Goal: Task Accomplishment & Management: Manage account settings

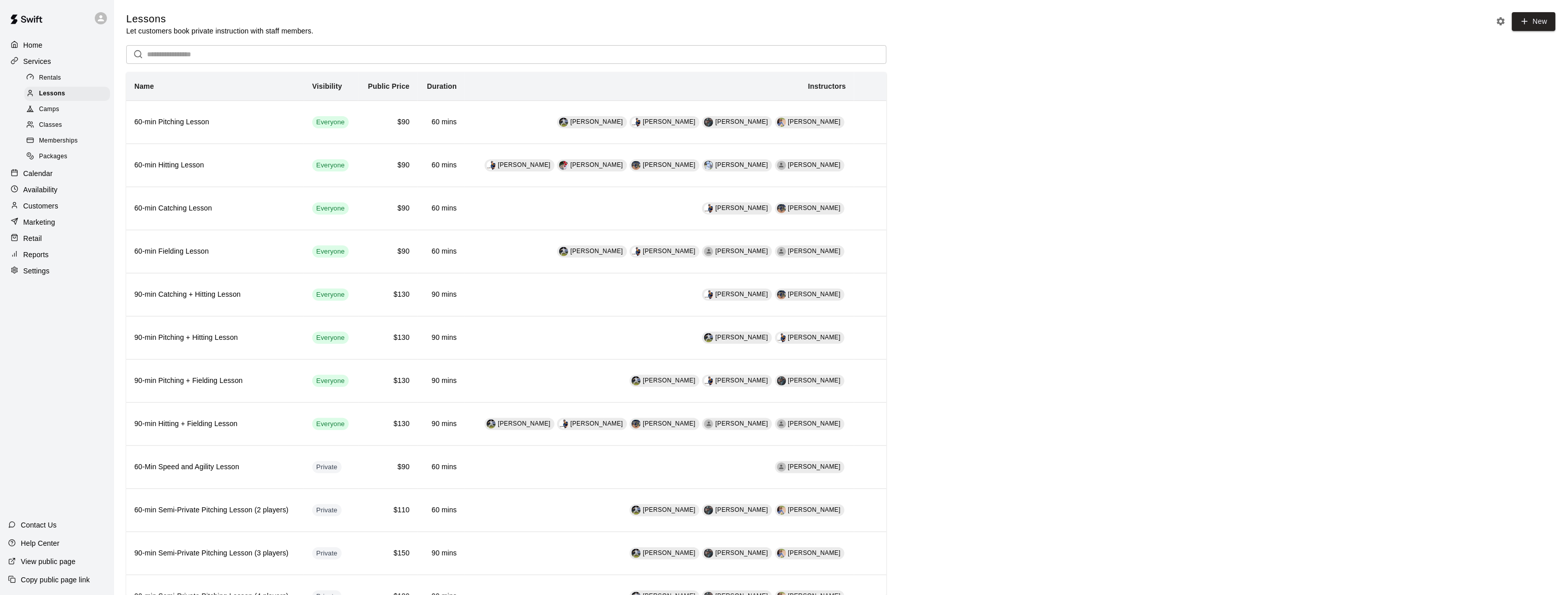
scroll to position [185, 0]
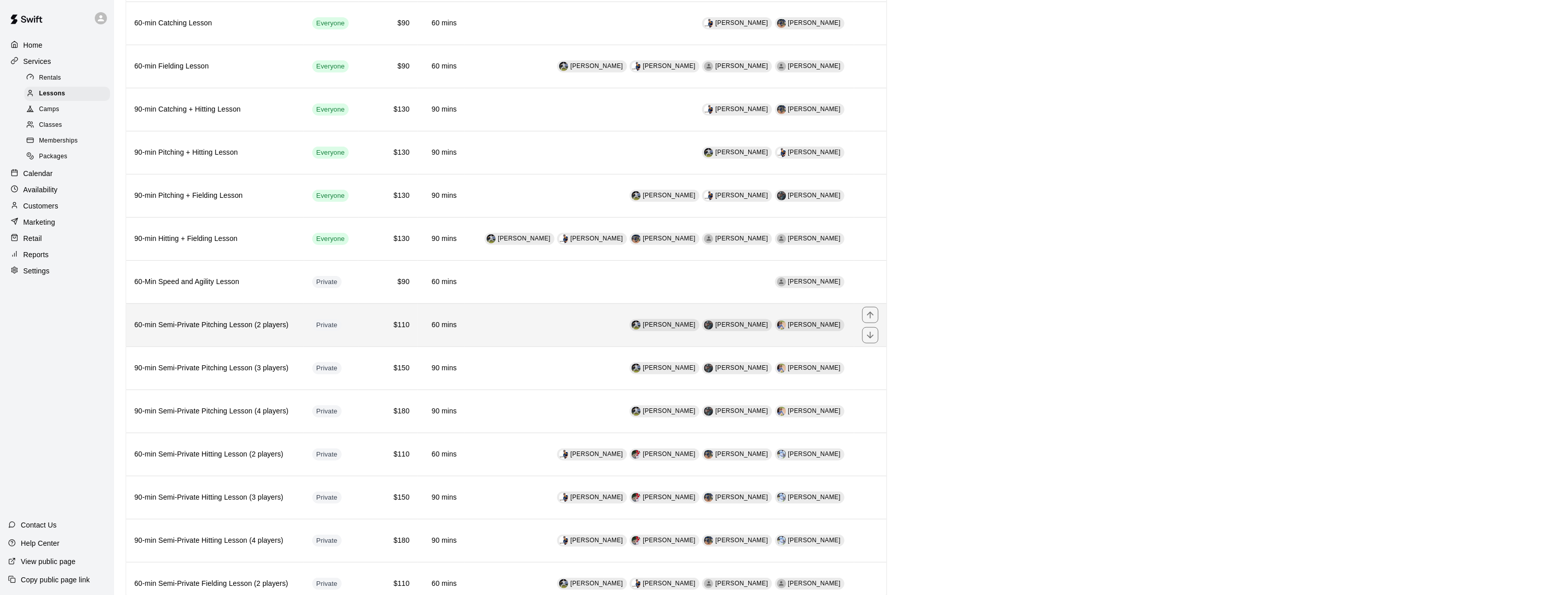
click at [179, 331] on h6 "60-min Semi-Private Pitching Lesson (2 players)" at bounding box center [215, 325] width 162 height 11
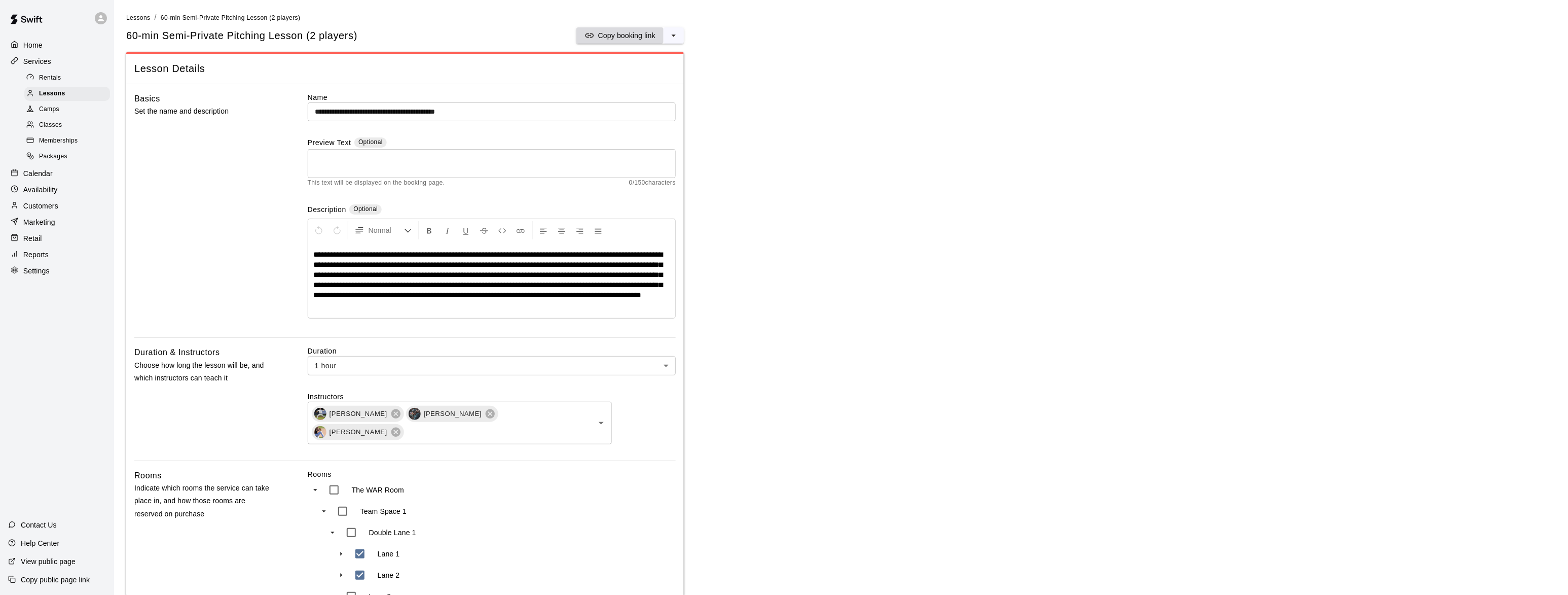
click at [636, 33] on p "Copy booking link" at bounding box center [626, 35] width 57 height 10
drag, startPoint x: 66, startPoint y: 95, endPoint x: 71, endPoint y: 103, distance: 9.4
click at [66, 95] on div "Lessons" at bounding box center [66, 94] width 85 height 14
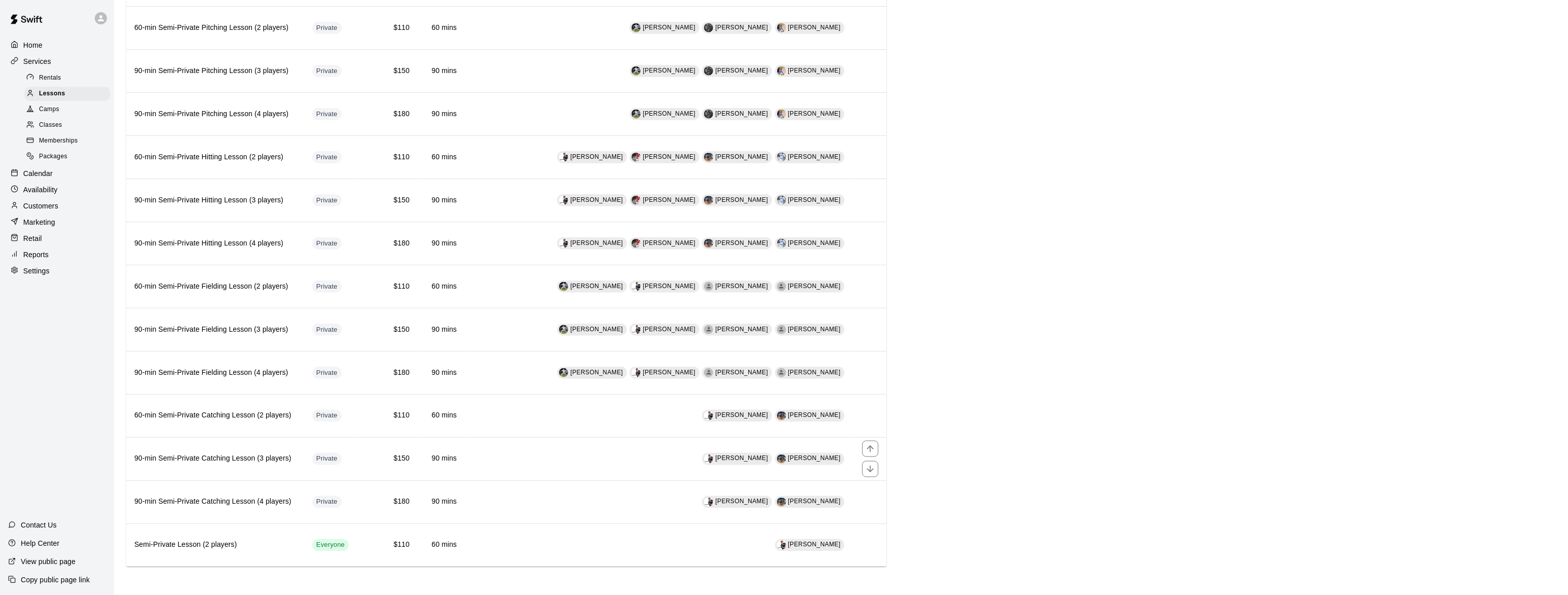
scroll to position [495, 0]
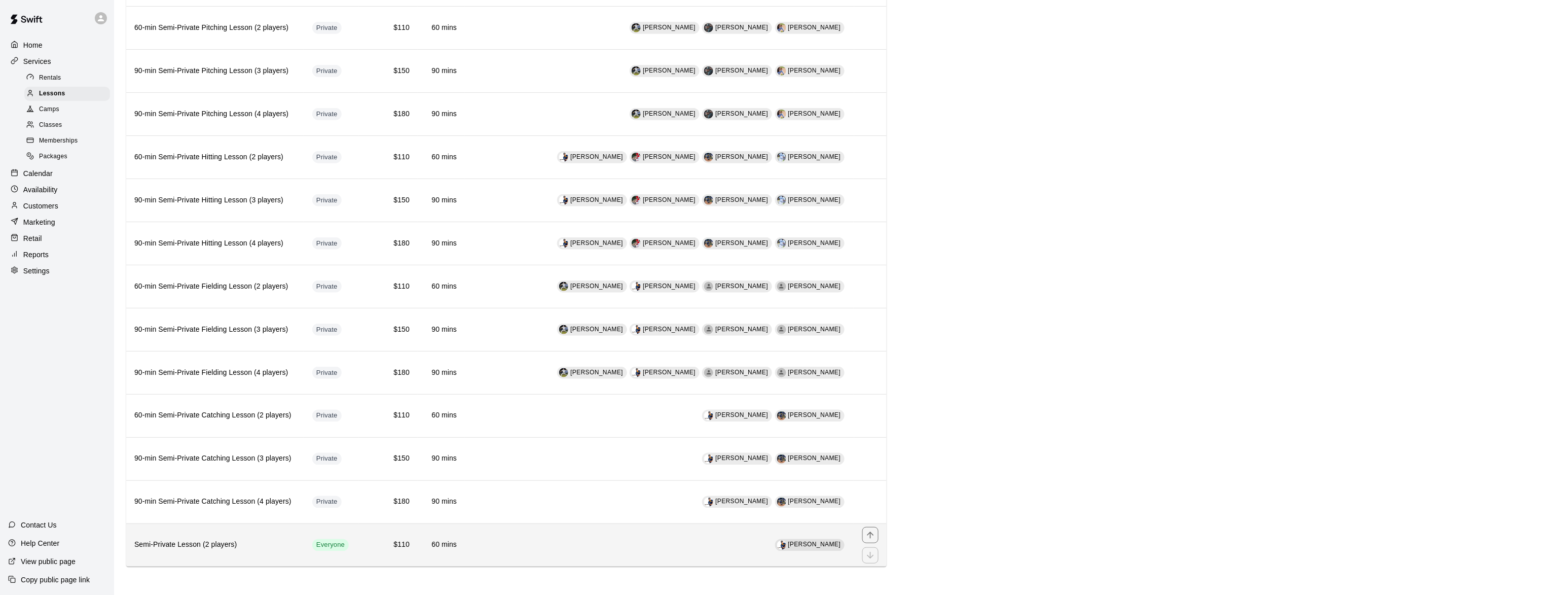
click at [166, 546] on h6 "Semi-Private Lesson (2 players)" at bounding box center [215, 546] width 162 height 11
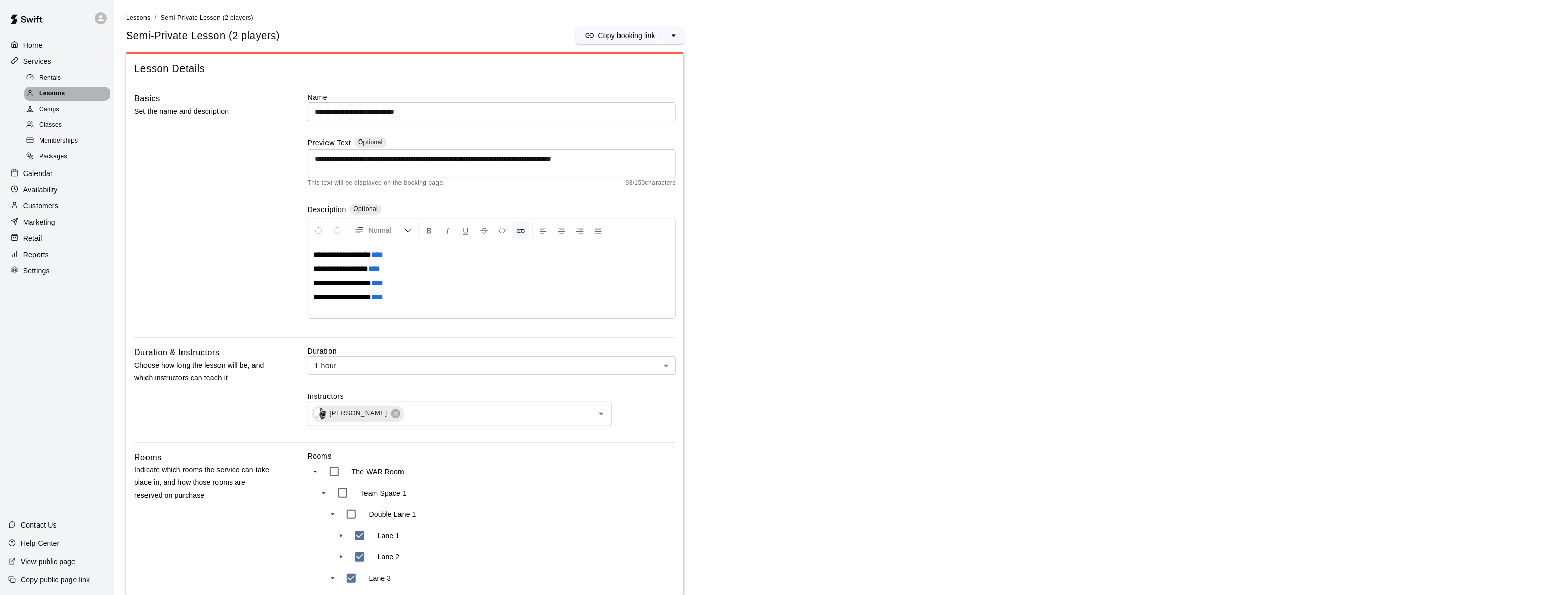
click at [60, 91] on span "Lessons" at bounding box center [52, 94] width 26 height 10
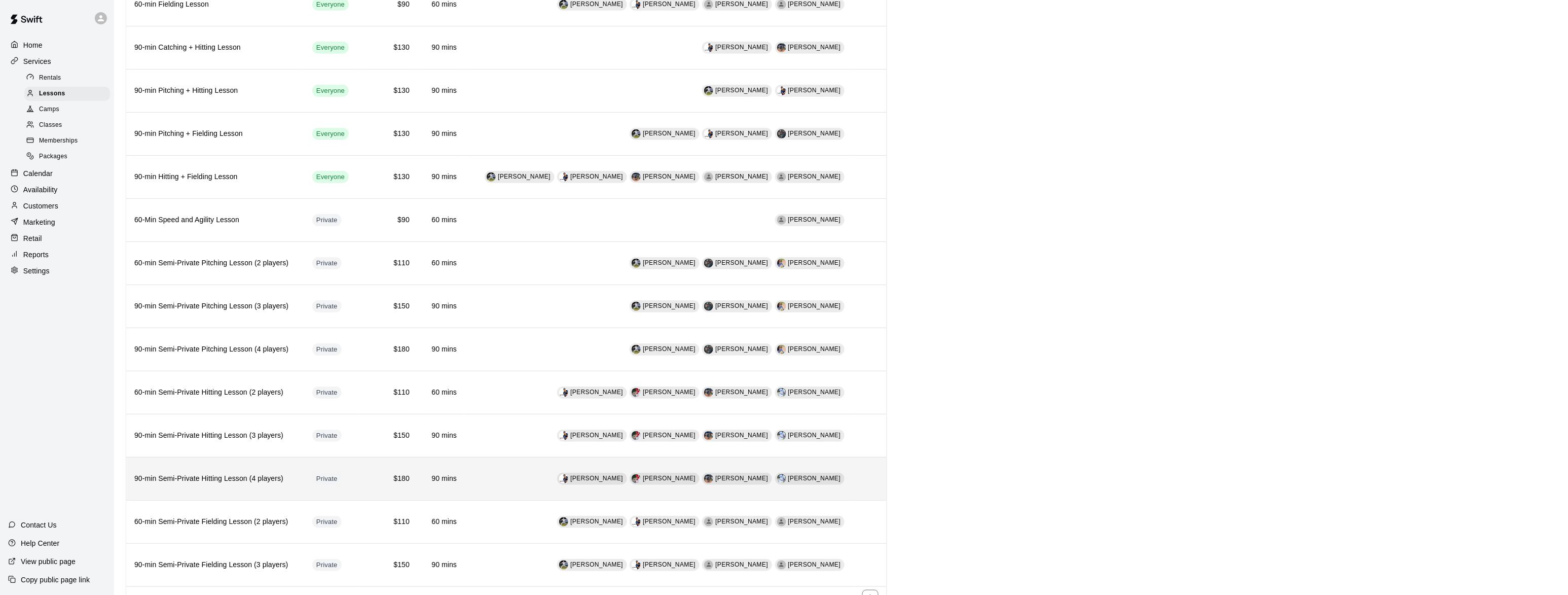
scroll to position [495, 0]
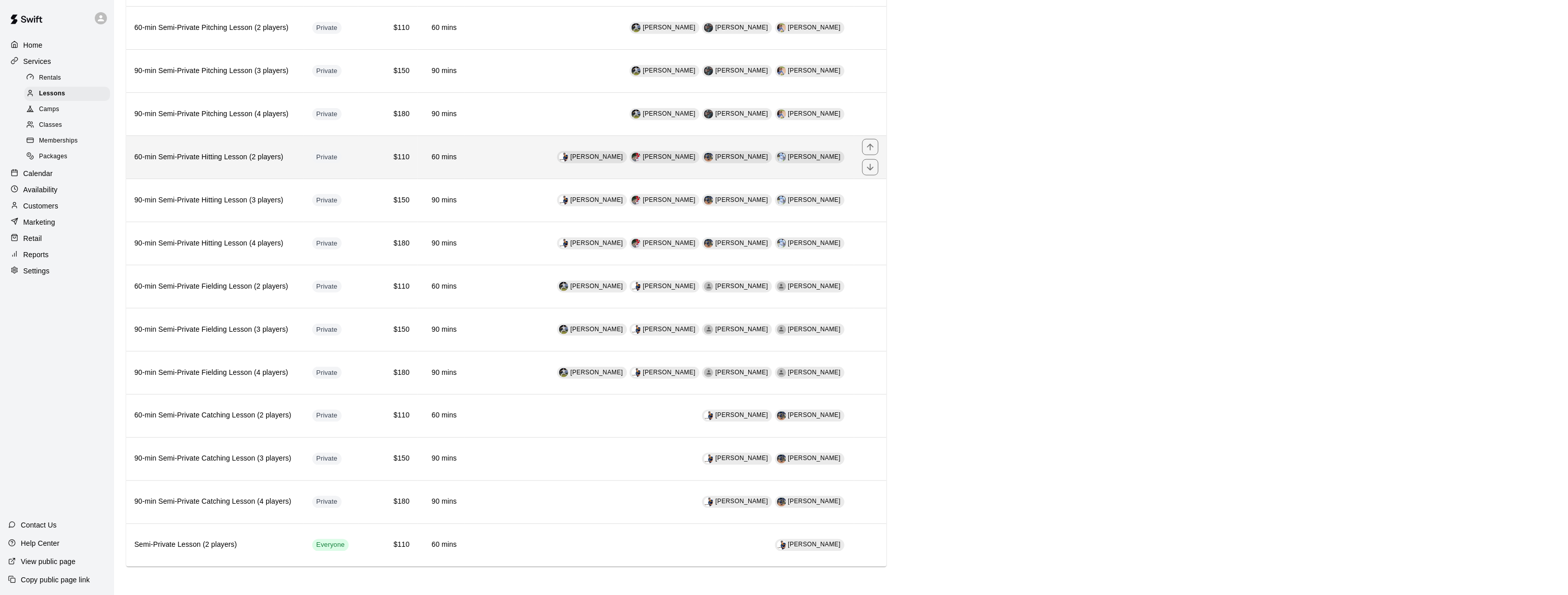
click at [222, 152] on h6 "60-min Semi-Private Hitting Lesson (2 players)" at bounding box center [215, 158] width 162 height 11
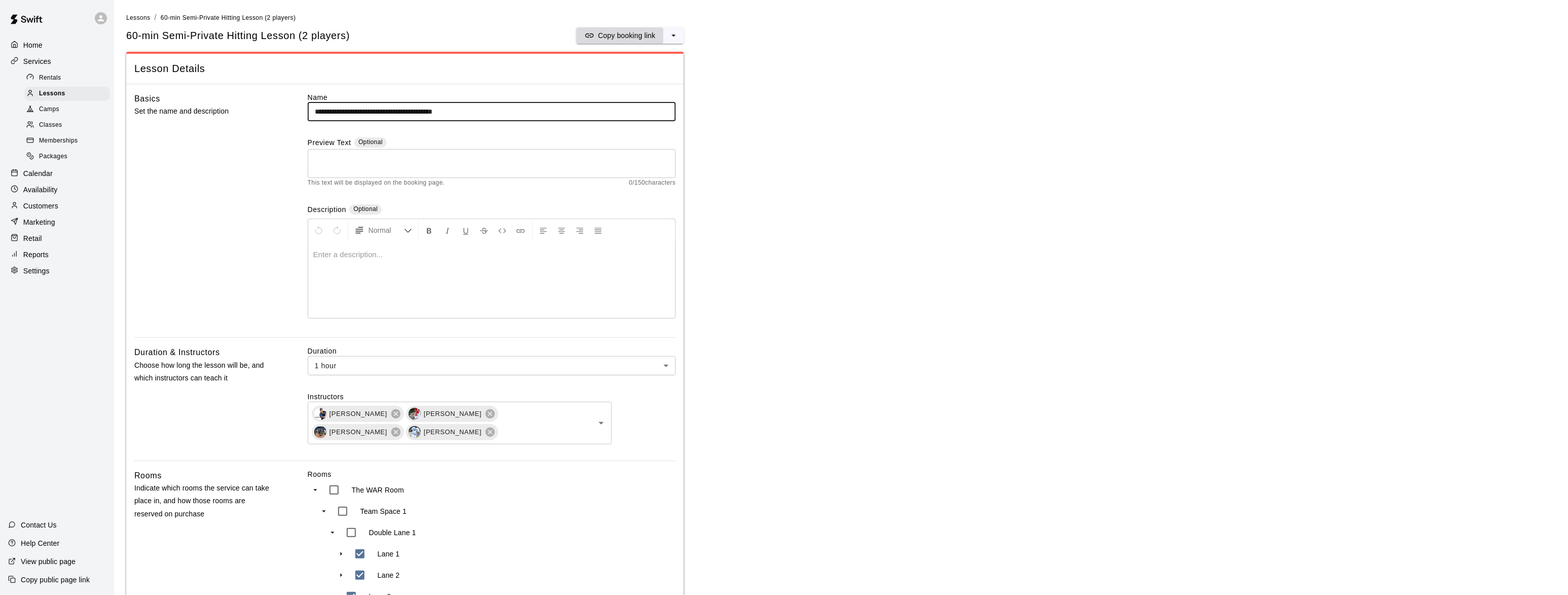
click at [614, 33] on p "Copy booking link" at bounding box center [626, 35] width 57 height 10
click at [44, 93] on span "Lessons" at bounding box center [52, 94] width 26 height 10
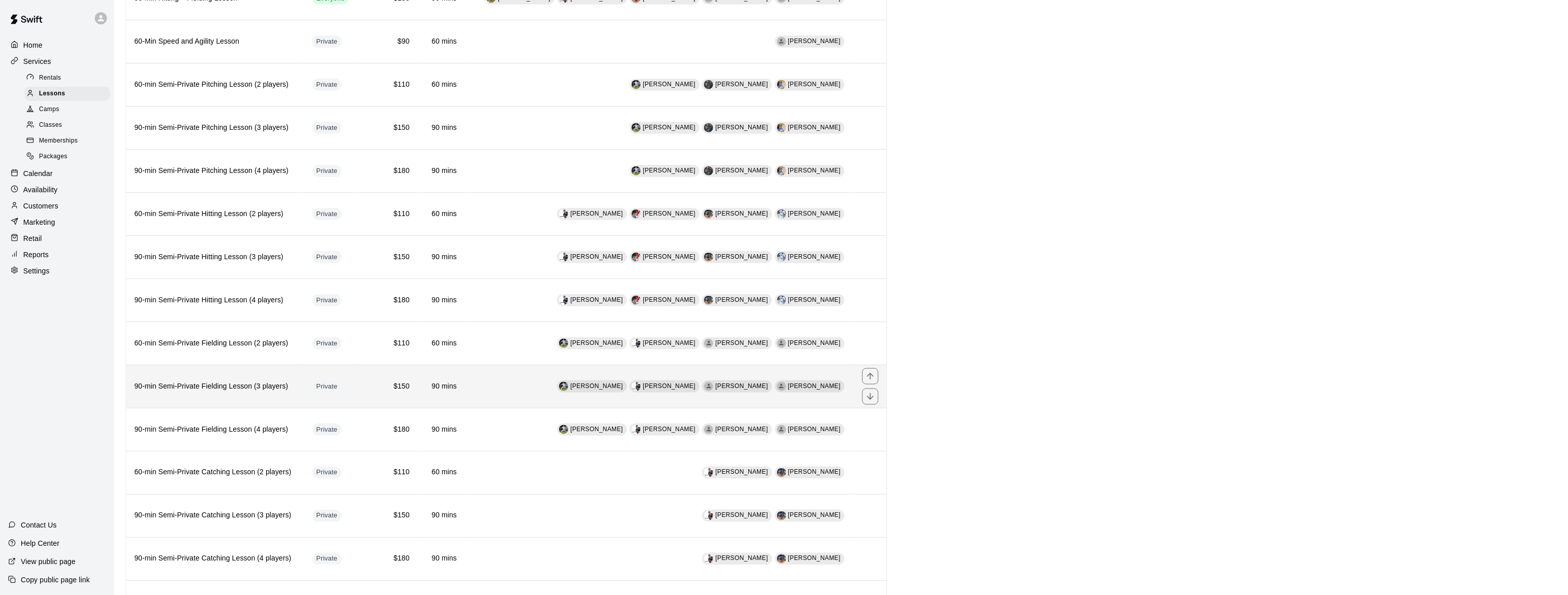
scroll to position [432, 0]
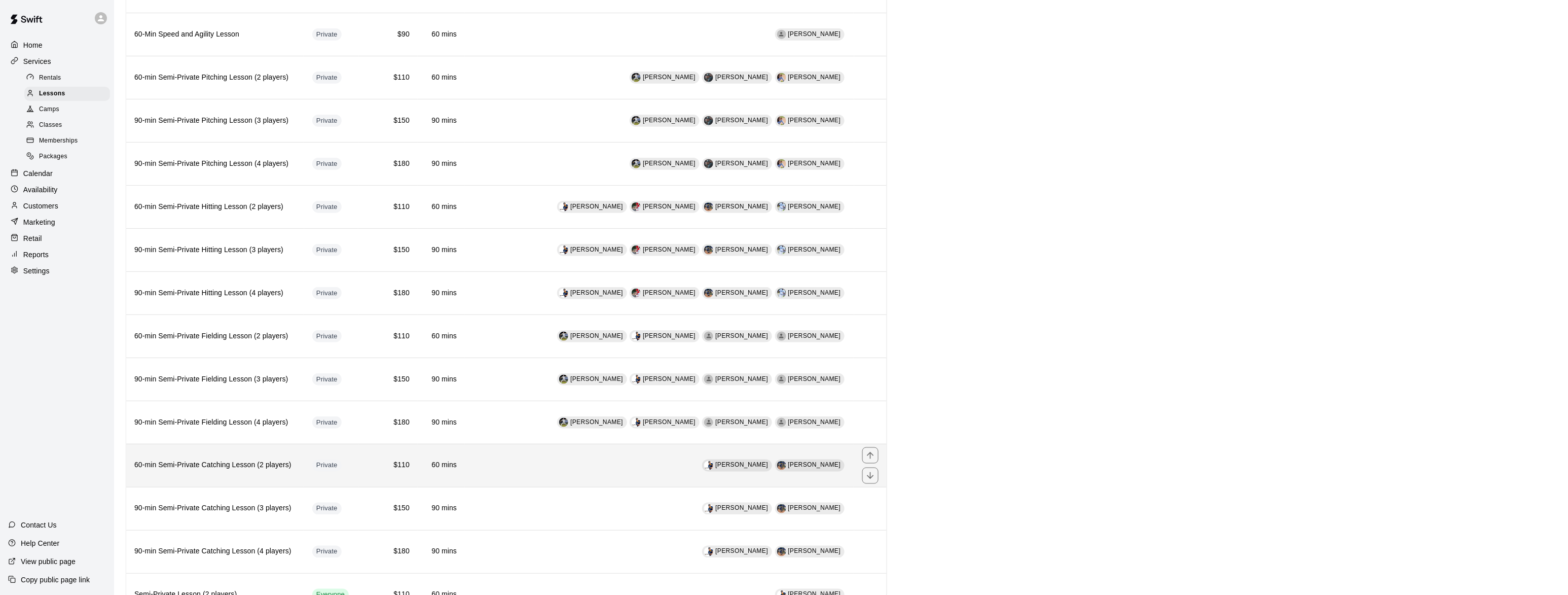
click at [188, 471] on h6 "60-min Semi-Private Catching Lesson (2 players)" at bounding box center [215, 466] width 162 height 11
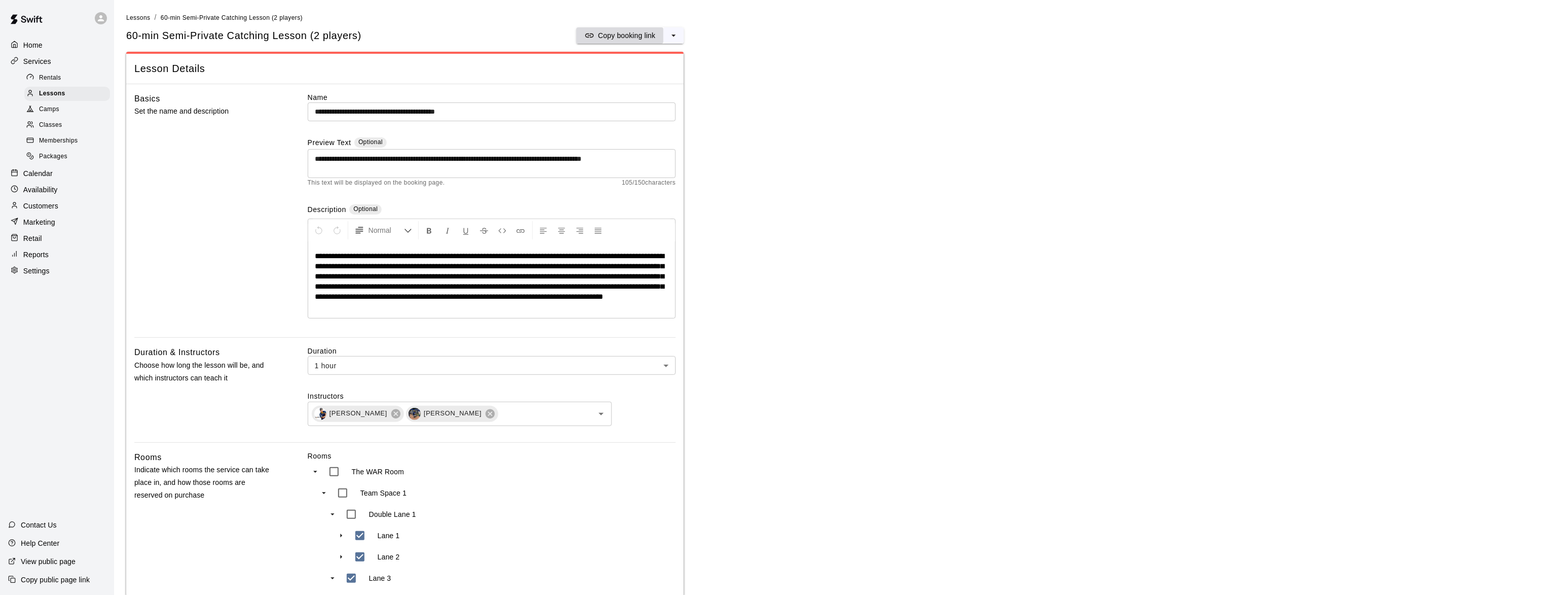
click at [630, 37] on p "Copy booking link" at bounding box center [626, 35] width 57 height 10
click at [56, 93] on span "Lessons" at bounding box center [52, 94] width 26 height 10
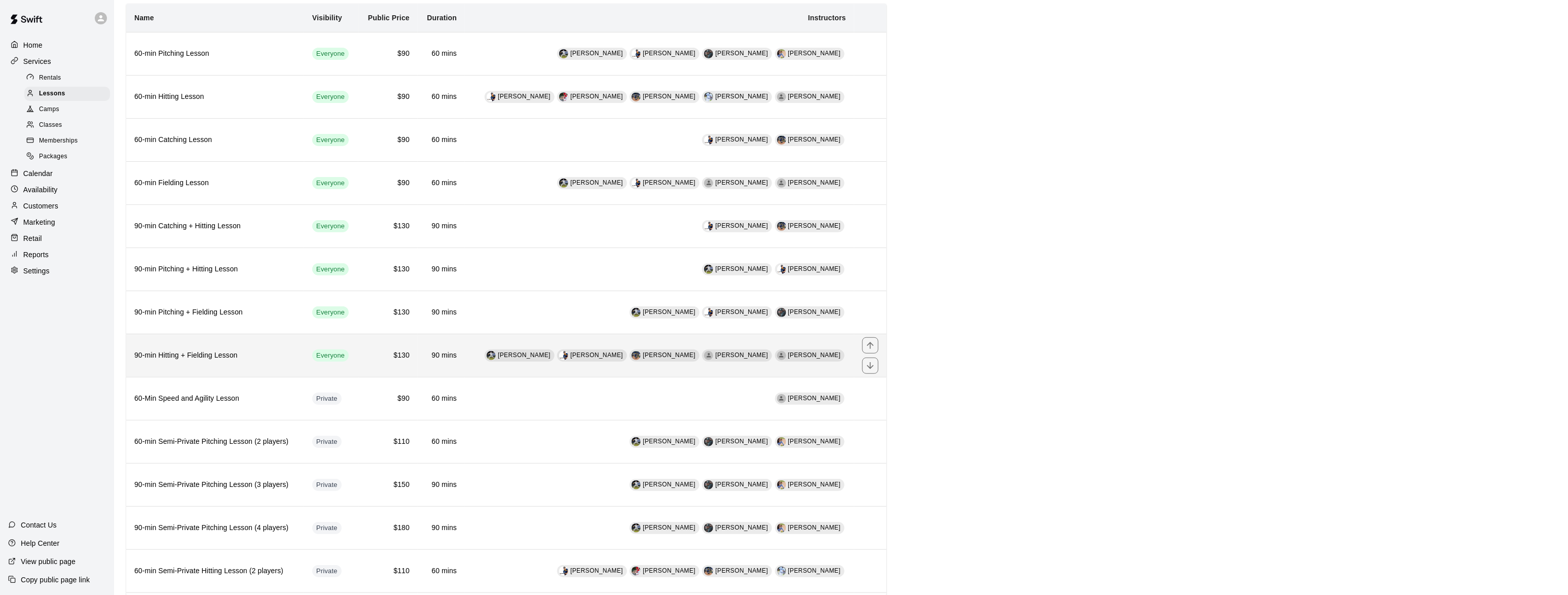
scroll to position [495, 0]
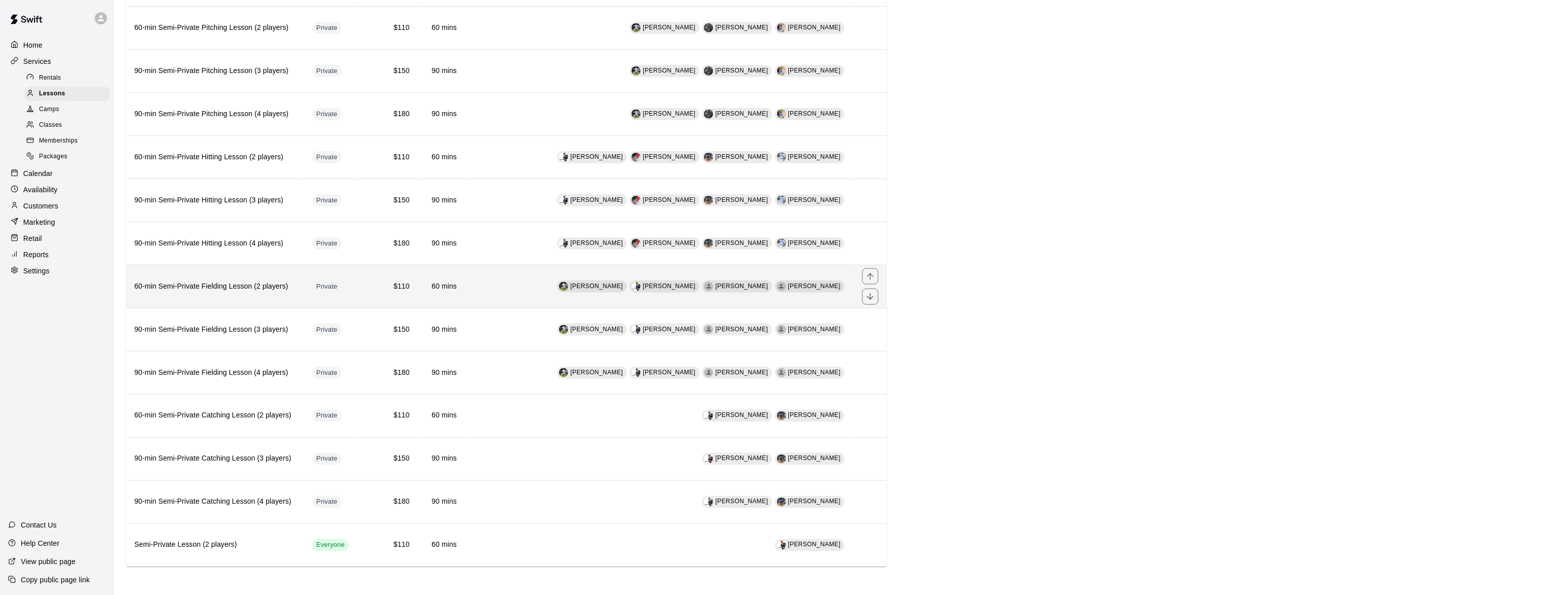
click at [213, 274] on th "60-min Semi-Private Fielding Lesson (2 players)" at bounding box center [215, 286] width 178 height 43
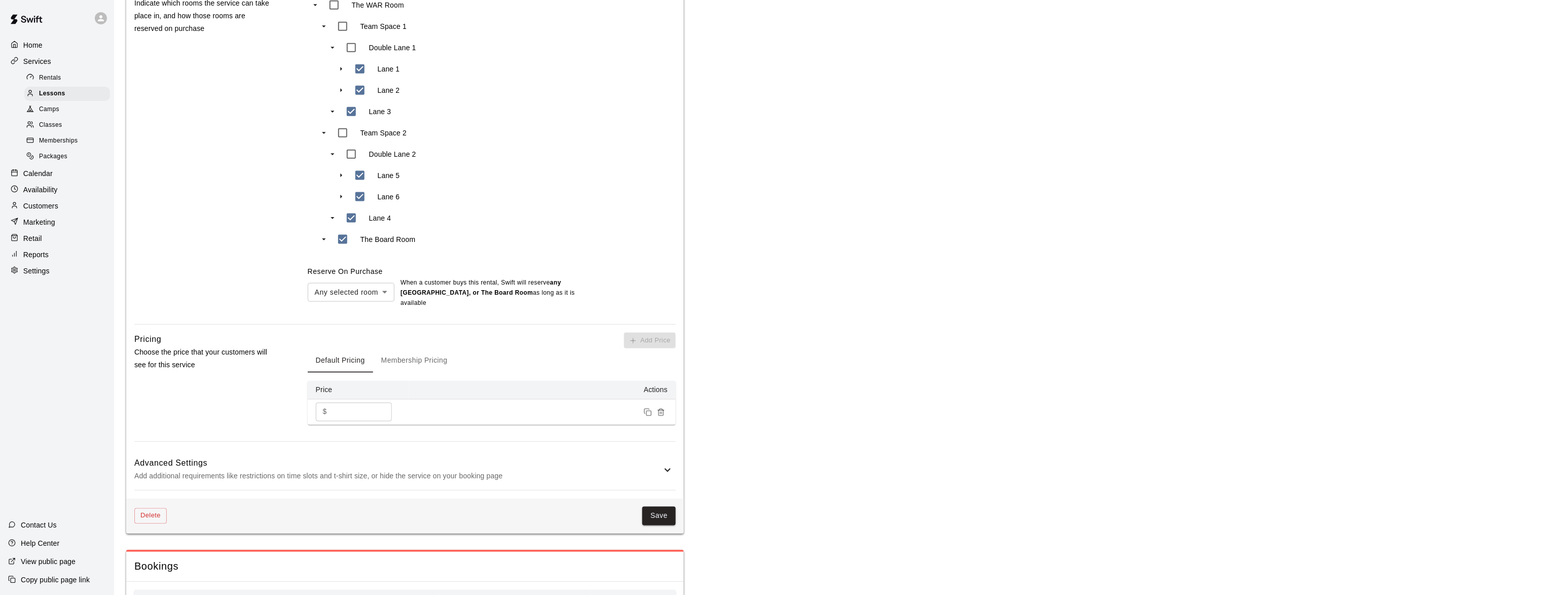
scroll to position [584, 0]
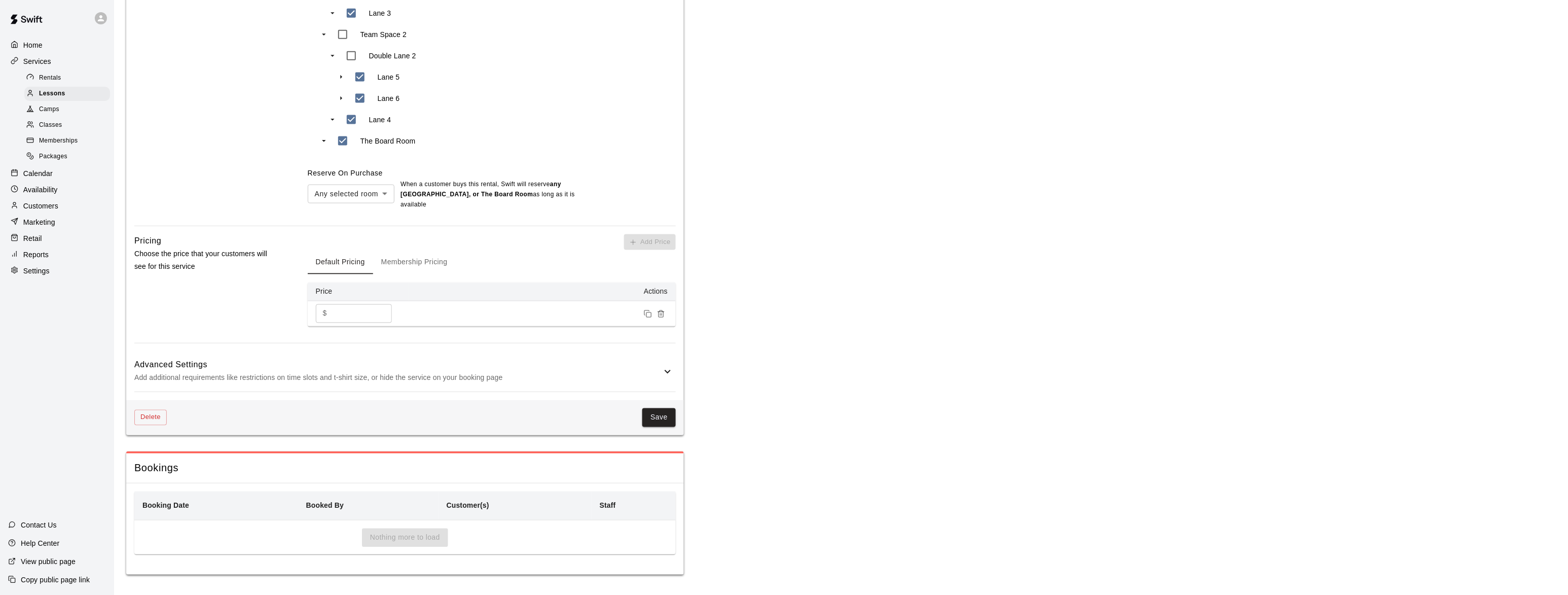
click at [425, 376] on p "Add additional requirements like restrictions on time slots and t-shirt size, o…" at bounding box center [398, 378] width 528 height 13
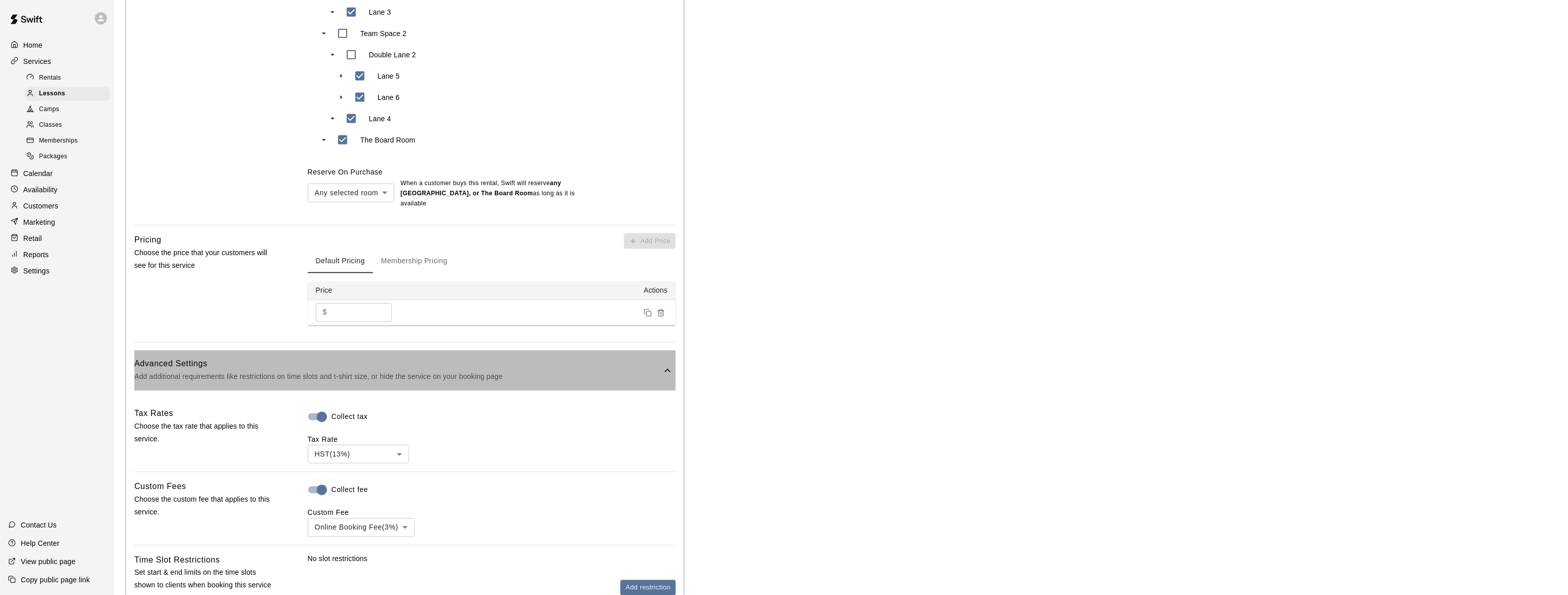
click at [425, 376] on p "Add additional requirements like restrictions on time slots and t-shirt size, o…" at bounding box center [398, 377] width 528 height 13
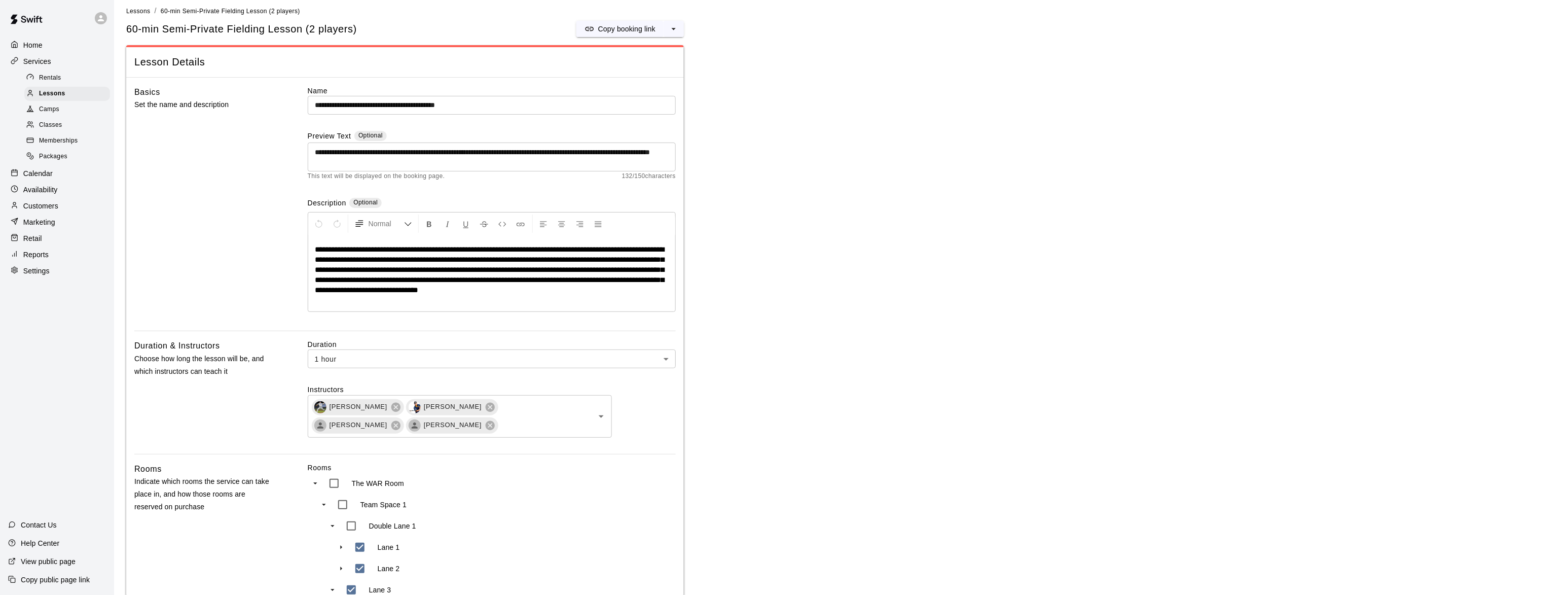
scroll to position [0, 0]
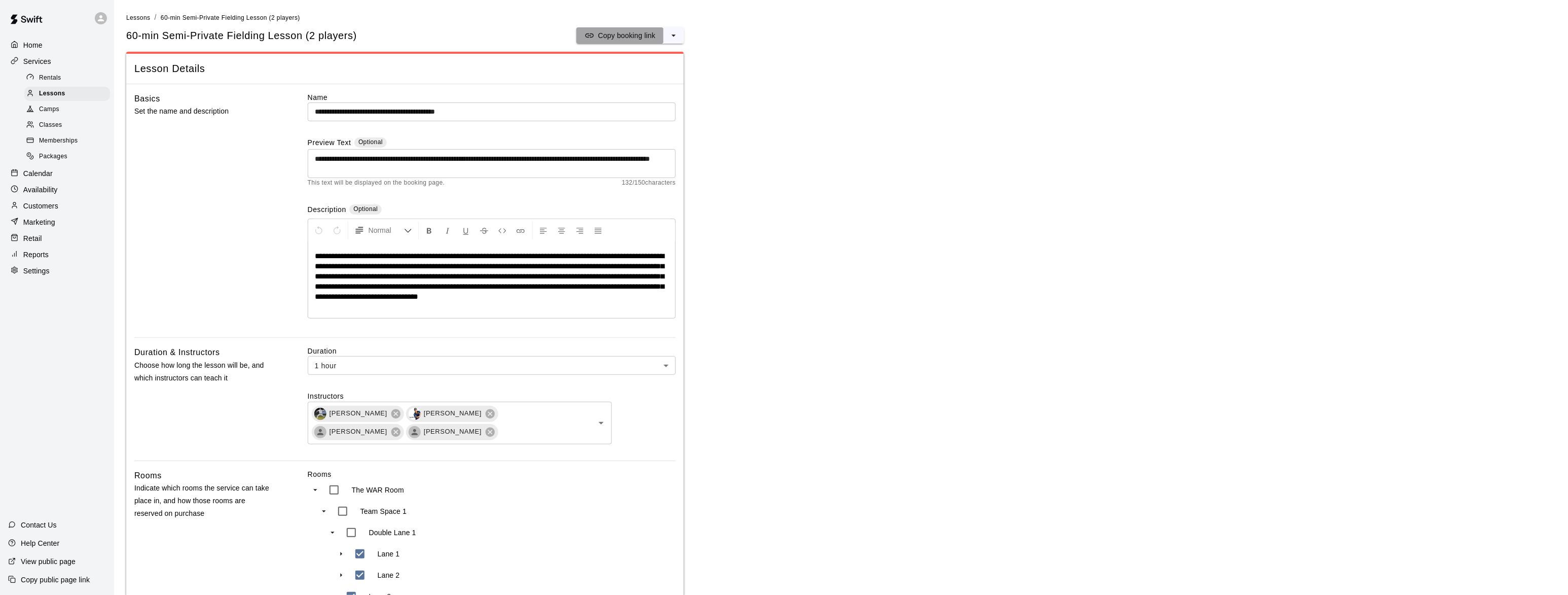
click at [621, 30] on p "Copy booking link" at bounding box center [626, 35] width 57 height 10
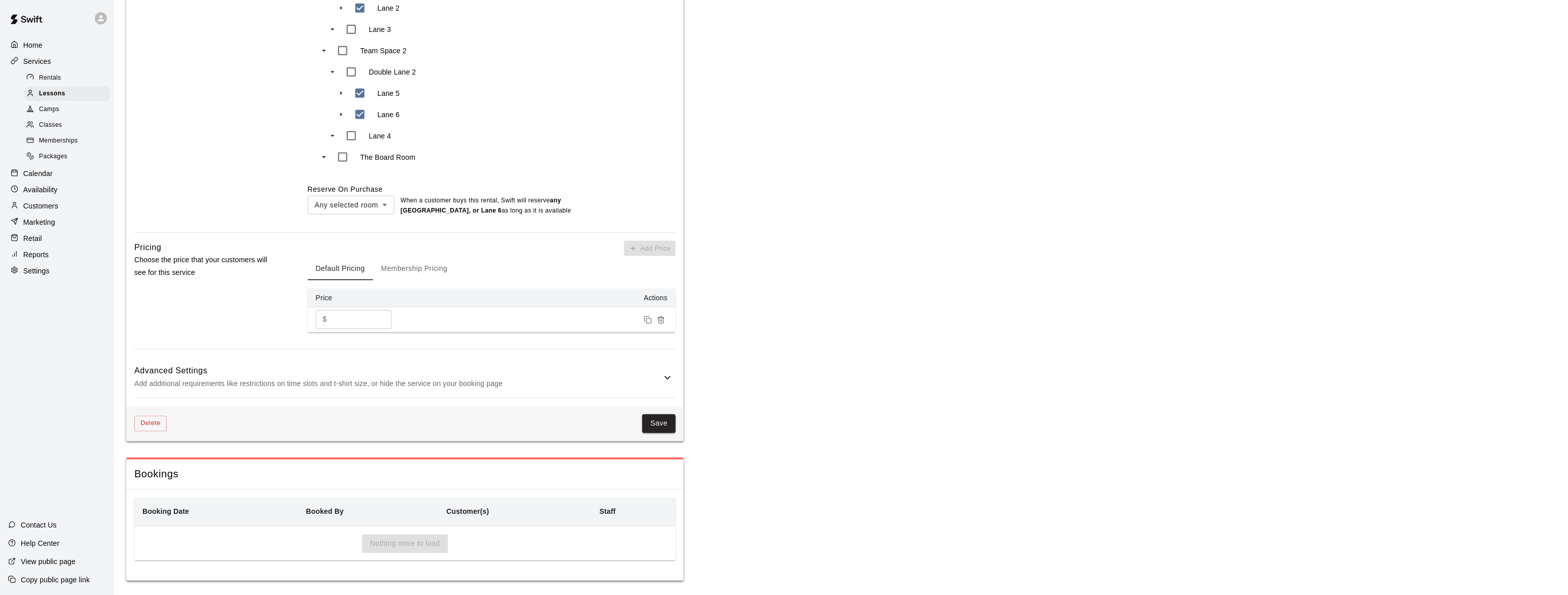
scroll to position [575, 0]
click at [663, 423] on button "Save" at bounding box center [659, 418] width 33 height 19
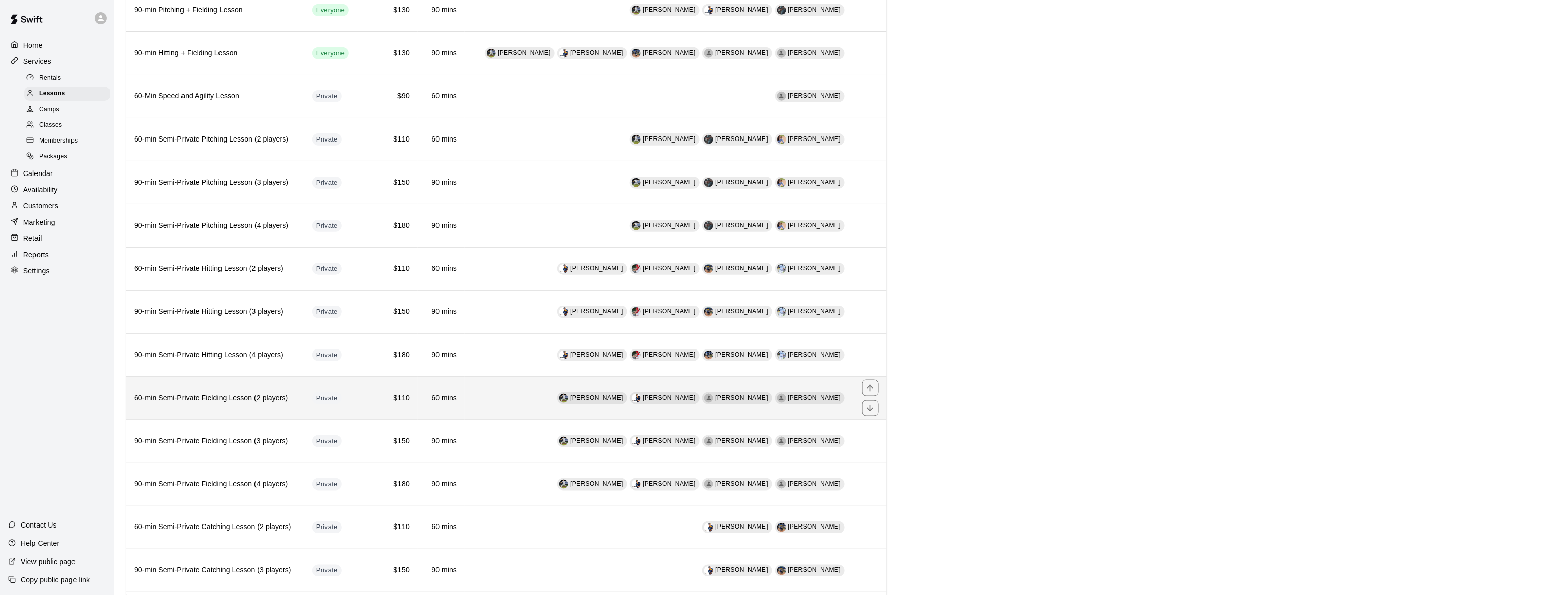
scroll to position [495, 0]
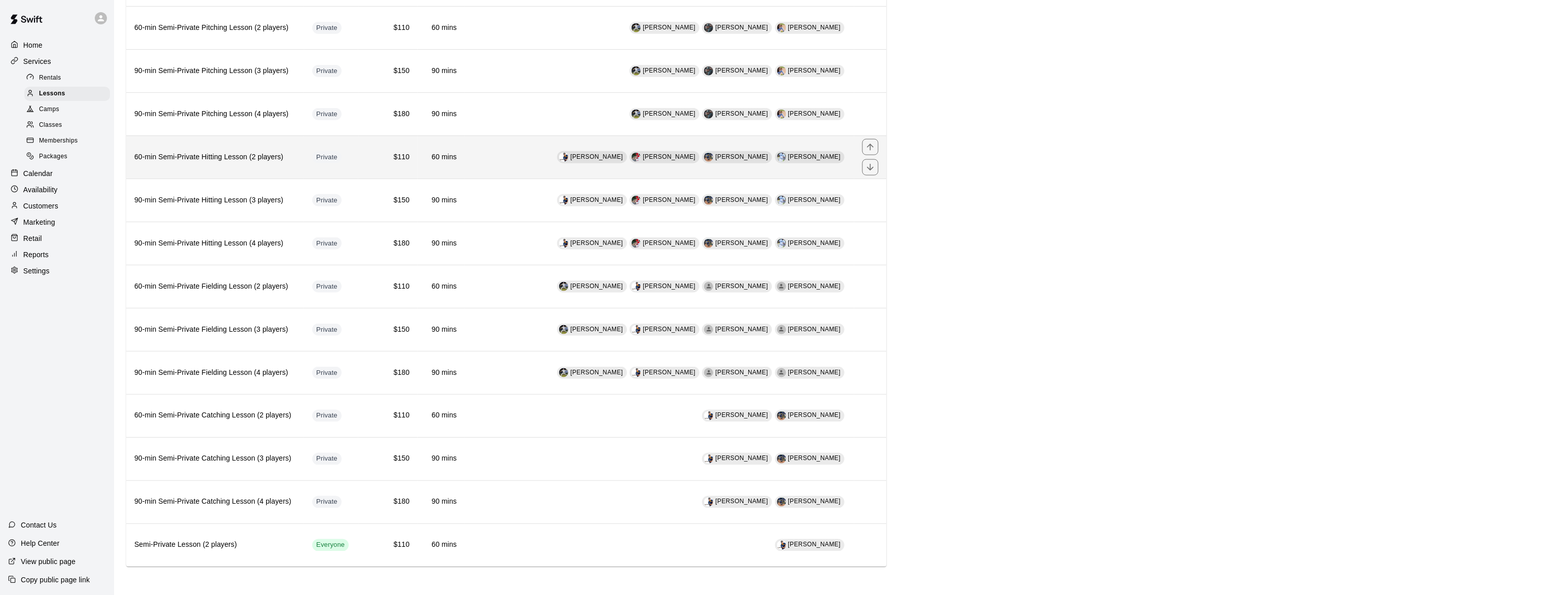
click at [211, 152] on h6 "60-min Semi-Private Hitting Lesson (2 players)" at bounding box center [215, 158] width 162 height 11
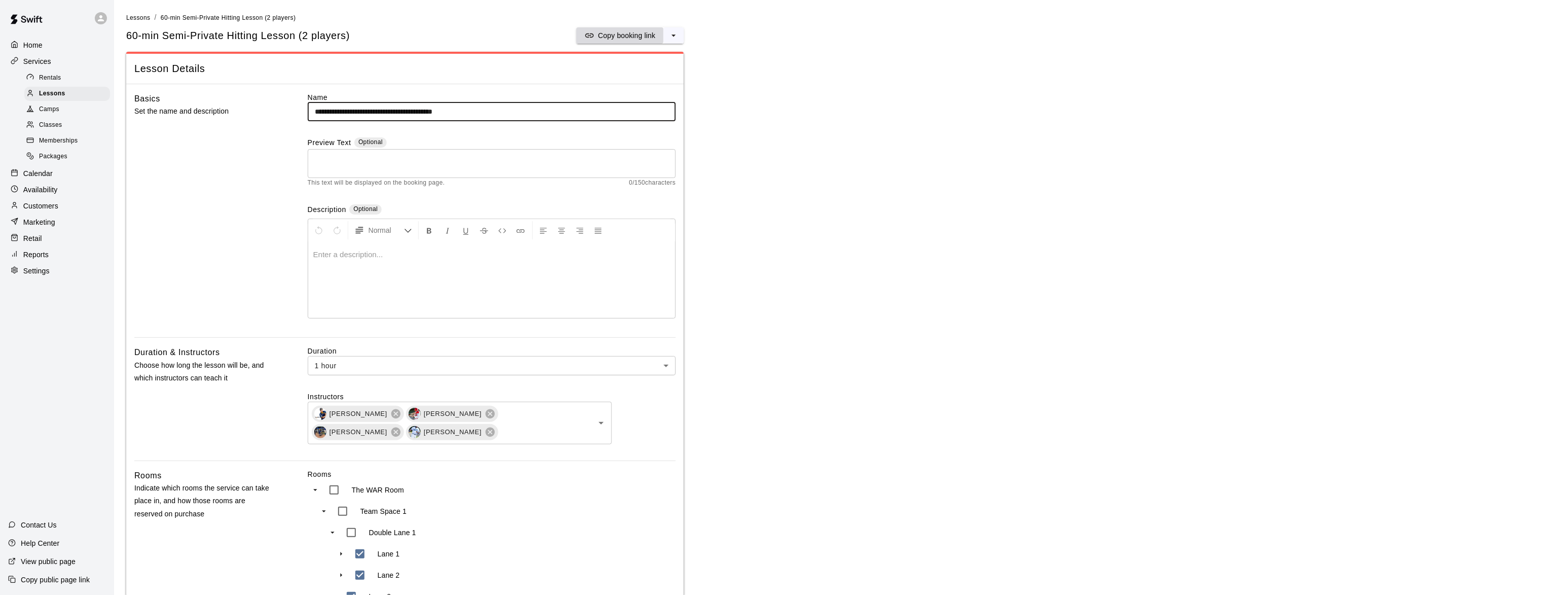
click at [613, 33] on p "Copy booking link" at bounding box center [626, 35] width 57 height 10
drag, startPoint x: 59, startPoint y: 93, endPoint x: 81, endPoint y: 112, distance: 29.1
click at [59, 93] on span "Lessons" at bounding box center [52, 94] width 26 height 10
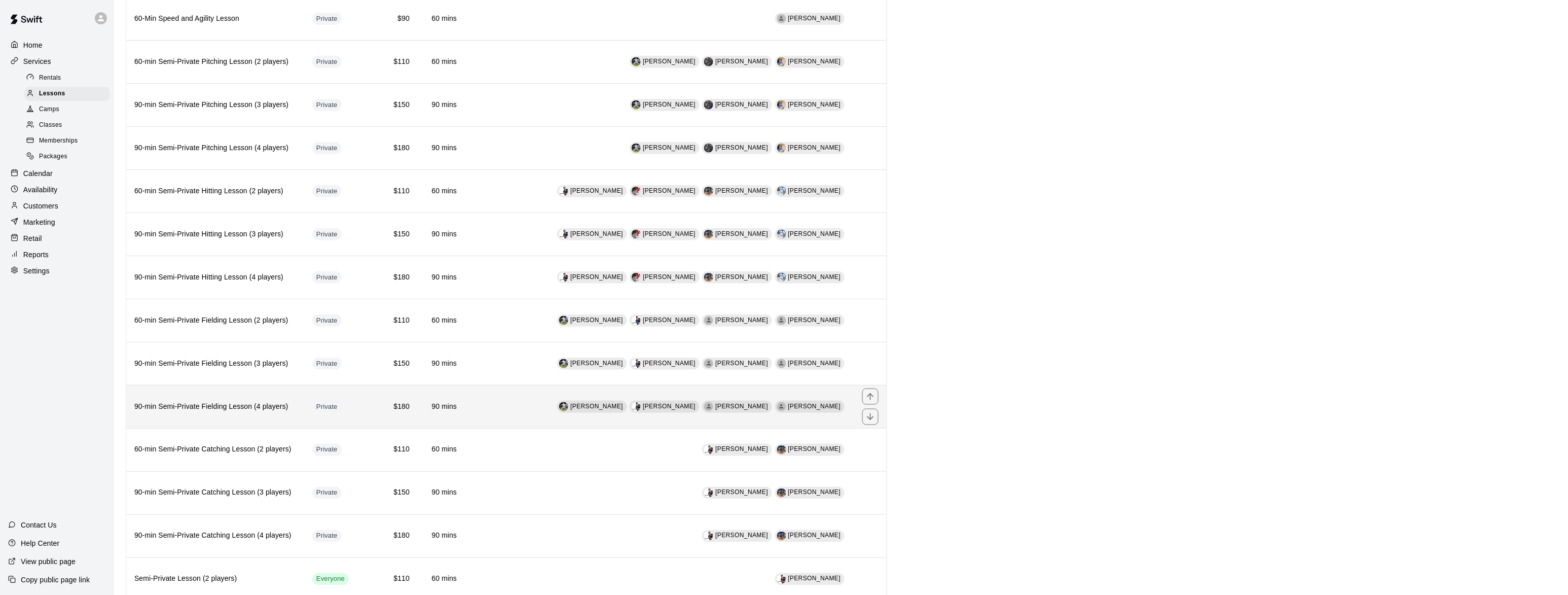
scroll to position [495, 0]
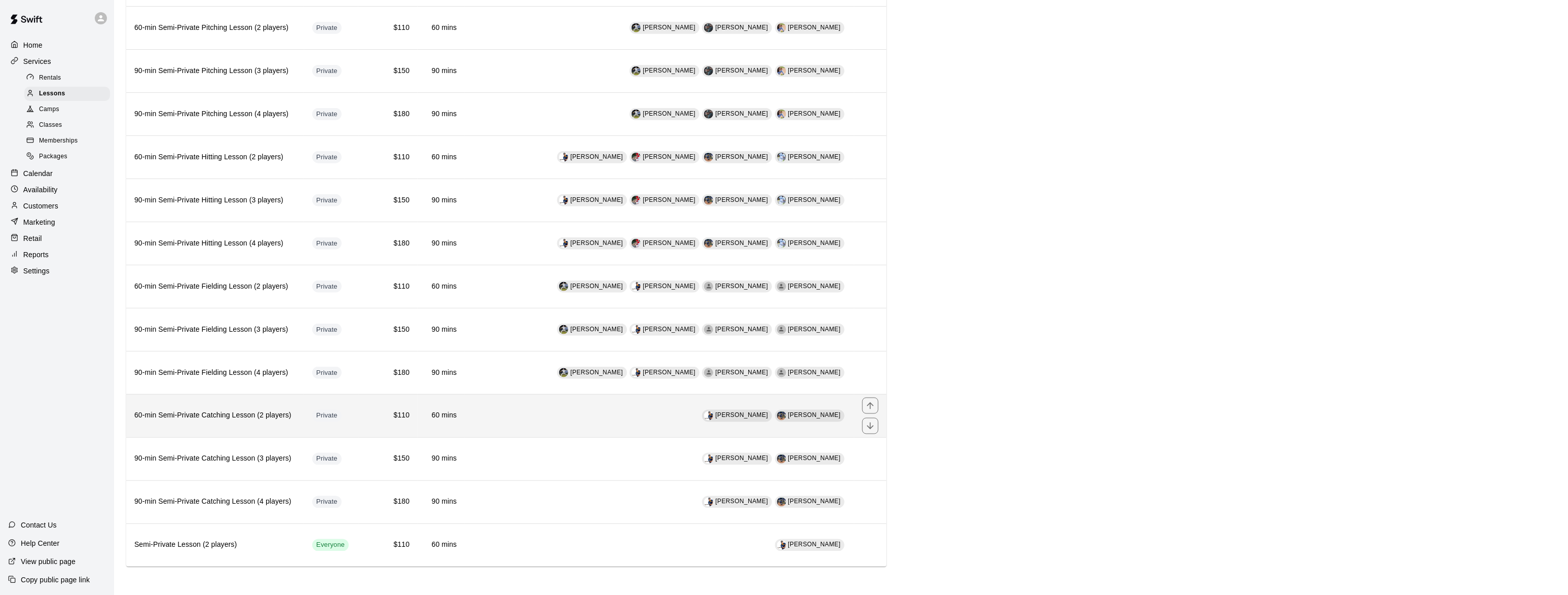
click at [199, 407] on th "60-min Semi-Private Catching Lesson (2 players)" at bounding box center [215, 416] width 178 height 43
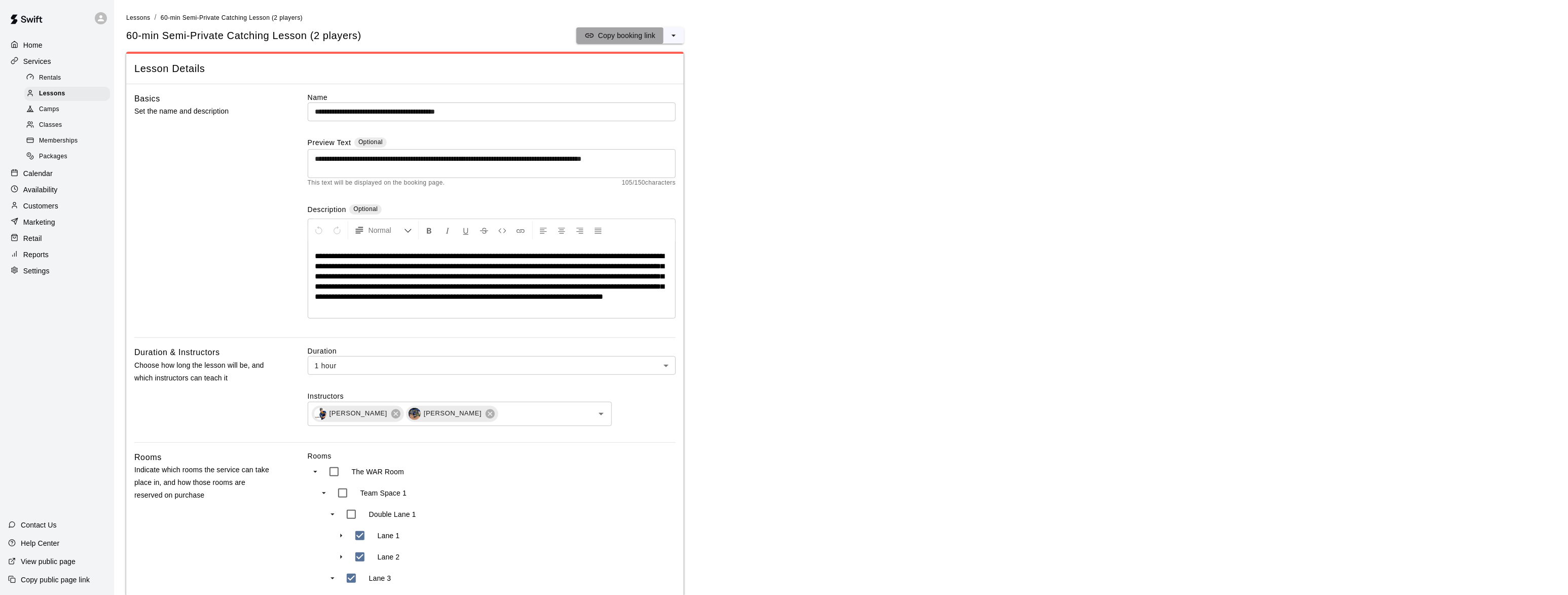
click at [614, 29] on button "Copy booking link" at bounding box center [619, 35] width 87 height 16
click at [44, 97] on span "Lessons" at bounding box center [52, 94] width 26 height 10
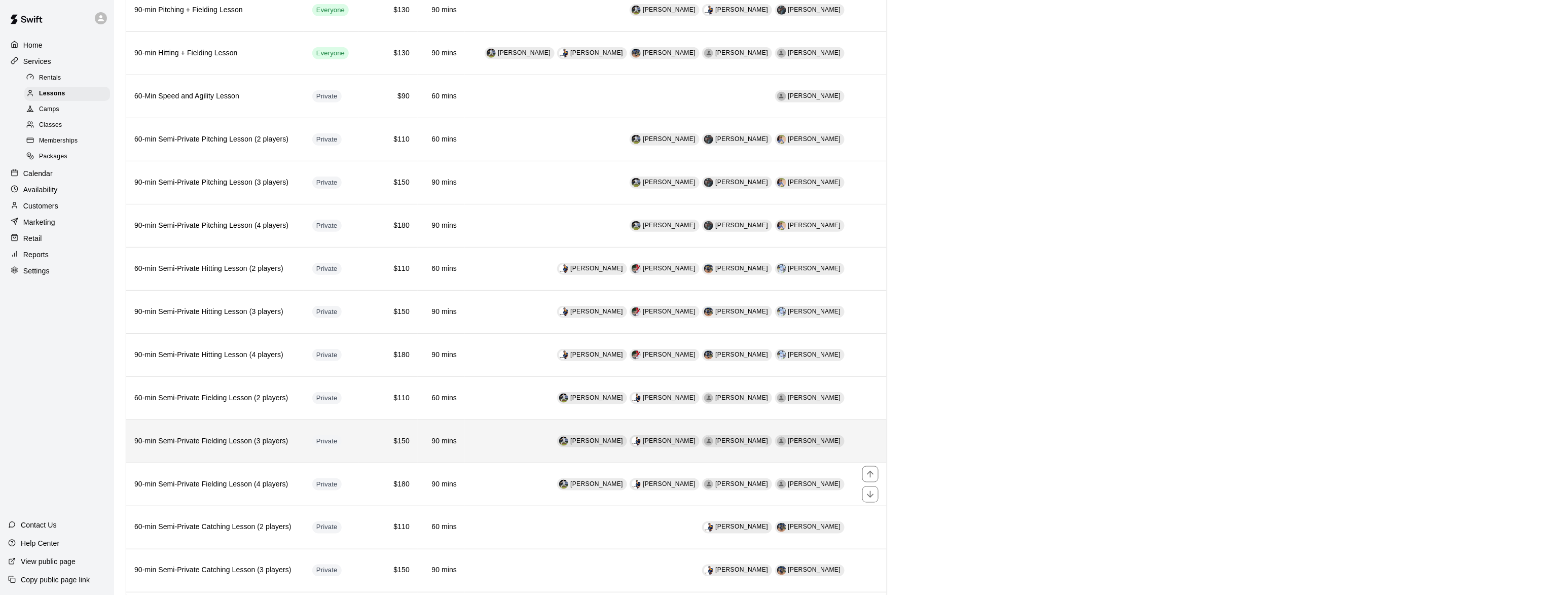
scroll to position [495, 0]
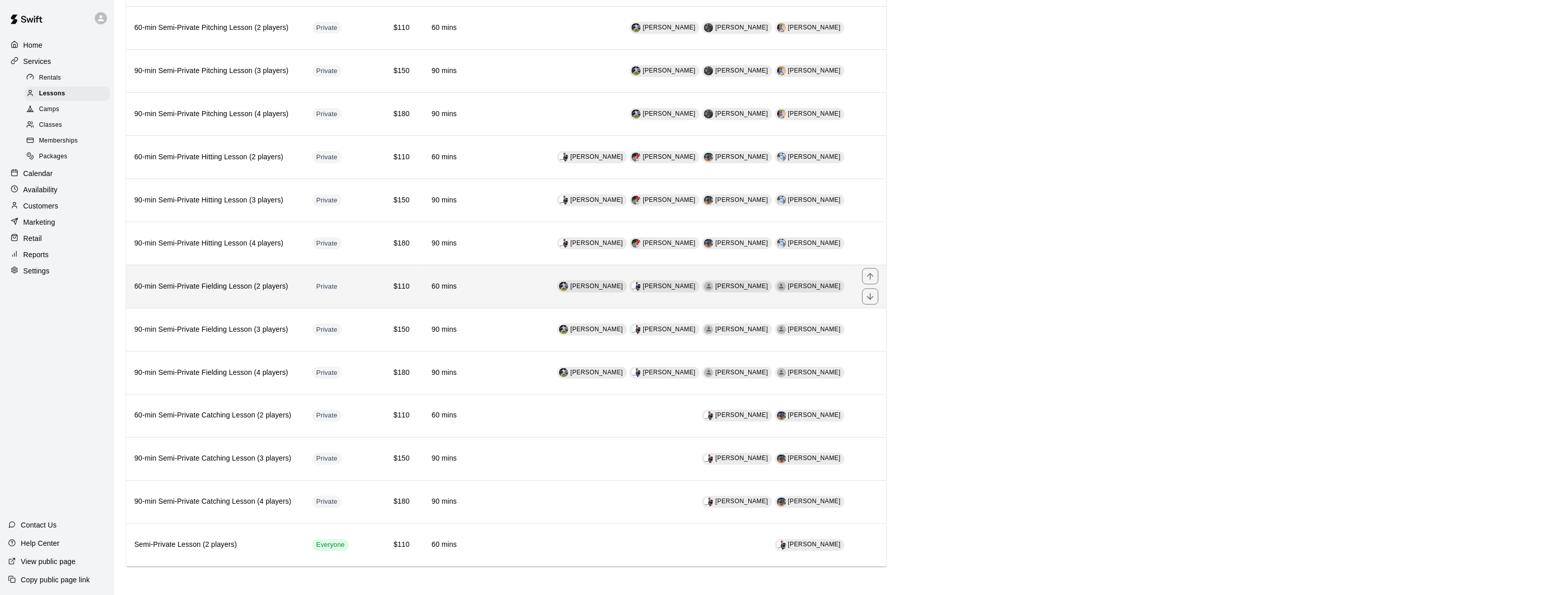
click at [208, 281] on h6 "60-min Semi-Private Fielding Lesson (2 players)" at bounding box center [215, 287] width 162 height 11
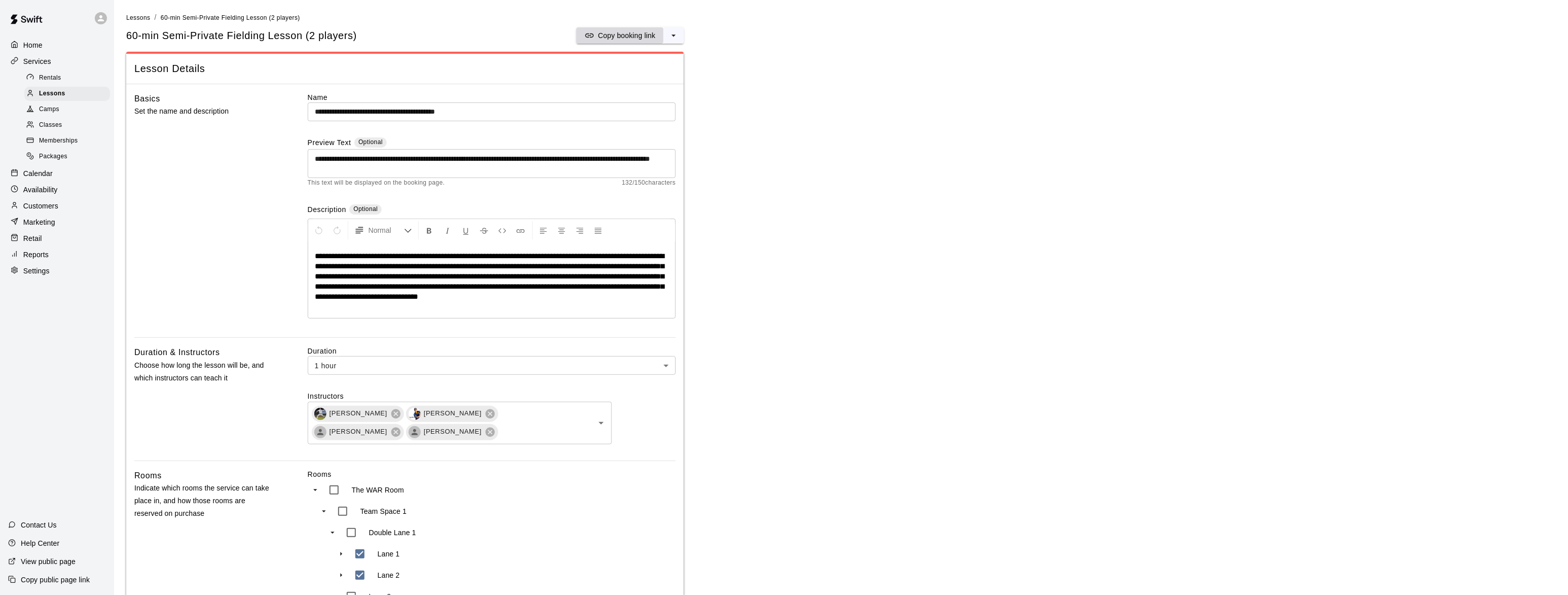
click at [640, 36] on p "Copy booking link" at bounding box center [626, 35] width 57 height 10
click at [47, 93] on span "Lessons" at bounding box center [52, 94] width 26 height 10
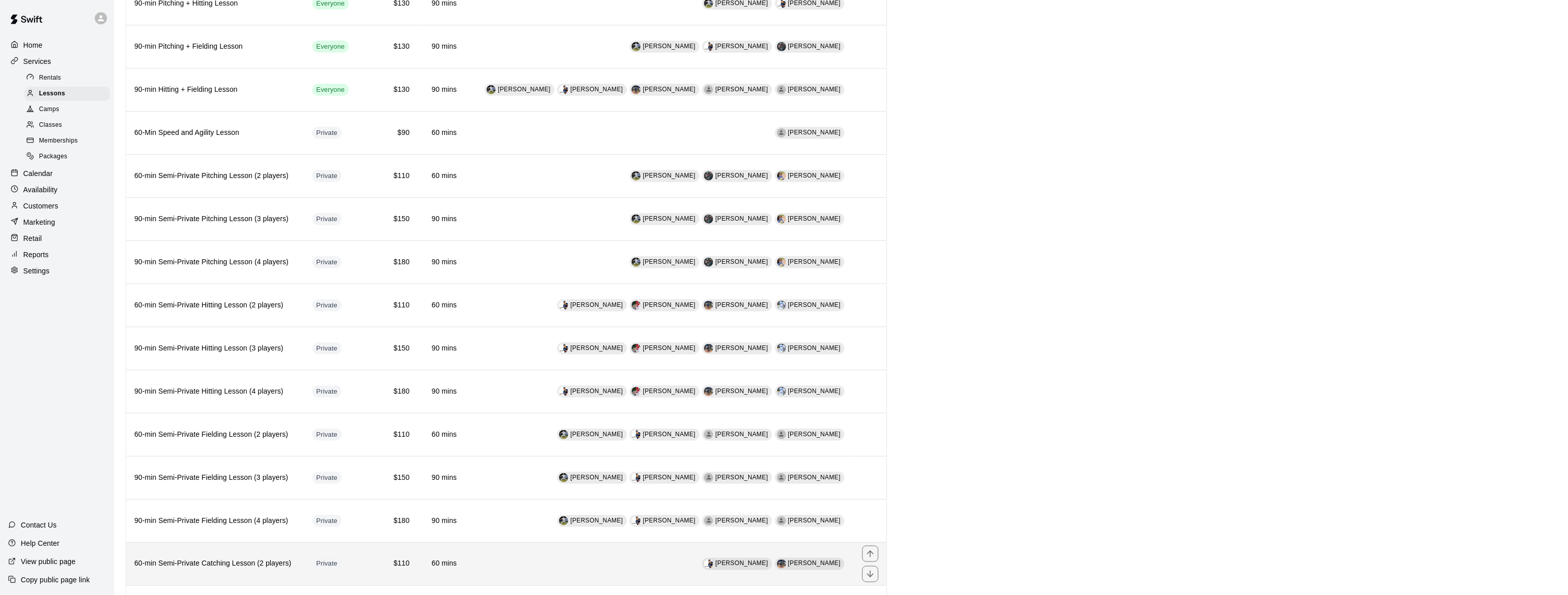
scroll to position [309, 0]
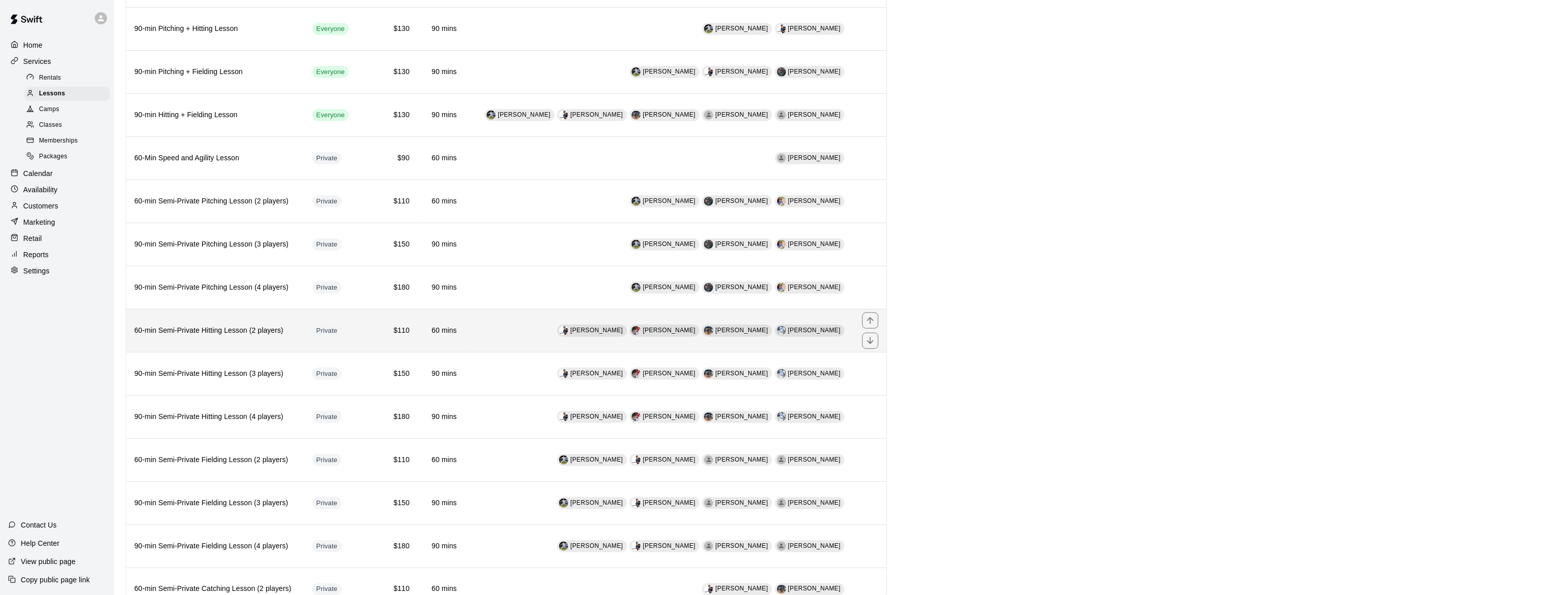
click at [198, 336] on h6 "60-min Semi-Private Hitting Lesson (2 players)" at bounding box center [215, 331] width 162 height 11
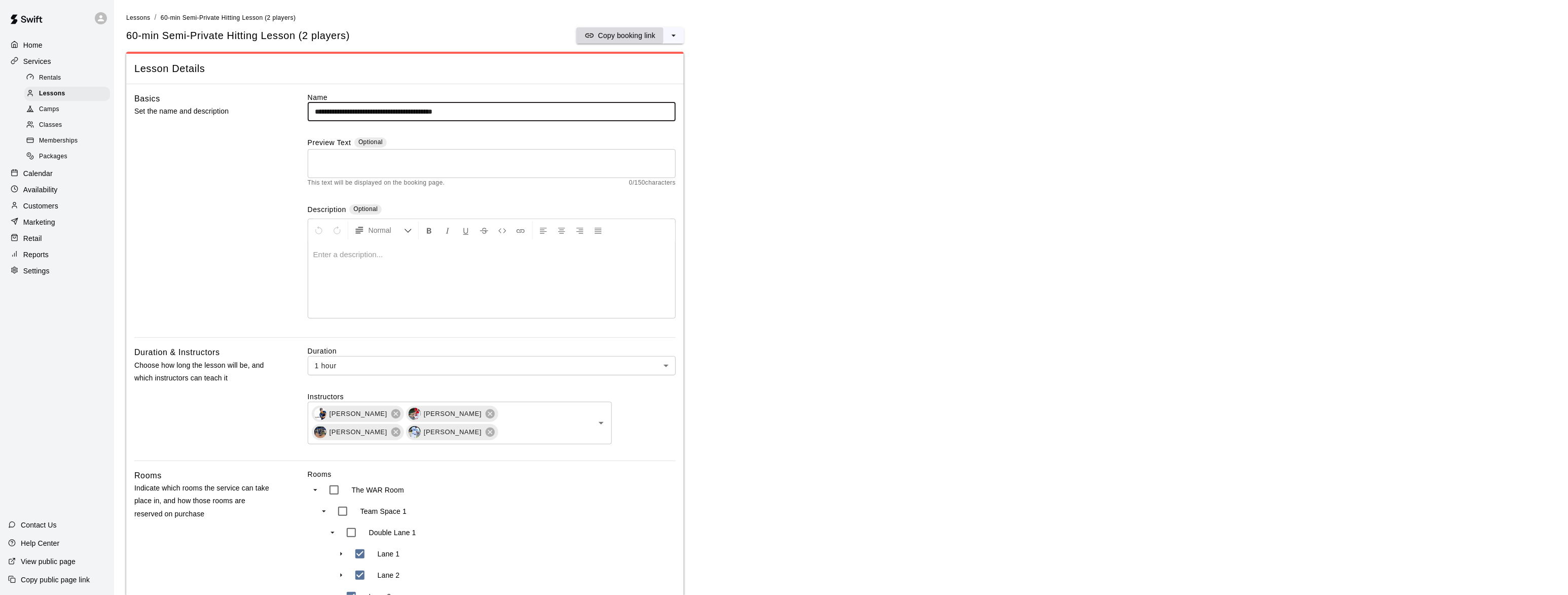
click at [637, 37] on p "Copy booking link" at bounding box center [626, 35] width 57 height 10
click at [35, 96] on div at bounding box center [32, 94] width 13 height 10
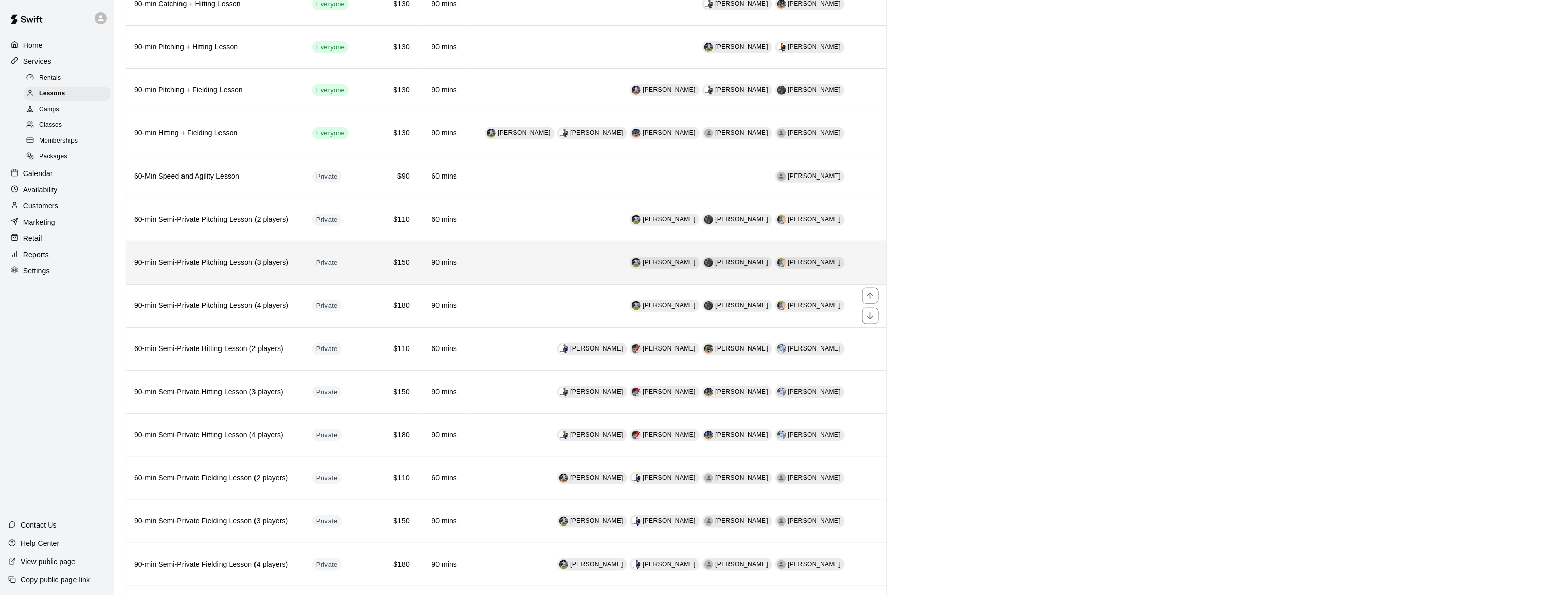
scroll to position [309, 0]
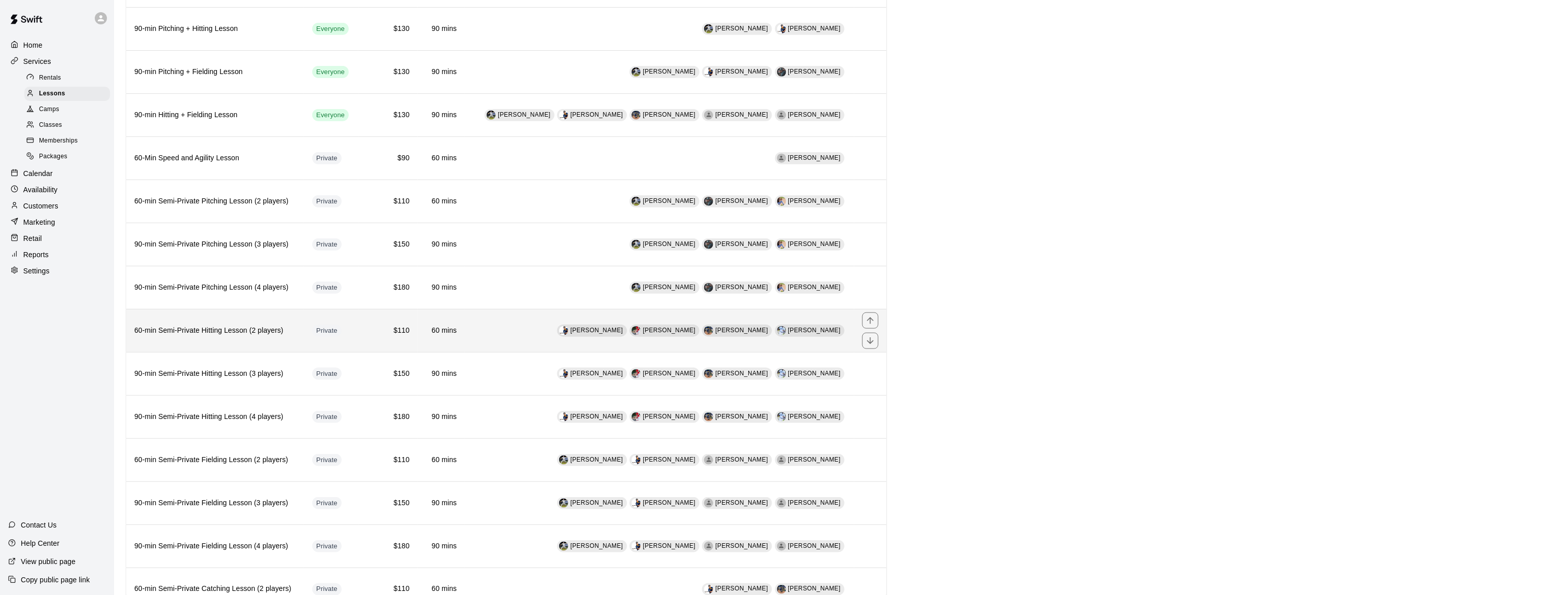
click at [215, 336] on h6 "60-min Semi-Private Hitting Lesson (2 players)" at bounding box center [215, 331] width 162 height 11
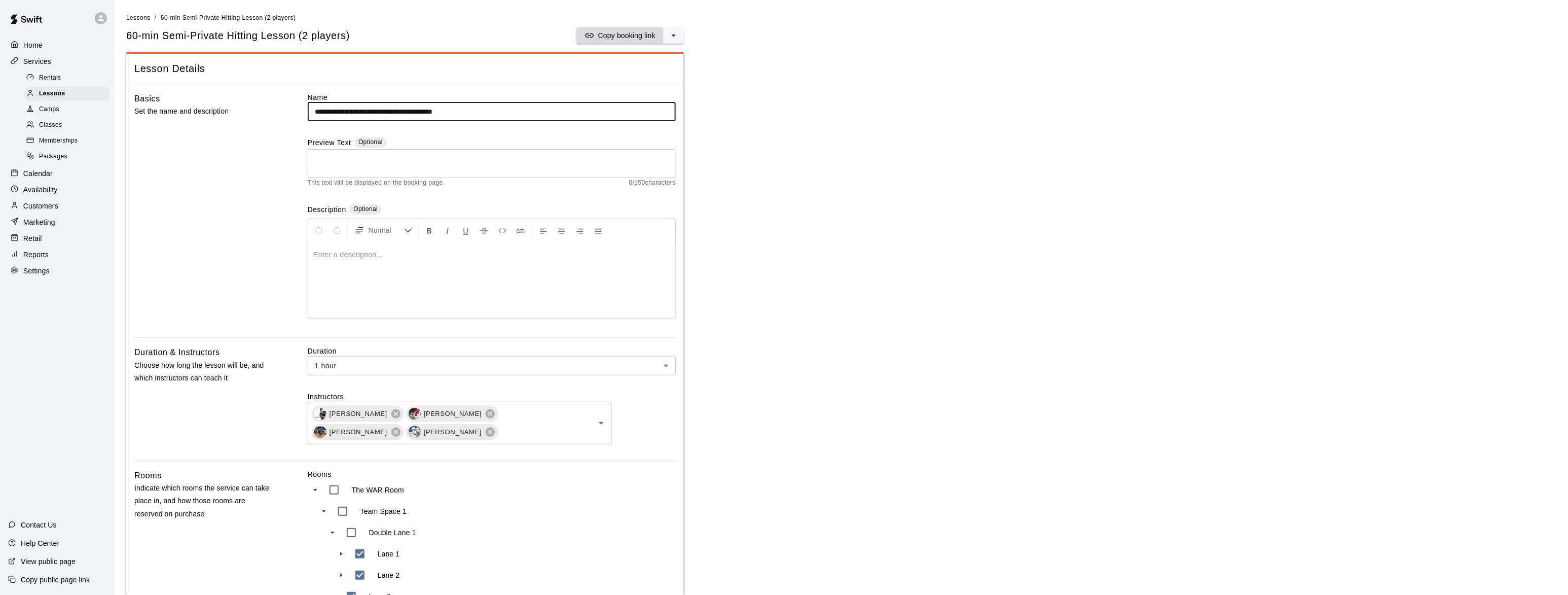
click at [614, 32] on p "Copy booking link" at bounding box center [626, 35] width 57 height 10
click at [69, 94] on div "Lessons" at bounding box center [66, 94] width 85 height 14
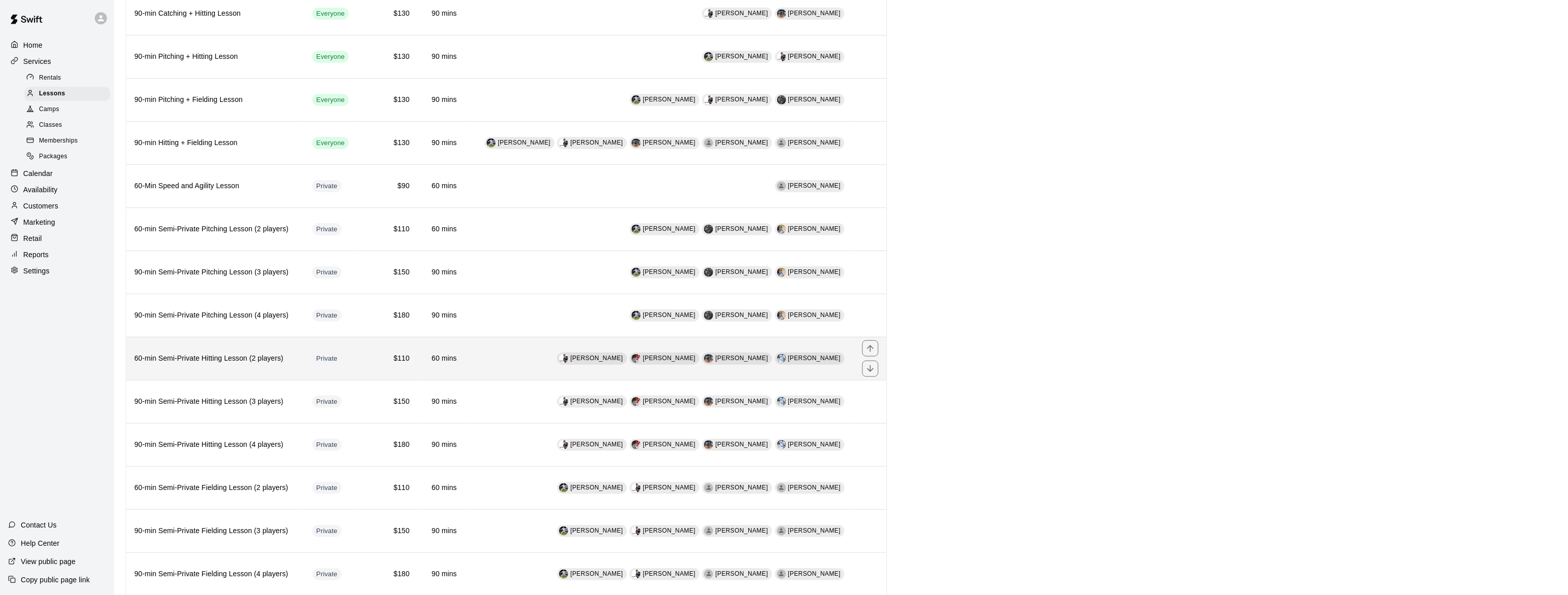
scroll to position [309, 0]
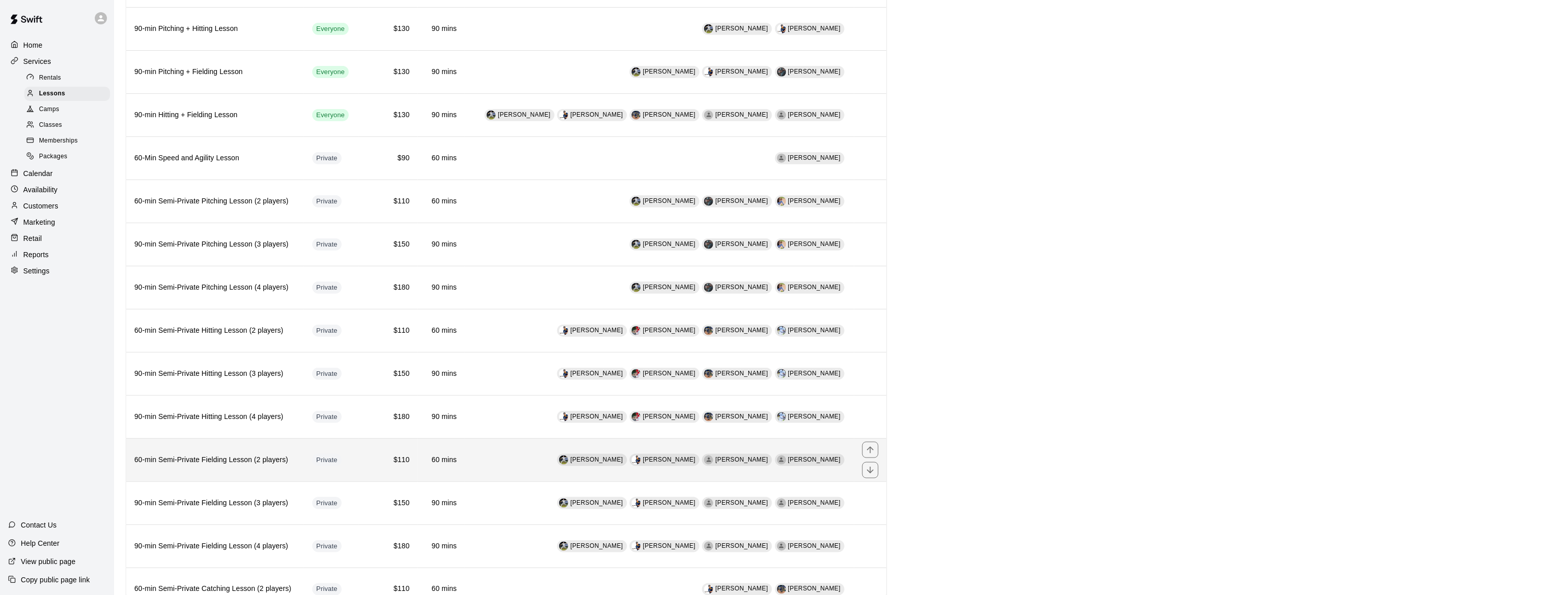
click at [184, 466] on h6 "60-min Semi-Private Fielding Lesson (2 players)" at bounding box center [215, 460] width 162 height 11
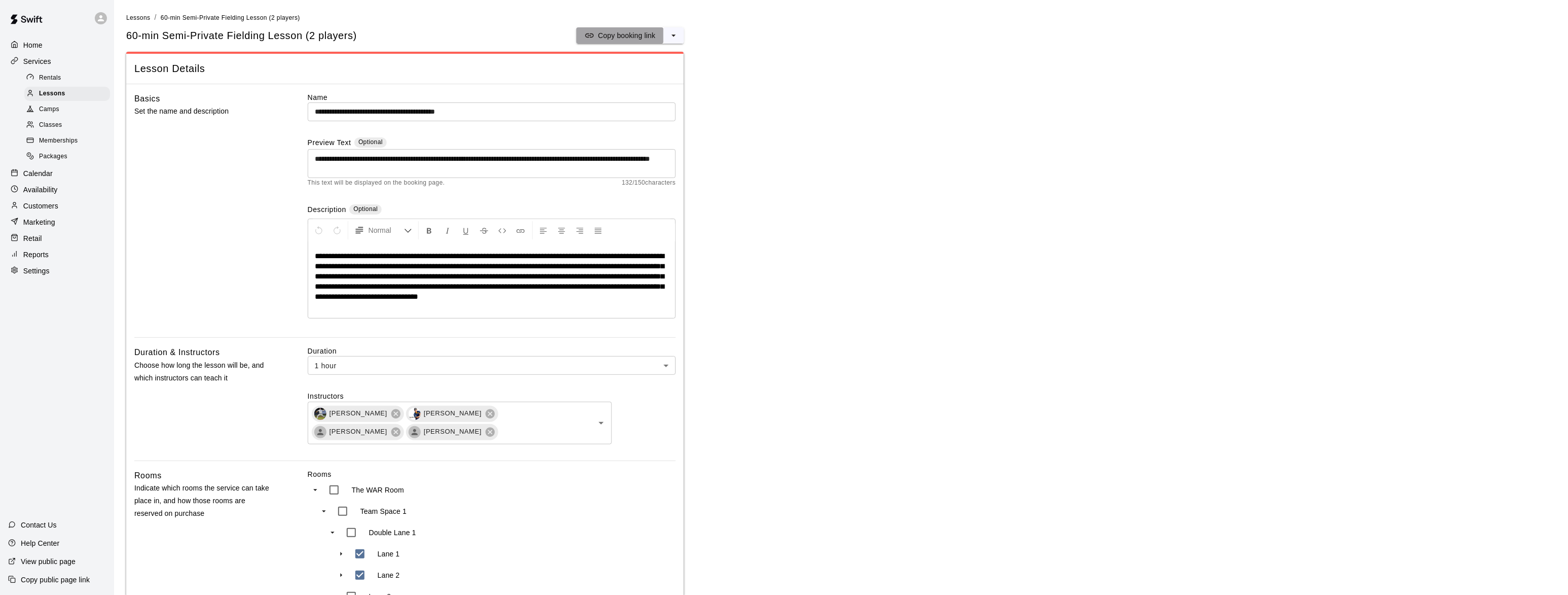
click at [610, 33] on p "Copy booking link" at bounding box center [626, 35] width 57 height 10
drag, startPoint x: 48, startPoint y: 92, endPoint x: 179, endPoint y: 215, distance: 179.7
click at [48, 92] on span "Lessons" at bounding box center [52, 94] width 26 height 10
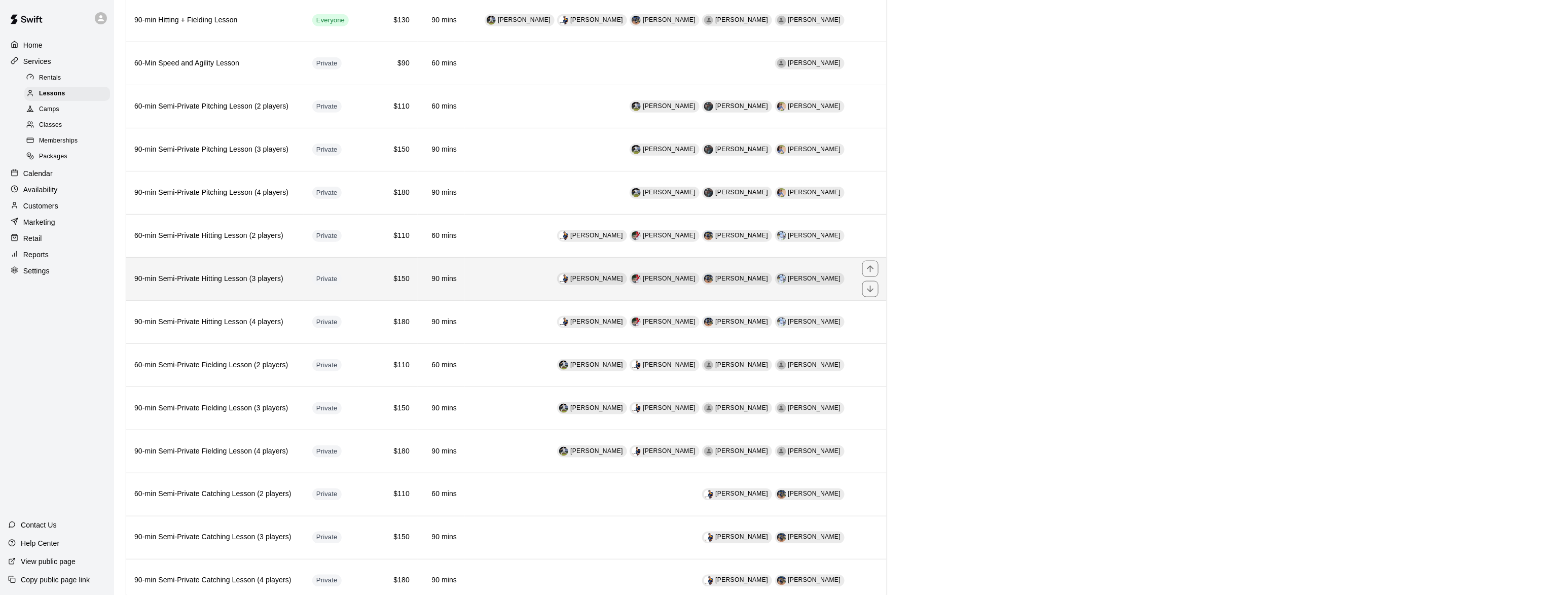
scroll to position [432, 0]
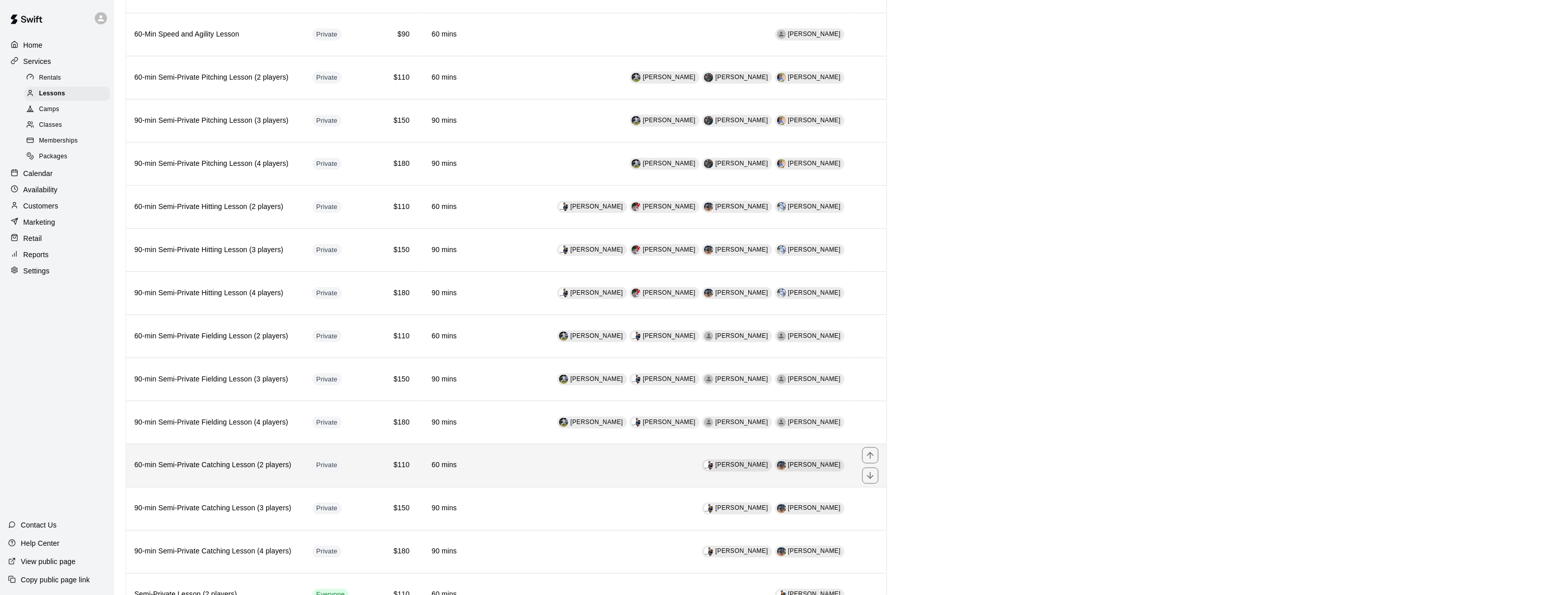
click at [201, 471] on h6 "60-min Semi-Private Catching Lesson (2 players)" at bounding box center [215, 466] width 162 height 11
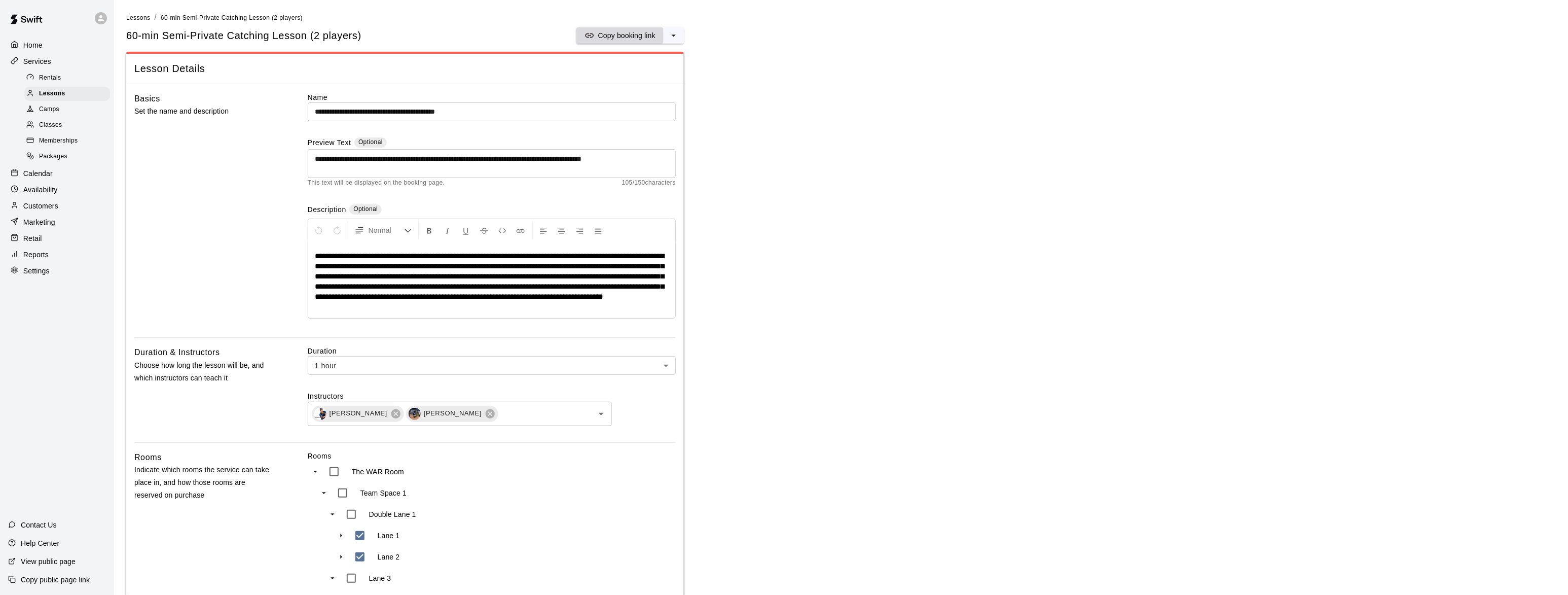
click at [612, 33] on p "Copy booking link" at bounding box center [626, 35] width 57 height 10
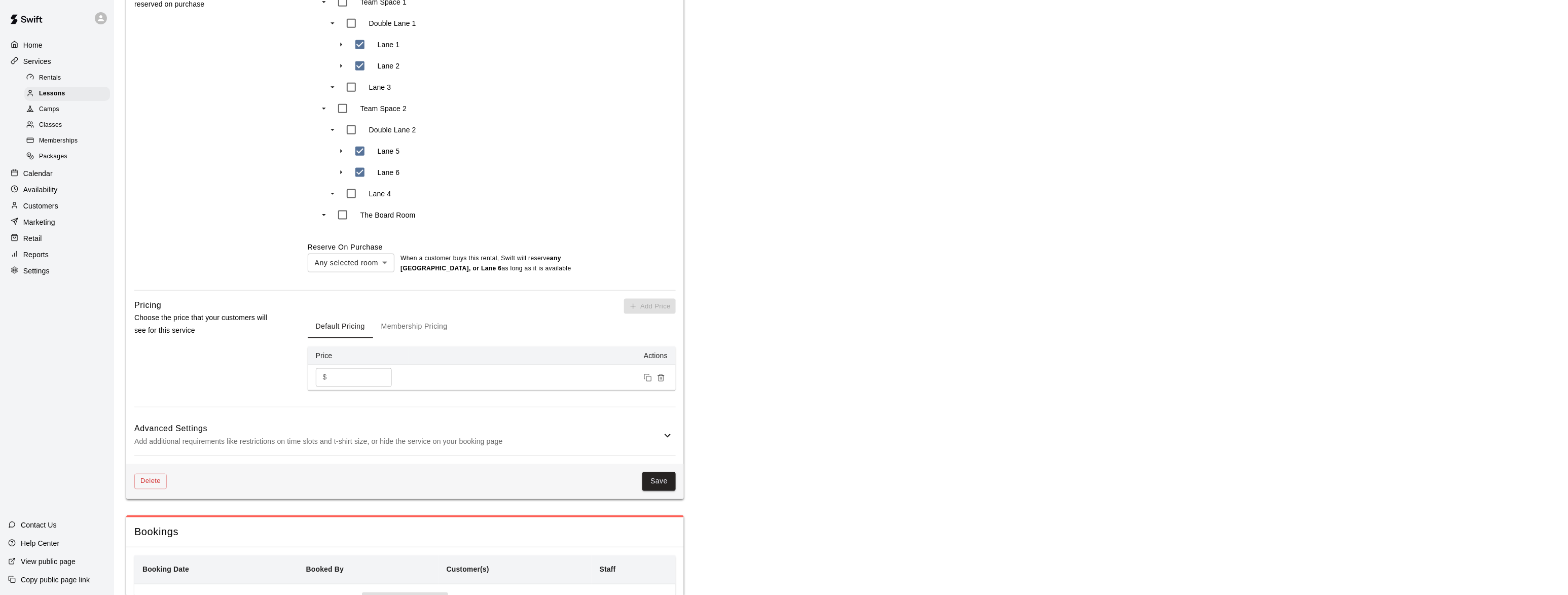
scroll to position [495, 0]
click at [655, 484] on button "Save" at bounding box center [659, 478] width 33 height 19
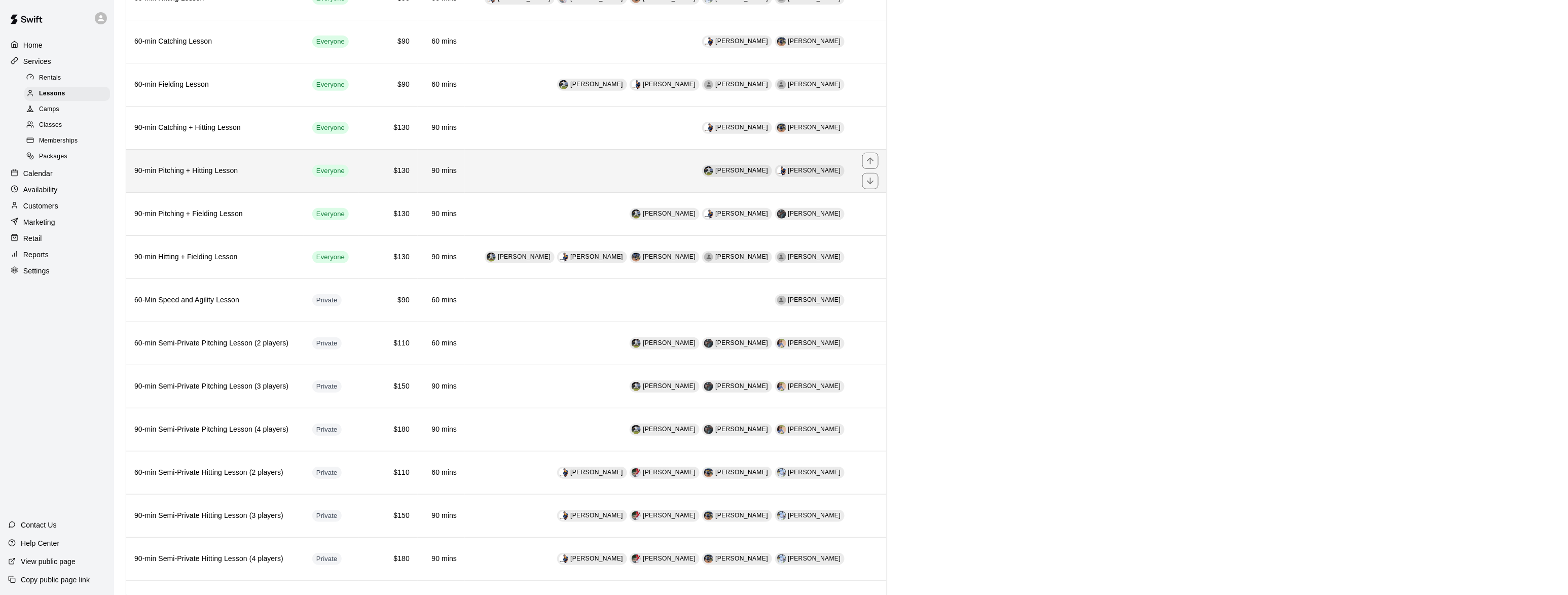
scroll to position [185, 0]
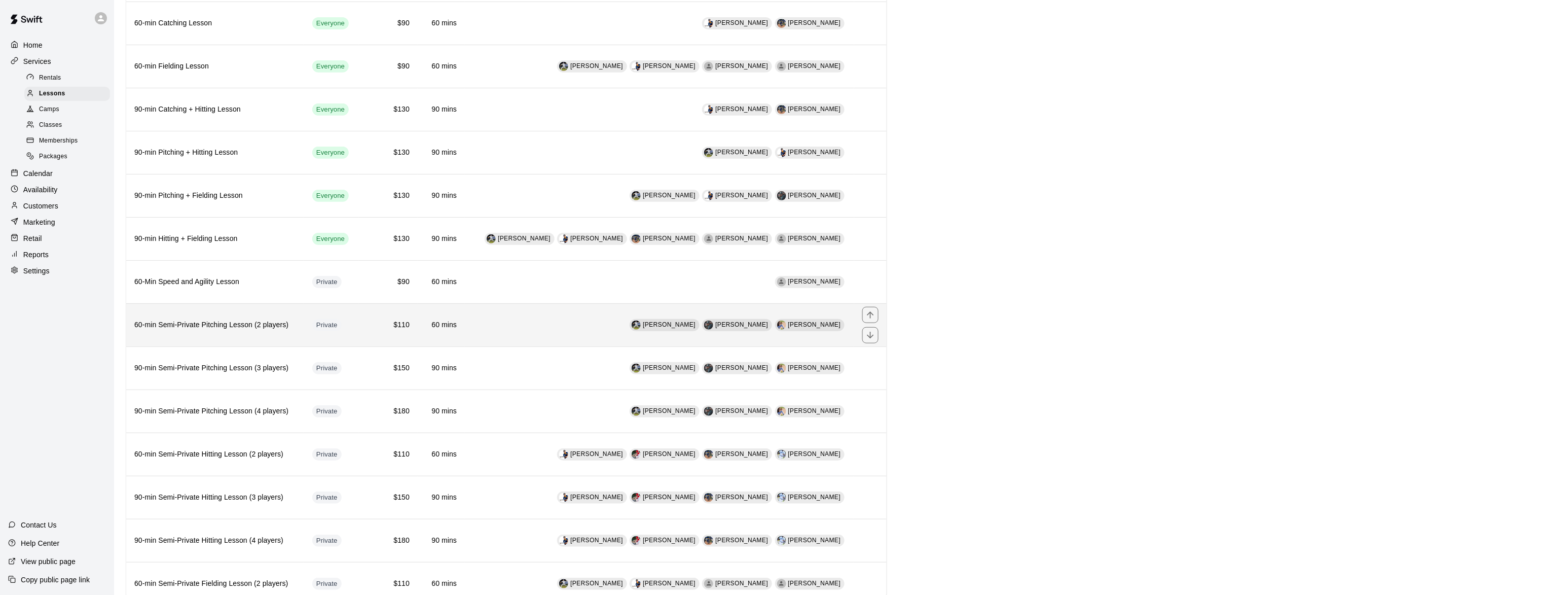
click at [217, 327] on h6 "60-min Semi-Private Pitching Lesson (2 players)" at bounding box center [215, 325] width 162 height 11
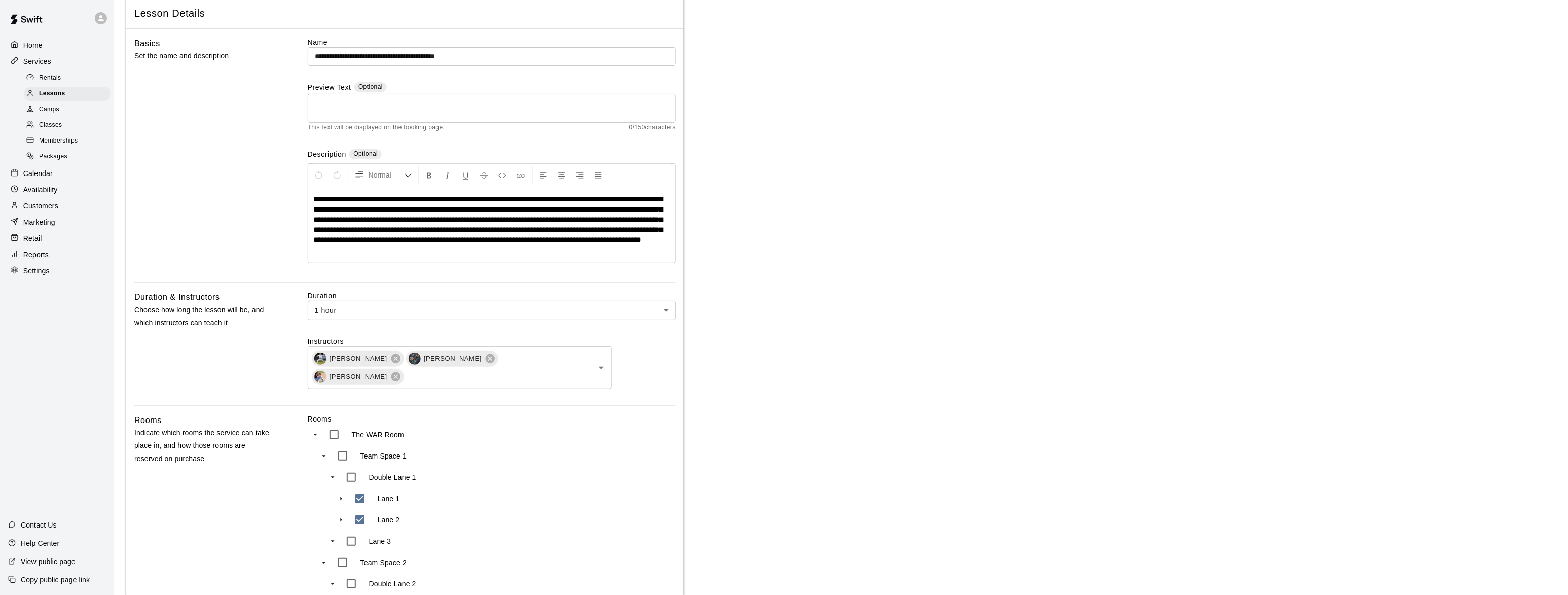
scroll to position [123, 0]
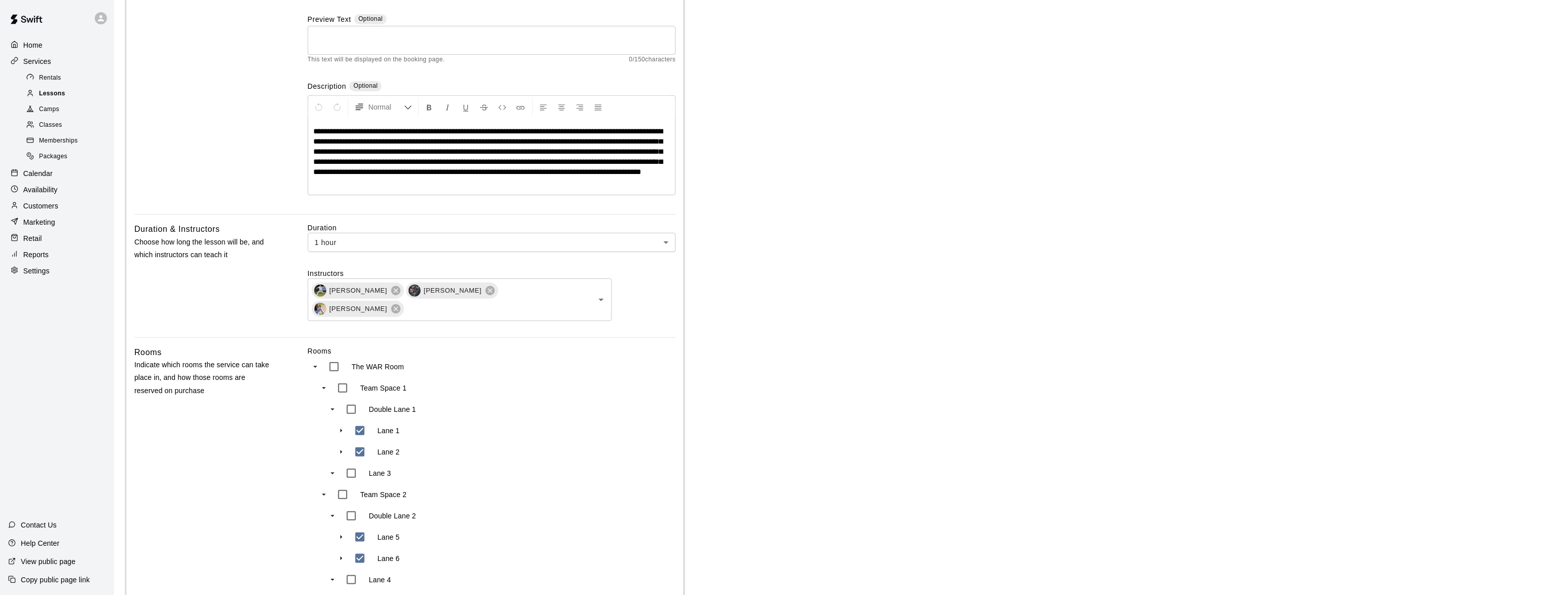
click at [57, 89] on span "Lessons" at bounding box center [52, 94] width 26 height 10
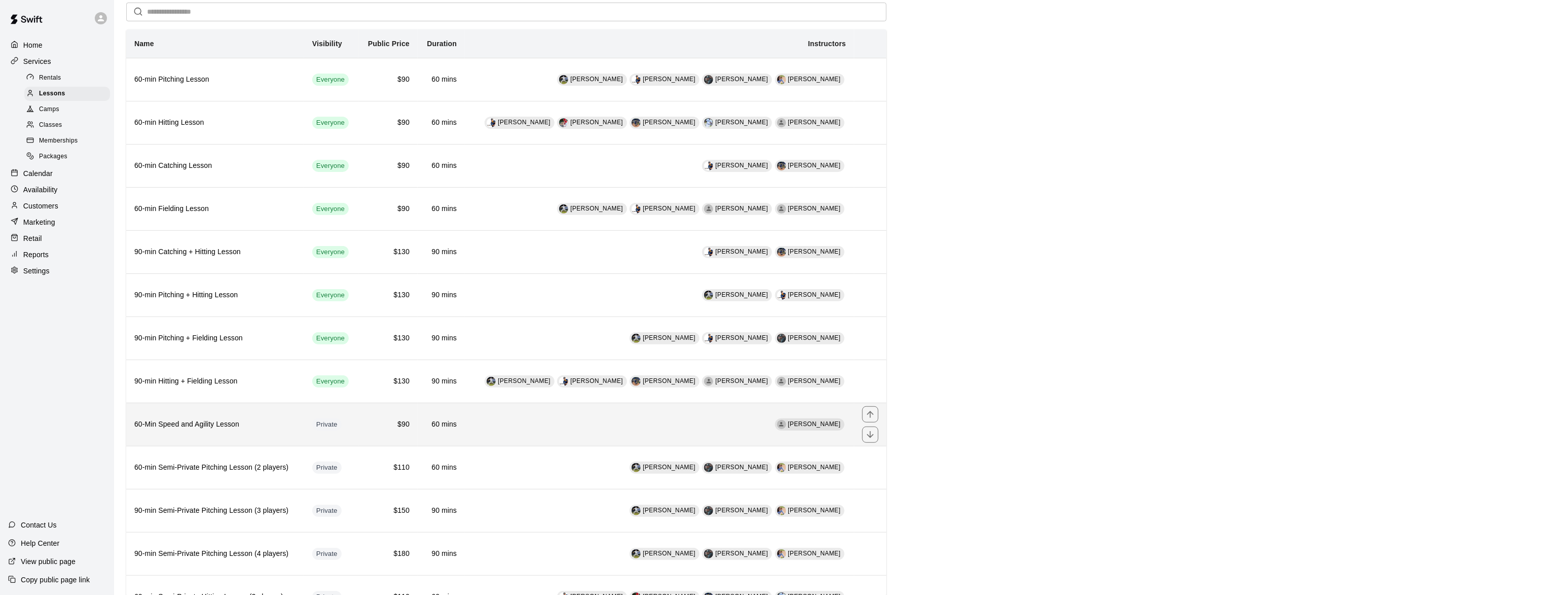
scroll to position [123, 0]
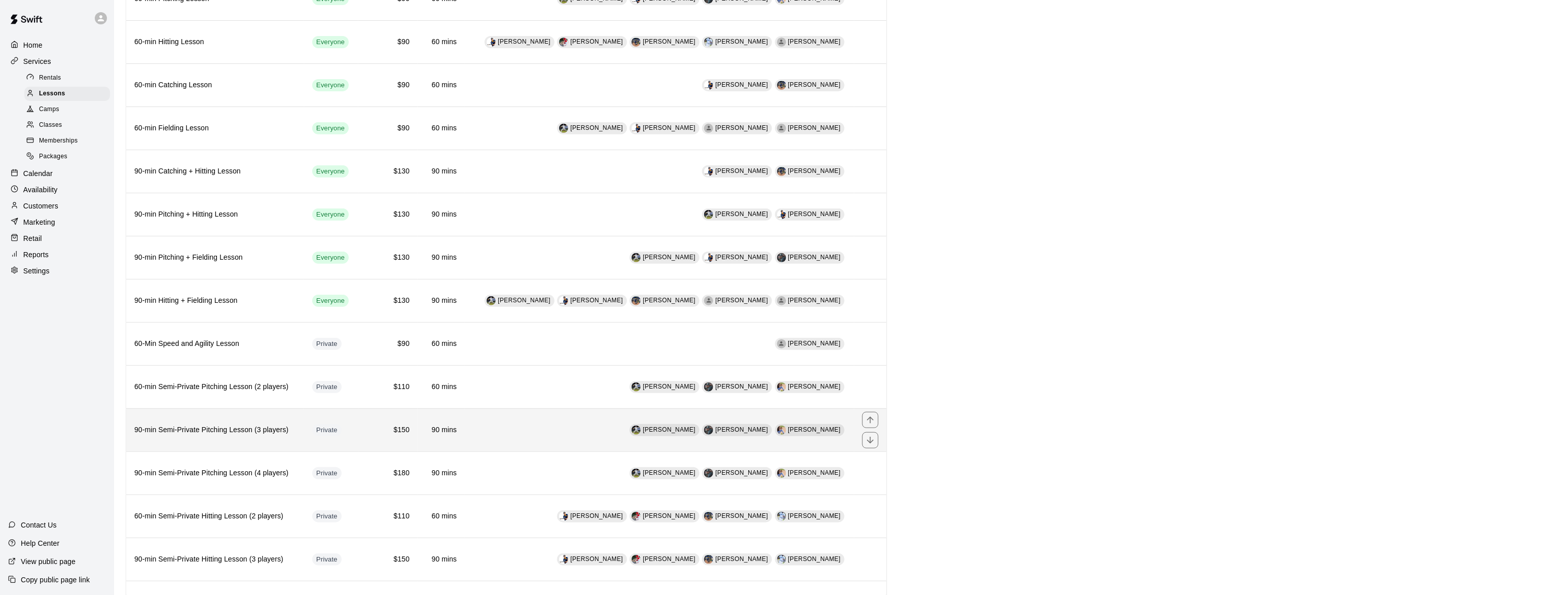
click at [210, 436] on h6 "90-min Semi-Private Pitching Lesson (3 players)" at bounding box center [215, 430] width 162 height 11
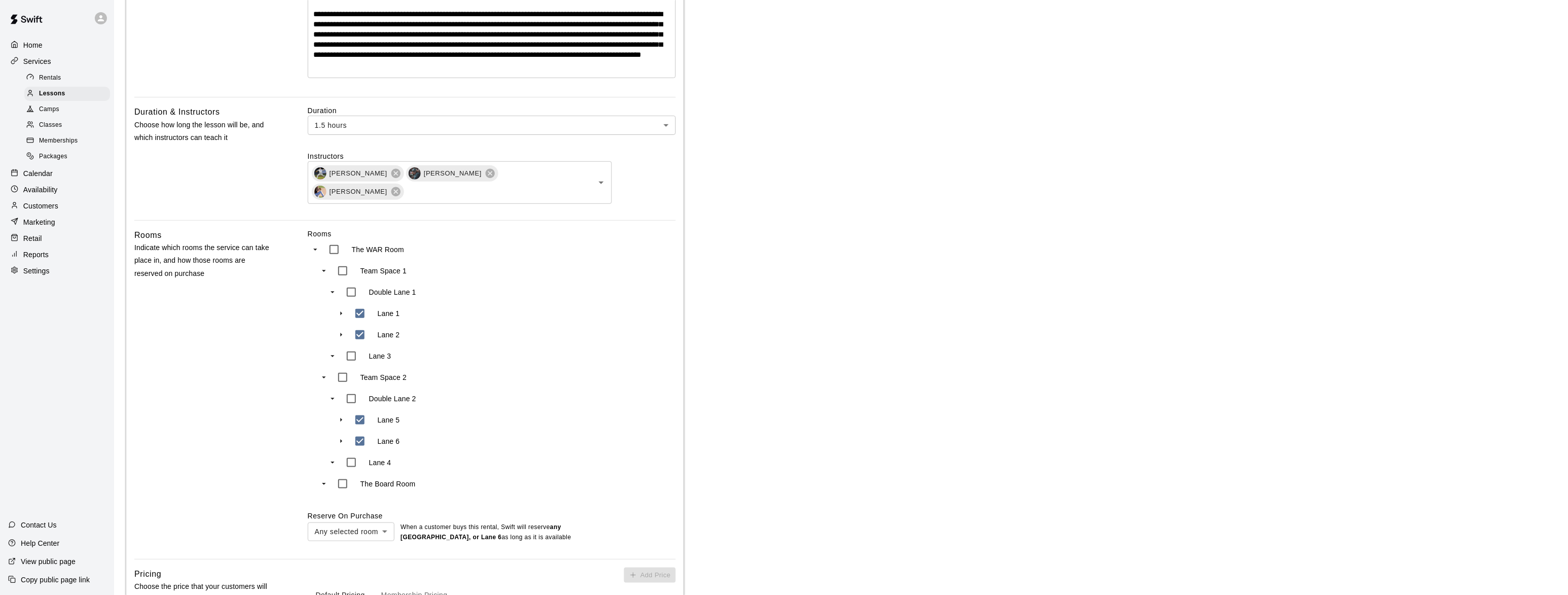
scroll to position [495, 0]
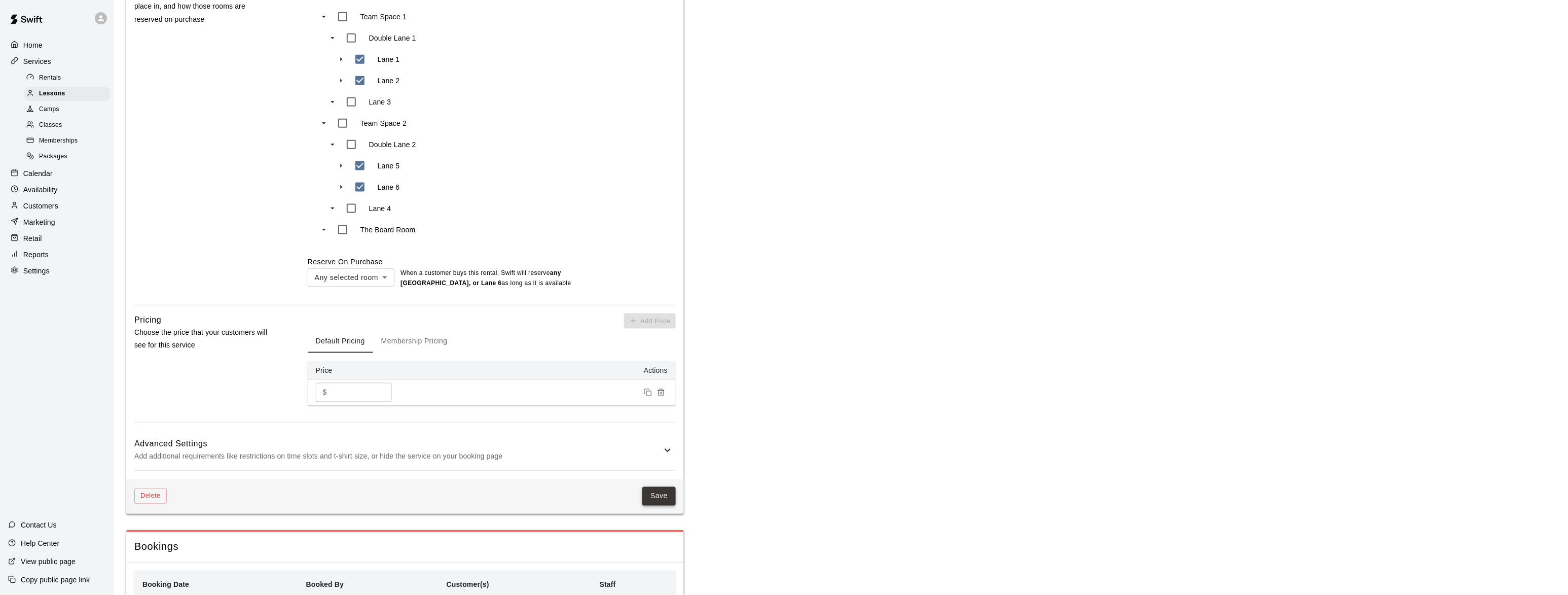
click at [667, 487] on button "Save" at bounding box center [659, 496] width 33 height 19
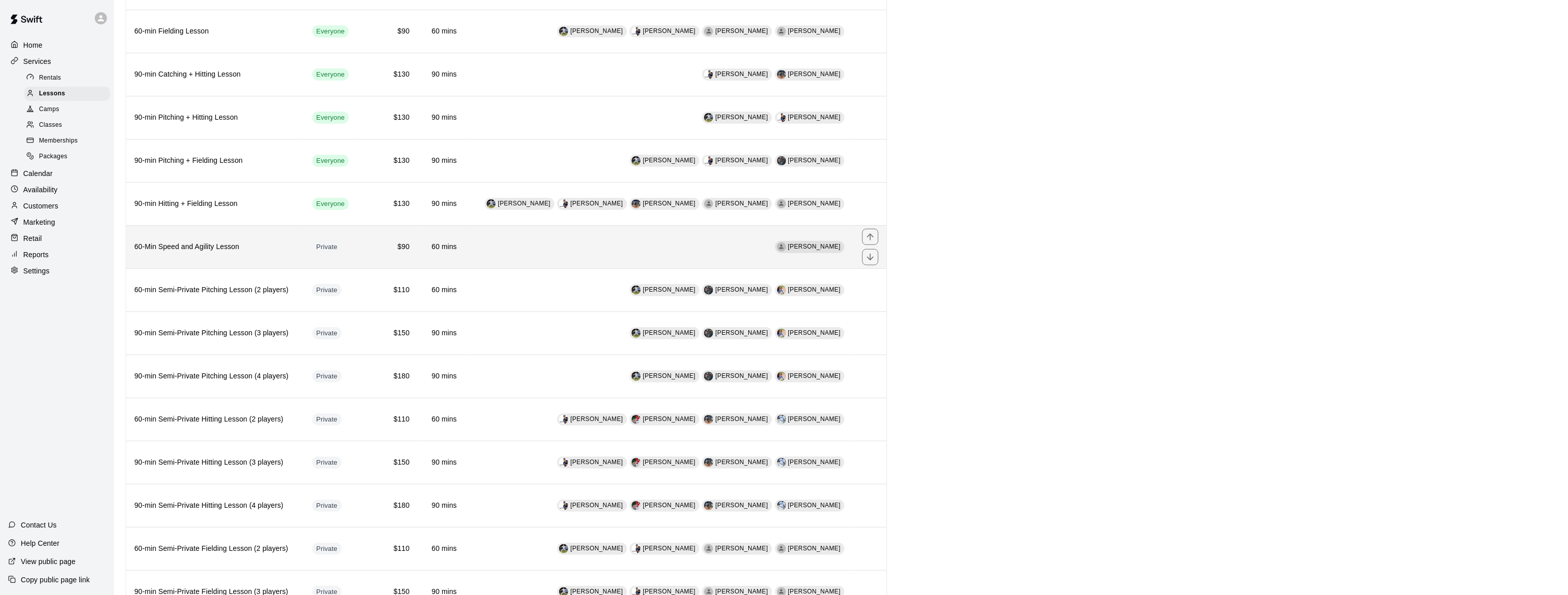
scroll to position [247, 0]
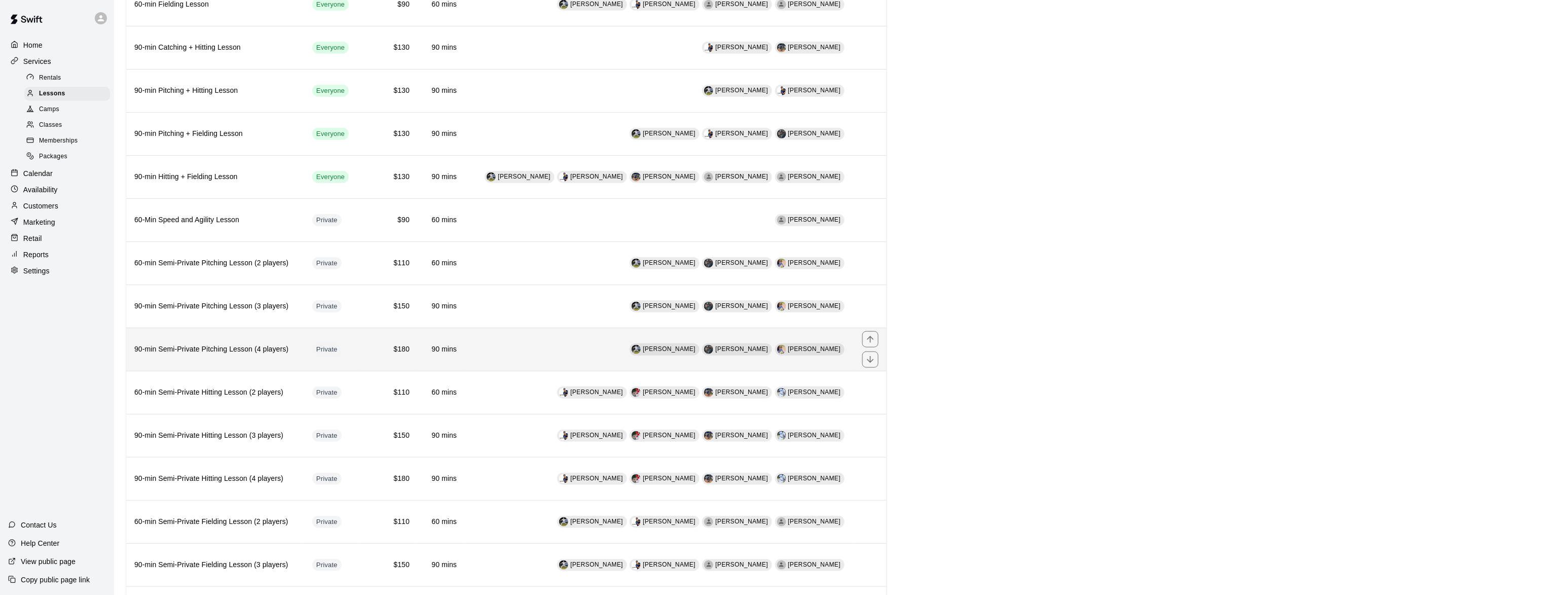
click at [193, 353] on h6 "90-min Semi-Private Pitching Lesson (4 players)" at bounding box center [215, 350] width 162 height 11
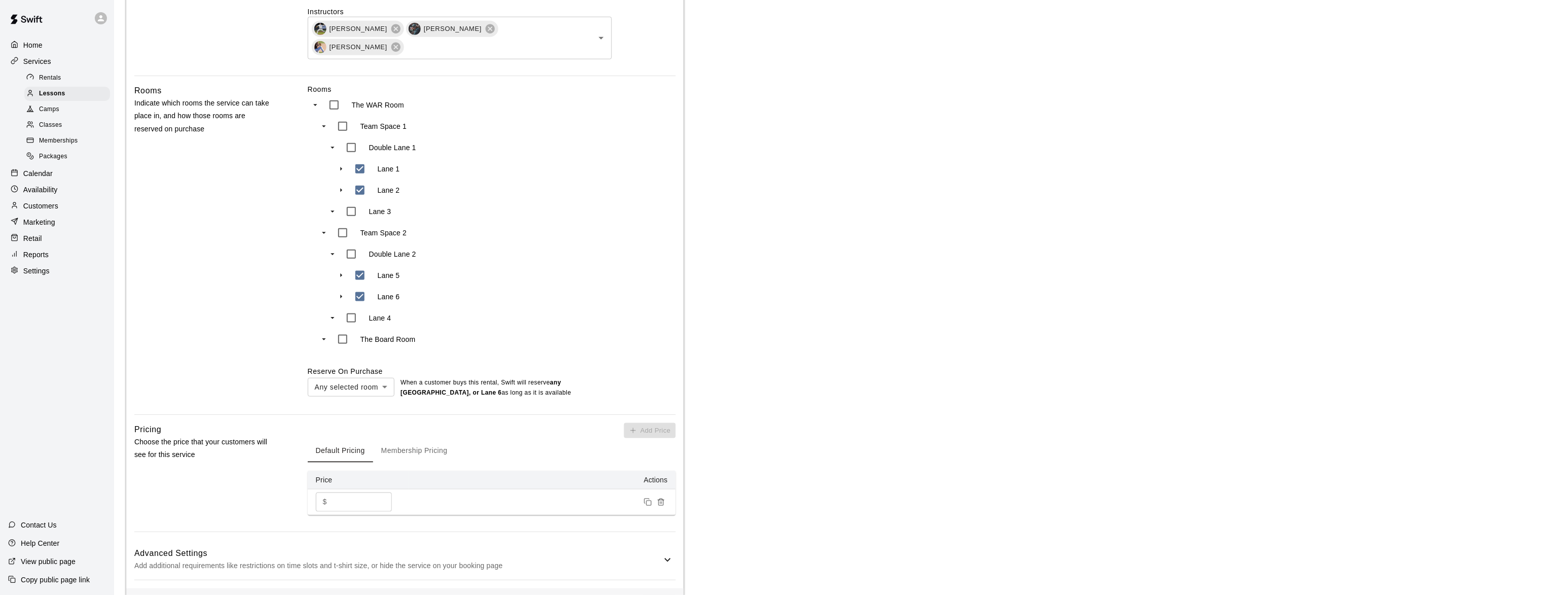
scroll to position [556, 0]
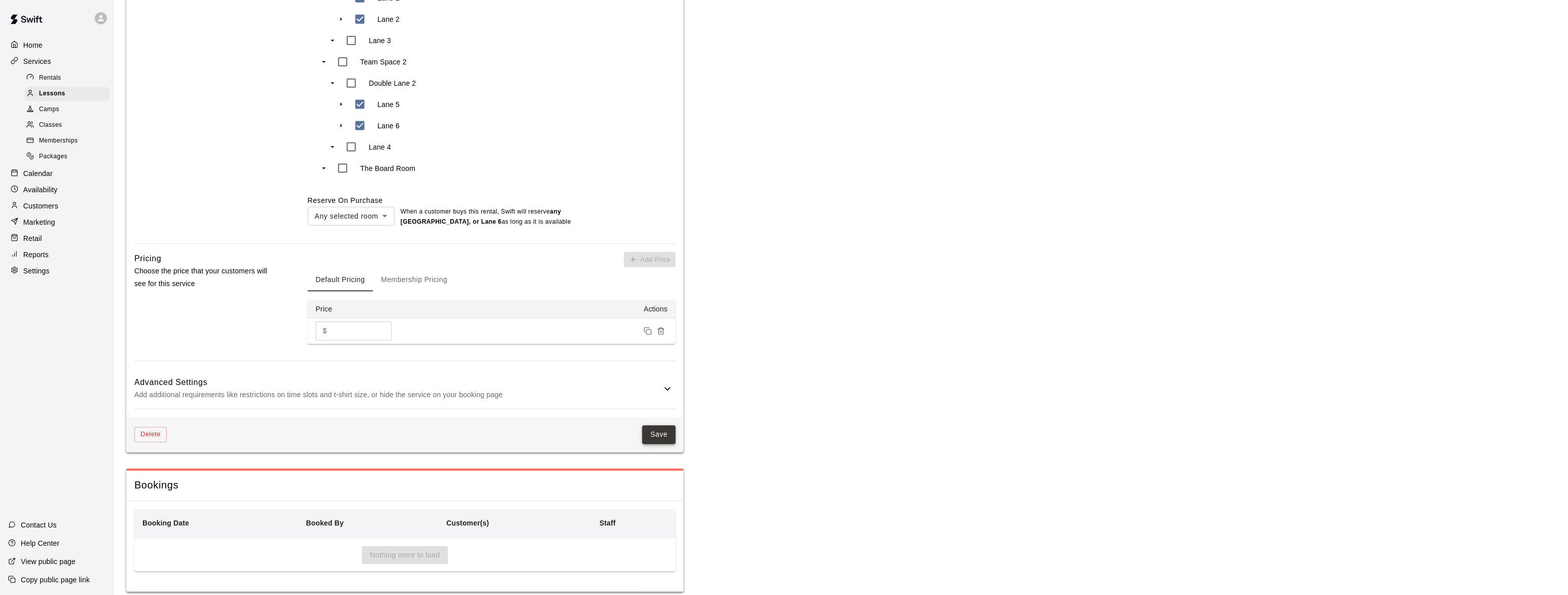
click at [667, 425] on button "Save" at bounding box center [659, 435] width 33 height 19
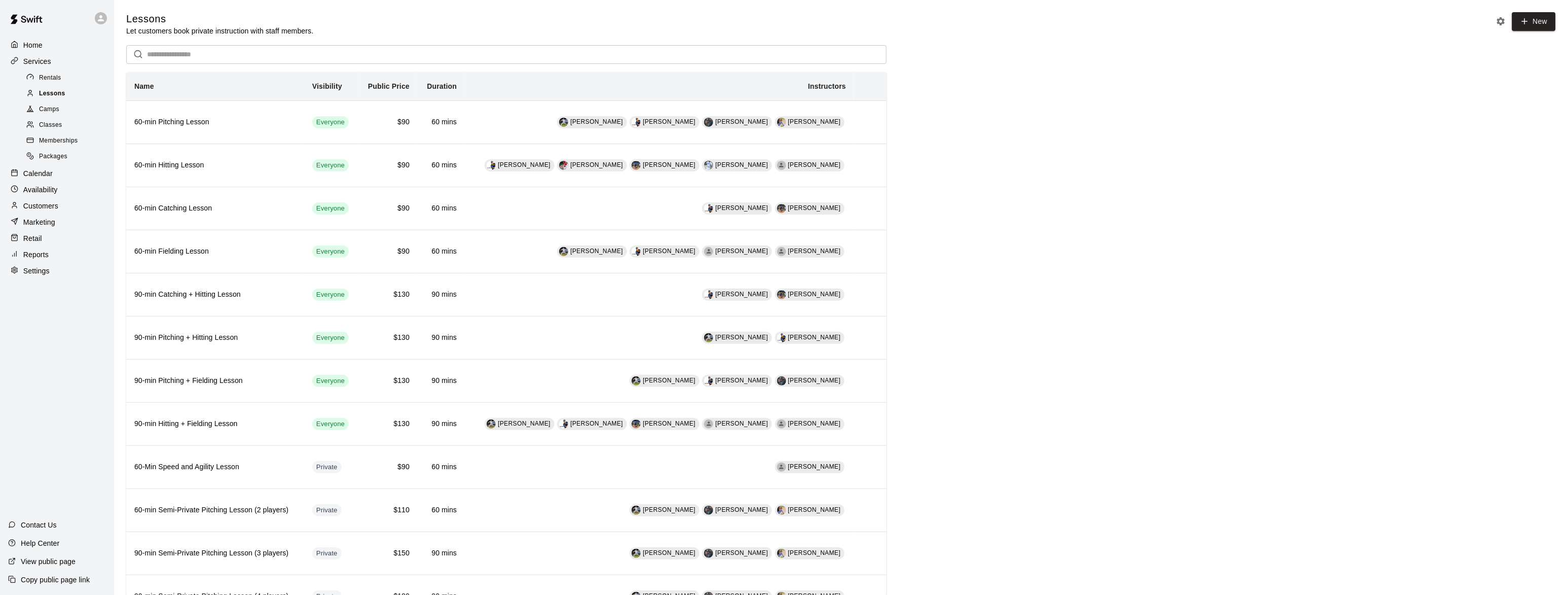
click at [52, 93] on span "Lessons" at bounding box center [52, 94] width 26 height 10
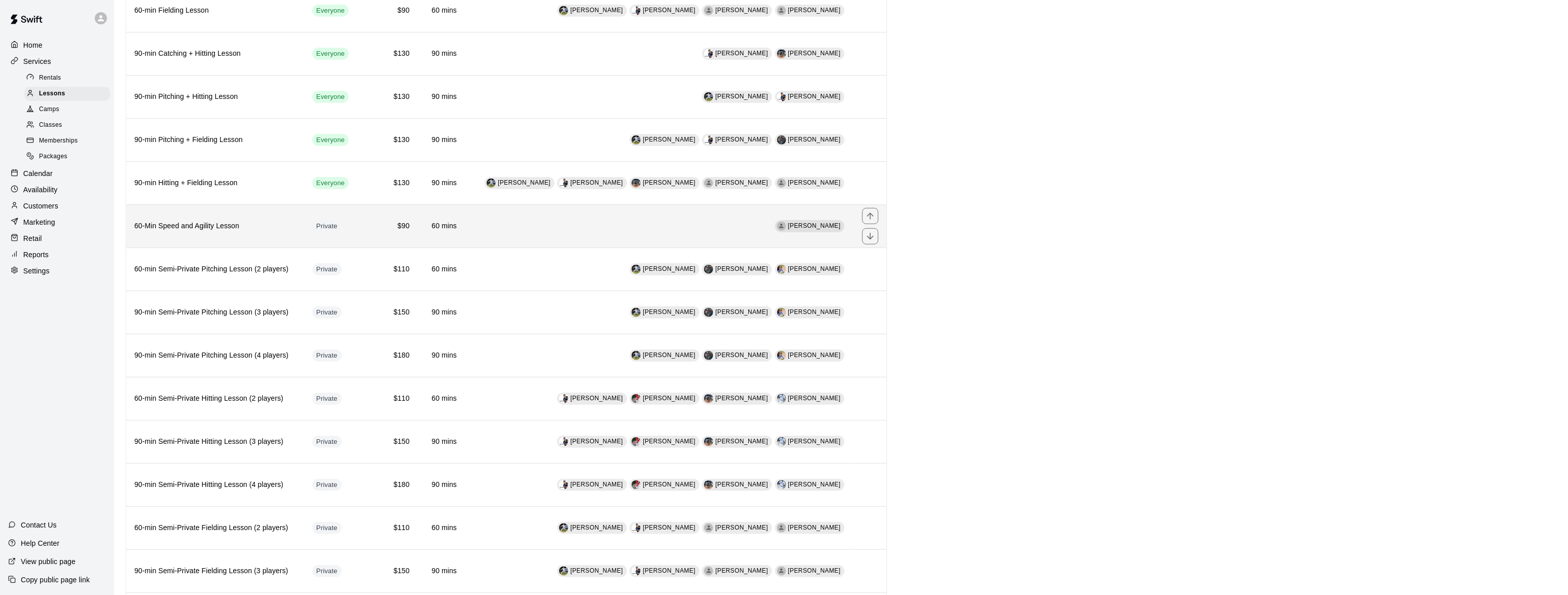
scroll to position [269, 0]
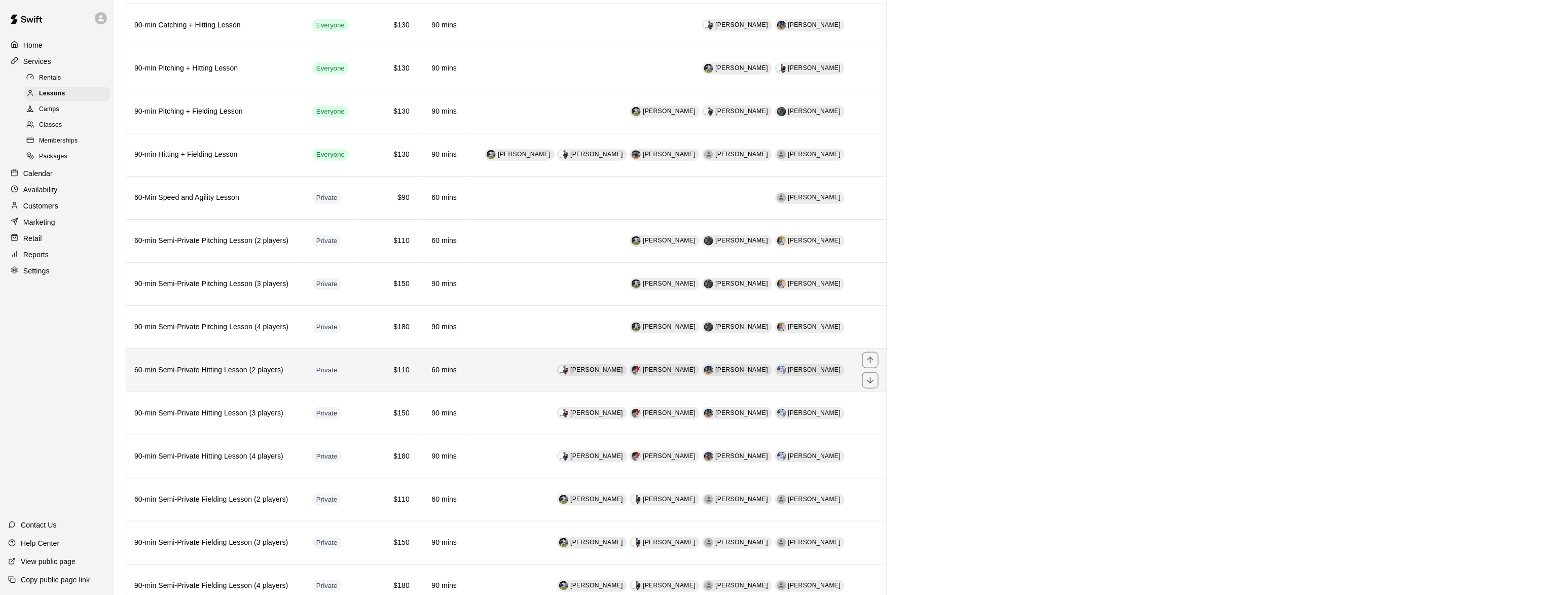
click at [188, 374] on h6 "60-min Semi-Private Hitting Lesson (2 players)" at bounding box center [215, 370] width 162 height 11
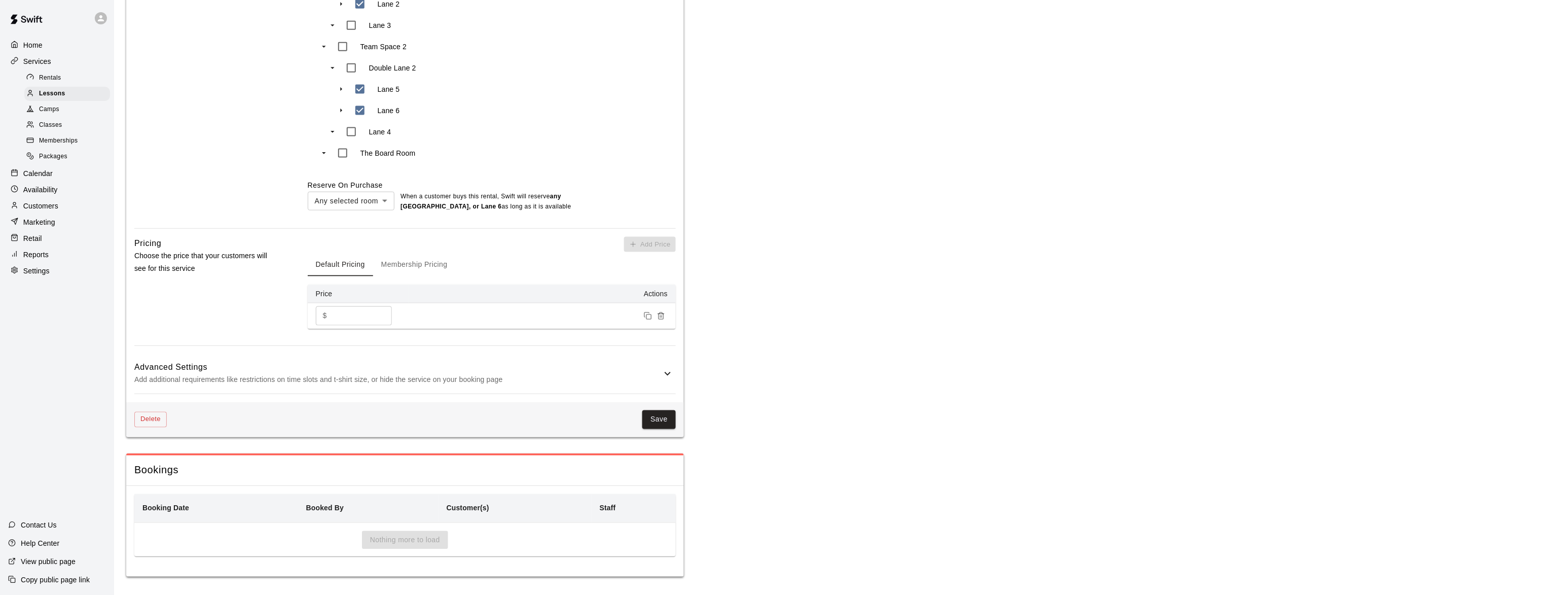
scroll to position [575, 0]
click at [655, 414] on button "Save" at bounding box center [659, 418] width 33 height 19
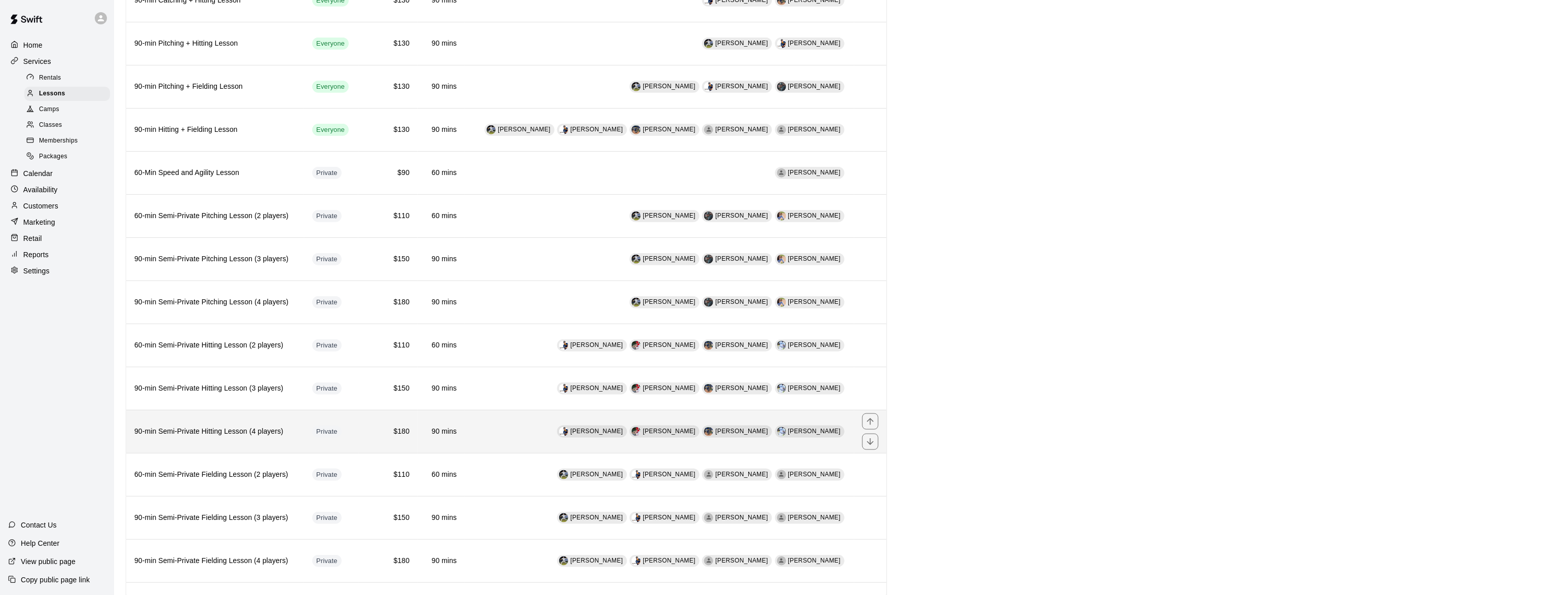
scroll to position [371, 0]
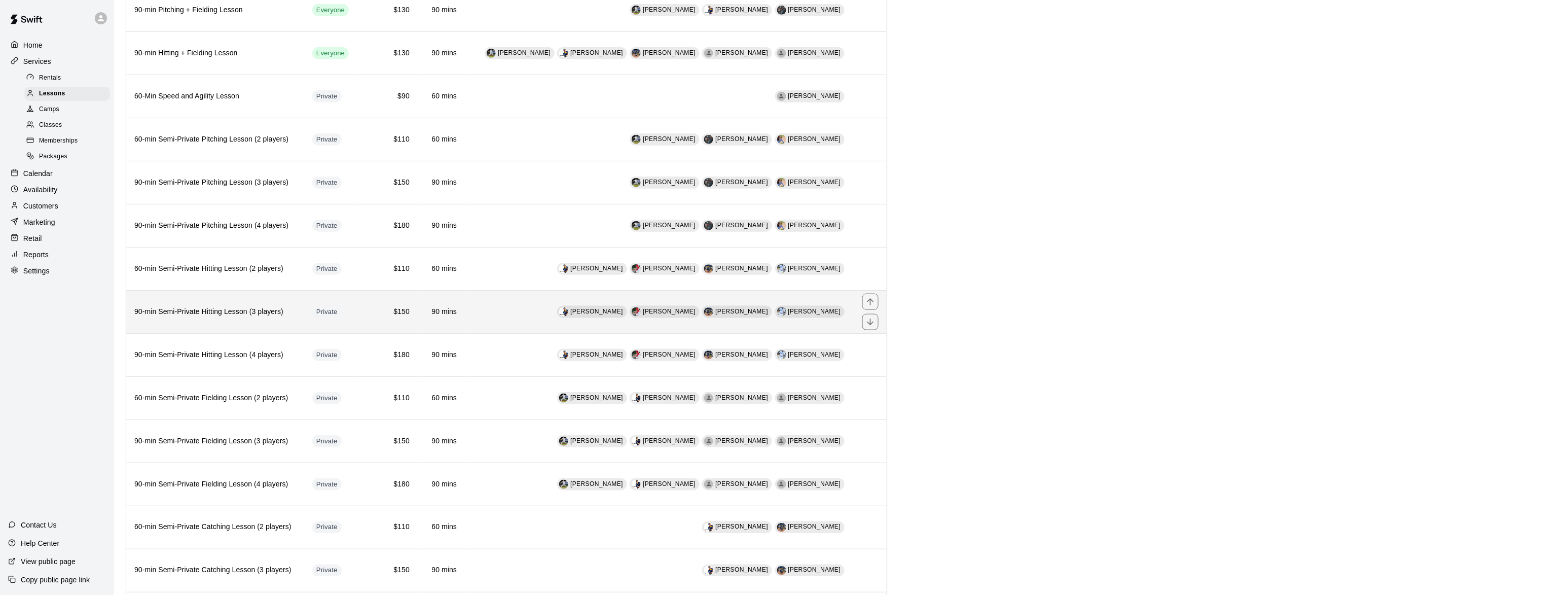
click at [201, 317] on h6 "90-min Semi-Private Hitting Lesson (3 players)" at bounding box center [215, 312] width 162 height 11
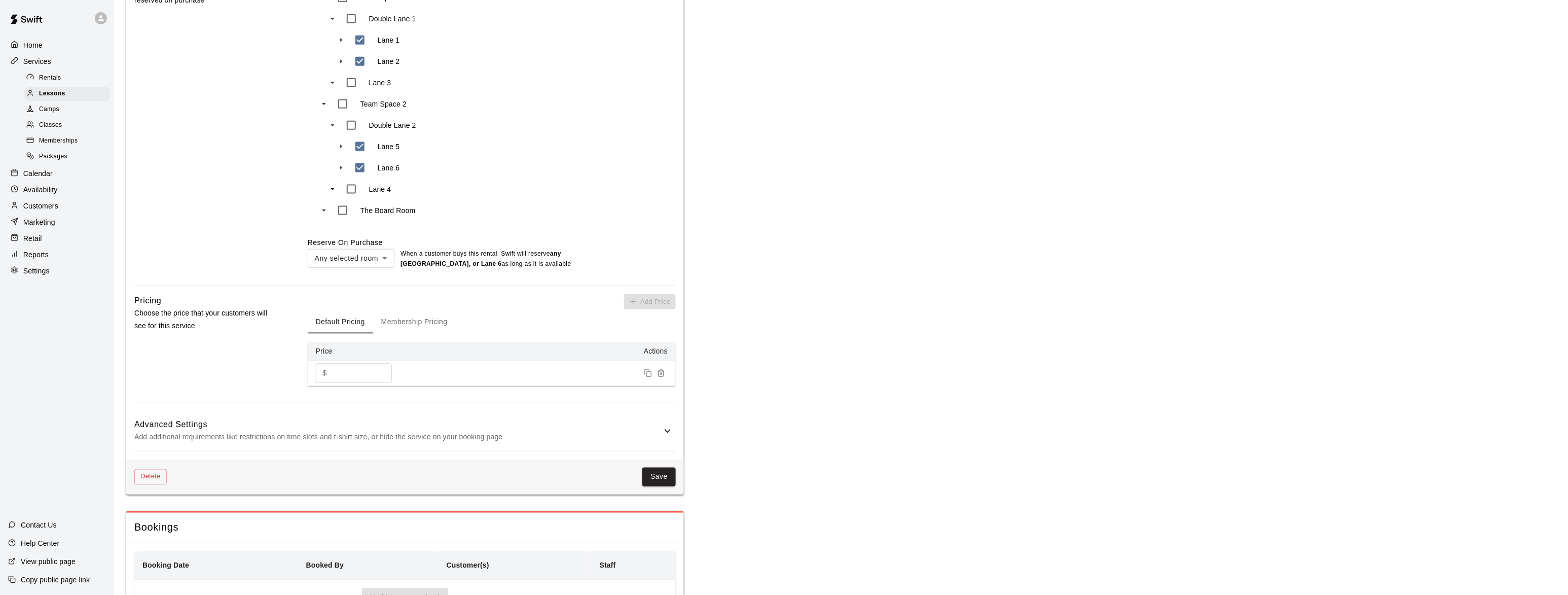
scroll to position [557, 0]
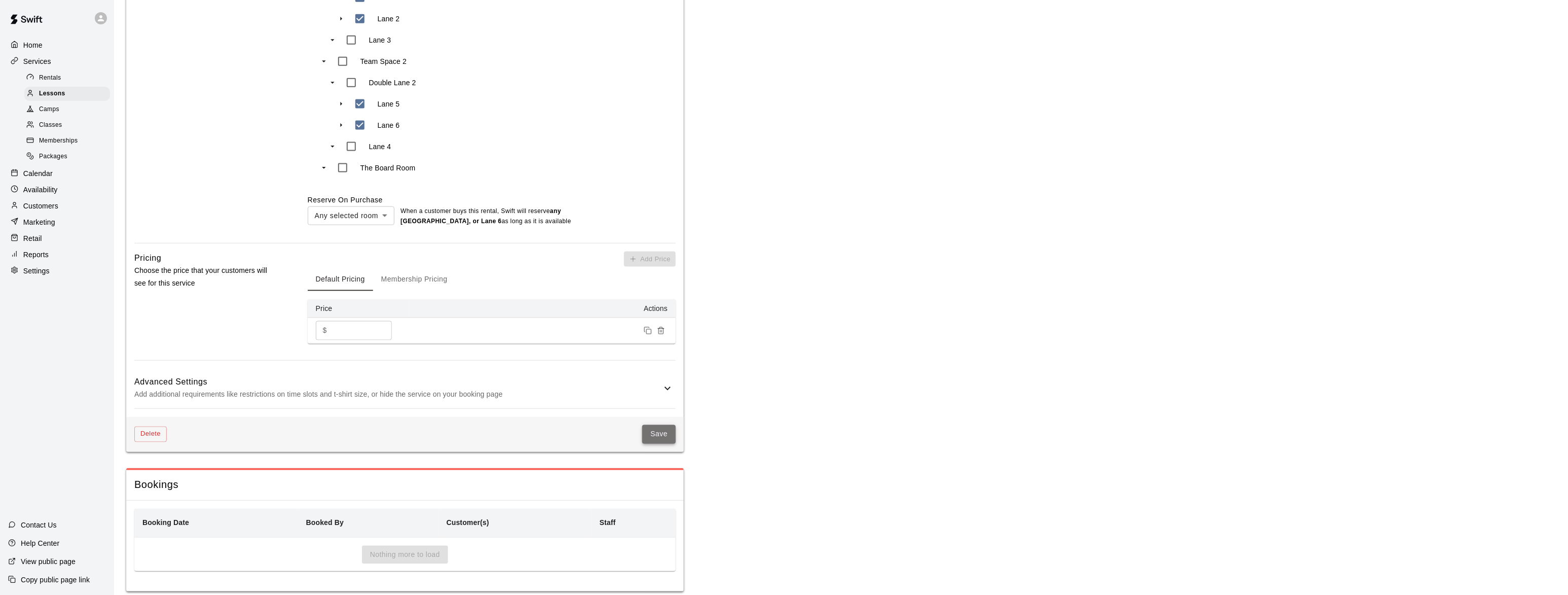
click at [657, 436] on button "Save" at bounding box center [659, 435] width 33 height 19
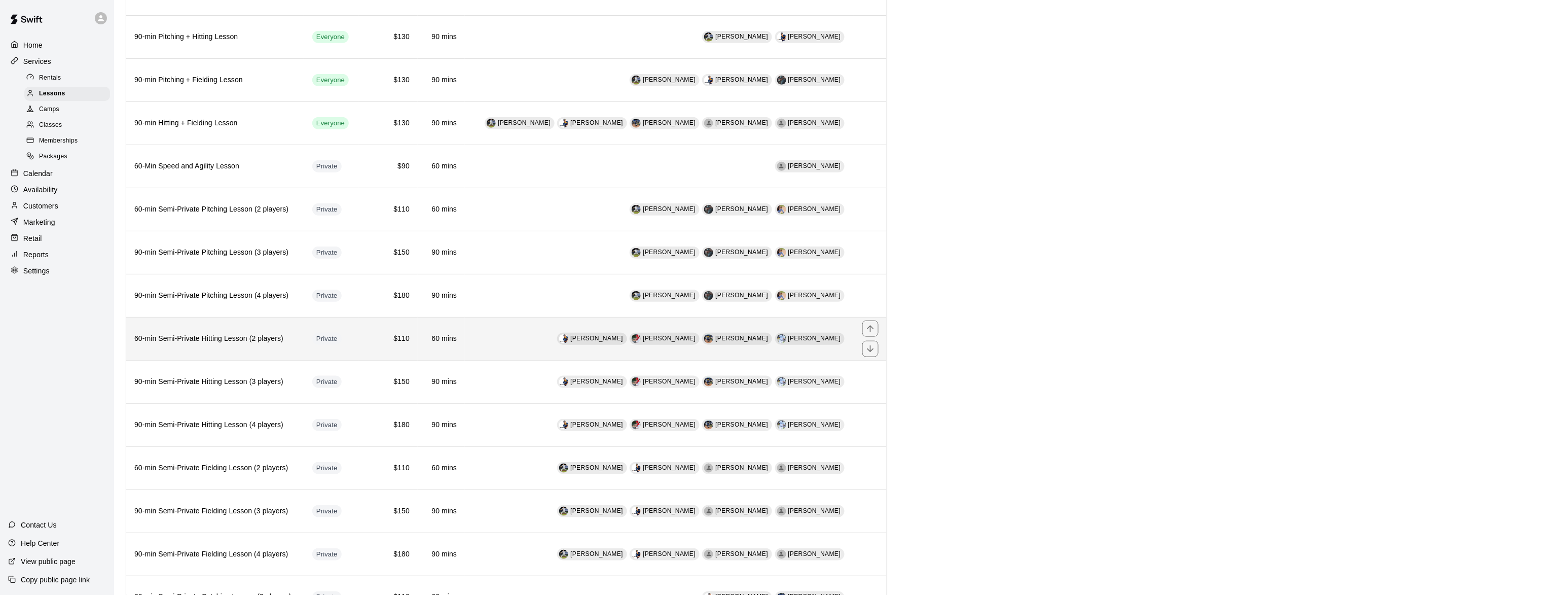
scroll to position [309, 0]
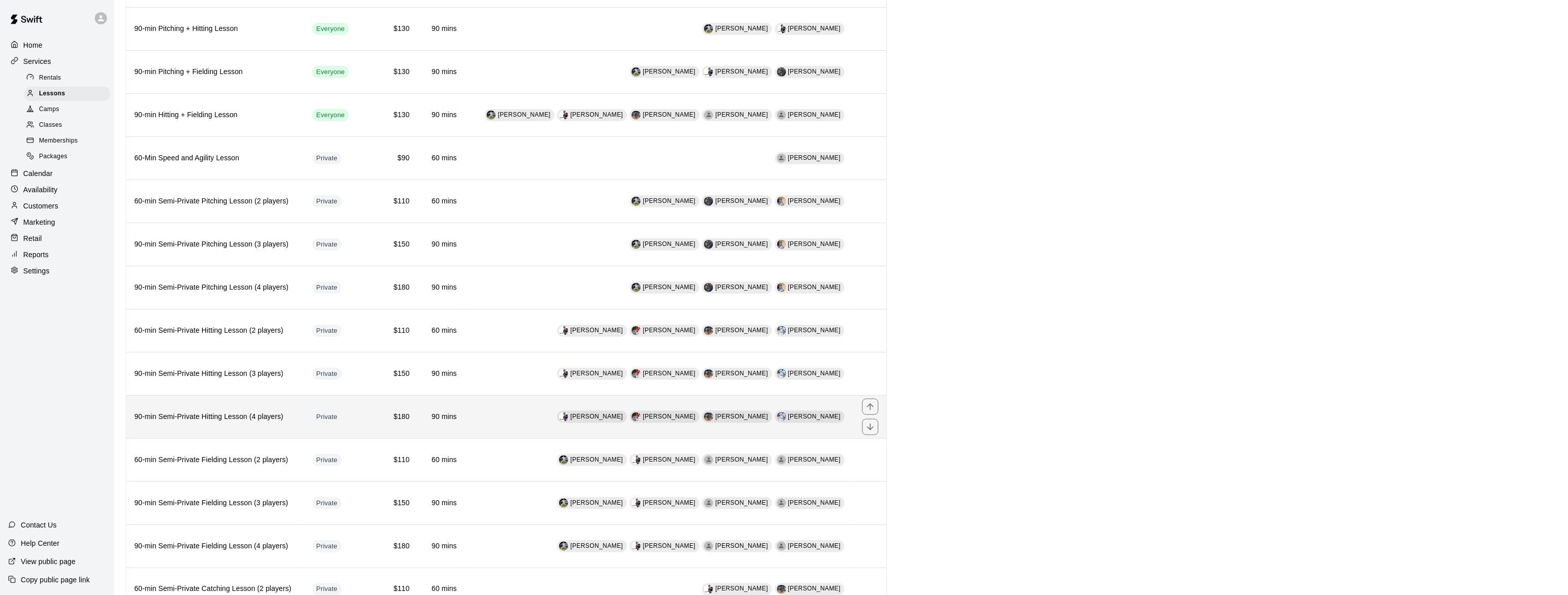
click at [229, 423] on h6 "90-min Semi-Private Hitting Lesson (4 players)" at bounding box center [215, 417] width 162 height 11
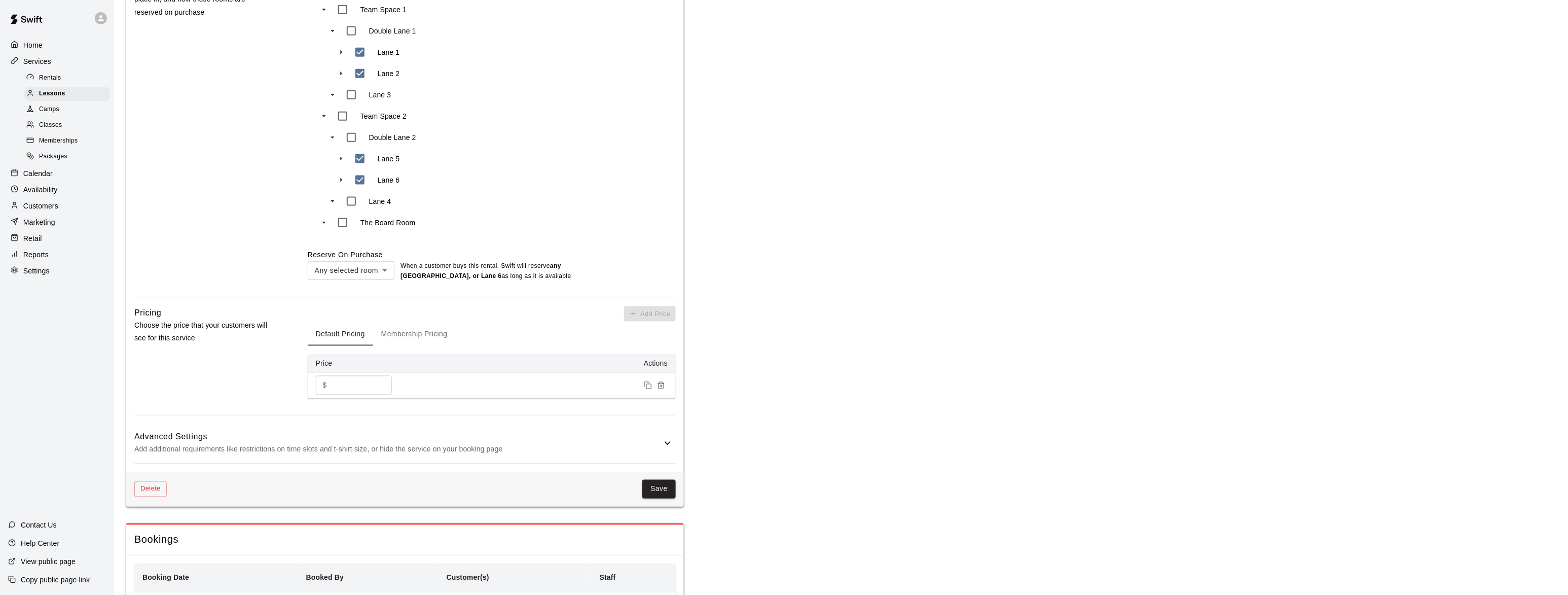
scroll to position [575, 0]
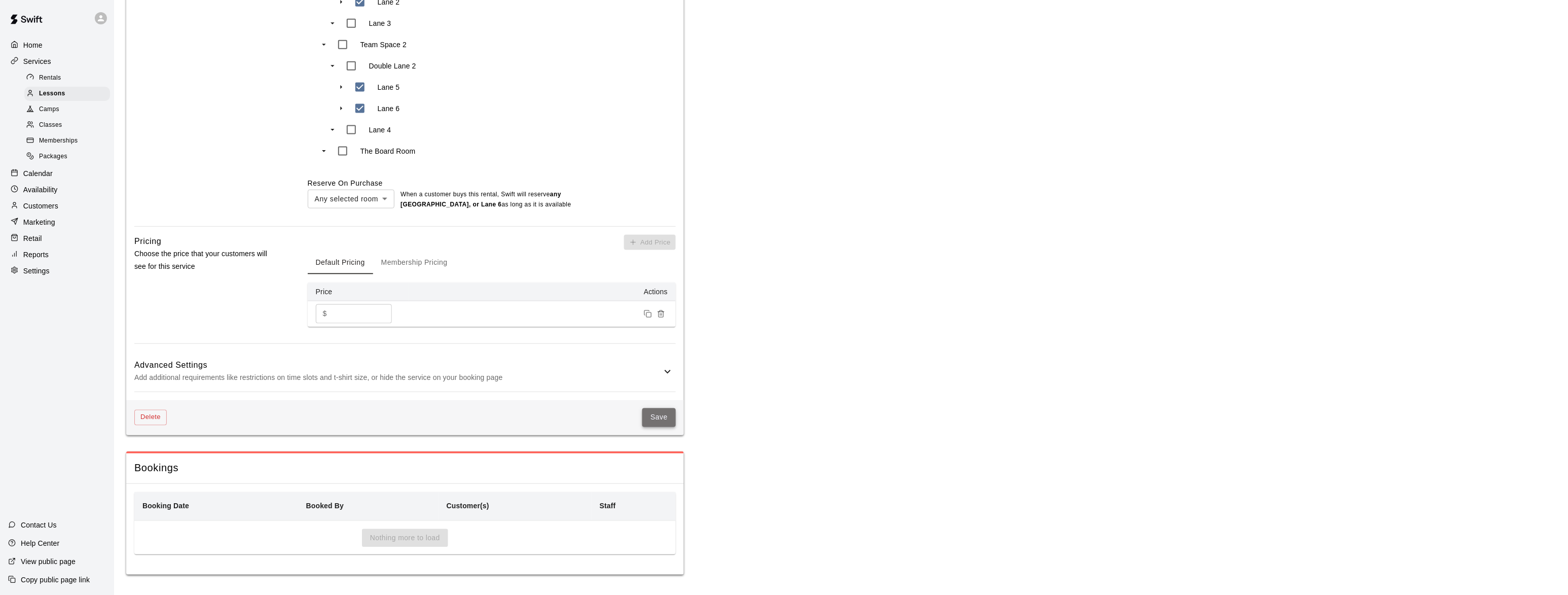
click at [658, 418] on button "Save" at bounding box center [659, 418] width 33 height 19
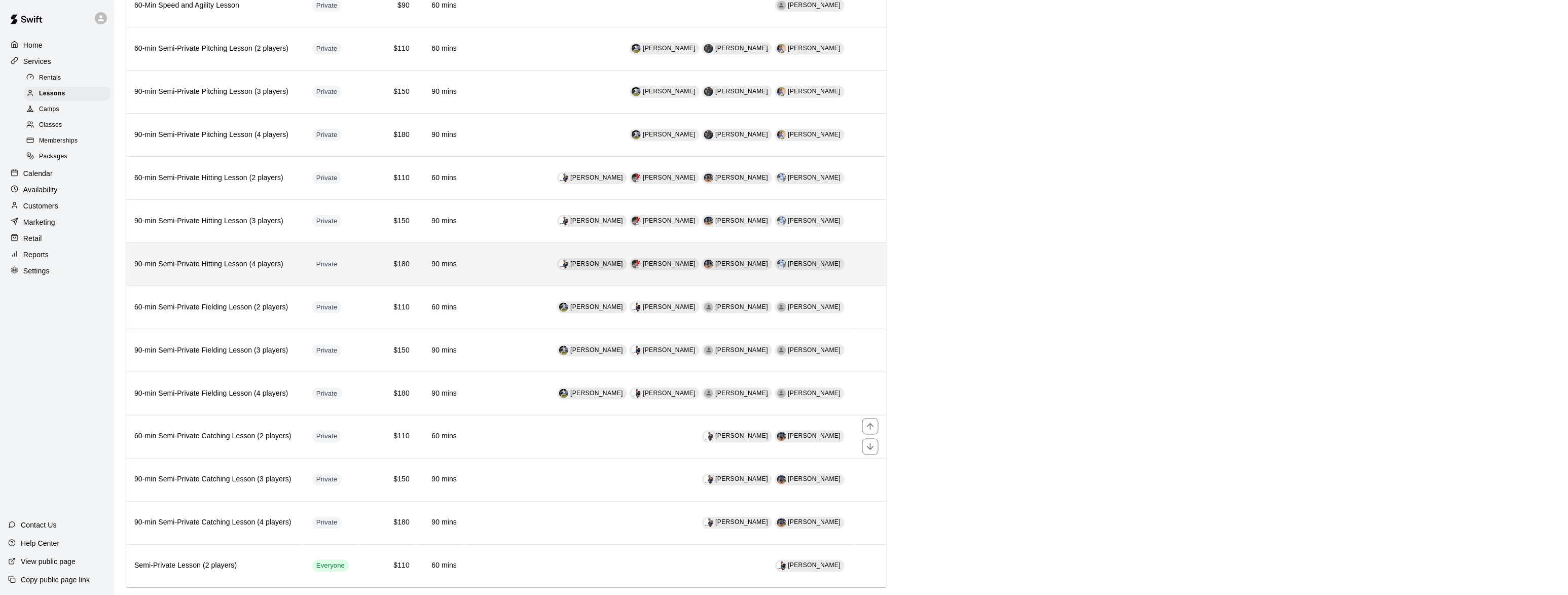
scroll to position [432, 0]
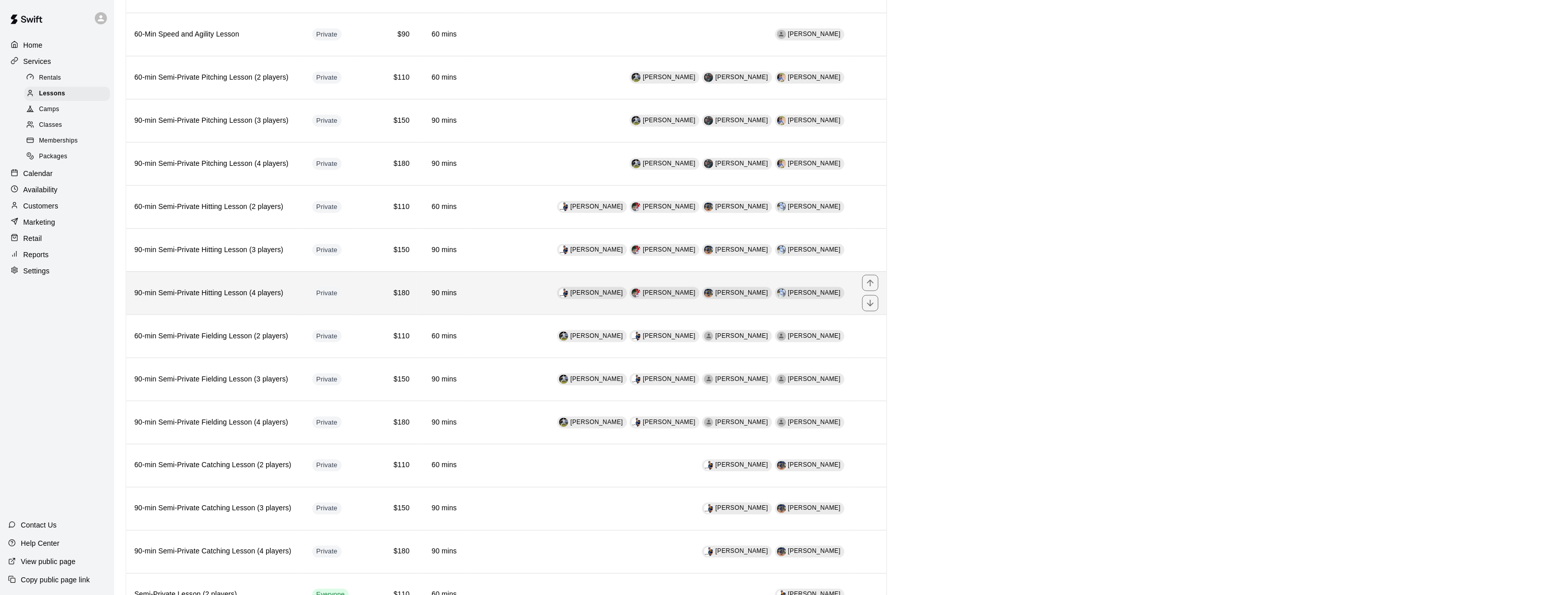
click at [215, 296] on h6 "90-min Semi-Private Hitting Lesson (4 players)" at bounding box center [215, 293] width 162 height 11
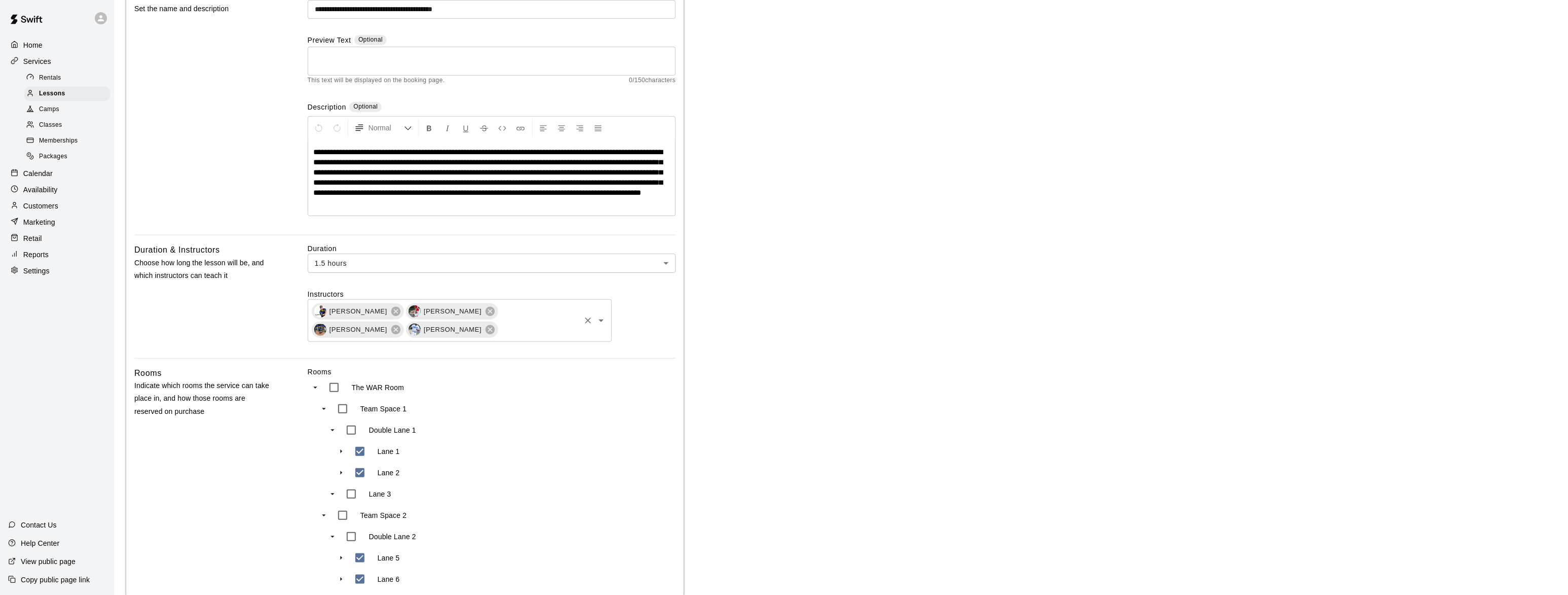
scroll to position [247, 0]
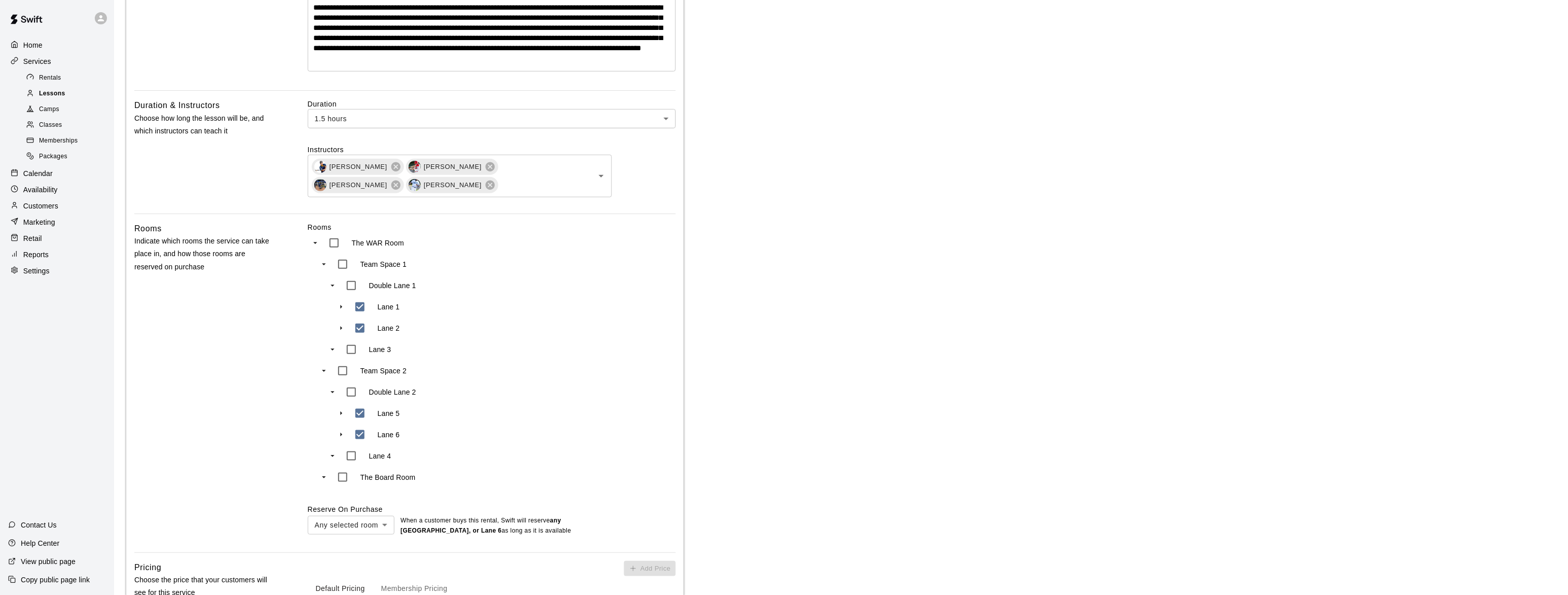
click at [67, 89] on div "Lessons" at bounding box center [66, 94] width 85 height 14
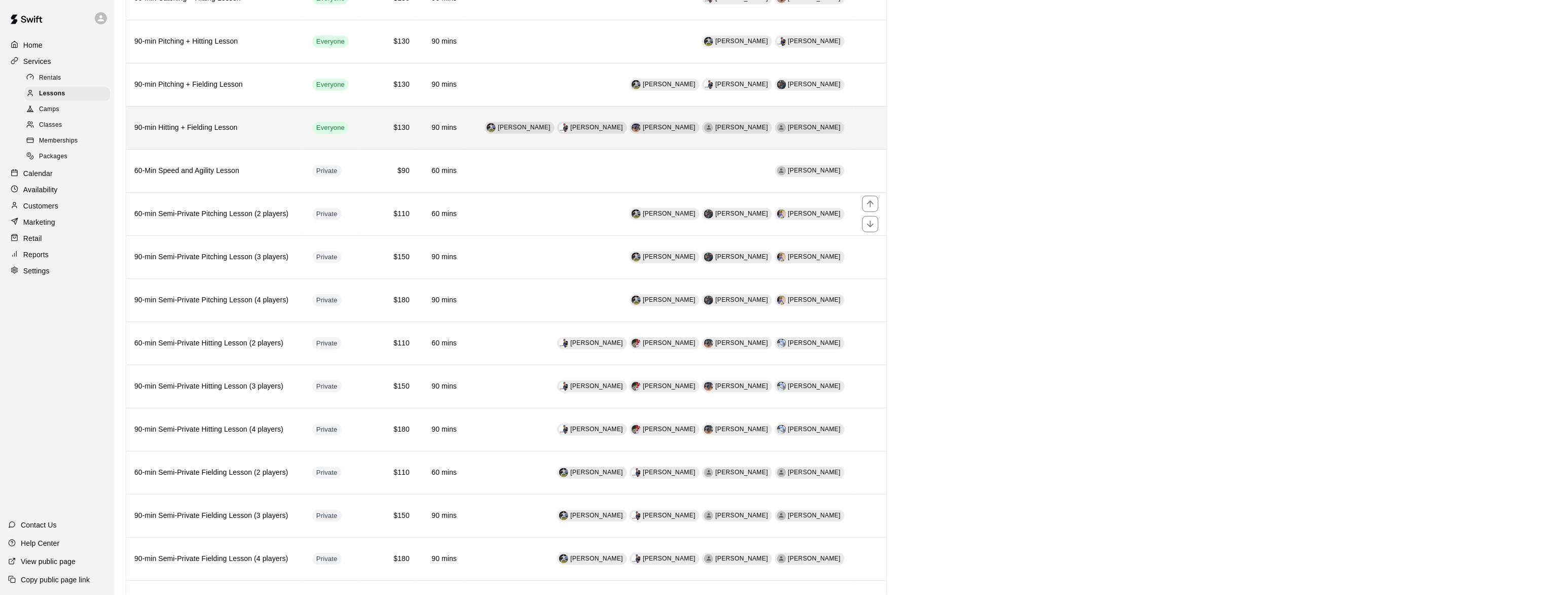
scroll to position [309, 0]
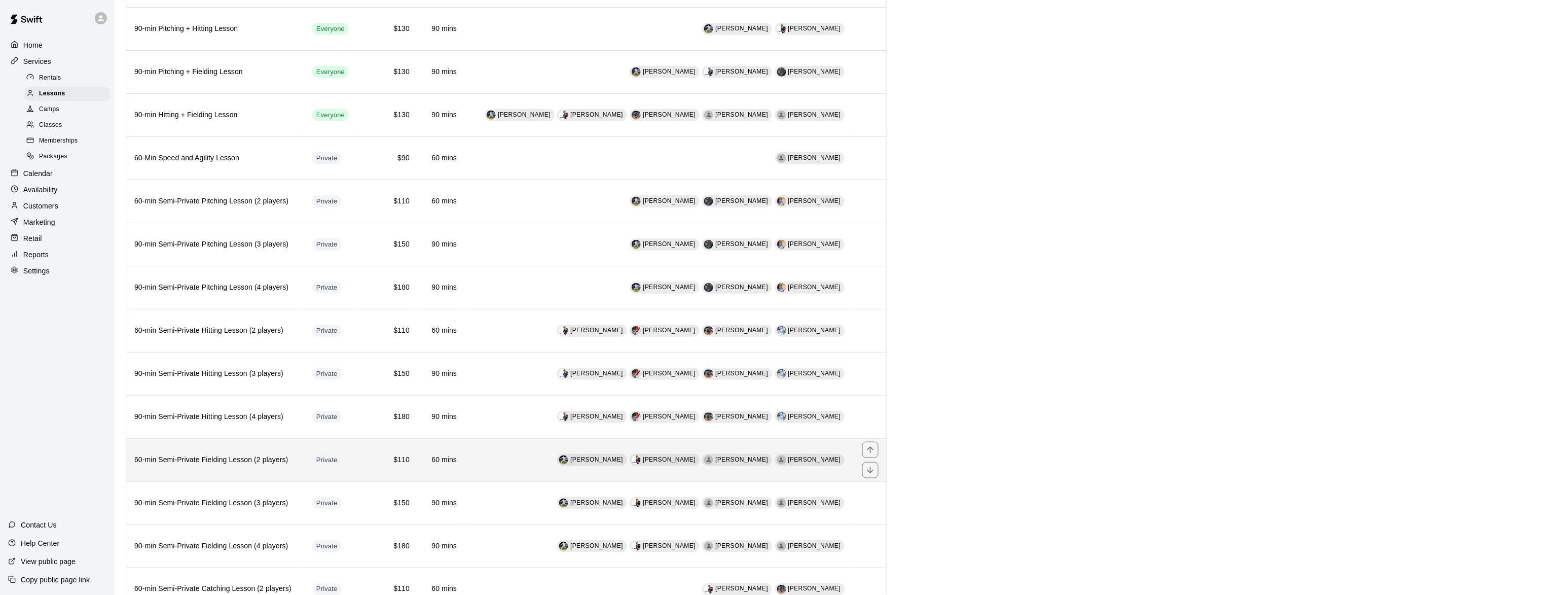
click at [181, 466] on h6 "60-min Semi-Private Fielding Lesson (2 players)" at bounding box center [215, 460] width 162 height 11
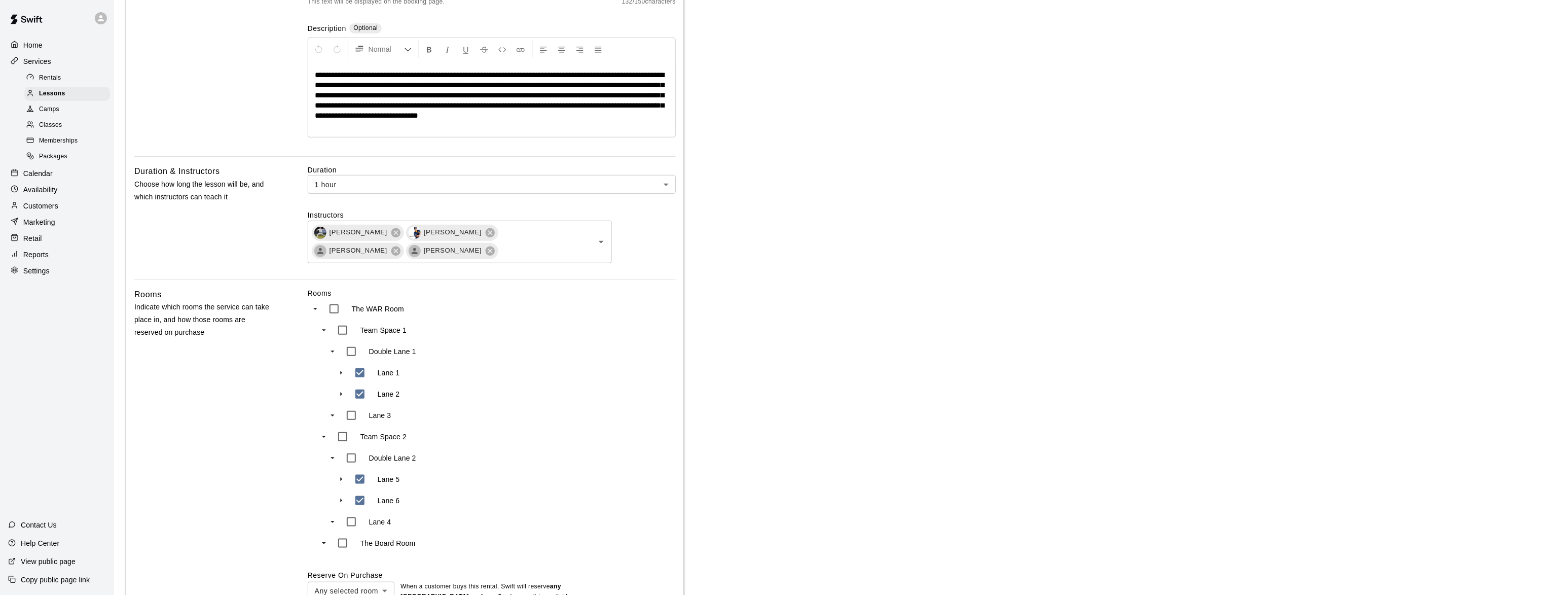
scroll to position [185, 0]
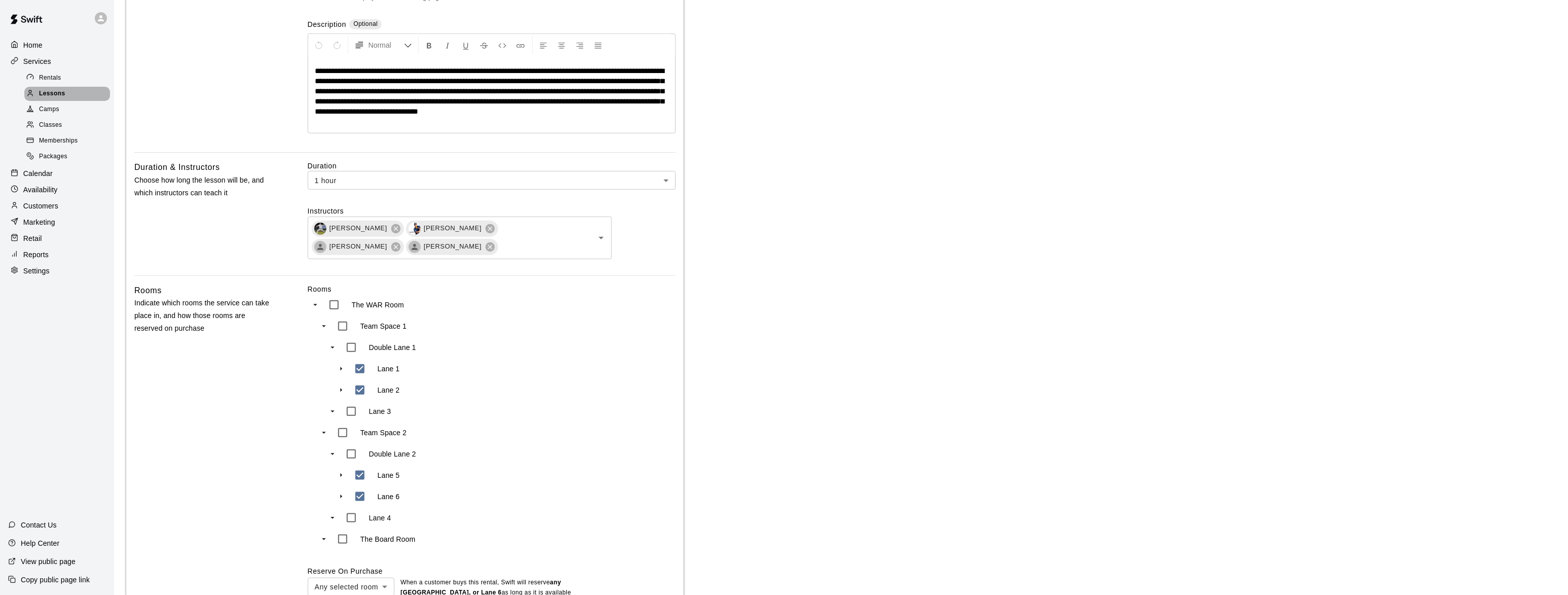
click at [60, 97] on span "Lessons" at bounding box center [52, 94] width 26 height 10
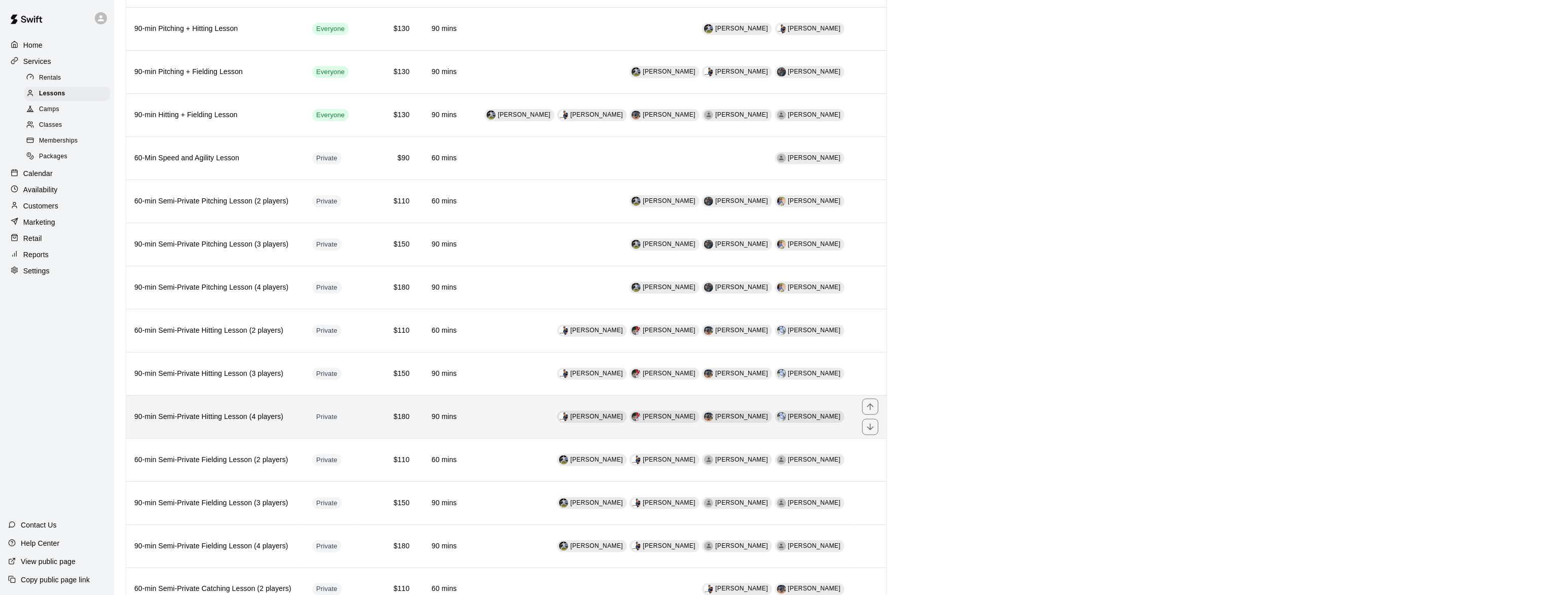
scroll to position [371, 0]
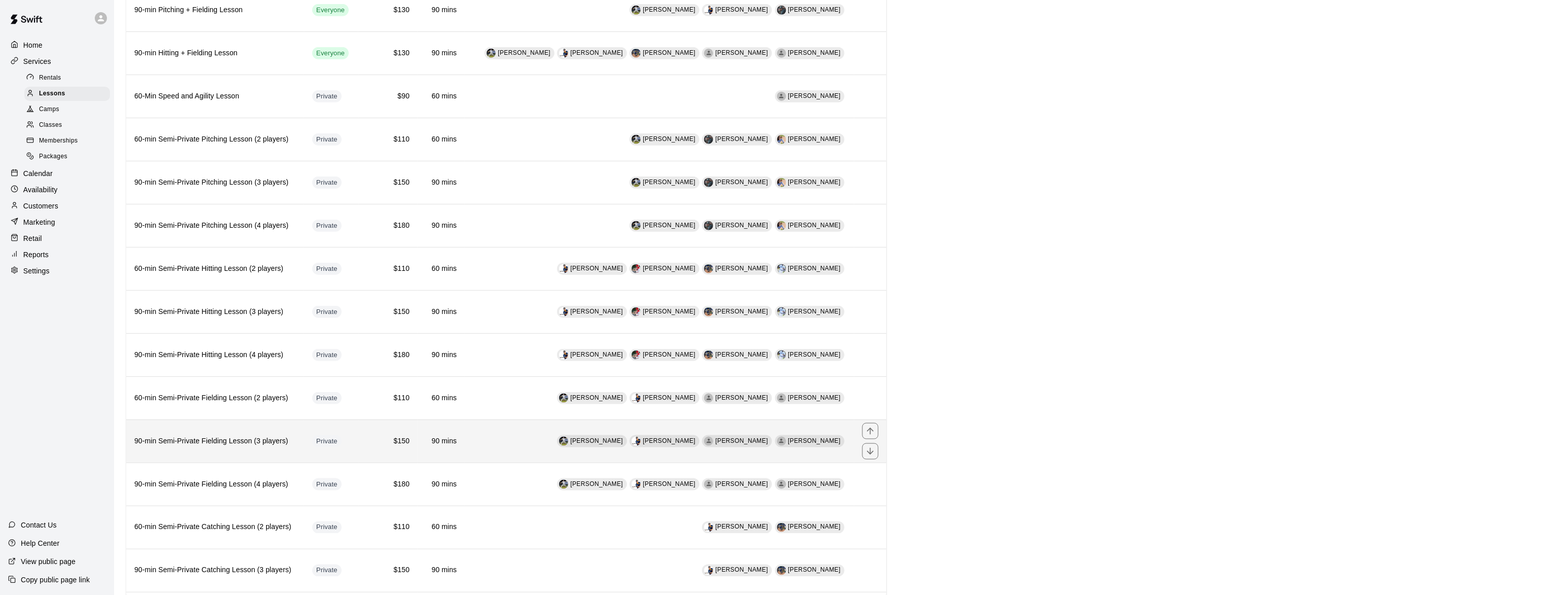
click at [199, 447] on h6 "90-min Semi-Private Fielding Lesson (3 players)" at bounding box center [215, 442] width 162 height 11
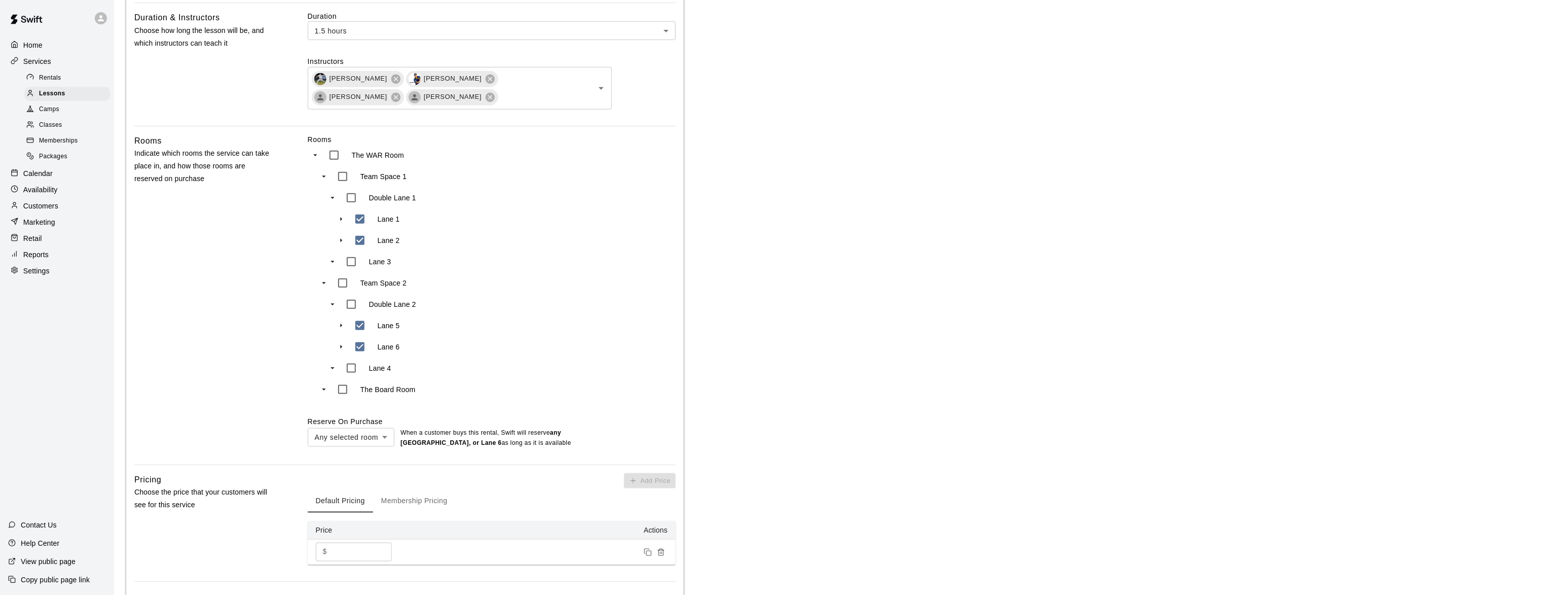
scroll to position [575, 0]
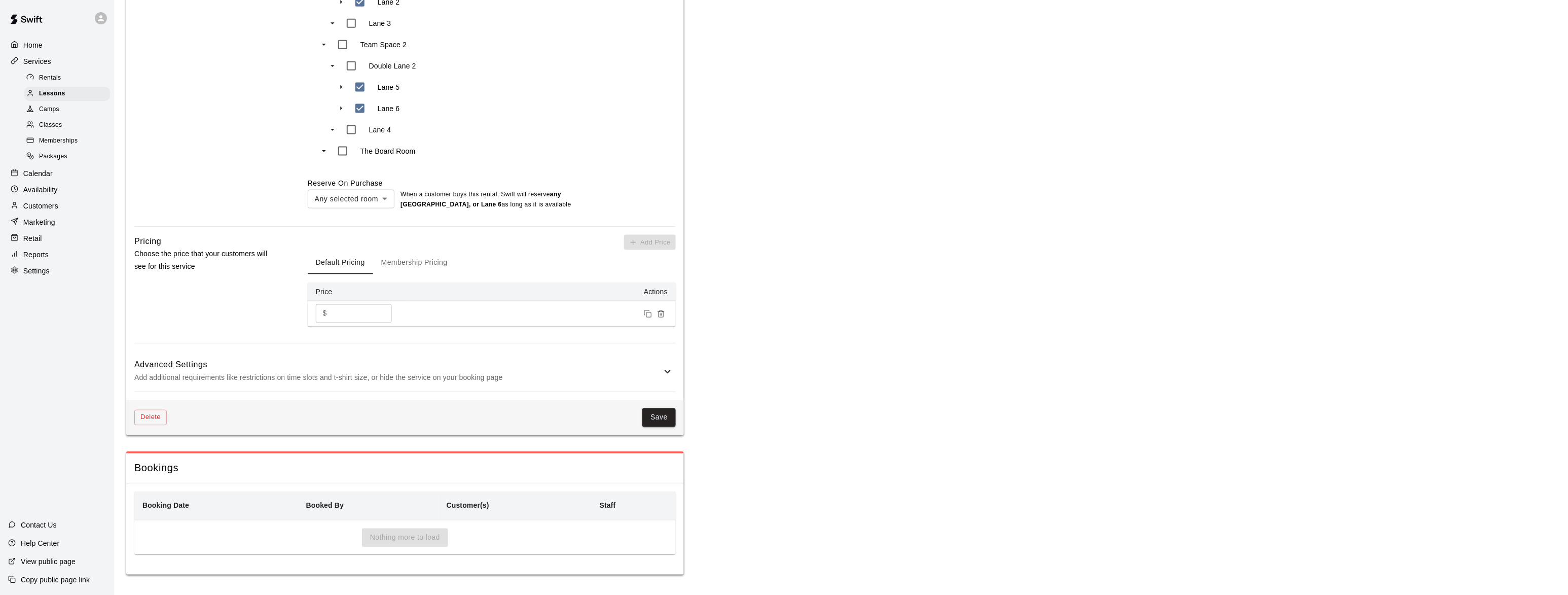
click at [660, 411] on button "Save" at bounding box center [659, 418] width 33 height 19
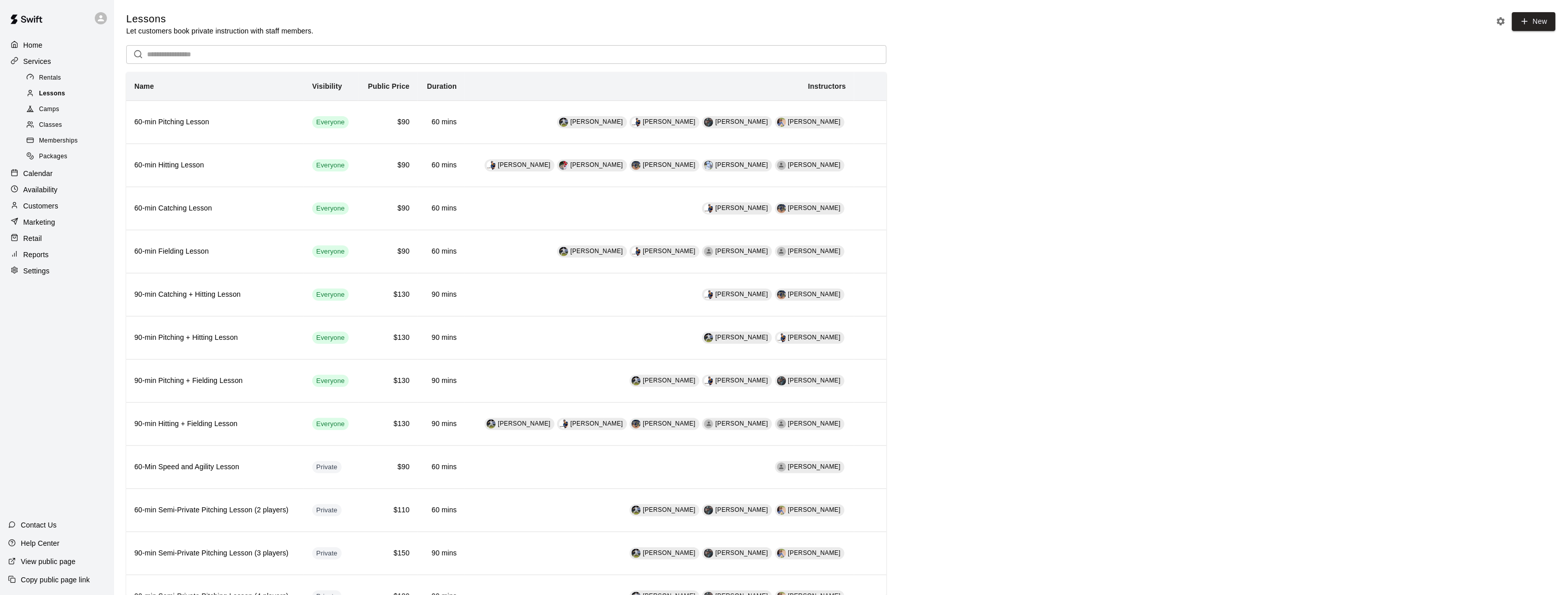
click at [48, 91] on span "Lessons" at bounding box center [52, 94] width 26 height 10
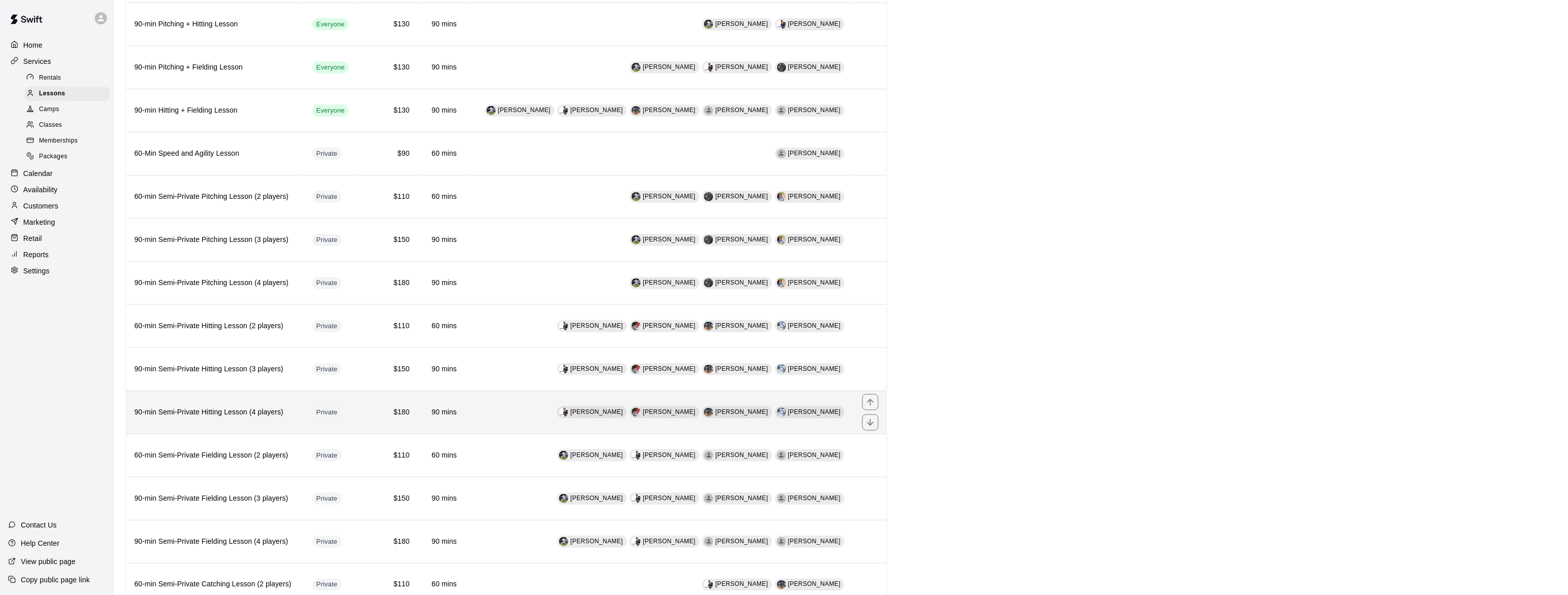
scroll to position [371, 0]
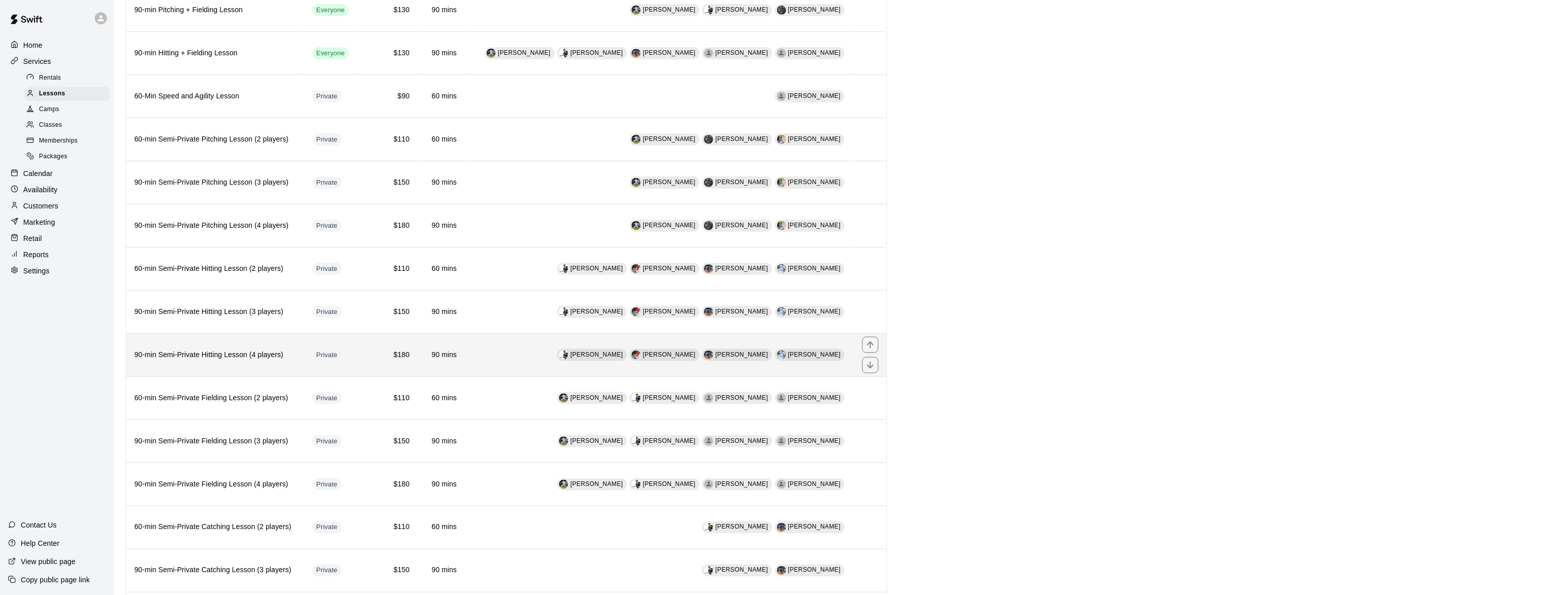
click at [244, 358] on h6 "90-min Semi-Private Hitting Lesson (4 players)" at bounding box center [215, 355] width 162 height 11
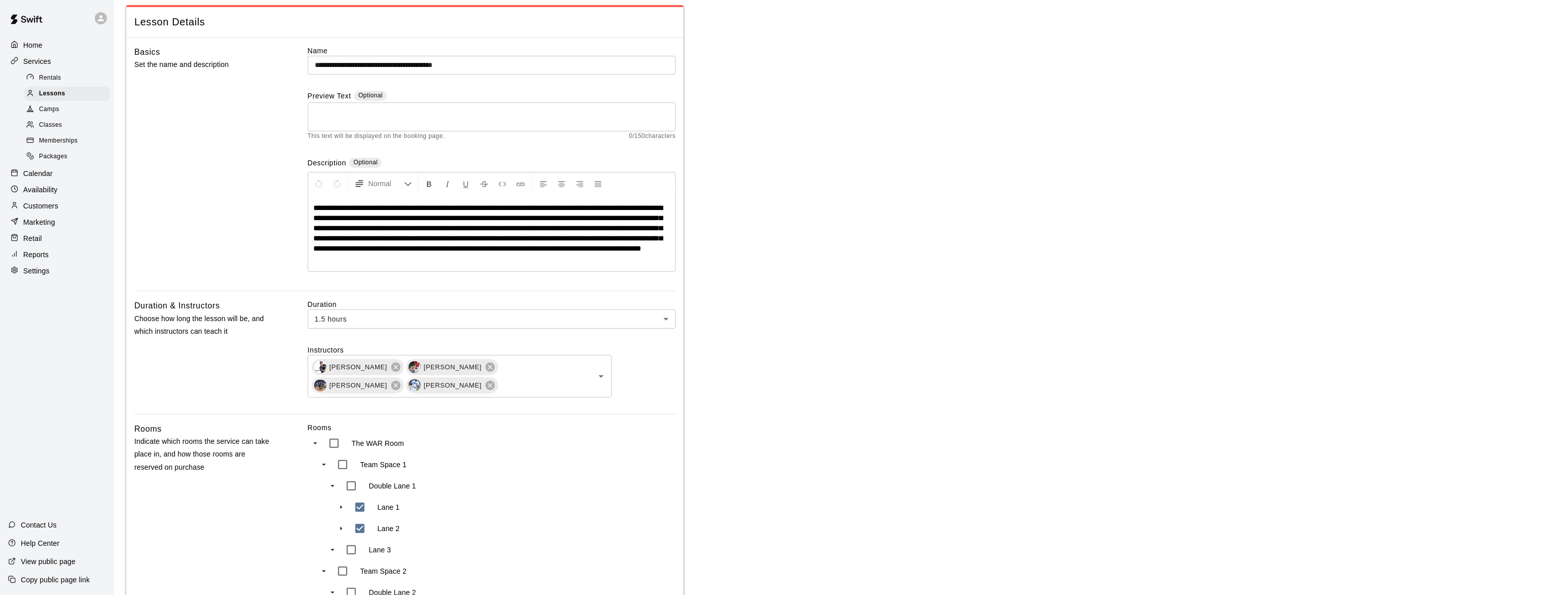
scroll to position [247, 0]
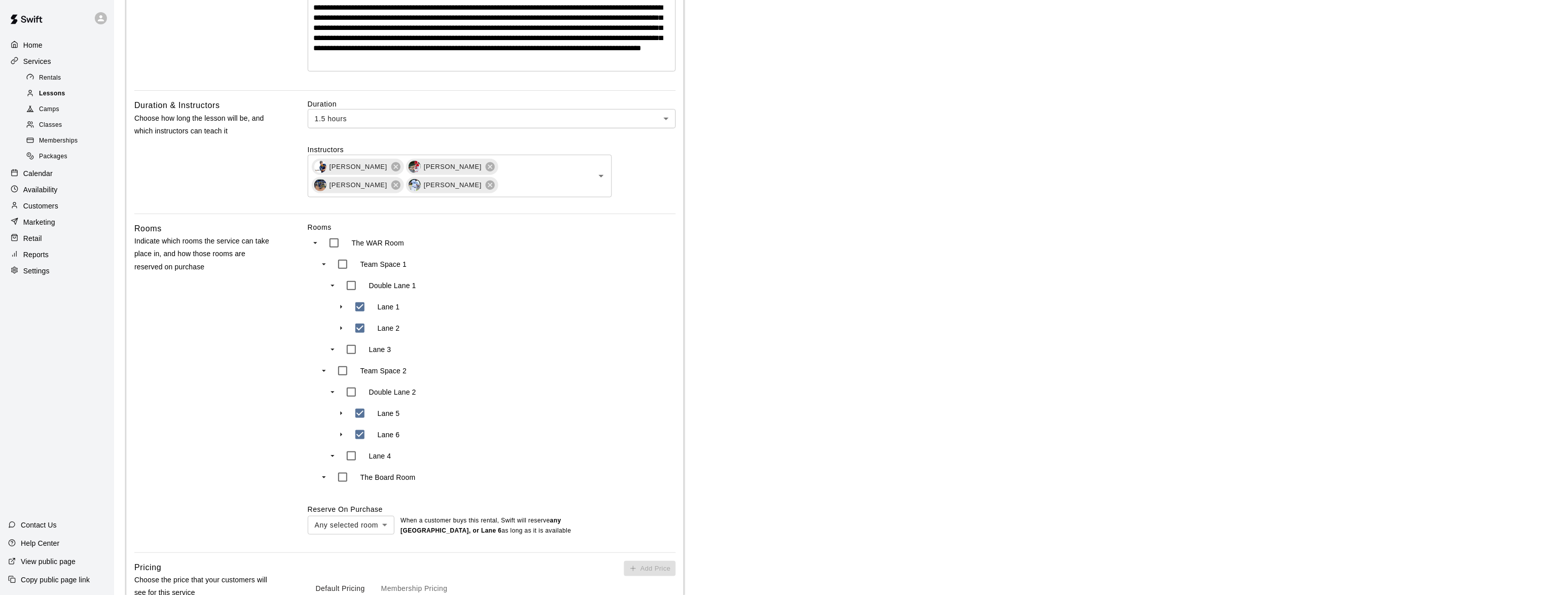
click at [55, 90] on span "Lessons" at bounding box center [52, 94] width 26 height 10
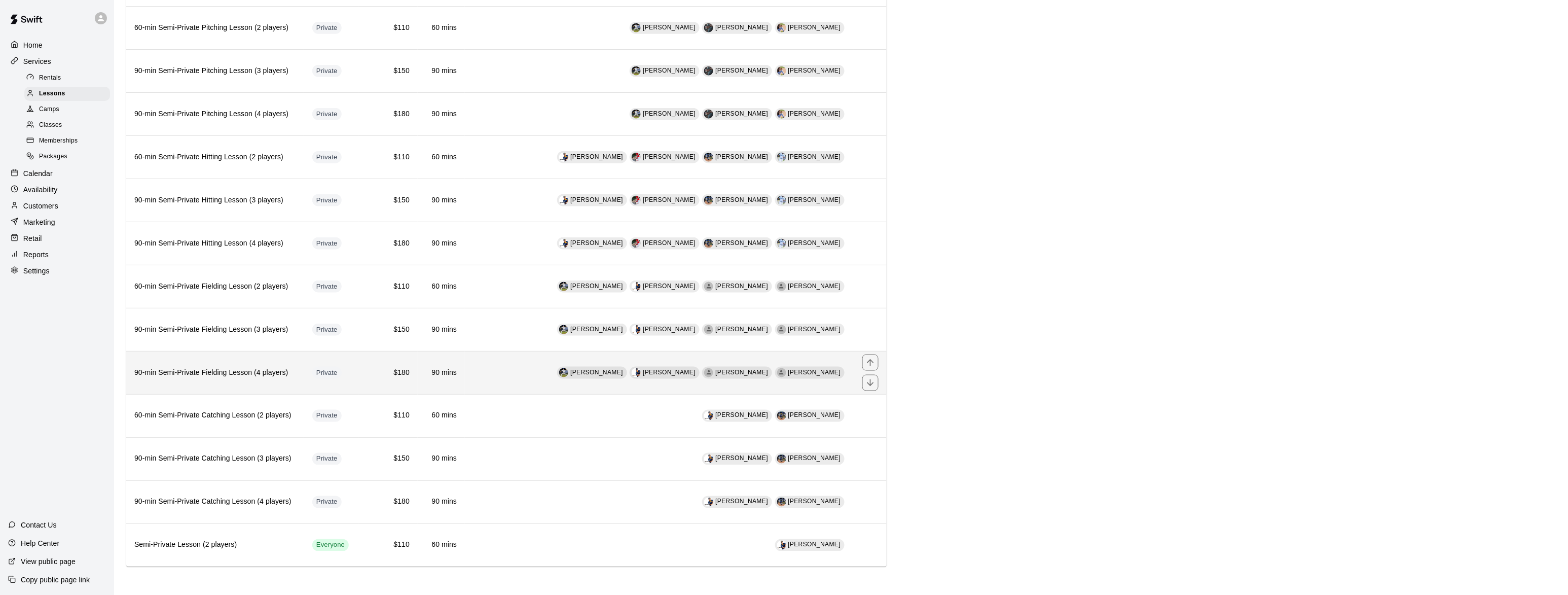
scroll to position [495, 0]
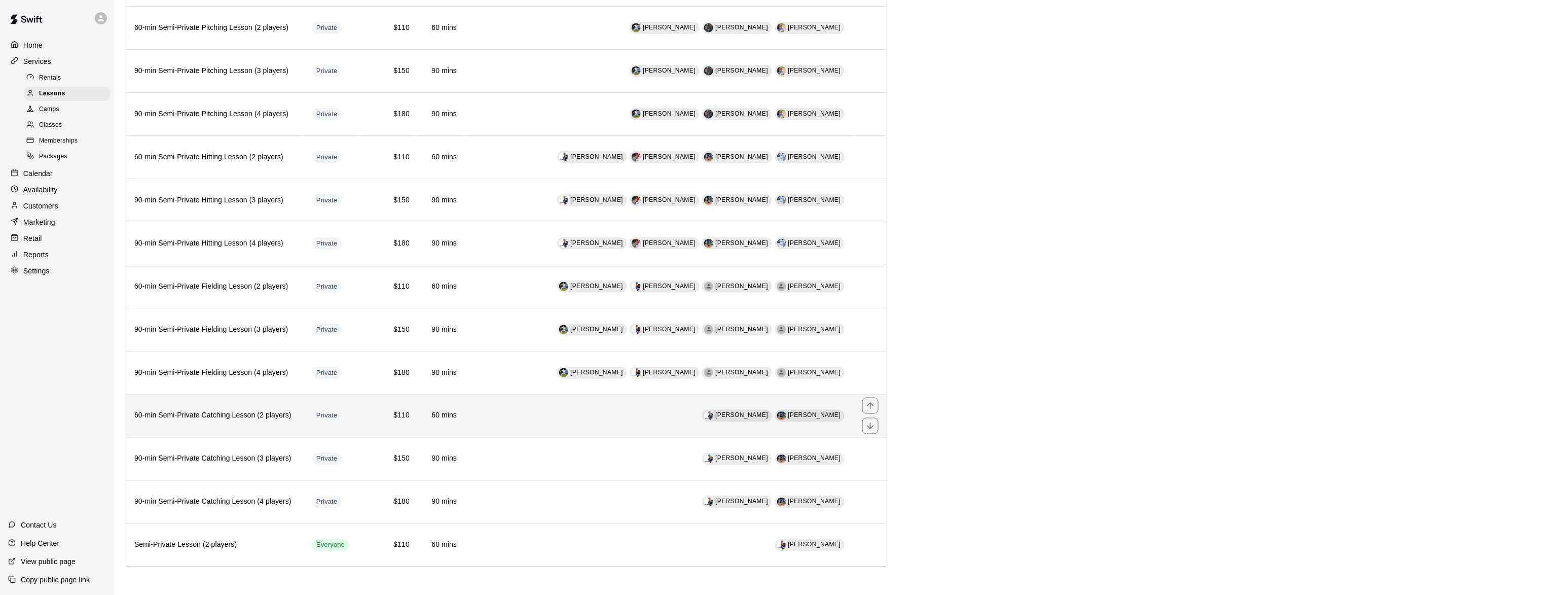
click at [227, 416] on h6 "60-min Semi-Private Catching Lesson (2 players)" at bounding box center [215, 416] width 162 height 11
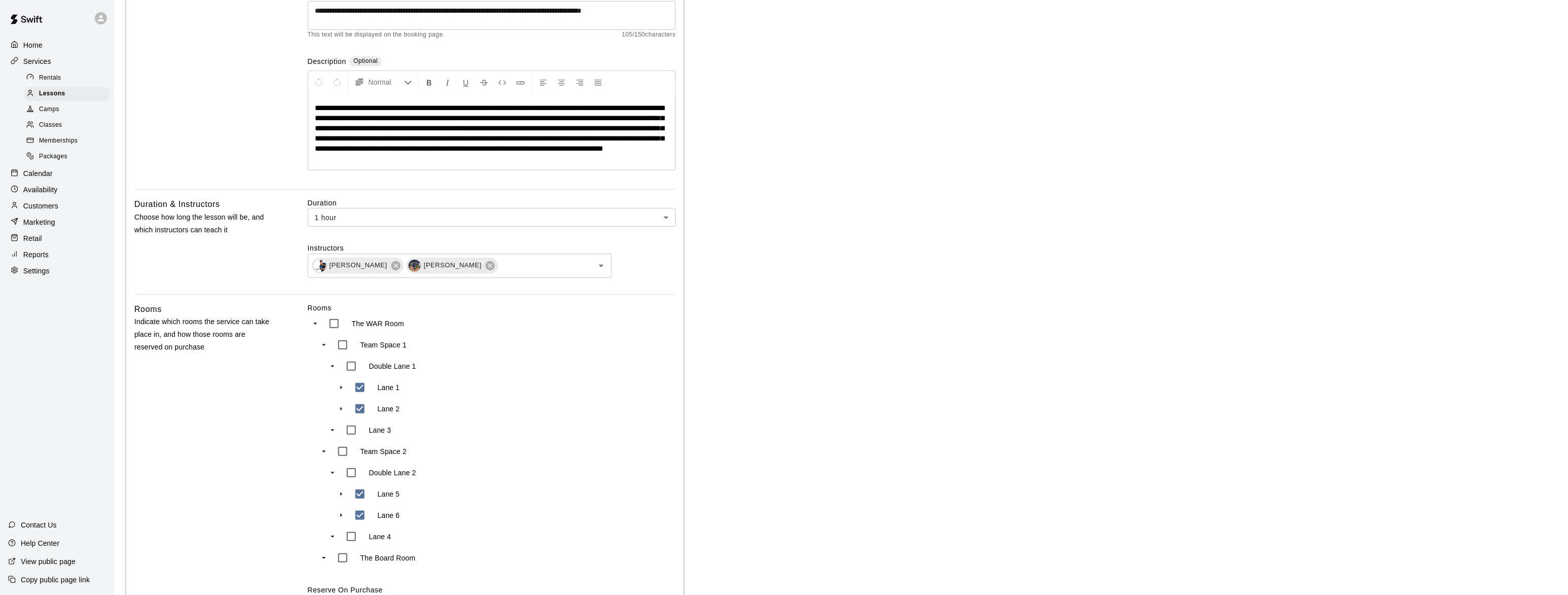
scroll to position [185, 0]
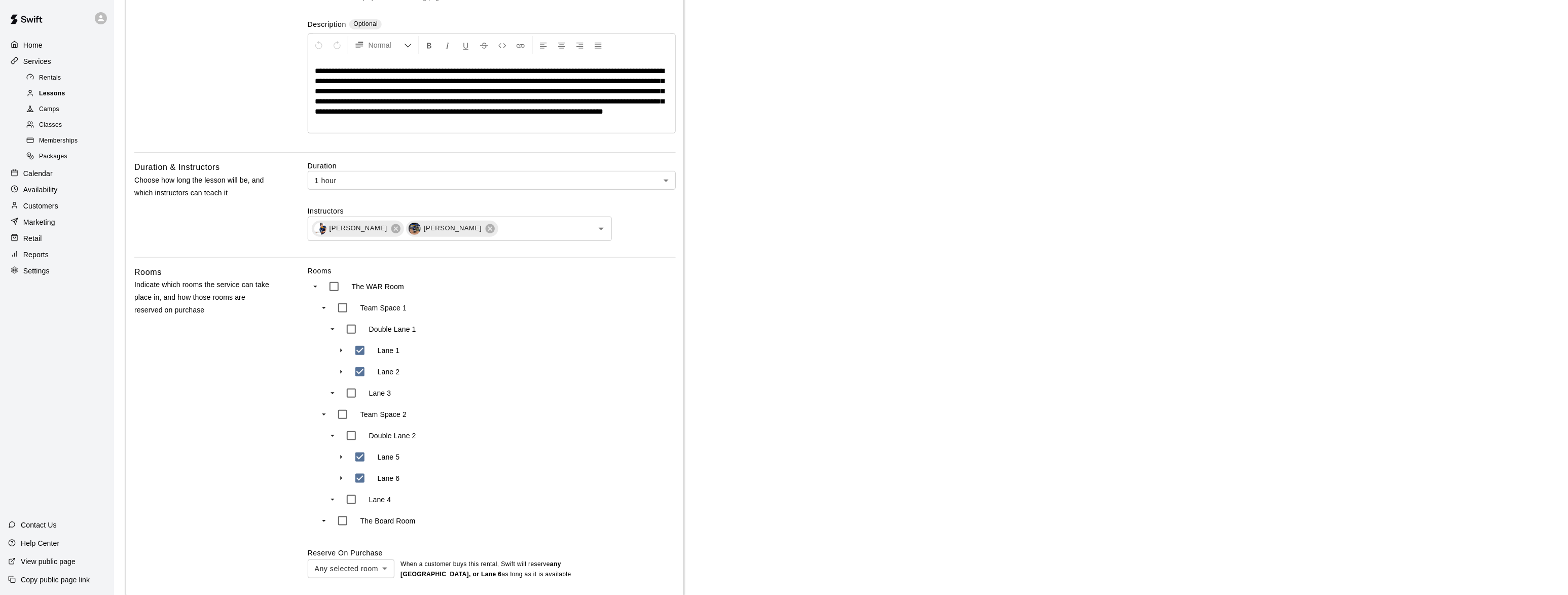
click at [54, 94] on span "Lessons" at bounding box center [52, 94] width 26 height 10
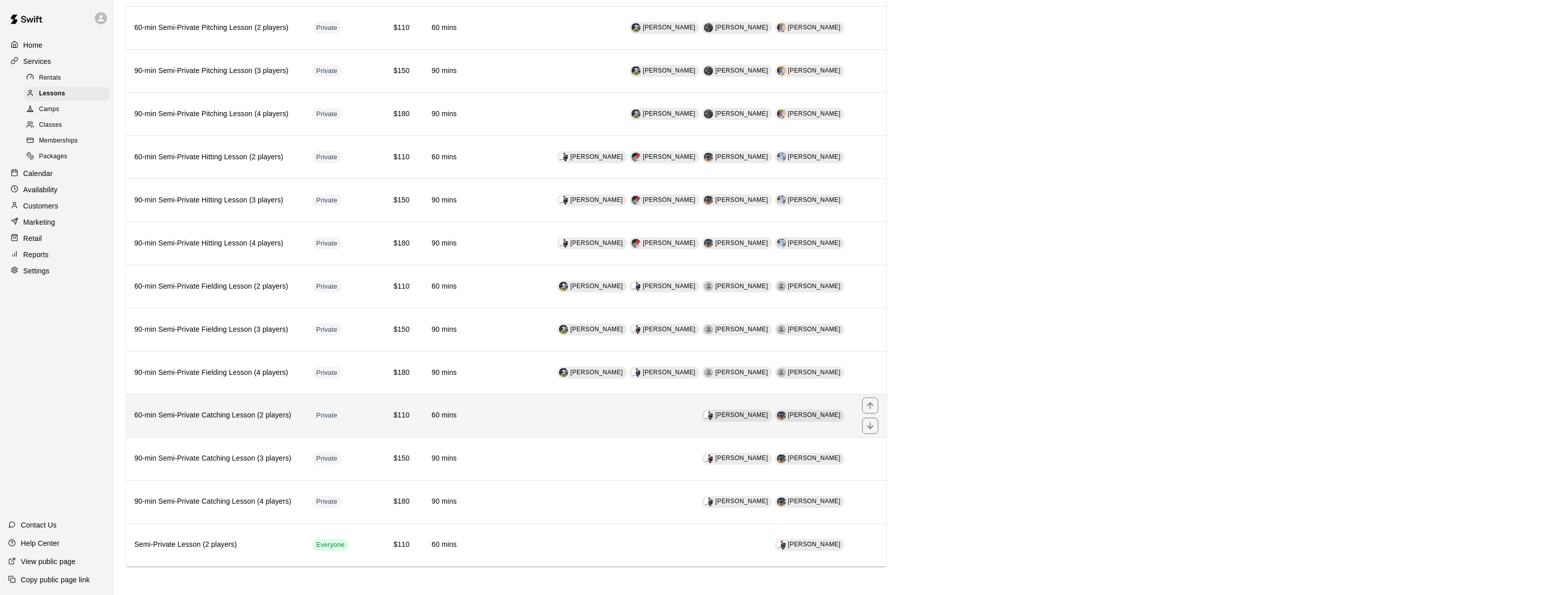
scroll to position [495, 0]
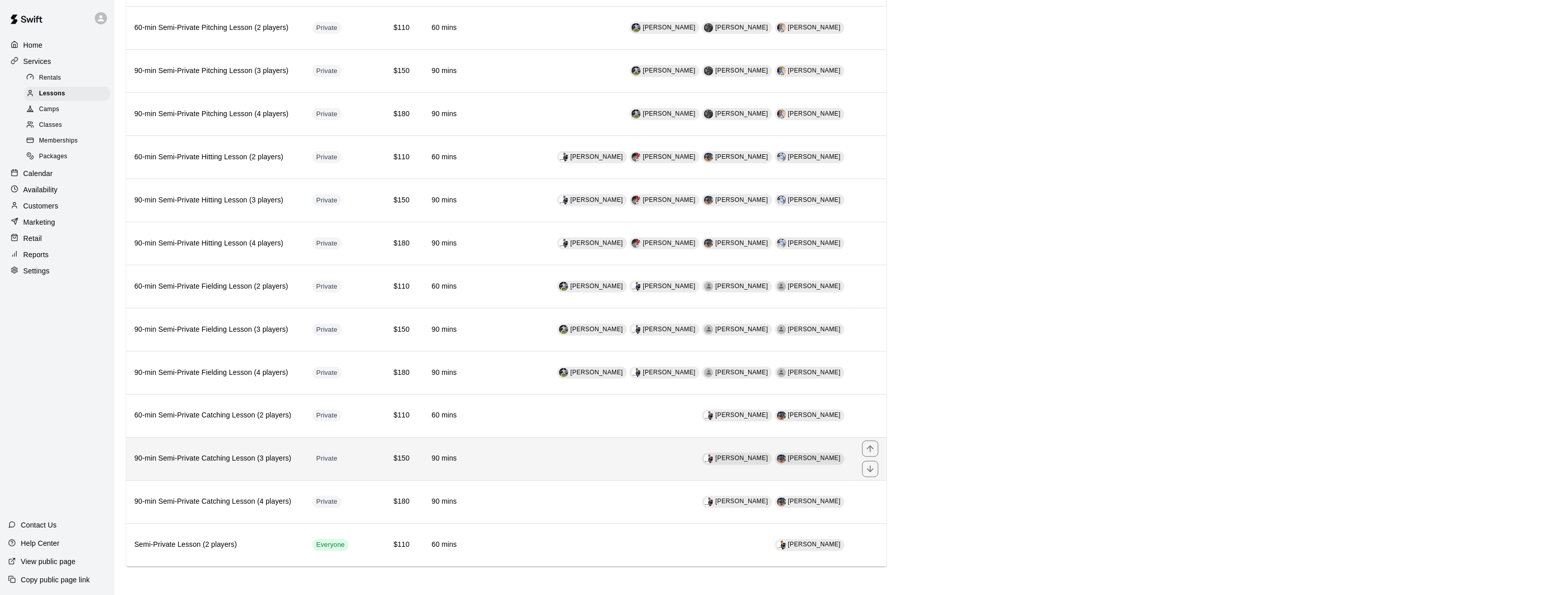
click at [254, 454] on h6 "90-min Semi-Private Catching Lesson (3 players)" at bounding box center [215, 459] width 162 height 11
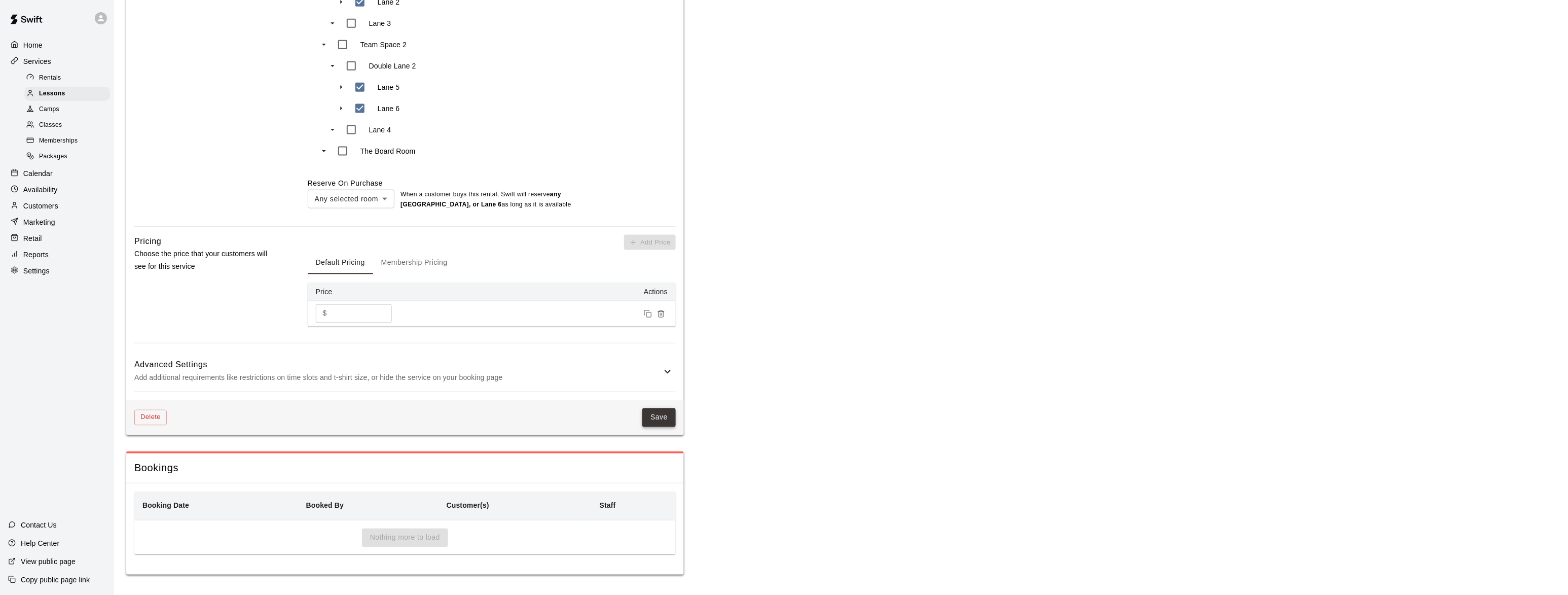
click at [660, 408] on button "Save" at bounding box center [659, 418] width 33 height 19
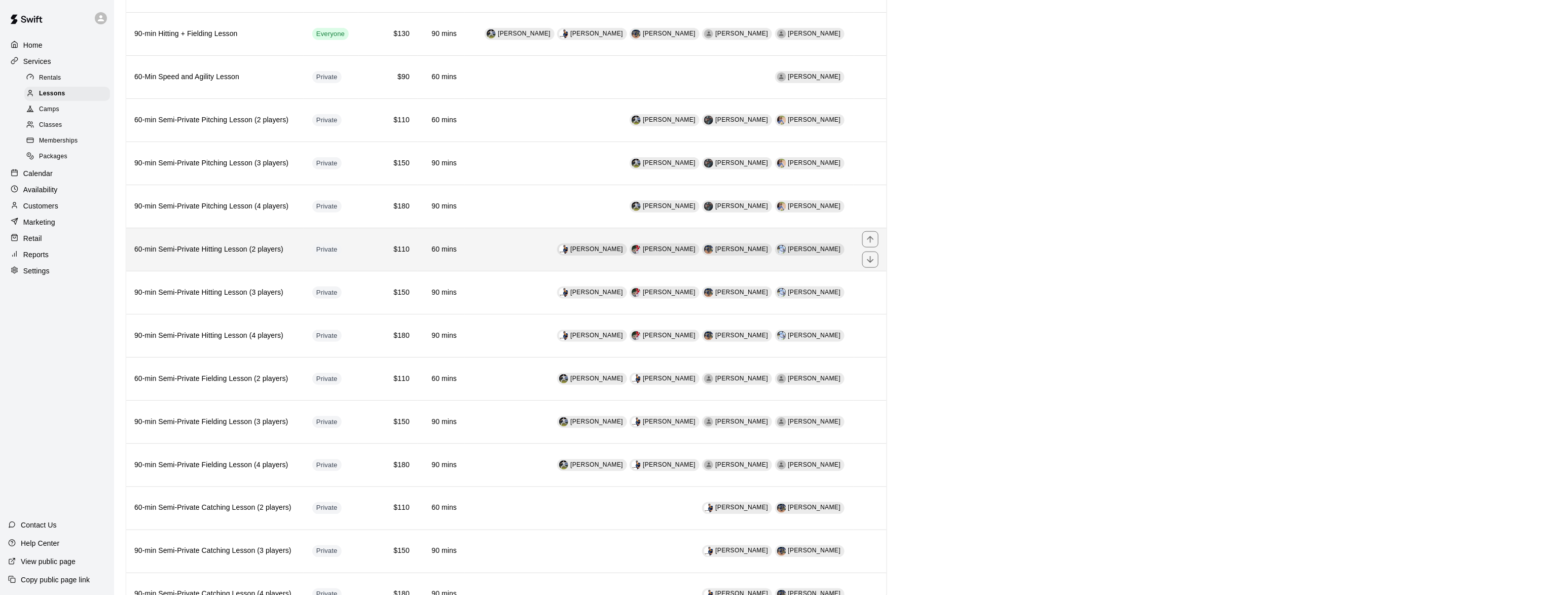
scroll to position [371, 0]
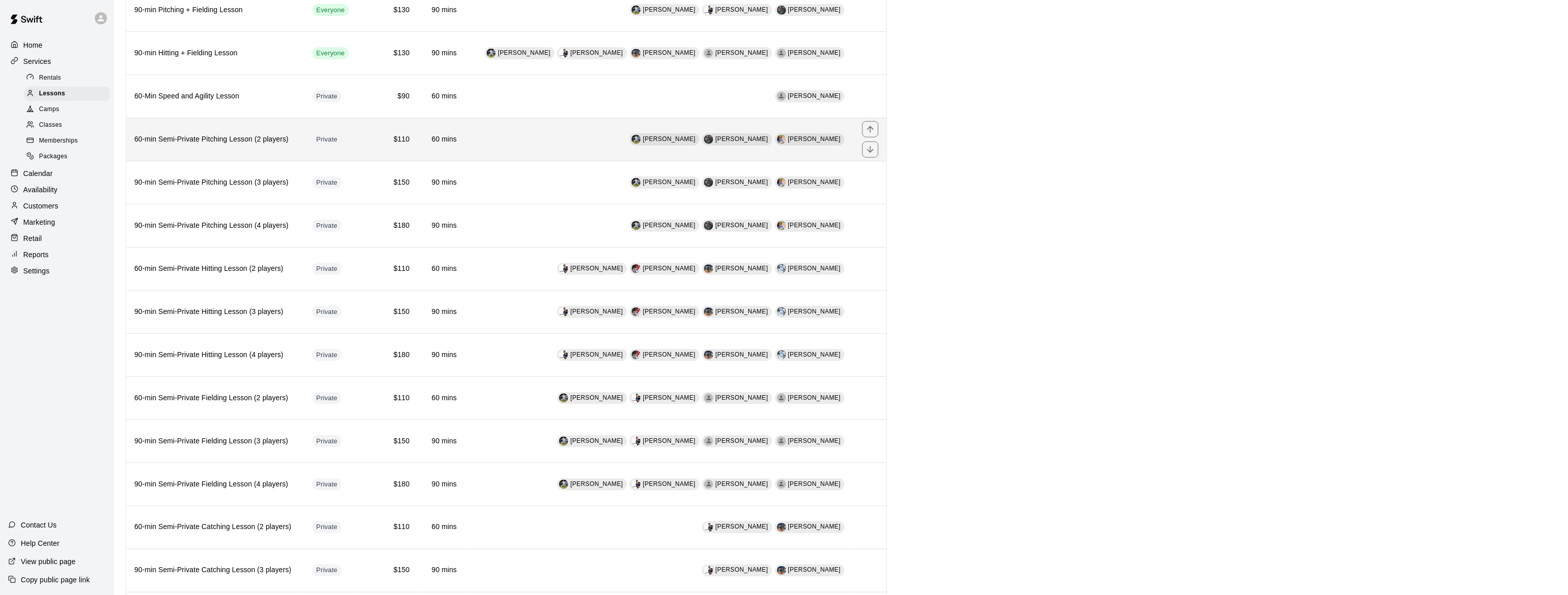
click at [225, 139] on th "60-min Semi-Private Pitching Lesson (2 players)" at bounding box center [215, 139] width 178 height 43
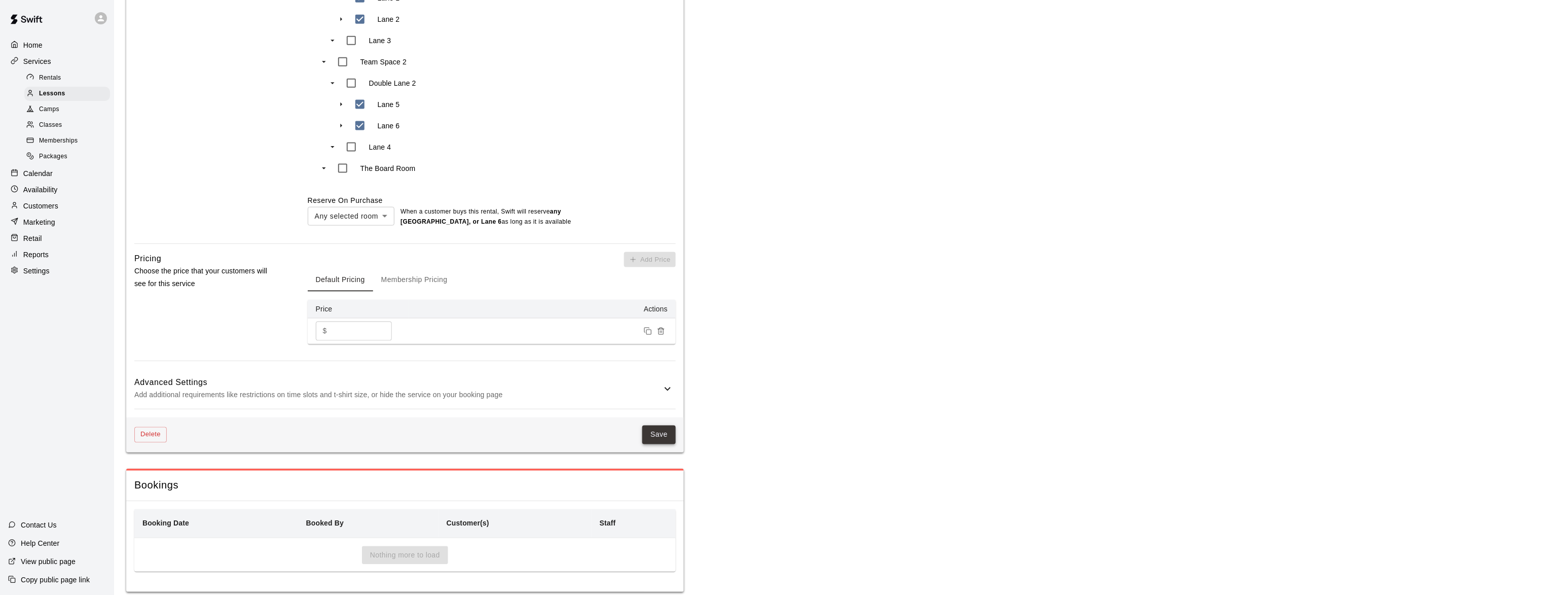
click at [658, 425] on button "Save" at bounding box center [659, 435] width 33 height 19
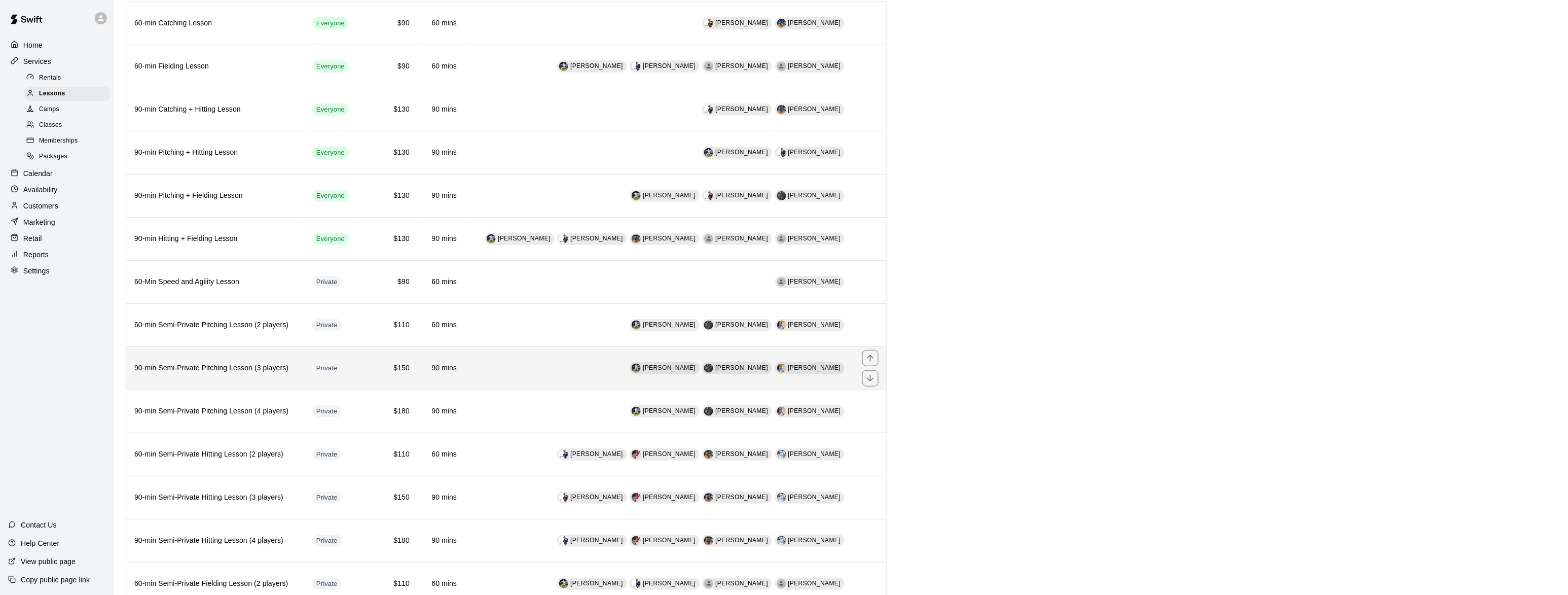
click at [217, 370] on h6 "90-min Semi-Private Pitching Lesson (3 players)" at bounding box center [215, 368] width 162 height 11
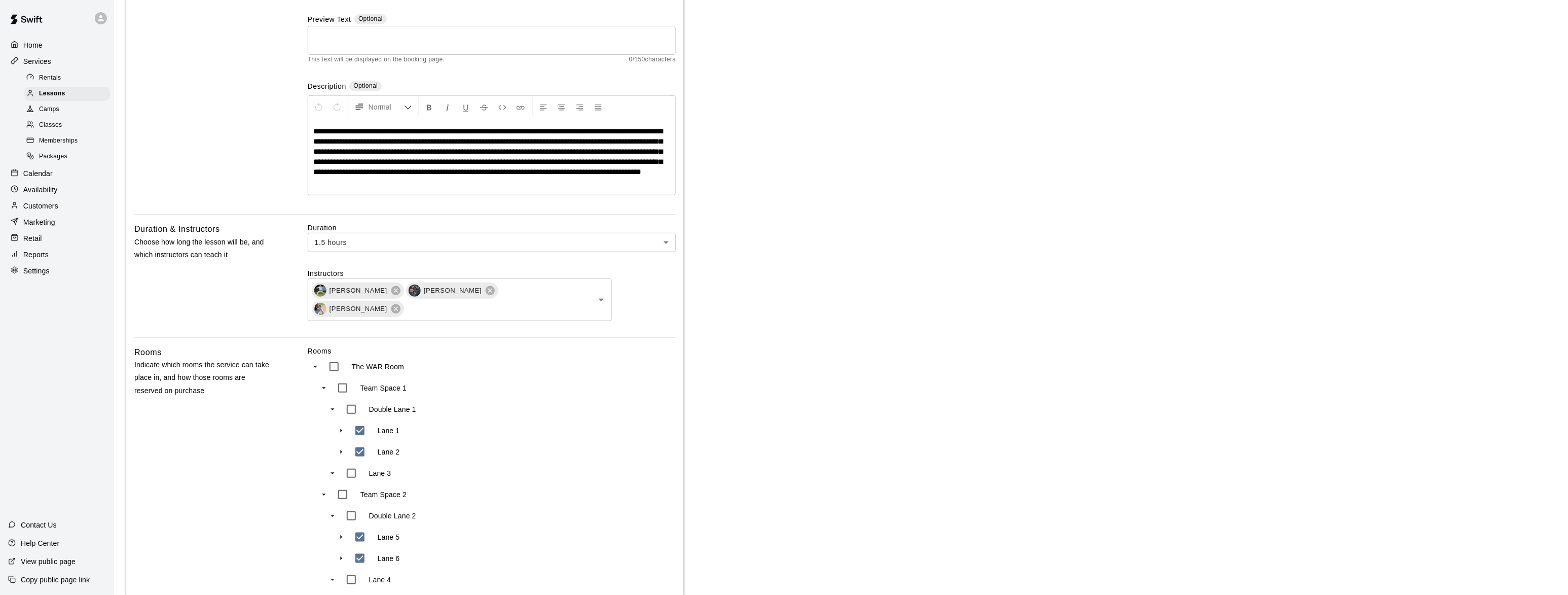
click at [51, 102] on link "Camps" at bounding box center [69, 110] width 90 height 16
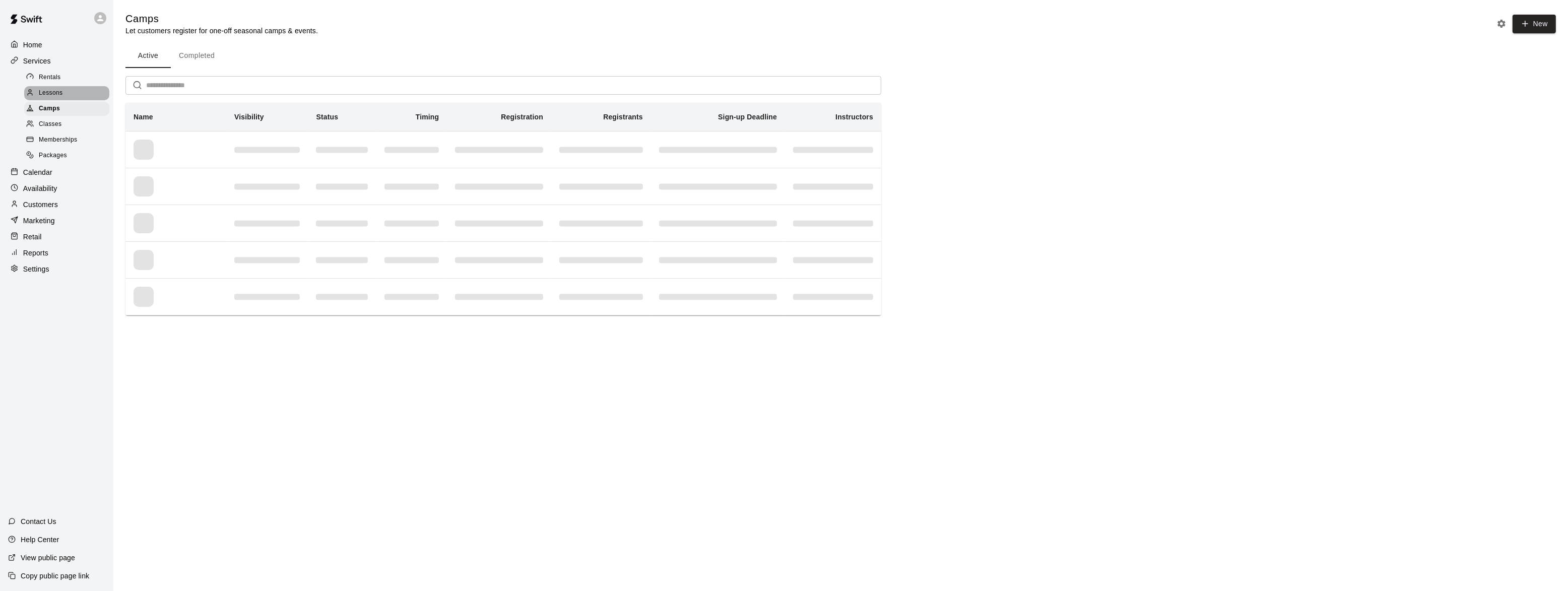
click at [51, 94] on span "Lessons" at bounding box center [51, 93] width 24 height 10
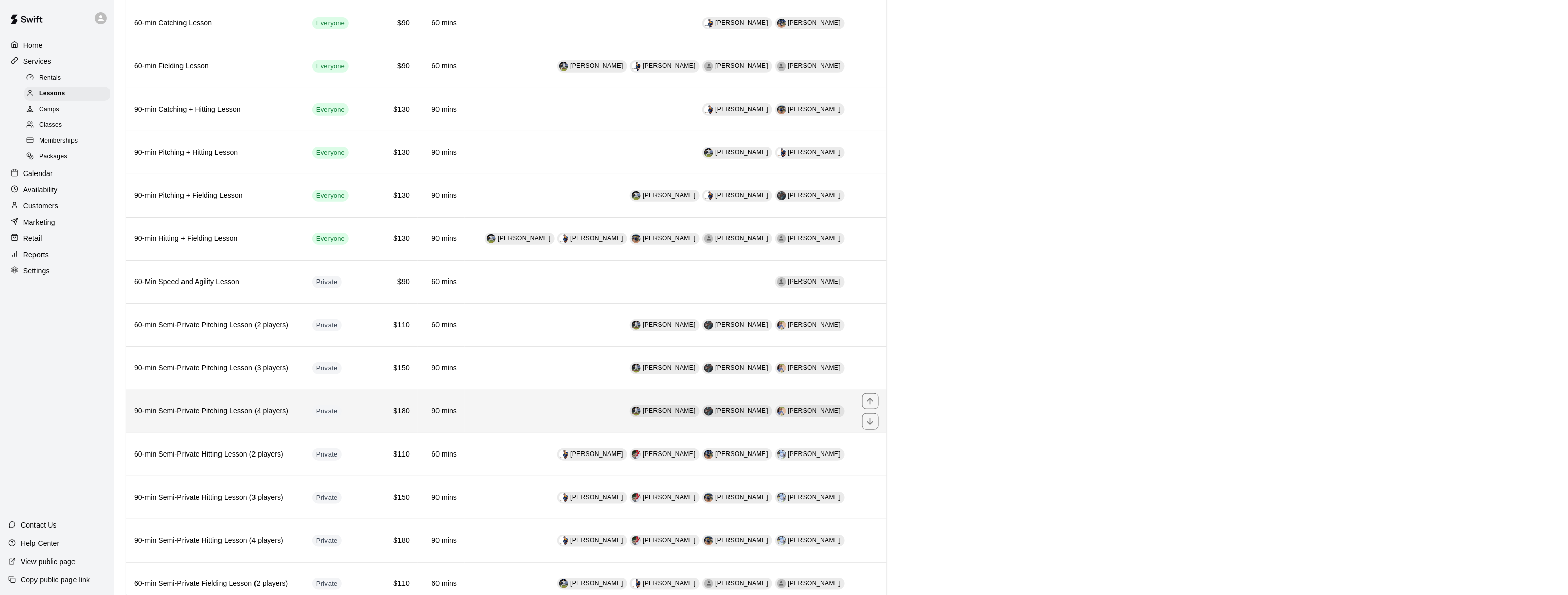
click at [221, 416] on h6 "90-min Semi-Private Pitching Lesson (4 players)" at bounding box center [215, 411] width 162 height 11
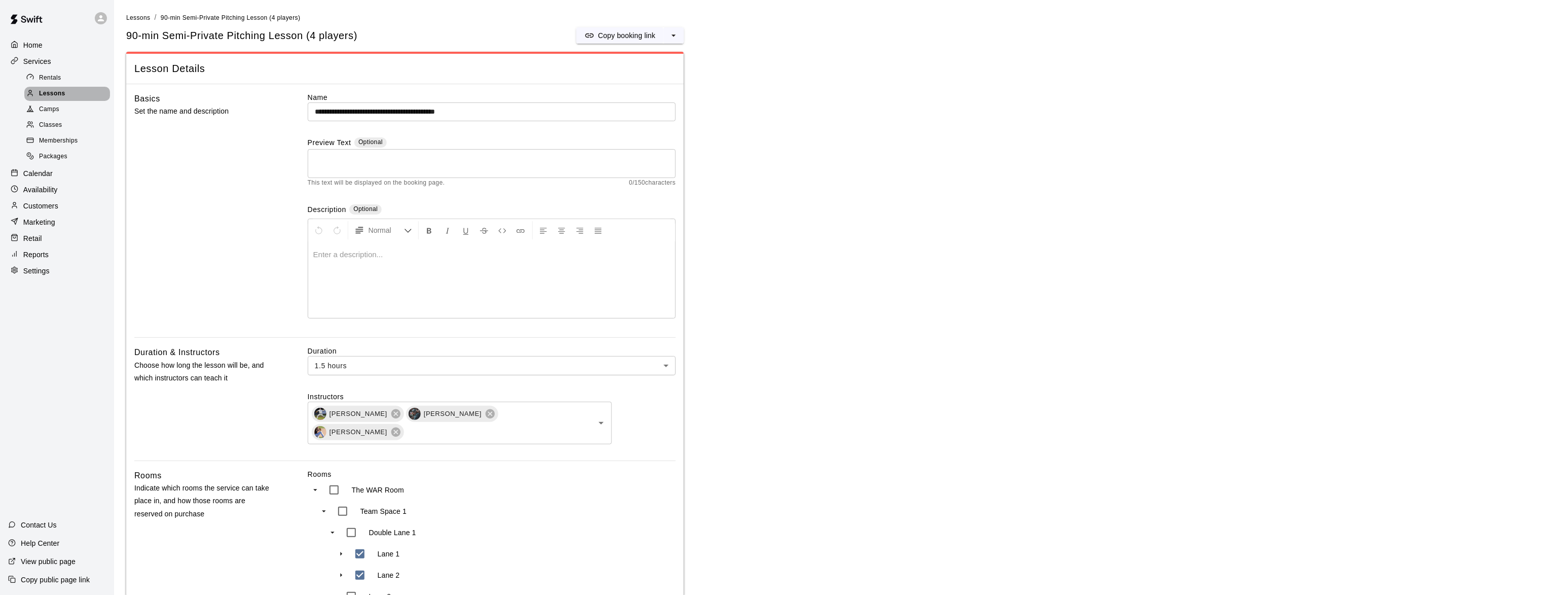
click at [59, 95] on span "Lessons" at bounding box center [52, 94] width 26 height 10
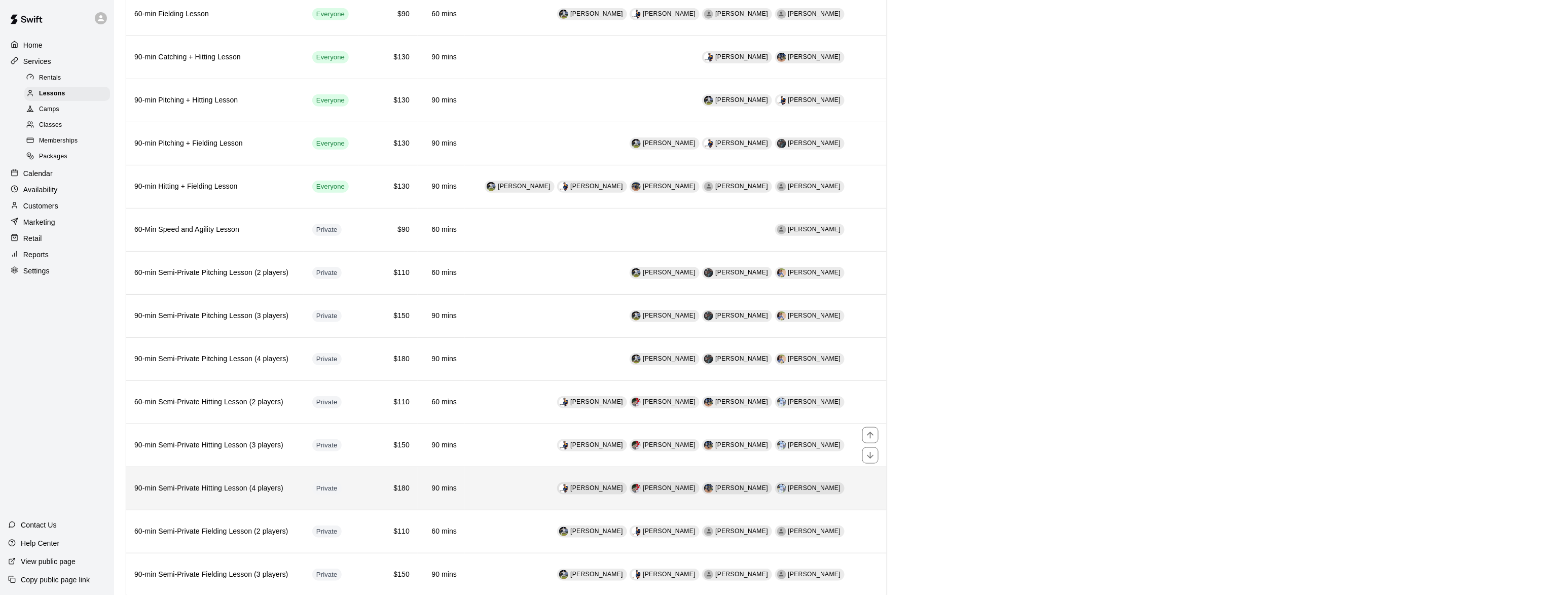
scroll to position [495, 0]
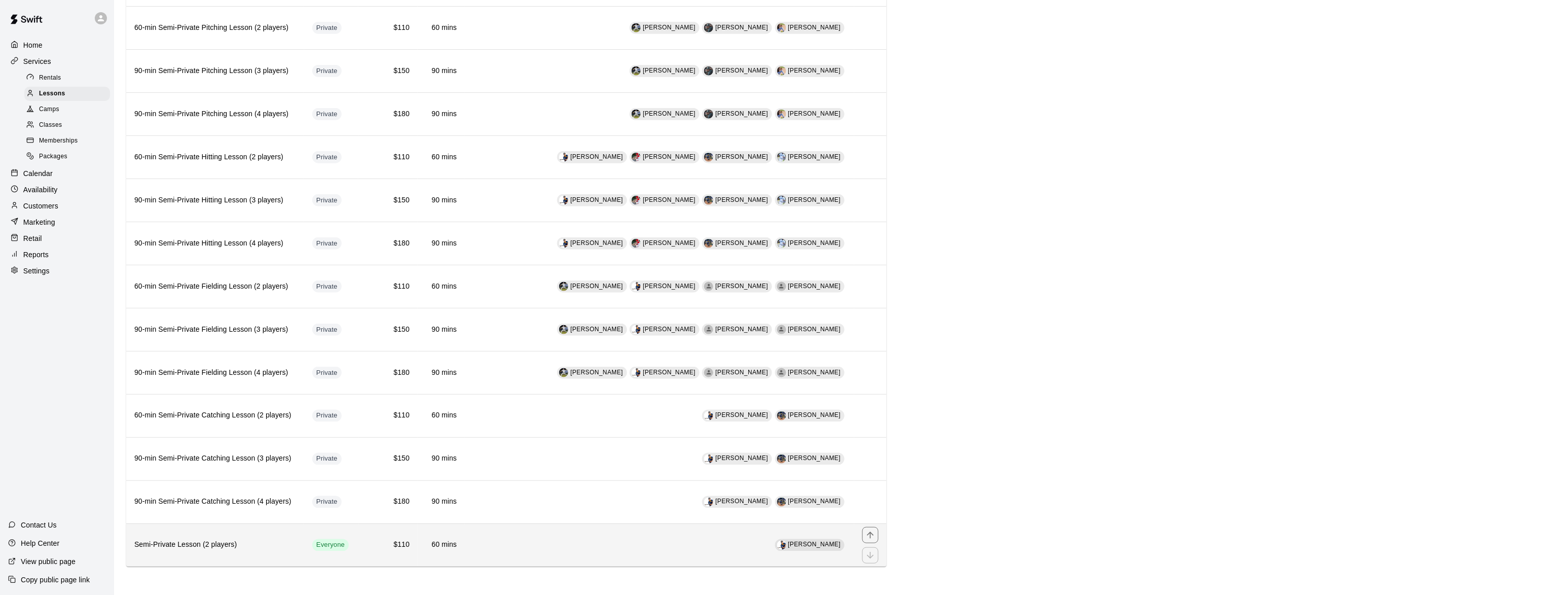
click at [182, 540] on h6 "Semi-Private Lesson (2 players)" at bounding box center [215, 546] width 162 height 11
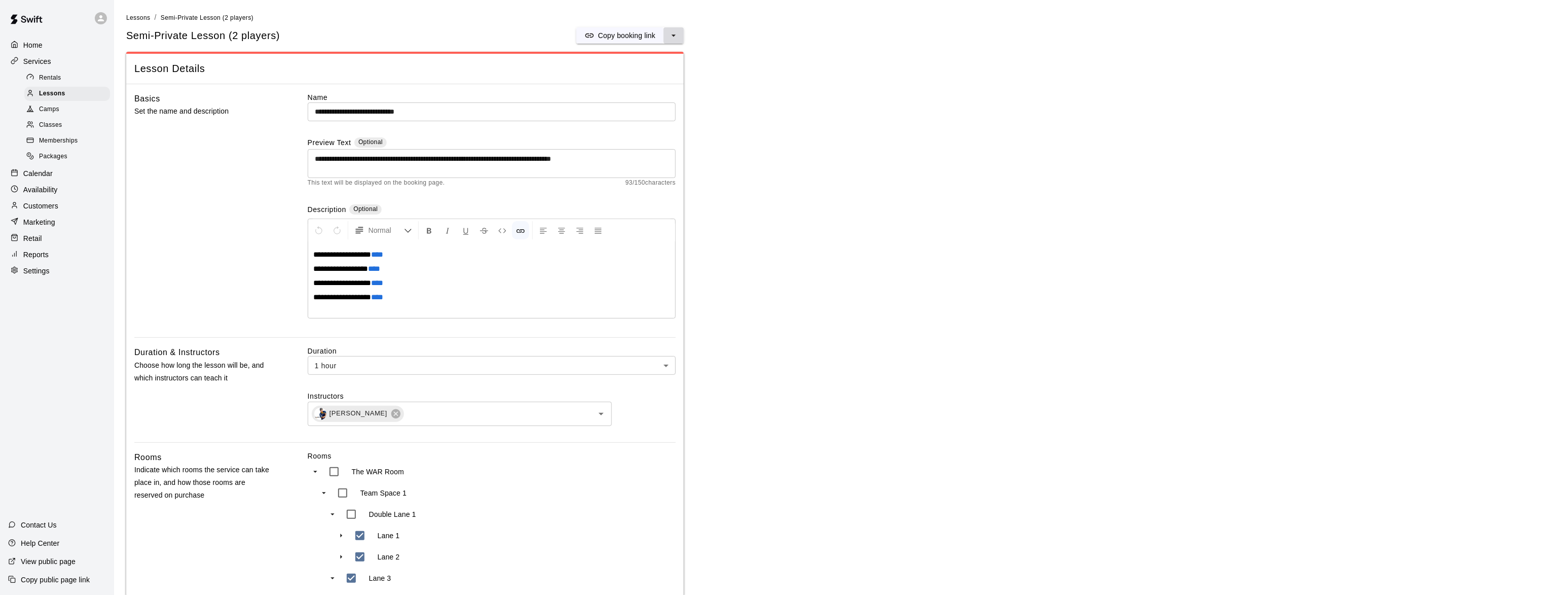
click at [674, 35] on icon "select merge strategy" at bounding box center [674, 35] width 4 height 2
click at [648, 69] on h6 "Duplicate lesson" at bounding box center [636, 73] width 53 height 11
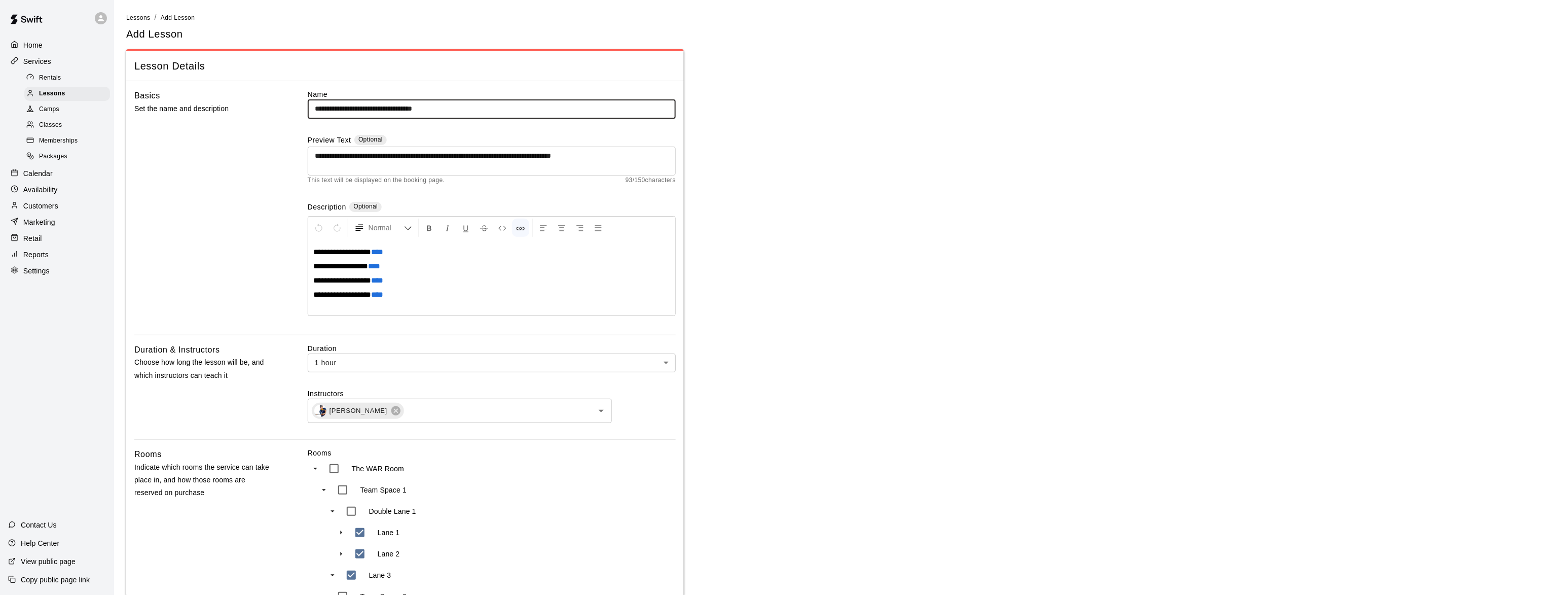
drag, startPoint x: 457, startPoint y: 110, endPoint x: 422, endPoint y: 110, distance: 35.0
click at [422, 110] on input "**********" at bounding box center [492, 109] width 368 height 19
click at [391, 106] on input "**********" at bounding box center [492, 109] width 368 height 19
type input "**********"
click at [418, 156] on textarea "**********" at bounding box center [492, 160] width 354 height 20
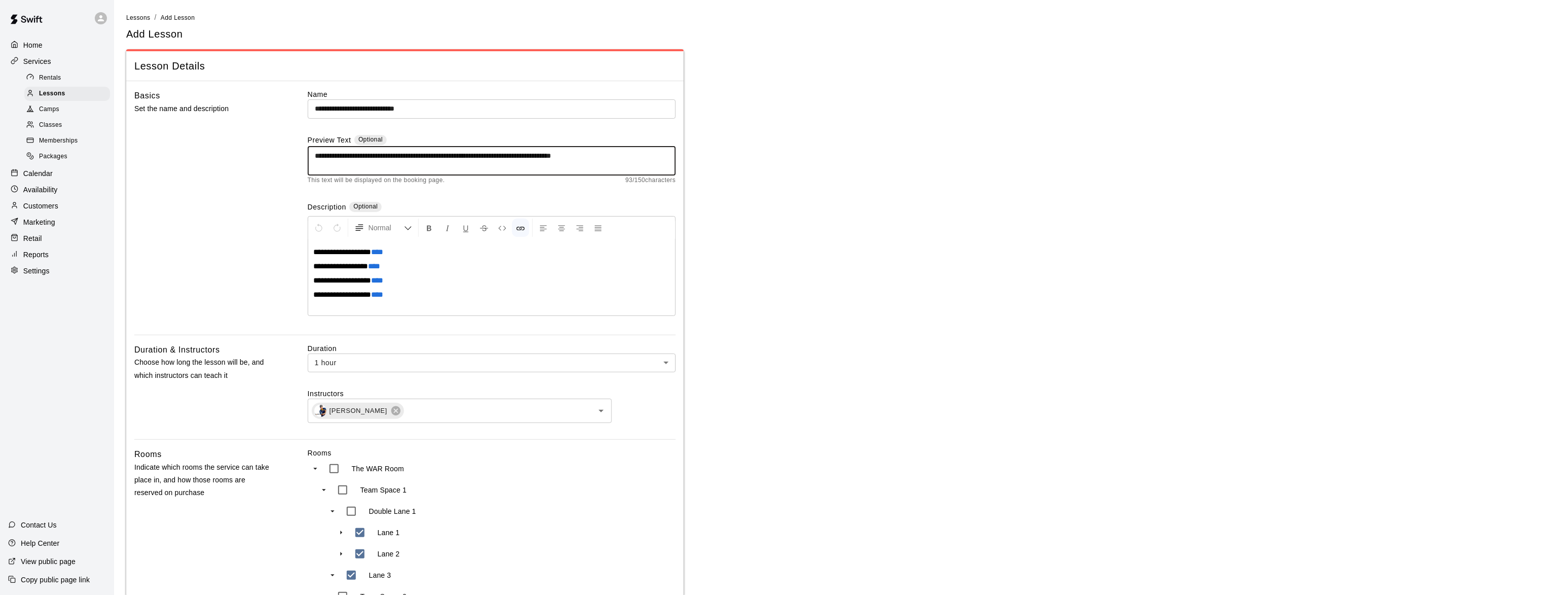
click at [367, 154] on textarea "**********" at bounding box center [492, 160] width 354 height 20
type textarea "**********"
click at [190, 244] on div "Basics Set the name and description" at bounding box center [205, 211] width 141 height 245
click at [390, 365] on body "**********" at bounding box center [789, 505] width 1578 height 1010
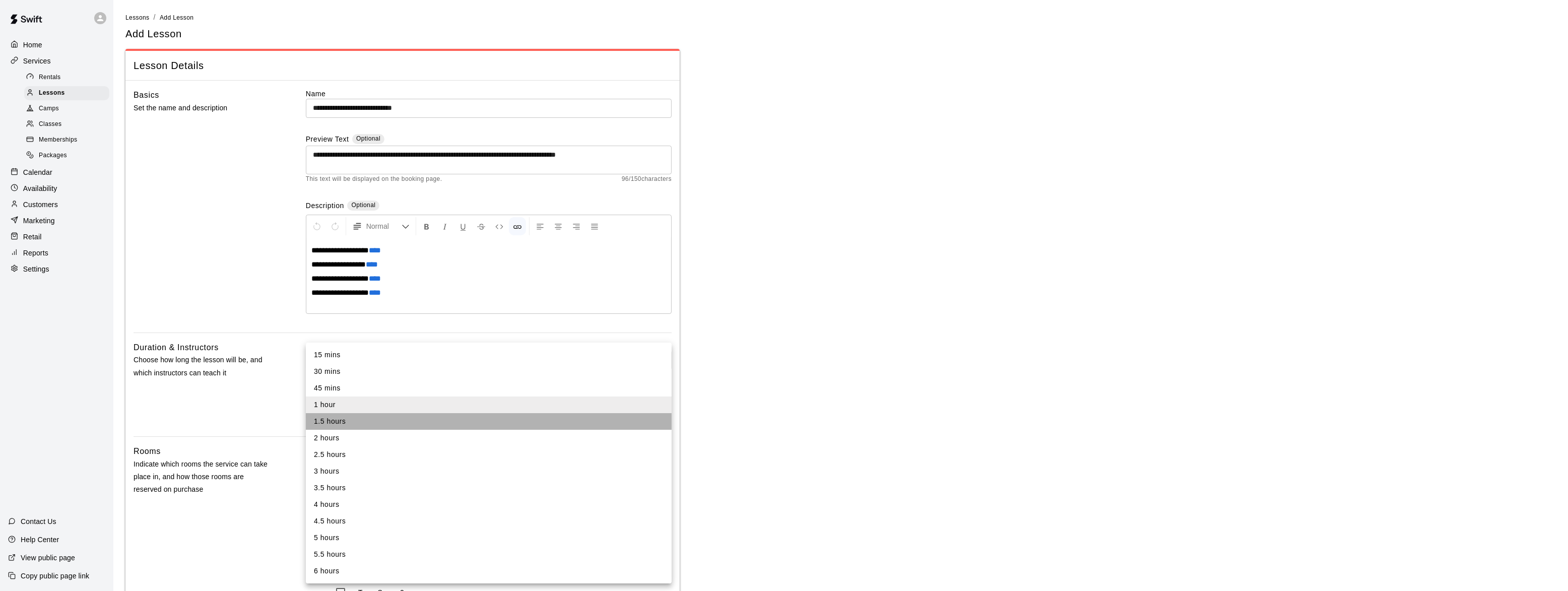
click at [349, 420] on li "1.5 hours" at bounding box center [489, 422] width 366 height 17
type input "**"
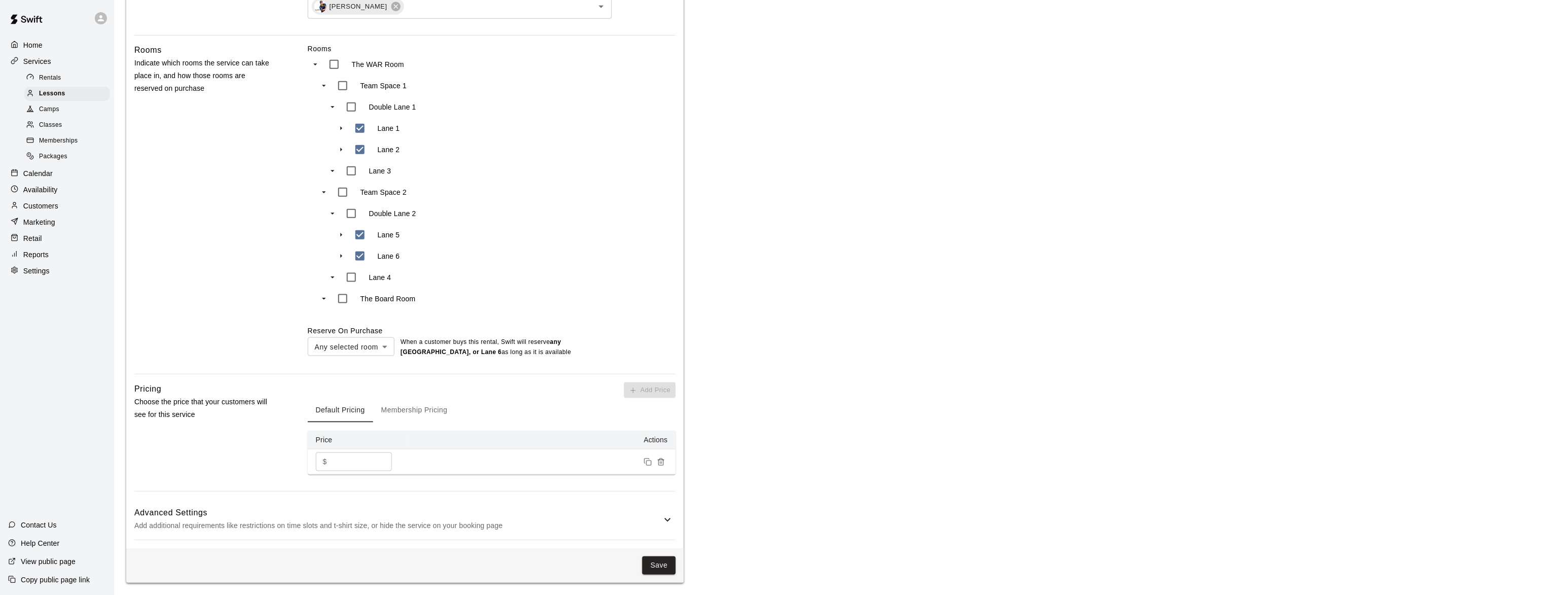
scroll to position [406, 0]
drag, startPoint x: 350, startPoint y: 461, endPoint x: 319, endPoint y: 461, distance: 31.0
click at [319, 461] on div "$ *** ​" at bounding box center [354, 461] width 76 height 19
type input "***"
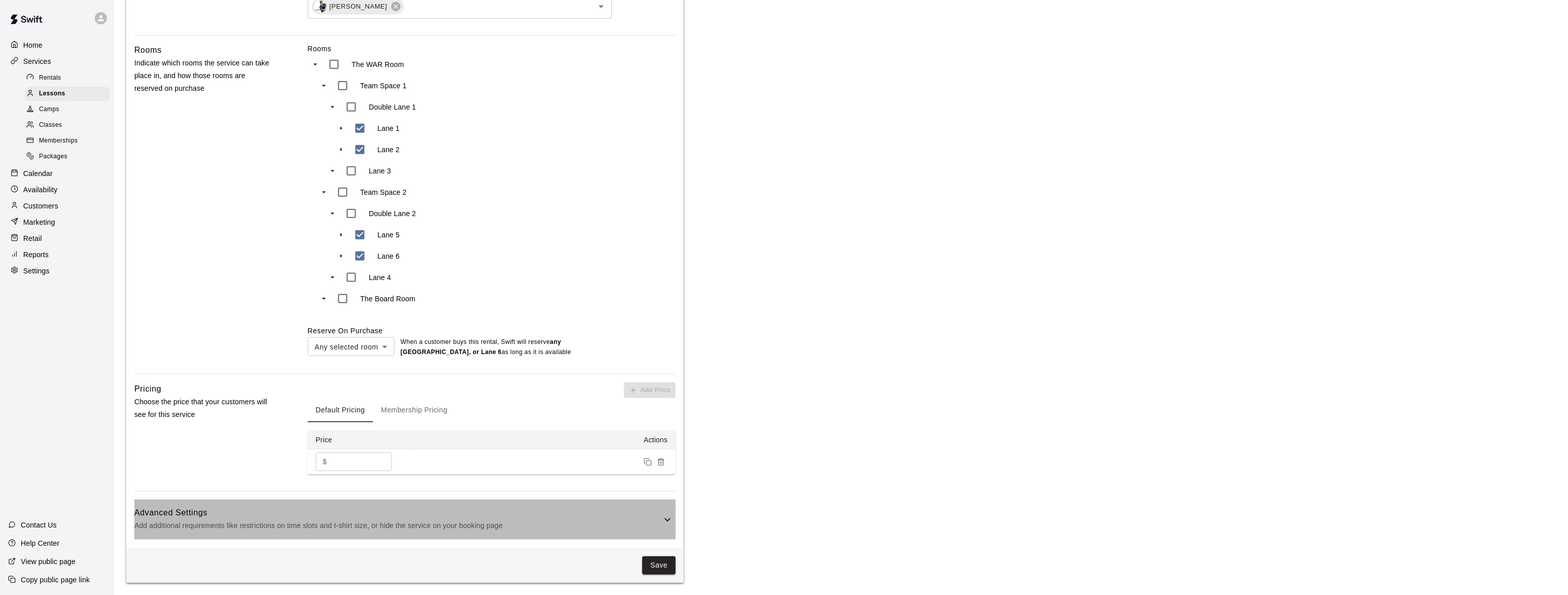
click at [300, 517] on h6 "Advanced Settings" at bounding box center [398, 513] width 528 height 13
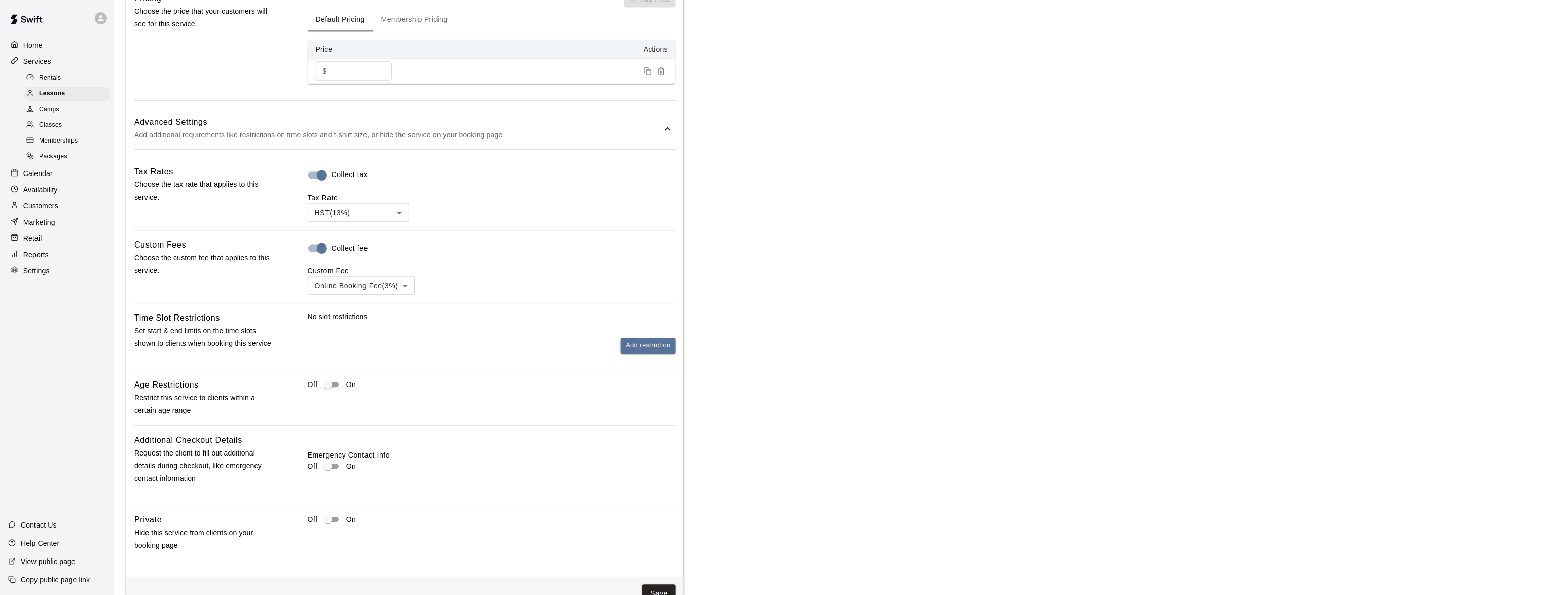
scroll to position [827, 0]
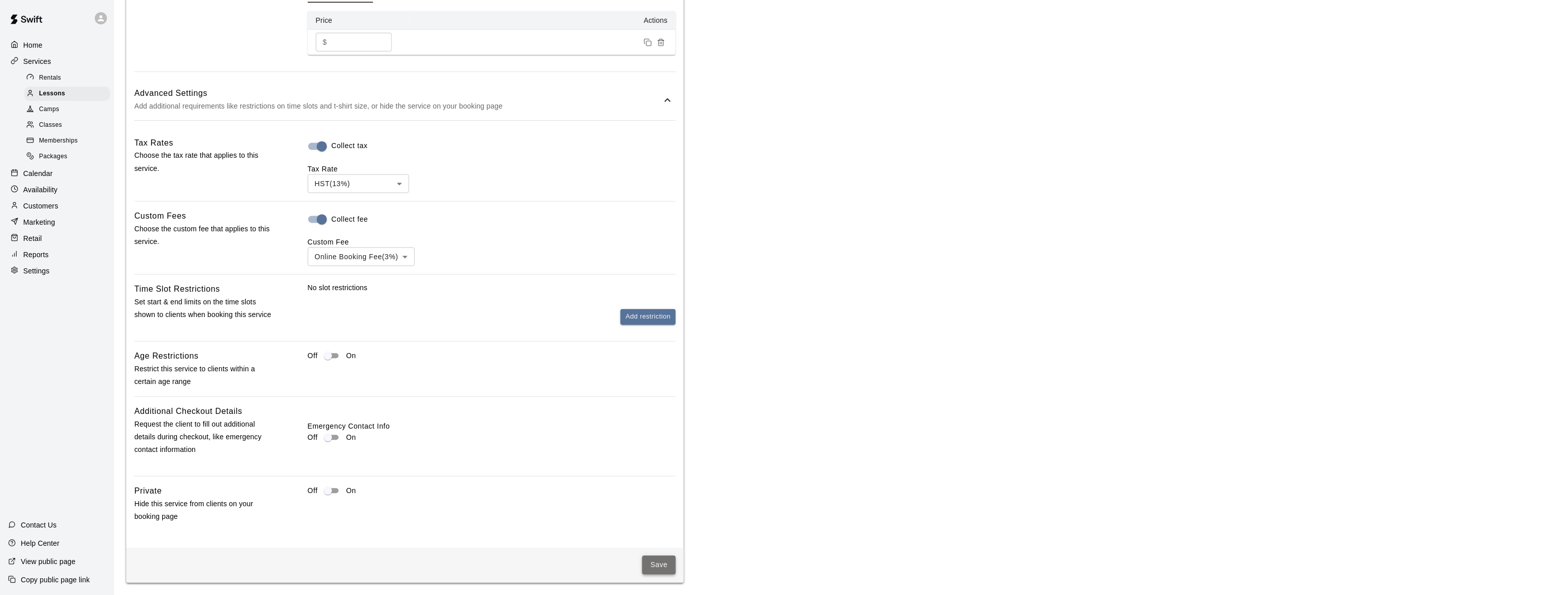
click at [653, 570] on button "Save" at bounding box center [659, 565] width 33 height 19
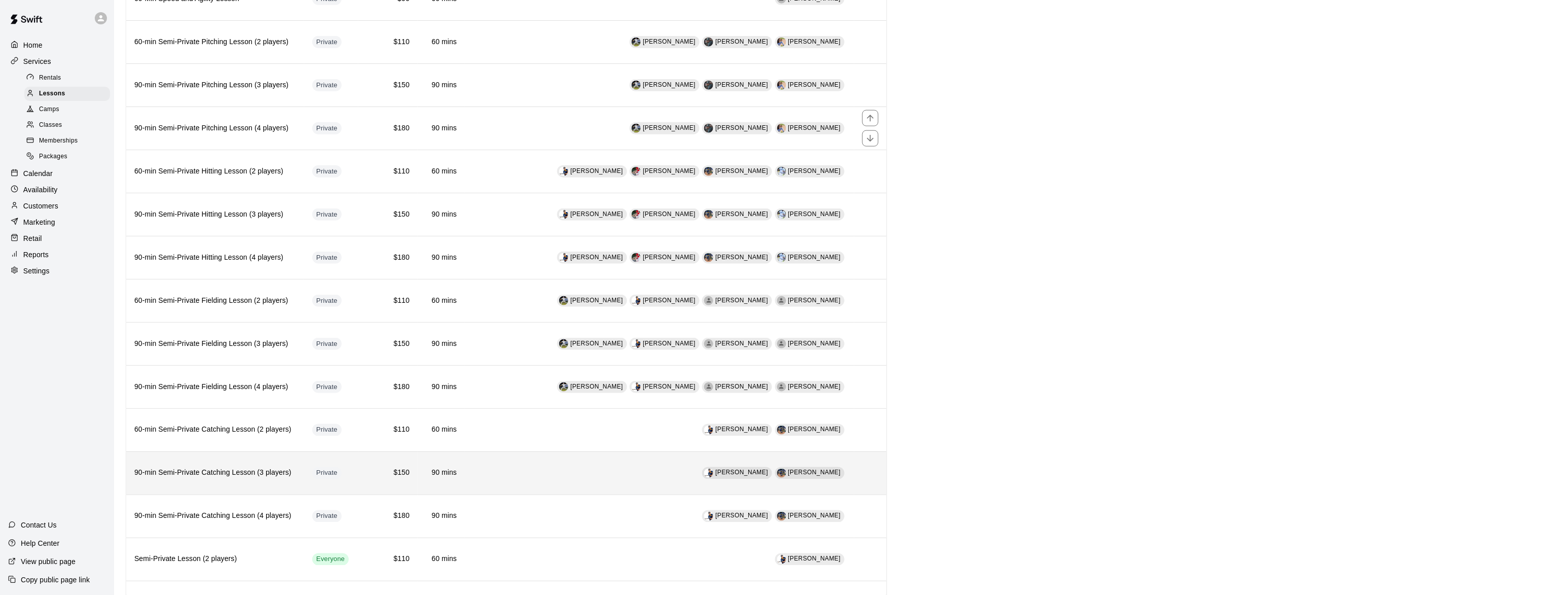
scroll to position [538, 0]
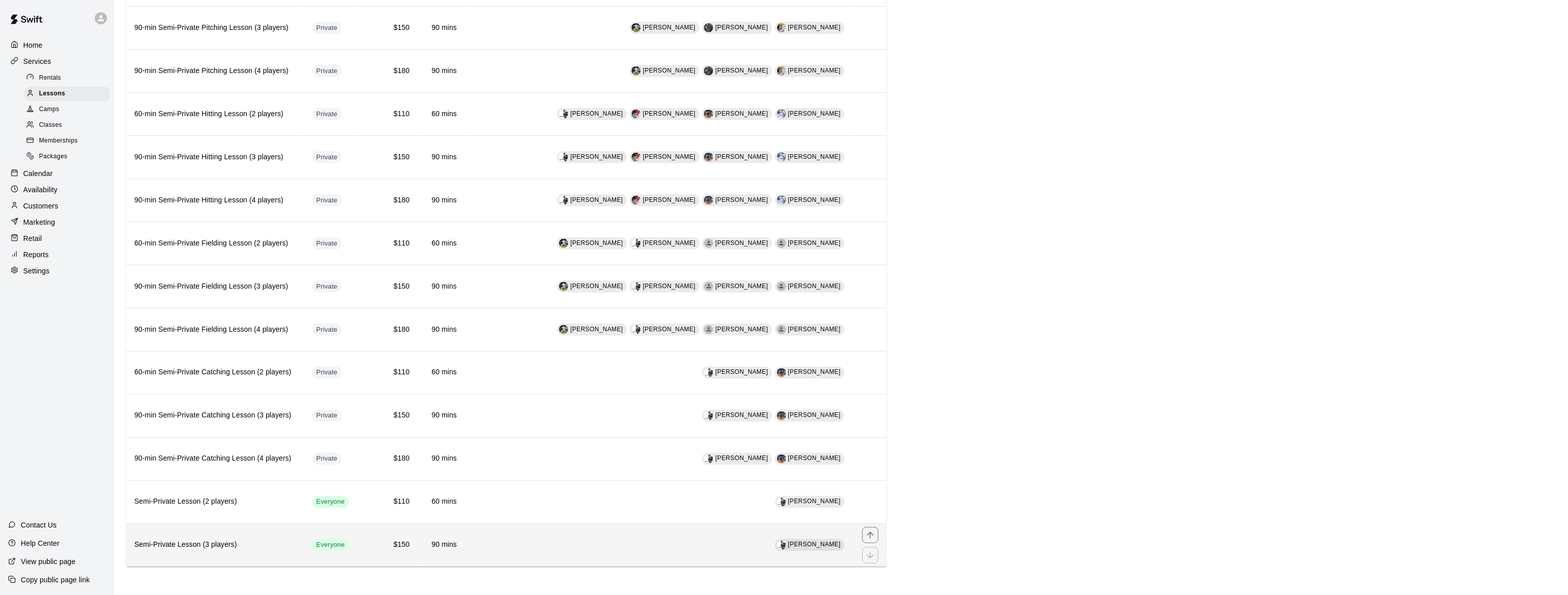
click at [184, 545] on h6 "Semi-Private Lesson (3 players)" at bounding box center [215, 546] width 162 height 11
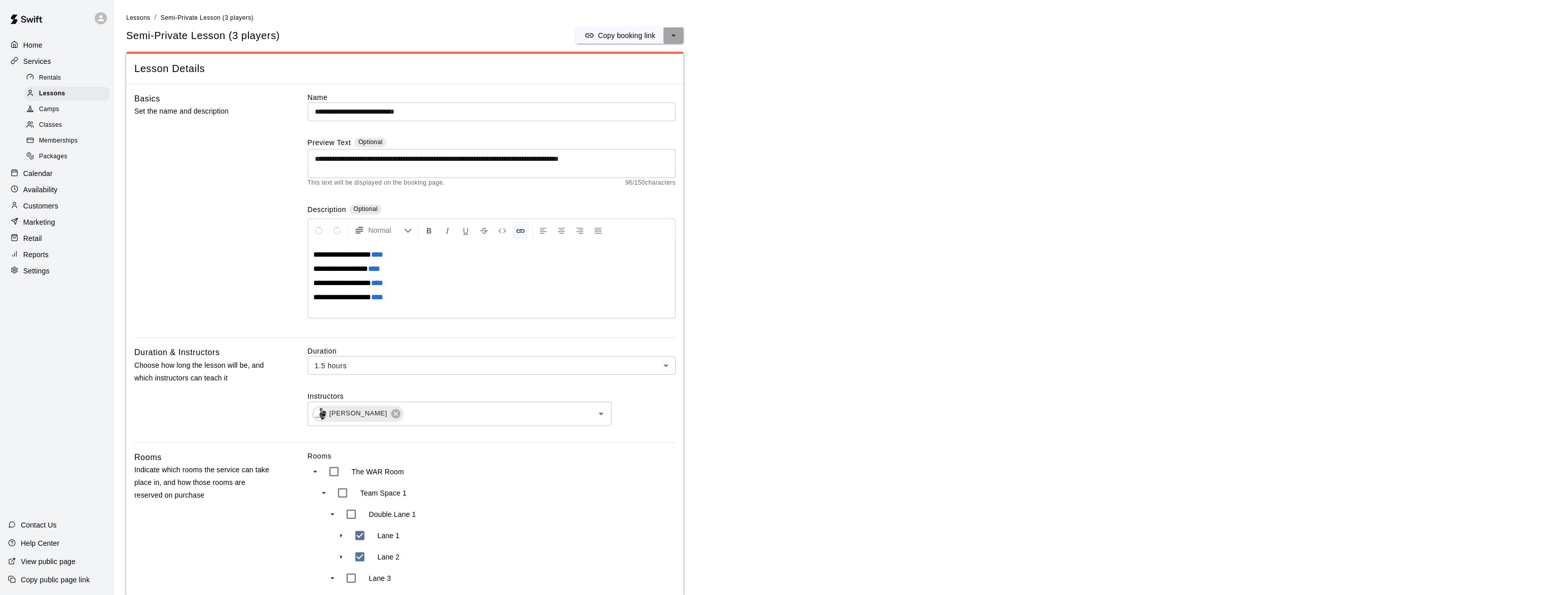
click at [675, 36] on icon "select merge strategy" at bounding box center [674, 35] width 10 height 10
click at [635, 71] on h6 "Duplicate lesson" at bounding box center [636, 73] width 53 height 11
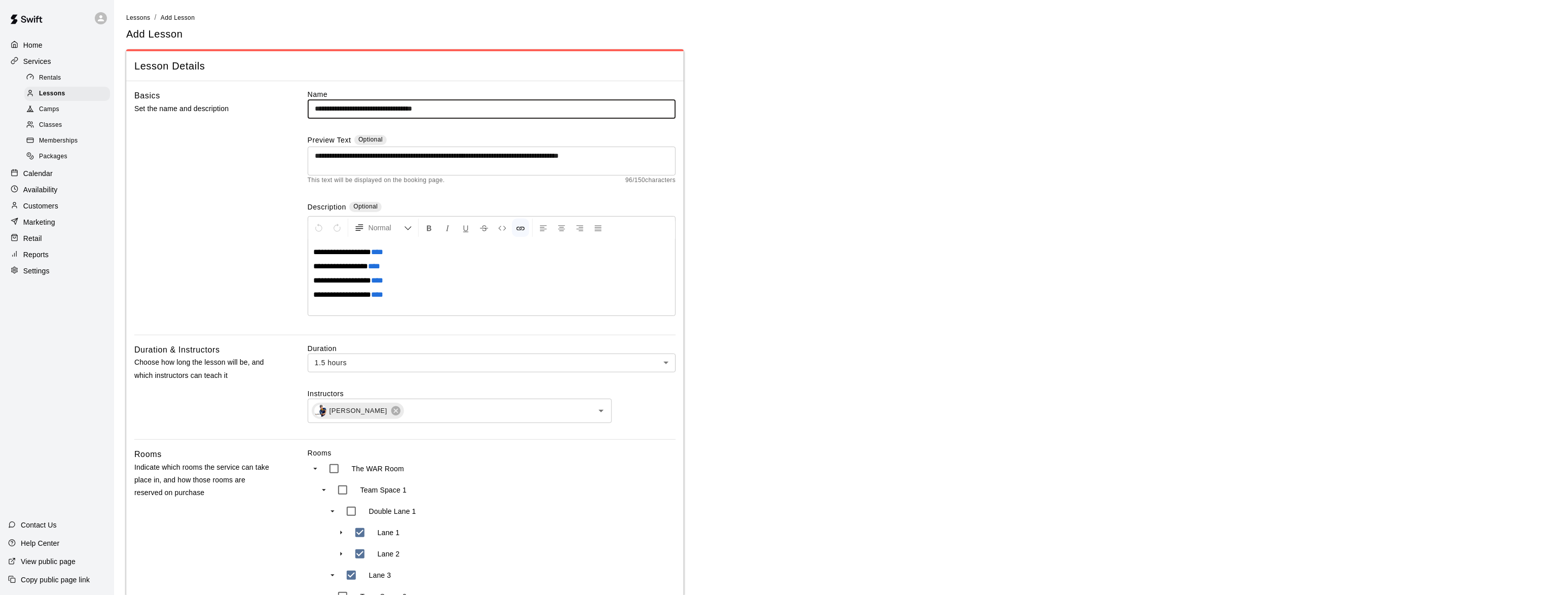
drag, startPoint x: 456, startPoint y: 105, endPoint x: 433, endPoint y: 105, distance: 23.0
click at [433, 105] on input "**********" at bounding box center [492, 109] width 368 height 19
click at [391, 111] on input "**********" at bounding box center [492, 109] width 368 height 19
click at [392, 108] on input "**********" at bounding box center [492, 109] width 368 height 19
type input "**********"
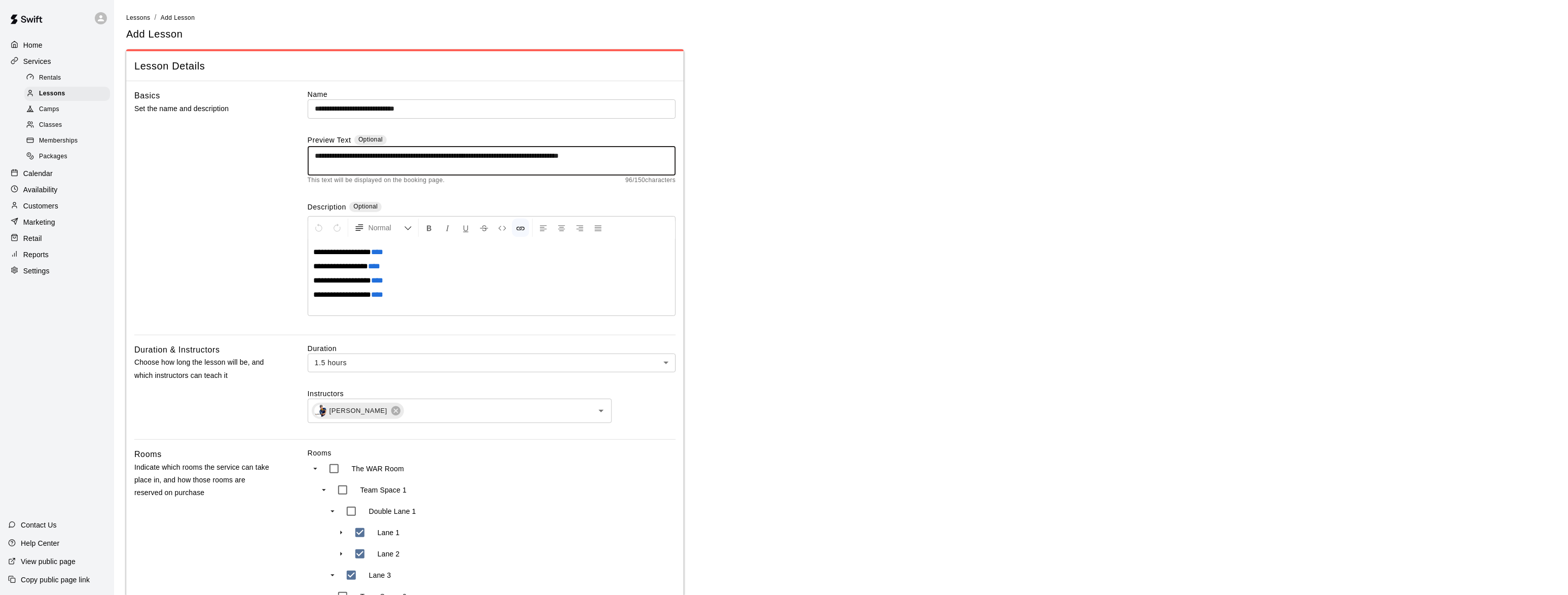
click at [429, 157] on textarea "**********" at bounding box center [492, 160] width 354 height 20
type textarea "**********"
click at [225, 254] on div "Basics Set the name and description" at bounding box center [205, 211] width 141 height 245
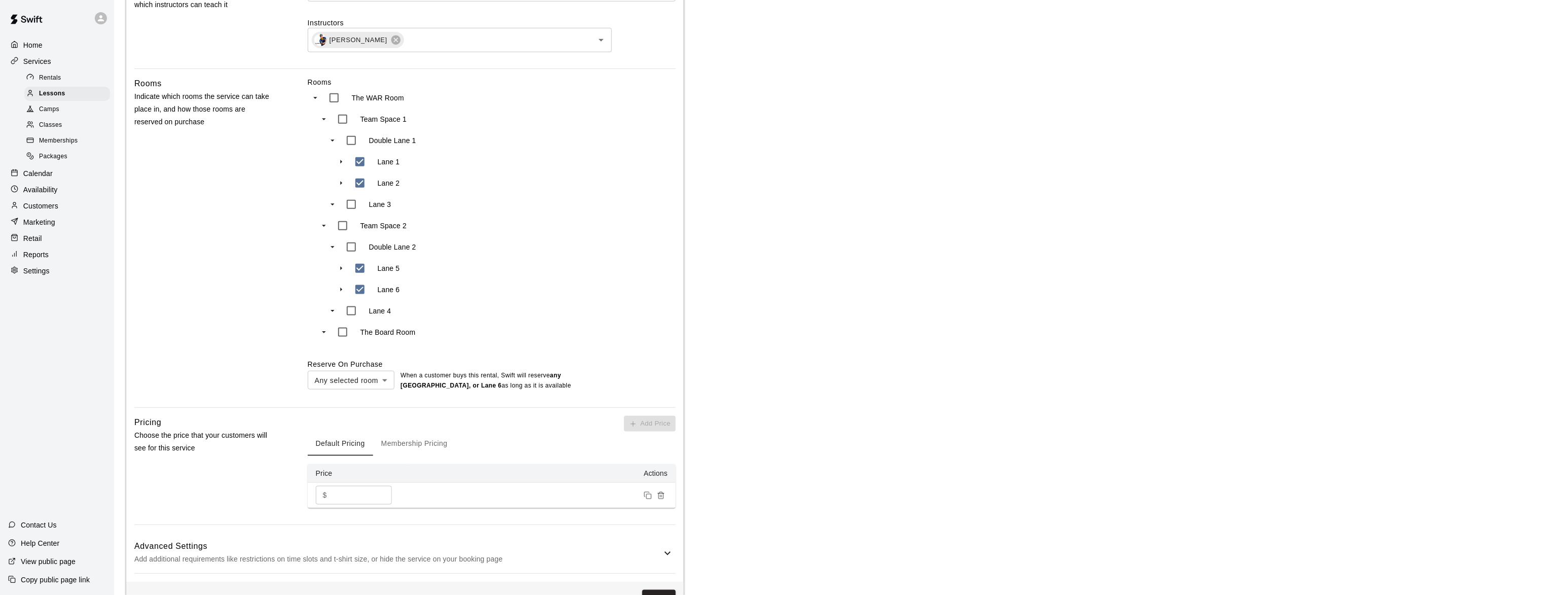
scroll to position [406, 0]
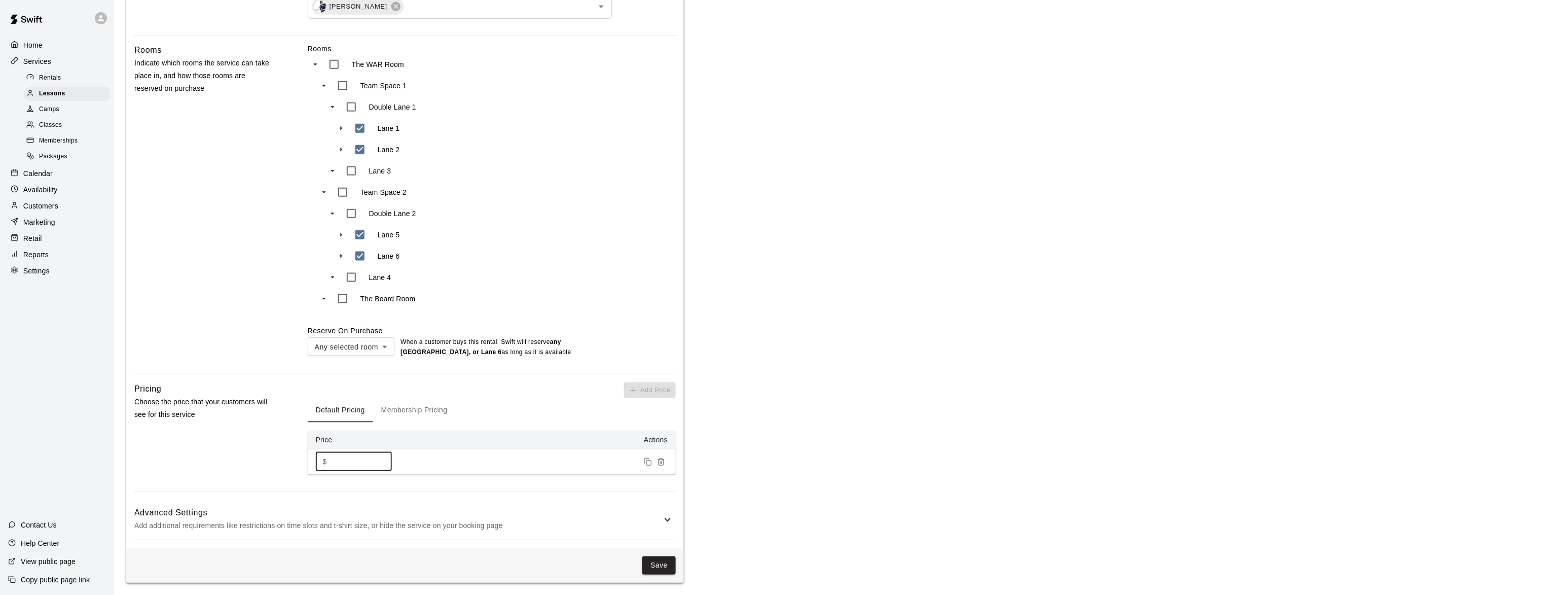
drag, startPoint x: 353, startPoint y: 463, endPoint x: 319, endPoint y: 463, distance: 34.0
click at [319, 463] on div "$ *** ​" at bounding box center [354, 461] width 76 height 19
type input "***"
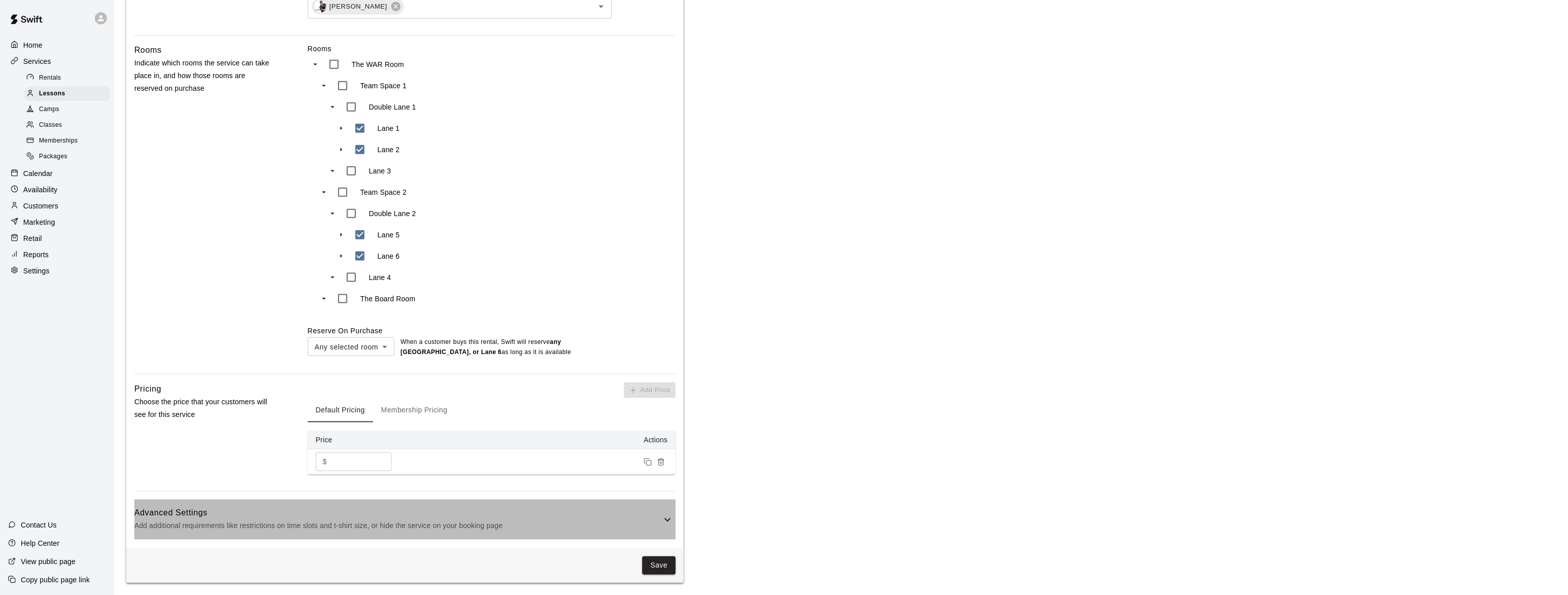
click at [335, 515] on h6 "Advanced Settings" at bounding box center [398, 513] width 528 height 13
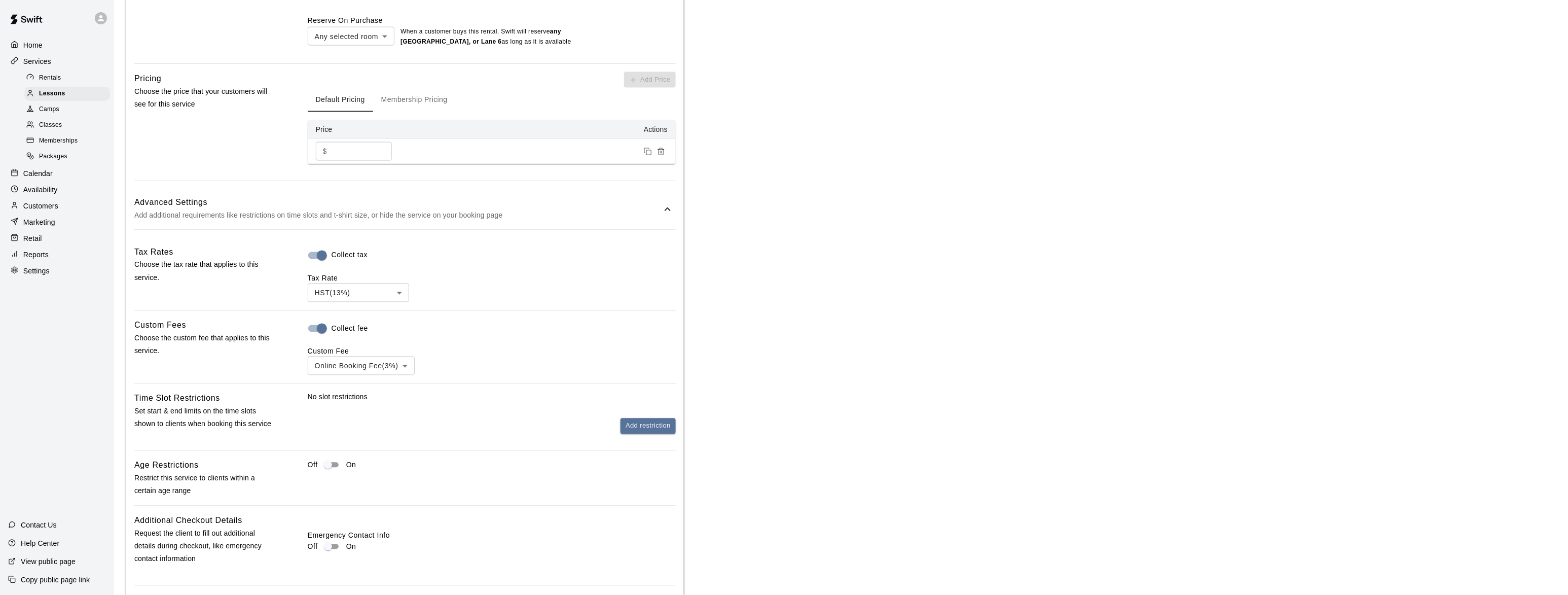
scroll to position [827, 0]
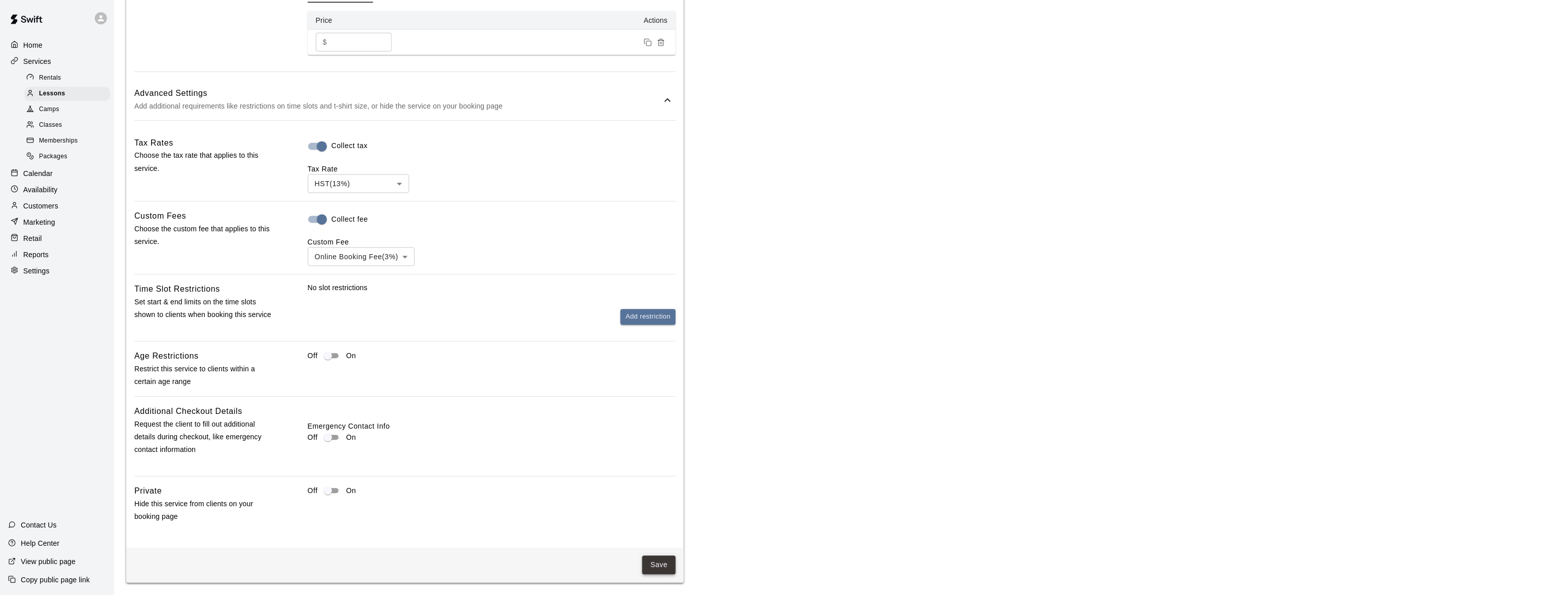
click at [666, 572] on button "Save" at bounding box center [659, 565] width 33 height 19
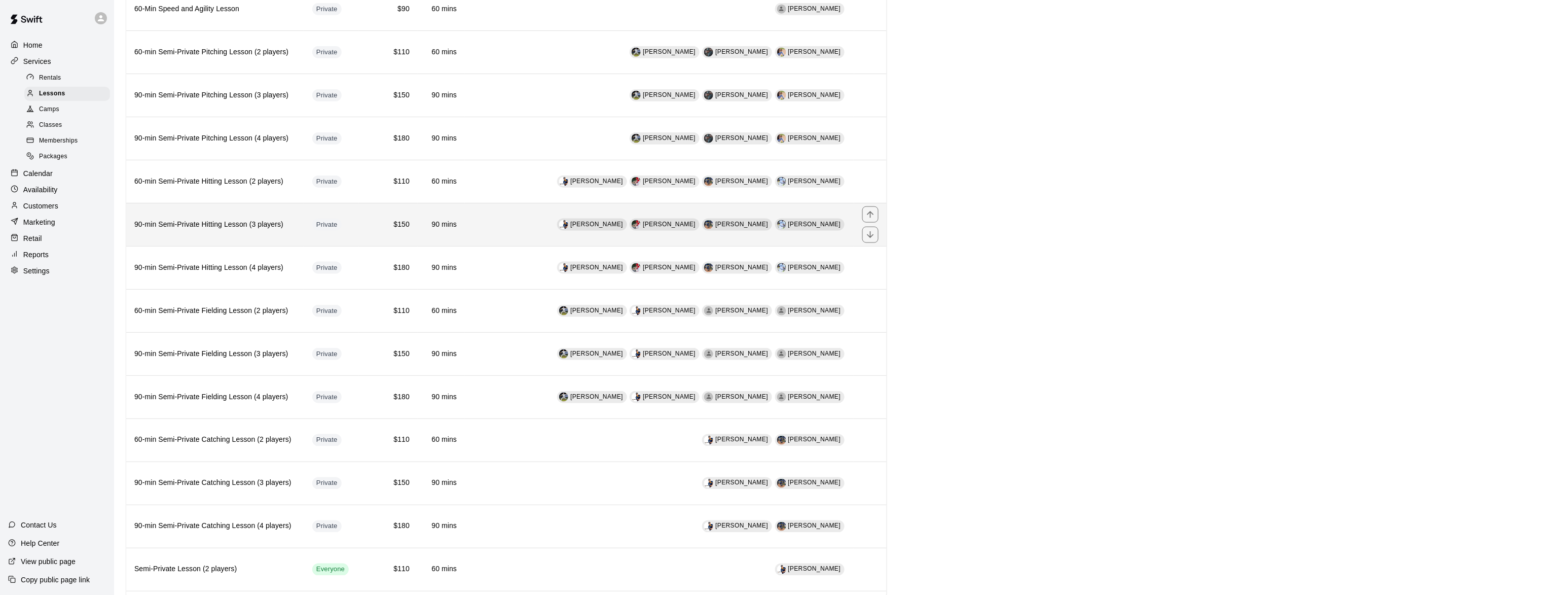
scroll to position [396, 0]
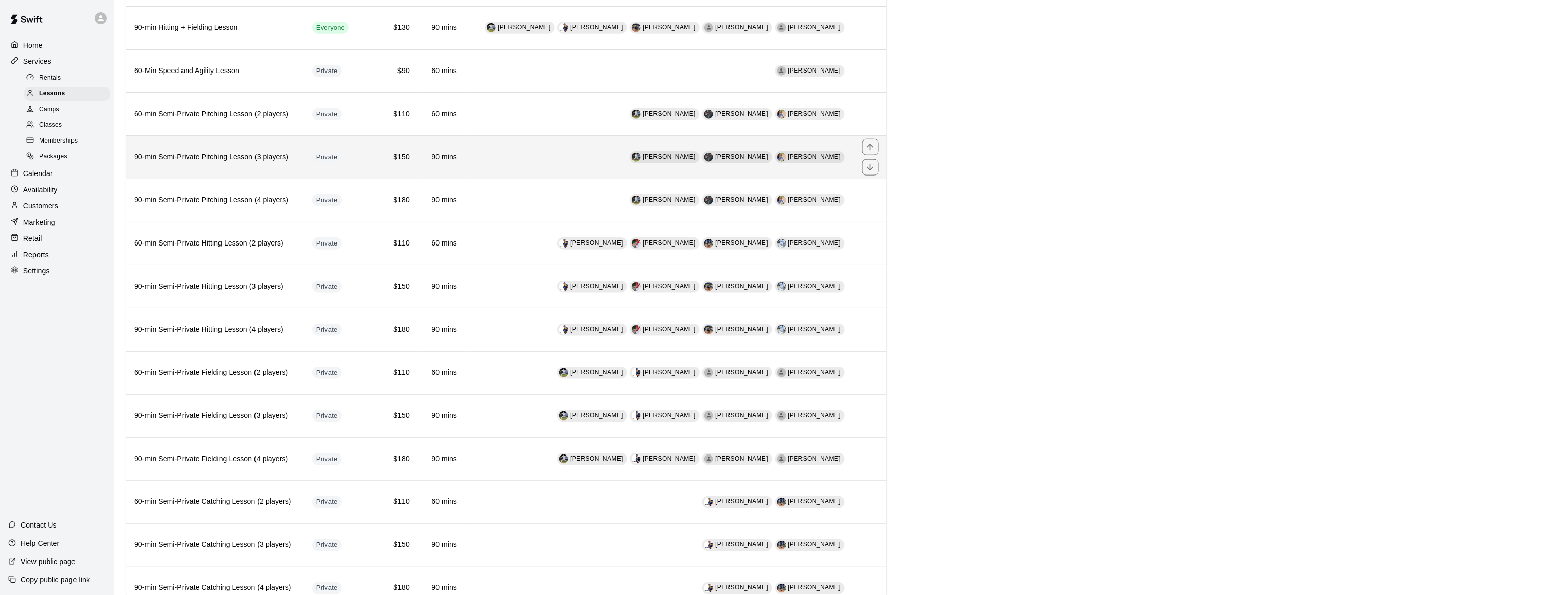
click at [189, 163] on h6 "90-min Semi-Private Pitching Lesson (3 players)" at bounding box center [215, 158] width 162 height 11
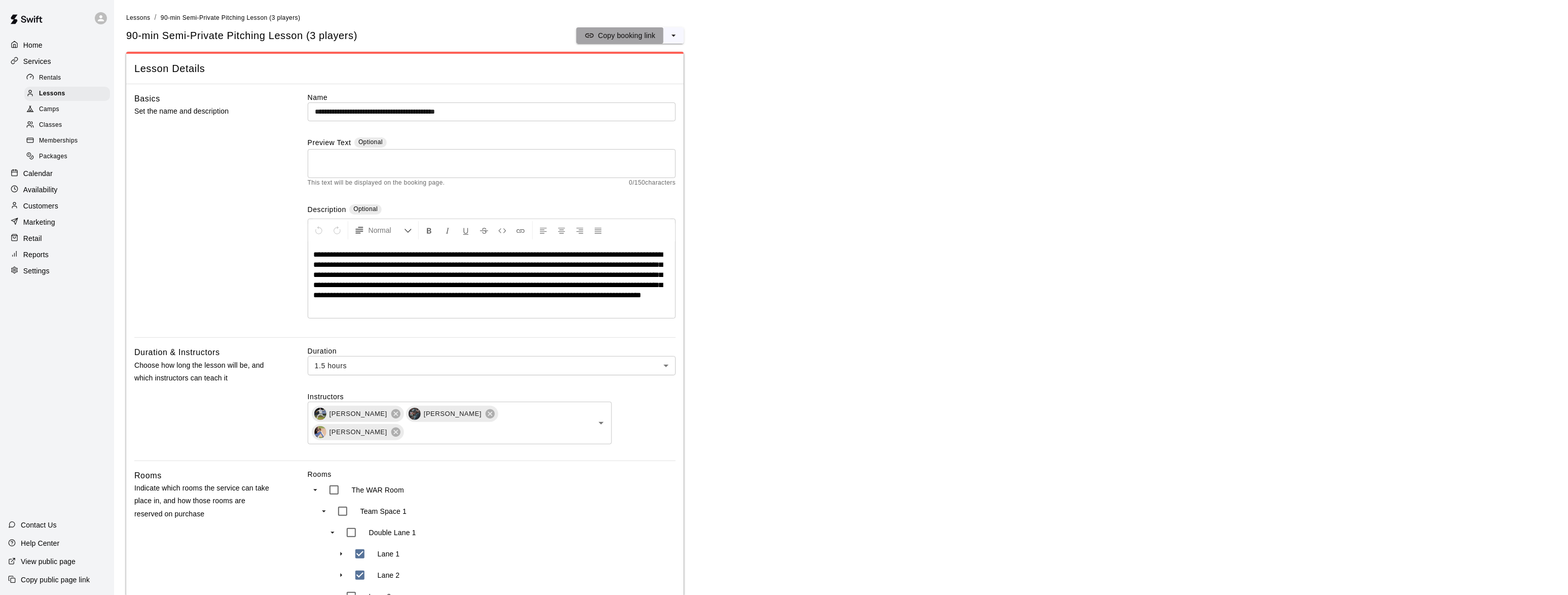
click at [615, 35] on p "Copy booking link" at bounding box center [626, 35] width 57 height 10
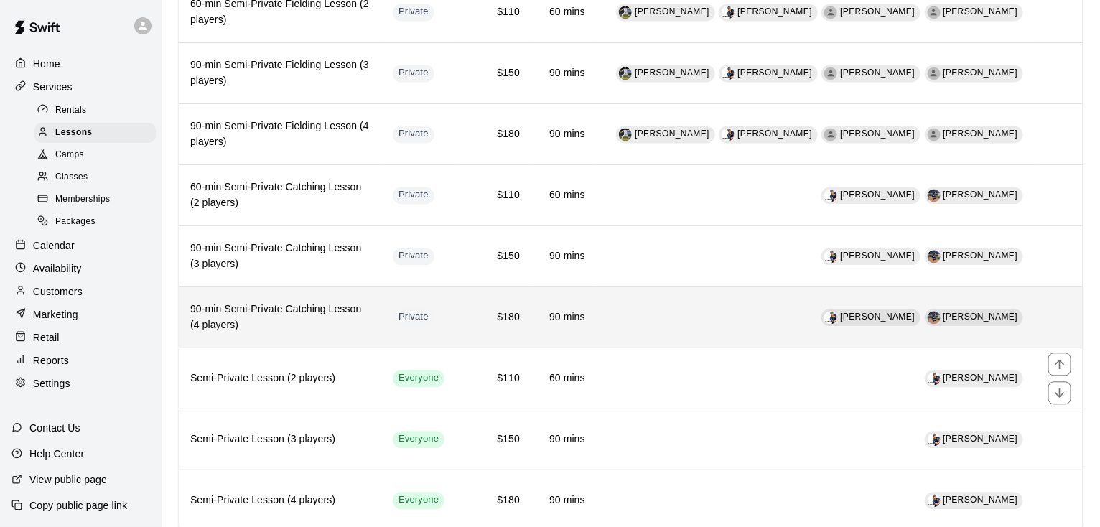
scroll to position [1132, 0]
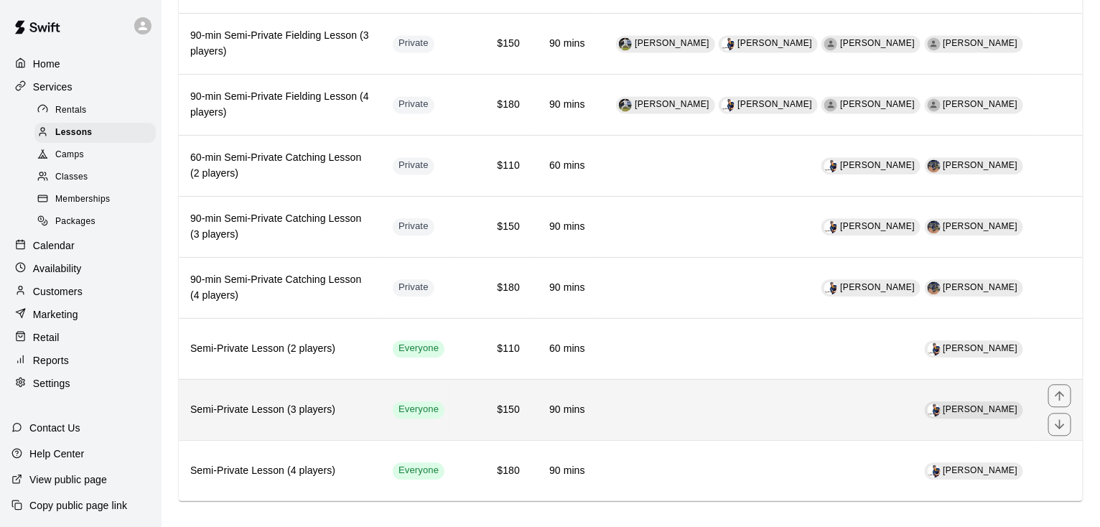
click at [250, 402] on h6 "Semi-Private Lesson (3 players)" at bounding box center [279, 410] width 179 height 16
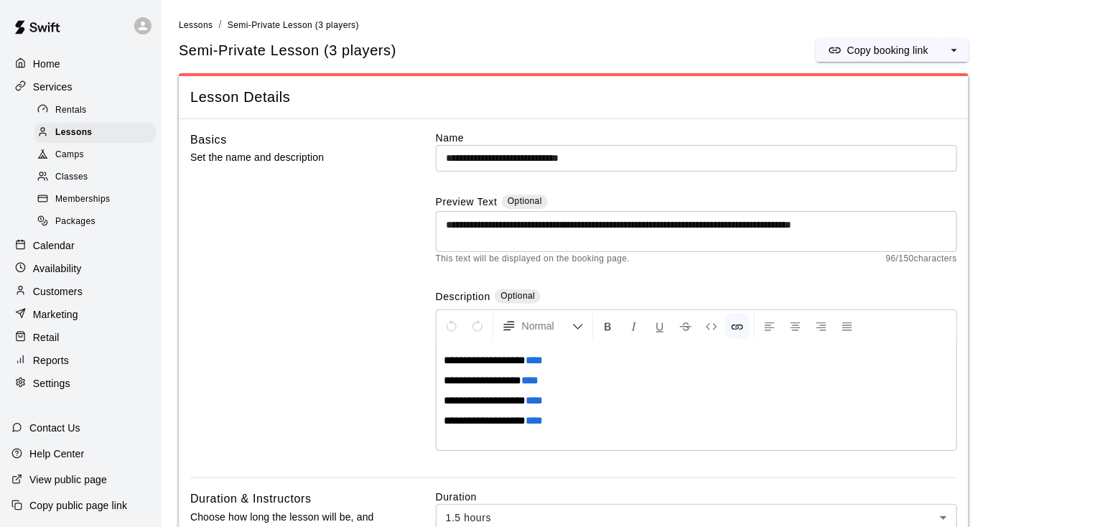
click at [540, 355] on span "****" at bounding box center [533, 360] width 17 height 11
click at [538, 359] on span "****" at bounding box center [533, 360] width 17 height 11
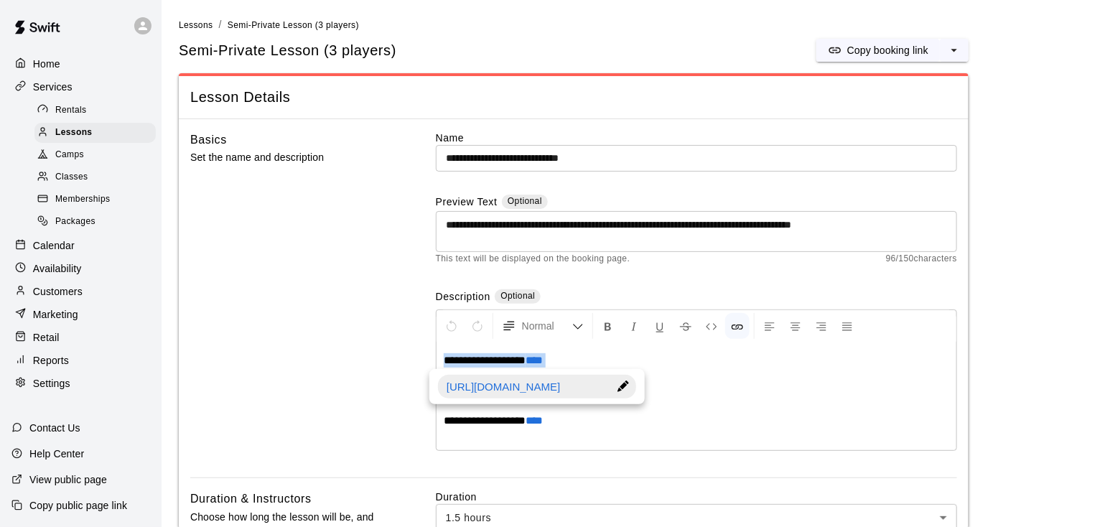
click at [538, 359] on span "****" at bounding box center [533, 360] width 17 height 11
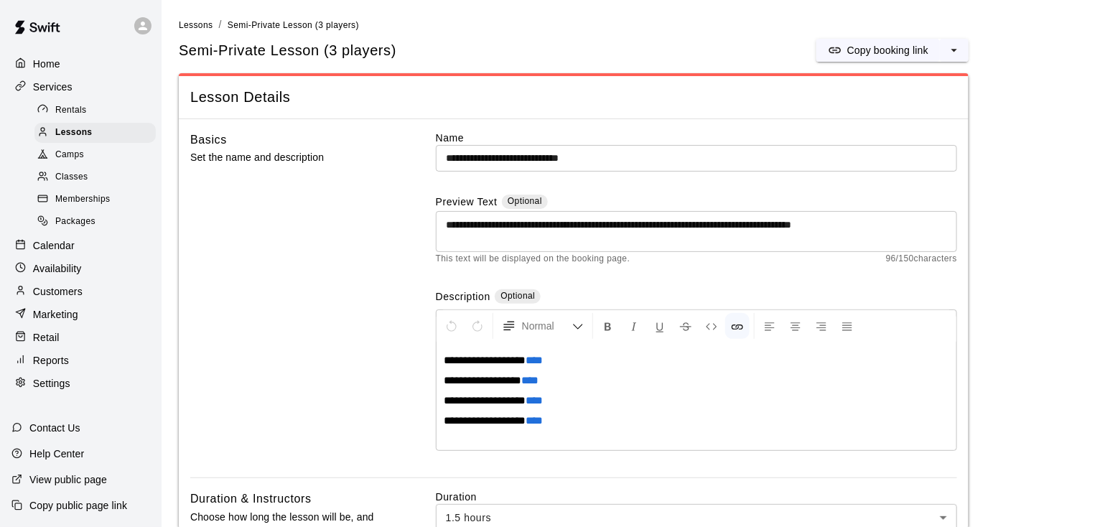
click at [617, 380] on p "**********" at bounding box center [696, 380] width 505 height 14
click at [536, 364] on span "****" at bounding box center [533, 360] width 17 height 11
click at [627, 388] on div at bounding box center [623, 387] width 25 height 24
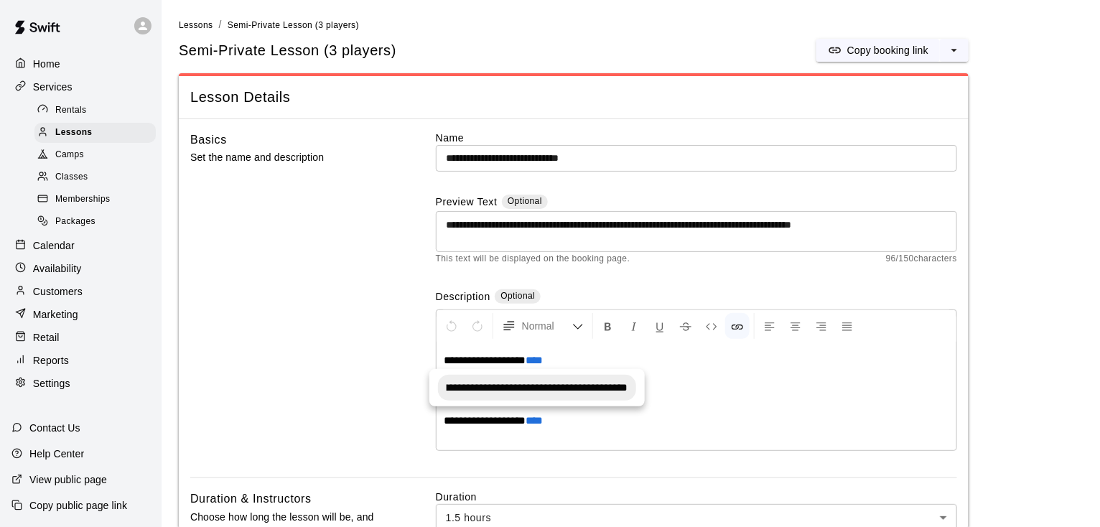
click at [559, 393] on input "**********" at bounding box center [537, 388] width 198 height 26
type input "**********"
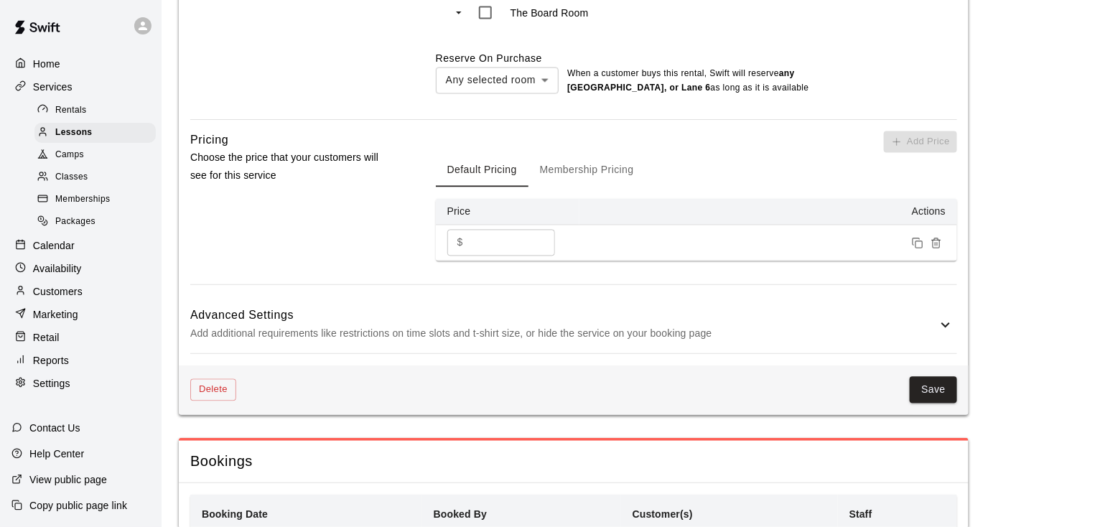
scroll to position [1098, 0]
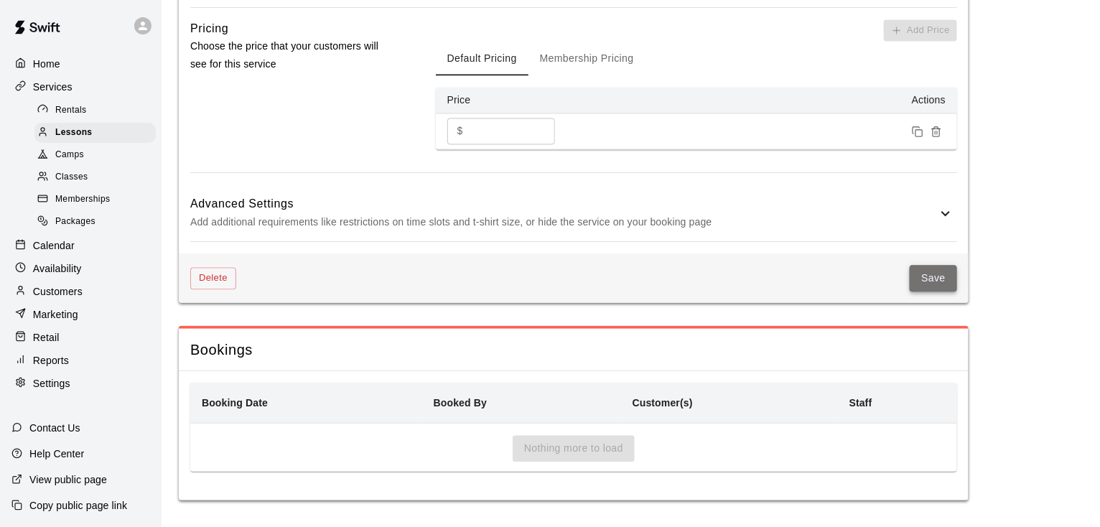
click at [936, 279] on button "Save" at bounding box center [933, 278] width 47 height 27
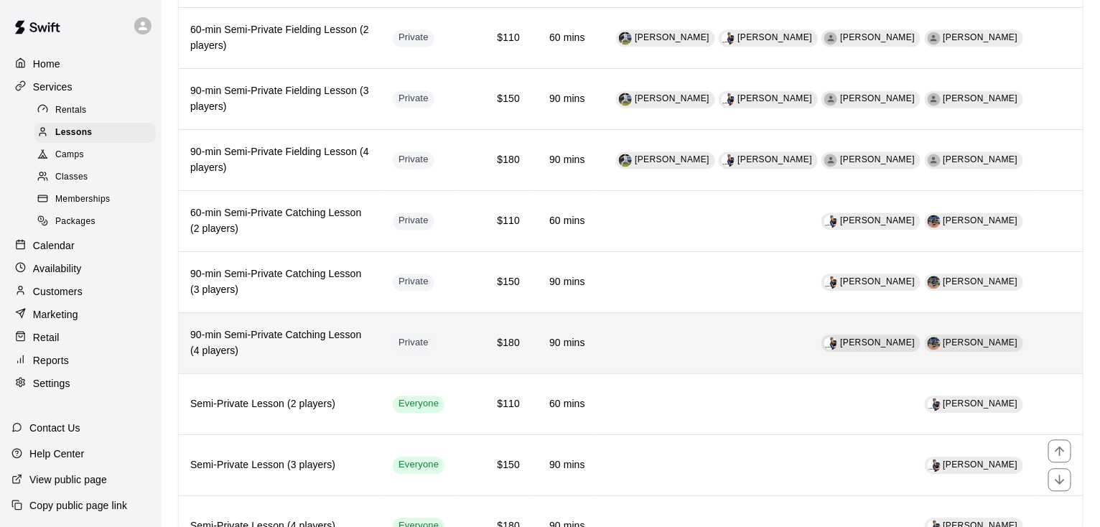
scroll to position [1132, 0]
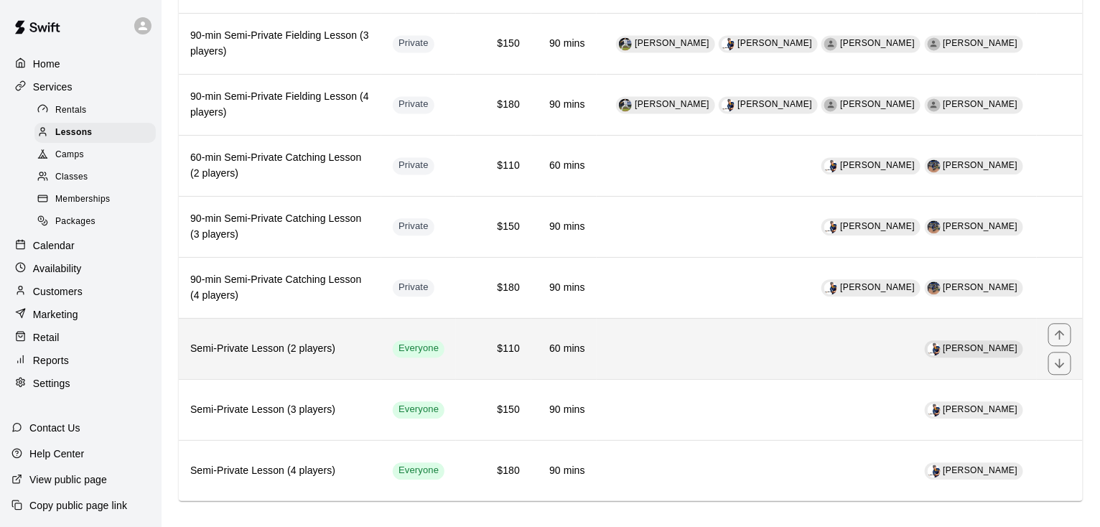
click at [277, 341] on h6 "Semi-Private Lesson (2 players)" at bounding box center [279, 349] width 179 height 16
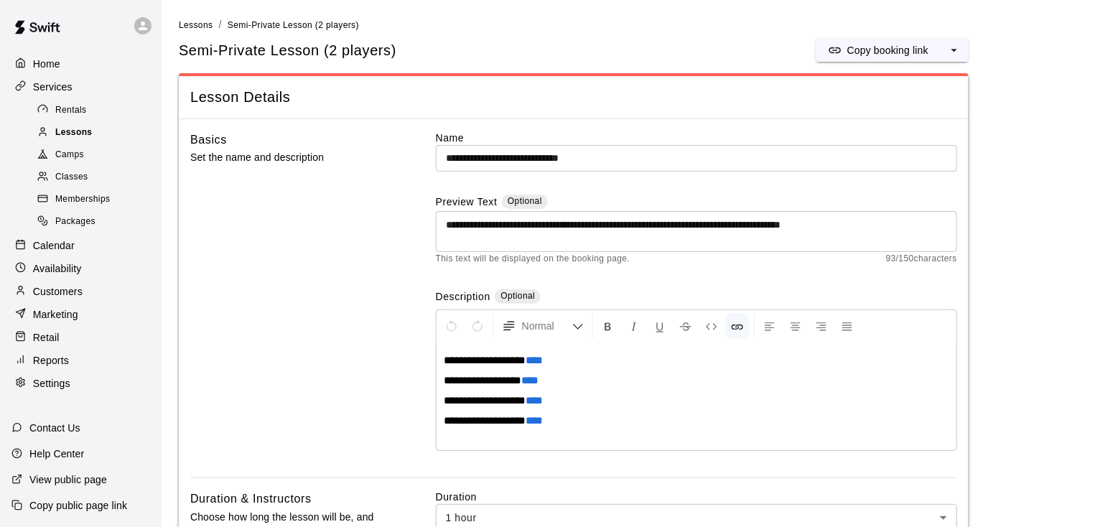
click at [72, 126] on div "Lessons" at bounding box center [94, 133] width 121 height 20
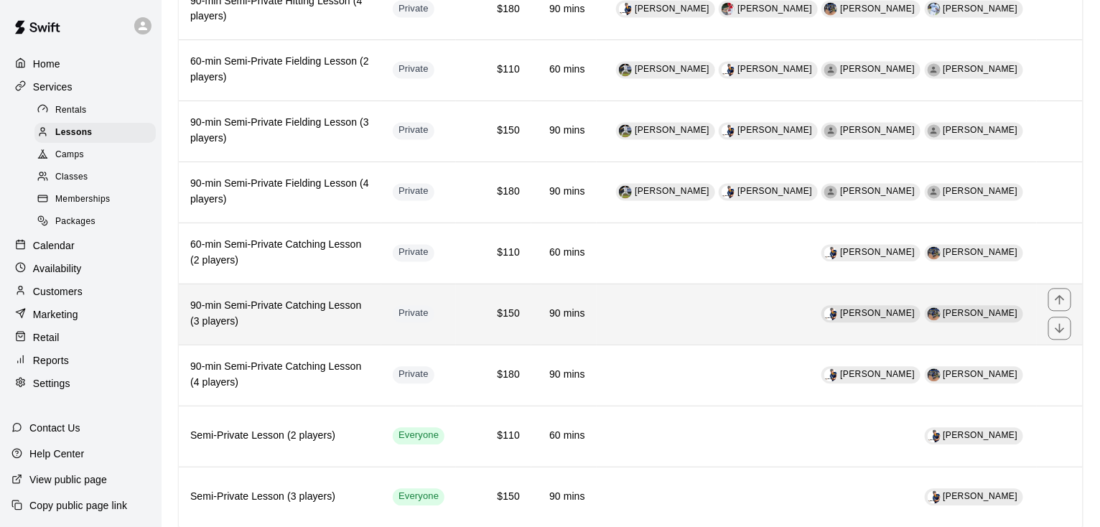
scroll to position [1132, 0]
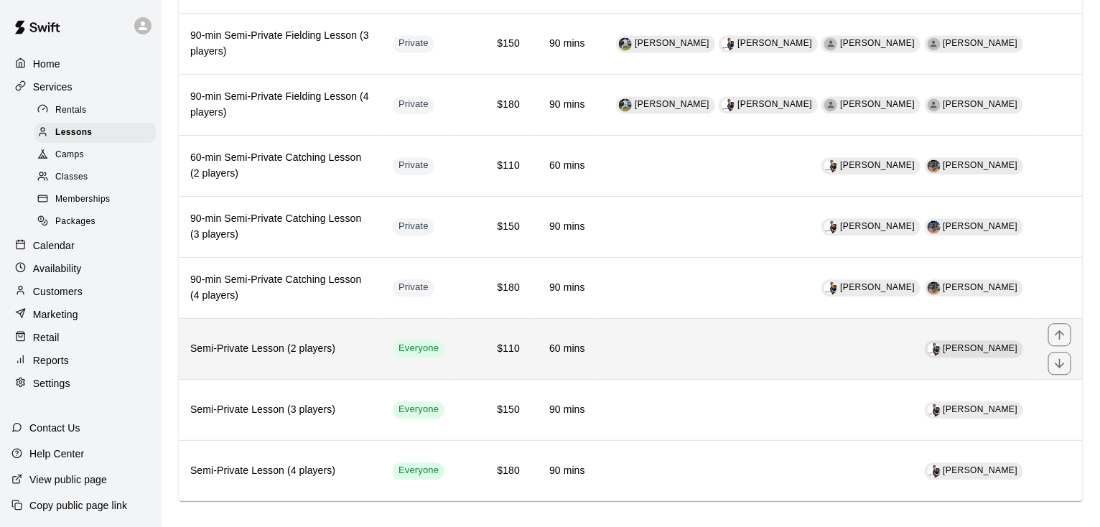
click at [243, 341] on h6 "Semi-Private Lesson (2 players)" at bounding box center [279, 349] width 179 height 16
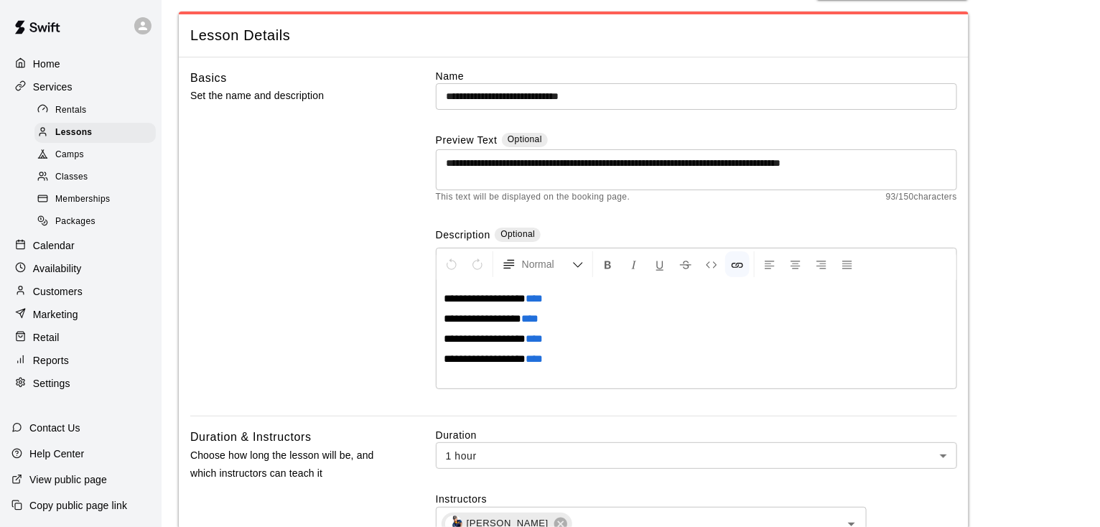
scroll to position [87, 0]
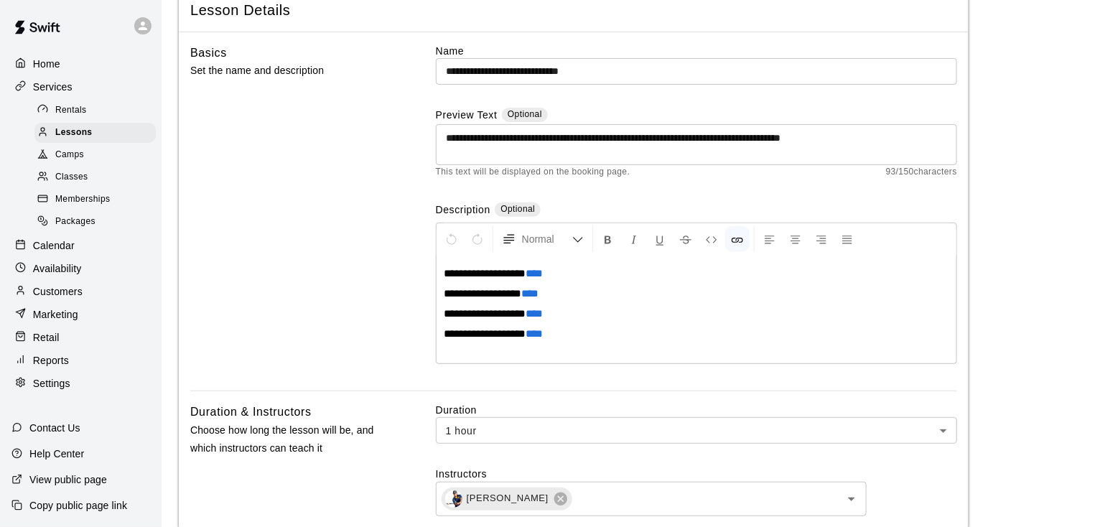
click at [527, 288] on span "****" at bounding box center [529, 293] width 17 height 11
click at [614, 320] on div at bounding box center [617, 320] width 25 height 24
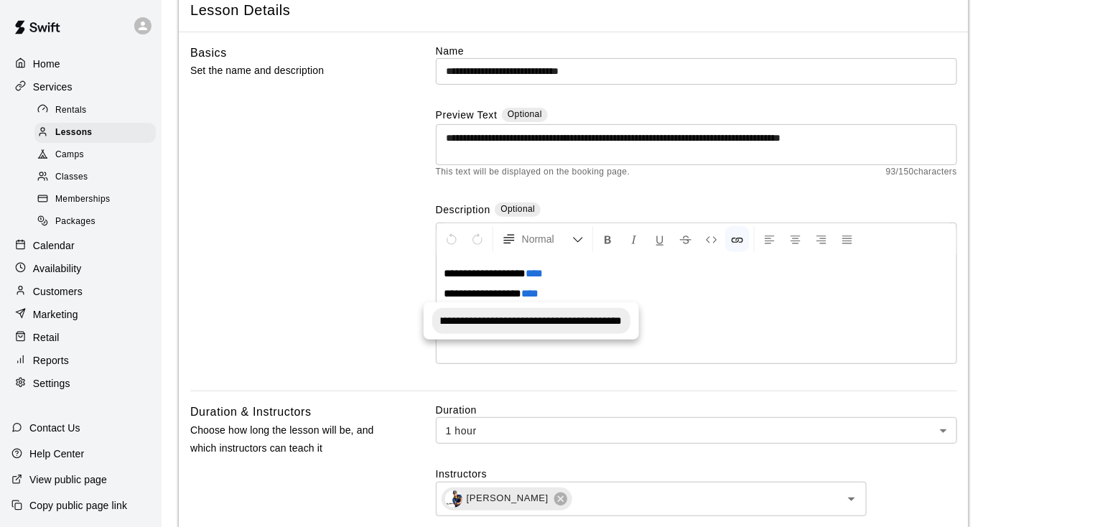
click at [527, 320] on input "**********" at bounding box center [531, 321] width 198 height 26
type input "**********"
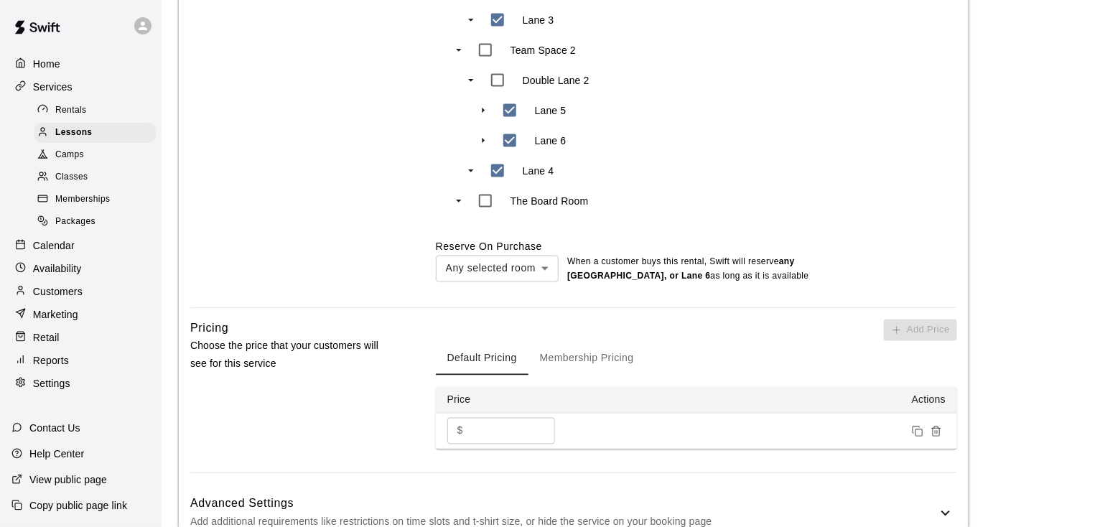
scroll to position [865, 0]
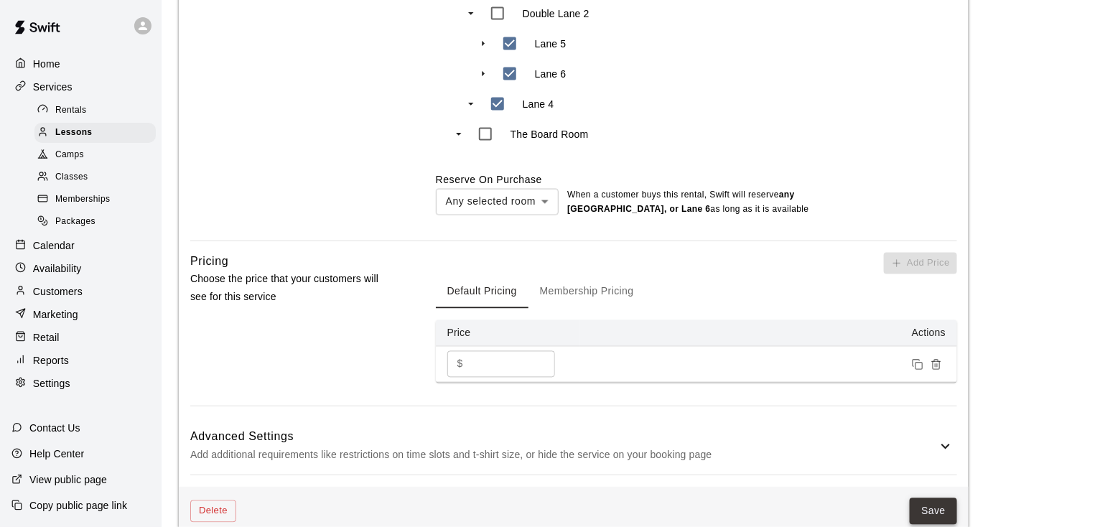
click at [925, 517] on button "Save" at bounding box center [933, 511] width 47 height 27
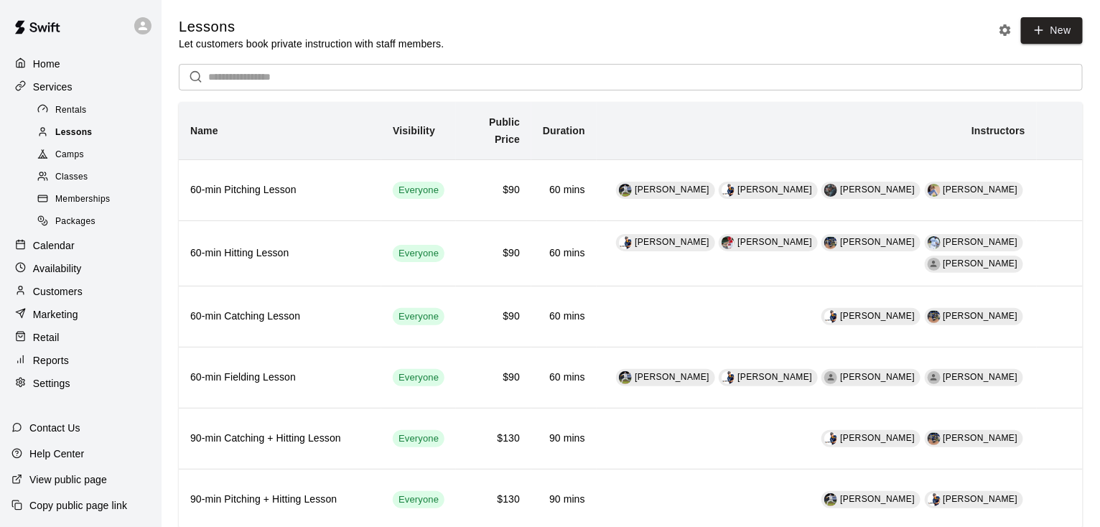
click at [93, 136] on div "Lessons" at bounding box center [94, 133] width 121 height 20
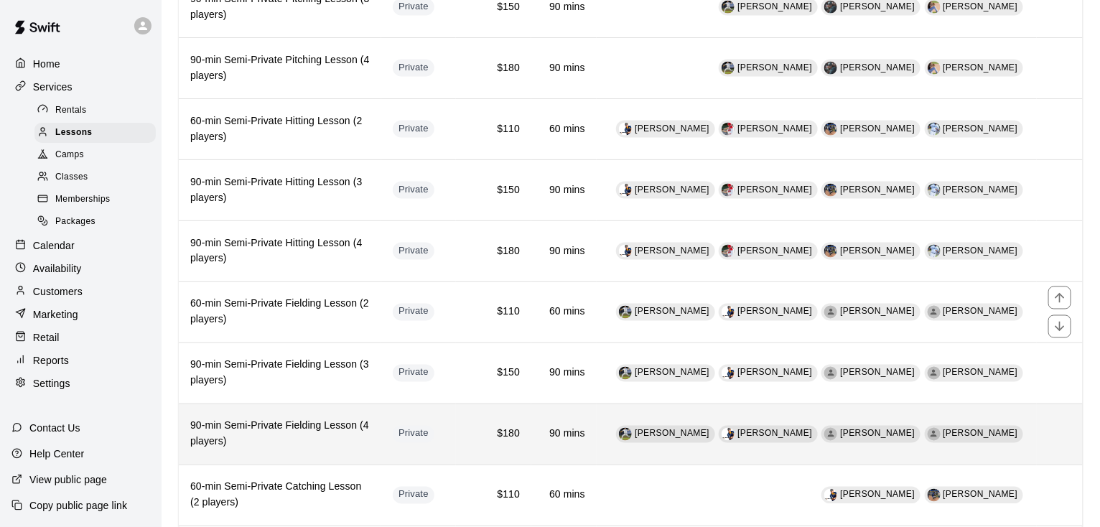
scroll to position [1132, 0]
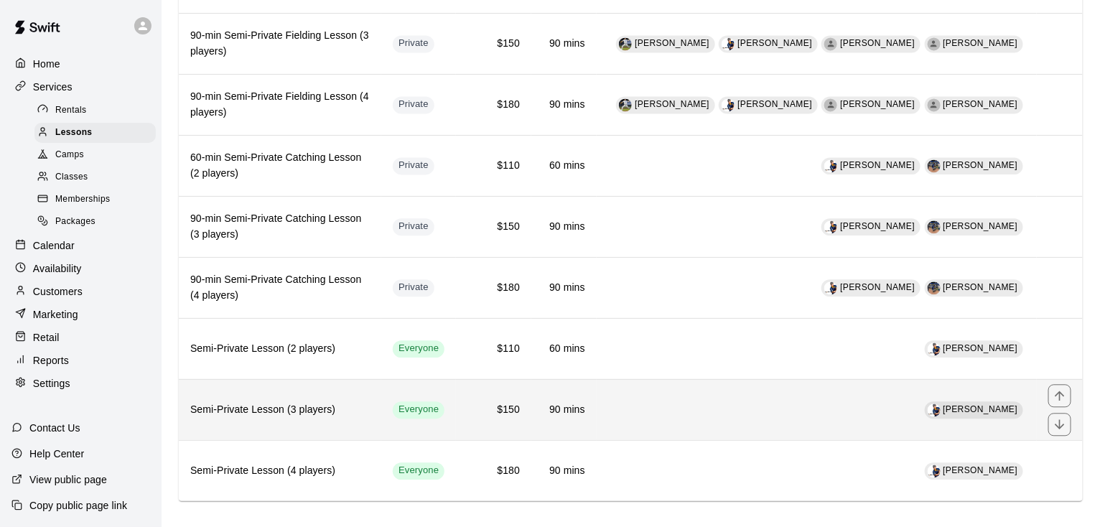
click at [250, 402] on h6 "Semi-Private Lesson (3 players)" at bounding box center [279, 410] width 179 height 16
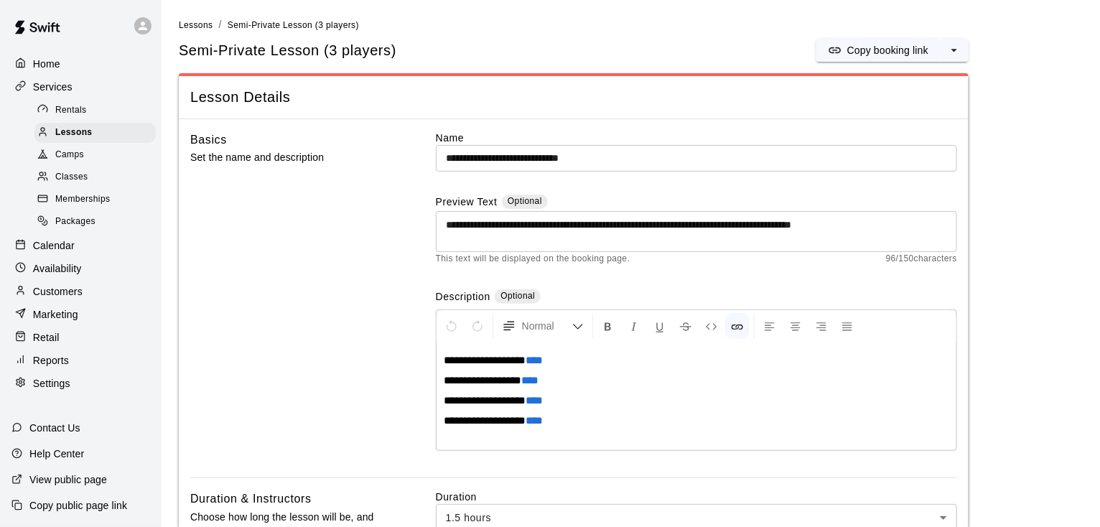
click at [537, 403] on span "****" at bounding box center [533, 400] width 17 height 11
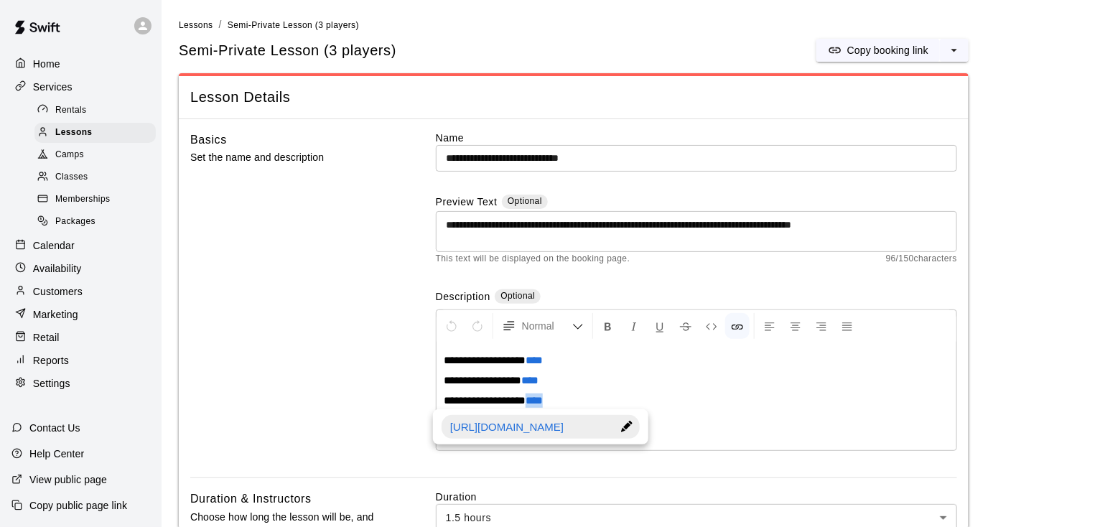
click at [537, 403] on span "****" at bounding box center [533, 400] width 17 height 11
click at [624, 427] on div at bounding box center [626, 427] width 25 height 24
click at [539, 427] on input "**********" at bounding box center [540, 428] width 198 height 26
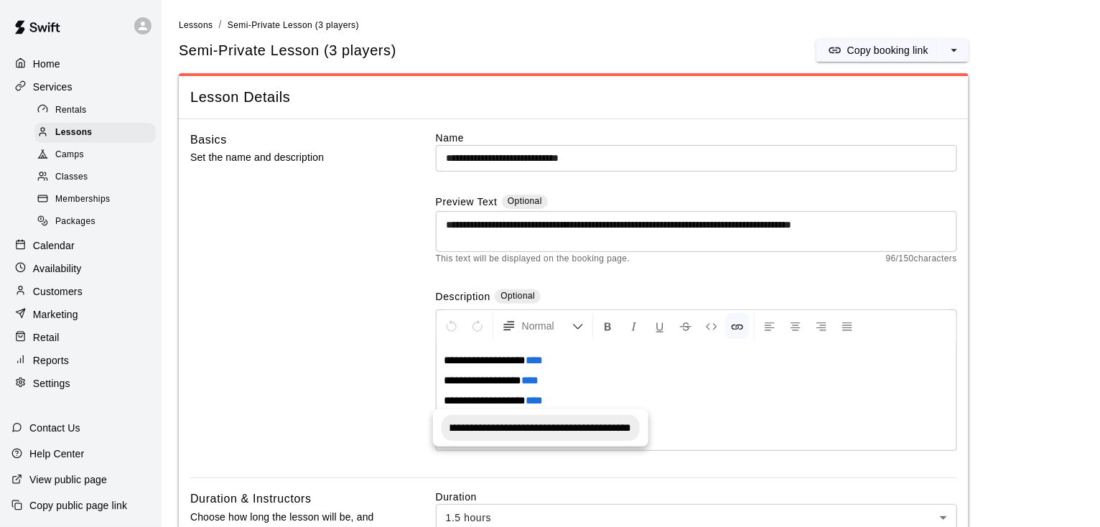
click at [539, 427] on input "**********" at bounding box center [540, 428] width 198 height 26
type input "**********"
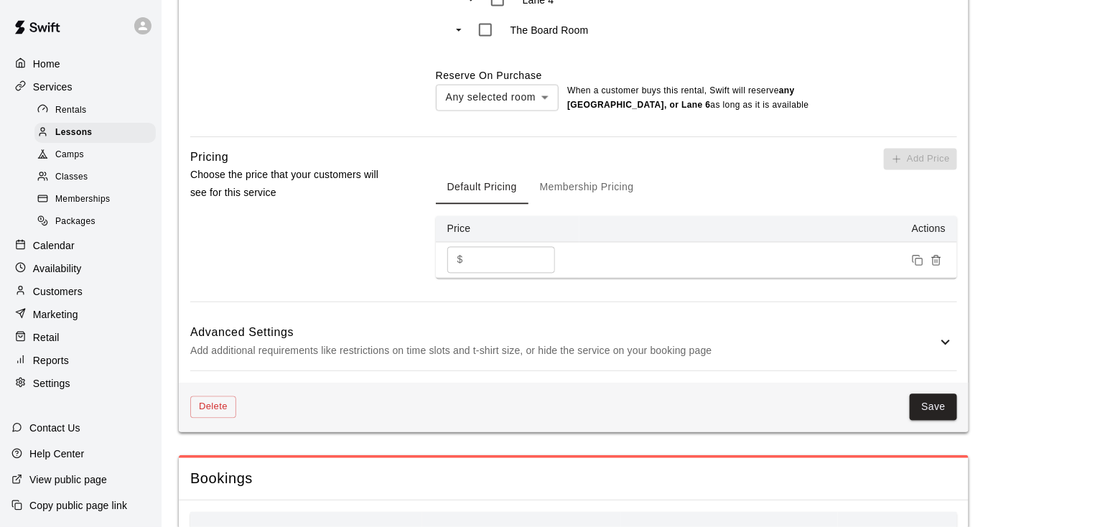
scroll to position [973, 0]
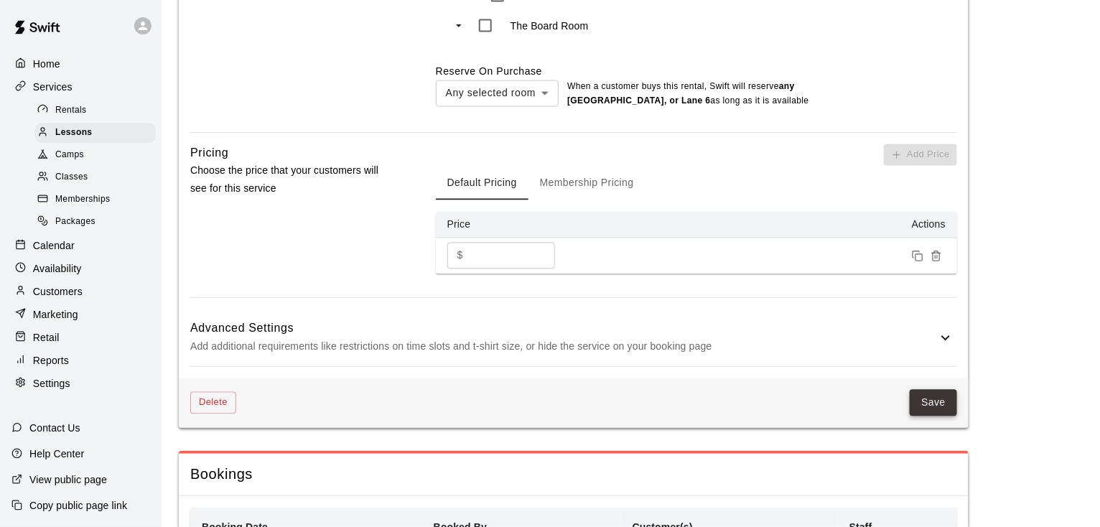
click at [933, 408] on button "Save" at bounding box center [933, 403] width 47 height 27
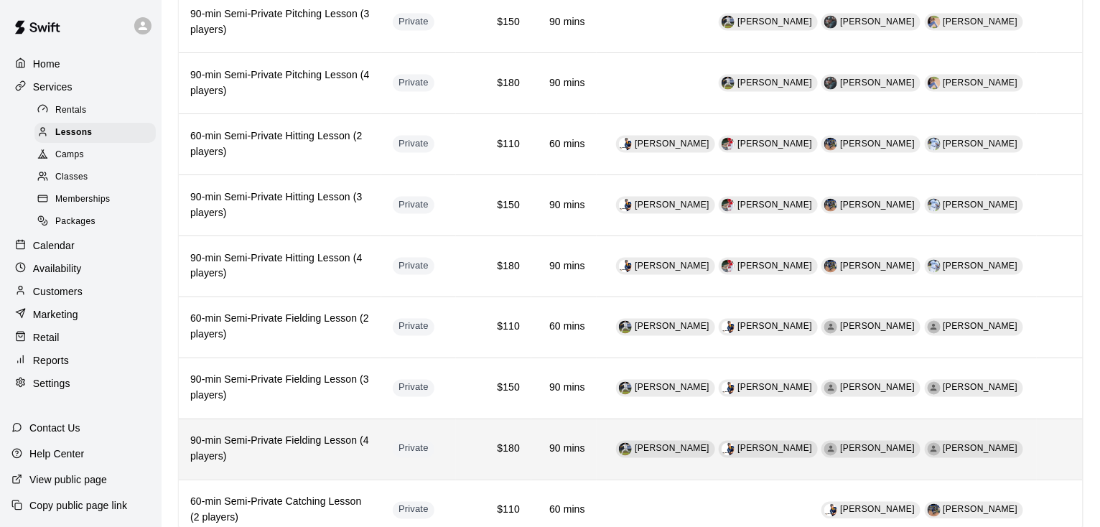
scroll to position [1132, 0]
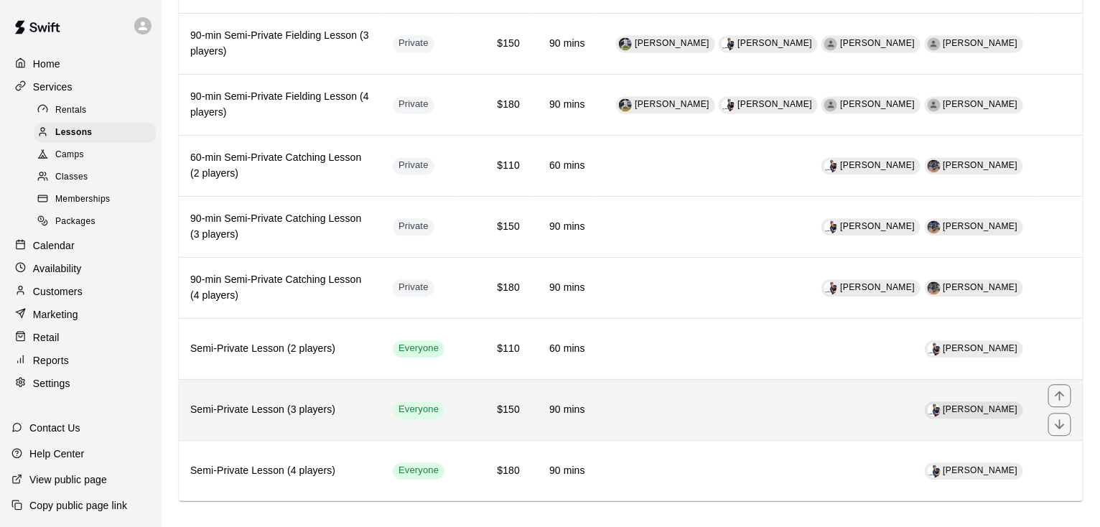
click at [293, 386] on th "Semi-Private Lesson (3 players)" at bounding box center [280, 409] width 202 height 61
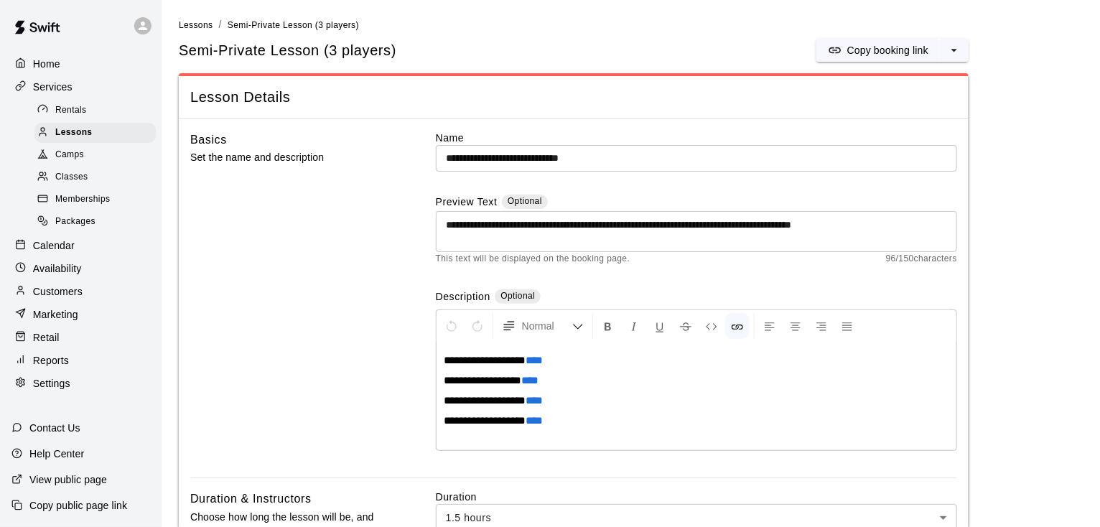
click at [529, 415] on span "****" at bounding box center [533, 420] width 17 height 11
click at [623, 444] on div at bounding box center [622, 447] width 25 height 24
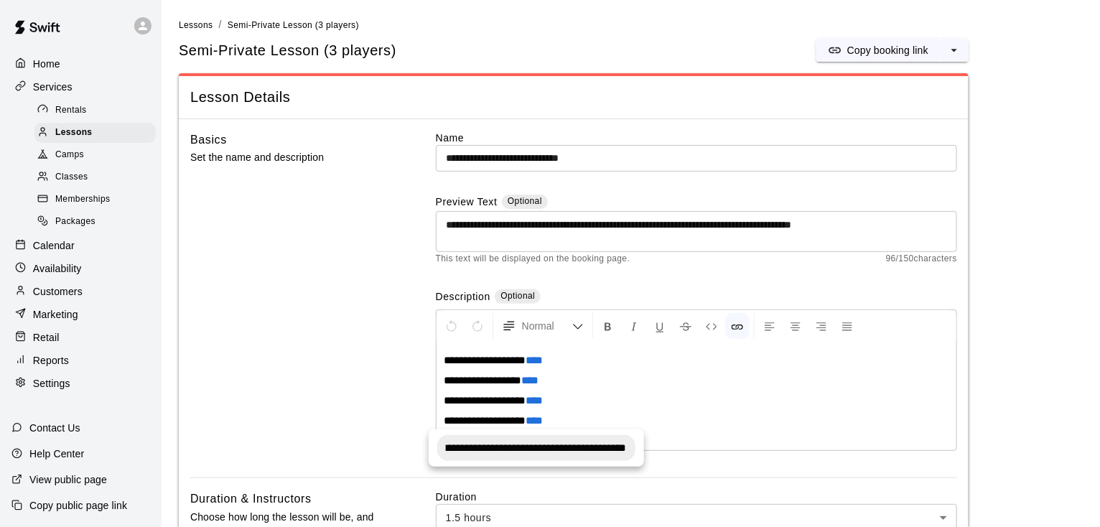
click at [527, 446] on input "**********" at bounding box center [536, 448] width 198 height 26
type input "**********"
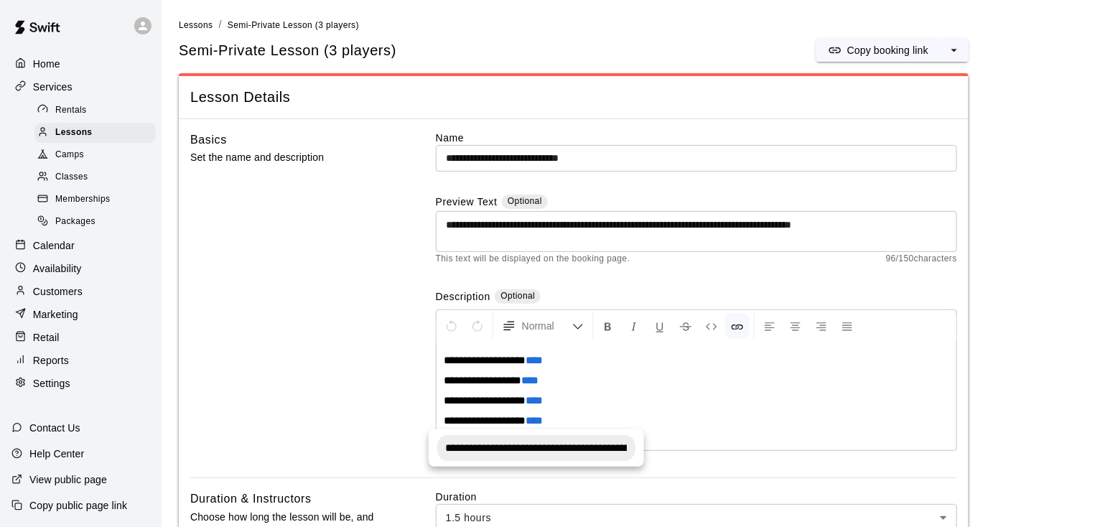
scroll to position [0, 185]
click at [527, 446] on input "**********" at bounding box center [536, 448] width 198 height 26
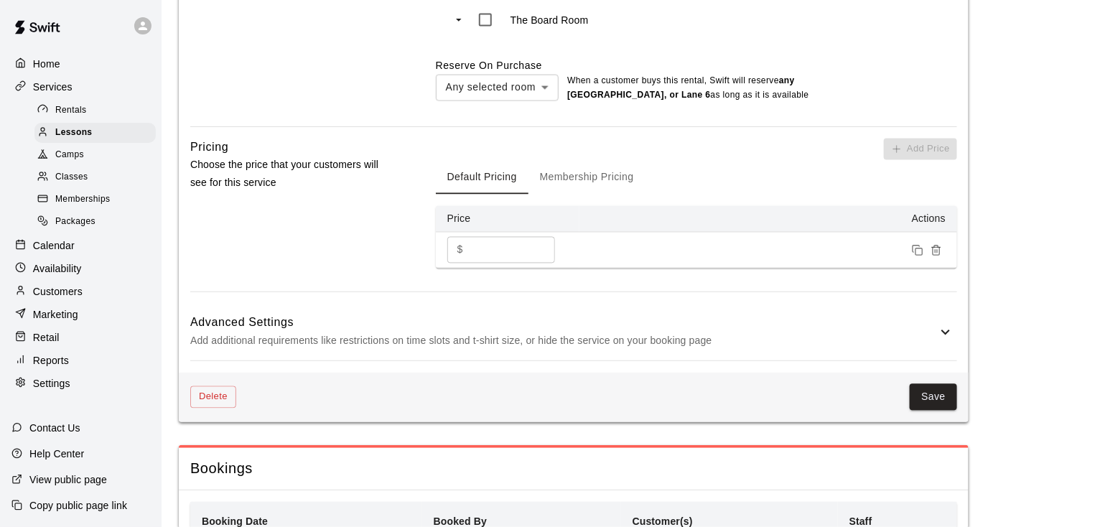
scroll to position [1036, 0]
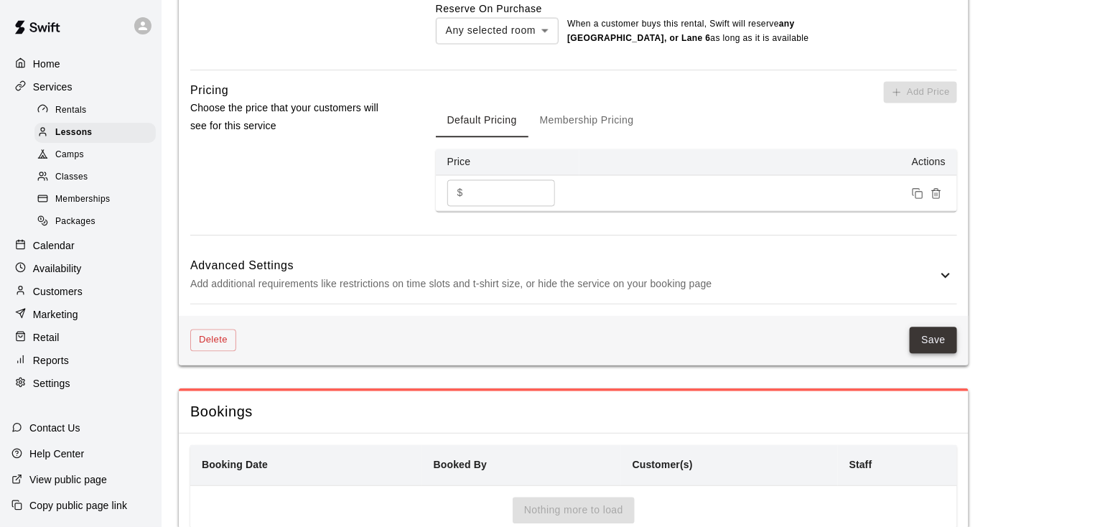
click at [932, 343] on button "Save" at bounding box center [933, 340] width 47 height 27
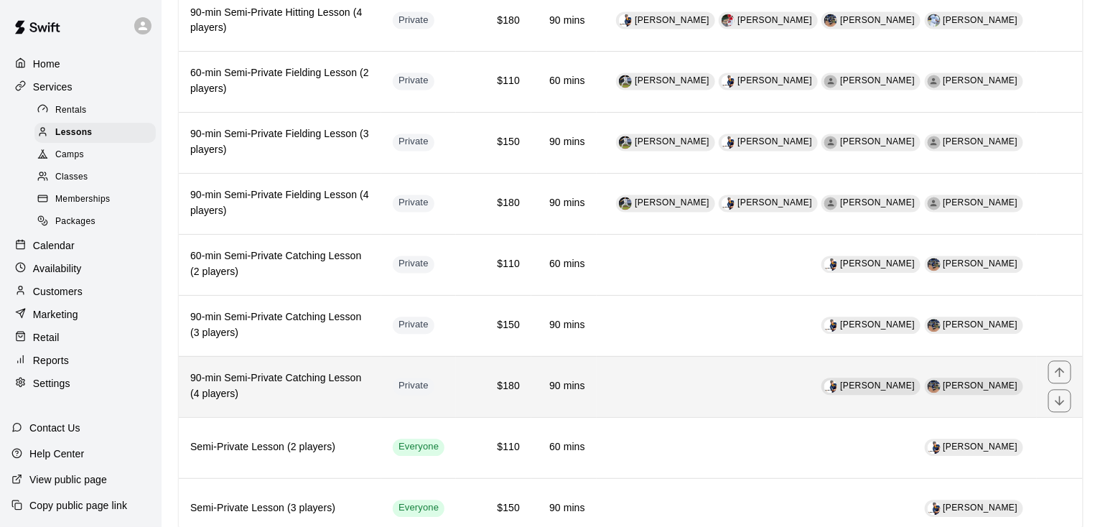
scroll to position [1050, 0]
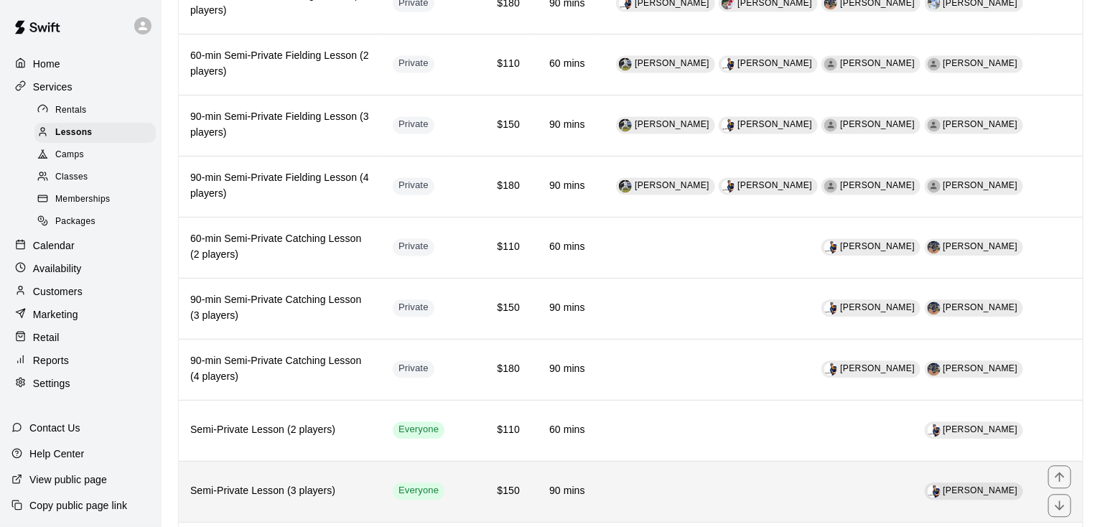
click at [263, 484] on h6 "Semi-Private Lesson (3 players)" at bounding box center [279, 492] width 179 height 16
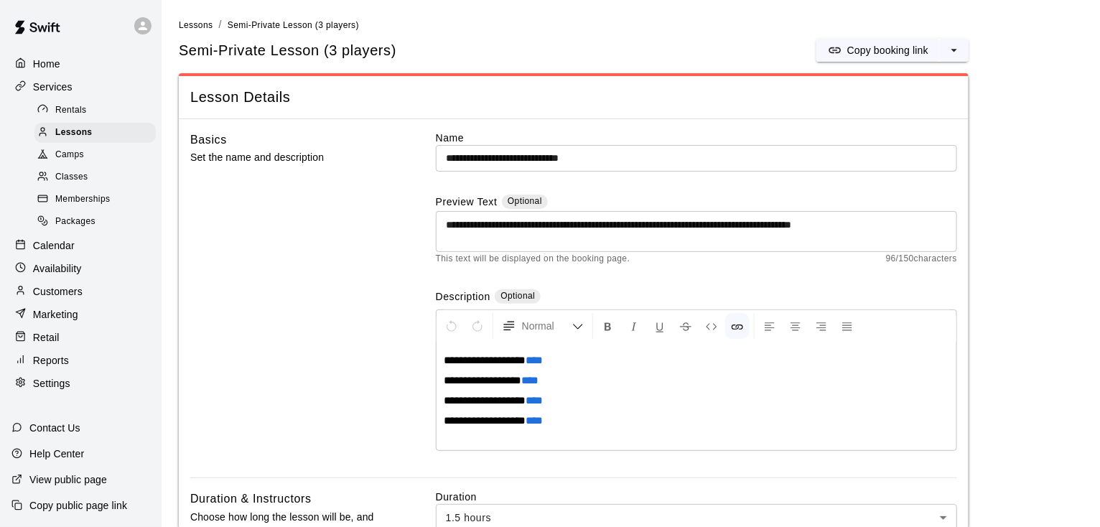
click at [533, 383] on span "****" at bounding box center [529, 380] width 17 height 11
click at [530, 378] on span "****" at bounding box center [529, 380] width 17 height 11
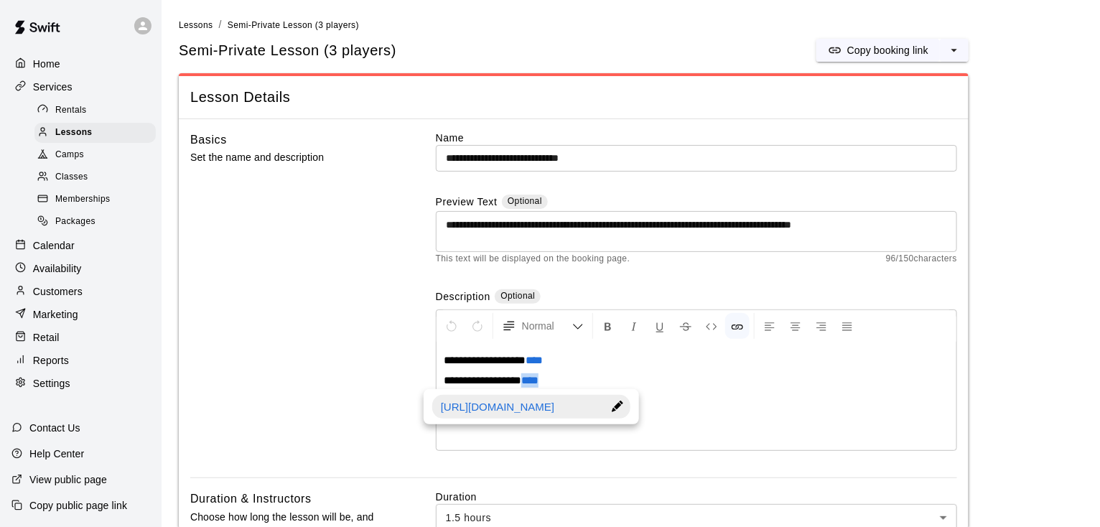
click at [620, 403] on div at bounding box center [617, 407] width 25 height 24
click at [499, 411] on input "**********" at bounding box center [531, 408] width 198 height 26
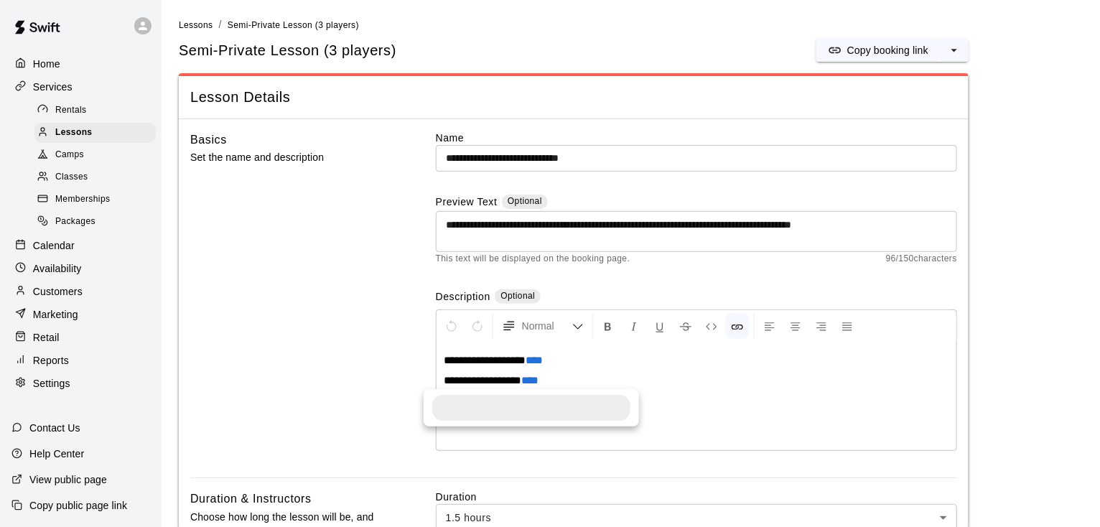
scroll to position [0, 0]
type input "**********"
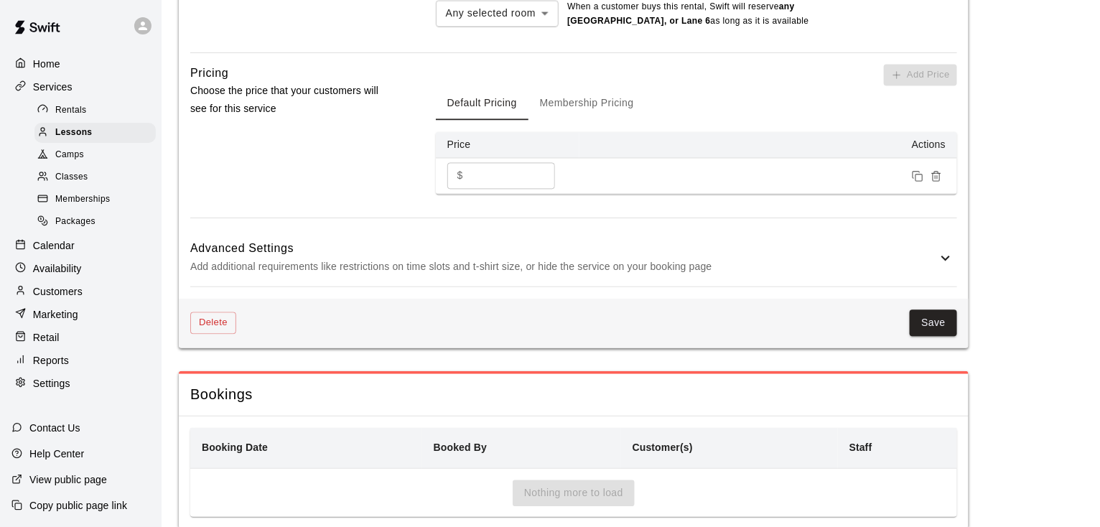
scroll to position [1098, 0]
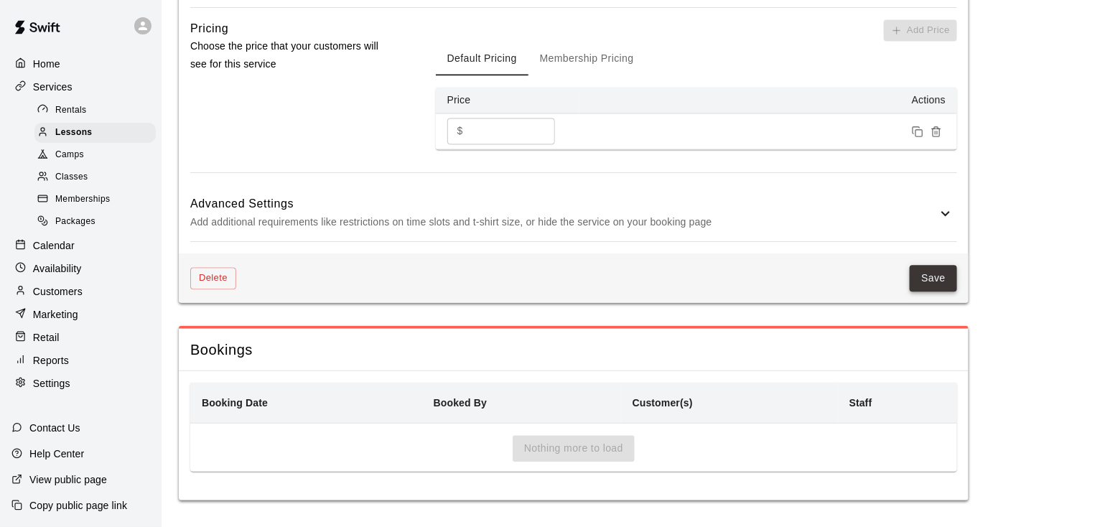
click at [940, 266] on button "Save" at bounding box center [933, 278] width 47 height 27
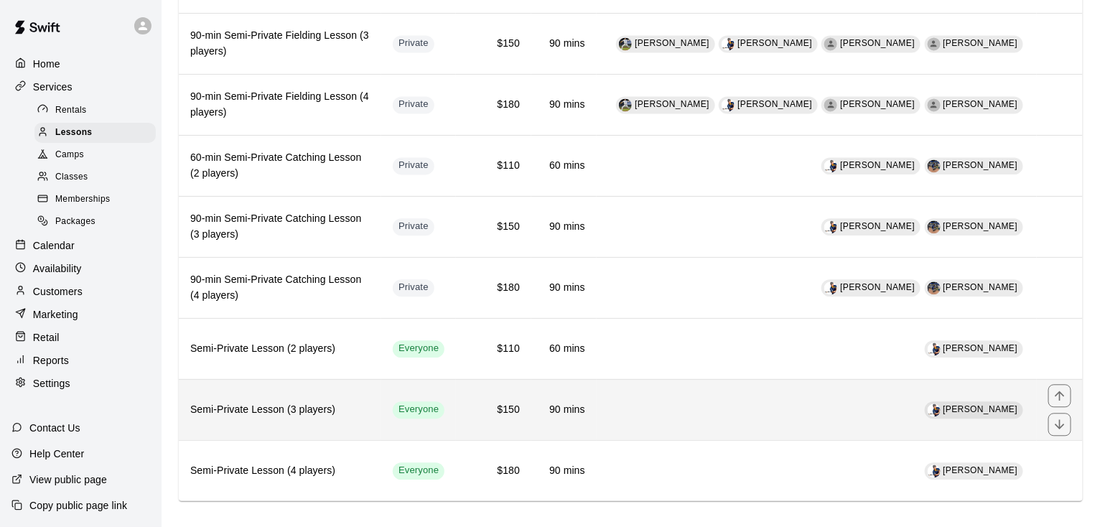
scroll to position [1132, 0]
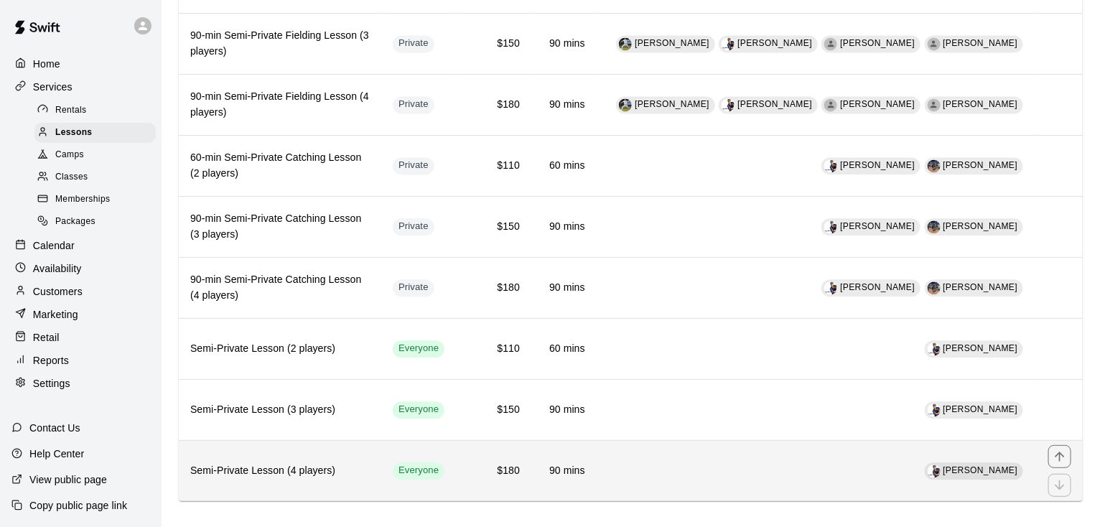
click at [286, 463] on h6 "Semi-Private Lesson (4 players)" at bounding box center [279, 471] width 179 height 16
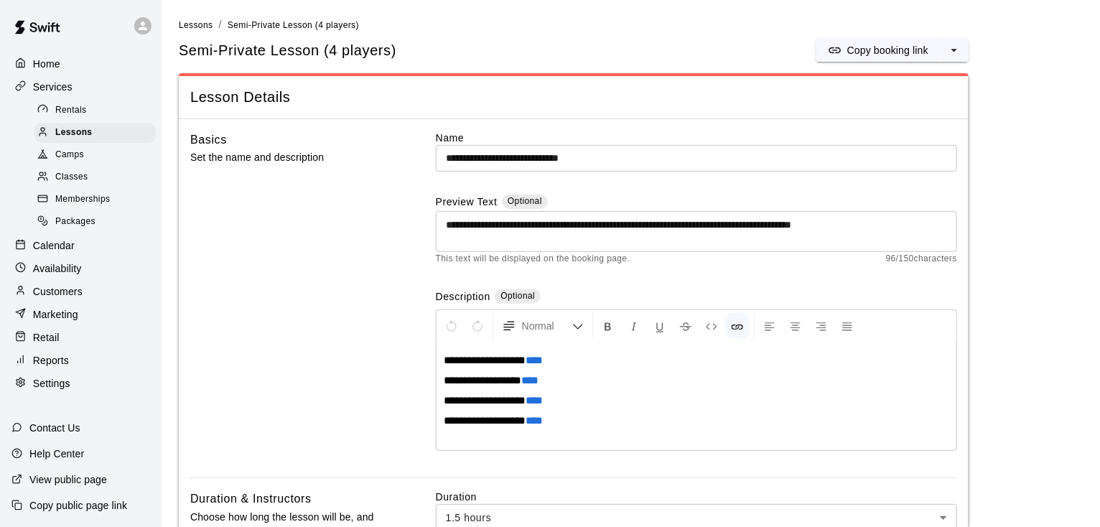
click at [543, 399] on span "****" at bounding box center [533, 400] width 17 height 11
click at [543, 397] on span "****" at bounding box center [533, 400] width 17 height 11
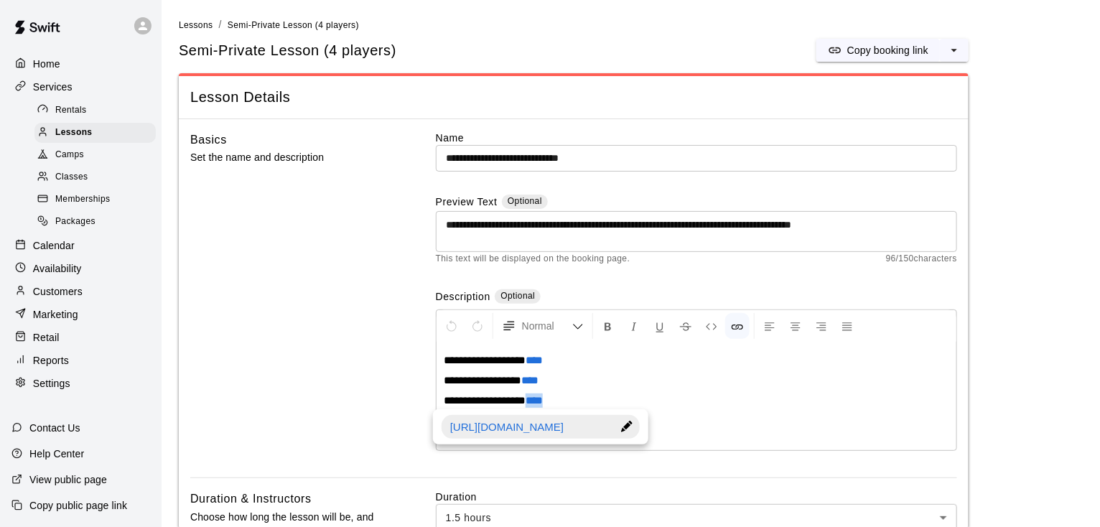
click at [625, 423] on div at bounding box center [626, 427] width 25 height 24
click at [524, 431] on input "**********" at bounding box center [540, 428] width 198 height 26
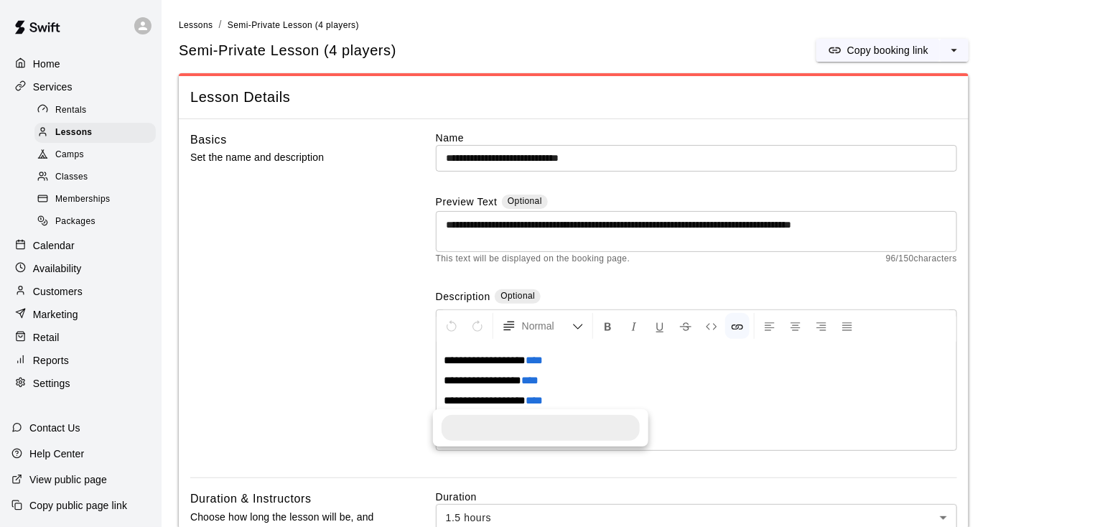
scroll to position [0, 0]
type input "**********"
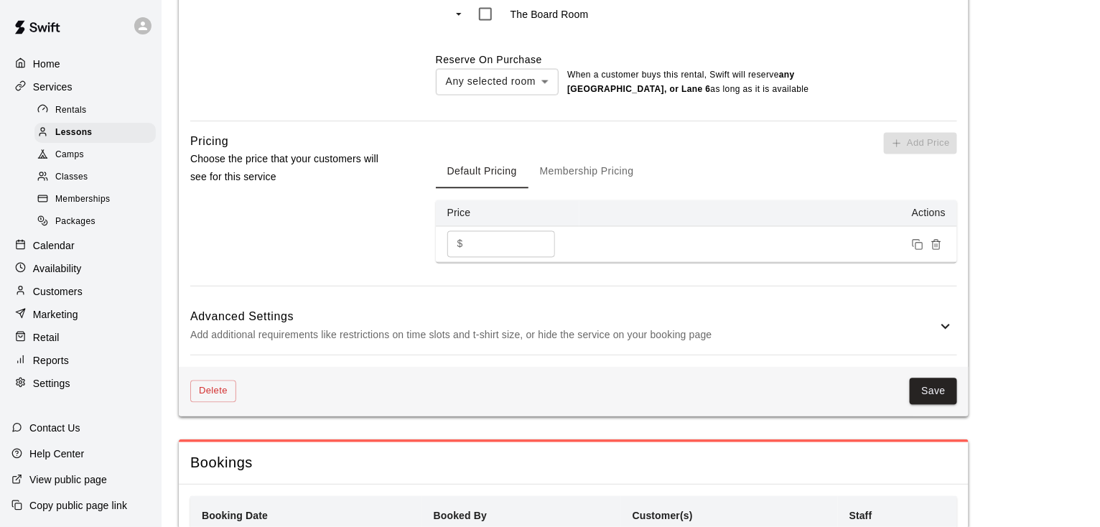
scroll to position [1008, 0]
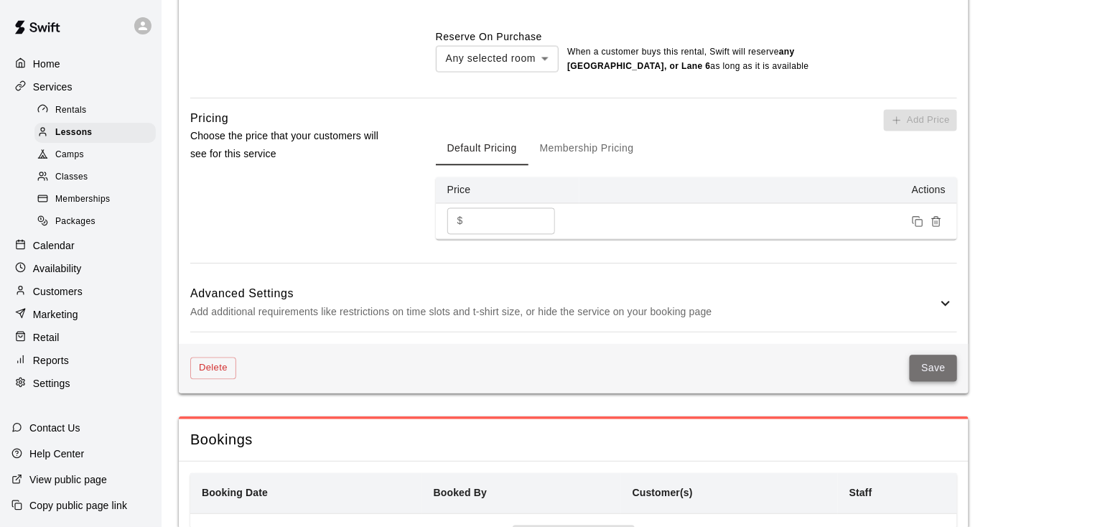
click at [935, 365] on button "Save" at bounding box center [933, 368] width 47 height 27
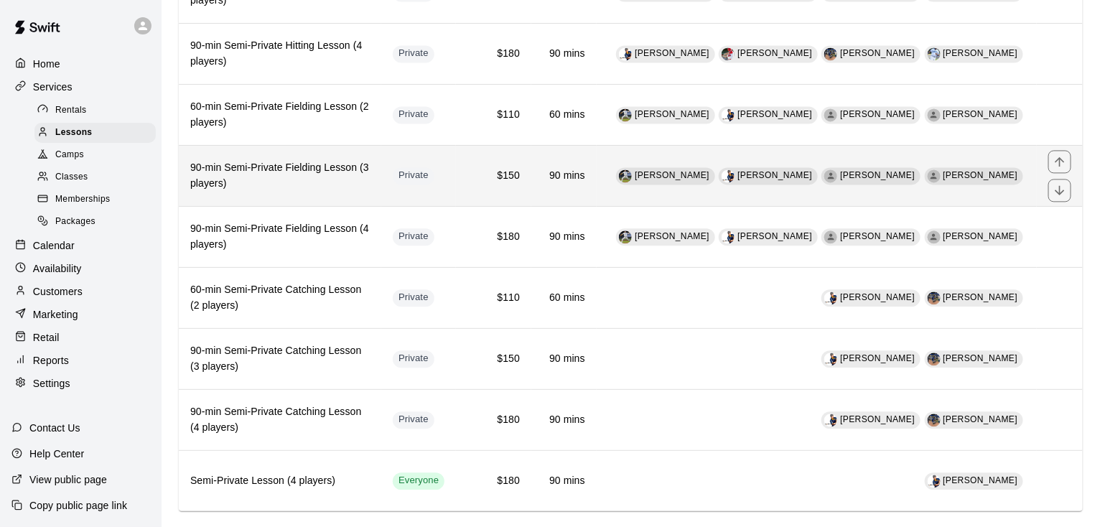
scroll to position [1132, 0]
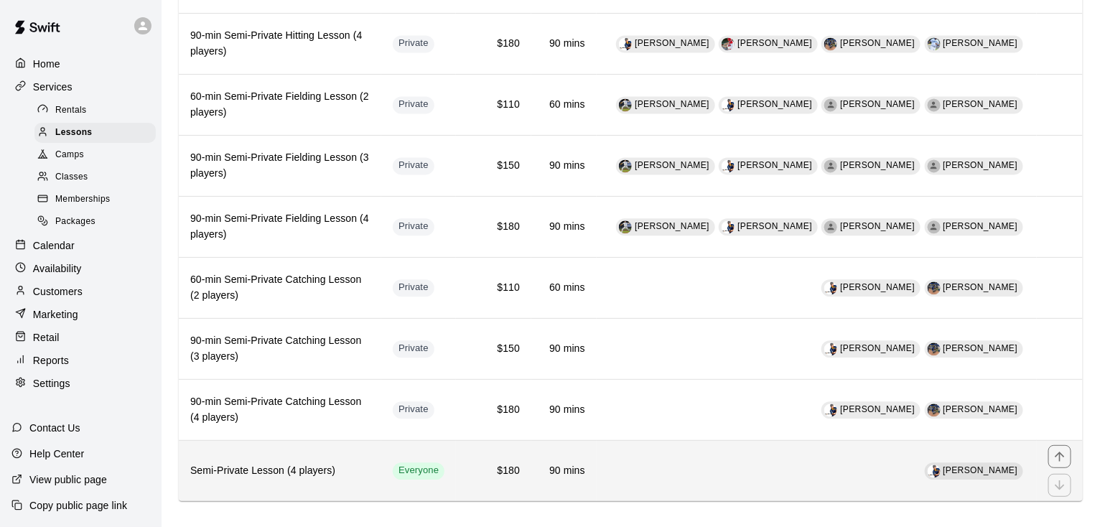
click at [259, 464] on th "Semi-Private Lesson (4 players)" at bounding box center [280, 470] width 202 height 61
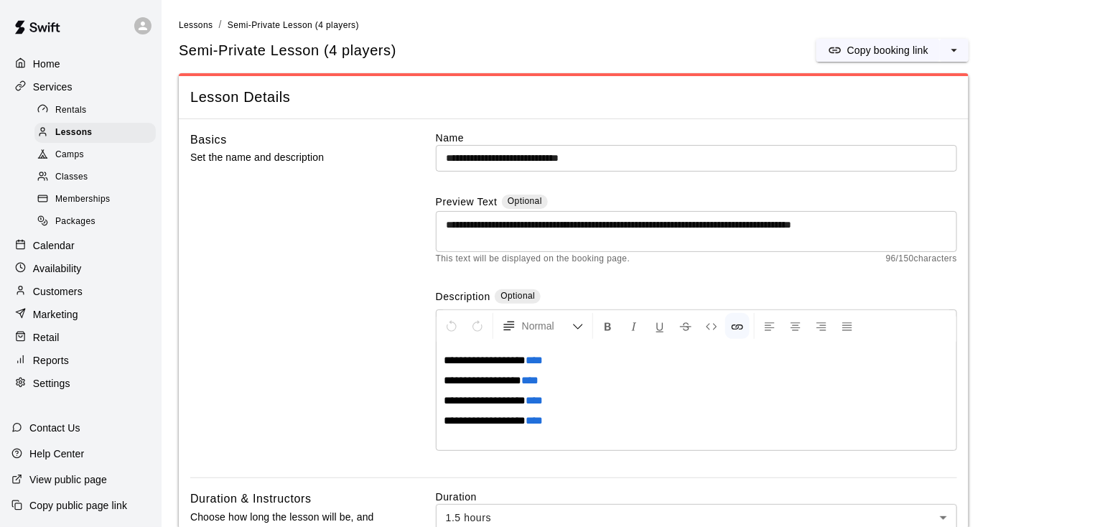
click at [535, 377] on span "****" at bounding box center [529, 380] width 17 height 11
click at [533, 380] on span "****" at bounding box center [529, 380] width 17 height 11
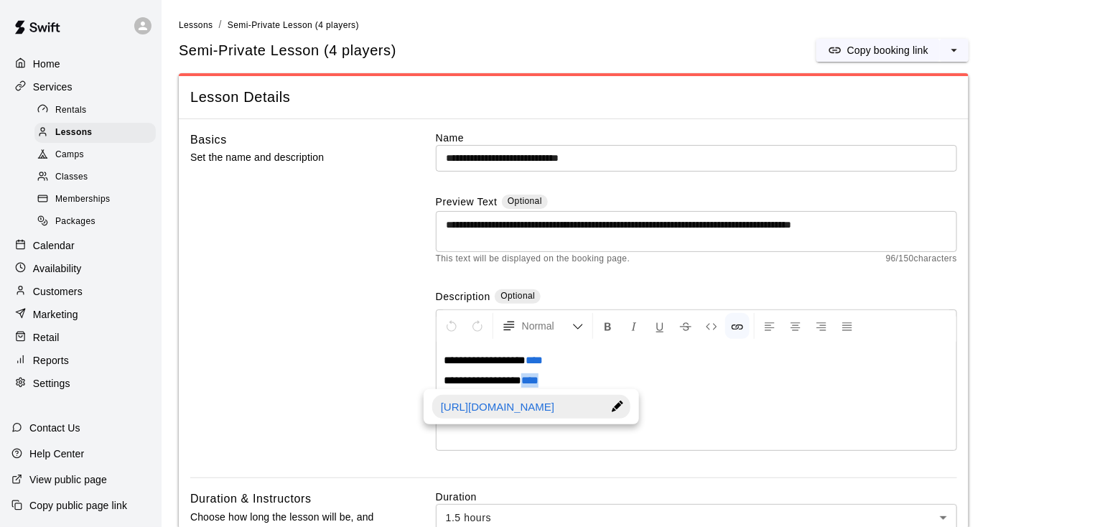
click at [614, 403] on div at bounding box center [617, 407] width 25 height 24
click at [515, 408] on input "**********" at bounding box center [531, 408] width 198 height 26
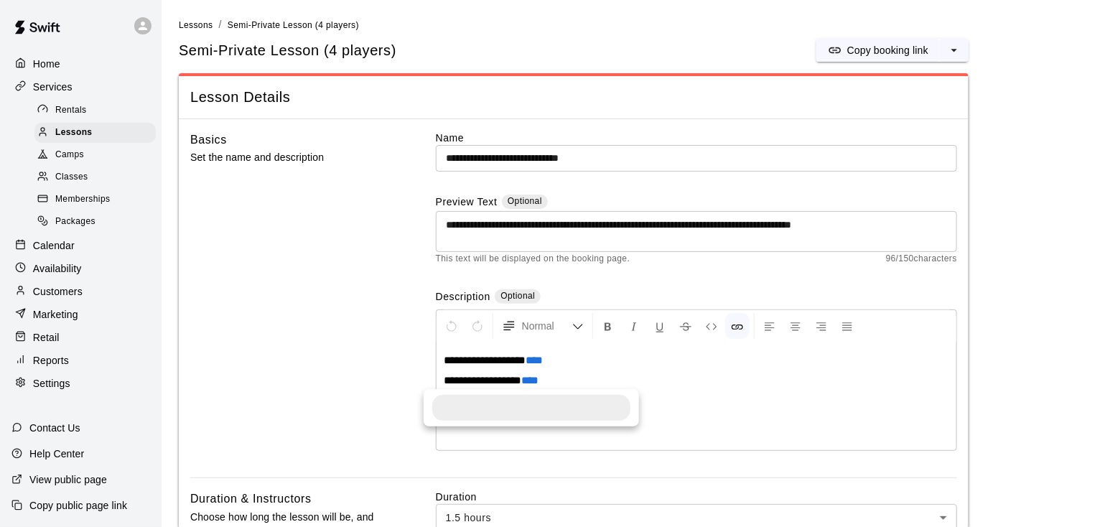
scroll to position [0, 0]
type input "**********"
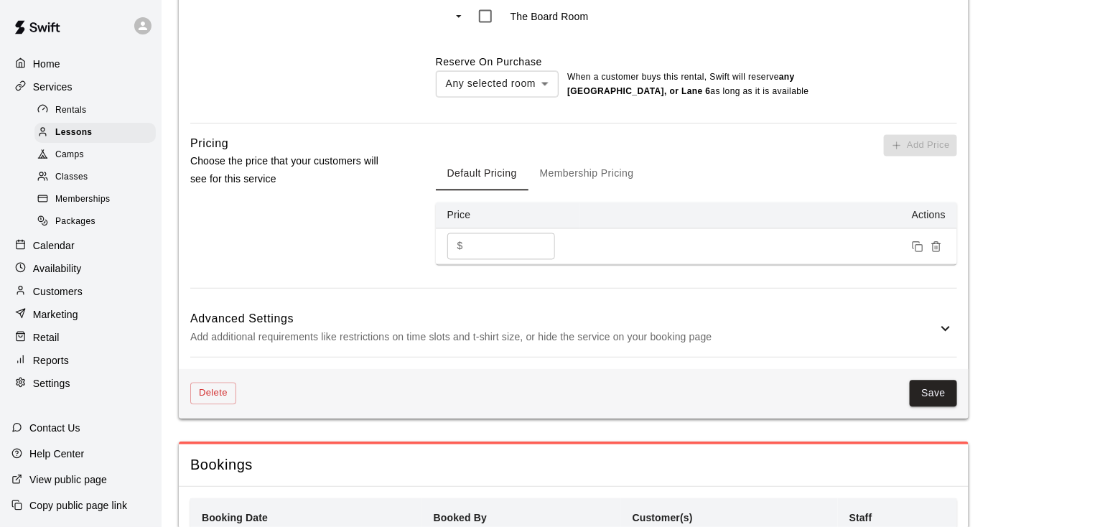
scroll to position [1014, 0]
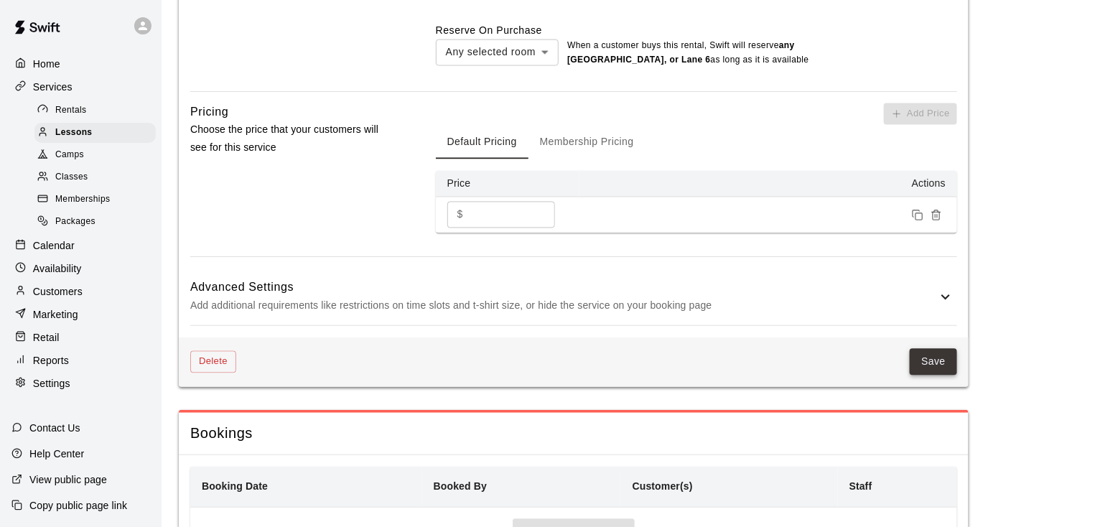
click at [934, 365] on button "Save" at bounding box center [933, 362] width 47 height 27
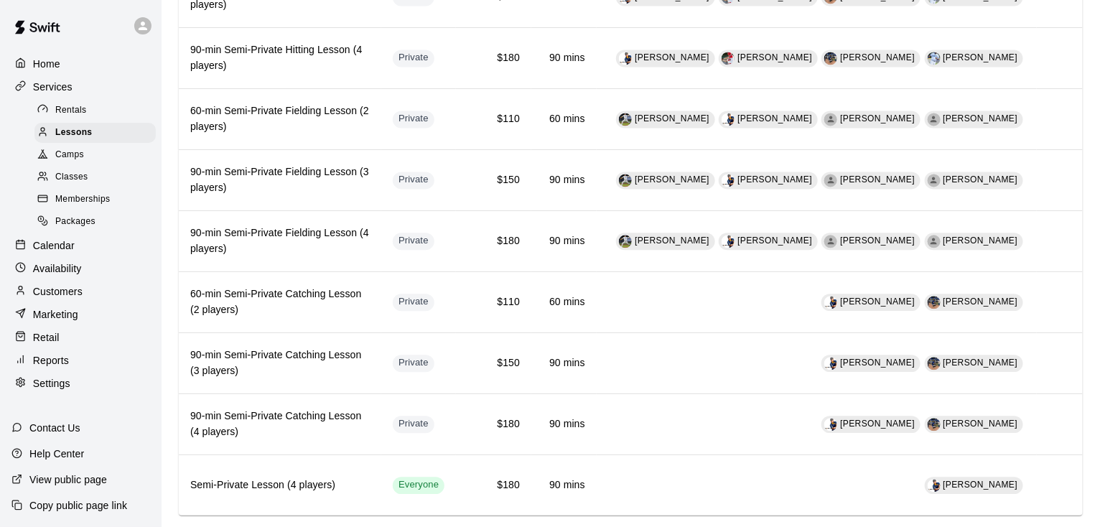
scroll to position [1132, 0]
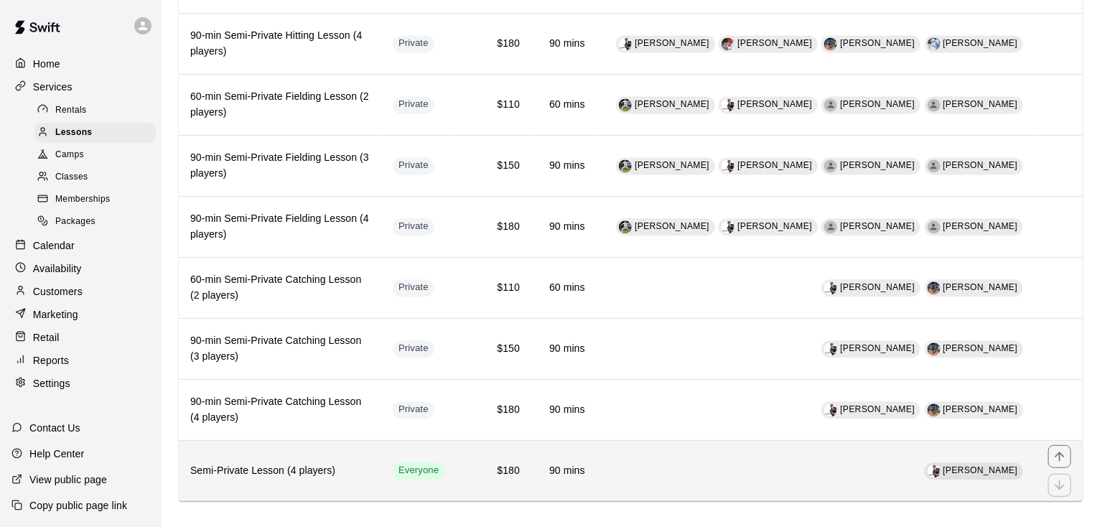
click at [256, 463] on h6 "Semi-Private Lesson (4 players)" at bounding box center [279, 471] width 179 height 16
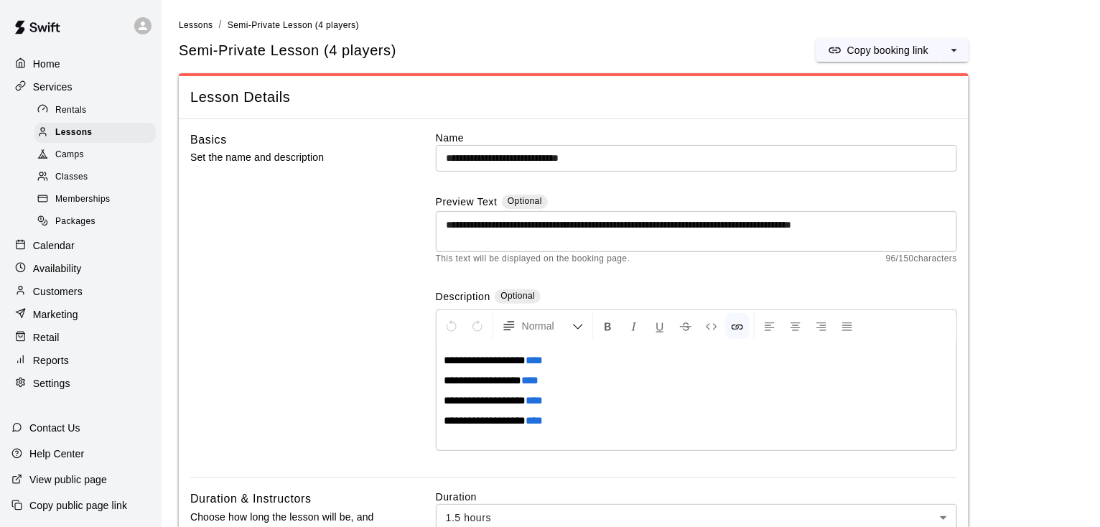
click at [531, 357] on span "****" at bounding box center [533, 360] width 17 height 11
click at [616, 380] on div at bounding box center [623, 387] width 25 height 24
click at [520, 385] on input "**********" at bounding box center [537, 388] width 198 height 26
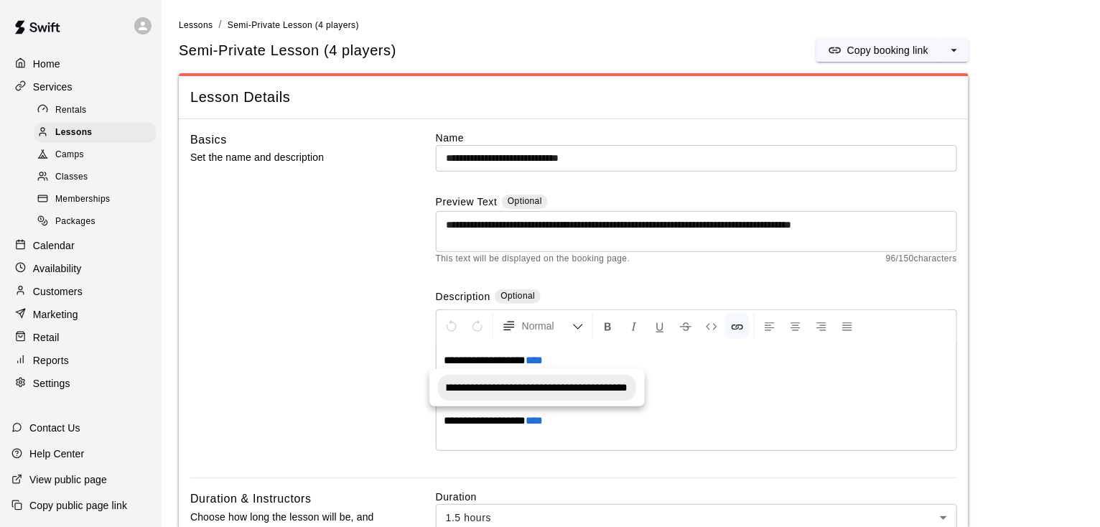
click at [520, 385] on input "**********" at bounding box center [537, 388] width 198 height 26
type input "**********"
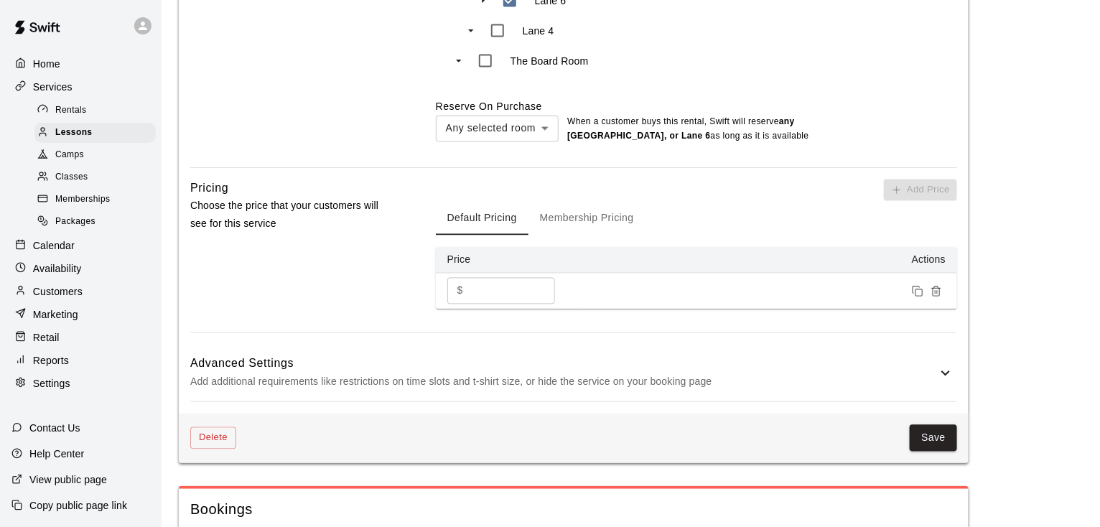
scroll to position [973, 0]
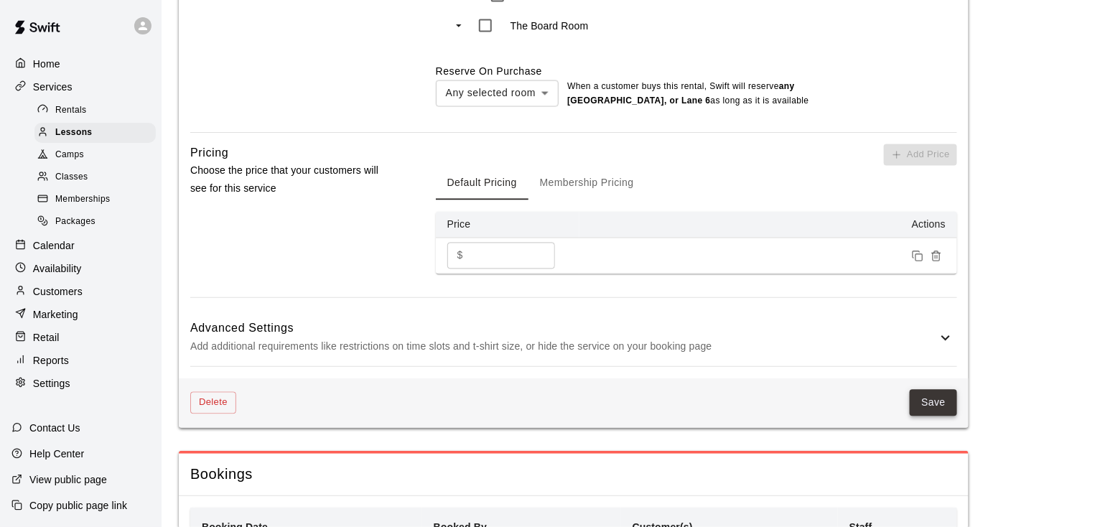
click at [939, 402] on button "Save" at bounding box center [933, 403] width 47 height 27
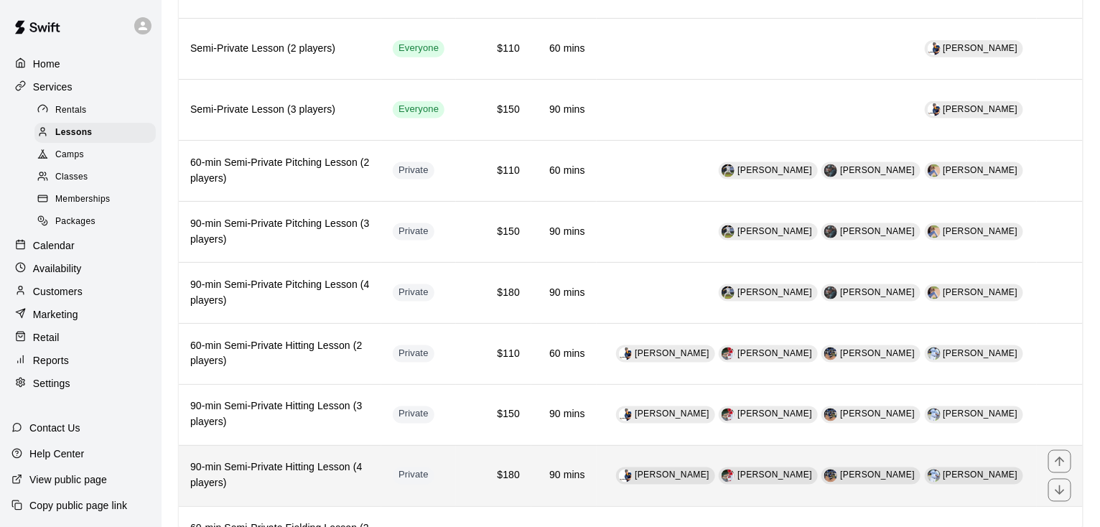
scroll to position [1132, 0]
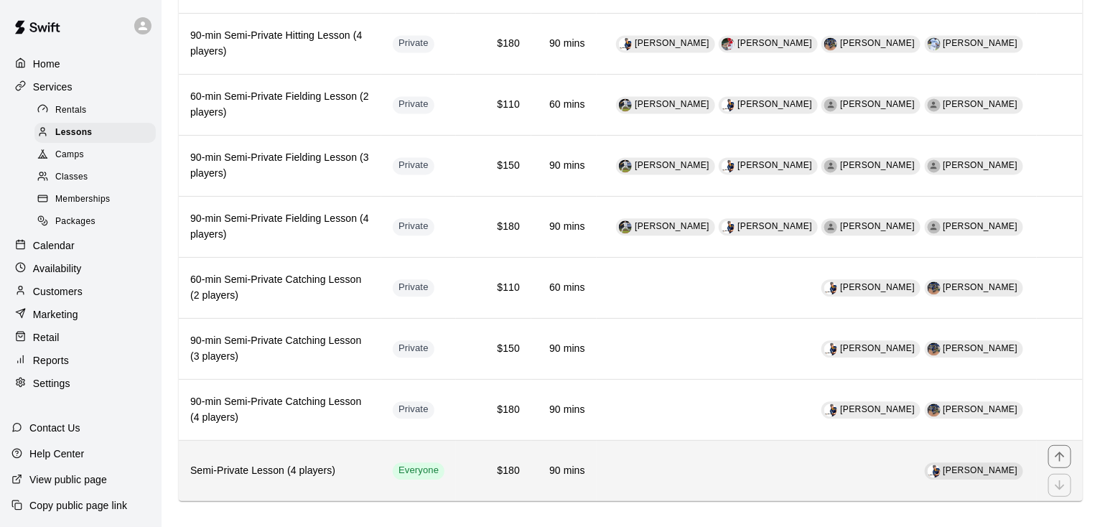
click at [239, 463] on h6 "Semi-Private Lesson (4 players)" at bounding box center [279, 471] width 179 height 16
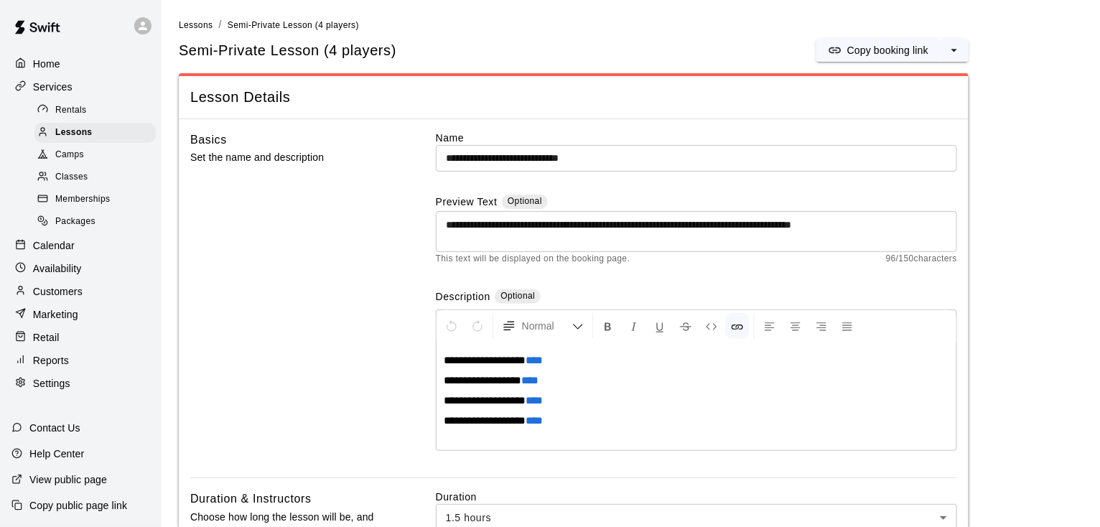
click at [537, 422] on span "****" at bounding box center [533, 420] width 17 height 11
click at [625, 442] on div at bounding box center [622, 447] width 25 height 24
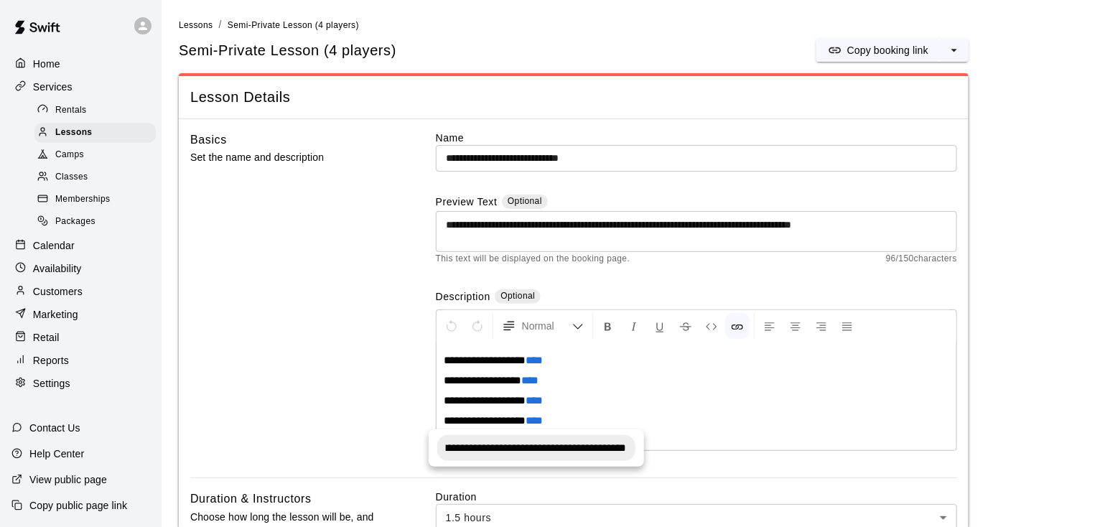
click at [538, 444] on input "**********" at bounding box center [536, 448] width 198 height 26
type input "**********"
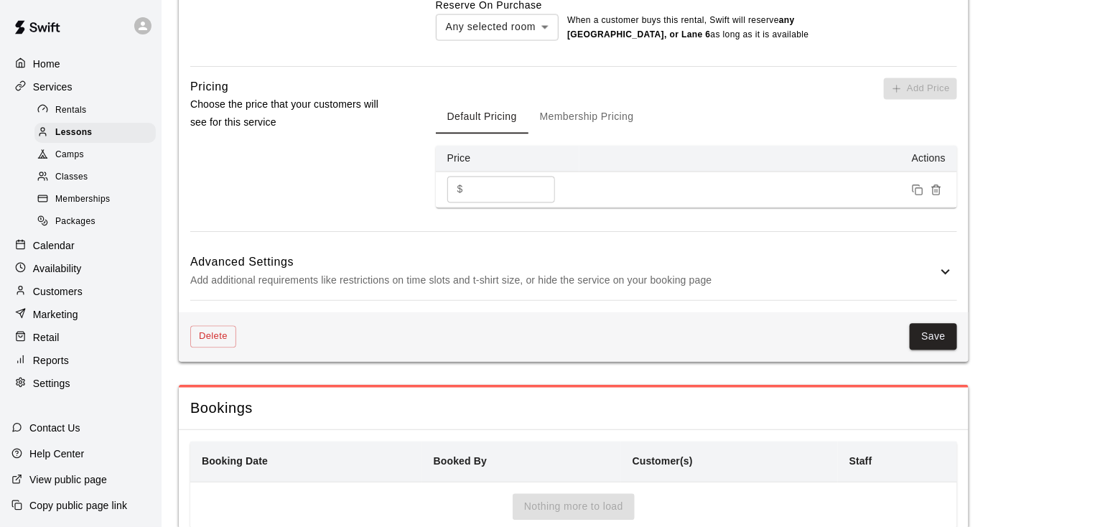
scroll to position [1047, 0]
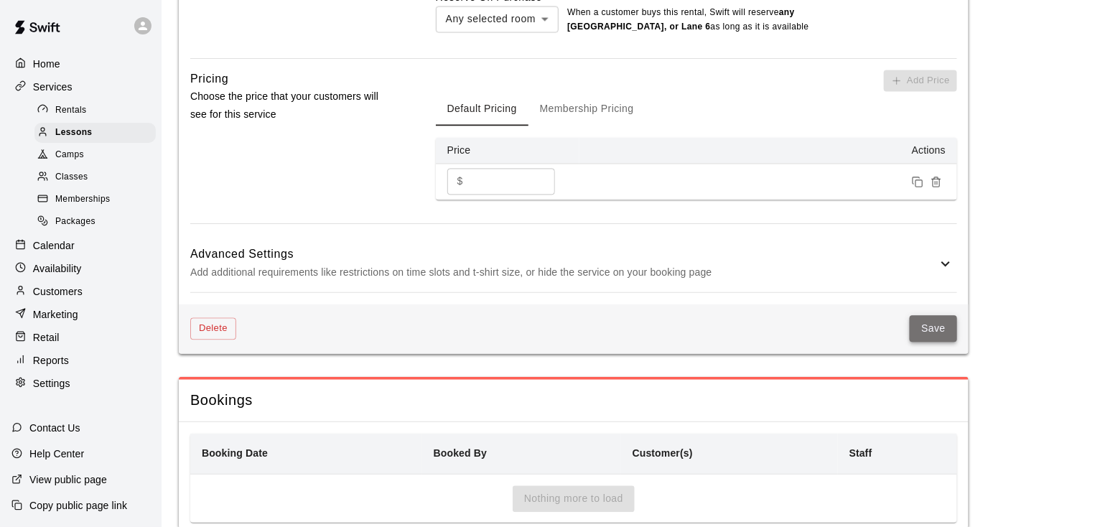
click at [953, 318] on button "Save" at bounding box center [933, 329] width 47 height 27
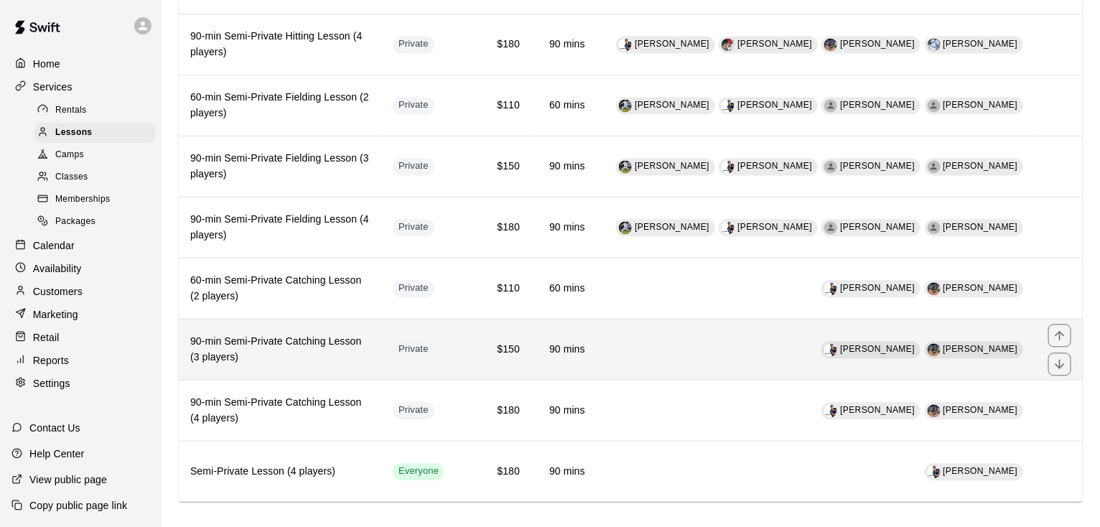
scroll to position [1132, 0]
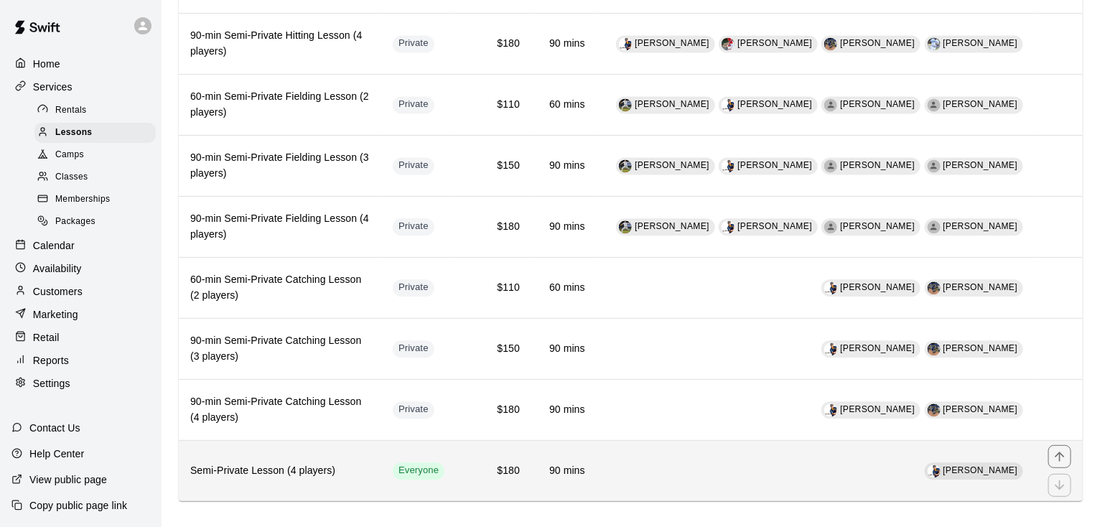
click at [223, 463] on h6 "Semi-Private Lesson (4 players)" at bounding box center [279, 471] width 179 height 16
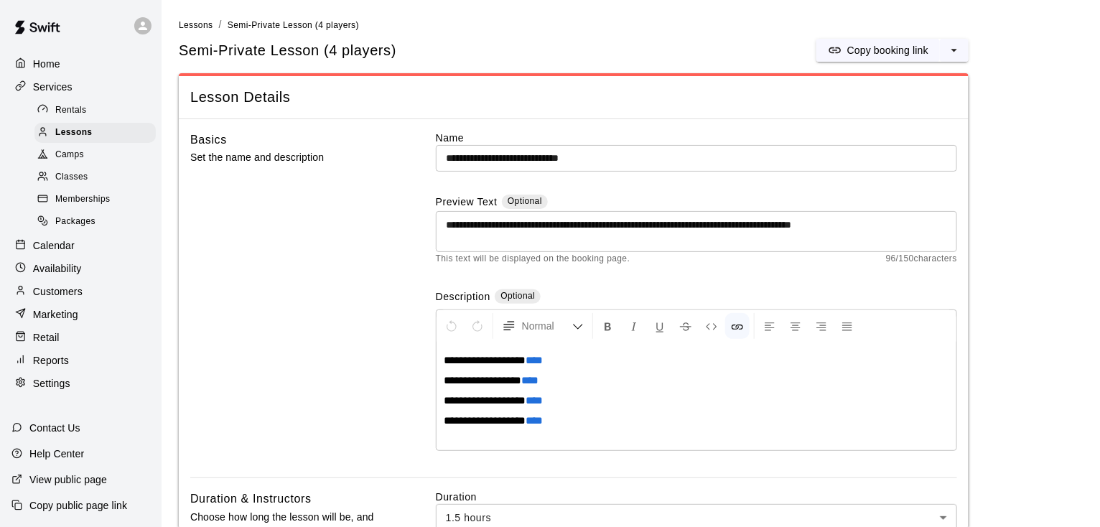
click at [536, 360] on span "****" at bounding box center [533, 360] width 17 height 11
click at [539, 360] on span "****" at bounding box center [533, 360] width 17 height 11
click at [620, 389] on div at bounding box center [623, 387] width 25 height 24
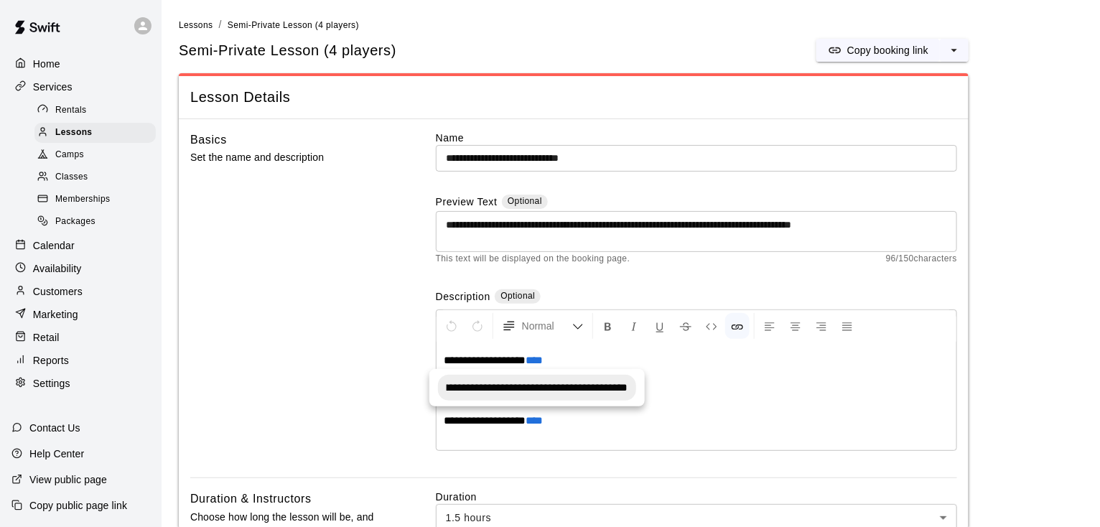
click at [523, 388] on input "**********" at bounding box center [537, 388] width 198 height 26
type input "**********"
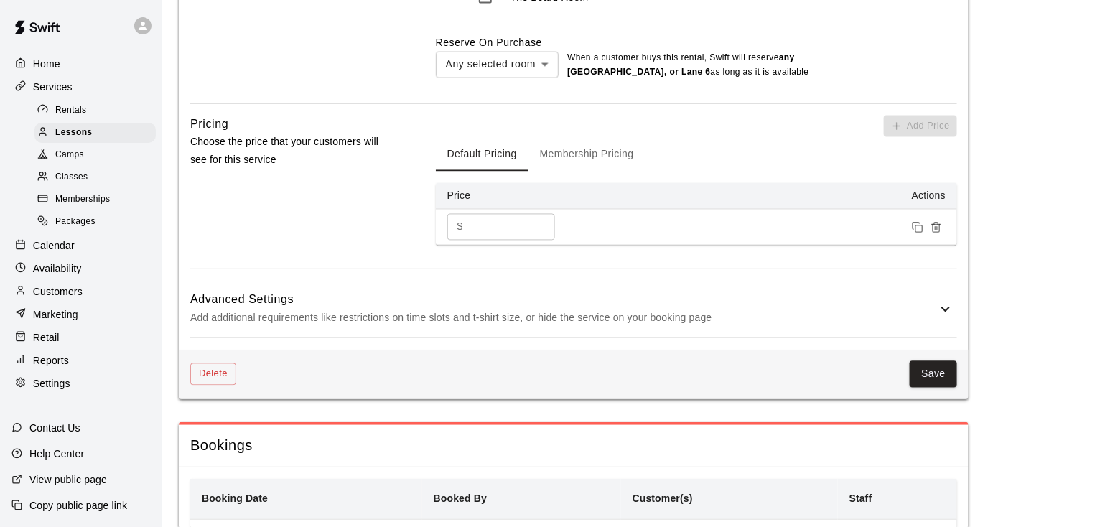
scroll to position [1017, 0]
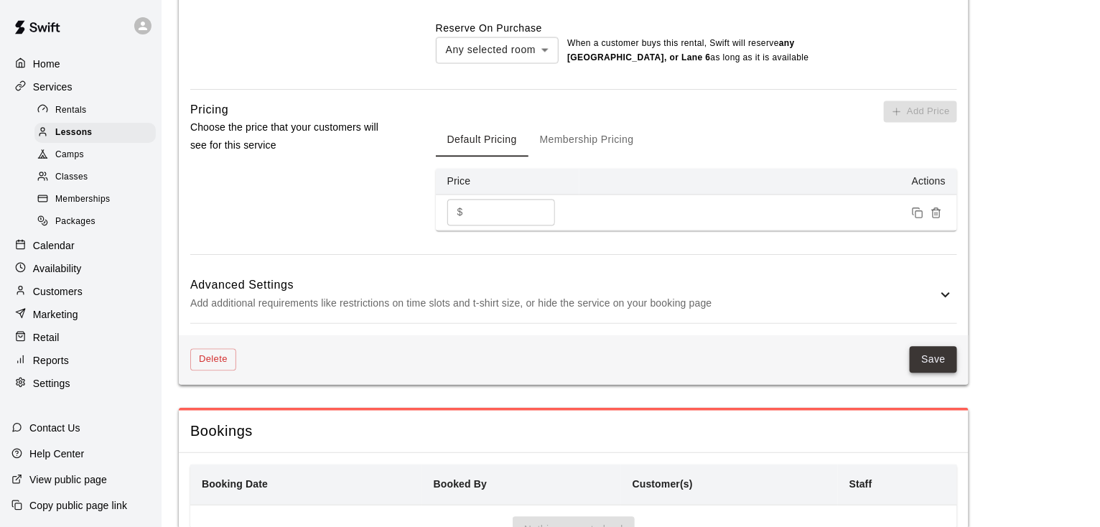
click at [920, 349] on button "Save" at bounding box center [933, 360] width 47 height 27
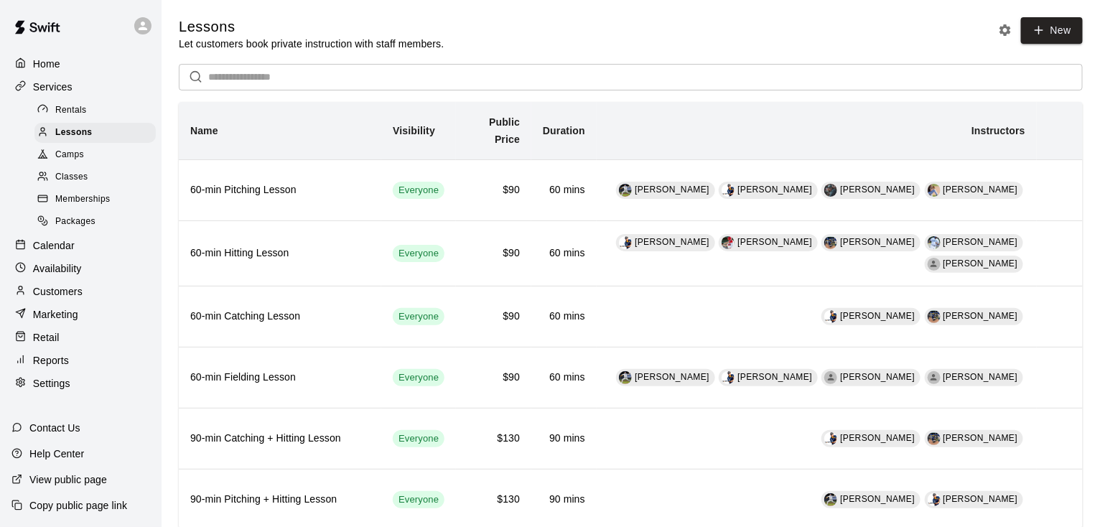
click at [72, 154] on span "Camps" at bounding box center [69, 155] width 29 height 14
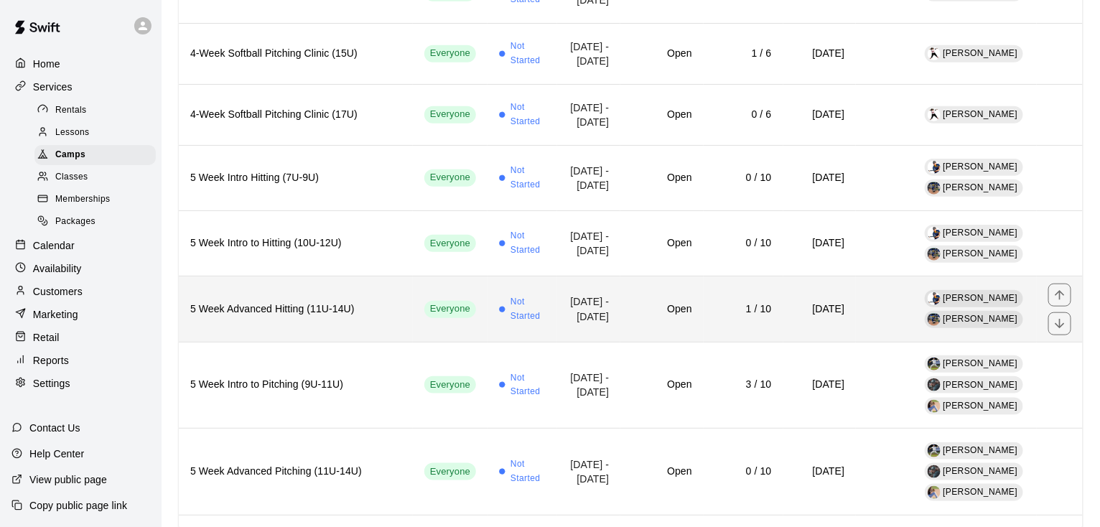
scroll to position [437, 0]
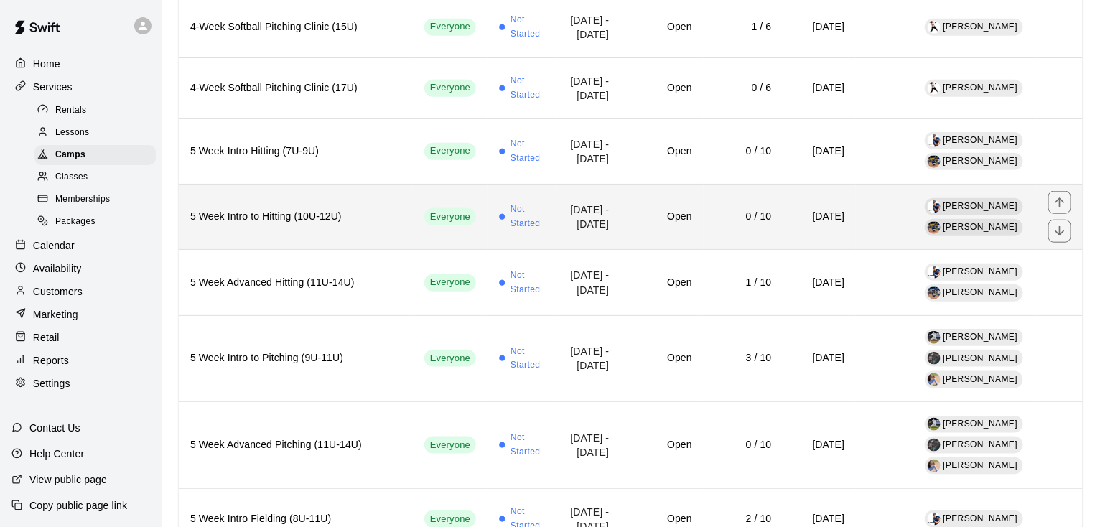
click at [262, 225] on h6 "5 Week Intro to Hitting (10U-12U)" at bounding box center [295, 217] width 211 height 16
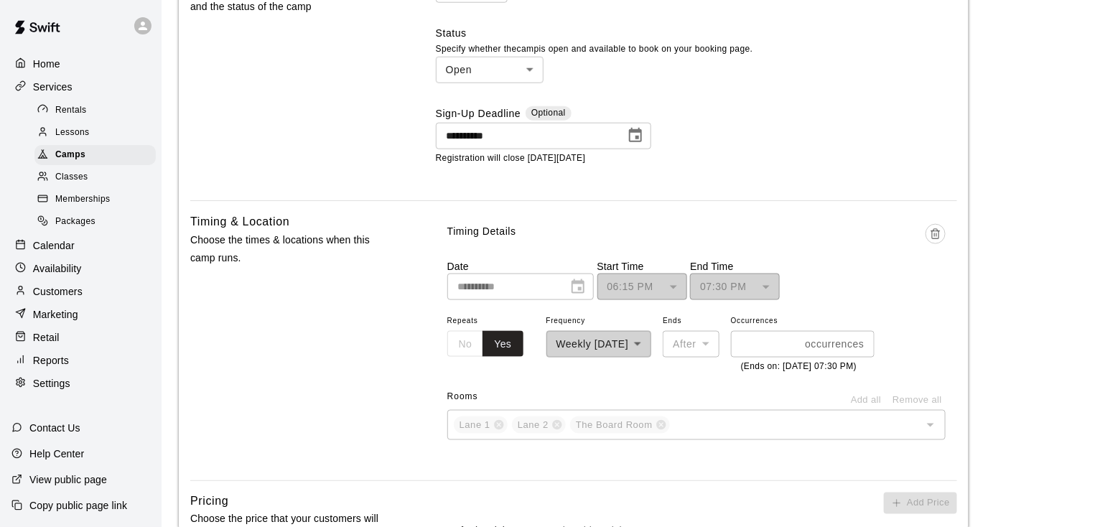
scroll to position [700, 0]
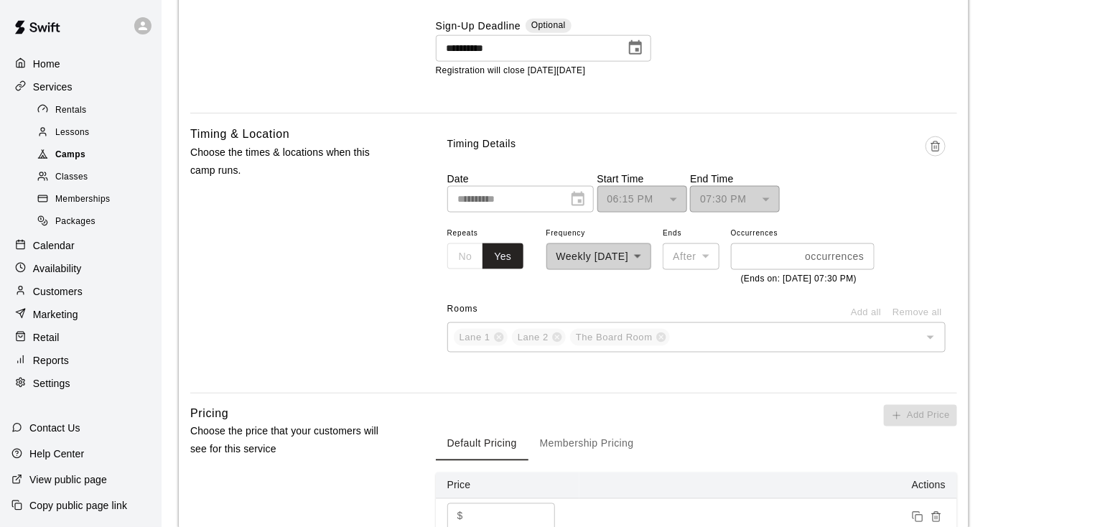
click at [79, 162] on span "Camps" at bounding box center [70, 155] width 30 height 14
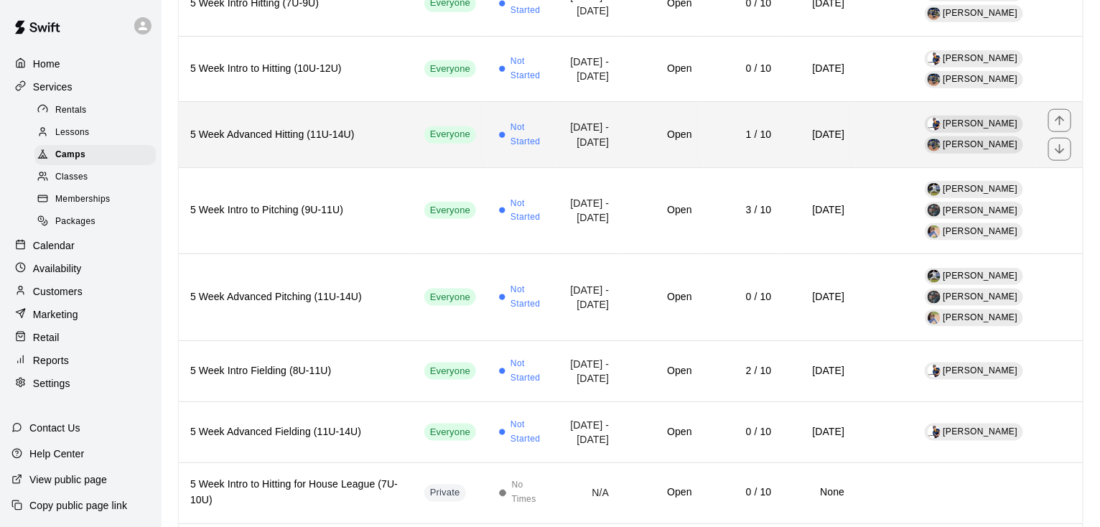
scroll to position [612, 0]
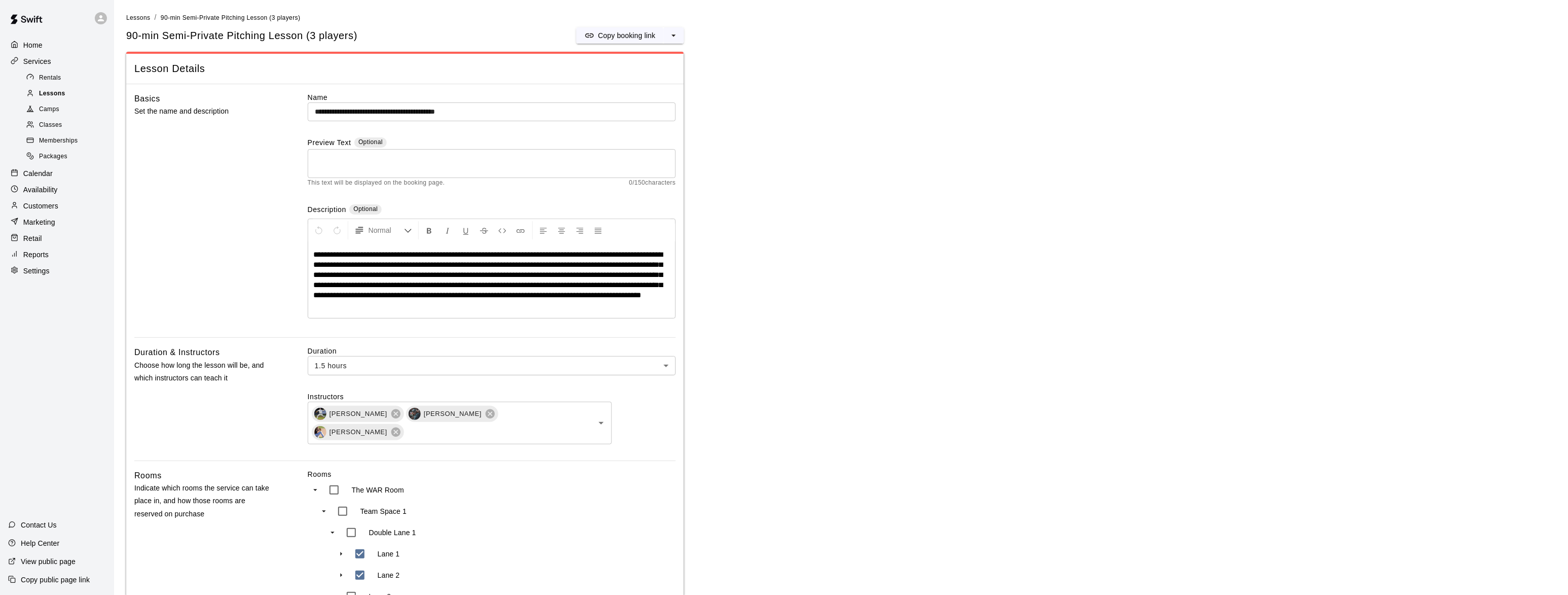
click at [46, 98] on span "Lessons" at bounding box center [52, 94] width 26 height 10
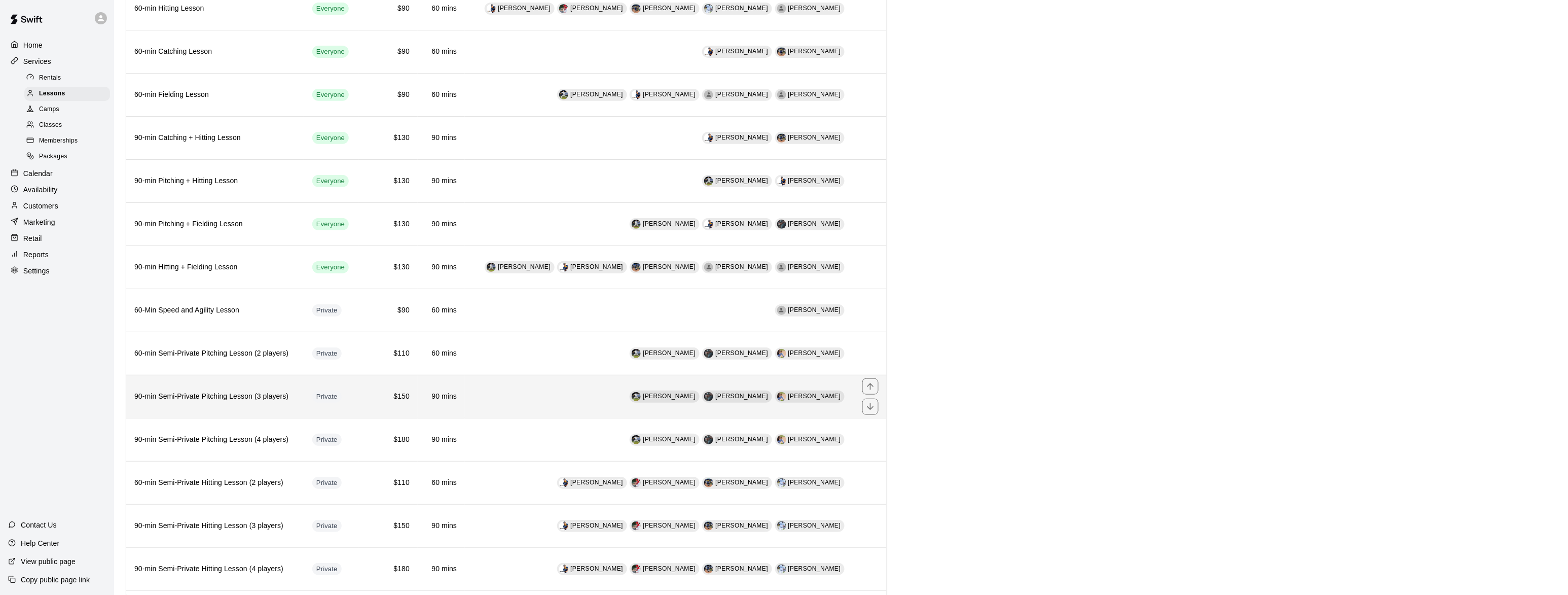
scroll to position [185, 0]
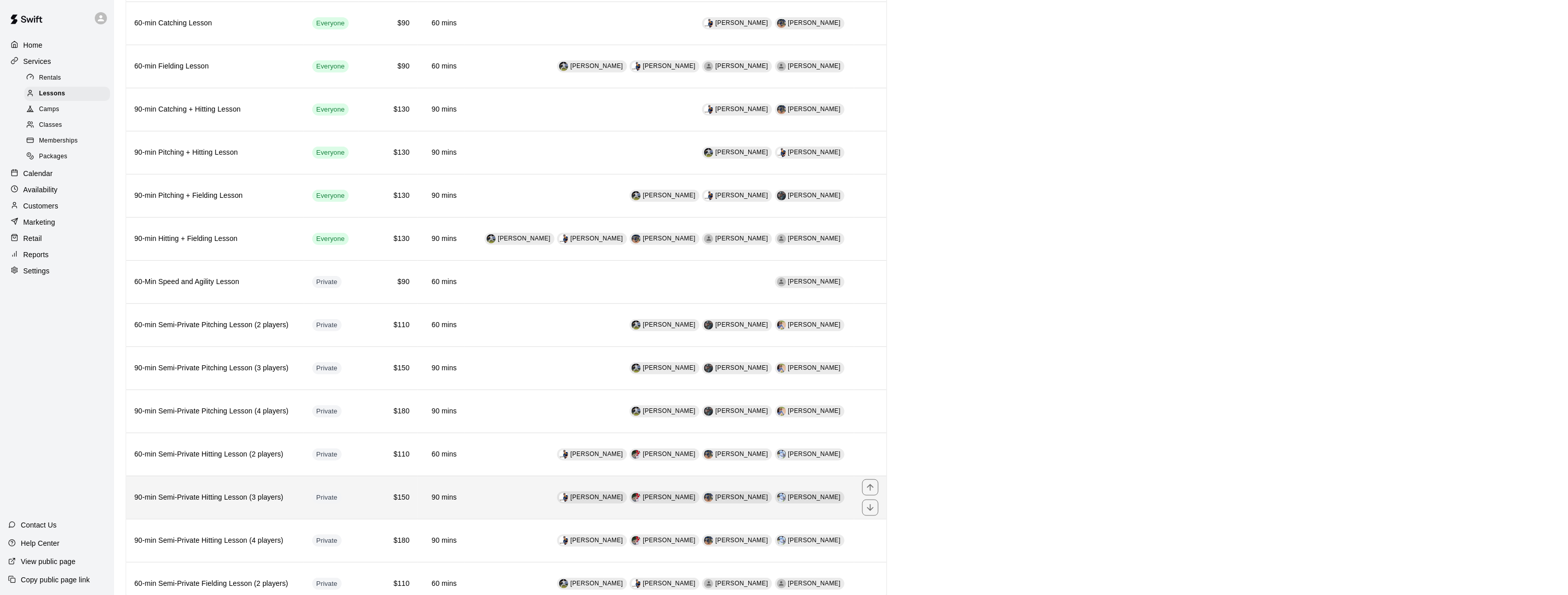
click at [173, 503] on h6 "90-min Semi-Private Hitting Lesson (3 players)" at bounding box center [215, 497] width 162 height 11
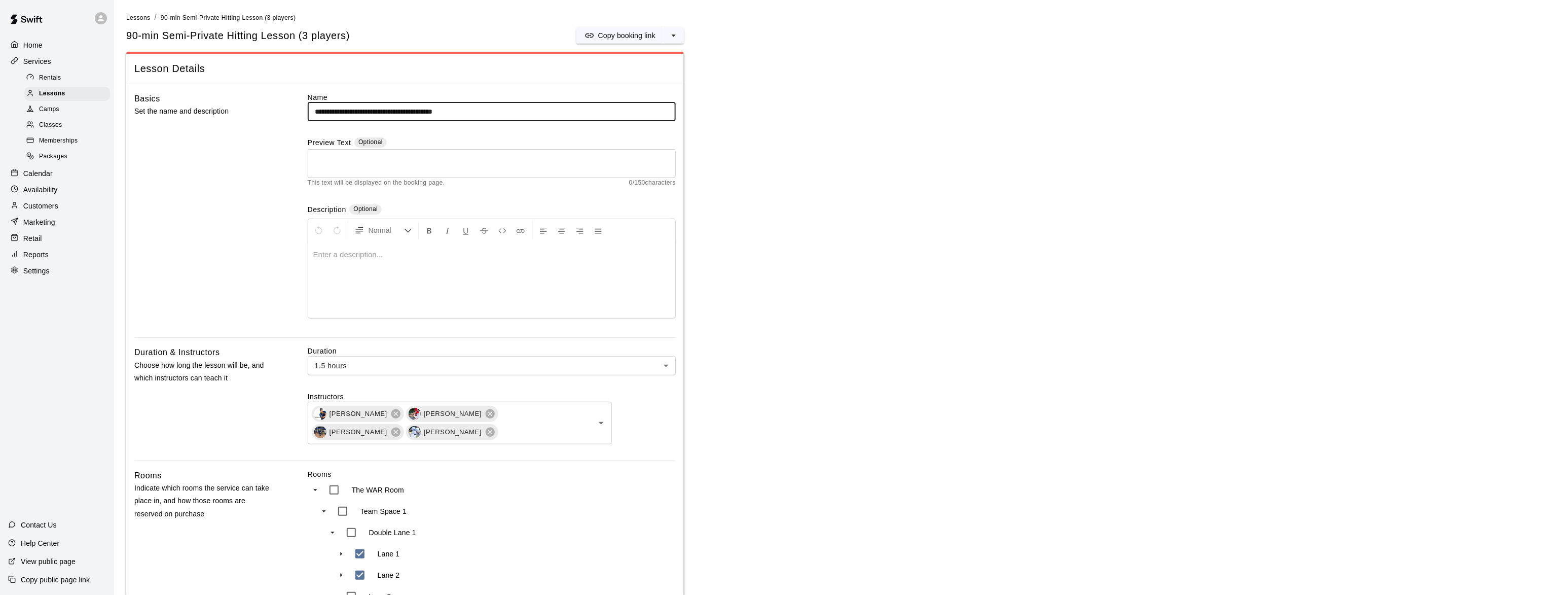
click at [600, 37] on p "Copy booking link" at bounding box center [626, 35] width 57 height 10
click at [37, 93] on div at bounding box center [32, 94] width 13 height 10
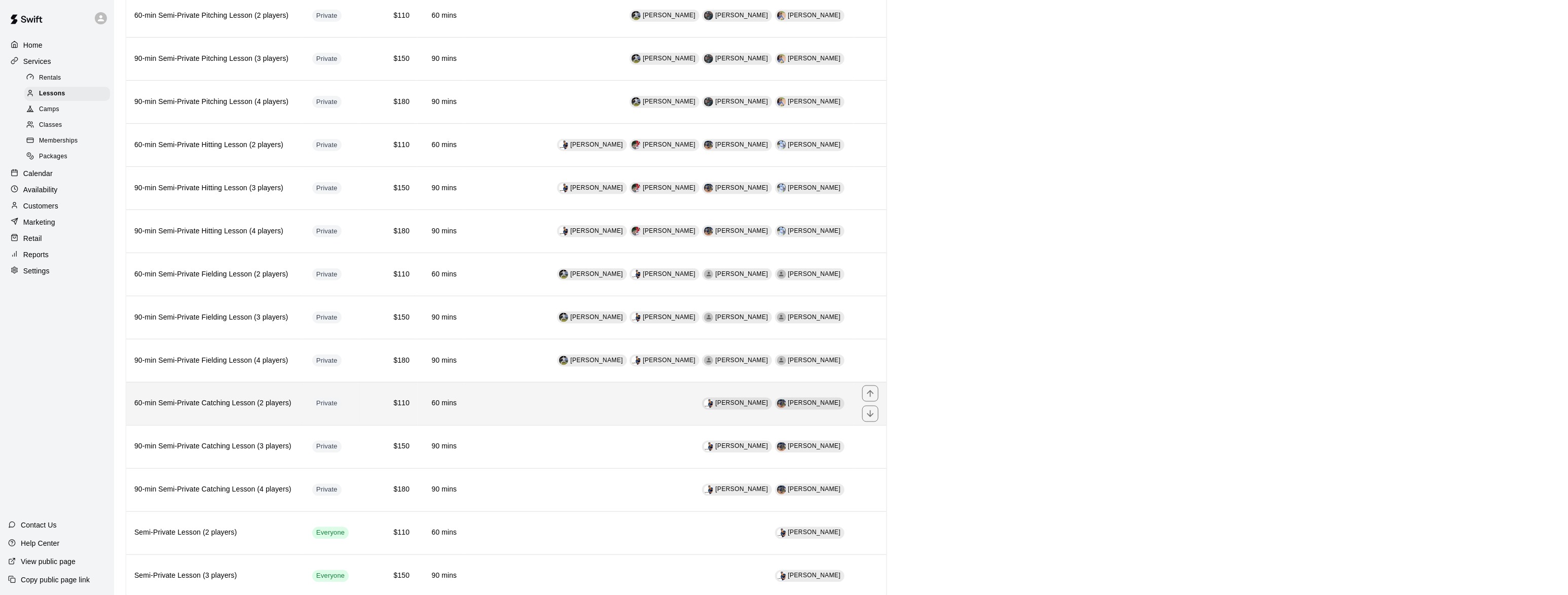
scroll to position [557, 0]
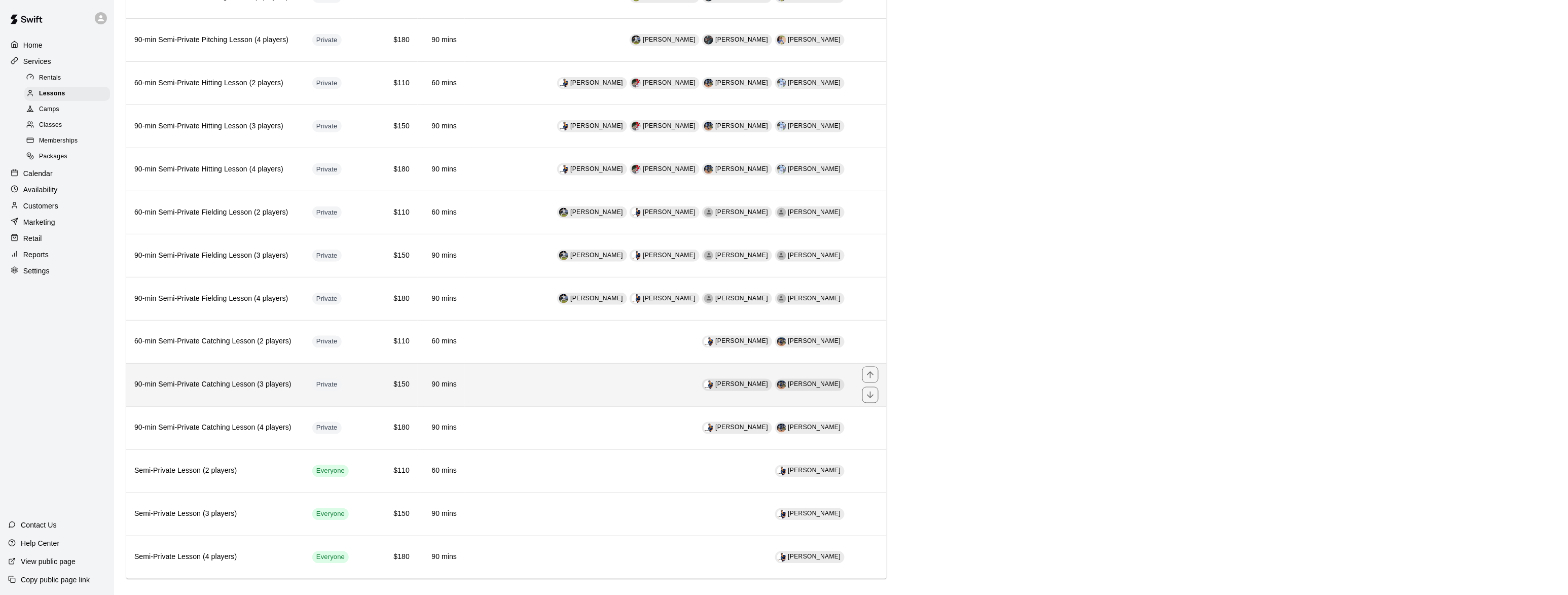
click at [193, 391] on h6 "90-min Semi-Private Catching Lesson (3 players)" at bounding box center [215, 385] width 162 height 11
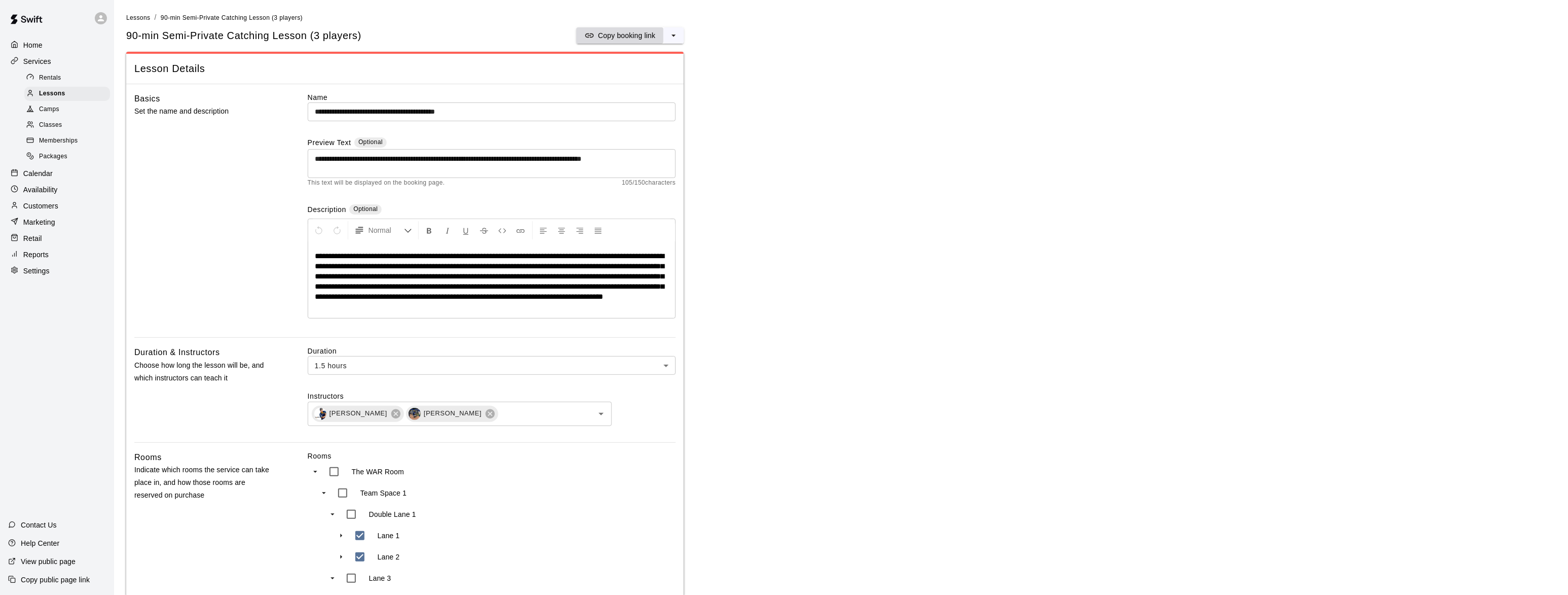
click at [612, 35] on p "Copy booking link" at bounding box center [626, 35] width 57 height 10
click at [62, 96] on span "Lessons" at bounding box center [52, 94] width 26 height 10
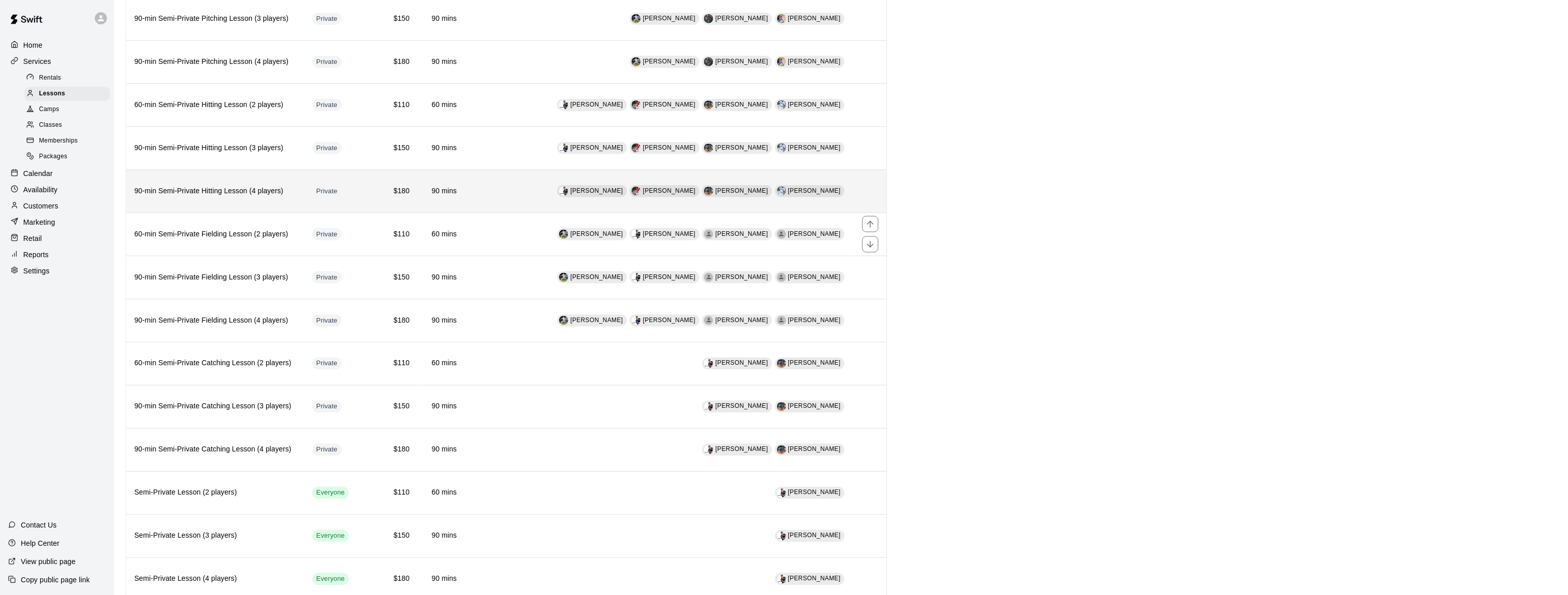
scroll to position [557, 0]
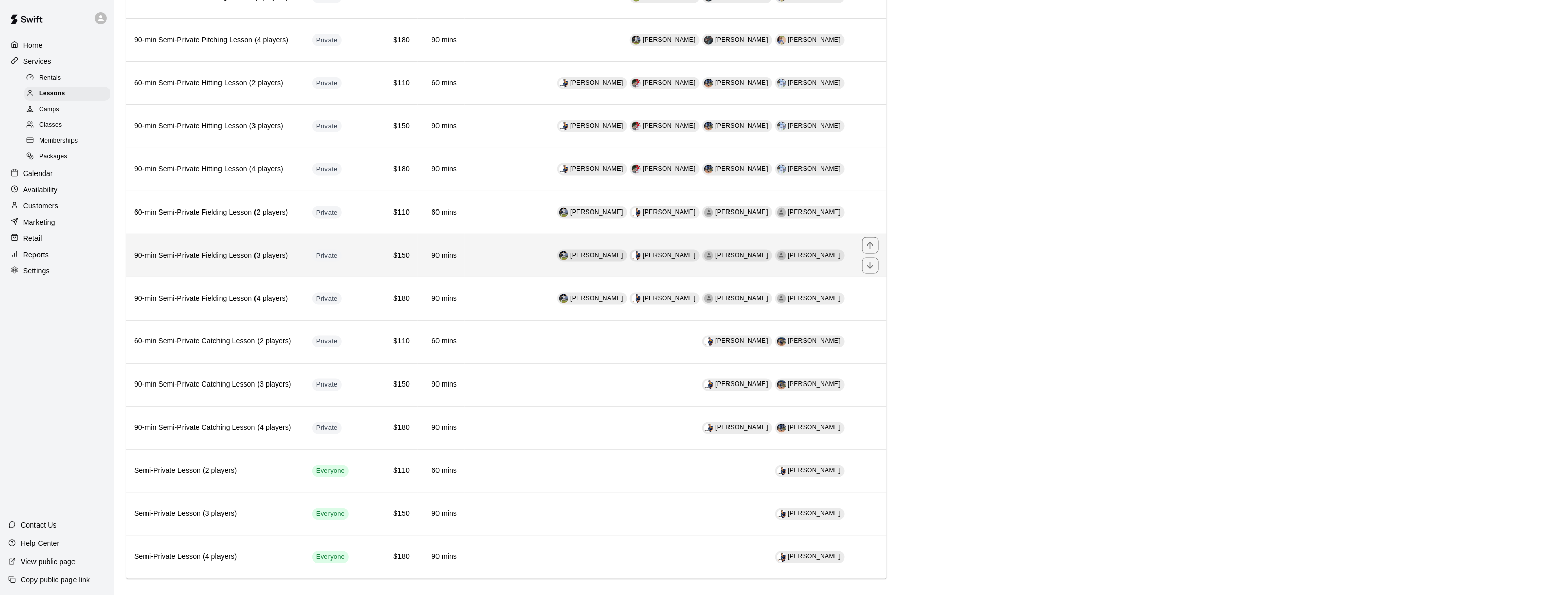
click at [194, 261] on h6 "90-min Semi-Private Fielding Lesson (3 players)" at bounding box center [215, 256] width 162 height 11
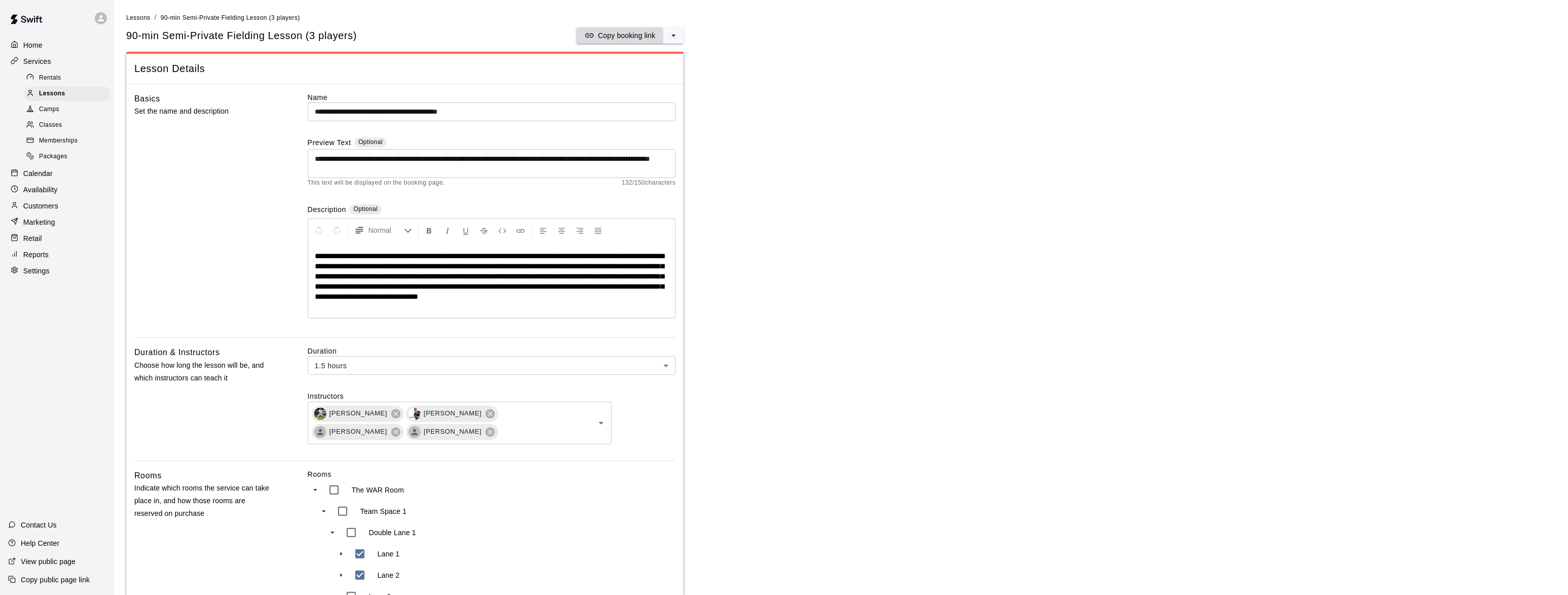
click at [614, 35] on p "Copy booking link" at bounding box center [626, 35] width 57 height 10
click at [64, 95] on div "Lessons" at bounding box center [66, 94] width 85 height 14
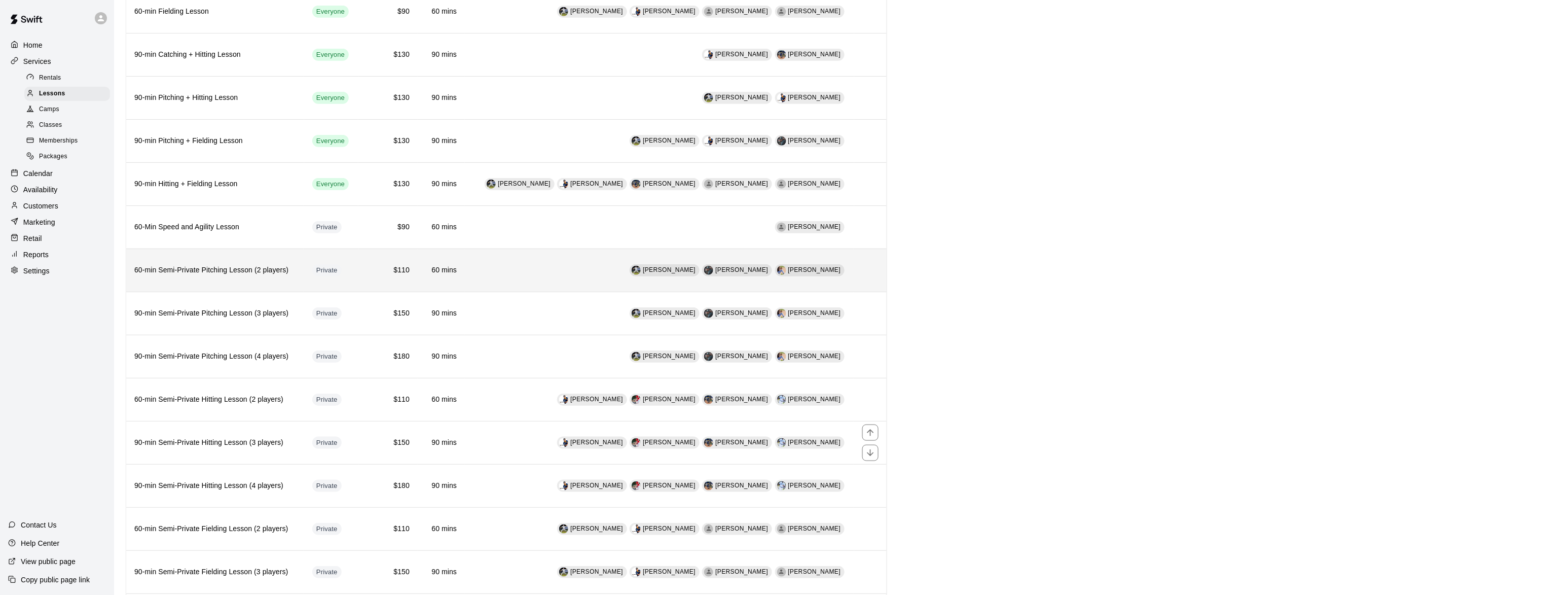
scroll to position [309, 0]
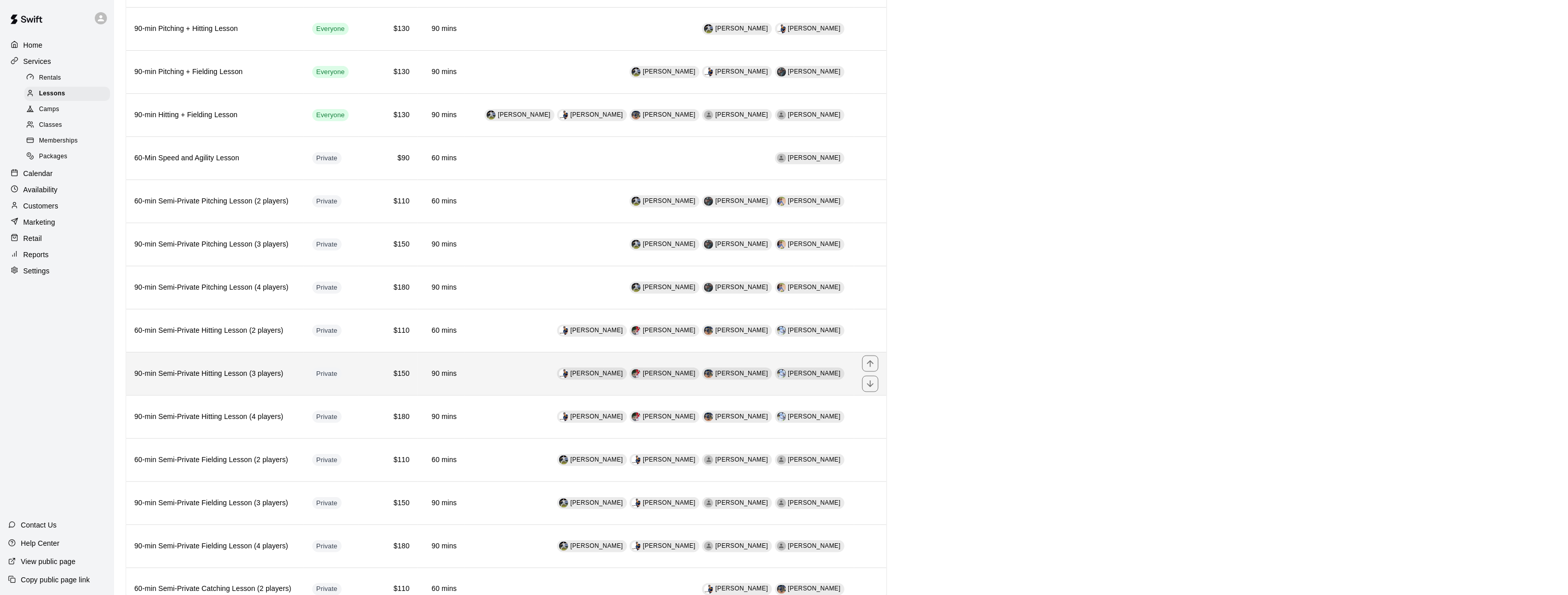
click at [182, 379] on h6 "90-min Semi-Private Hitting Lesson (3 players)" at bounding box center [215, 374] width 162 height 11
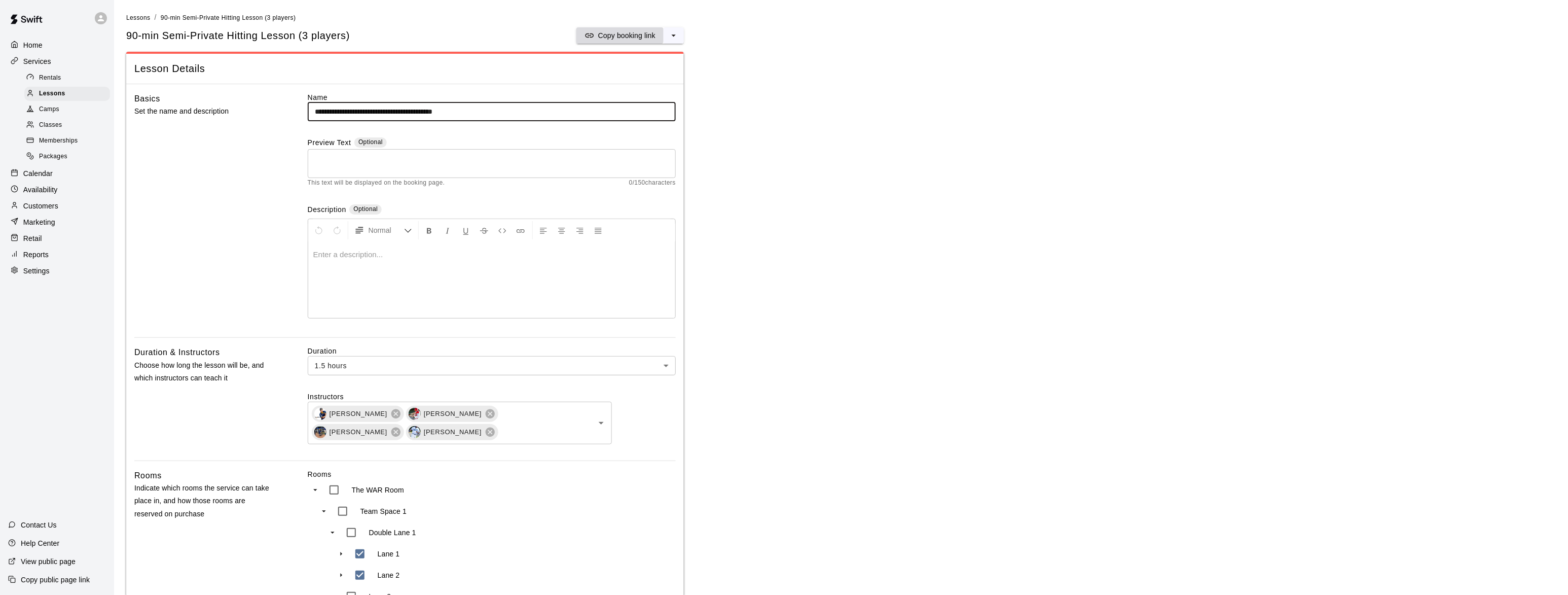
click at [619, 33] on p "Copy booking link" at bounding box center [626, 35] width 57 height 10
click at [59, 92] on span "Lessons" at bounding box center [52, 94] width 26 height 10
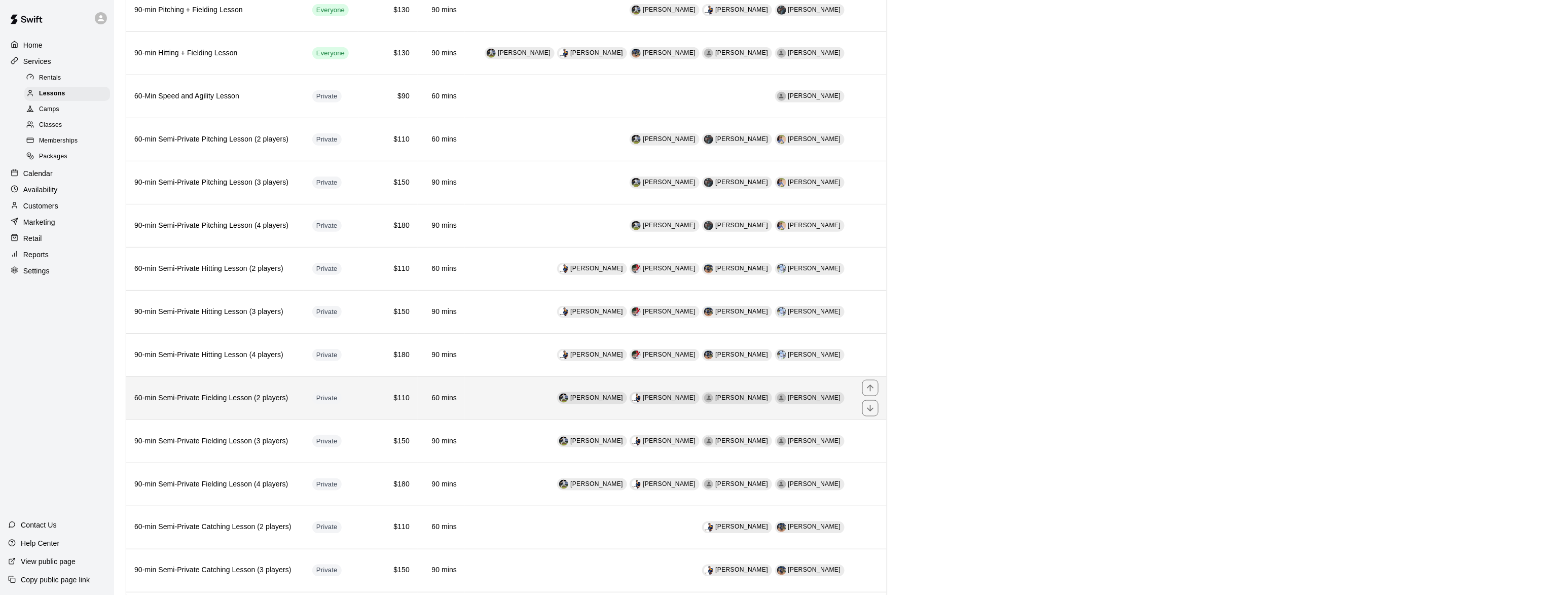
scroll to position [582, 0]
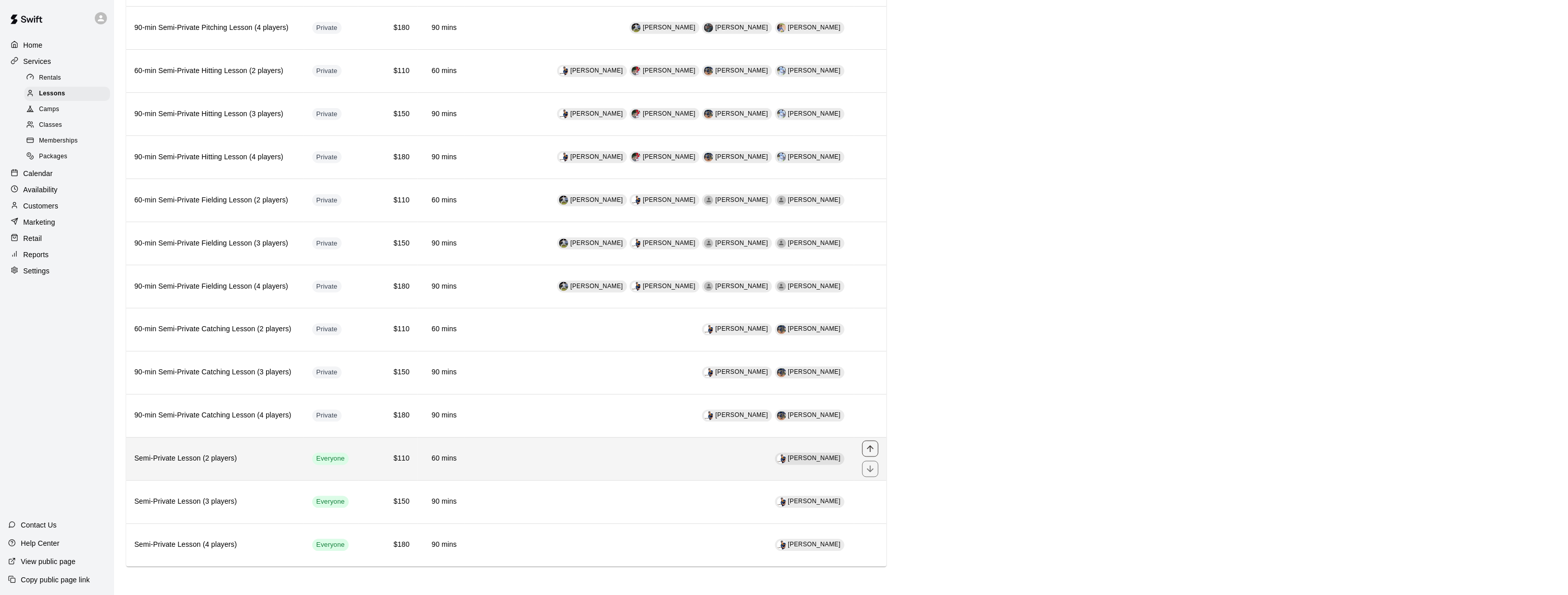
click at [872, 446] on icon "move item up" at bounding box center [870, 449] width 10 height 10
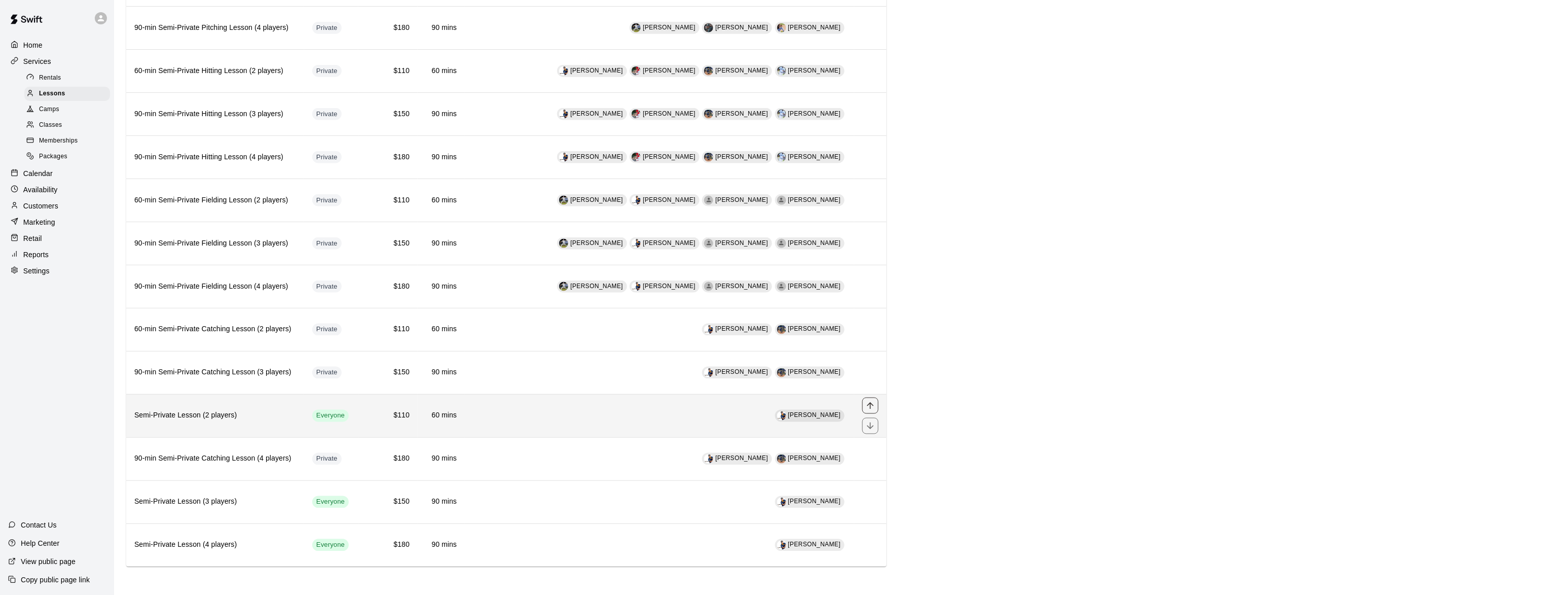
click at [869, 405] on icon "move item up" at bounding box center [870, 406] width 10 height 10
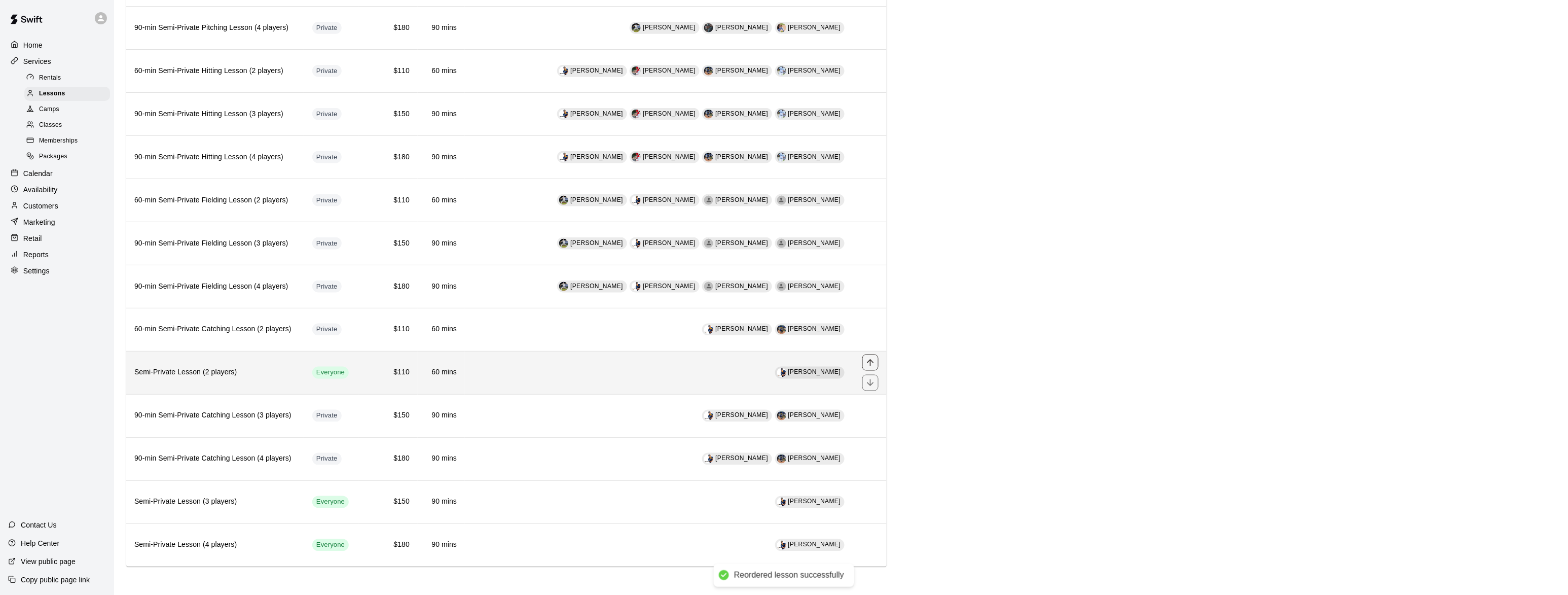
click at [877, 357] on button "move item up" at bounding box center [870, 363] width 16 height 16
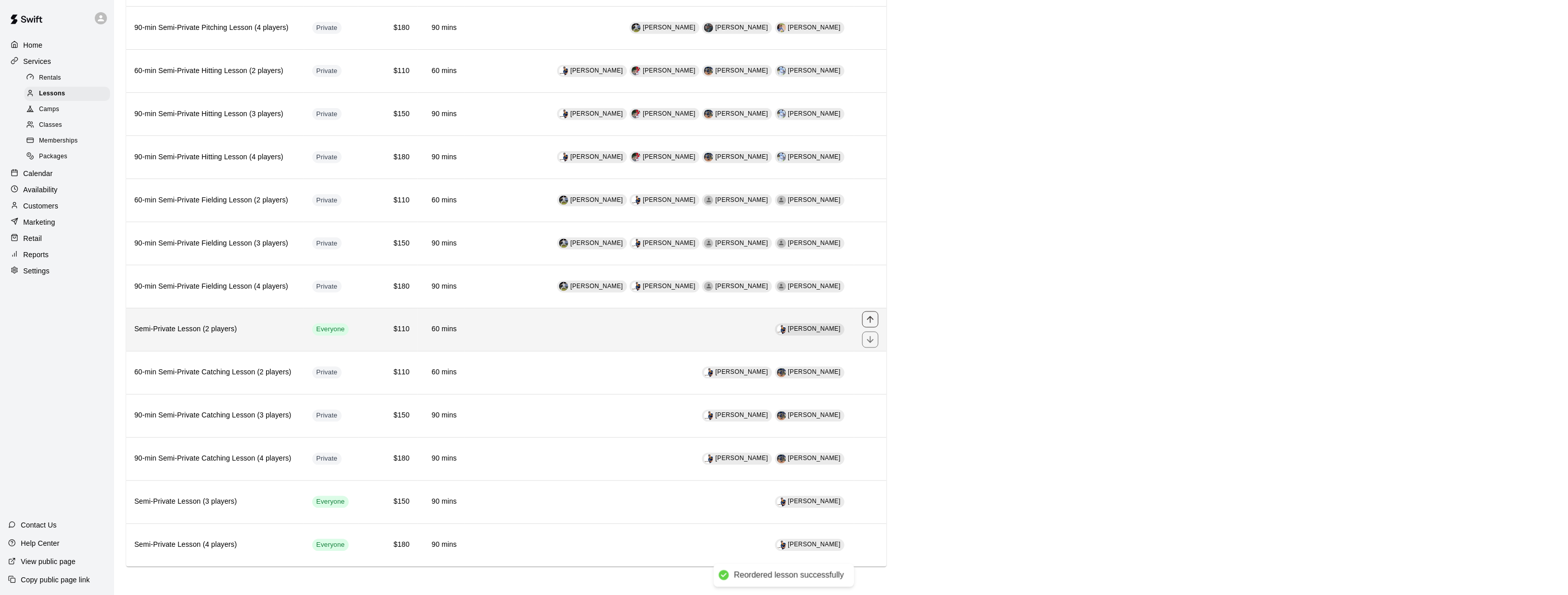
click at [869, 317] on icon "move item up" at bounding box center [870, 319] width 10 height 10
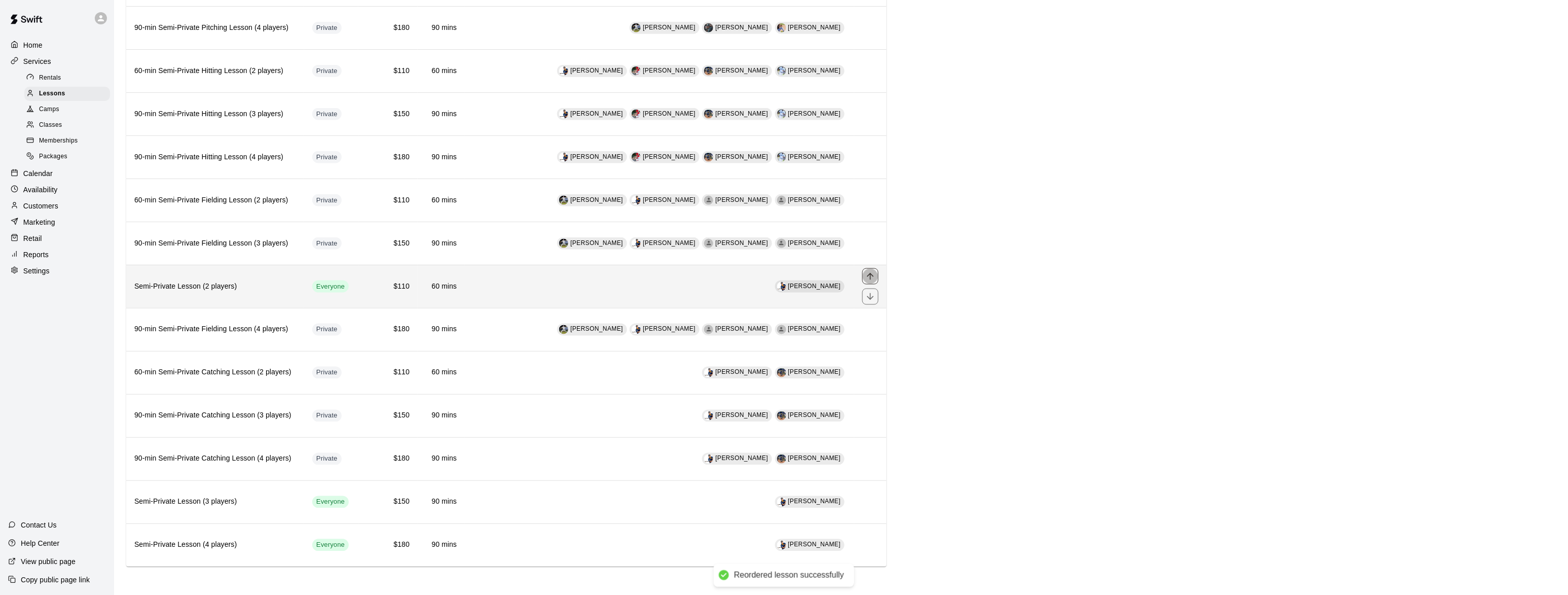
click at [871, 269] on button "move item up" at bounding box center [870, 276] width 16 height 16
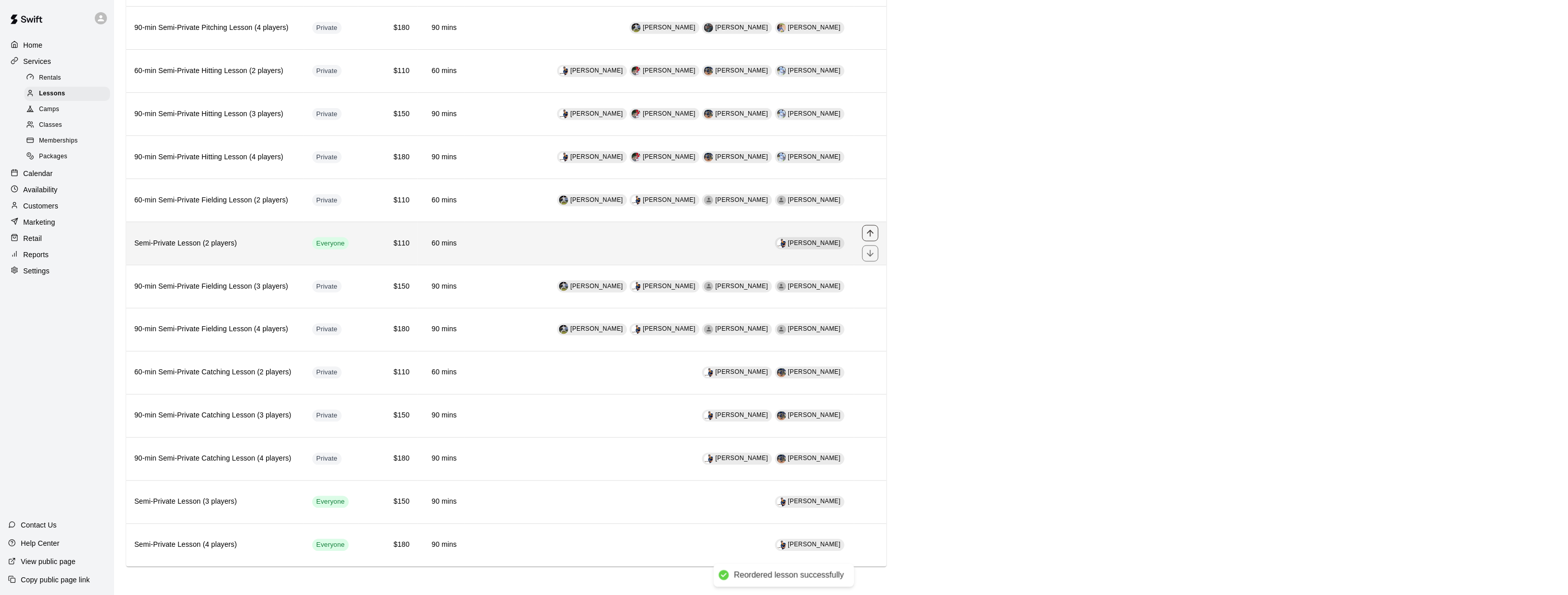
click at [871, 231] on icon "move item up" at bounding box center [870, 232] width 6 height 6
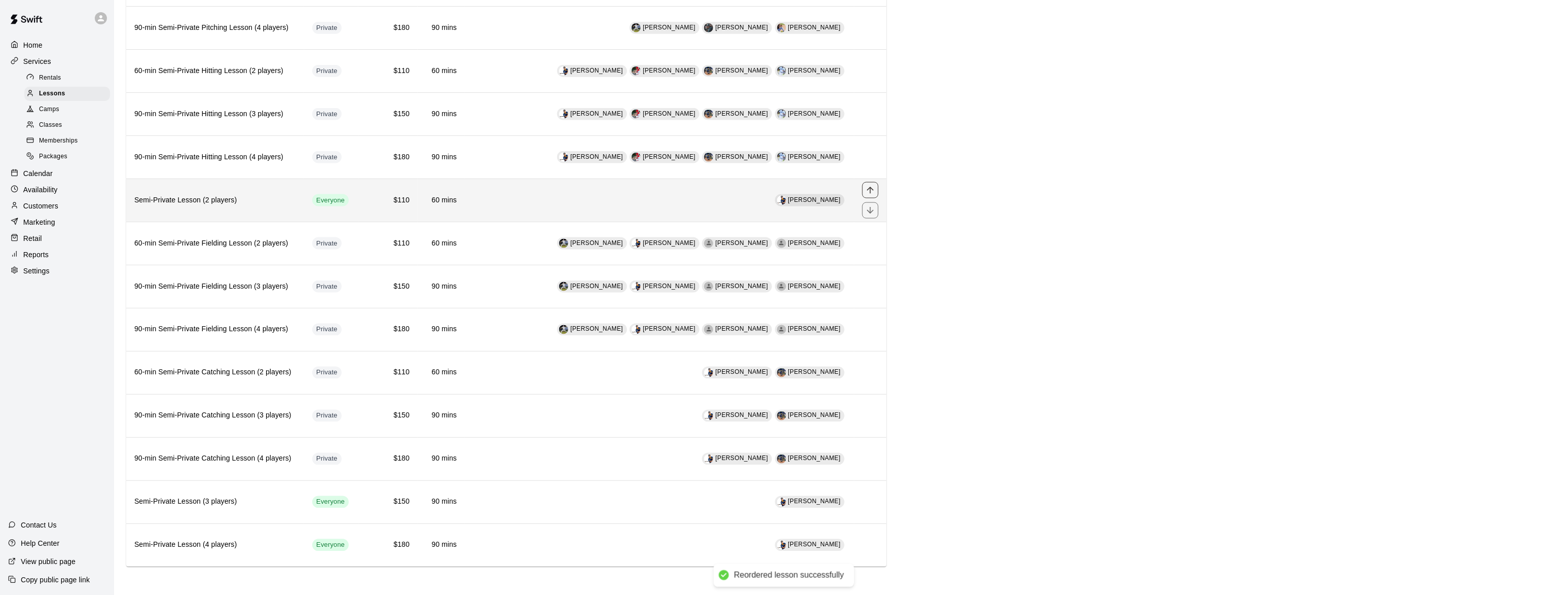
click at [869, 185] on icon "move item up" at bounding box center [870, 190] width 10 height 10
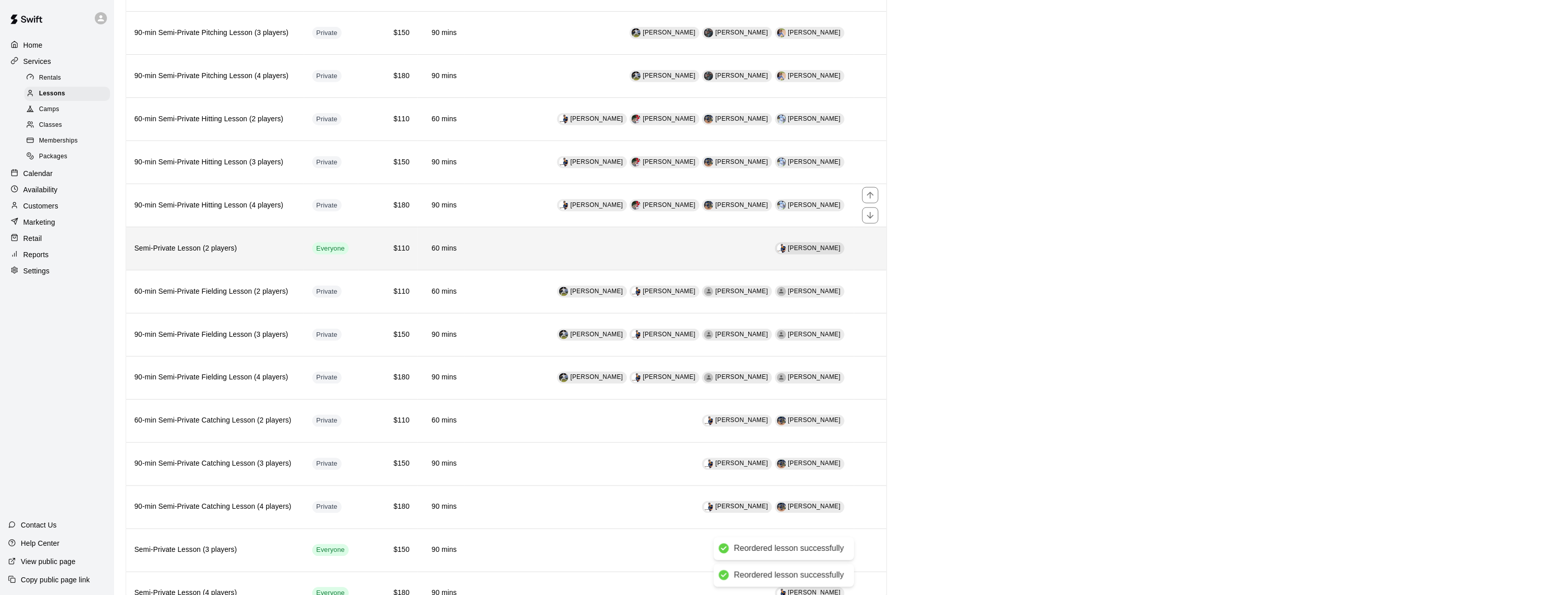
scroll to position [520, 0]
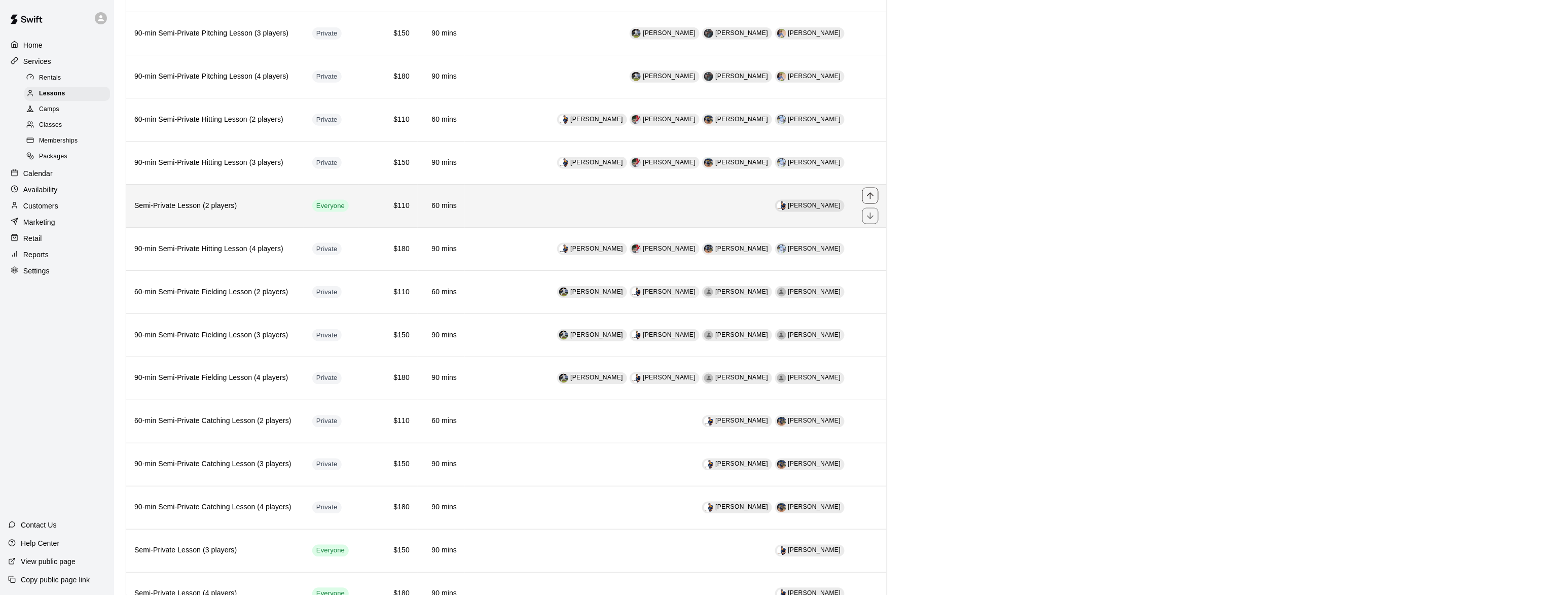
click at [871, 199] on icon "move item up" at bounding box center [870, 195] width 6 height 6
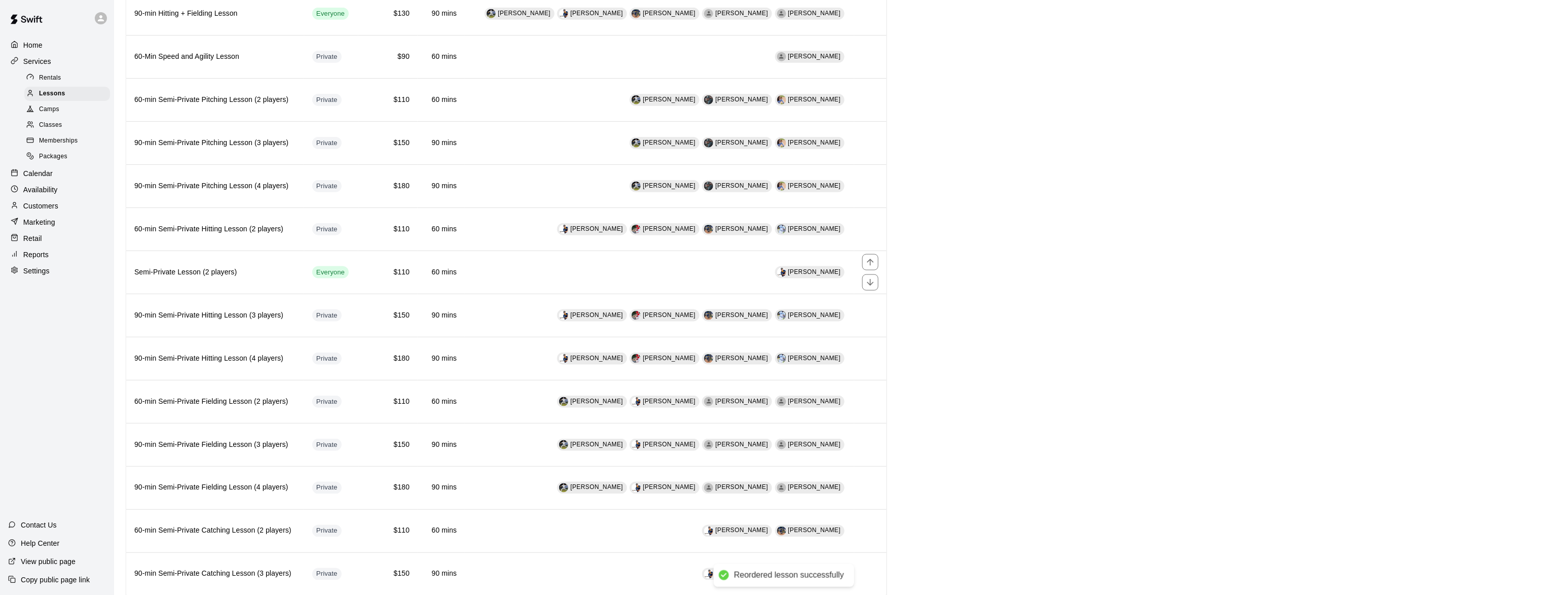
scroll to position [396, 0]
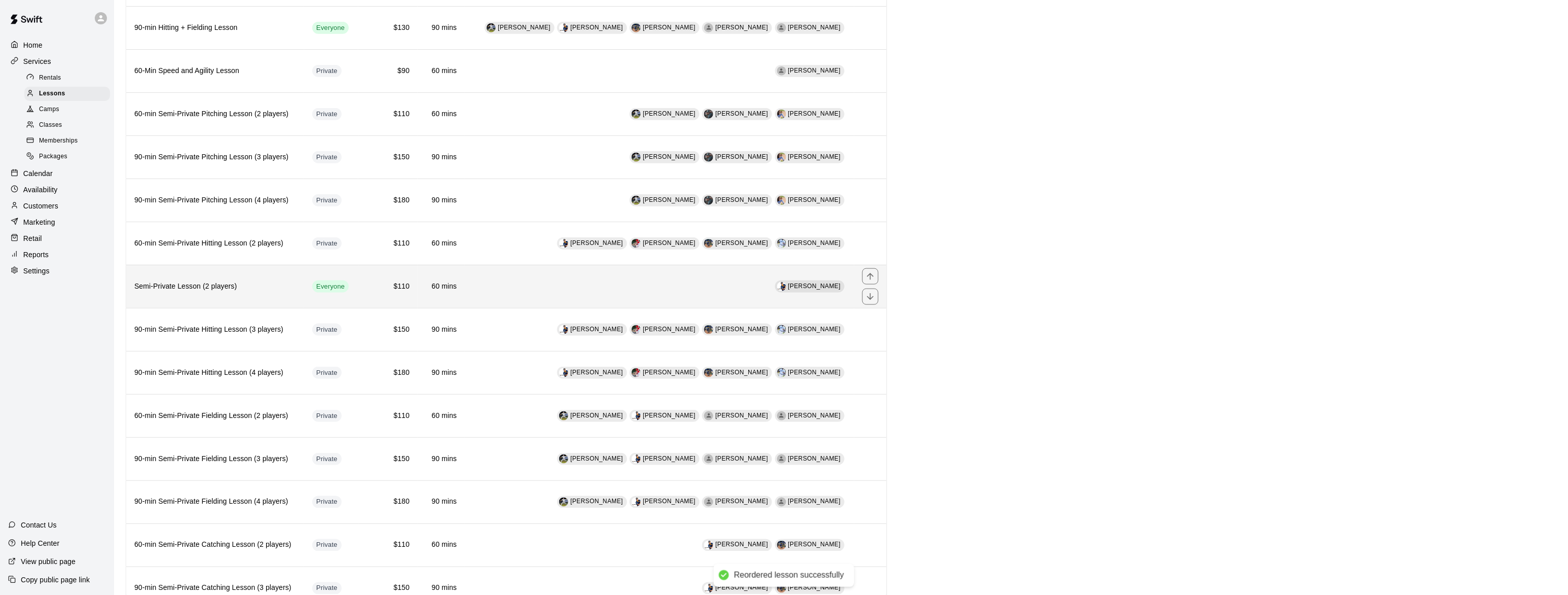
click at [871, 281] on icon "move item up" at bounding box center [870, 276] width 10 height 10
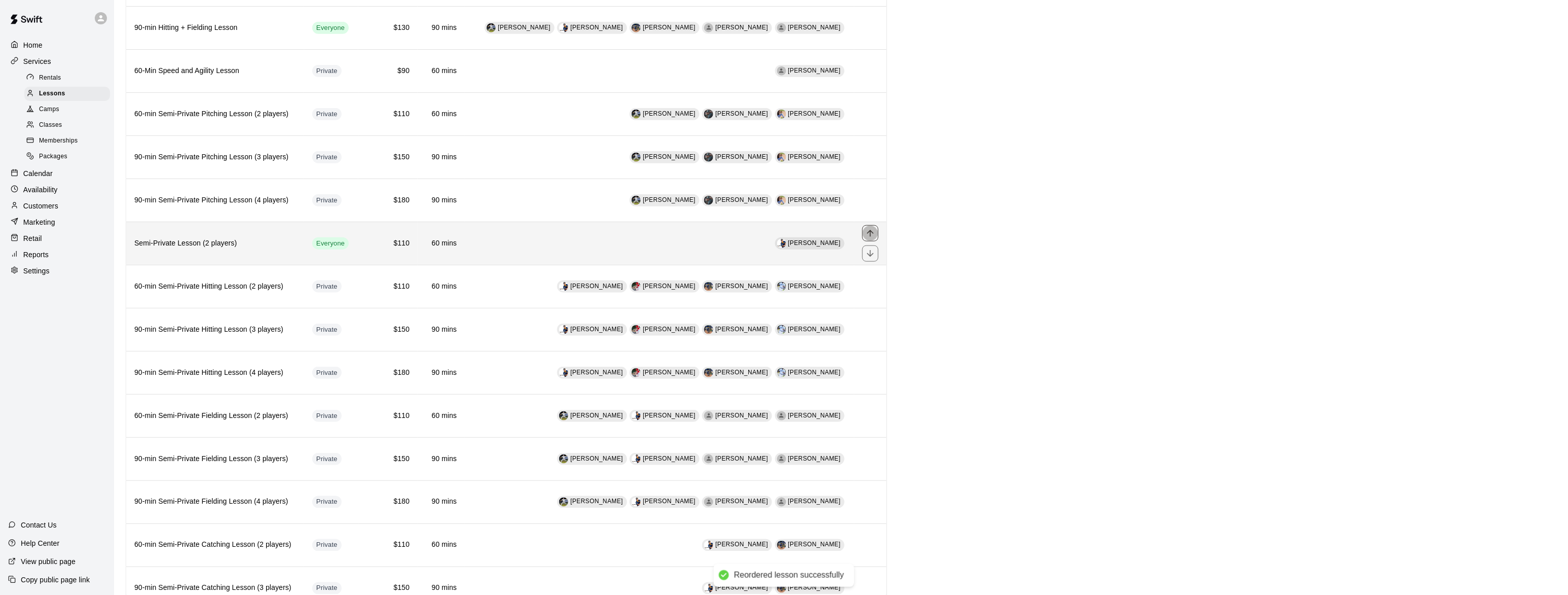
click at [871, 237] on icon "move item up" at bounding box center [870, 232] width 6 height 6
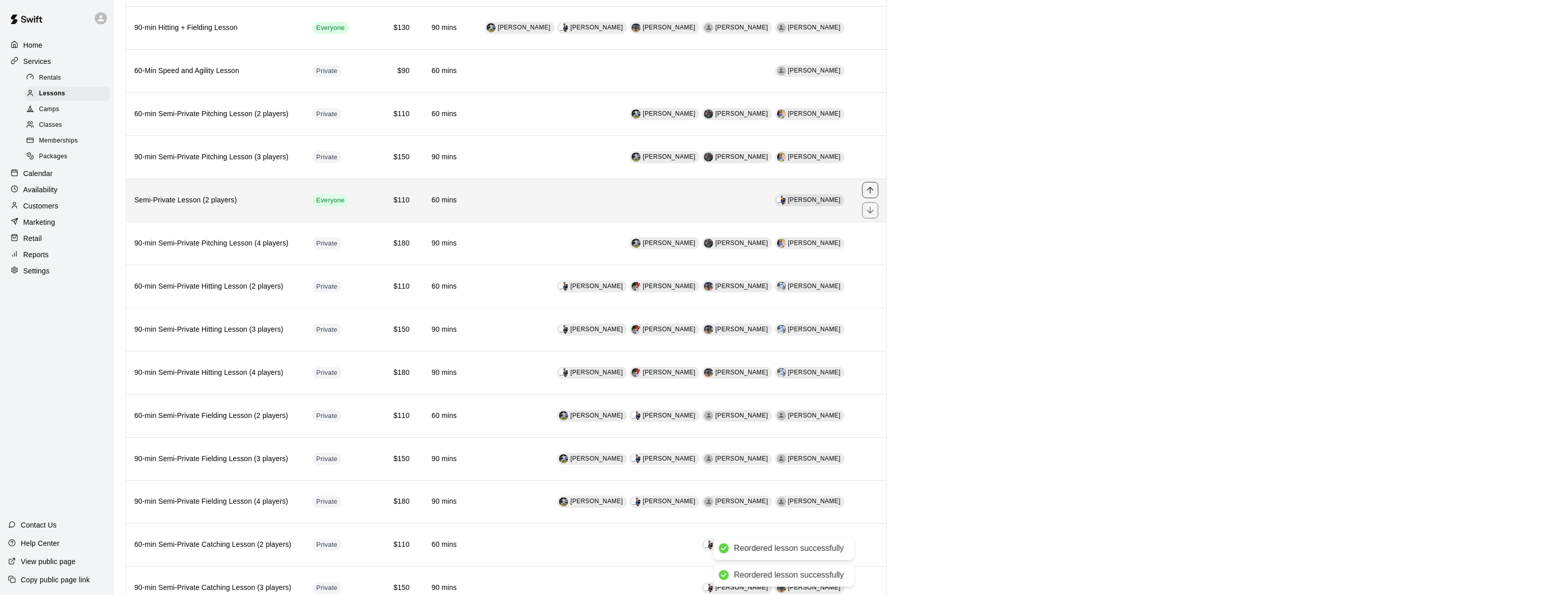
click at [871, 195] on icon "move item up" at bounding box center [870, 190] width 10 height 10
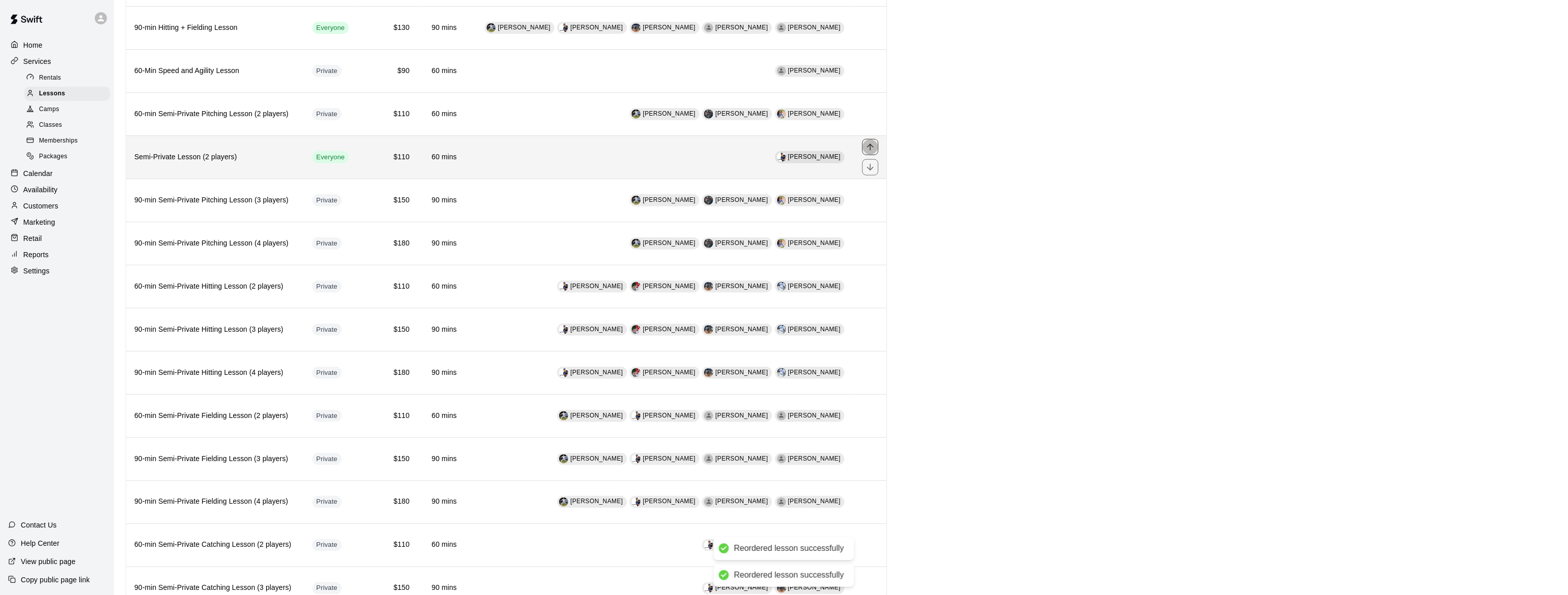
click at [869, 150] on icon "move item up" at bounding box center [870, 147] width 10 height 10
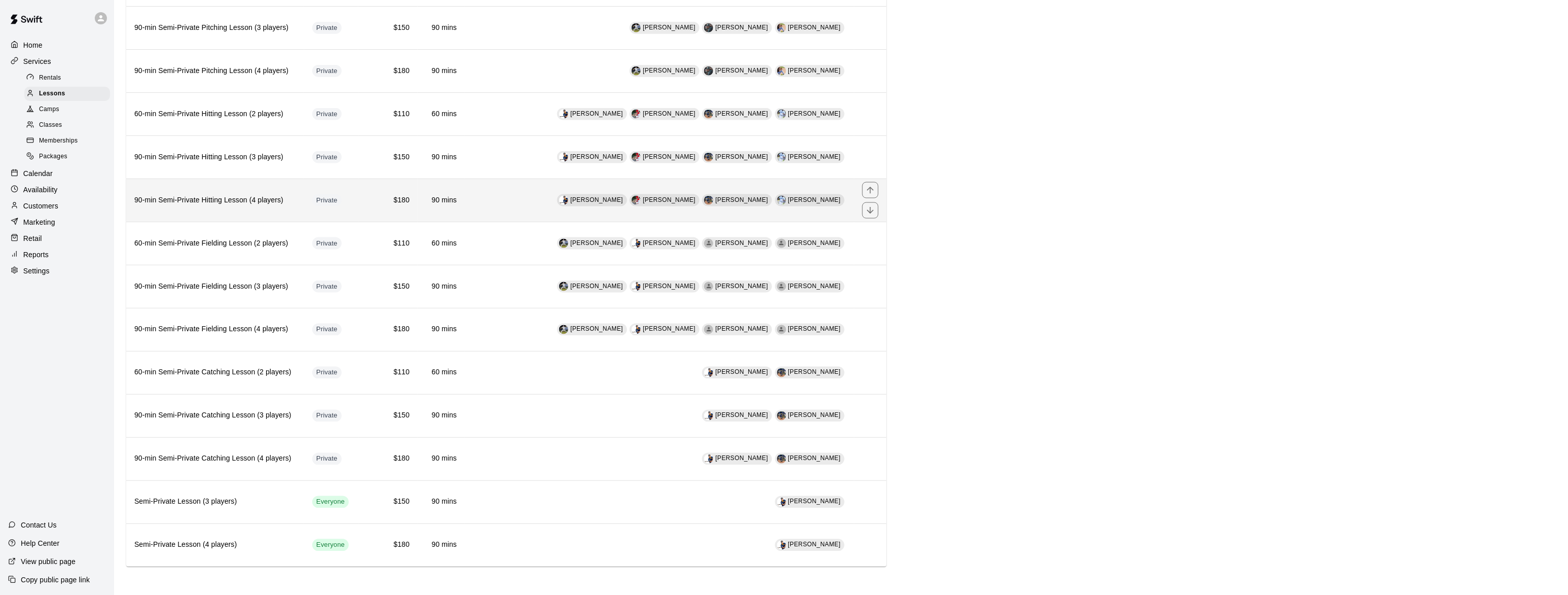
scroll to position [582, 0]
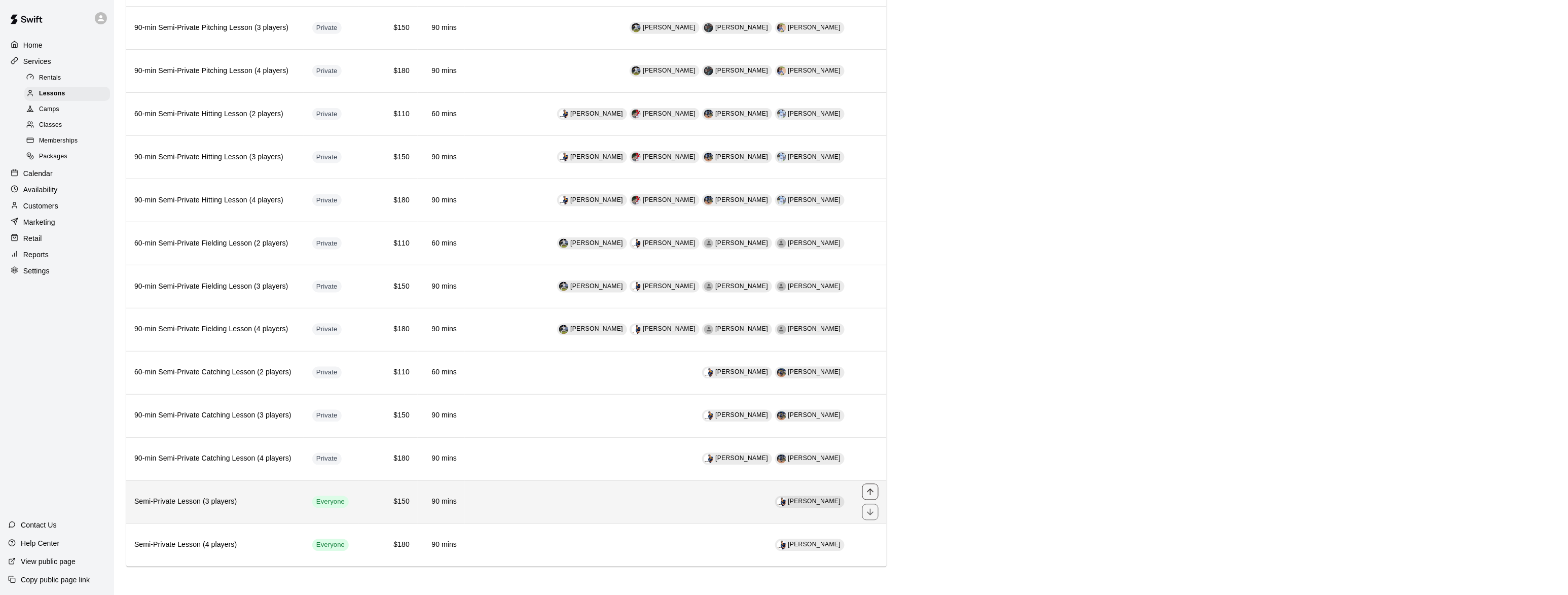
click at [872, 487] on icon "move item up" at bounding box center [870, 492] width 10 height 10
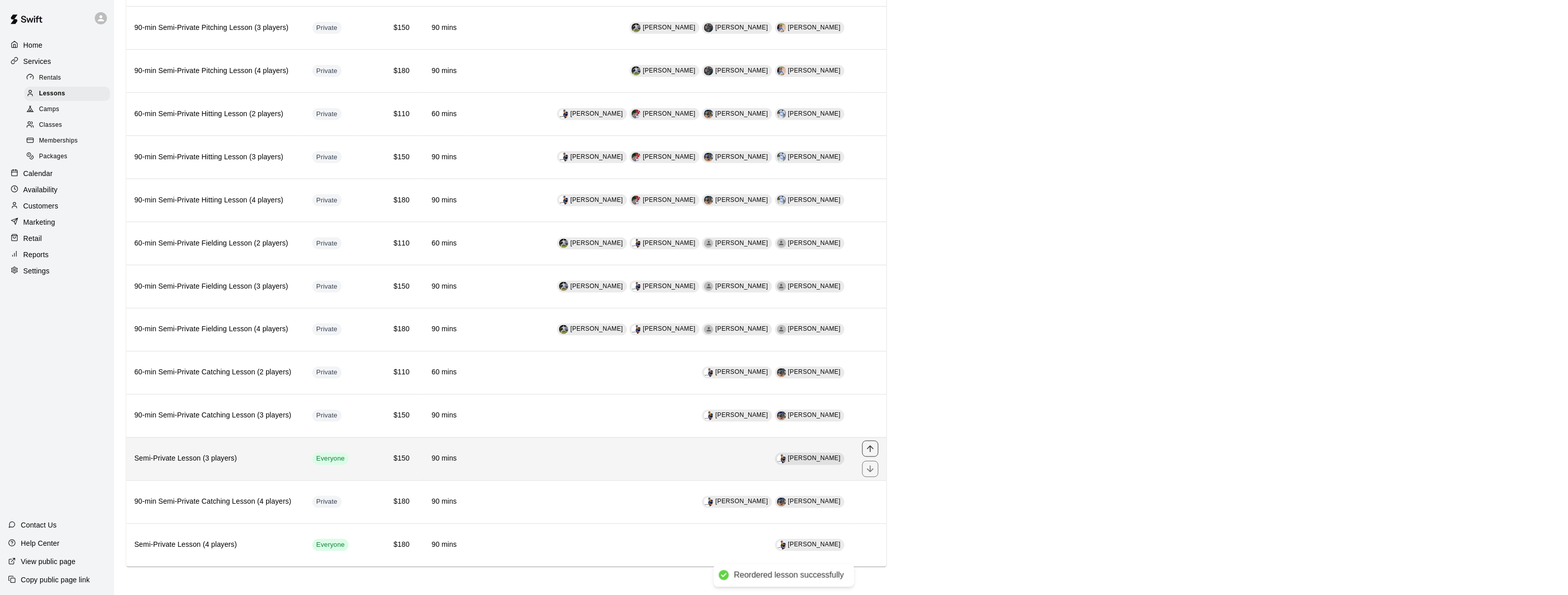
click at [874, 447] on icon "move item up" at bounding box center [870, 449] width 10 height 10
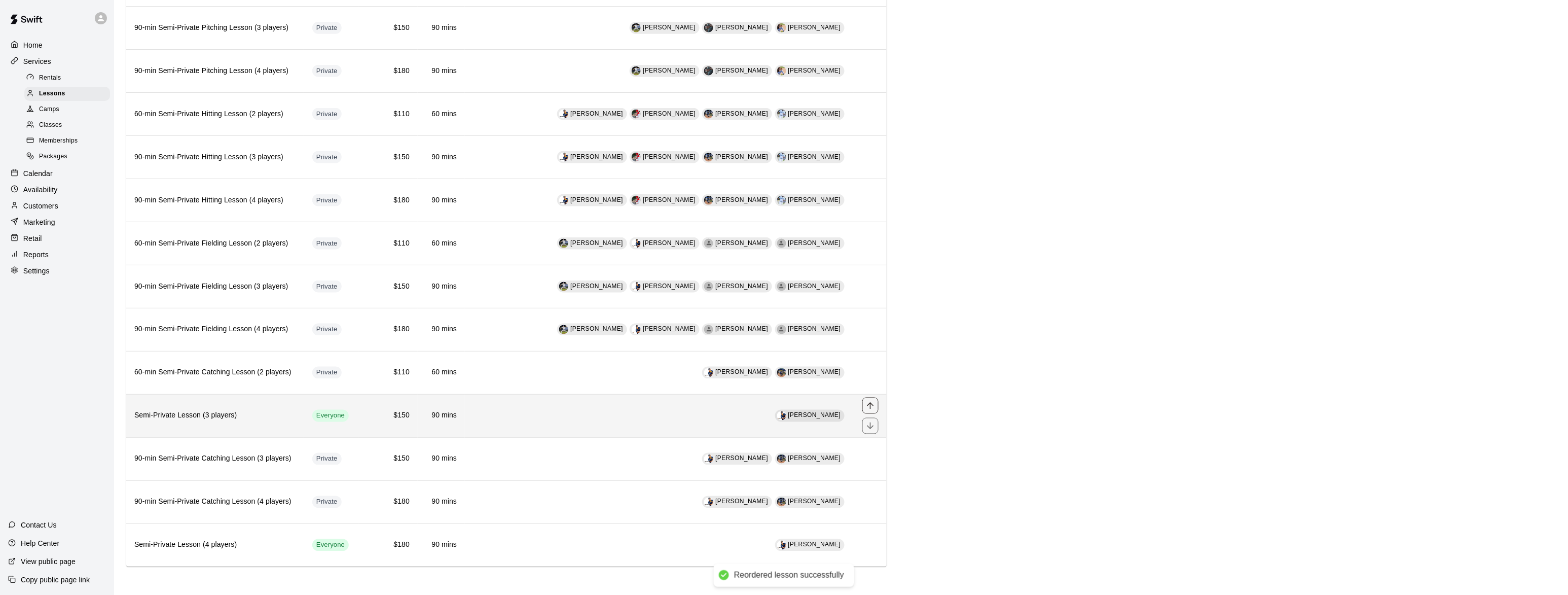
click at [872, 401] on icon "move item up" at bounding box center [870, 406] width 10 height 10
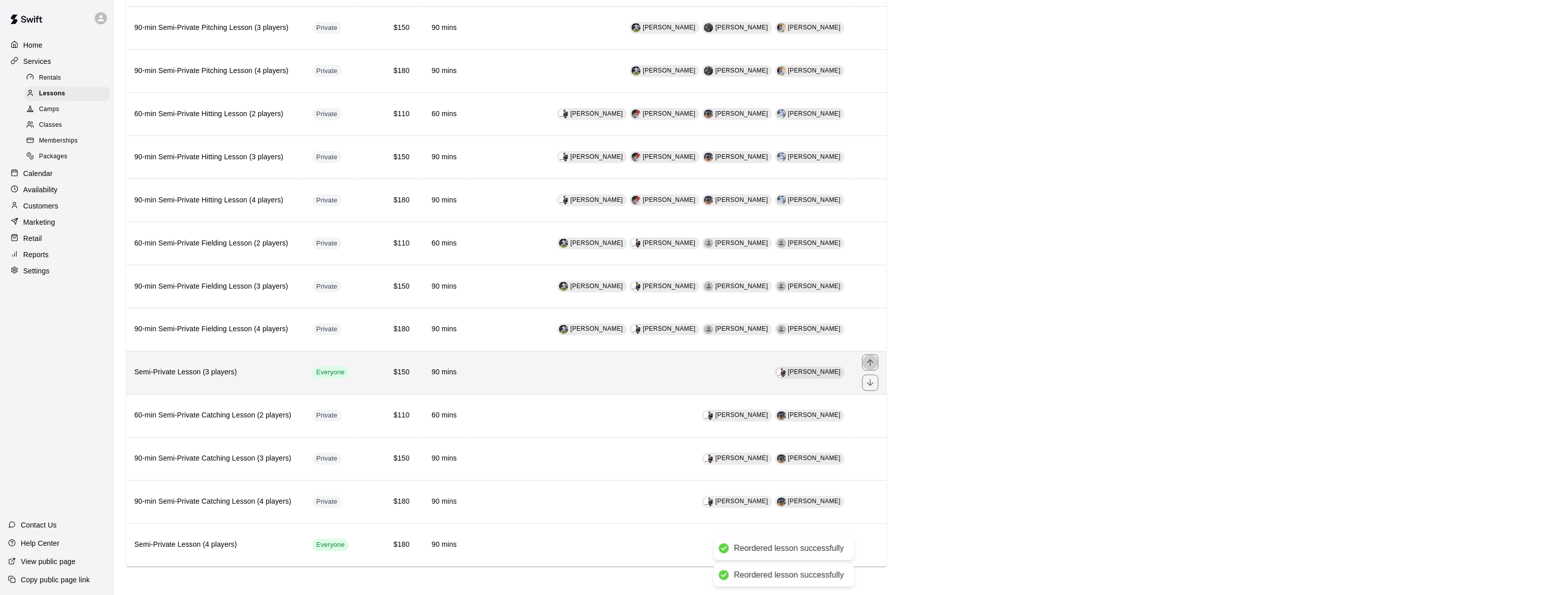
click at [867, 361] on icon "move item up" at bounding box center [870, 363] width 10 height 10
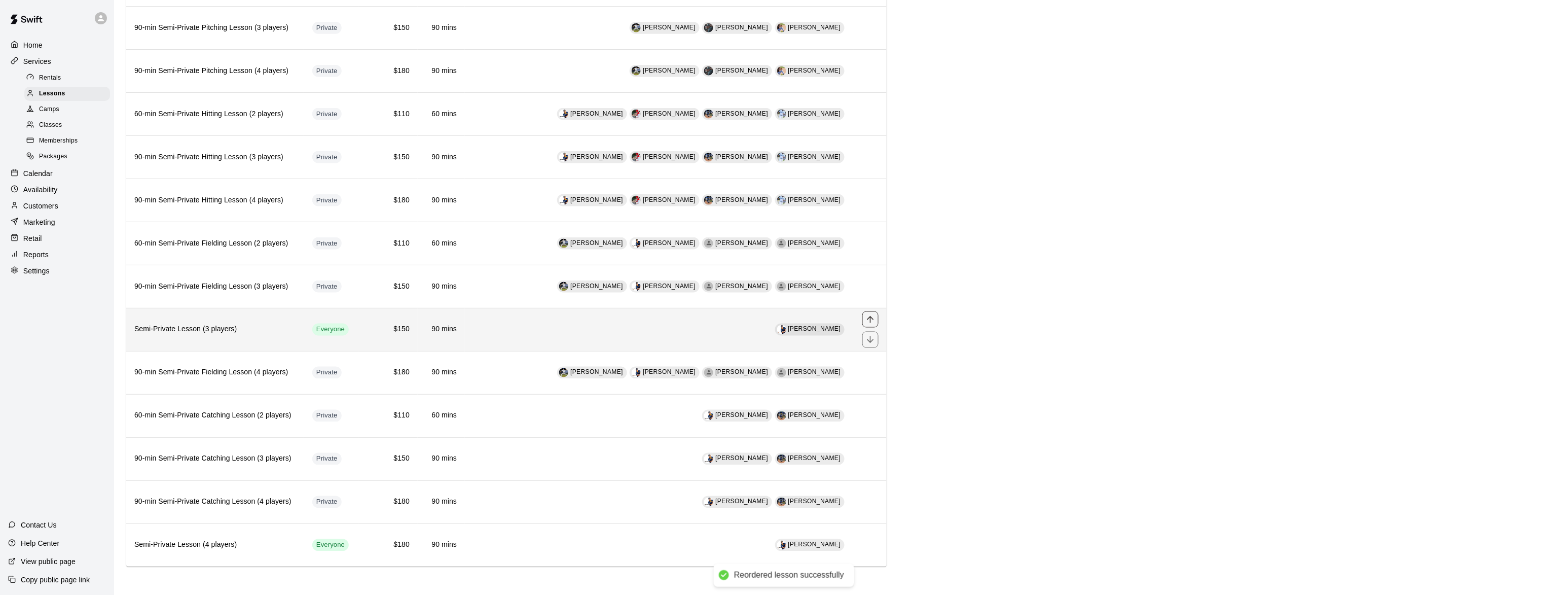
click at [867, 317] on icon "move item up" at bounding box center [870, 319] width 10 height 10
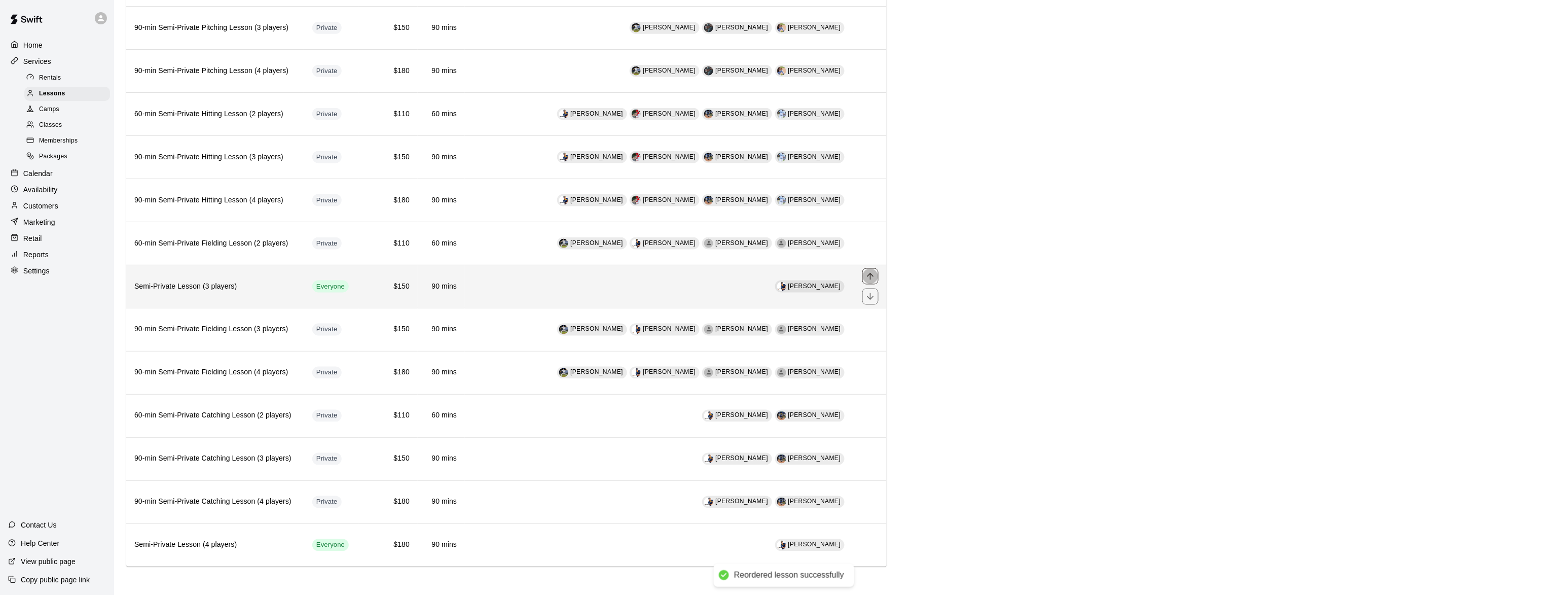
click at [867, 274] on icon "move item up" at bounding box center [870, 276] width 10 height 10
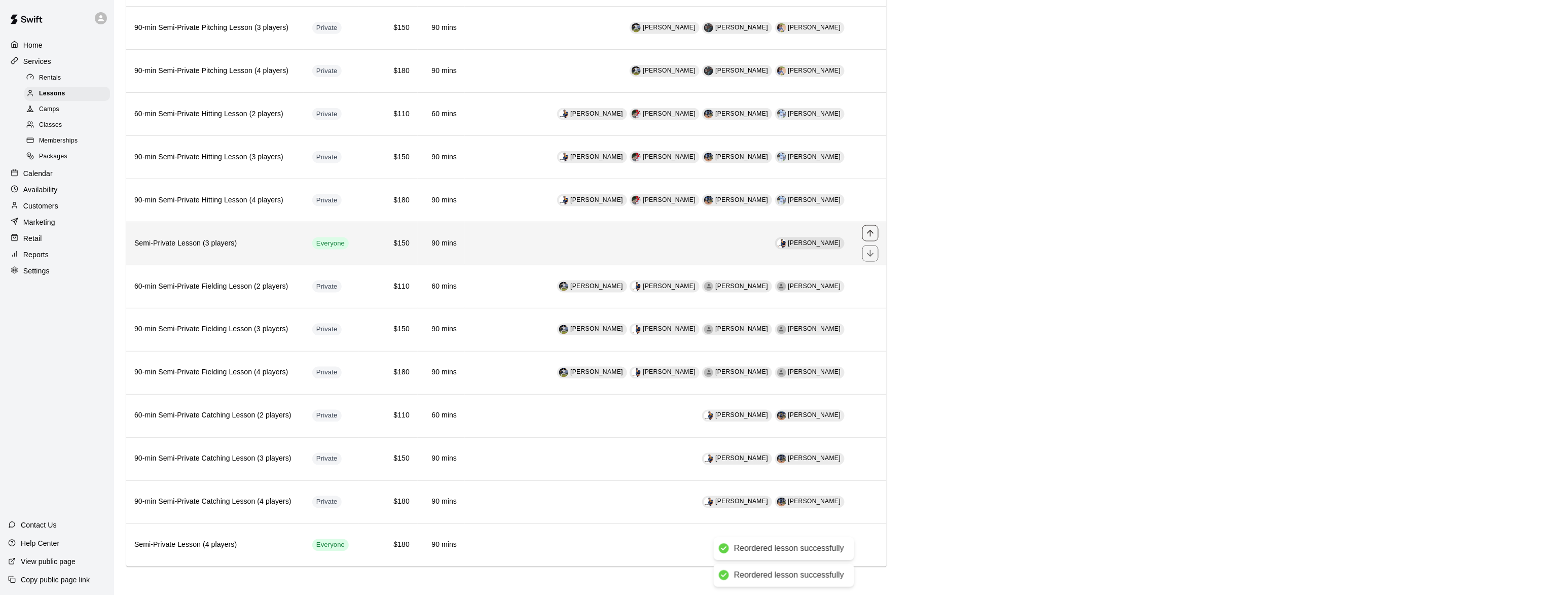
click at [872, 228] on icon "move item up" at bounding box center [870, 233] width 10 height 10
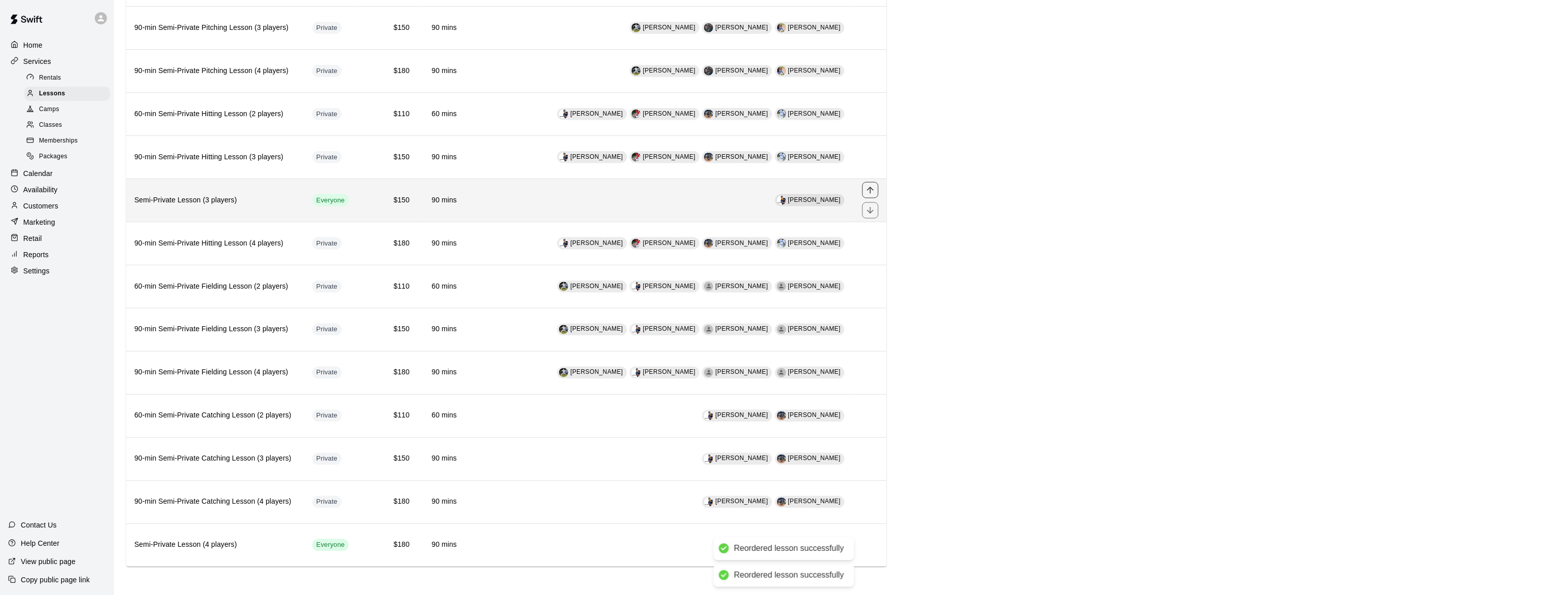
click at [876, 182] on button "move item up" at bounding box center [870, 190] width 16 height 16
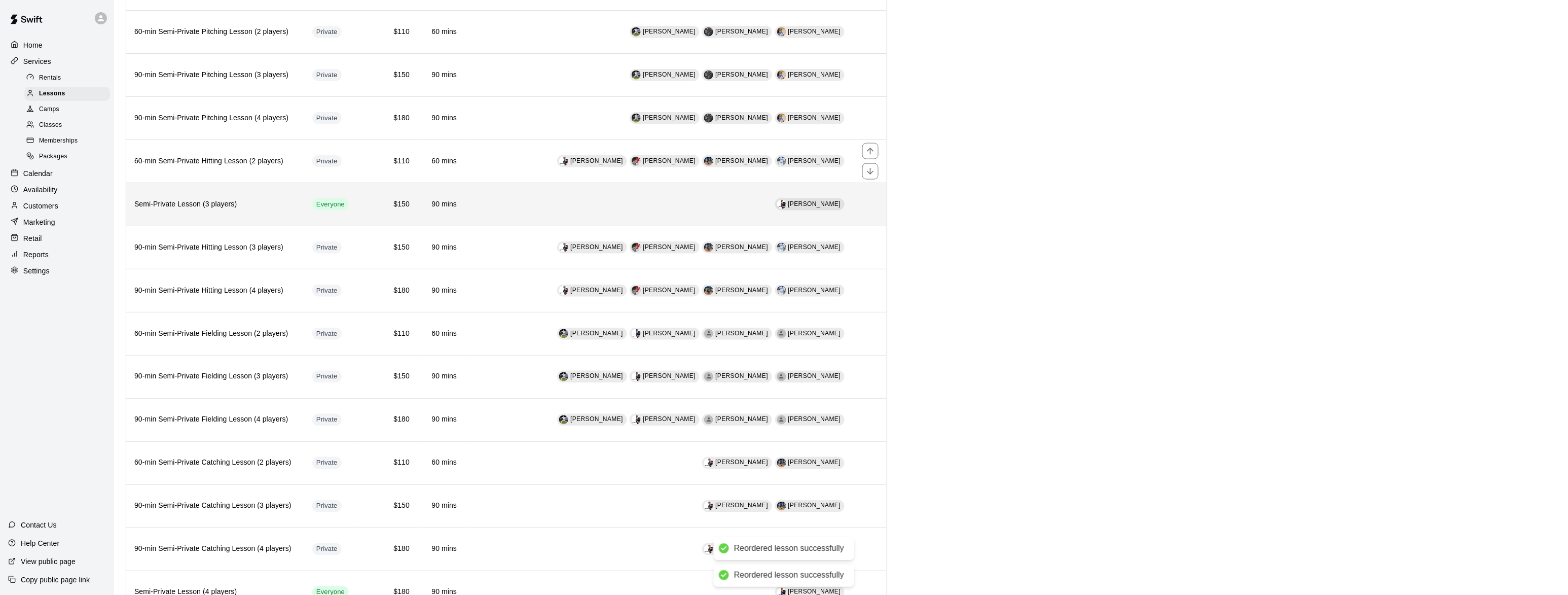
scroll to position [520, 0]
click at [871, 201] on icon "move item up" at bounding box center [870, 196] width 10 height 10
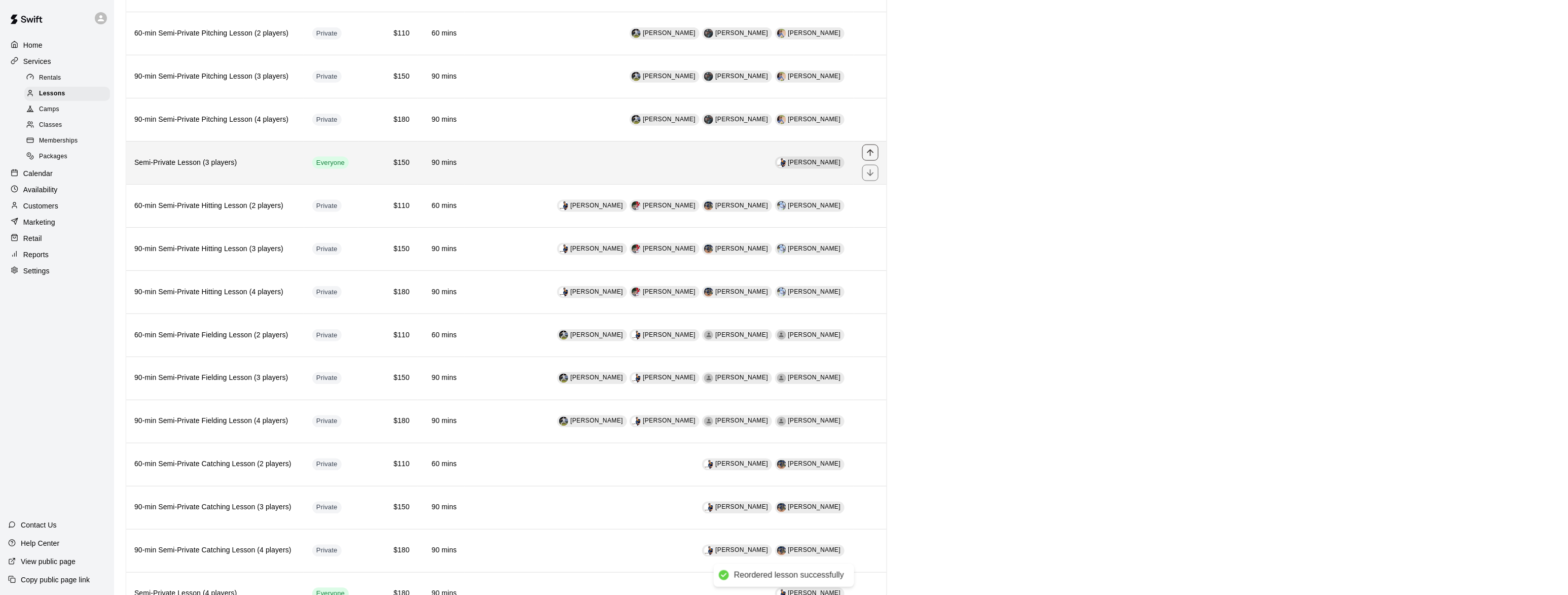
click at [874, 158] on icon "move item up" at bounding box center [870, 153] width 10 height 10
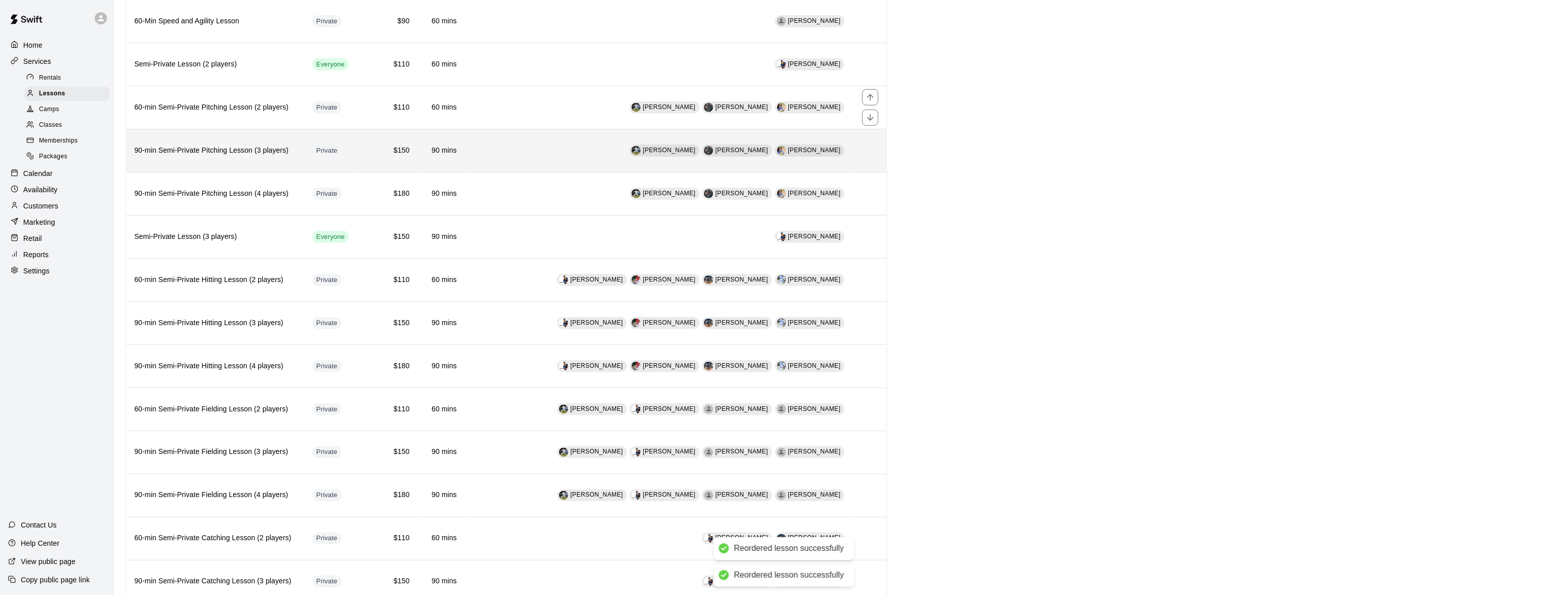
scroll to position [396, 0]
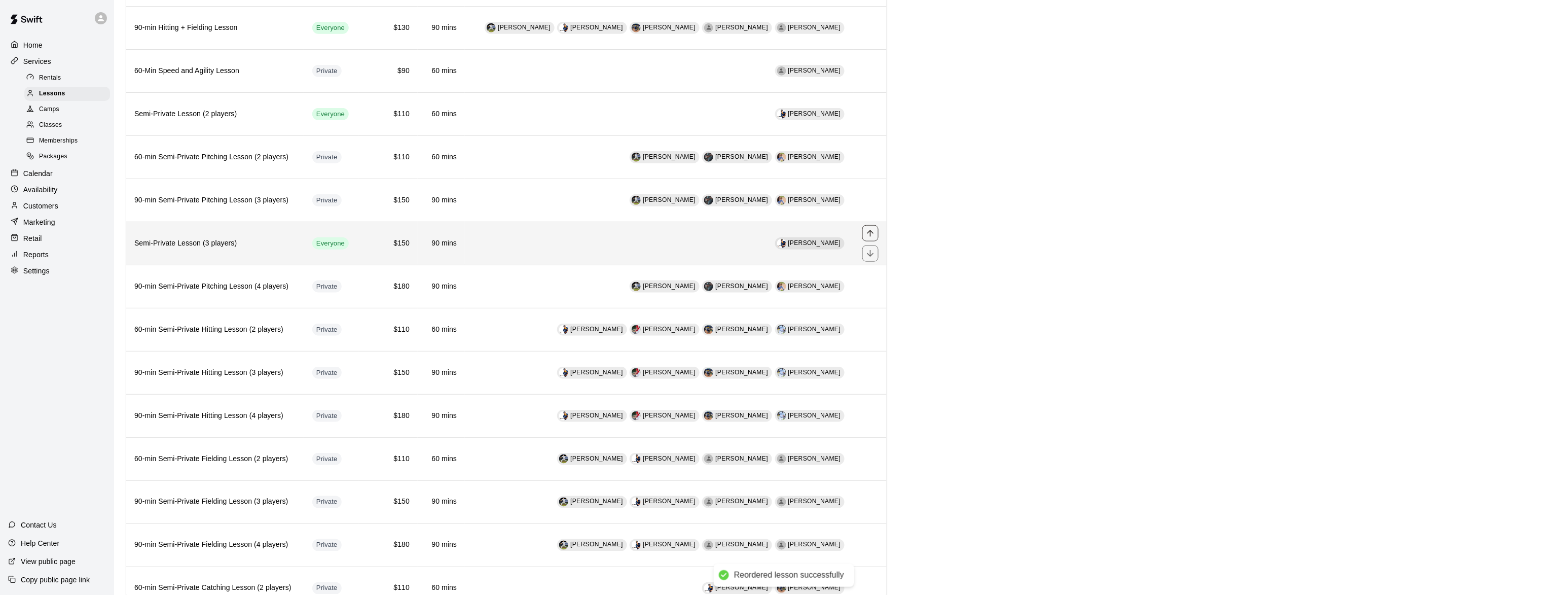
click at [869, 233] on button "move item up" at bounding box center [870, 233] width 16 height 16
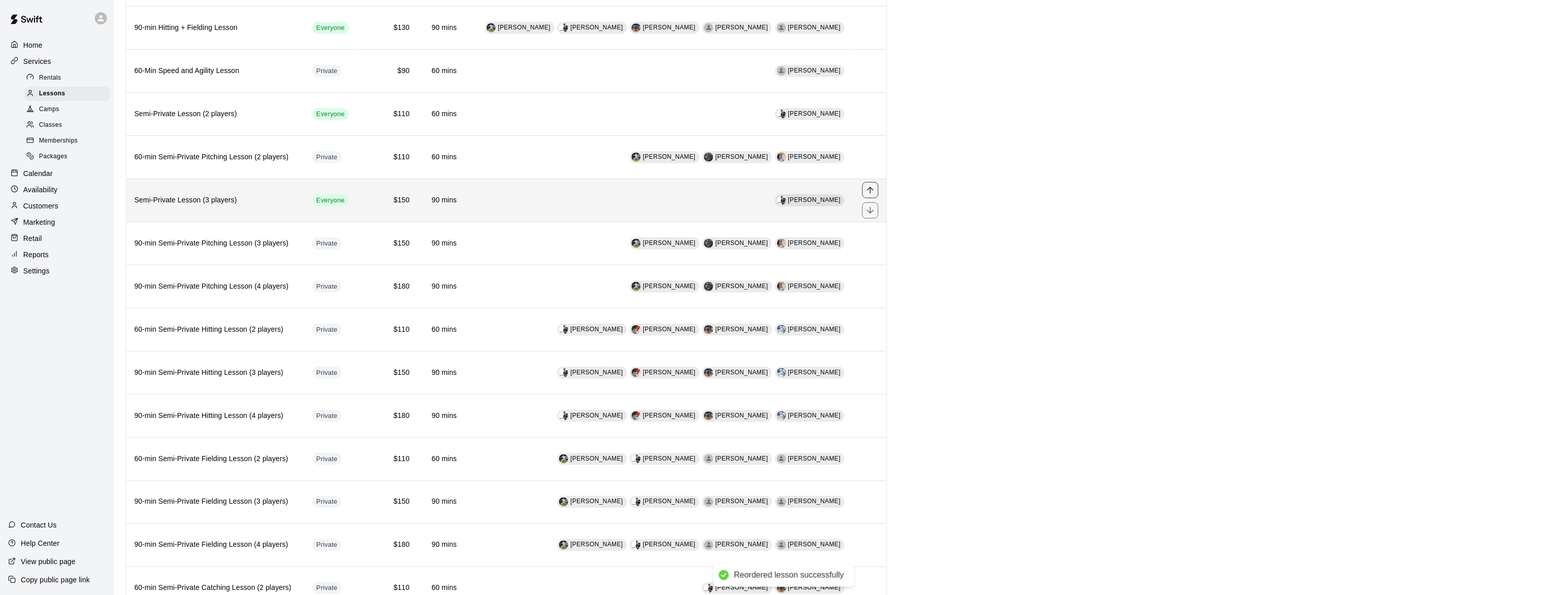
click at [872, 195] on icon "move item up" at bounding box center [870, 190] width 10 height 10
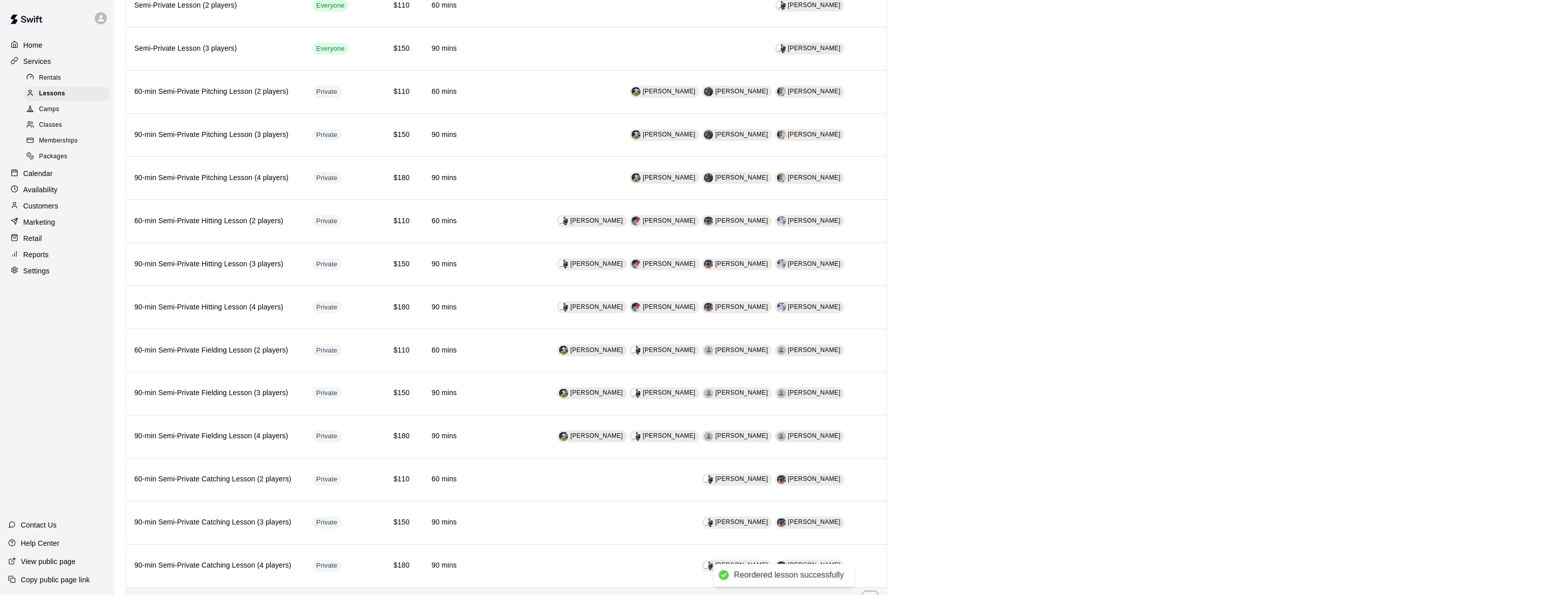
scroll to position [582, 0]
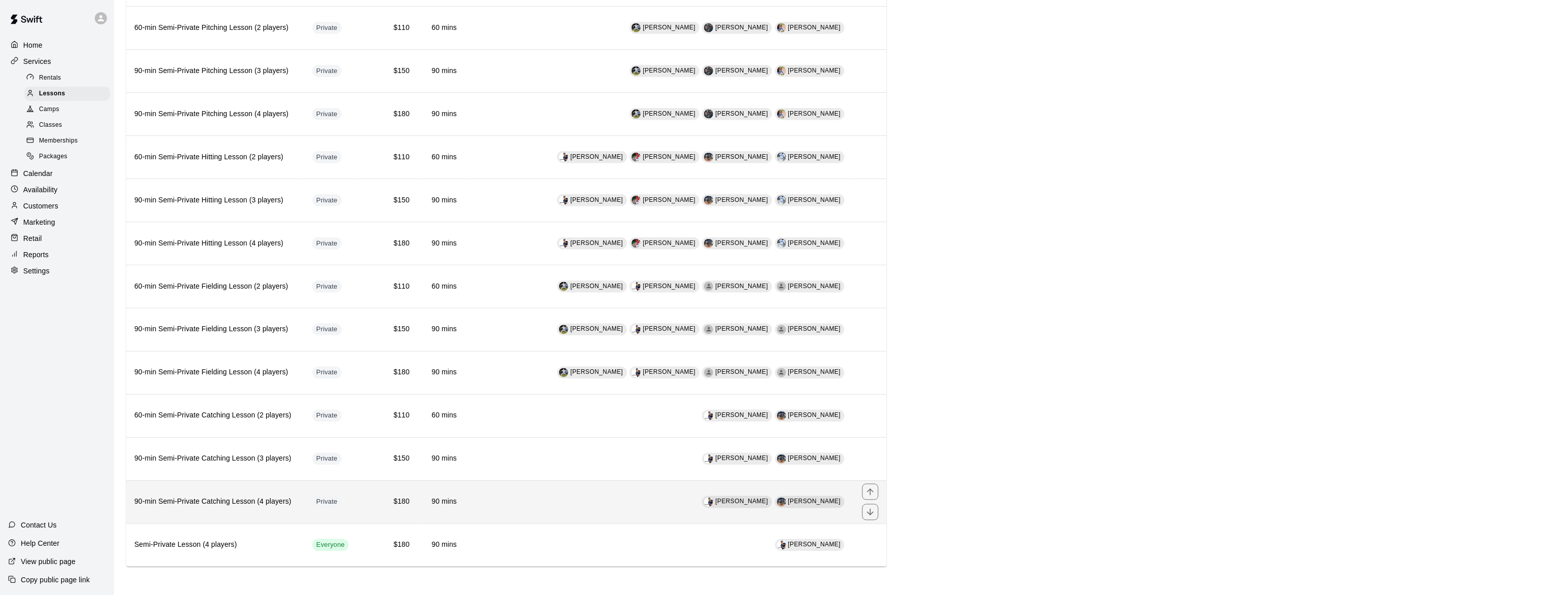
click at [240, 500] on h6 "90-min Semi-Private Catching Lesson (4 players)" at bounding box center [215, 502] width 162 height 11
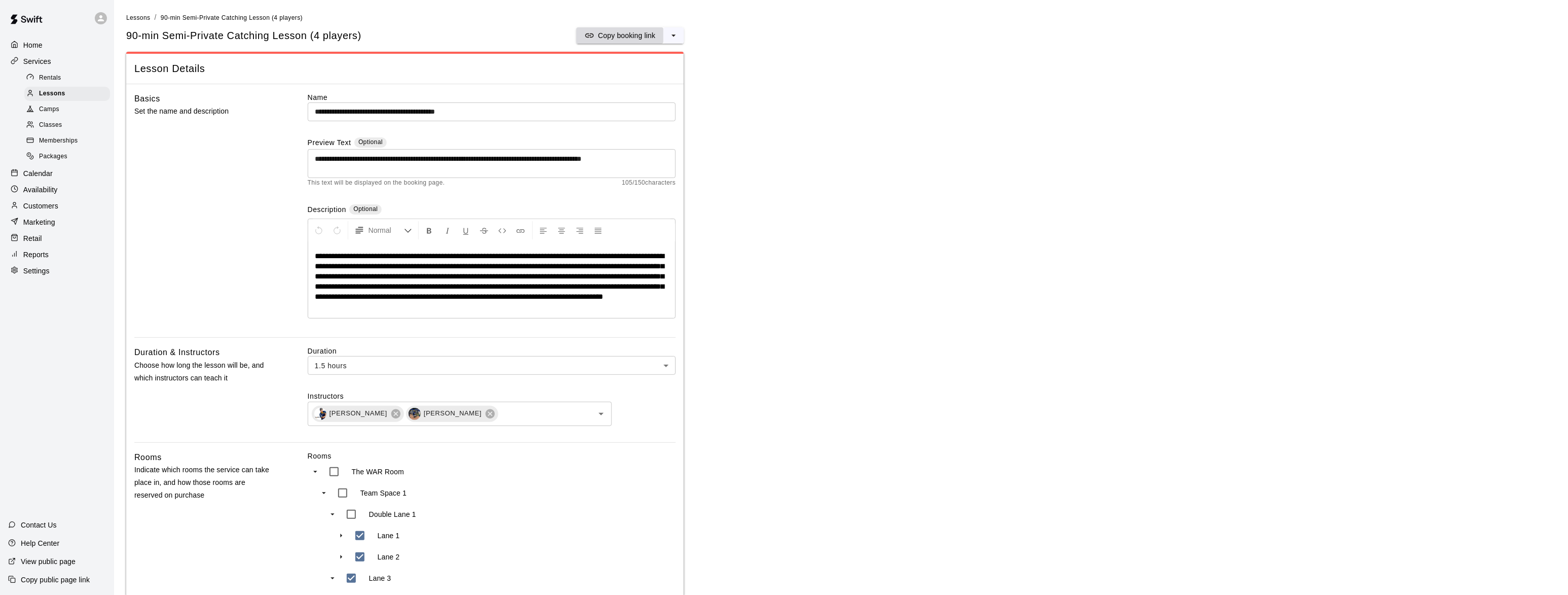
click at [609, 35] on p "Copy booking link" at bounding box center [626, 35] width 57 height 10
click at [61, 95] on span "Lessons" at bounding box center [52, 94] width 26 height 10
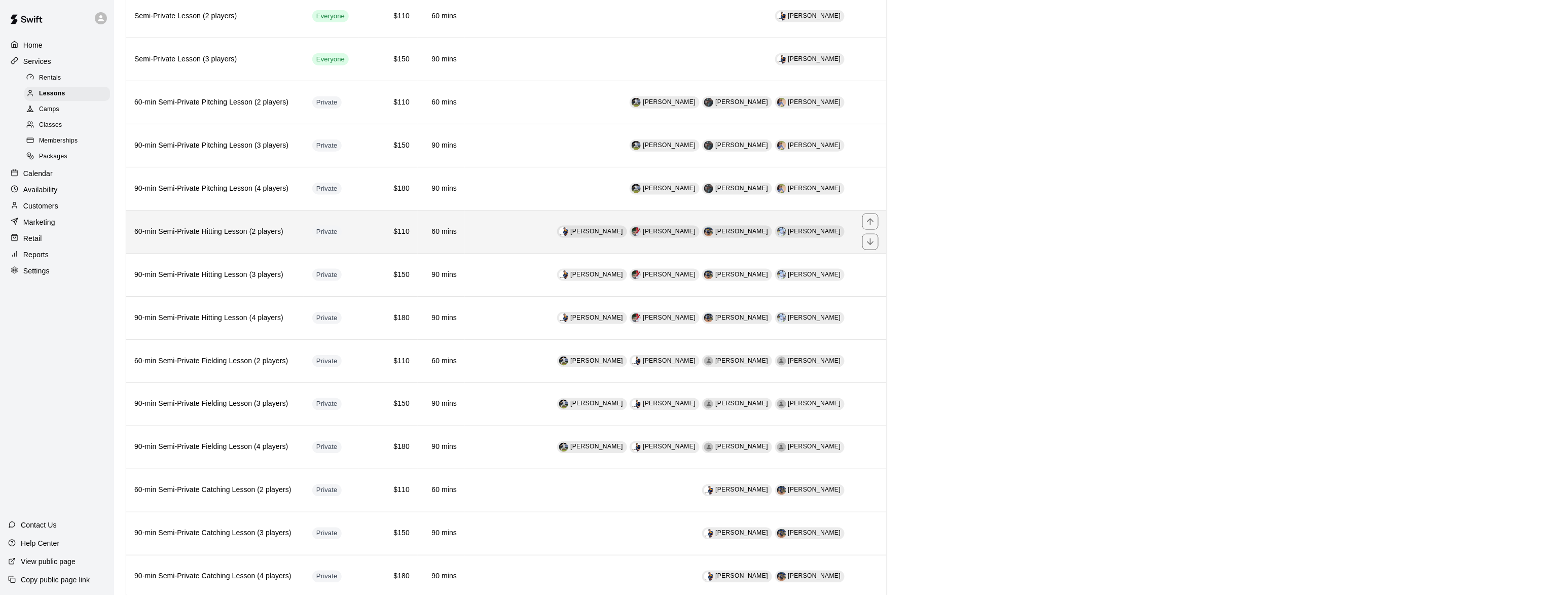
scroll to position [495, 0]
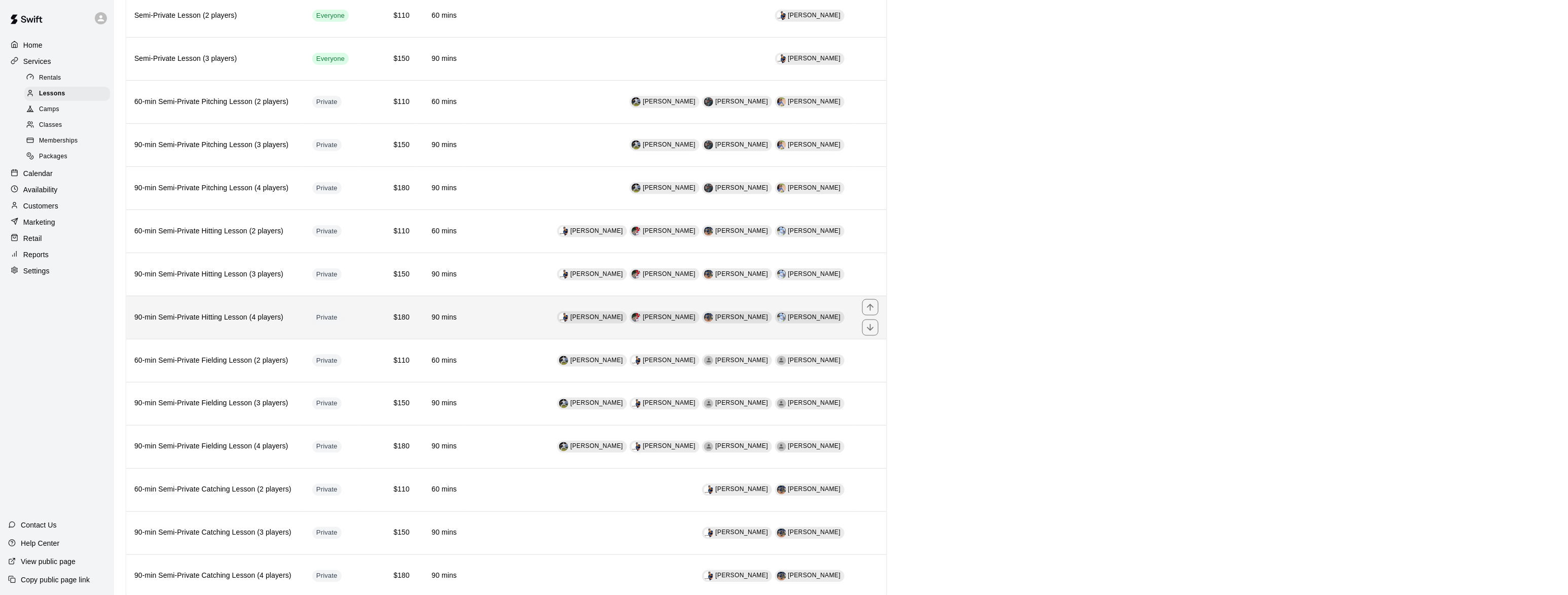
click at [229, 320] on th "90-min Semi-Private Hitting Lesson (4 players)" at bounding box center [215, 317] width 178 height 43
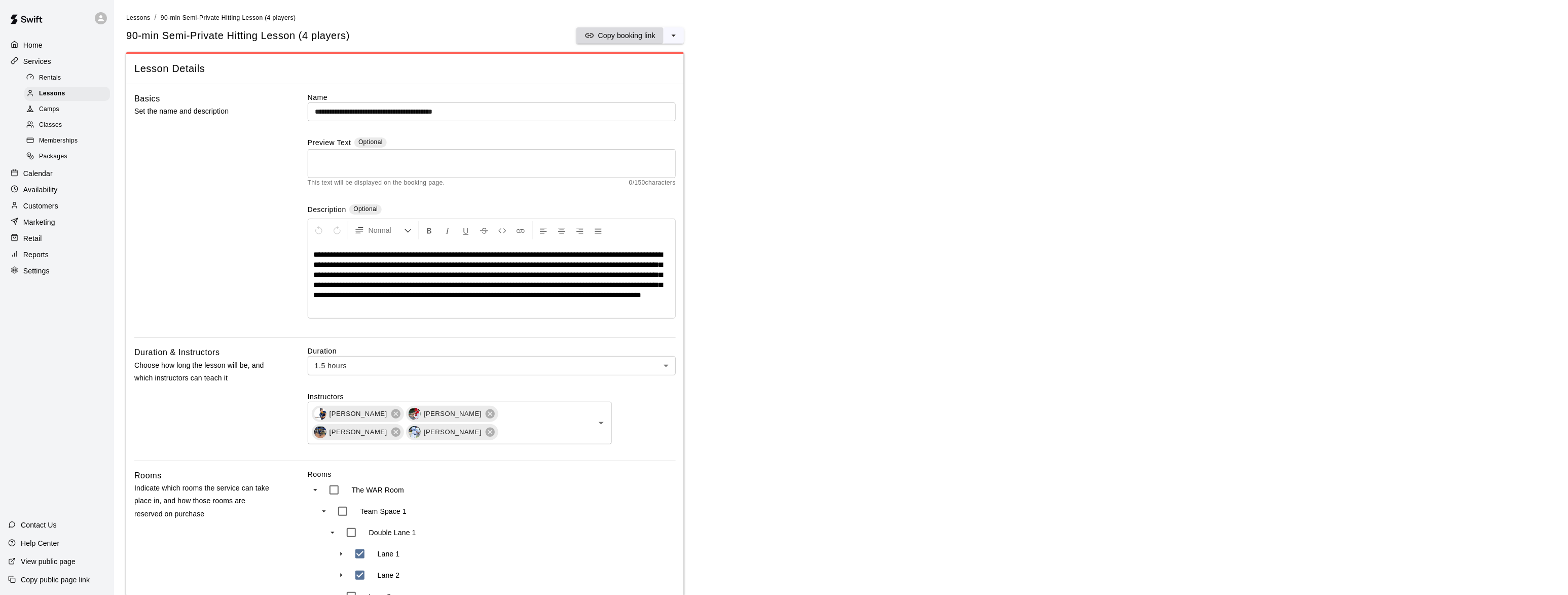
click at [639, 37] on p "Copy booking link" at bounding box center [626, 35] width 57 height 10
drag, startPoint x: 56, startPoint y: 92, endPoint x: 87, endPoint y: 105, distance: 33.6
click at [56, 92] on span "Lessons" at bounding box center [52, 94] width 26 height 10
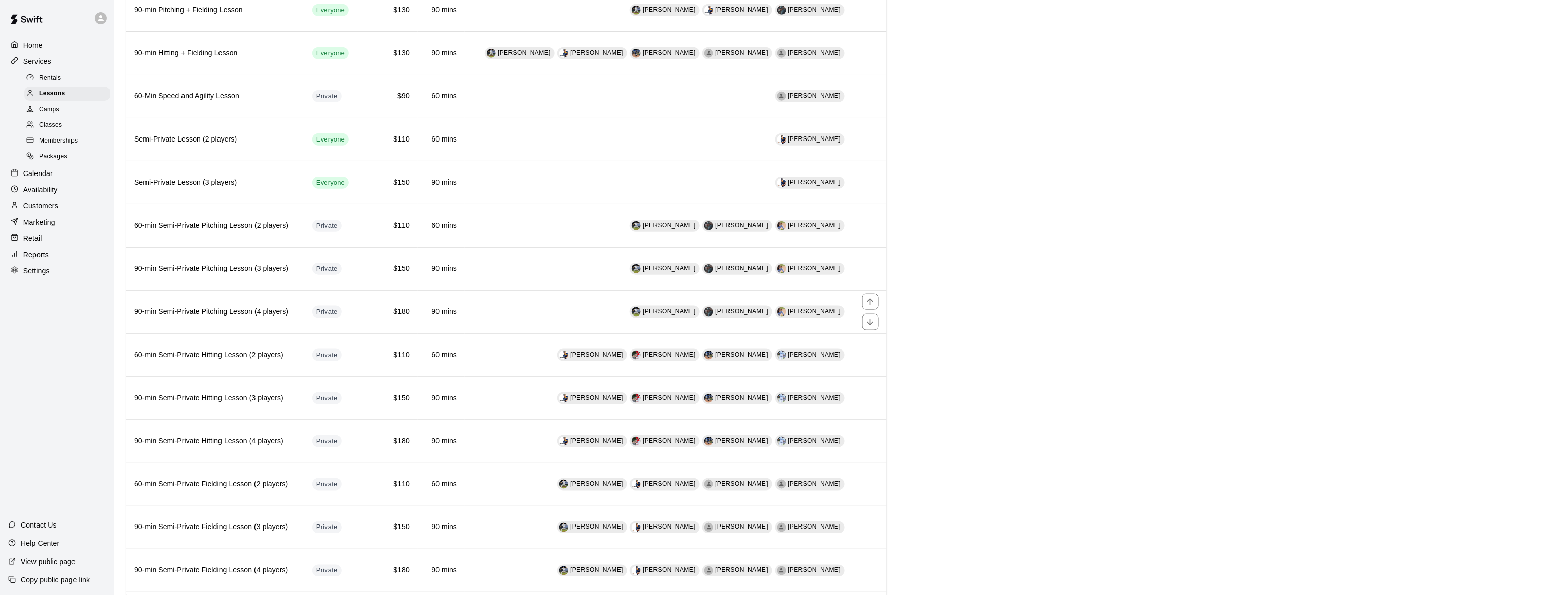
scroll to position [432, 0]
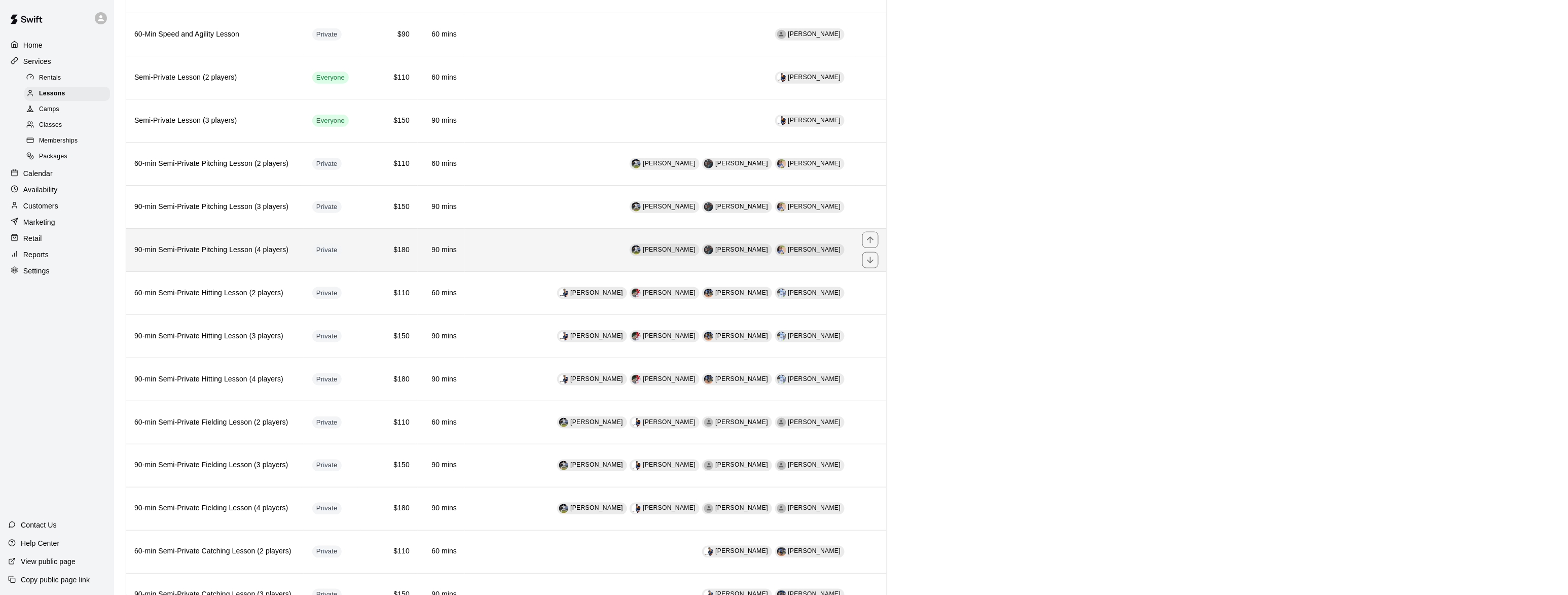
click at [199, 256] on h6 "90-min Semi-Private Pitching Lesson (4 players)" at bounding box center [215, 250] width 162 height 11
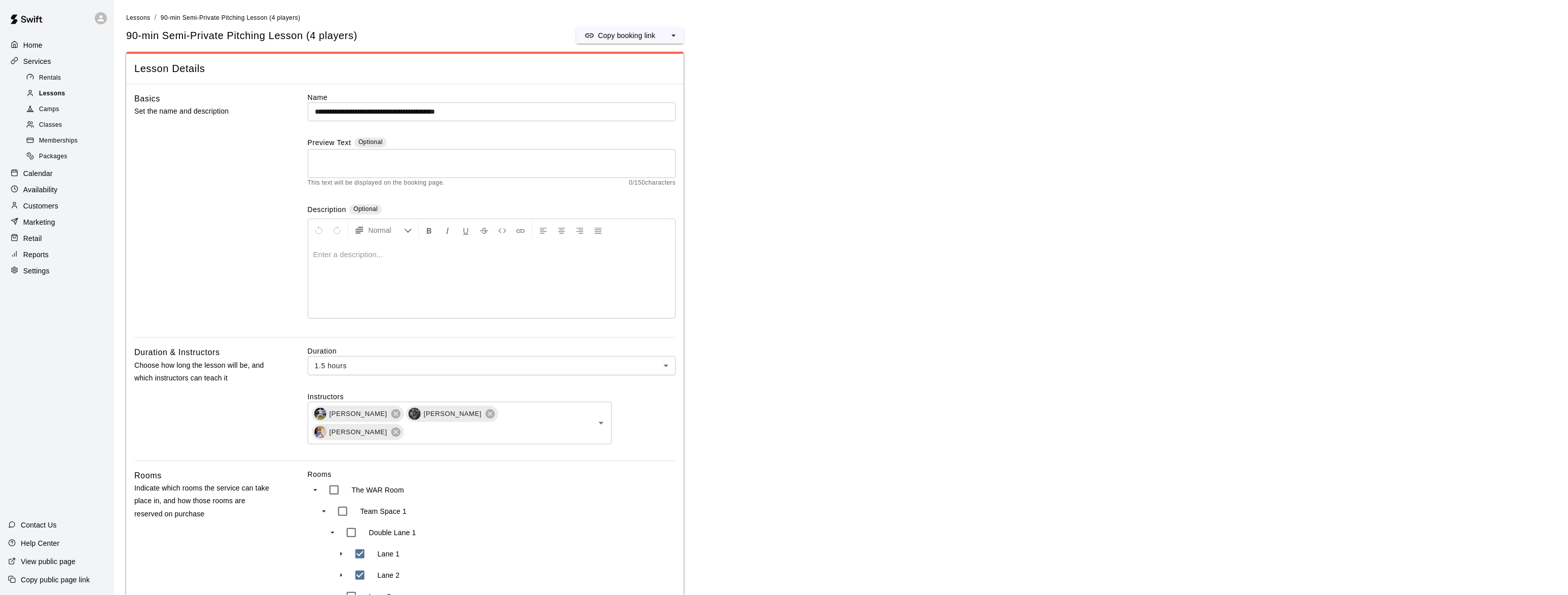
click at [61, 96] on span "Lessons" at bounding box center [52, 94] width 26 height 10
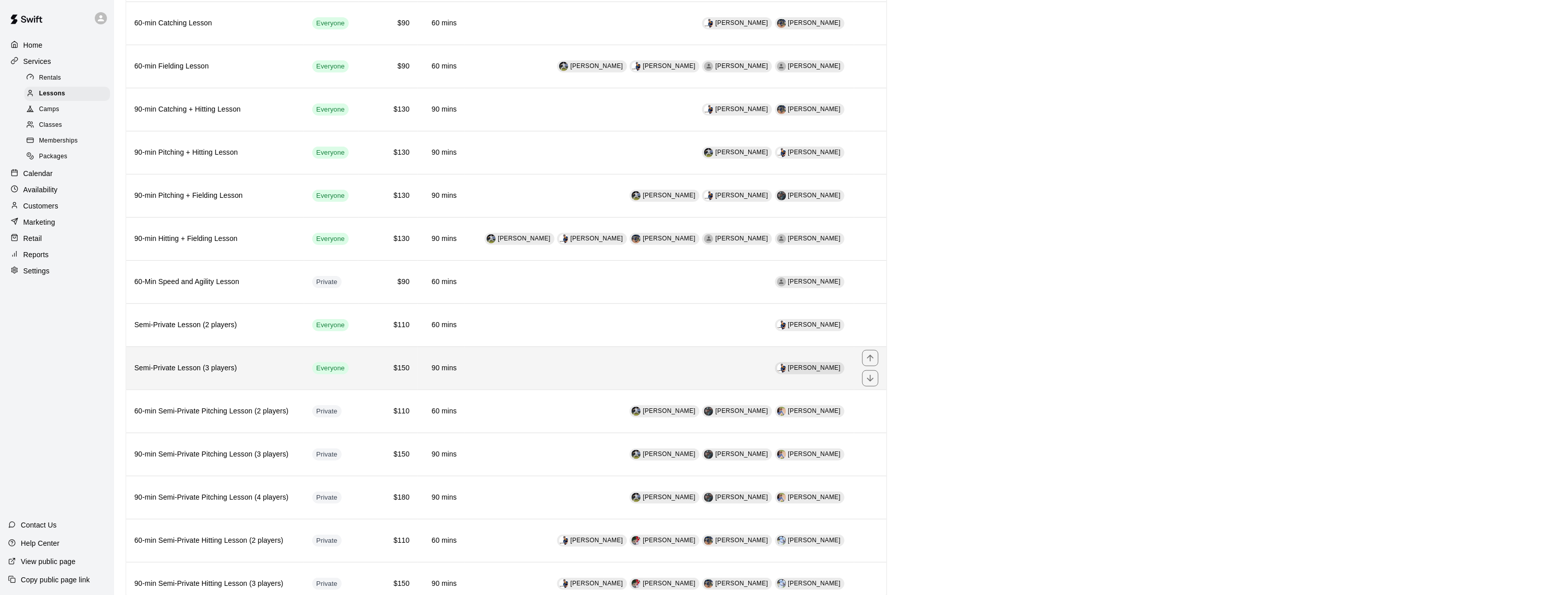
scroll to position [582, 0]
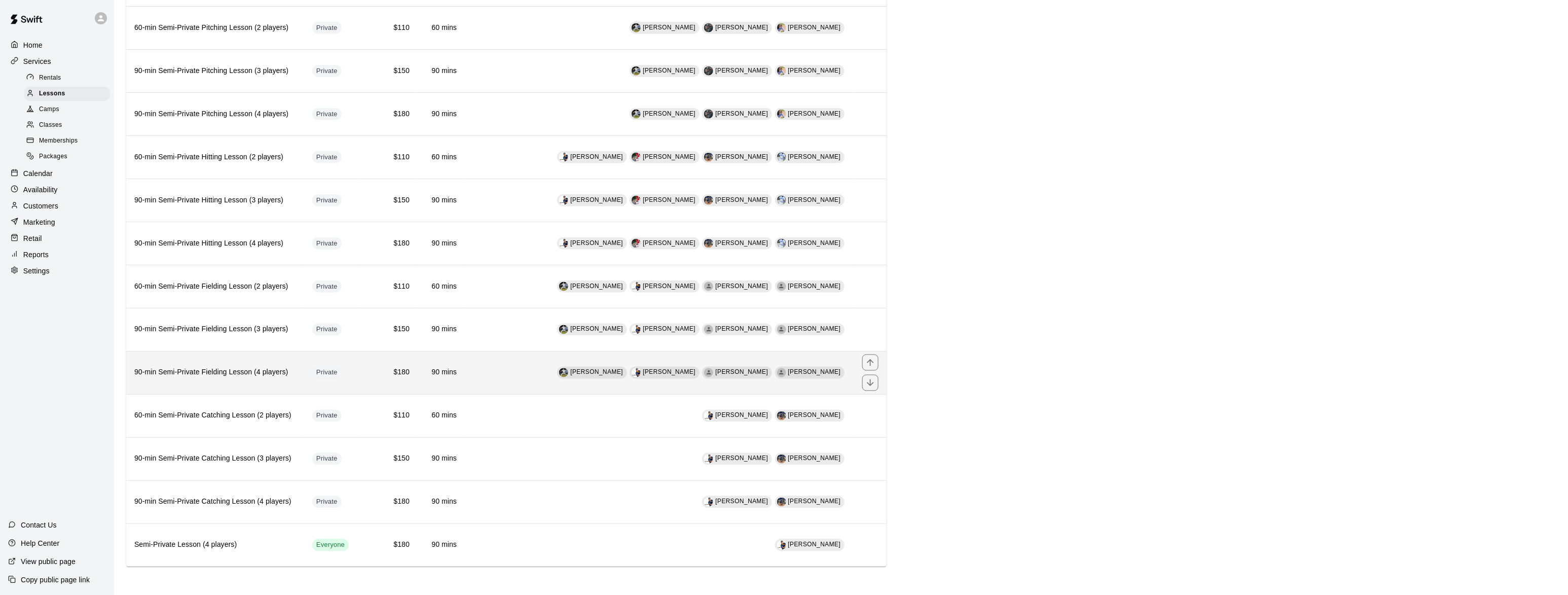
click at [187, 371] on h6 "90-min Semi-Private Fielding Lesson (4 players)" at bounding box center [215, 373] width 162 height 11
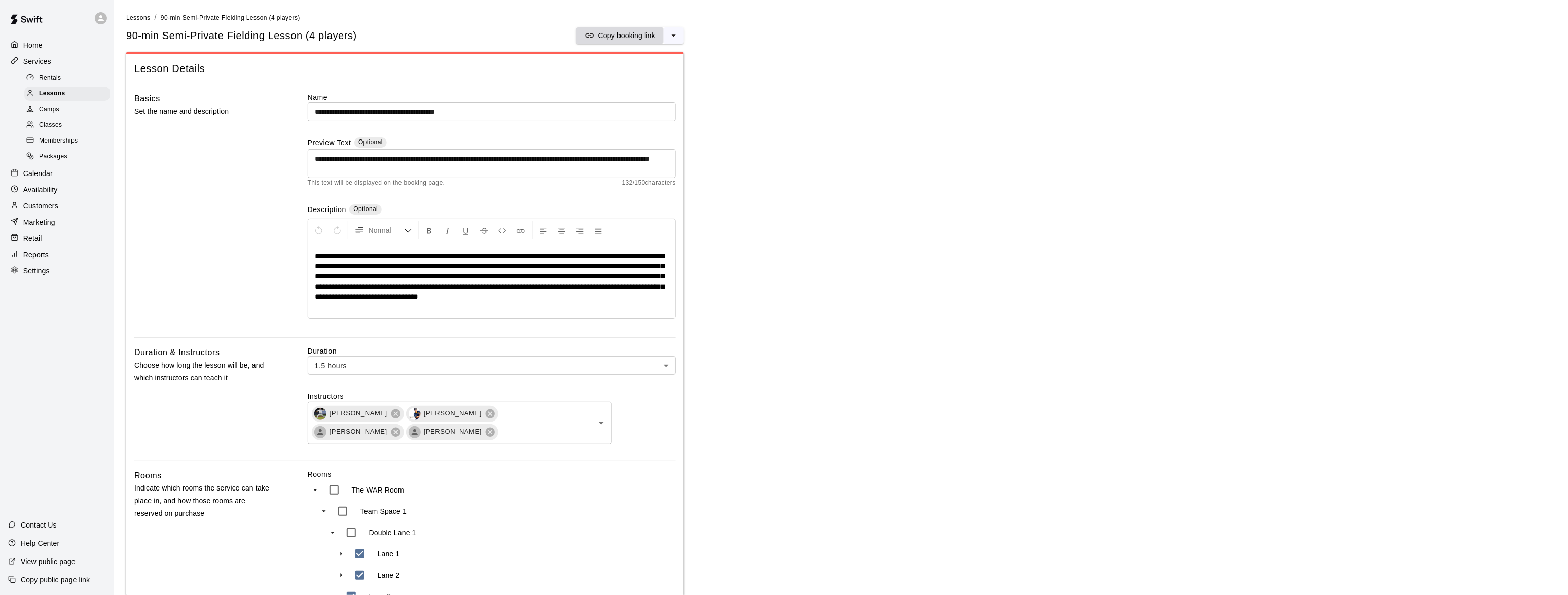
click at [619, 37] on p "Copy booking link" at bounding box center [626, 35] width 57 height 10
click at [60, 93] on span "Lessons" at bounding box center [52, 94] width 26 height 10
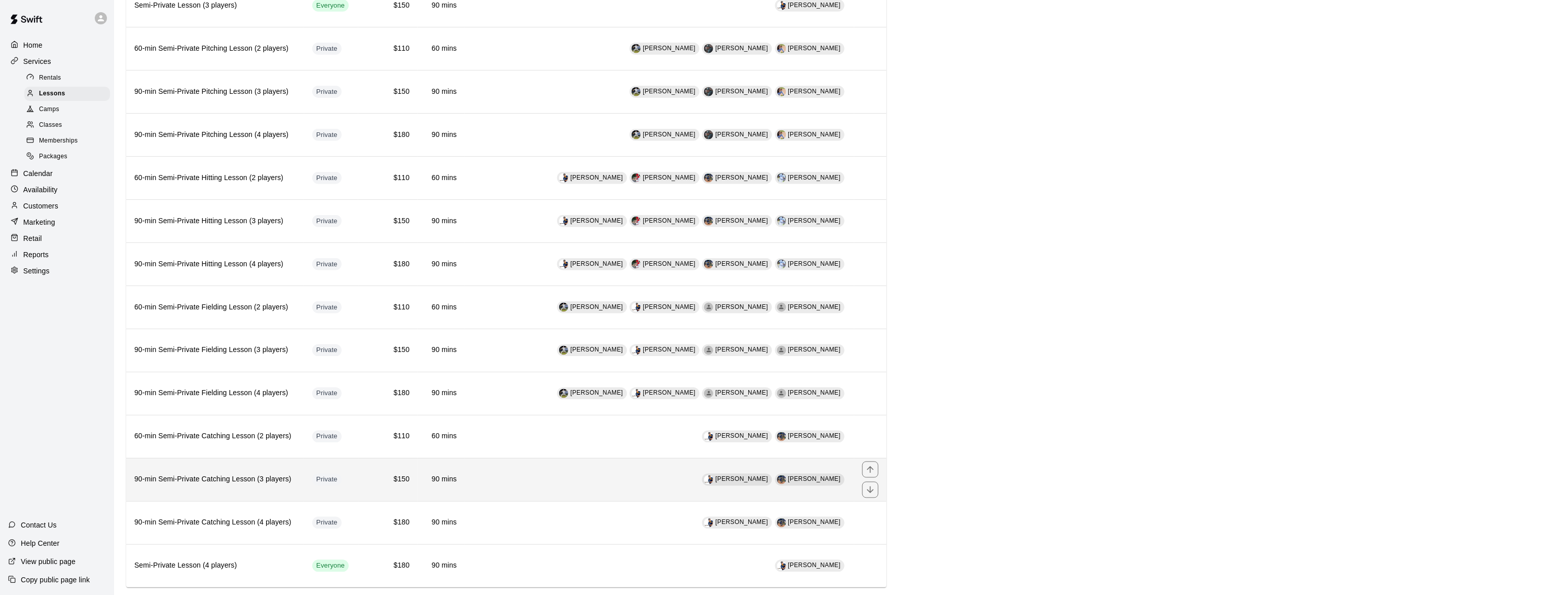
scroll to position [582, 0]
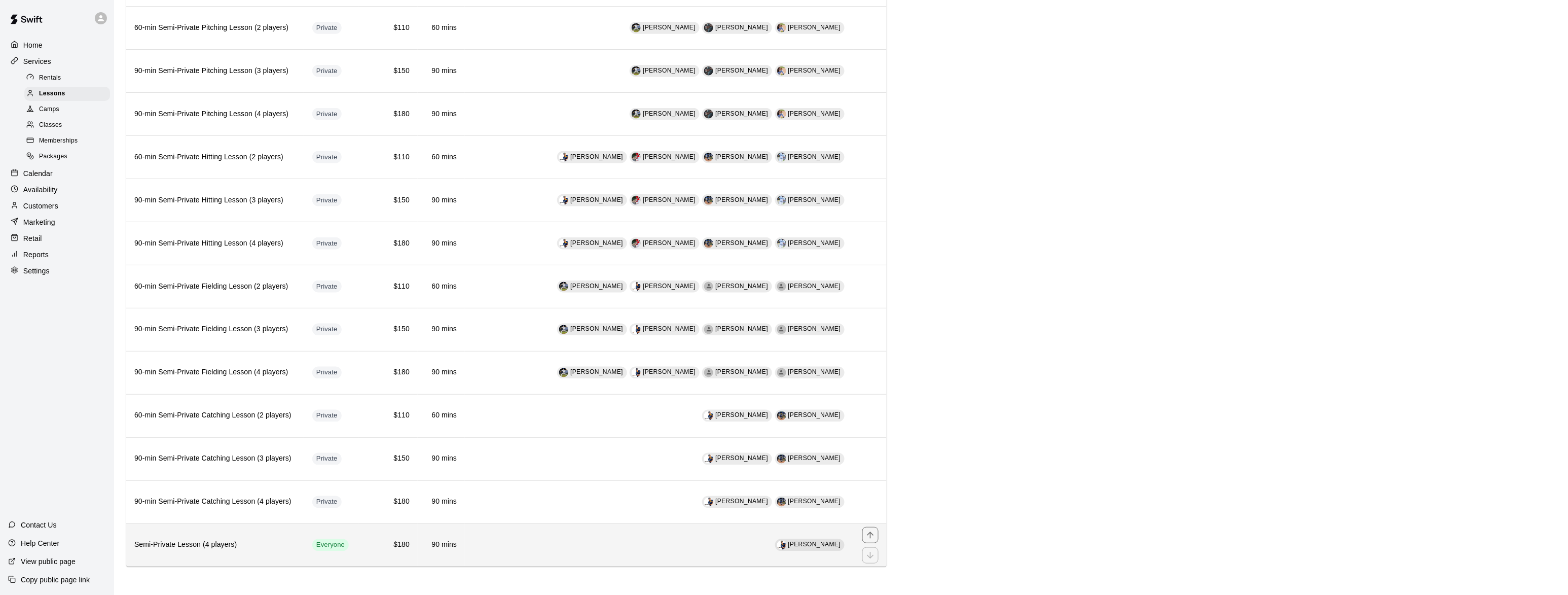
click at [874, 528] on button "move item up" at bounding box center [870, 535] width 16 height 16
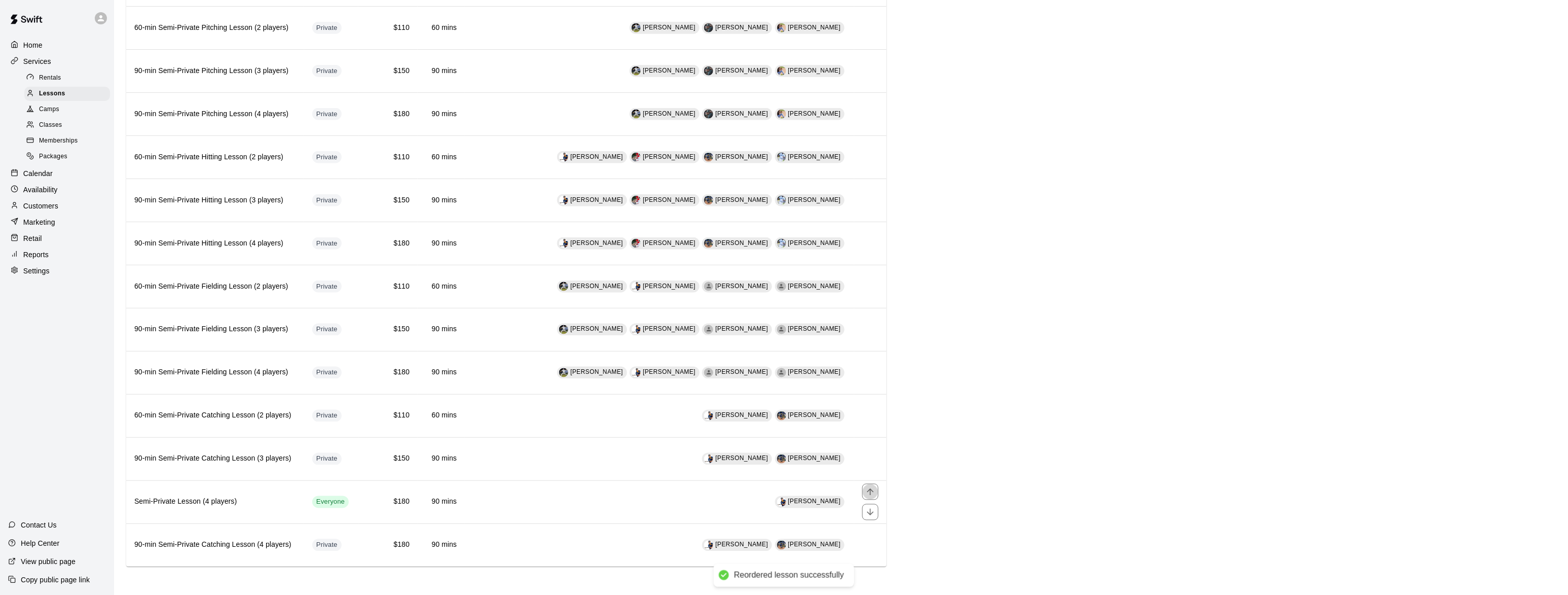
click at [871, 490] on icon "move item up" at bounding box center [870, 492] width 10 height 10
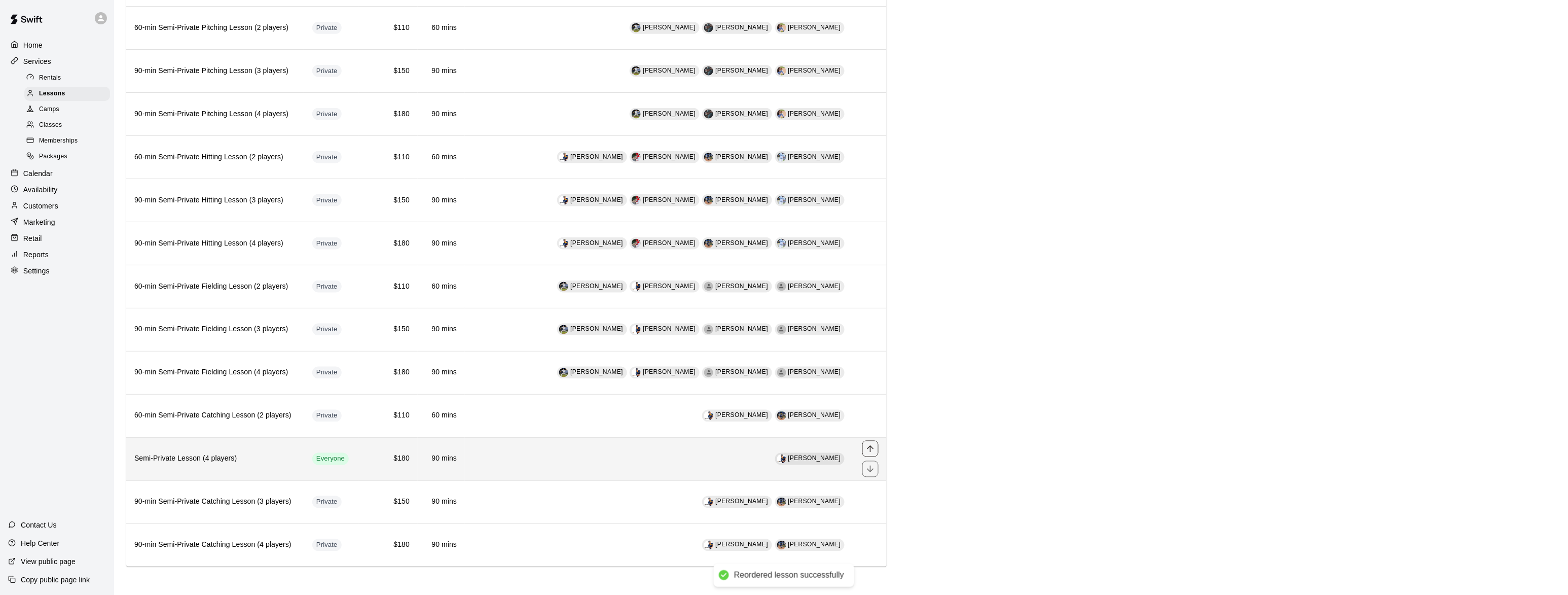
click at [869, 441] on button "move item up" at bounding box center [870, 449] width 16 height 16
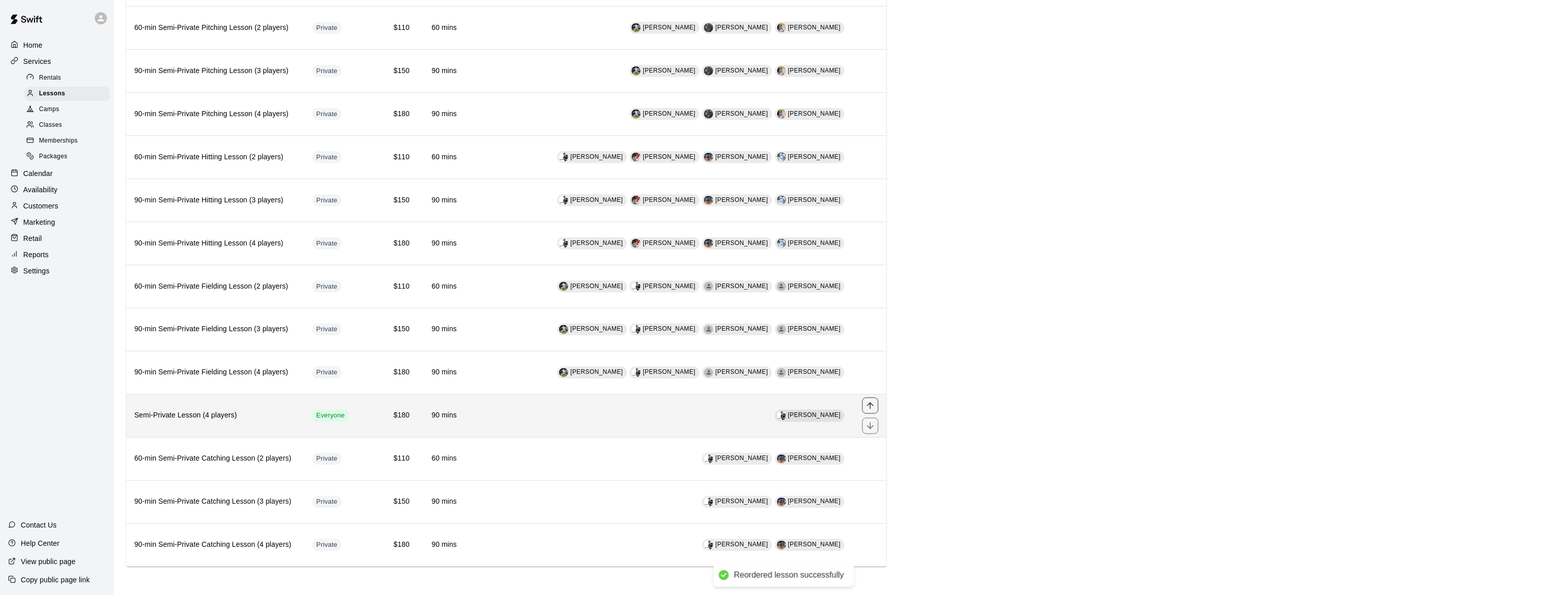
click at [867, 401] on icon "move item up" at bounding box center [870, 406] width 10 height 10
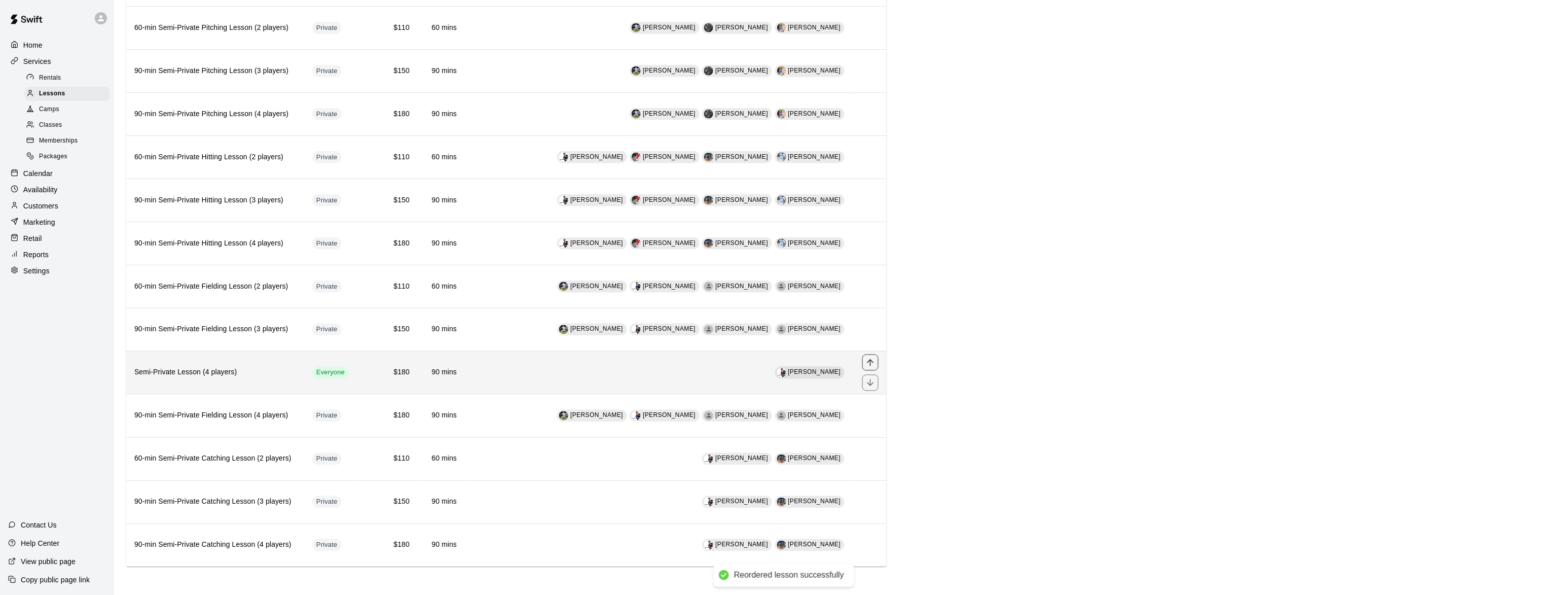
click at [867, 359] on icon "move item up" at bounding box center [870, 363] width 10 height 10
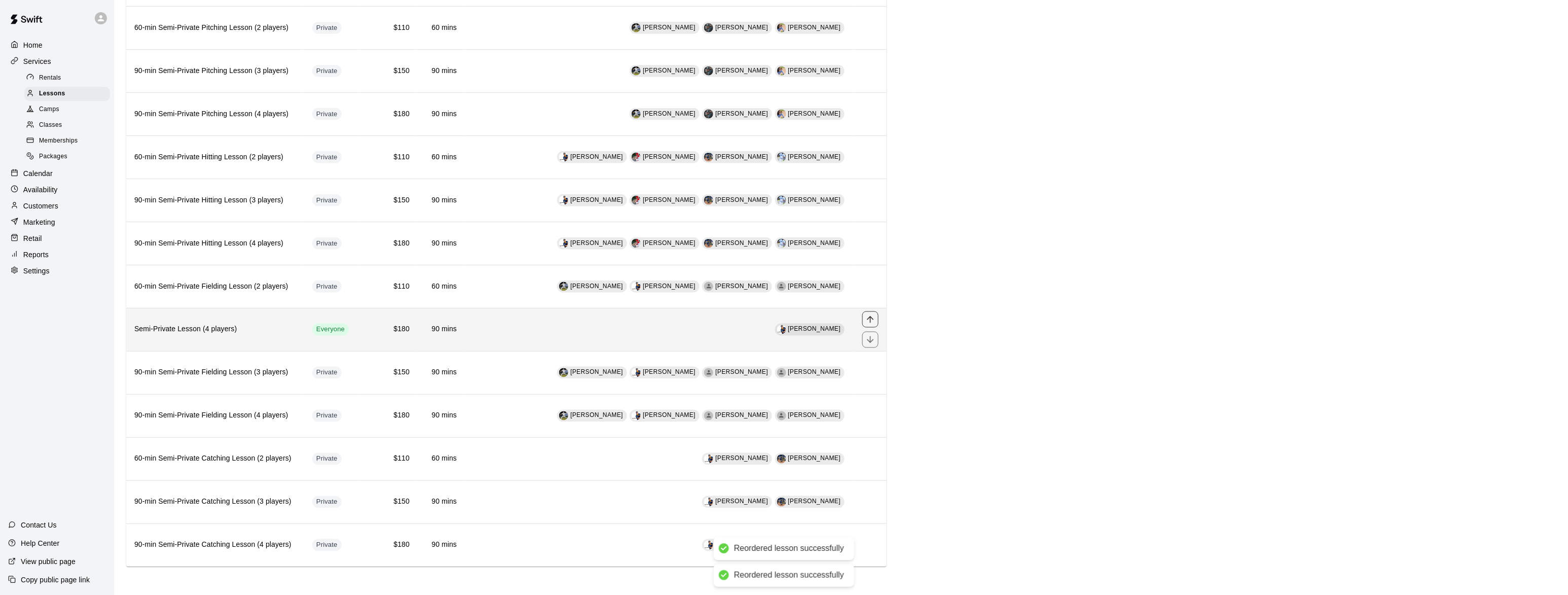
click at [869, 317] on icon "move item up" at bounding box center [870, 319] width 10 height 10
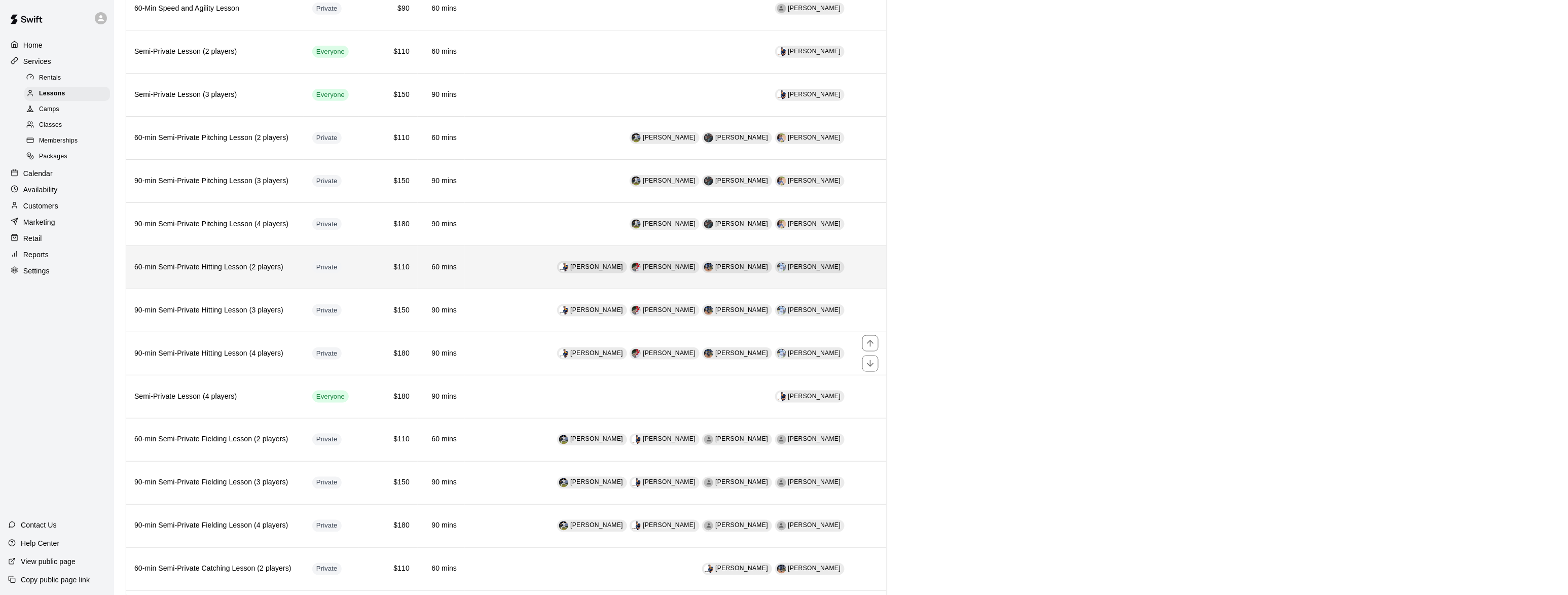
scroll to position [458, 0]
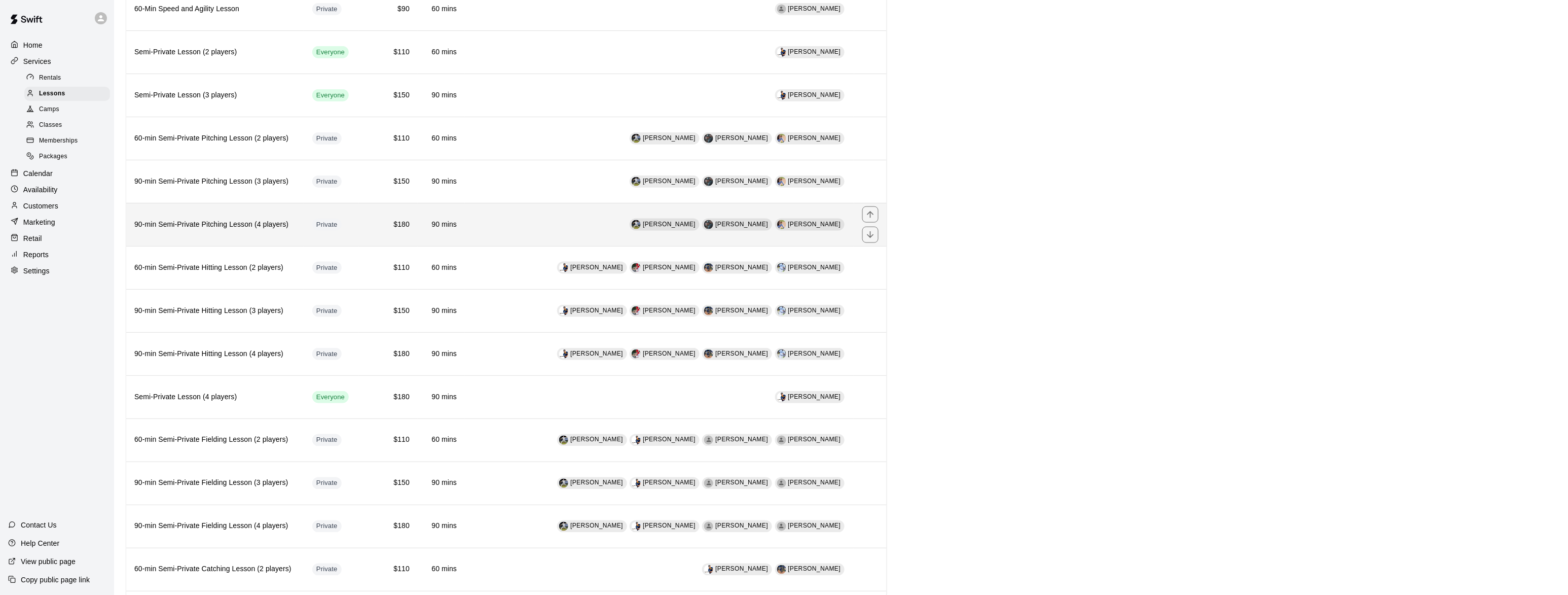
click at [205, 230] on h6 "90-min Semi-Private Pitching Lesson (4 players)" at bounding box center [215, 225] width 162 height 11
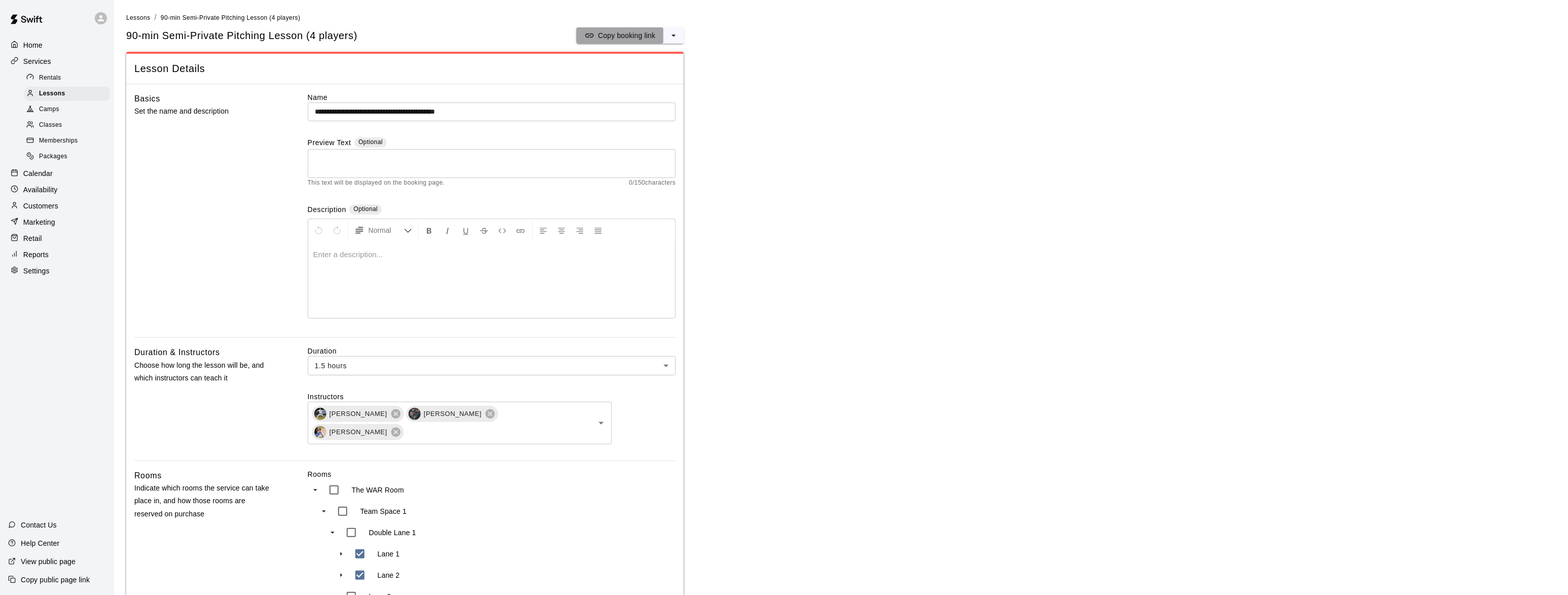
click at [607, 36] on p "Copy booking link" at bounding box center [626, 35] width 57 height 10
click at [45, 96] on span "Lessons" at bounding box center [52, 94] width 26 height 10
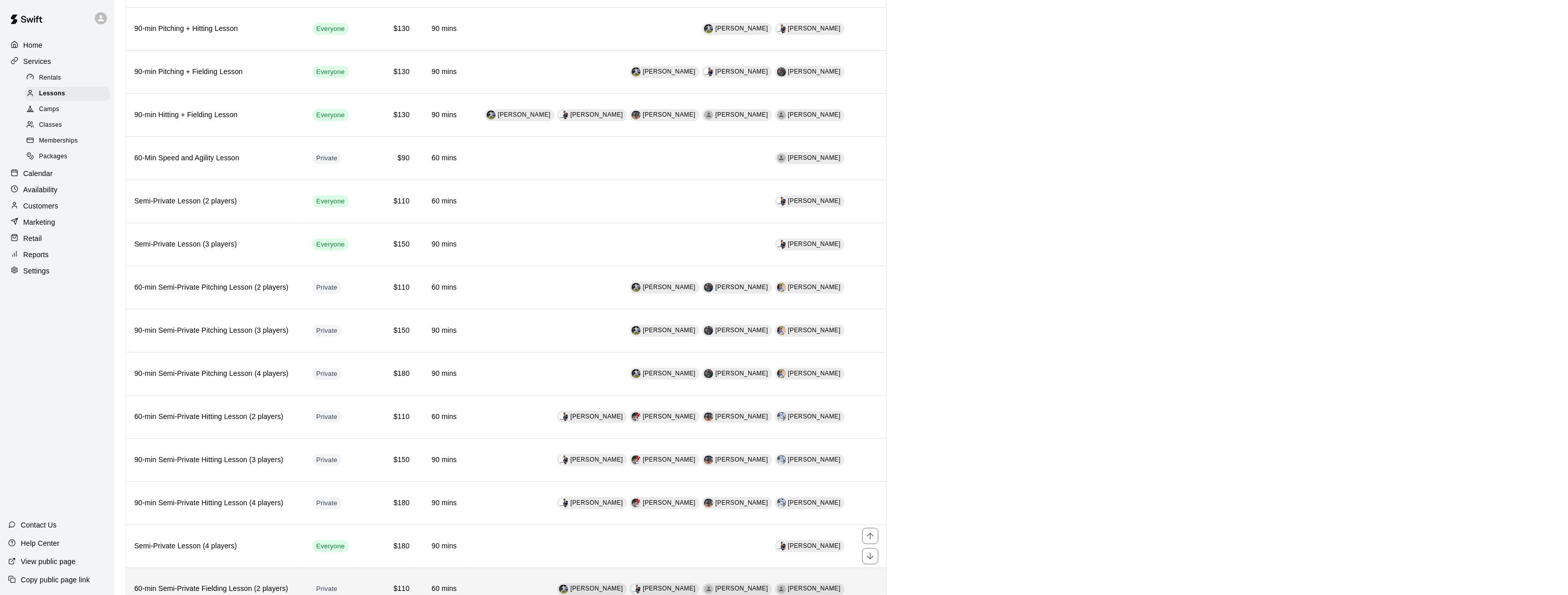
scroll to position [557, 0]
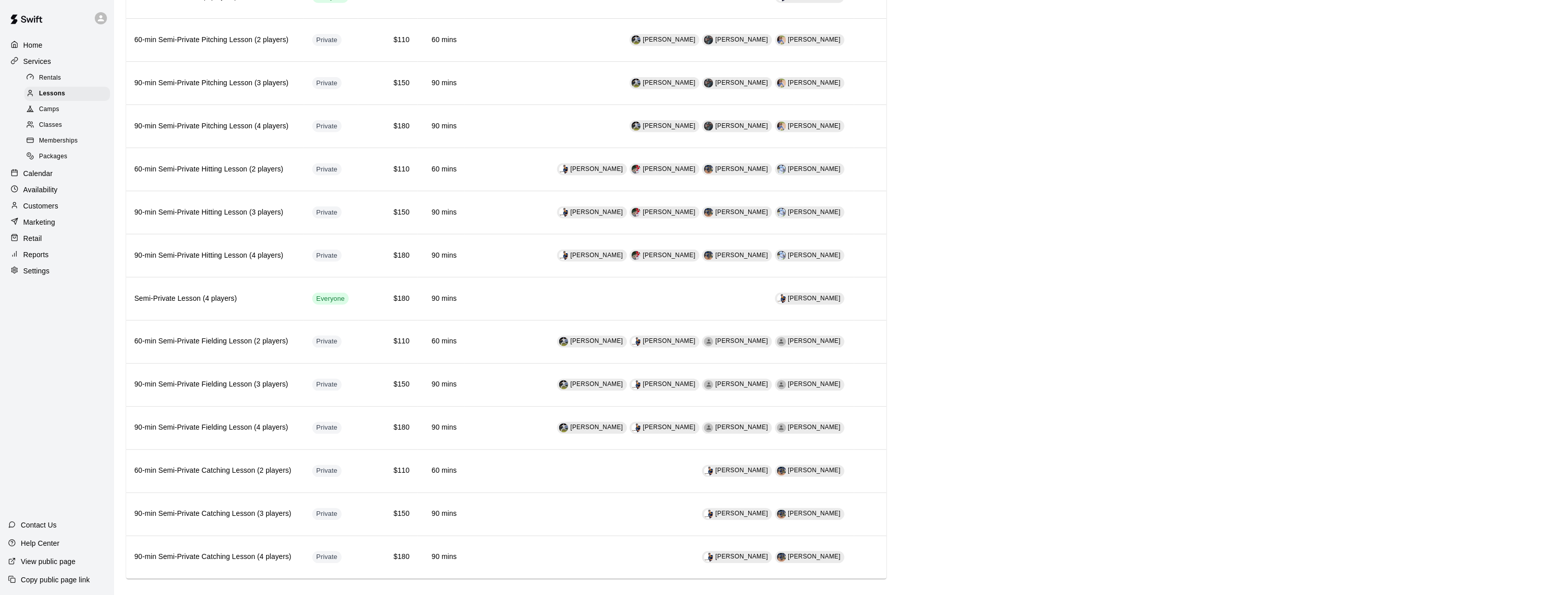
click at [40, 173] on p "Calendar" at bounding box center [38, 173] width 30 height 10
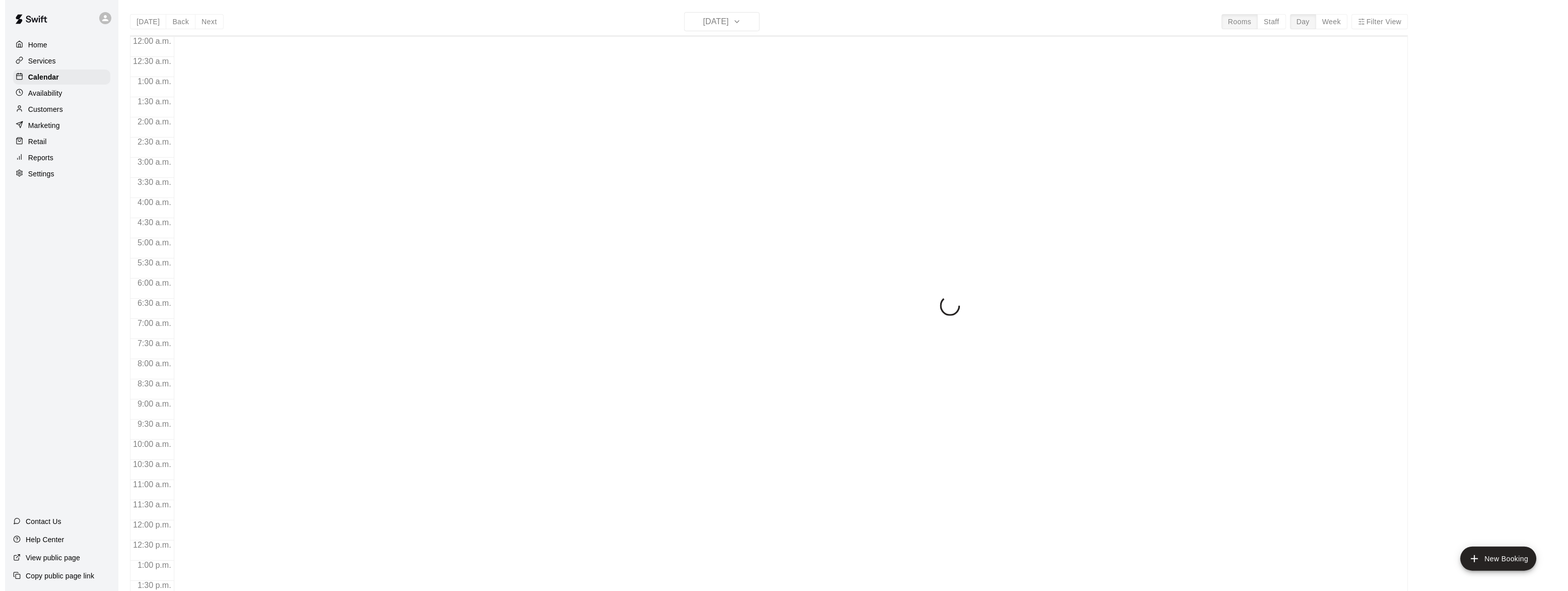
scroll to position [401, 0]
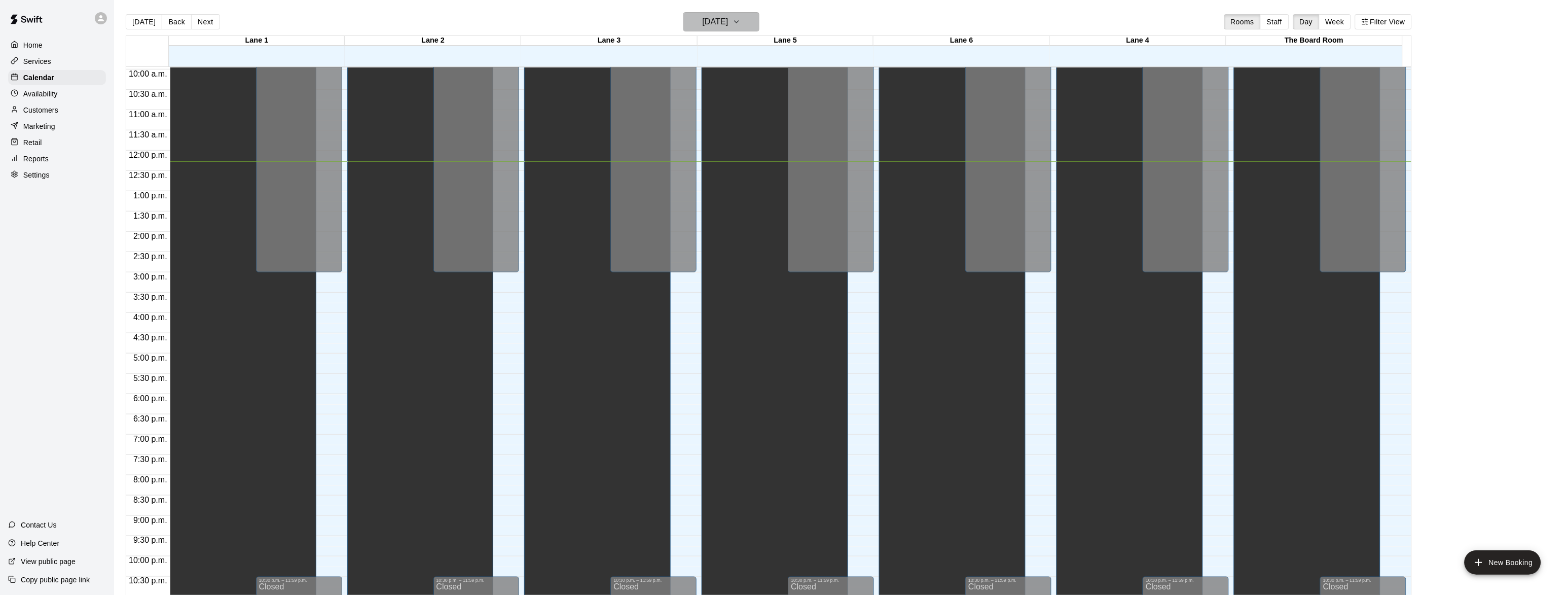
click at [741, 18] on icon "button" at bounding box center [736, 21] width 8 height 12
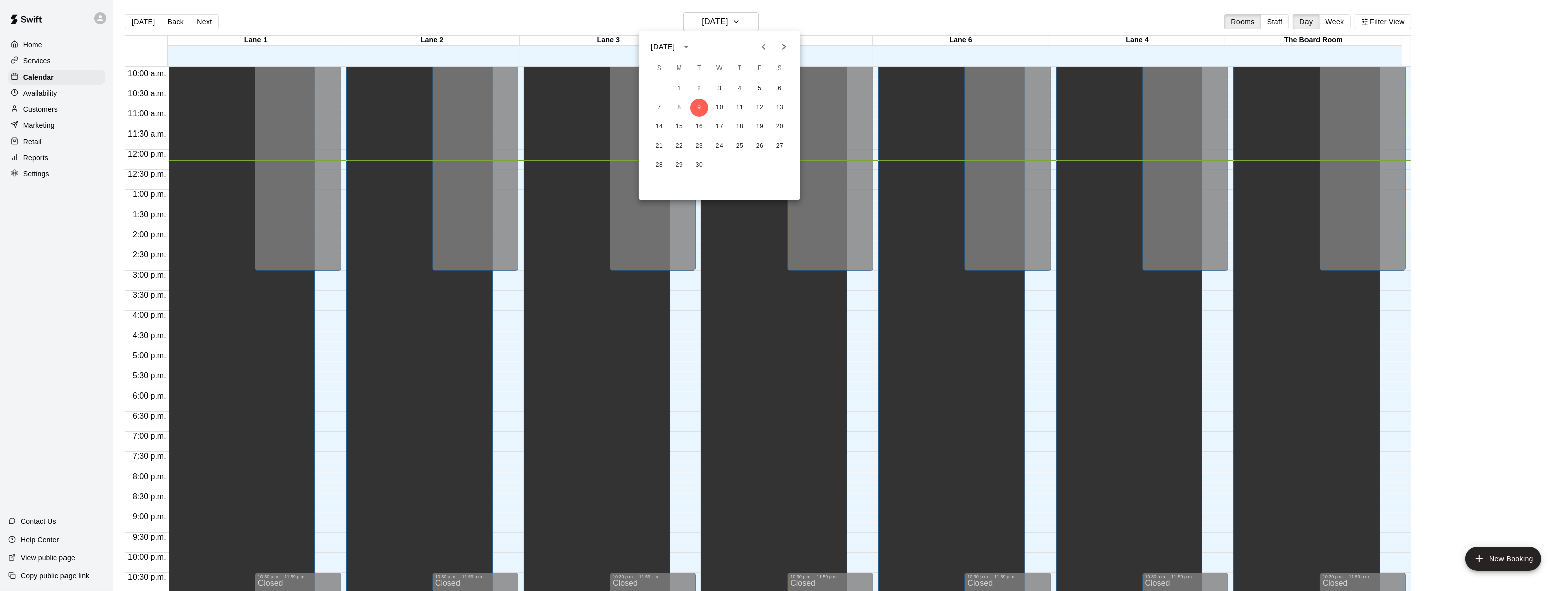
click at [779, 46] on icon "Next month" at bounding box center [783, 46] width 12 height 12
click at [786, 45] on icon "Next month" at bounding box center [783, 46] width 12 height 12
click at [776, 164] on button "29" at bounding box center [780, 166] width 18 height 18
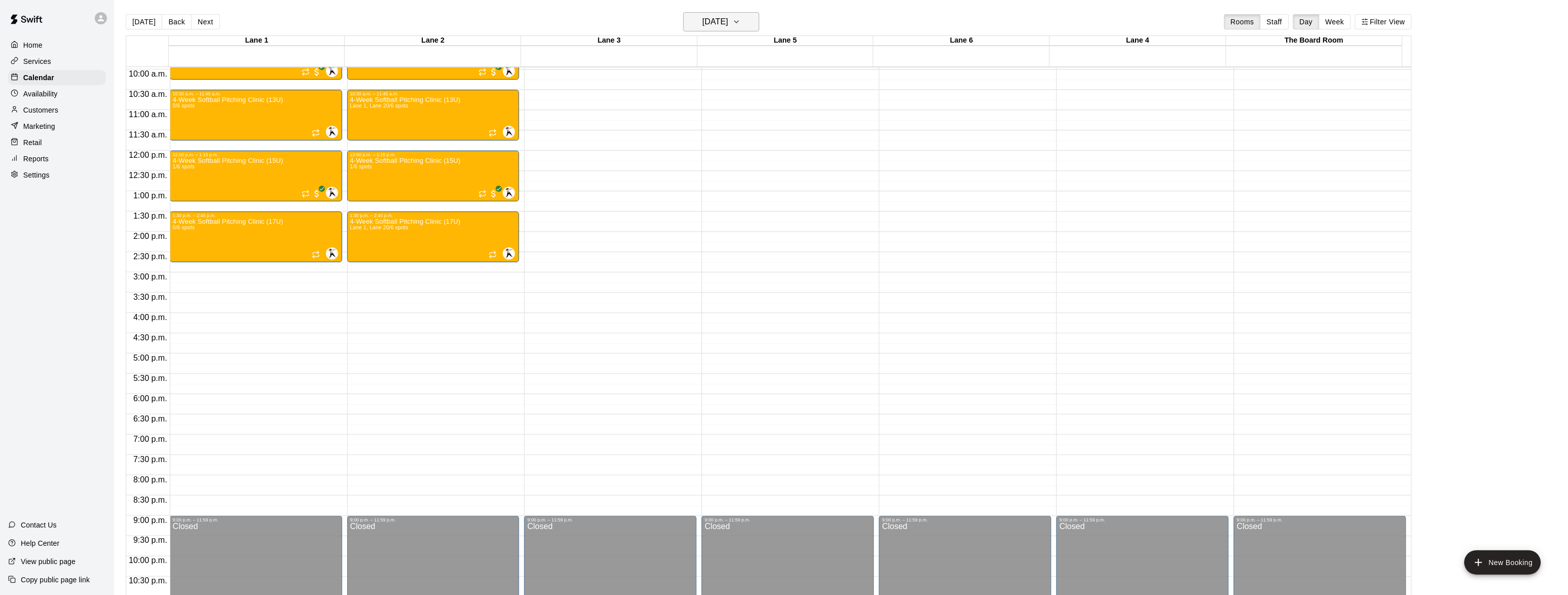
click at [741, 20] on icon "button" at bounding box center [736, 21] width 8 height 12
click at [763, 131] on button "14" at bounding box center [765, 128] width 18 height 18
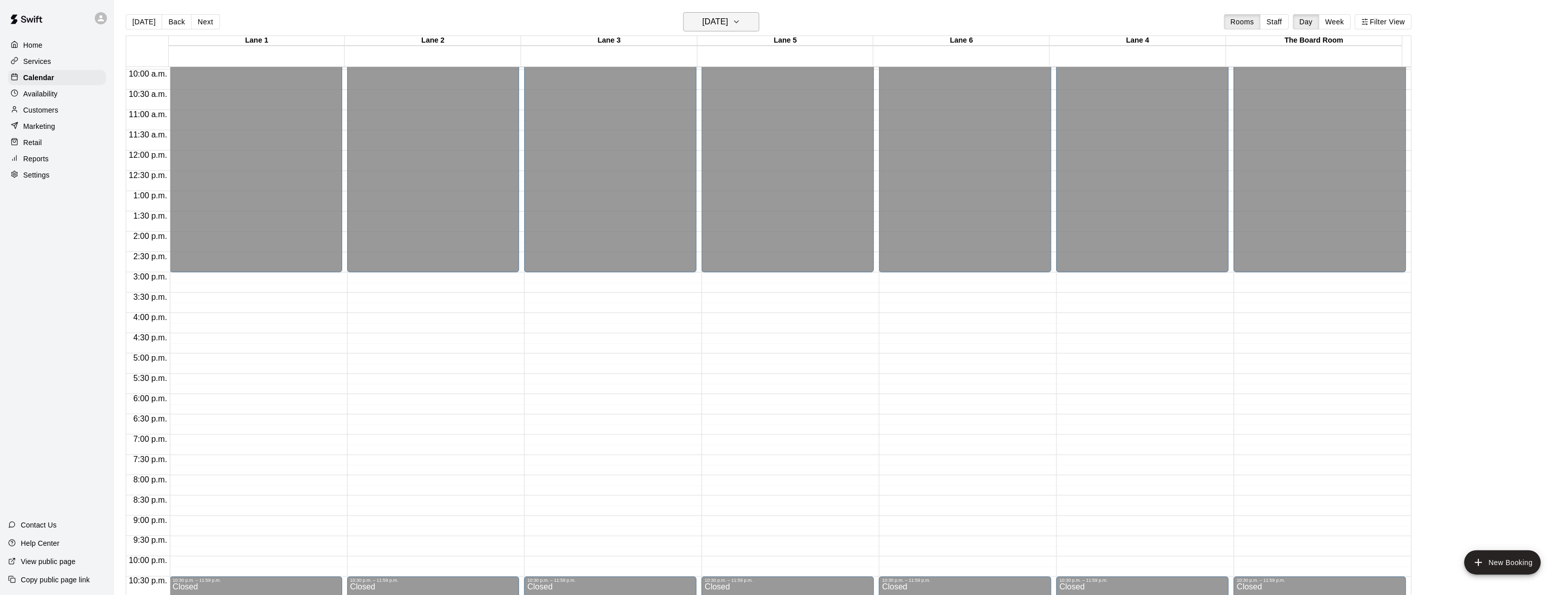
click at [729, 16] on h6 "Friday Nov 14" at bounding box center [715, 22] width 26 height 14
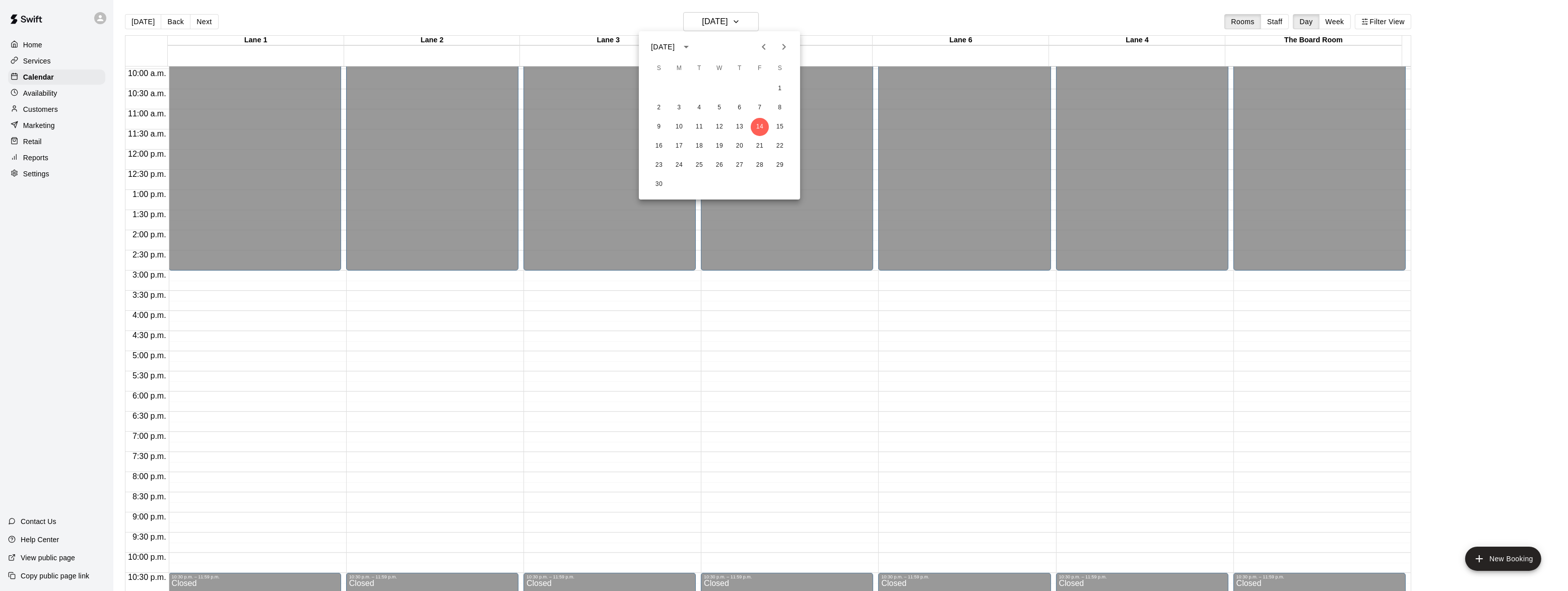
click at [692, 46] on icon "calendar view is open, switch to year view" at bounding box center [686, 46] width 12 height 12
click at [760, 12] on div at bounding box center [784, 296] width 1568 height 591
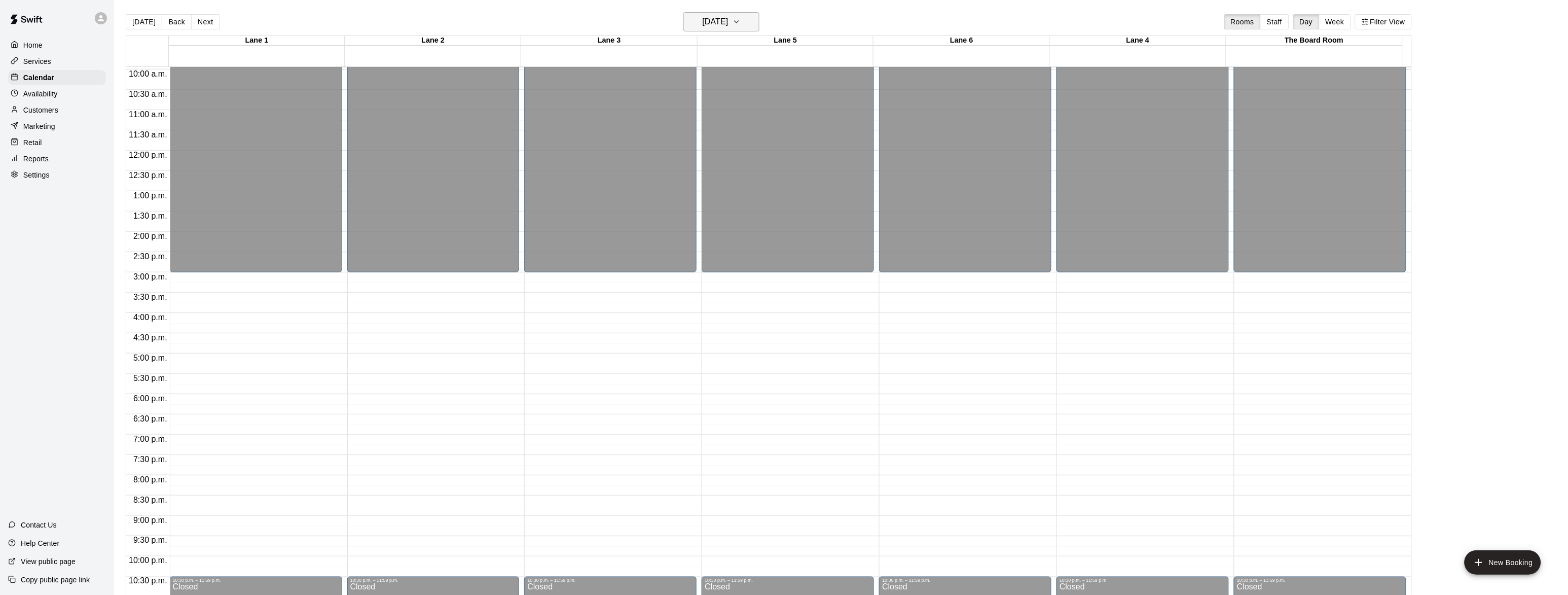
click at [745, 18] on button "Friday Nov 14" at bounding box center [722, 21] width 76 height 19
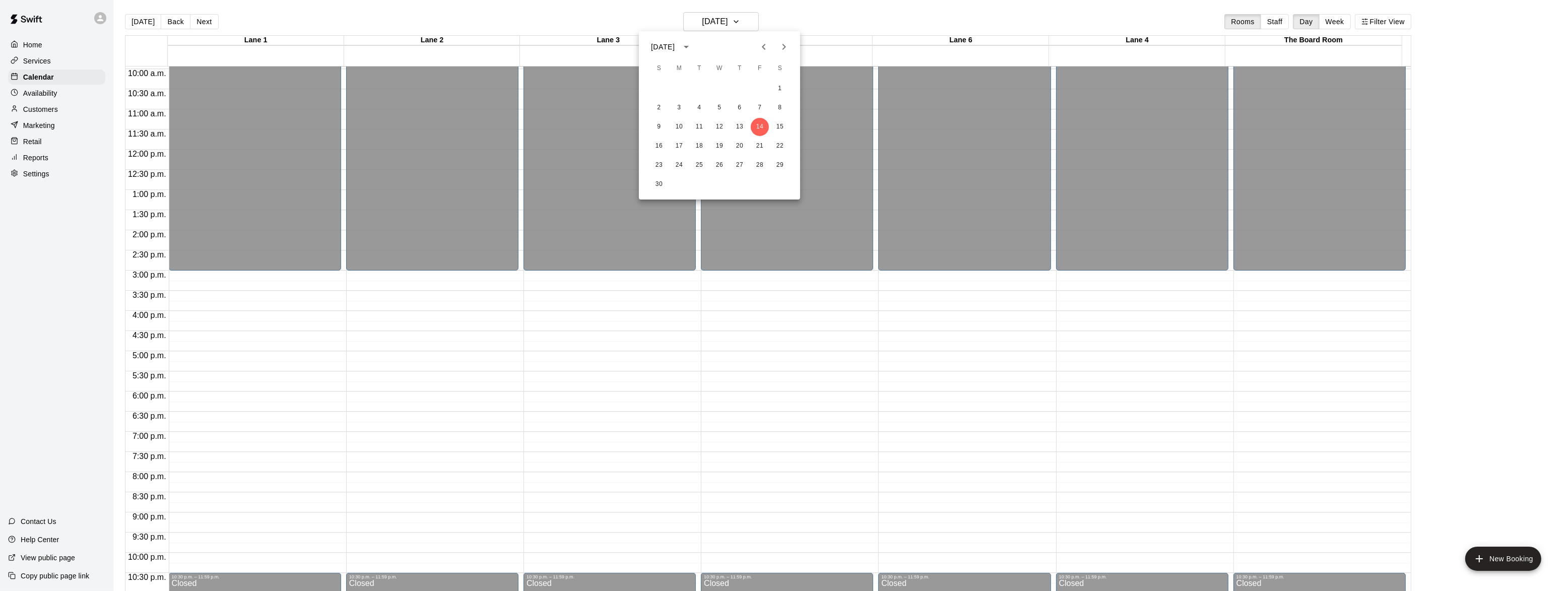
click at [678, 43] on div "November 2025" at bounding box center [664, 47] width 27 height 11
click at [692, 45] on icon "year view is open, switch to calendar view" at bounding box center [686, 46] width 12 height 12
click at [675, 44] on div "November 2025" at bounding box center [663, 47] width 24 height 11
click at [675, 43] on div "November 2025" at bounding box center [663, 47] width 24 height 11
click at [764, 48] on icon "Previous month" at bounding box center [763, 46] width 4 height 6
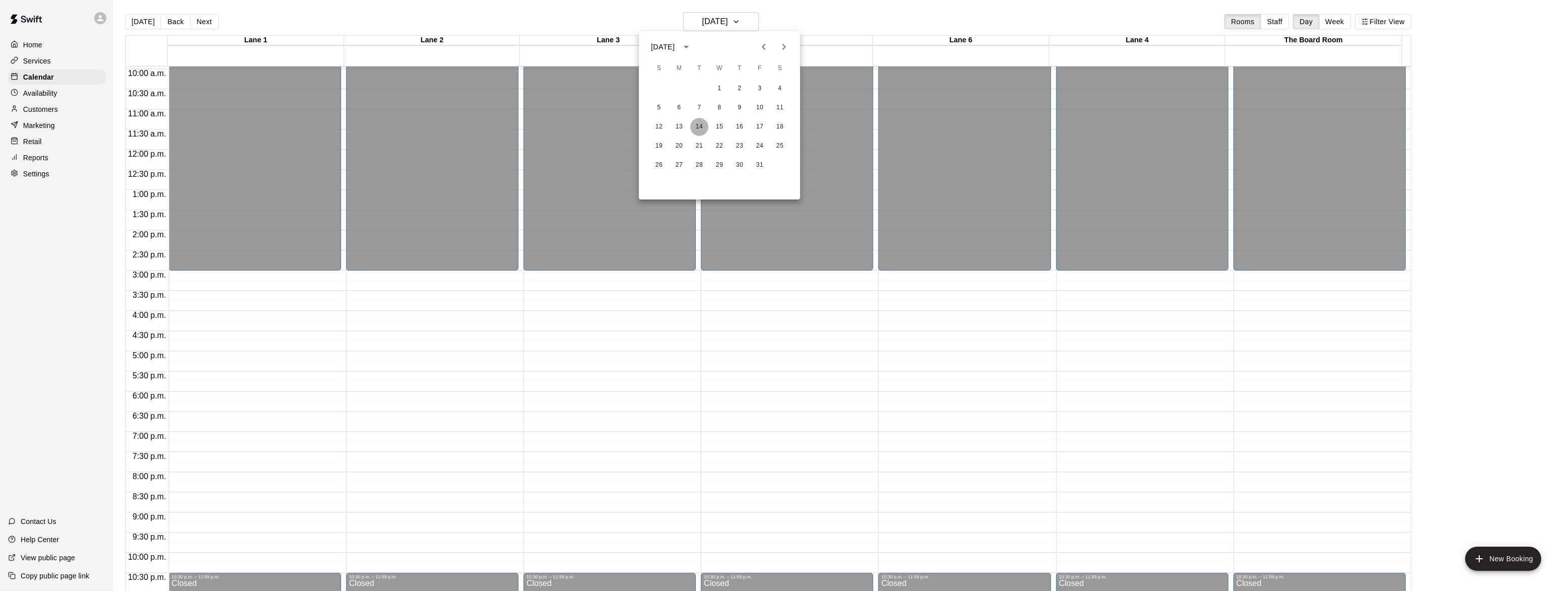
click at [693, 126] on button "14" at bounding box center [699, 127] width 18 height 18
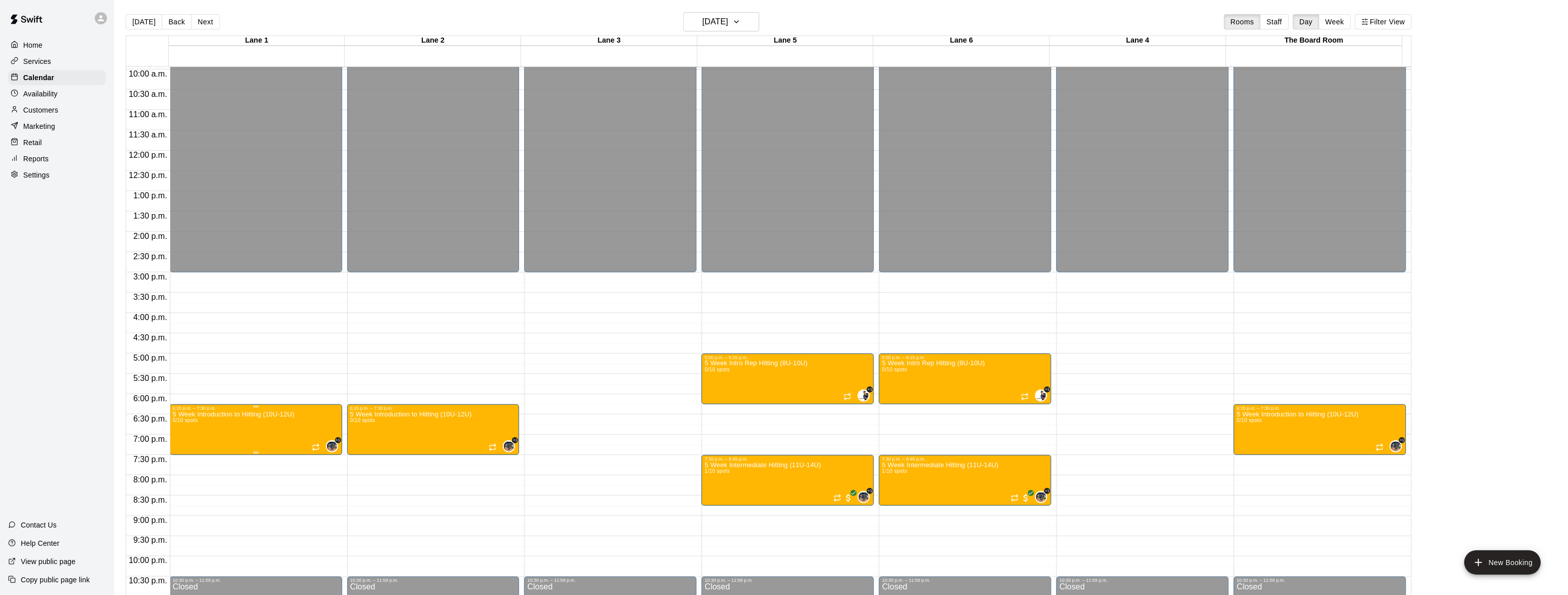
click at [179, 447] on img "edit" at bounding box center [182, 447] width 12 height 12
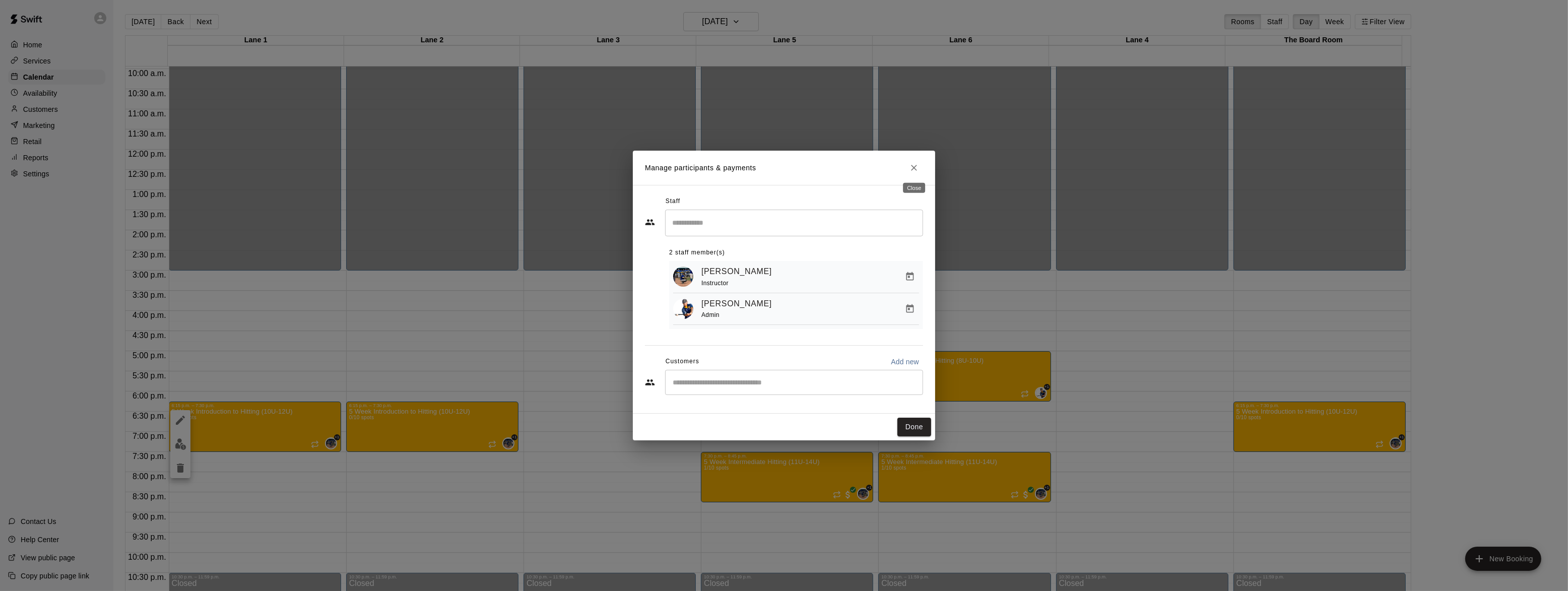
click at [916, 163] on icon "Close" at bounding box center [914, 168] width 10 height 10
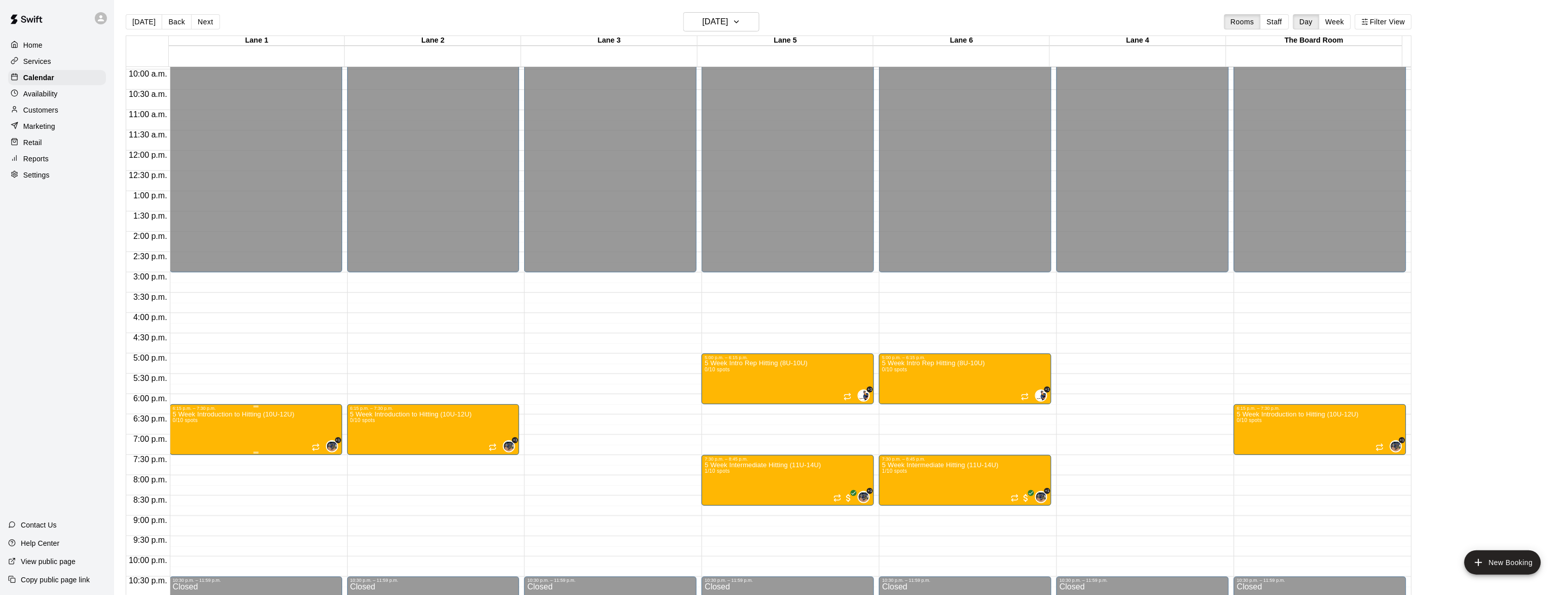
click at [207, 414] on p "5 Week Introduction to Hitting (10U-12U)" at bounding box center [234, 414] width 121 height 0
click at [176, 423] on icon "edit" at bounding box center [181, 425] width 12 height 12
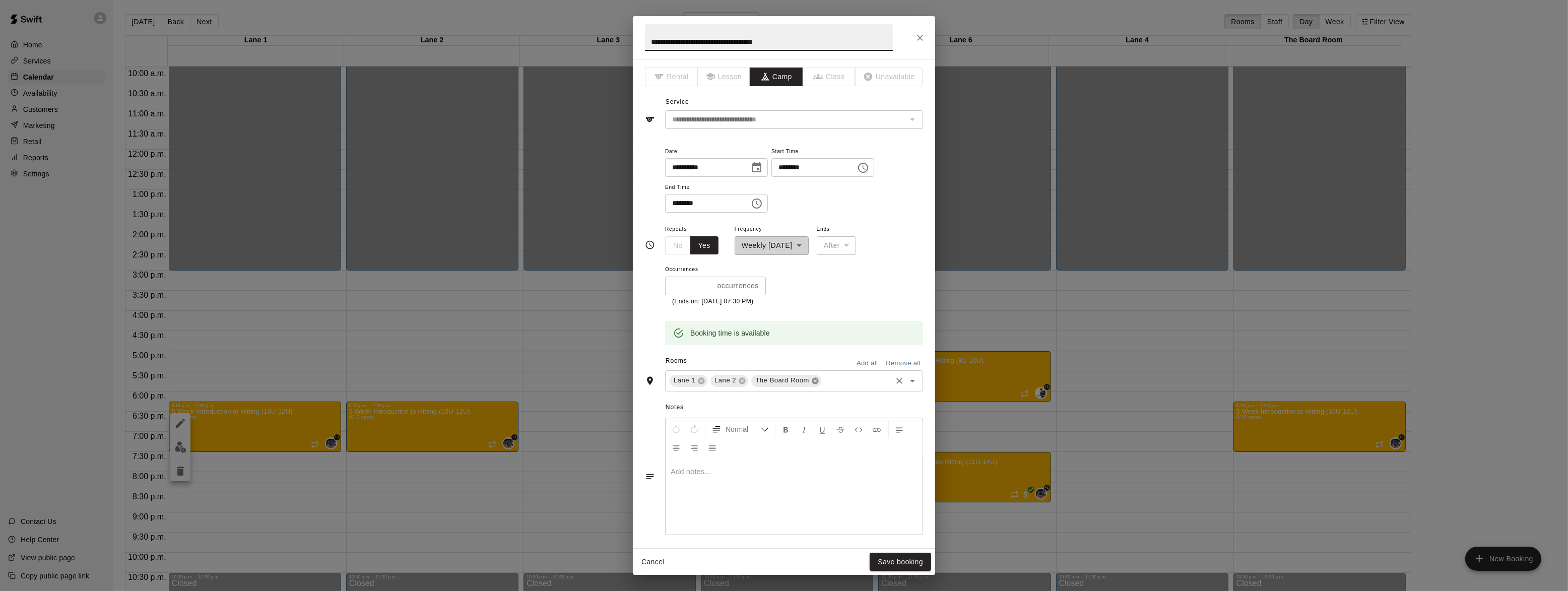
click at [813, 378] on icon at bounding box center [814, 380] width 6 height 6
click at [892, 559] on button "Save booking" at bounding box center [901, 562] width 62 height 19
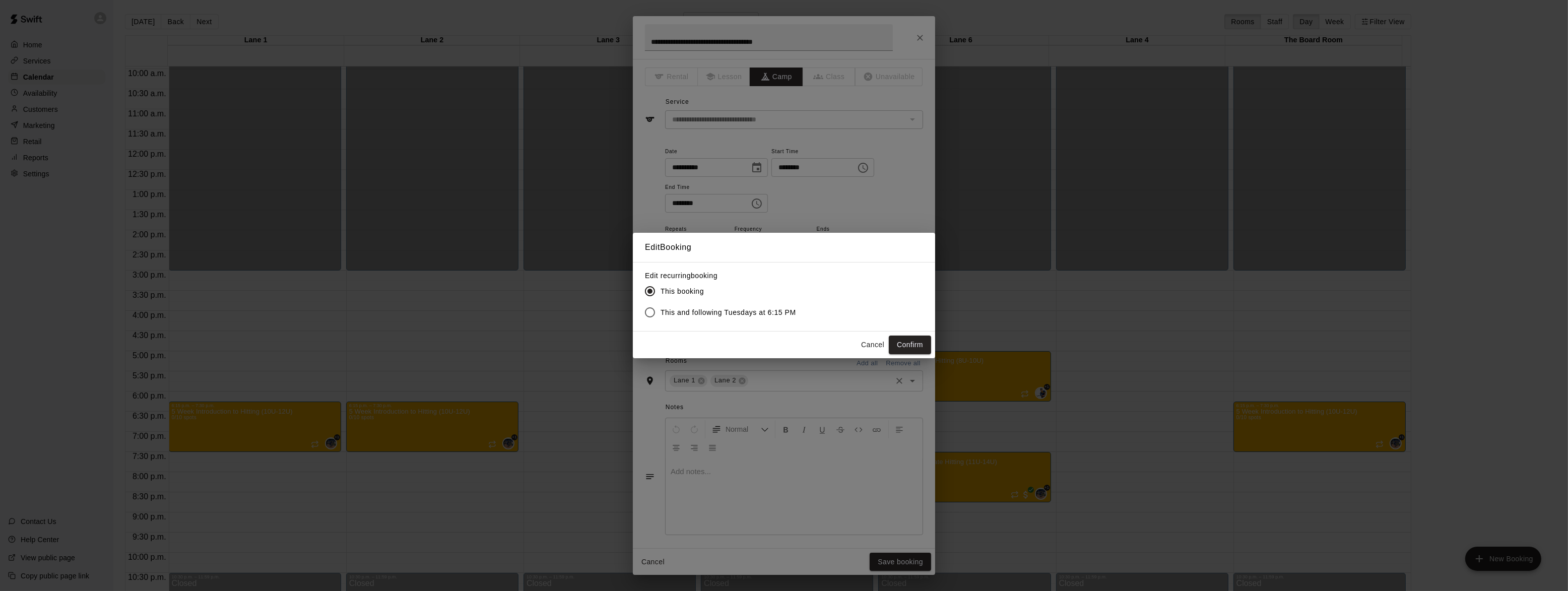
click at [713, 312] on span "This and following Tuesdays at 6:15 PM" at bounding box center [728, 312] width 135 height 11
click at [910, 342] on button "Confirm" at bounding box center [910, 345] width 42 height 19
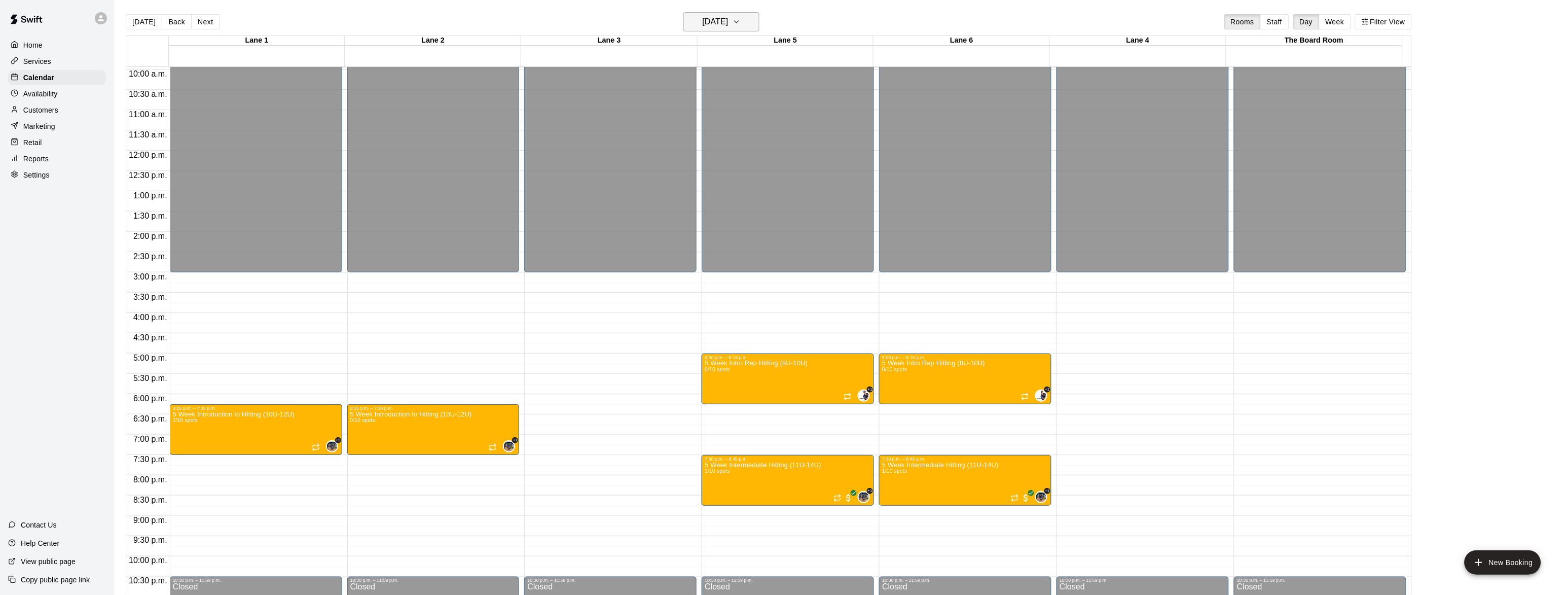
click at [741, 23] on icon "button" at bounding box center [736, 21] width 8 height 12
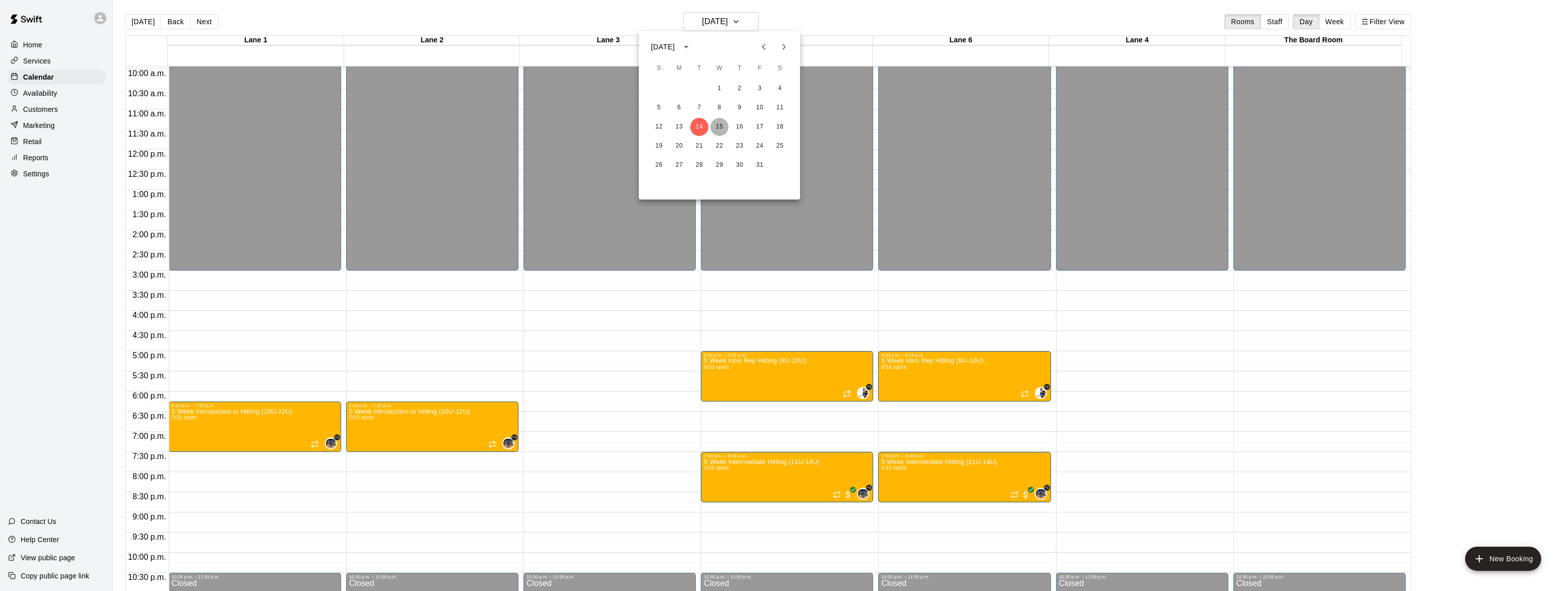
click at [719, 128] on button "15" at bounding box center [719, 127] width 18 height 18
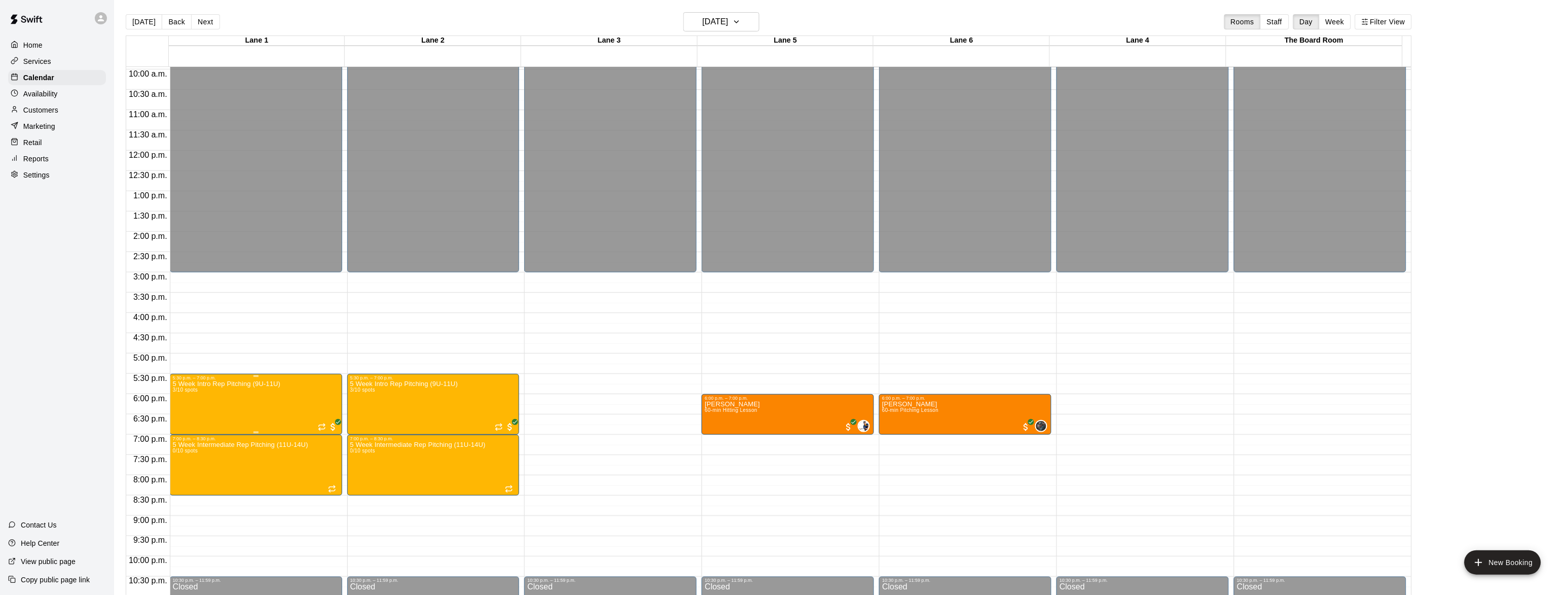
click at [174, 419] on button "edit" at bounding box center [182, 417] width 20 height 20
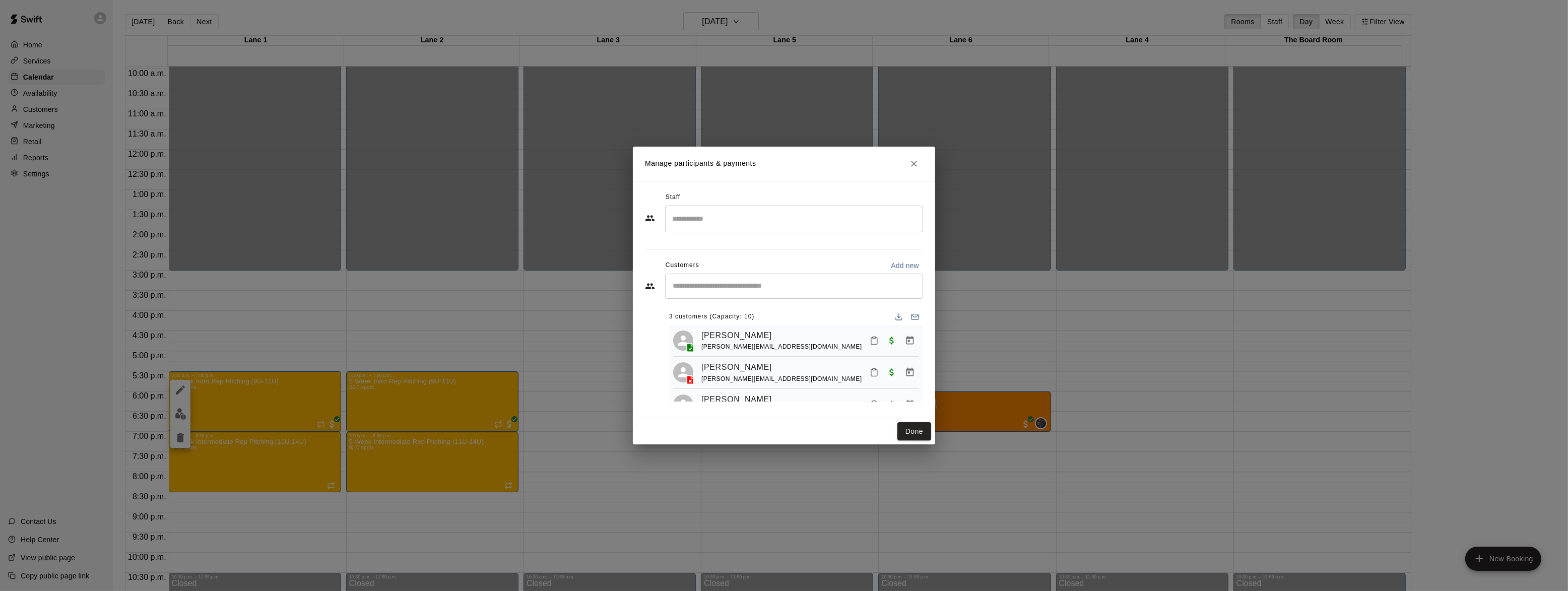
click at [715, 227] on input "Search staff" at bounding box center [794, 218] width 249 height 18
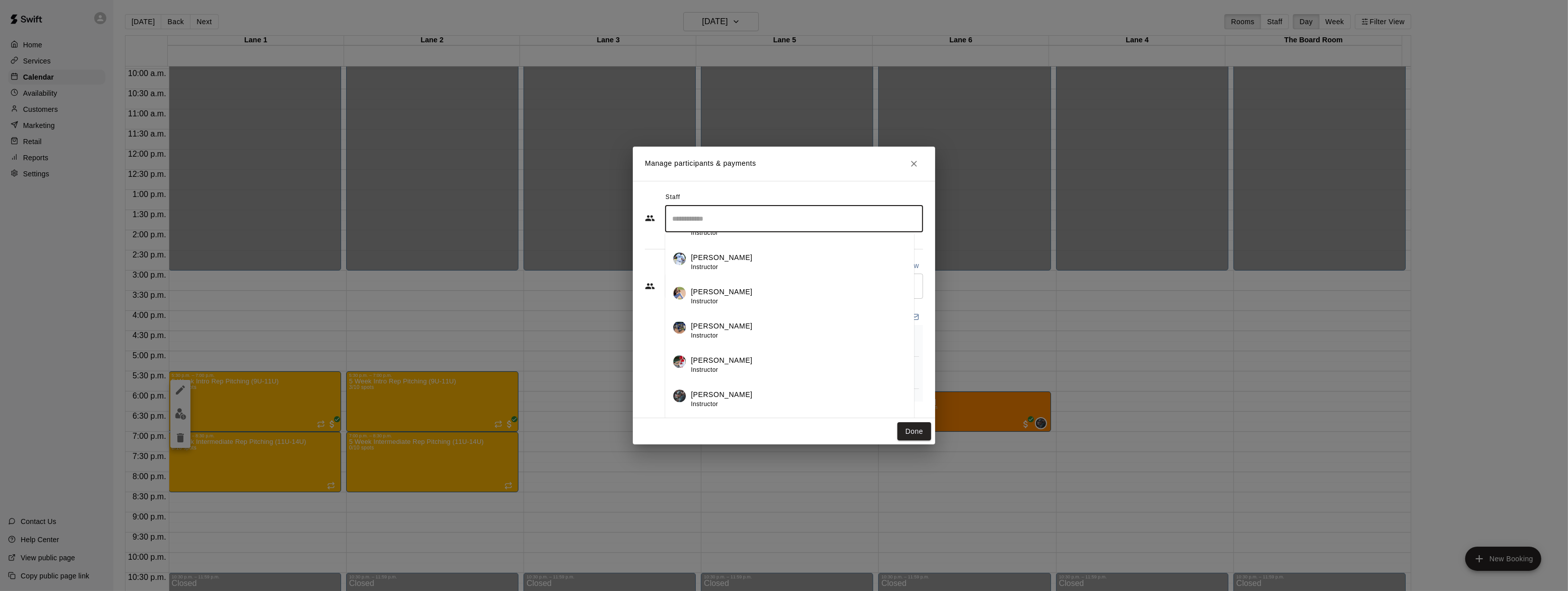
scroll to position [61, 0]
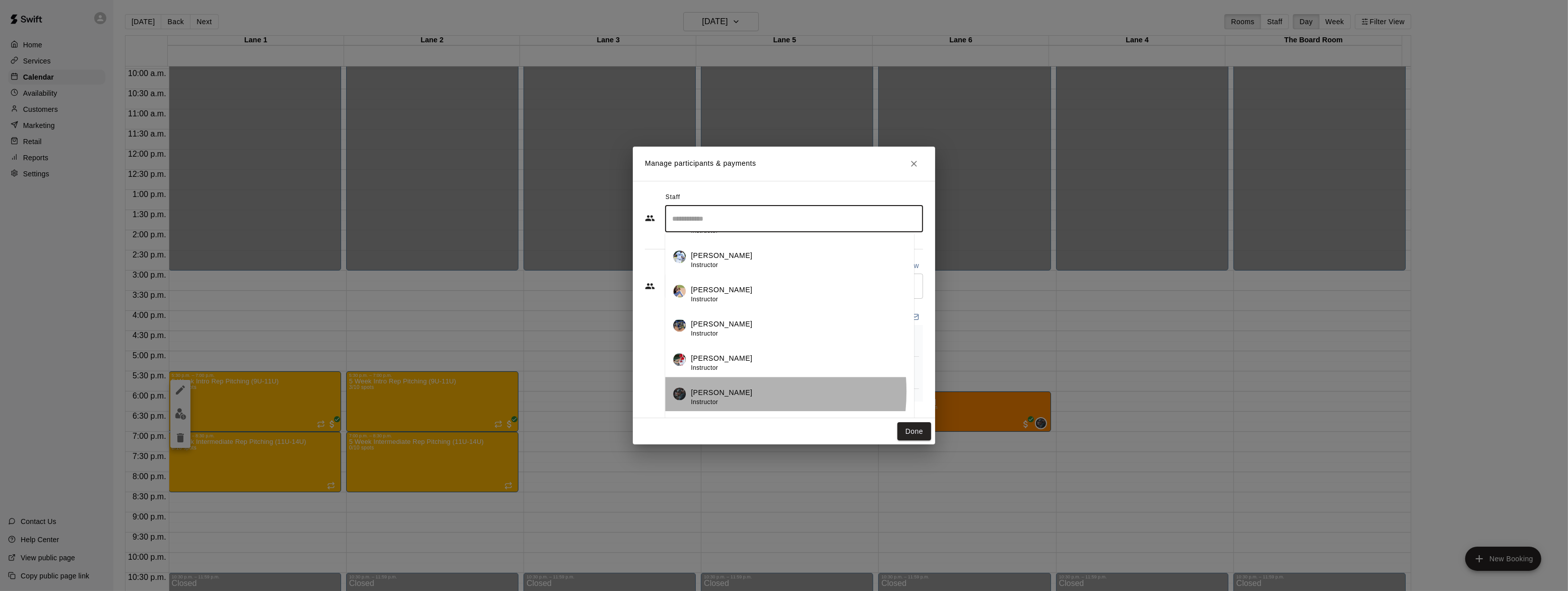
click at [712, 391] on p "[PERSON_NAME]" at bounding box center [722, 392] width 62 height 11
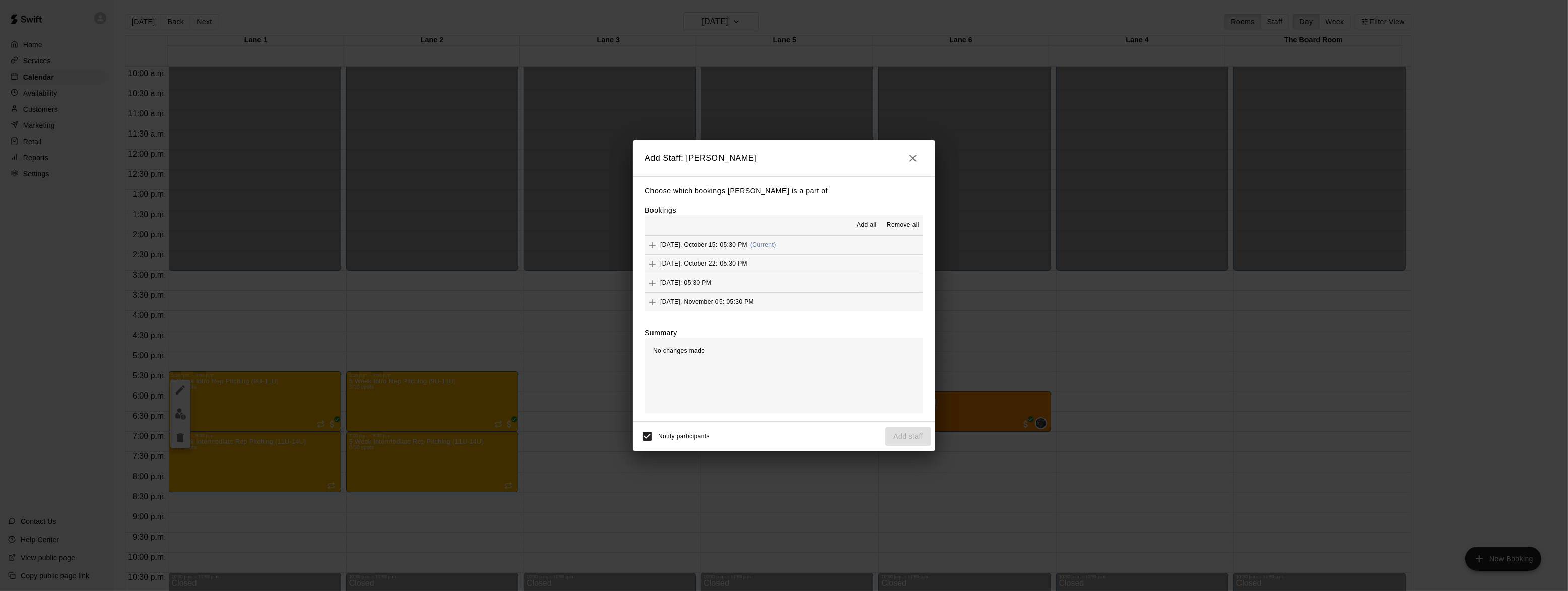
click at [869, 224] on span "Add all" at bounding box center [866, 225] width 20 height 10
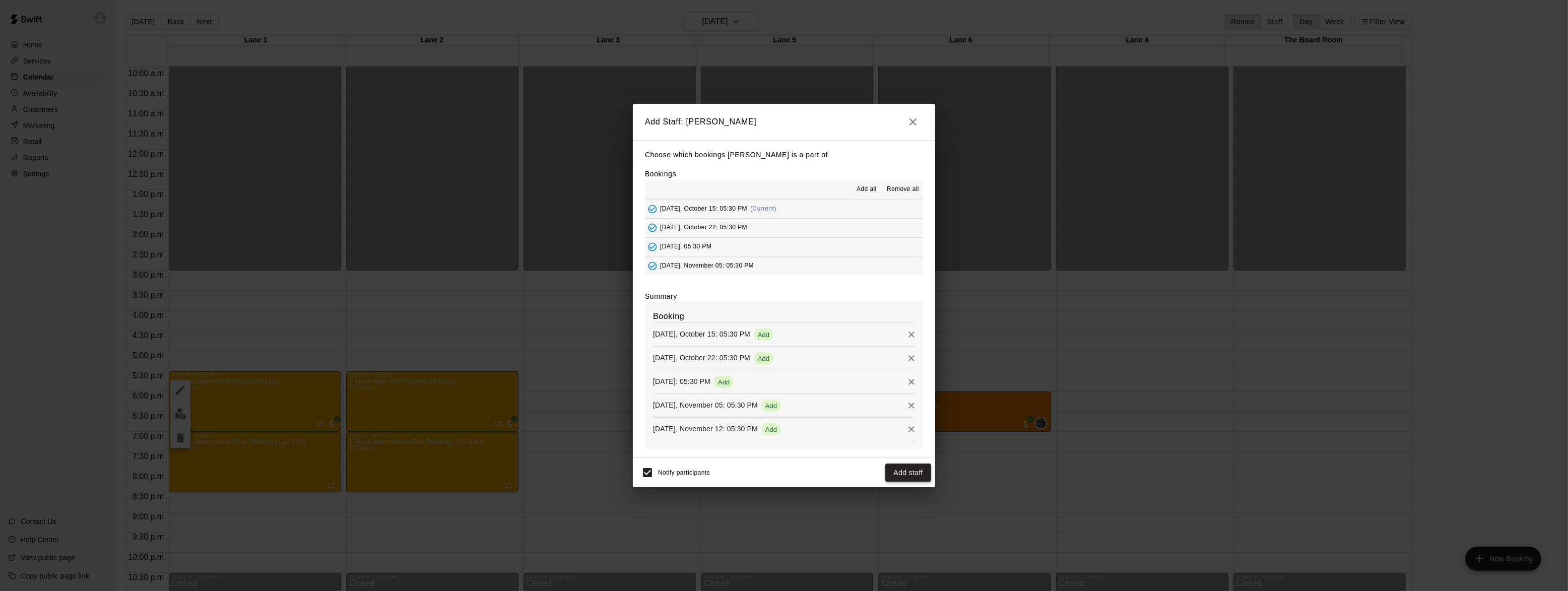
click at [906, 479] on button "Add staff" at bounding box center [908, 472] width 46 height 19
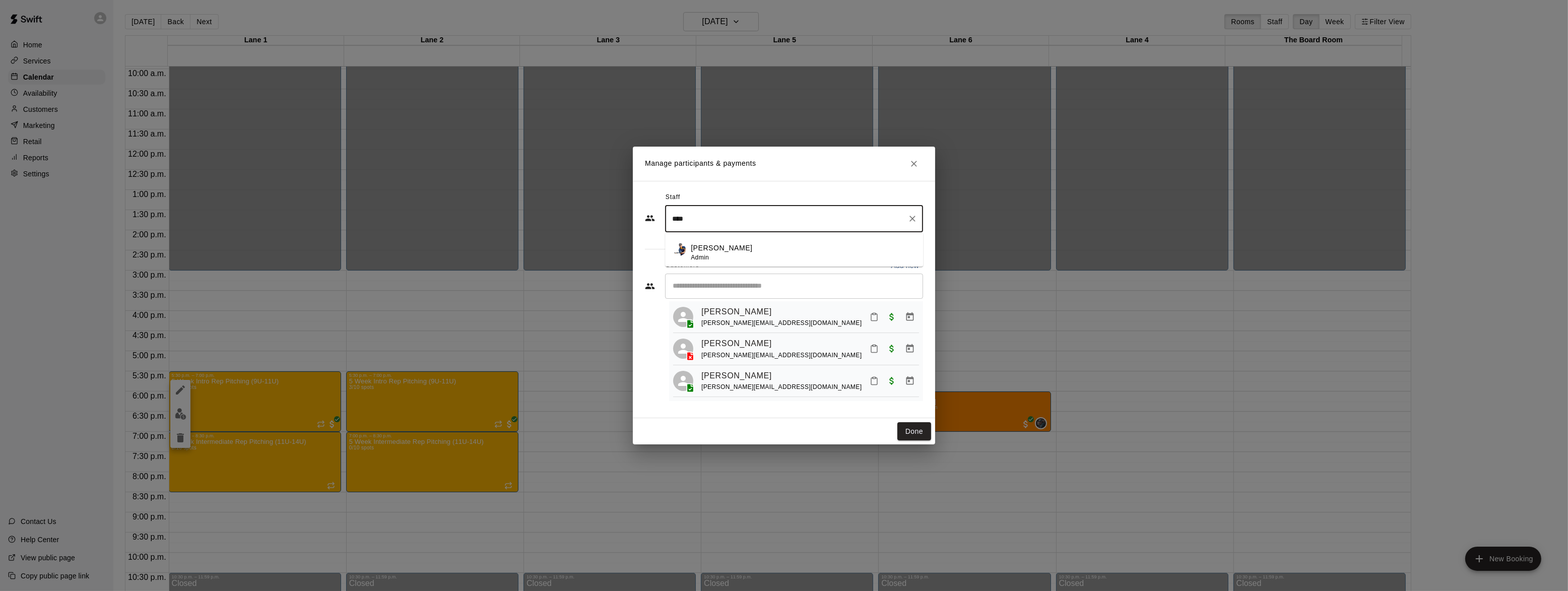
scroll to position [0, 0]
click at [712, 243] on p "[PERSON_NAME]" at bounding box center [722, 248] width 62 height 11
type input "****"
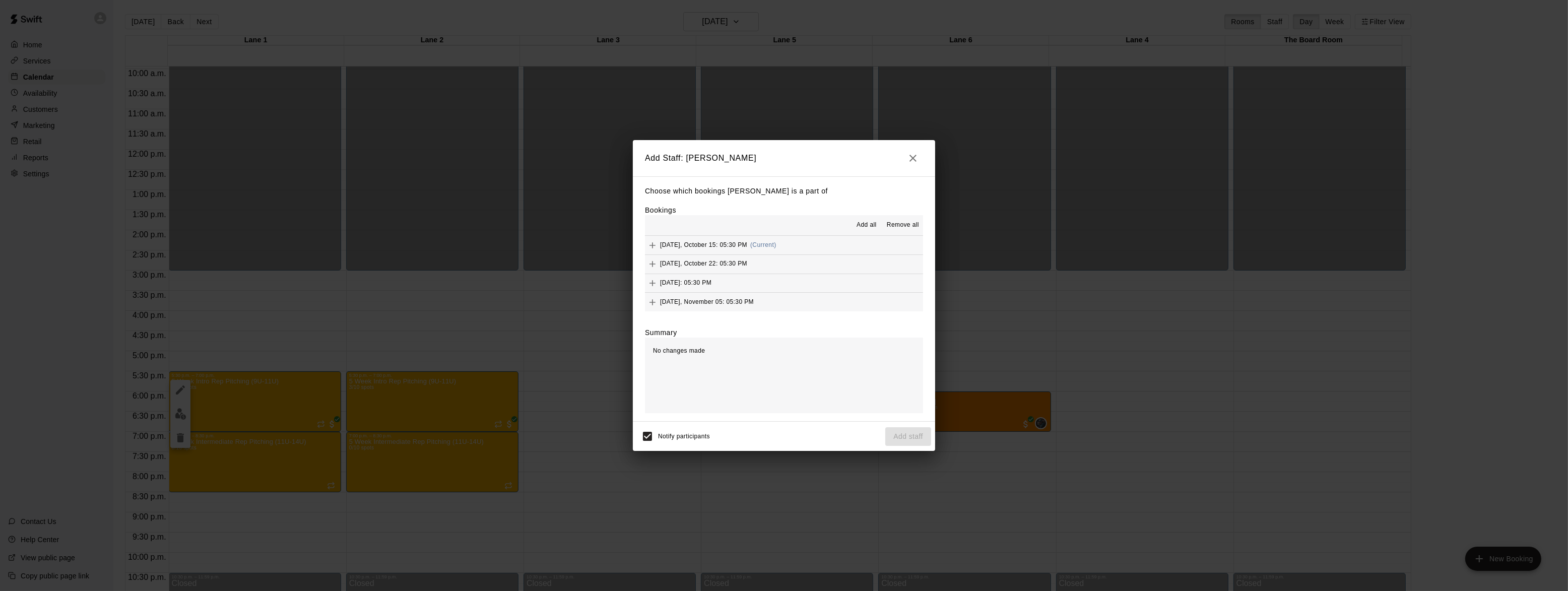
click at [866, 227] on span "Add all" at bounding box center [866, 225] width 20 height 10
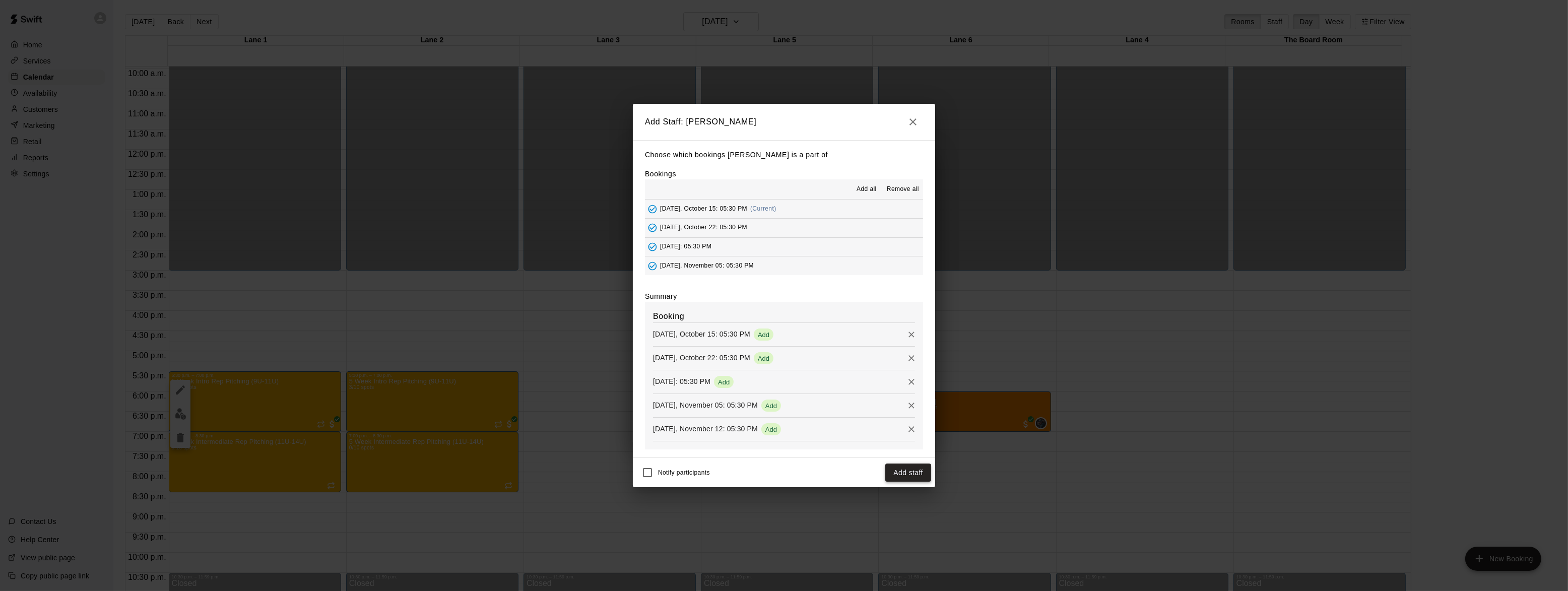
click at [906, 477] on button "Add staff" at bounding box center [908, 472] width 46 height 19
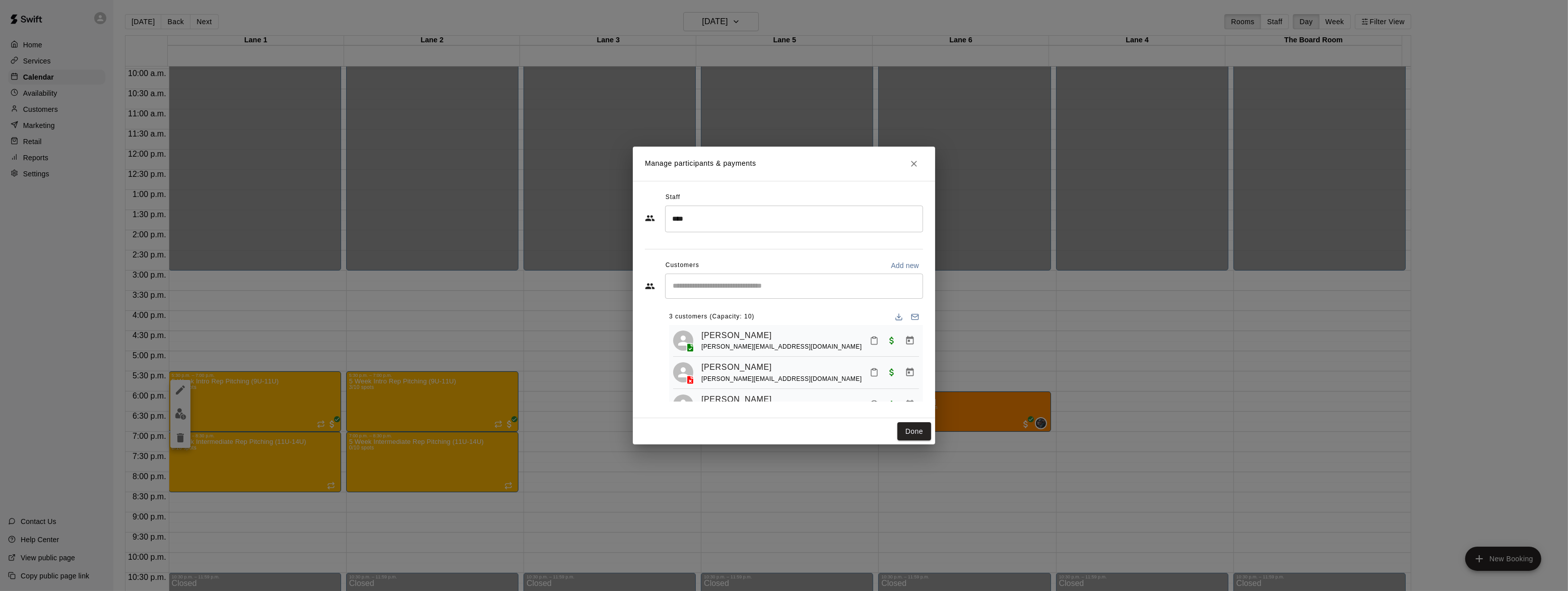
scroll to position [27, 0]
click at [916, 159] on icon "Close" at bounding box center [914, 164] width 10 height 10
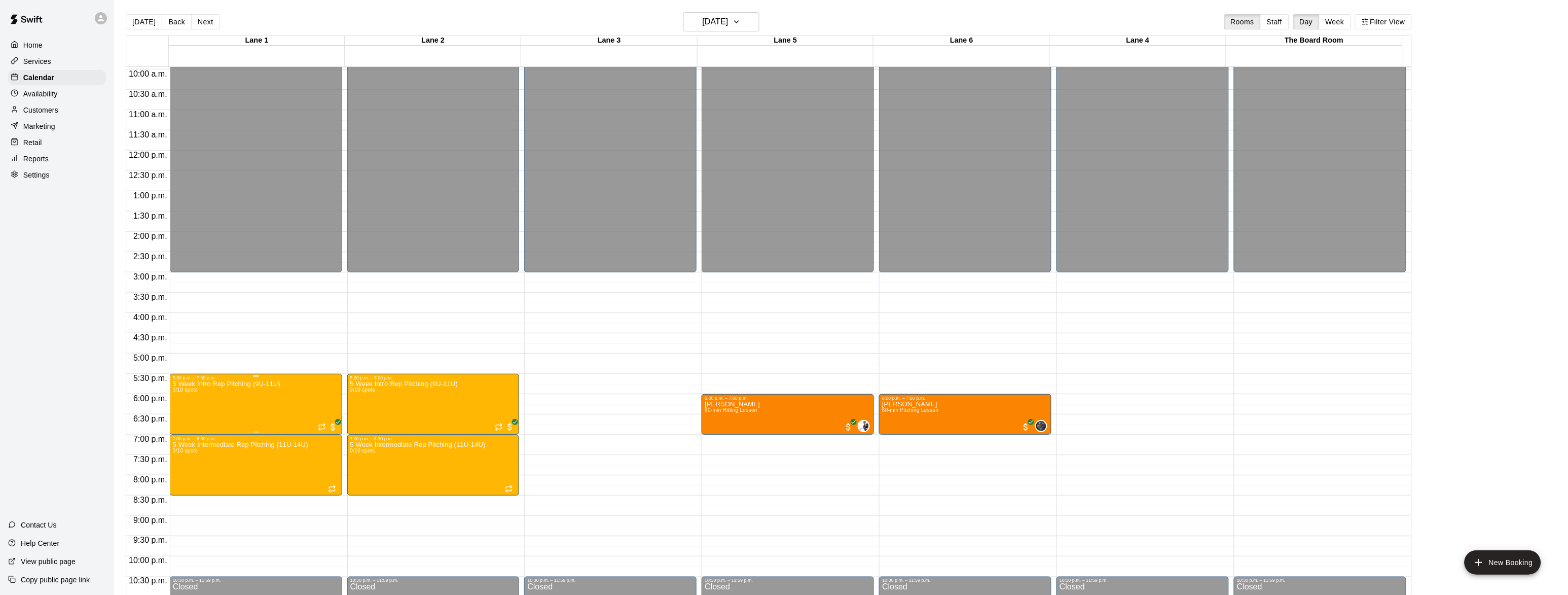
click at [178, 416] on img "edit" at bounding box center [182, 416] width 12 height 12
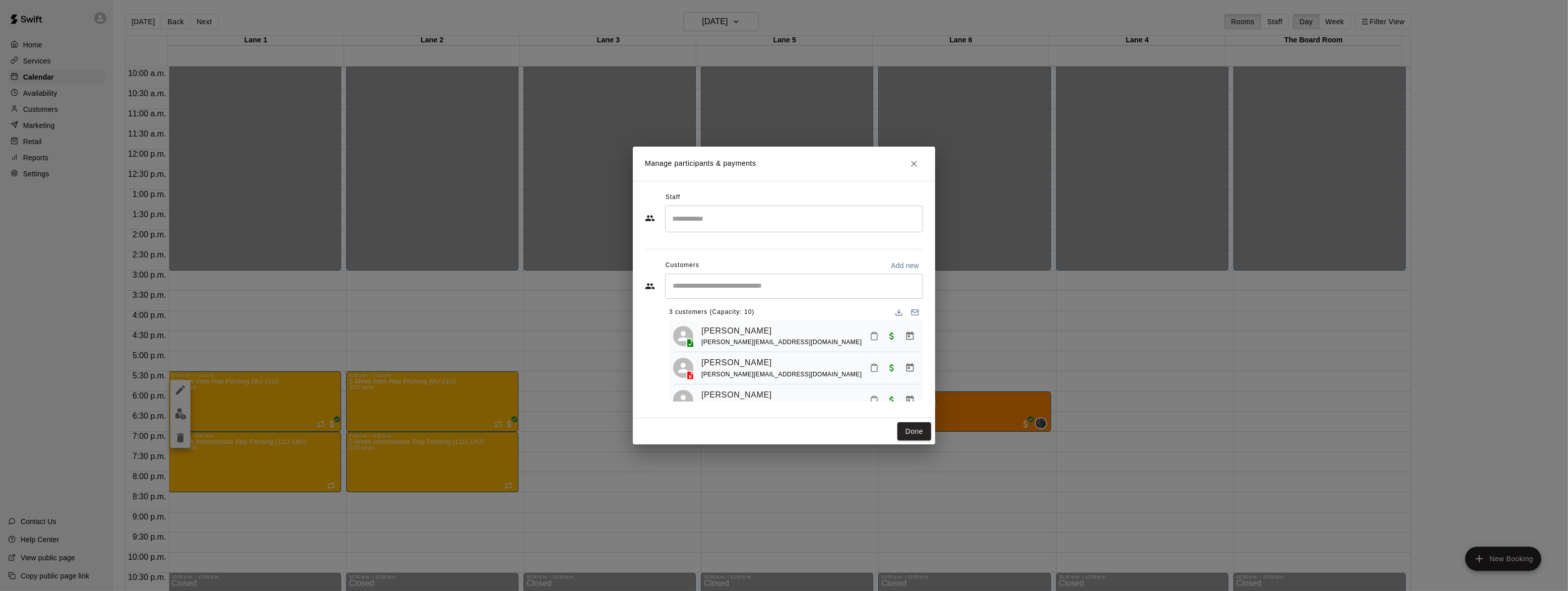
scroll to position [0, 0]
click at [728, 222] on input "Search staff" at bounding box center [794, 218] width 249 height 18
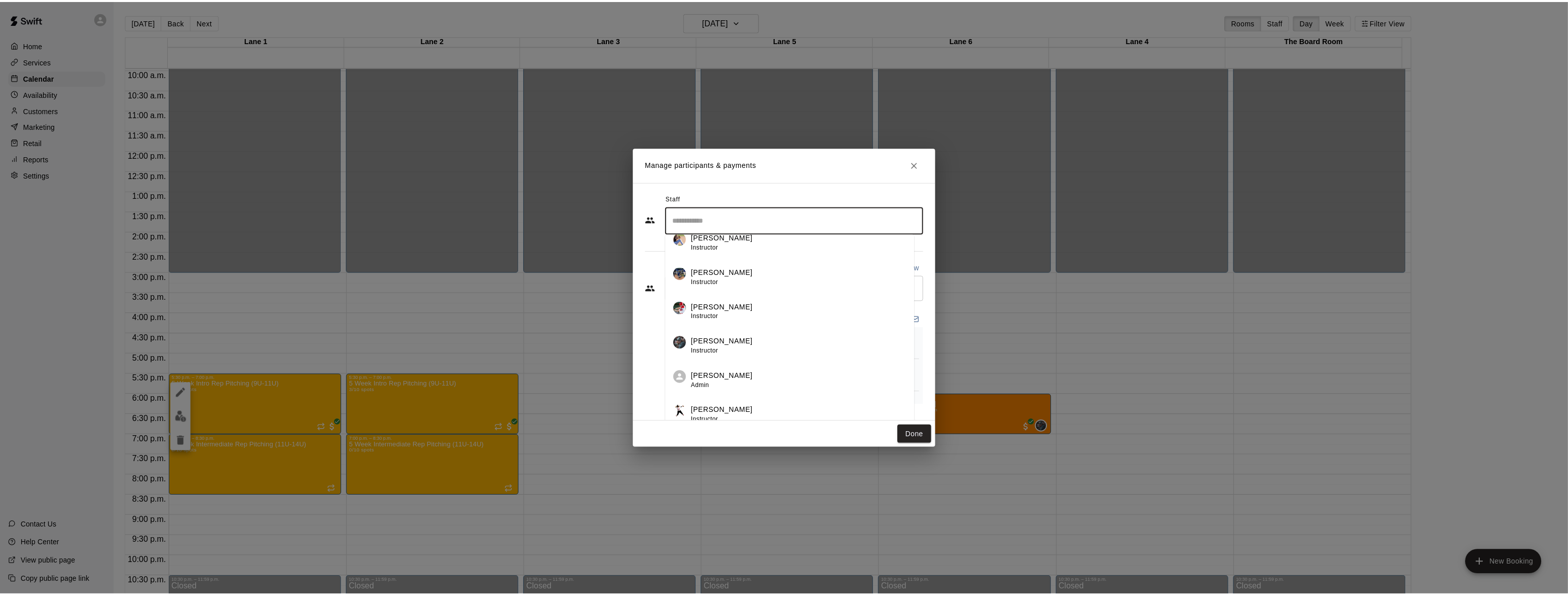
scroll to position [123, 0]
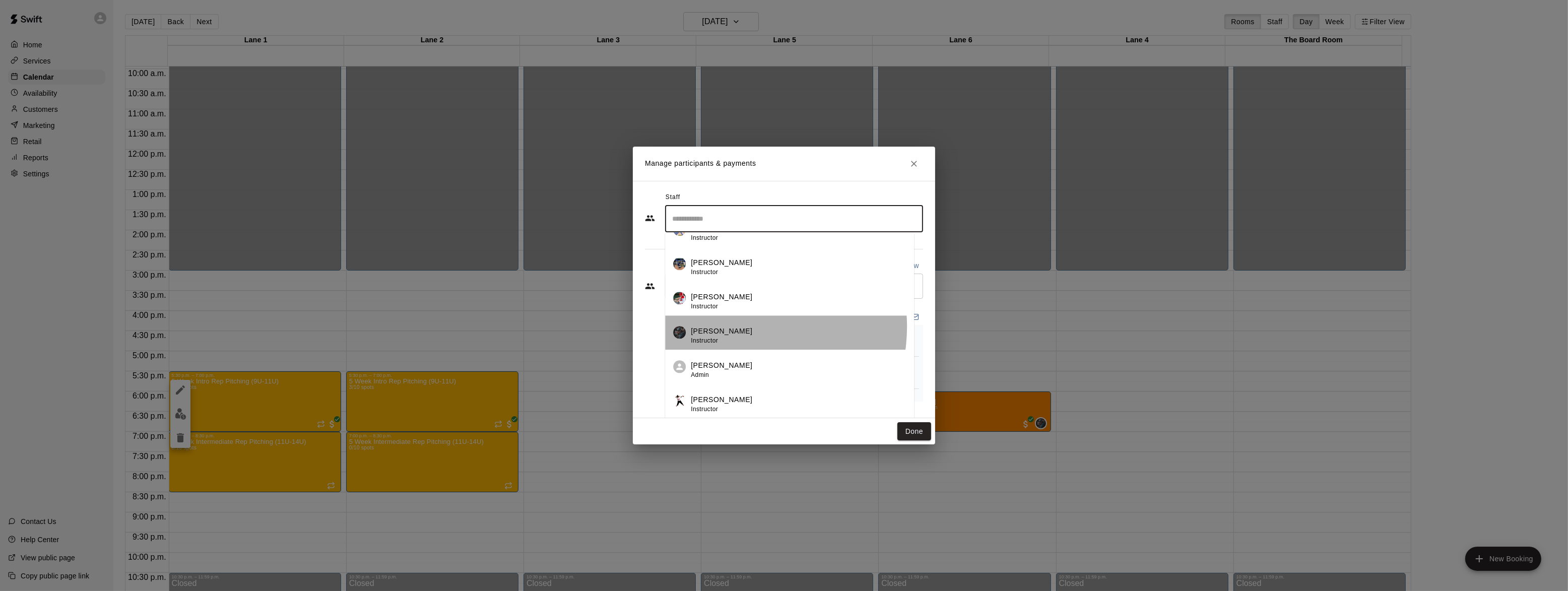
click at [733, 326] on p "[PERSON_NAME]" at bounding box center [722, 331] width 62 height 11
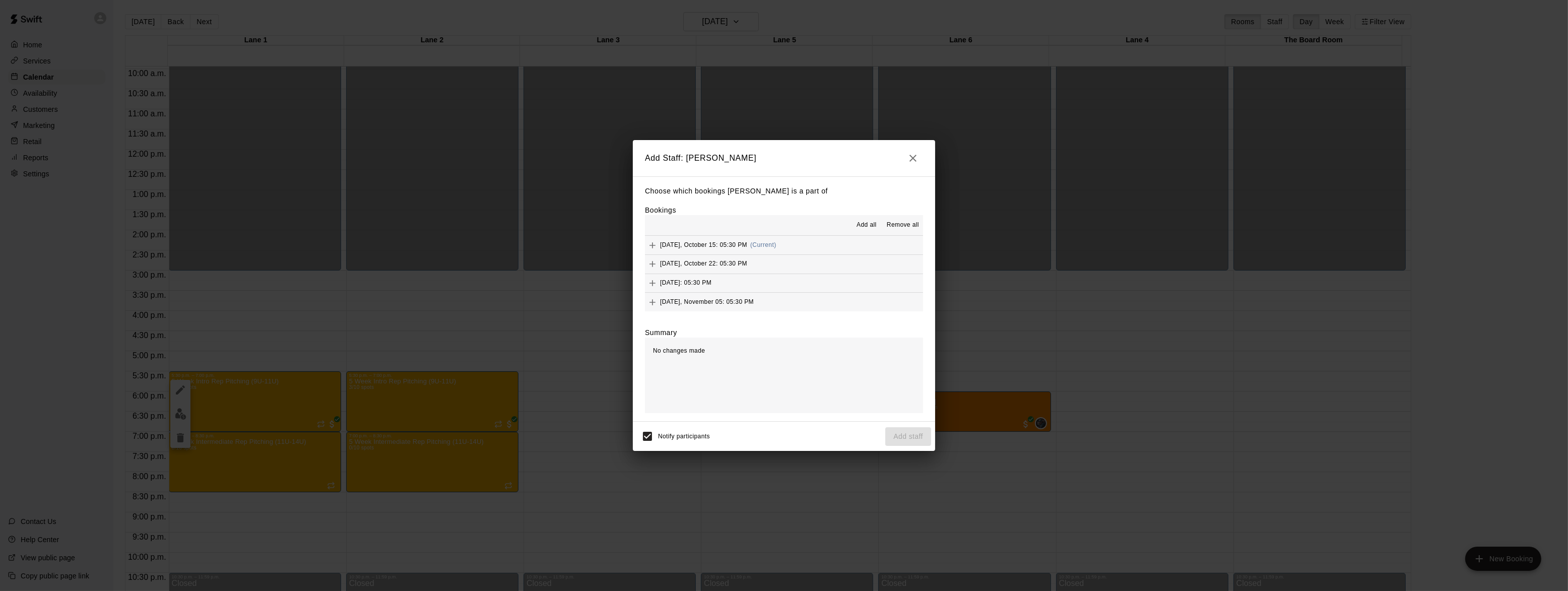
click at [869, 222] on span "Add all" at bounding box center [866, 225] width 20 height 10
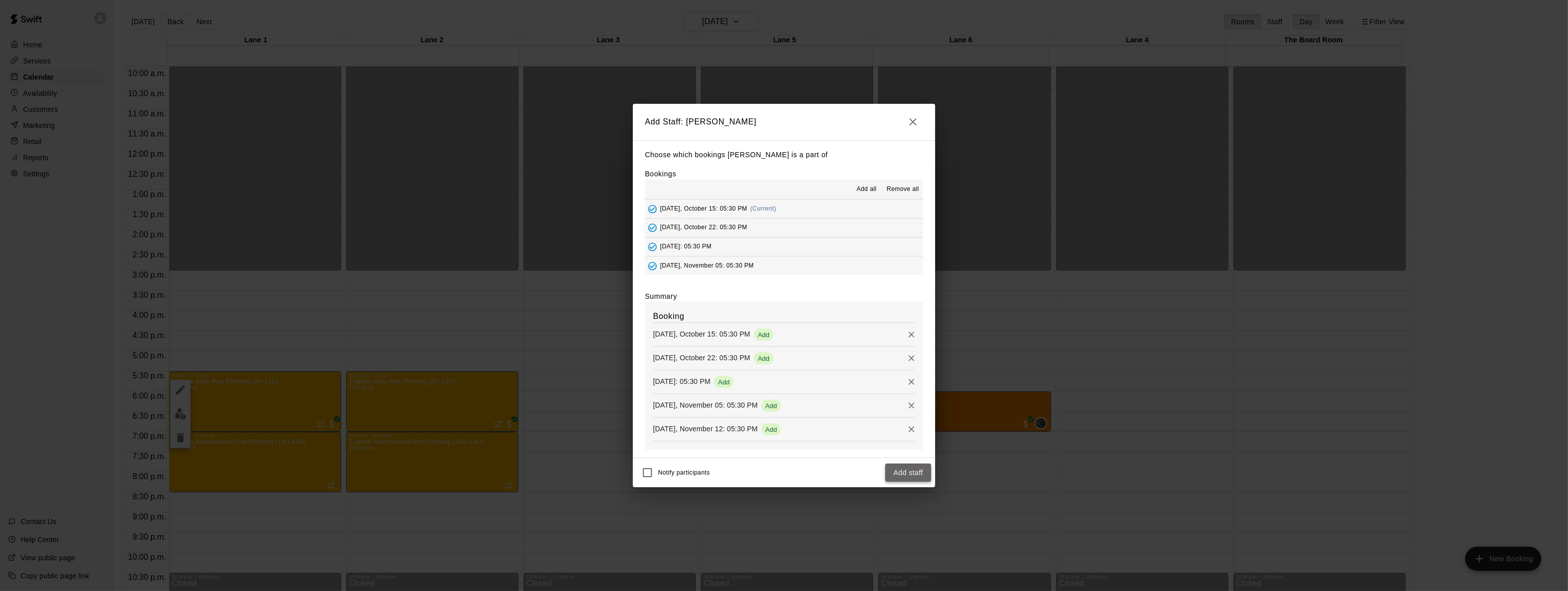
click at [896, 471] on button "Add staff" at bounding box center [908, 472] width 46 height 19
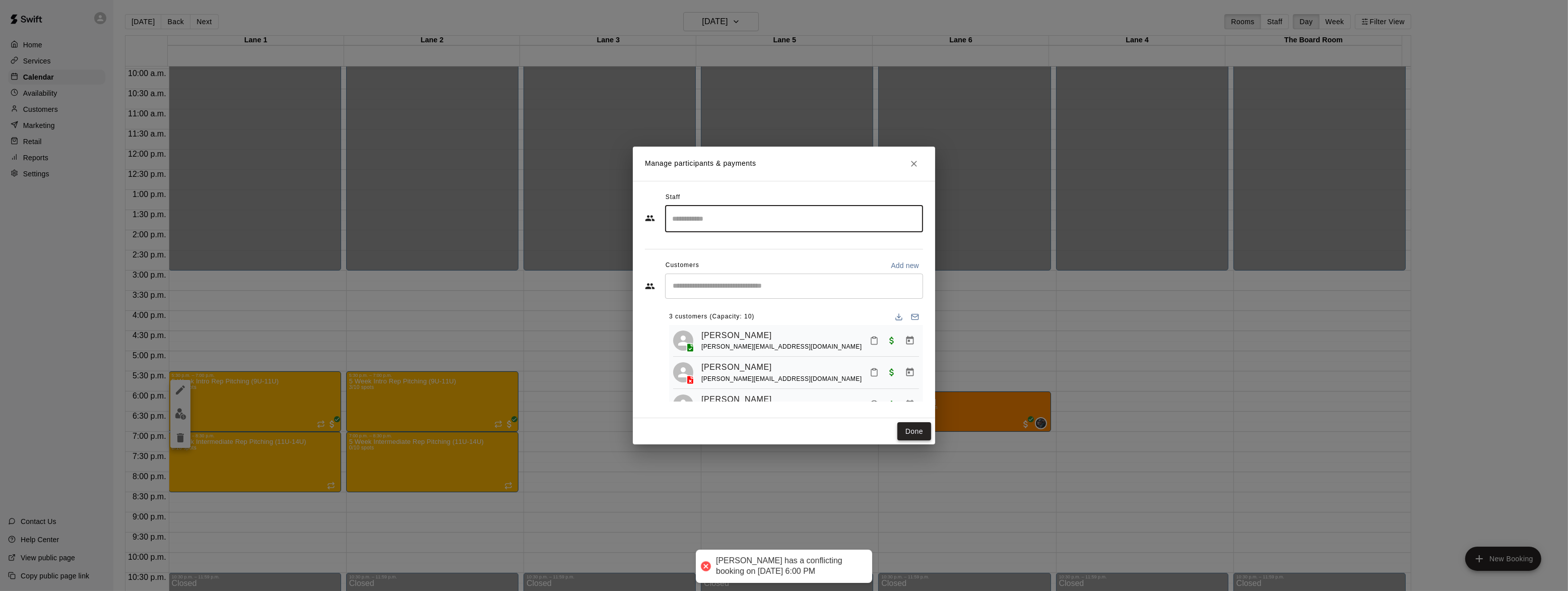
click at [908, 429] on button "Done" at bounding box center [915, 432] width 34 height 19
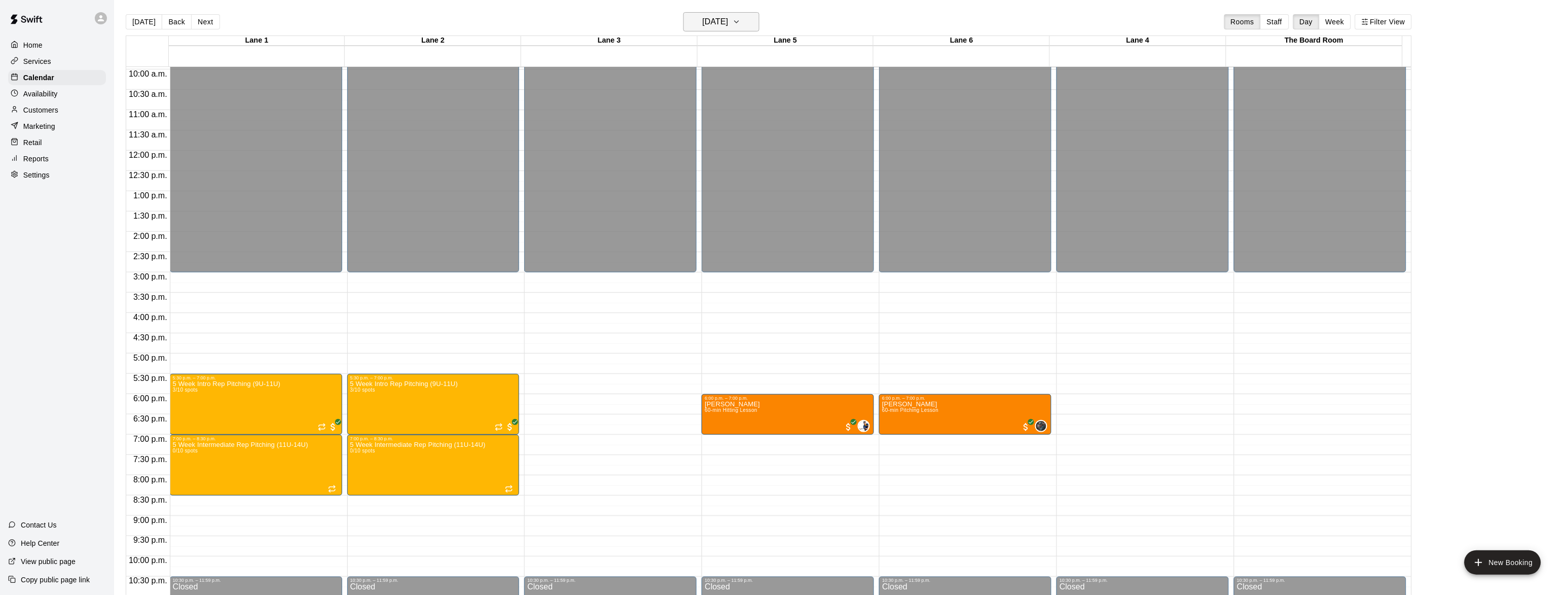
click at [729, 22] on h6 "[DATE]" at bounding box center [715, 22] width 26 height 14
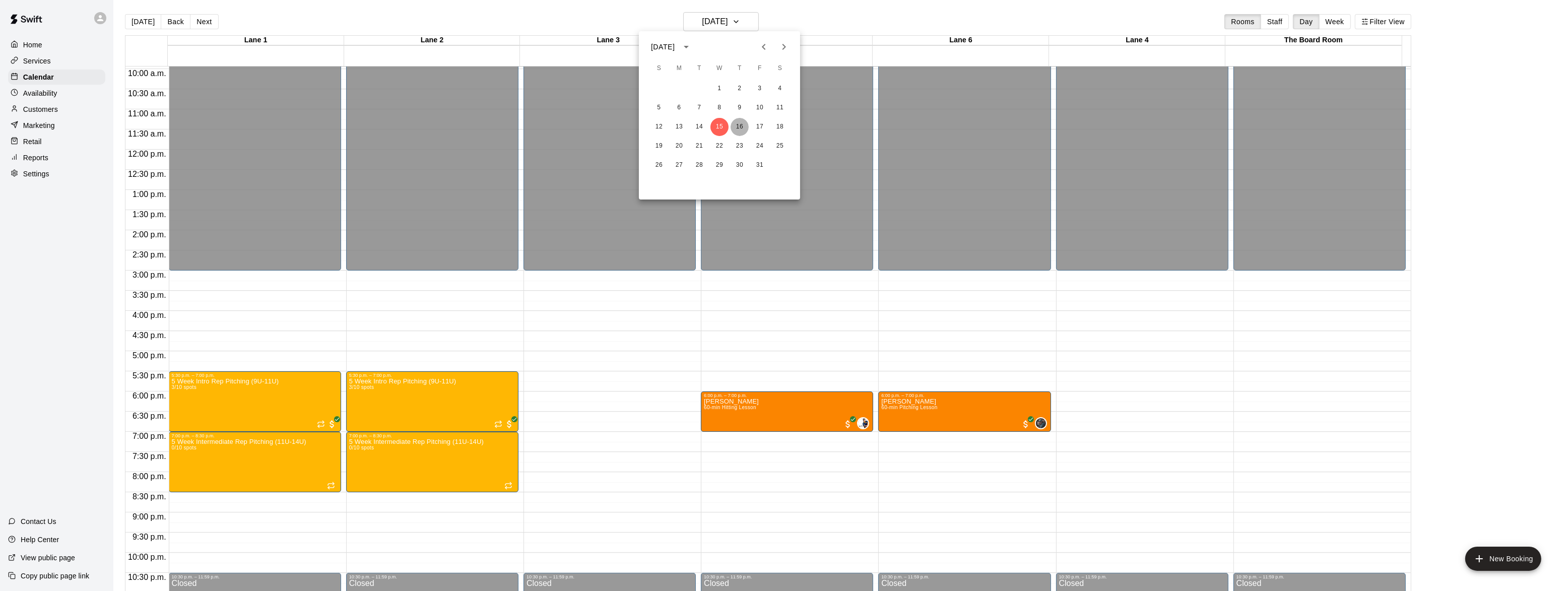
click at [739, 131] on button "16" at bounding box center [740, 127] width 18 height 18
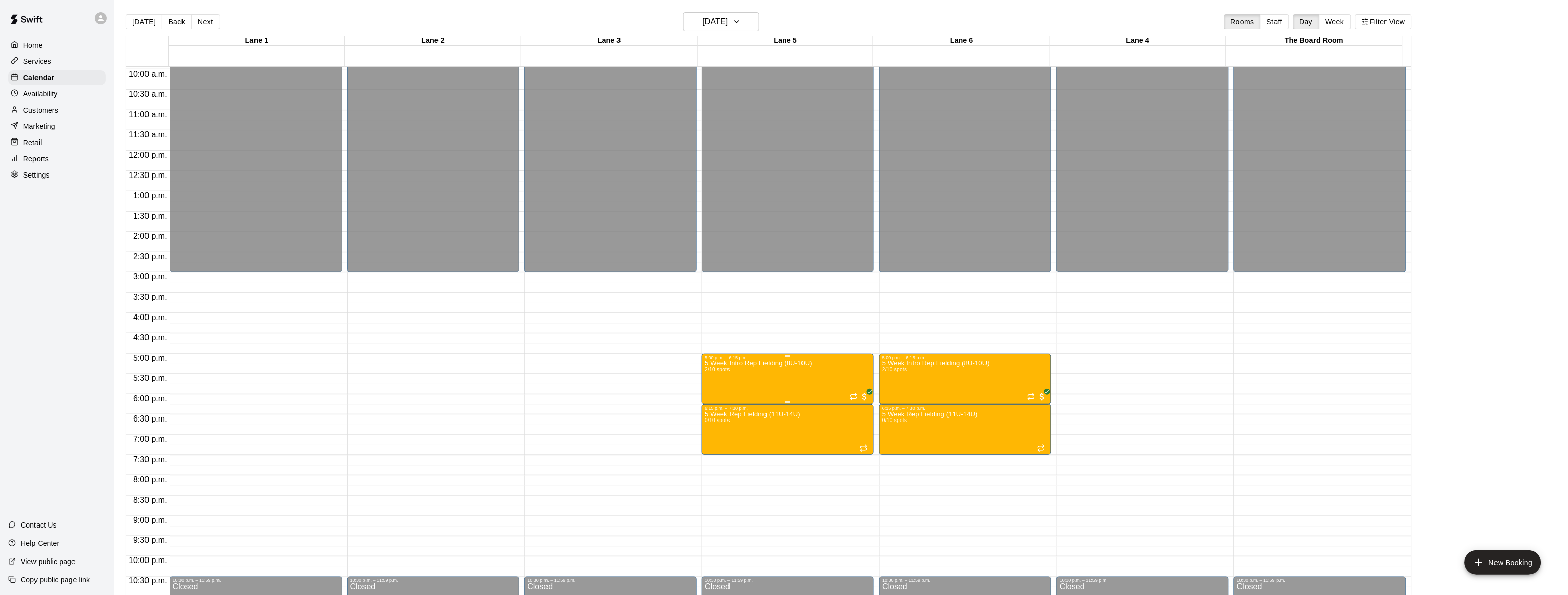
click at [713, 395] on img "edit" at bounding box center [714, 396] width 12 height 12
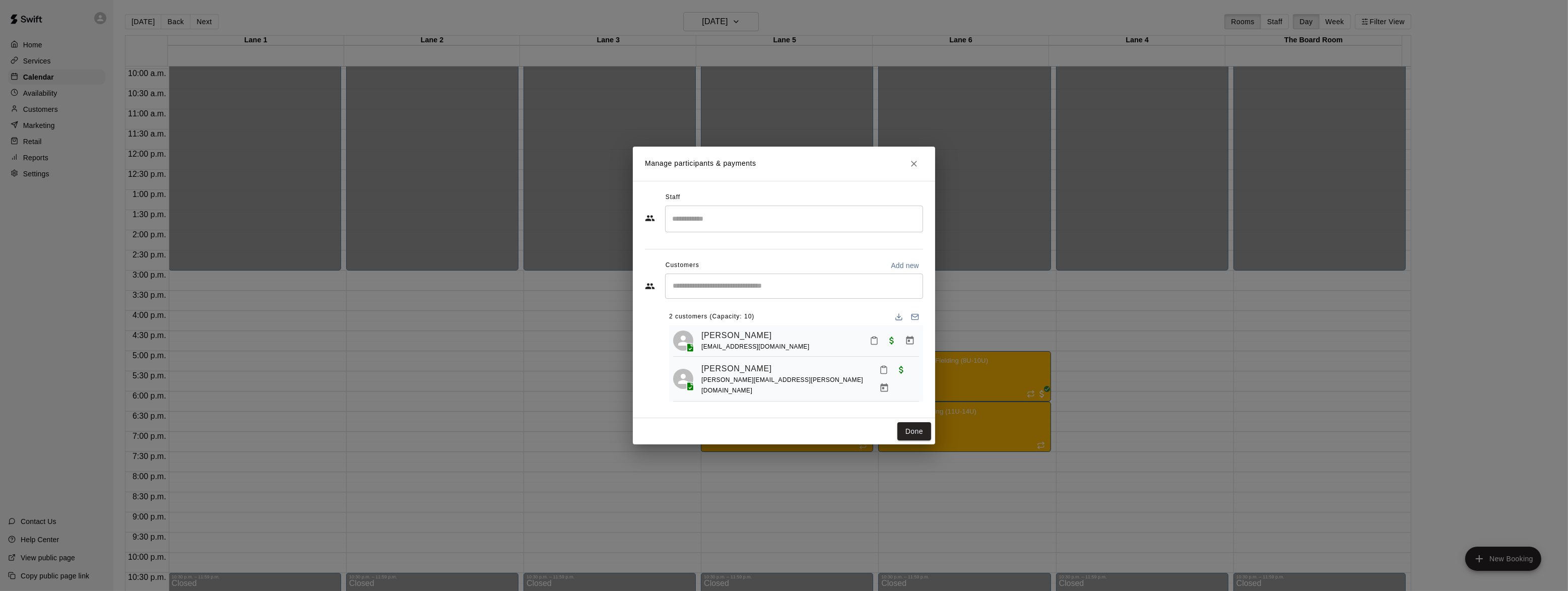
click at [715, 223] on input "Search staff" at bounding box center [794, 218] width 249 height 18
click at [724, 246] on p "[PERSON_NAME]" at bounding box center [726, 248] width 62 height 11
type input "****"
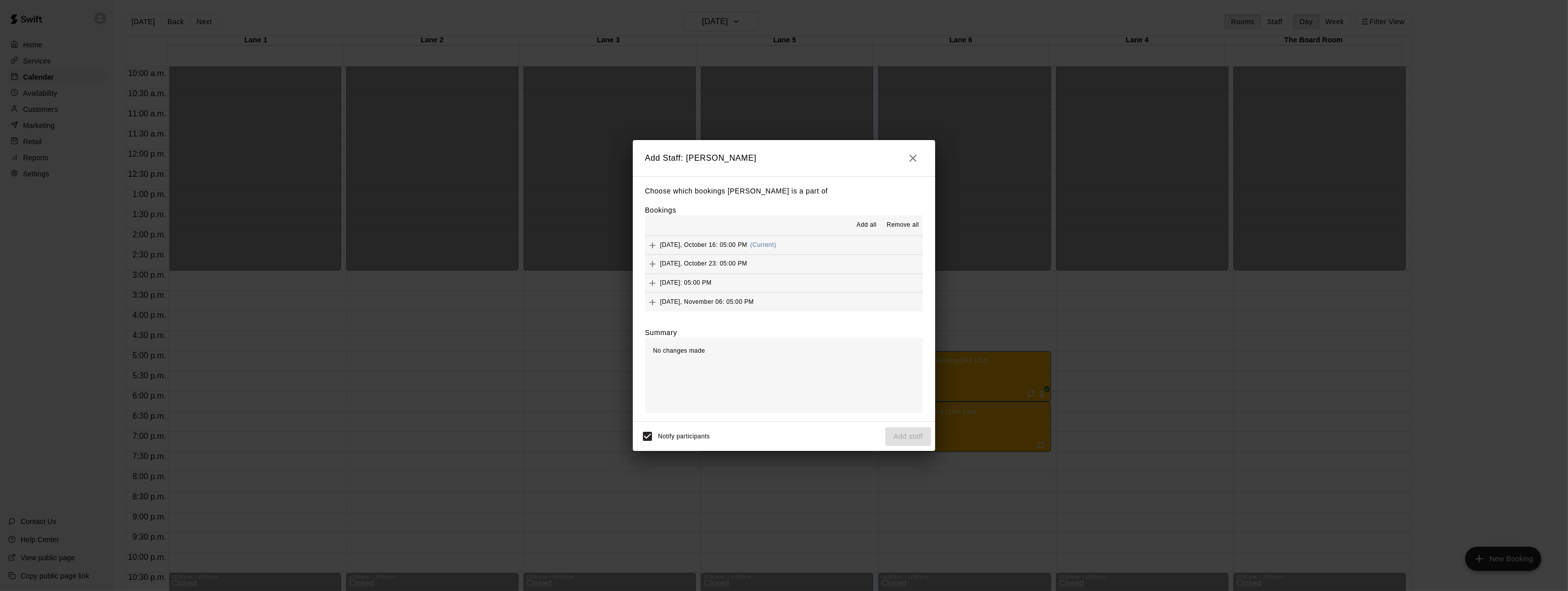
click at [865, 225] on span "Add all" at bounding box center [866, 225] width 20 height 10
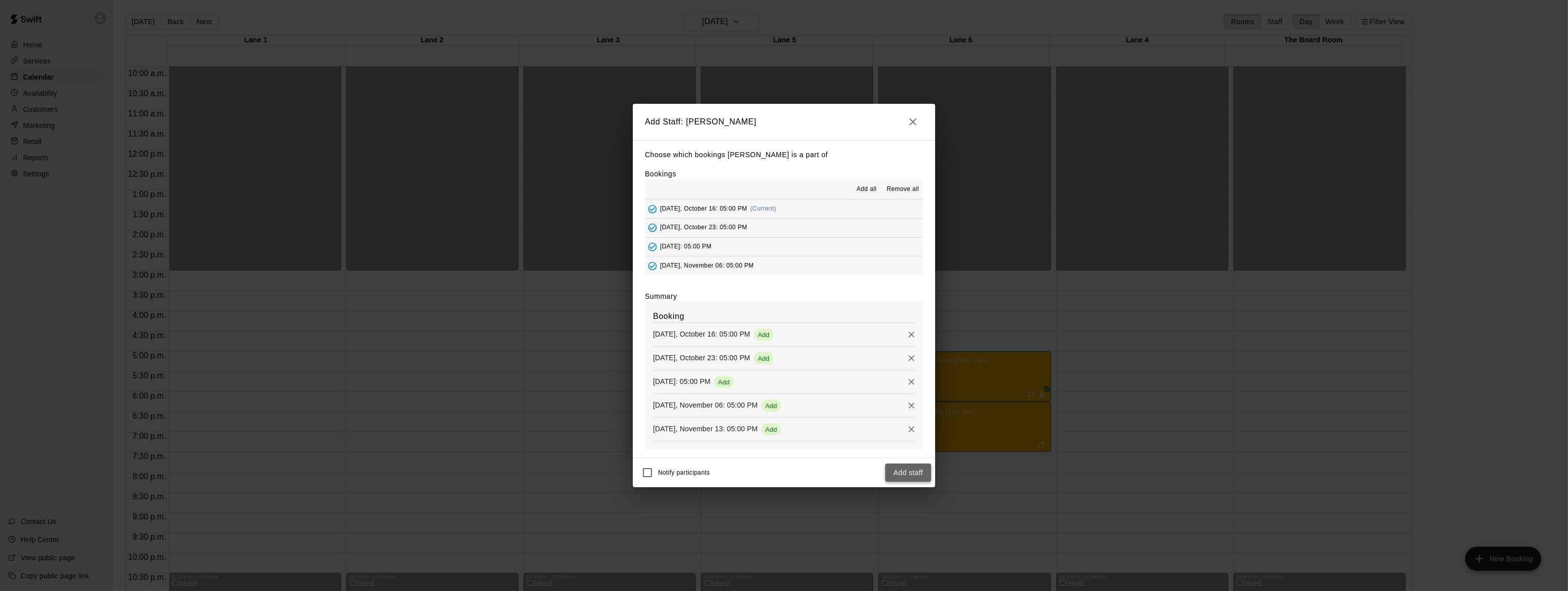
click at [894, 473] on button "Add staff" at bounding box center [908, 472] width 46 height 19
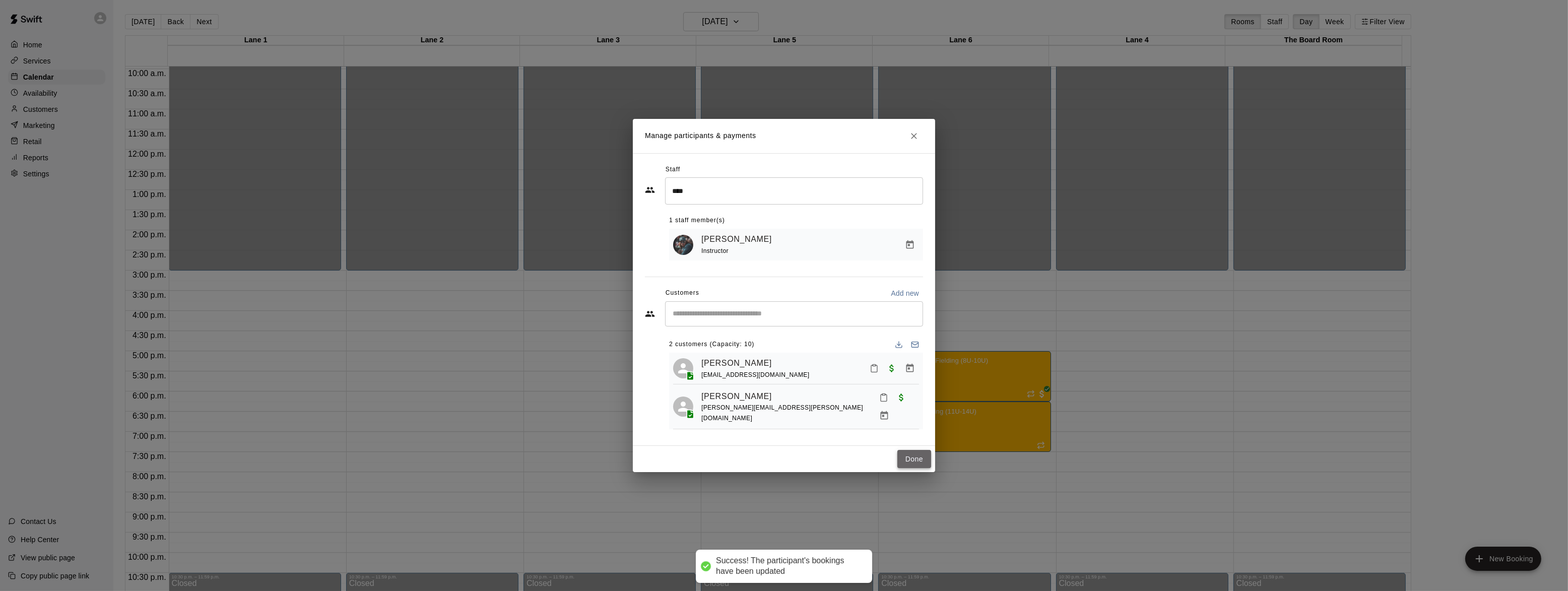
click at [924, 460] on button "Done" at bounding box center [915, 459] width 34 height 19
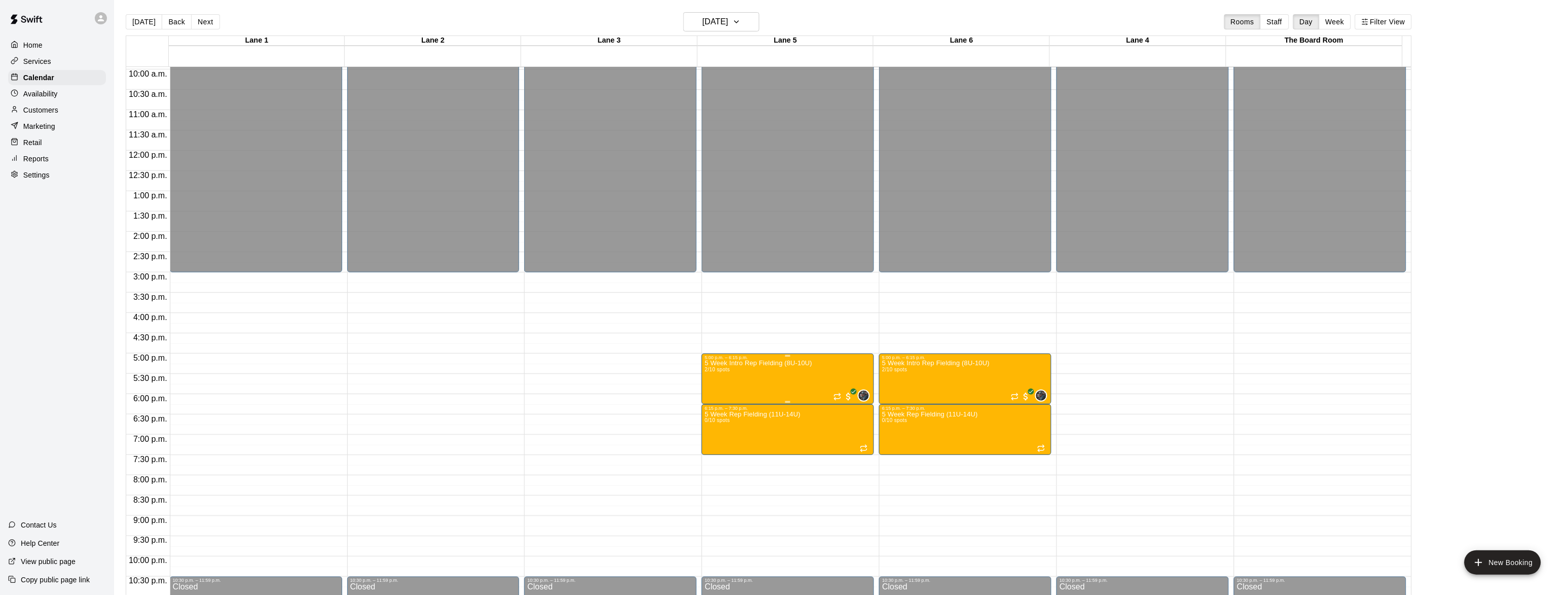
click at [713, 391] on img "edit" at bounding box center [714, 396] width 12 height 12
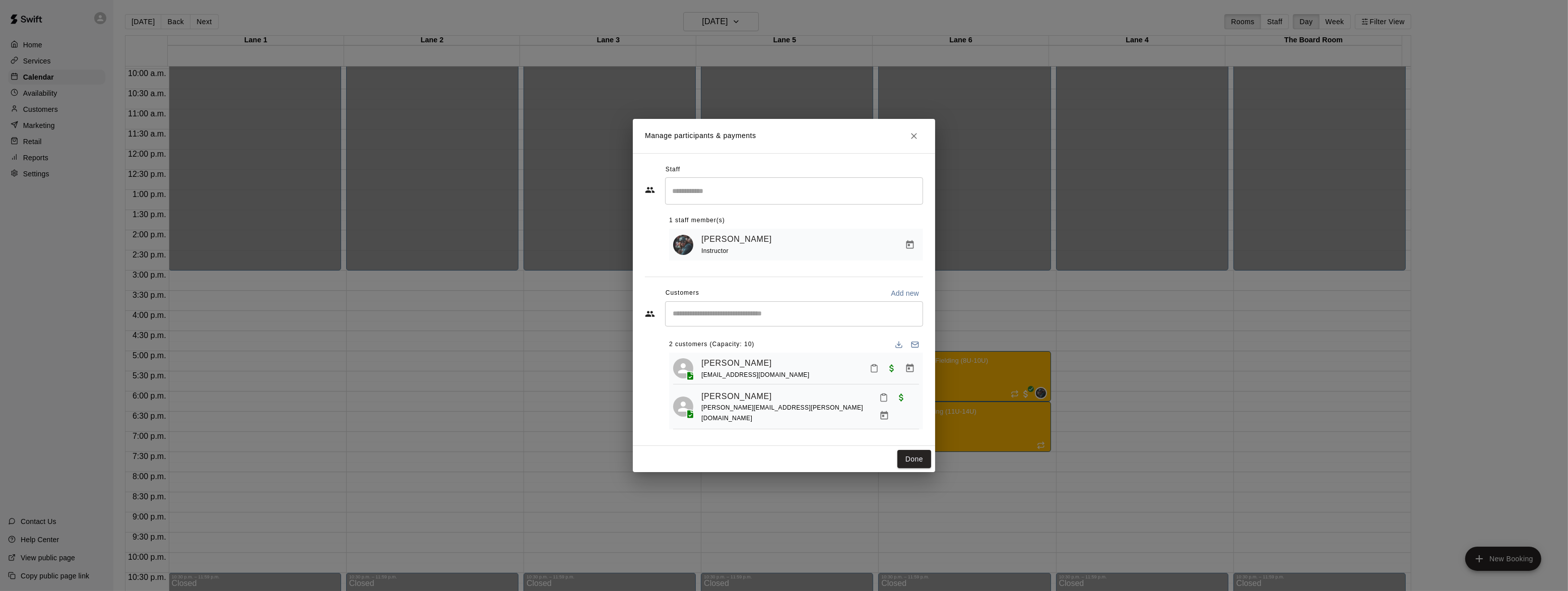
click at [749, 203] on div "​" at bounding box center [795, 191] width 258 height 27
click at [745, 226] on p "[PERSON_NAME]" at bounding box center [722, 220] width 62 height 11
type input "****"
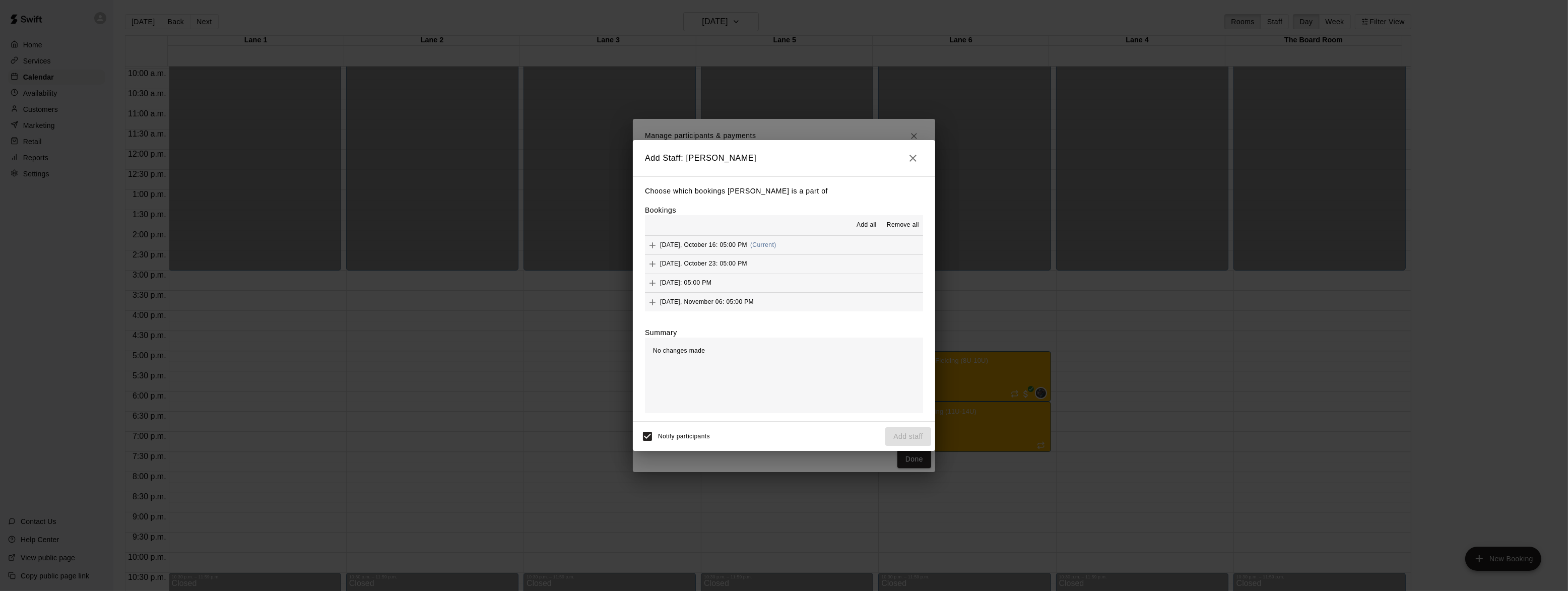
click at [867, 225] on span "Add all" at bounding box center [866, 225] width 20 height 10
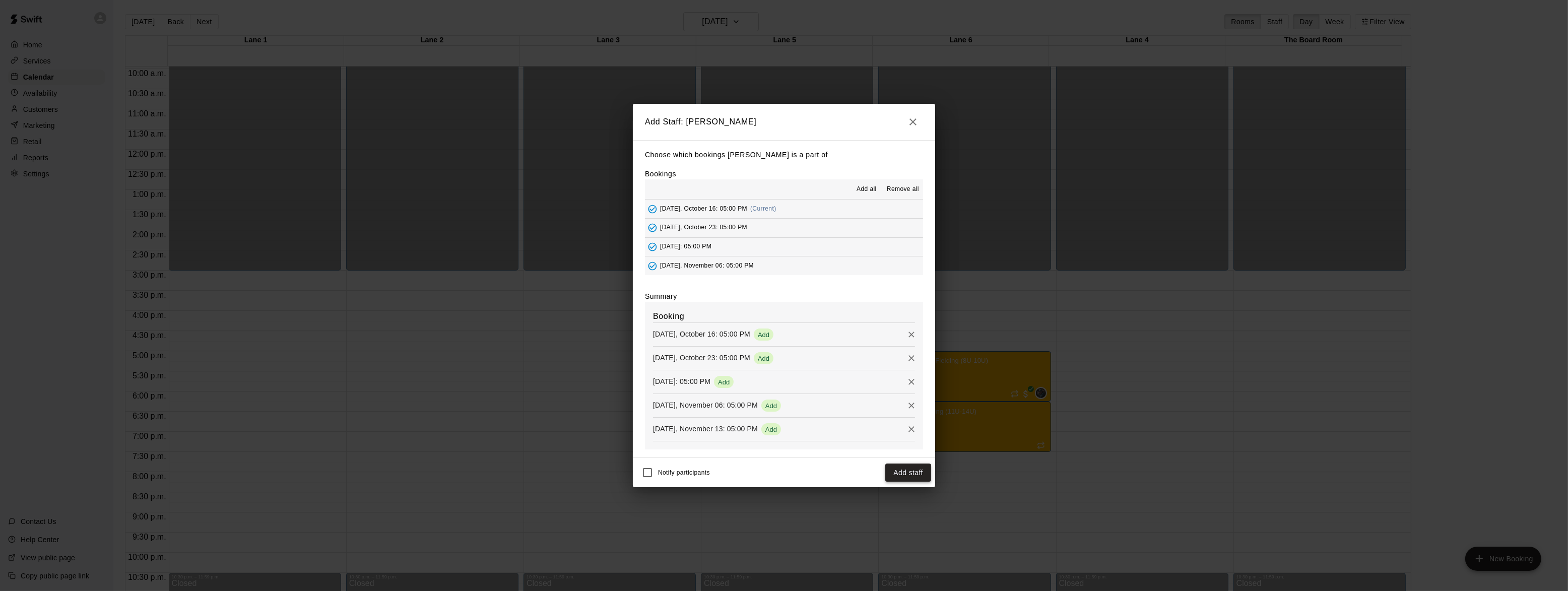
click at [912, 470] on button "Add staff" at bounding box center [908, 472] width 46 height 19
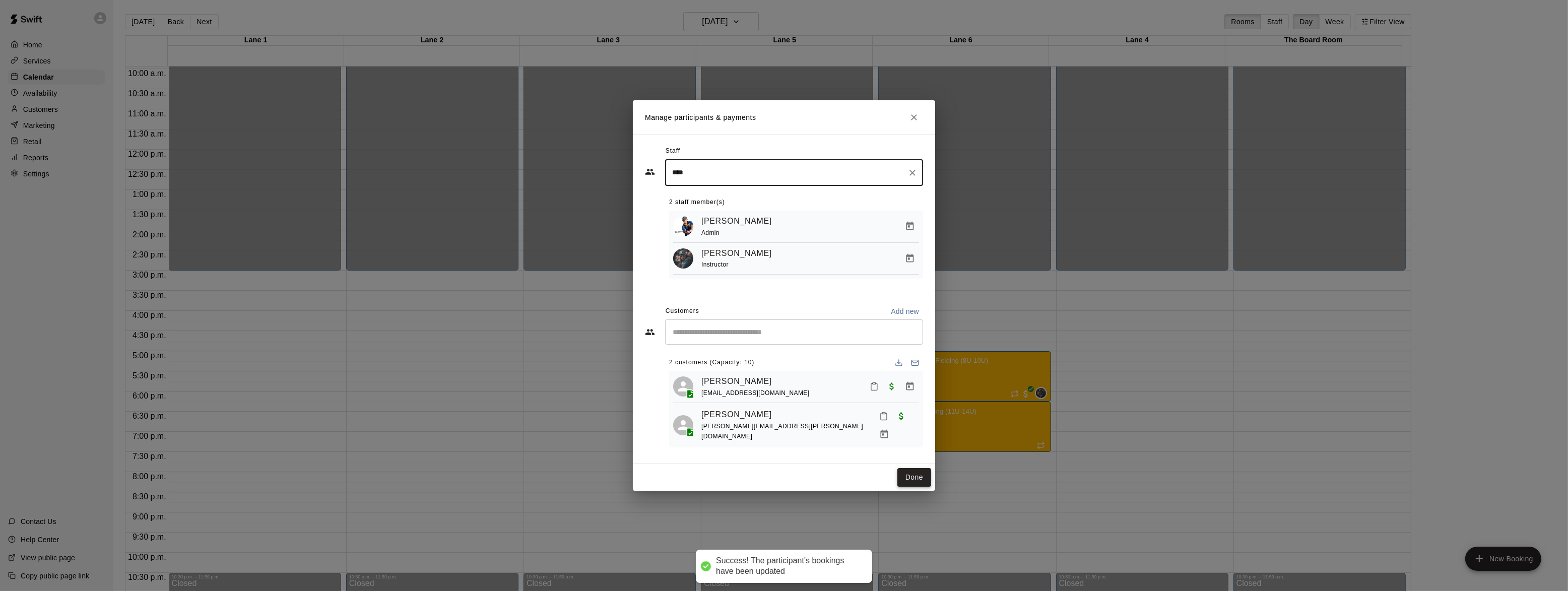
click at [908, 475] on button "Done" at bounding box center [915, 477] width 34 height 19
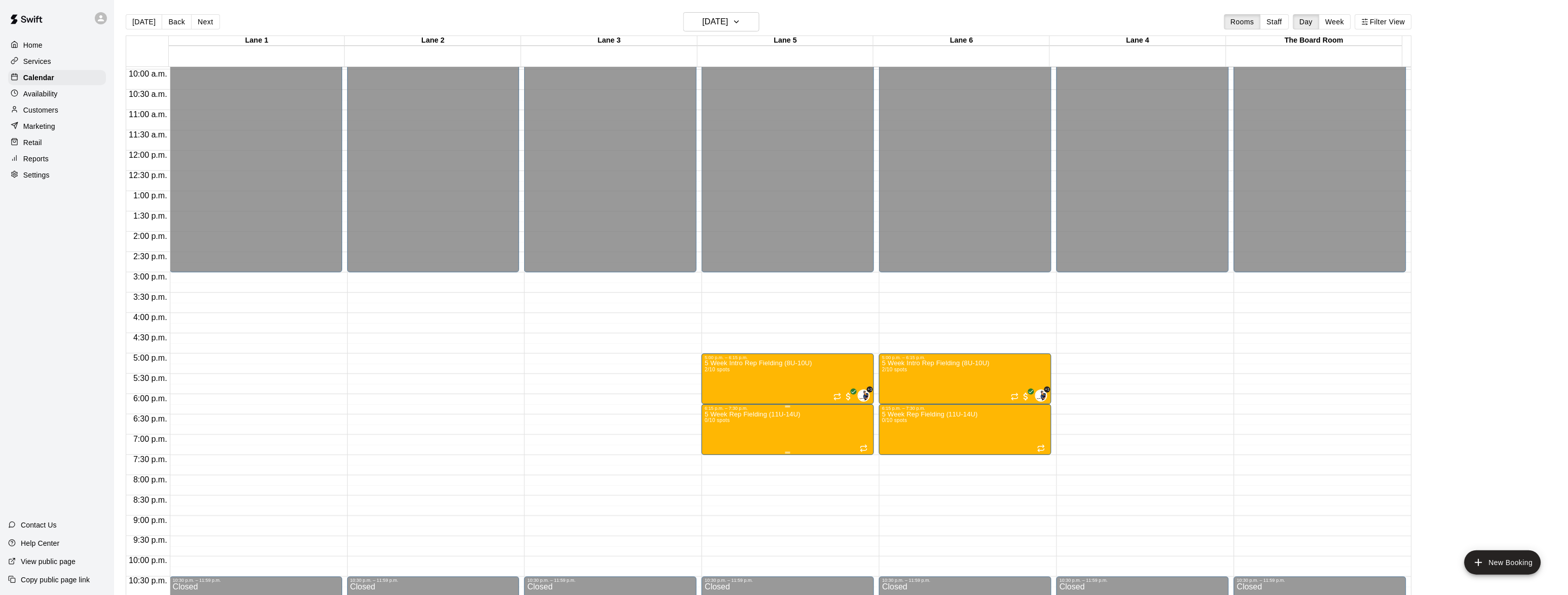
click at [792, 414] on p "5 Week Rep Fielding (11U-14U)" at bounding box center [753, 414] width 96 height 0
click at [718, 450] on img "edit" at bounding box center [714, 450] width 12 height 12
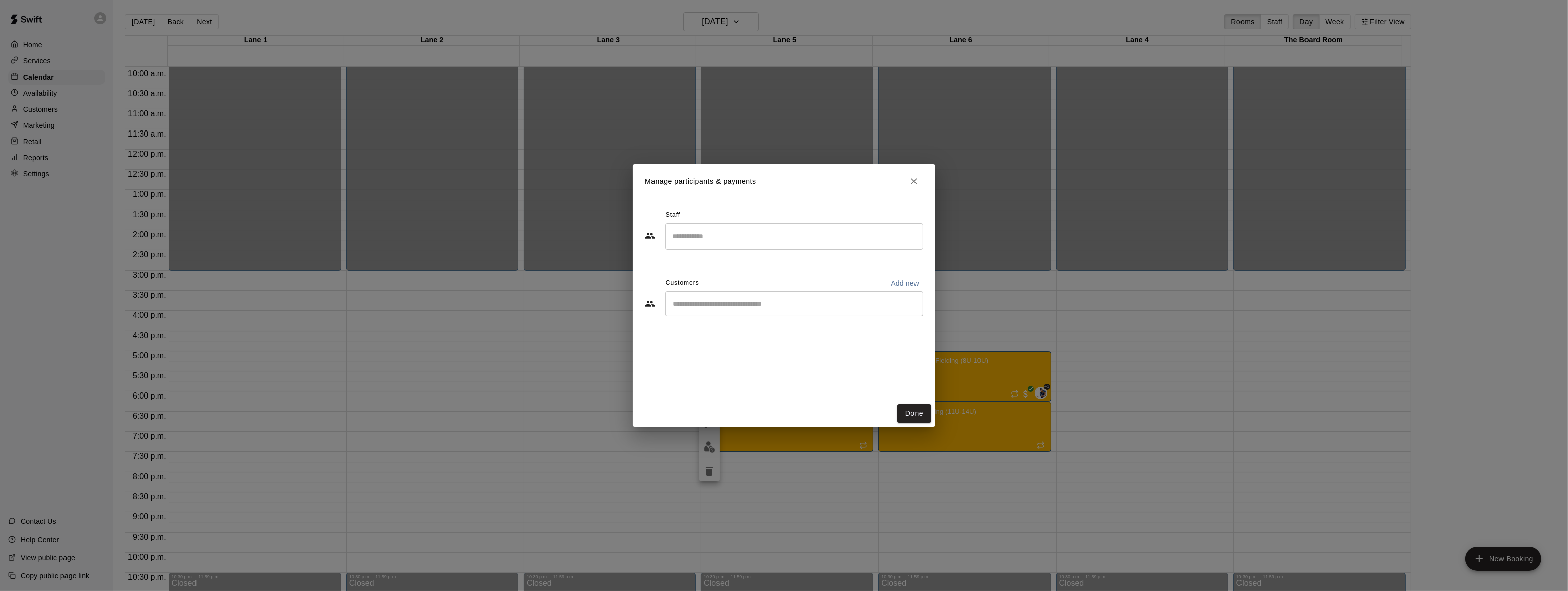
click at [705, 241] on input "Search staff" at bounding box center [794, 236] width 249 height 18
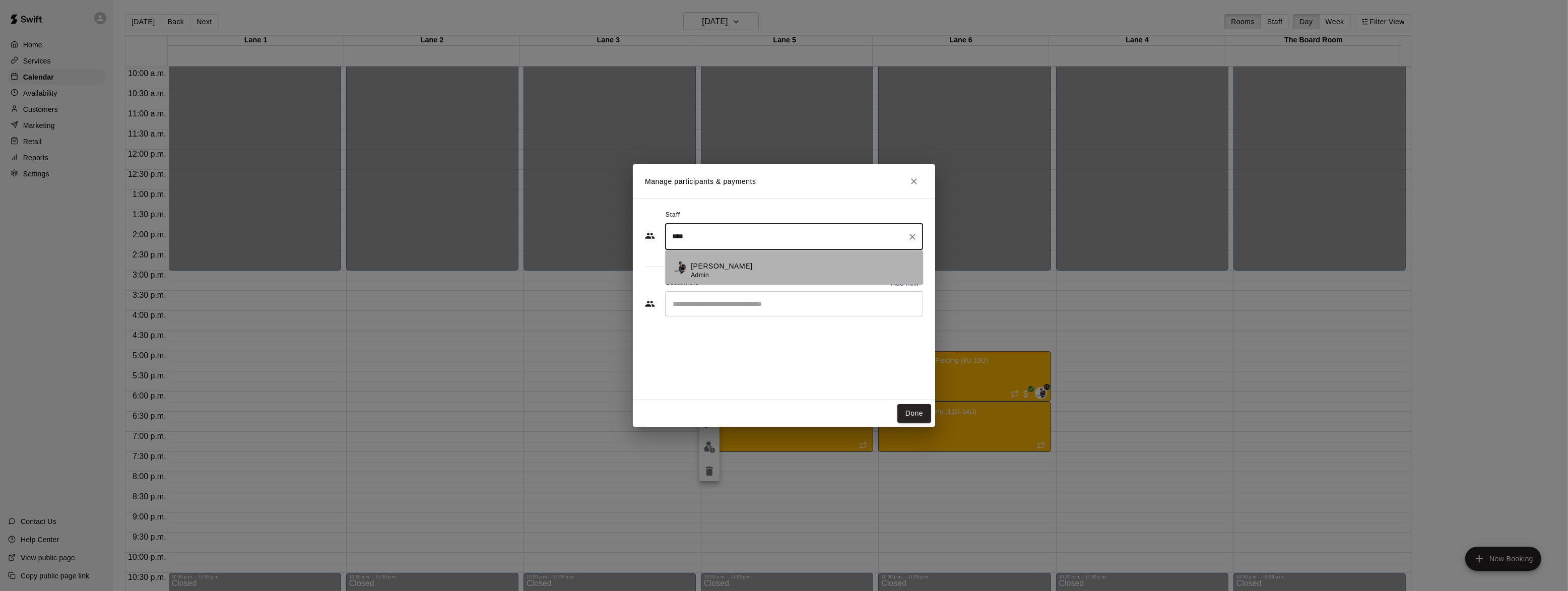
click at [715, 269] on p "[PERSON_NAME]" at bounding box center [722, 266] width 62 height 11
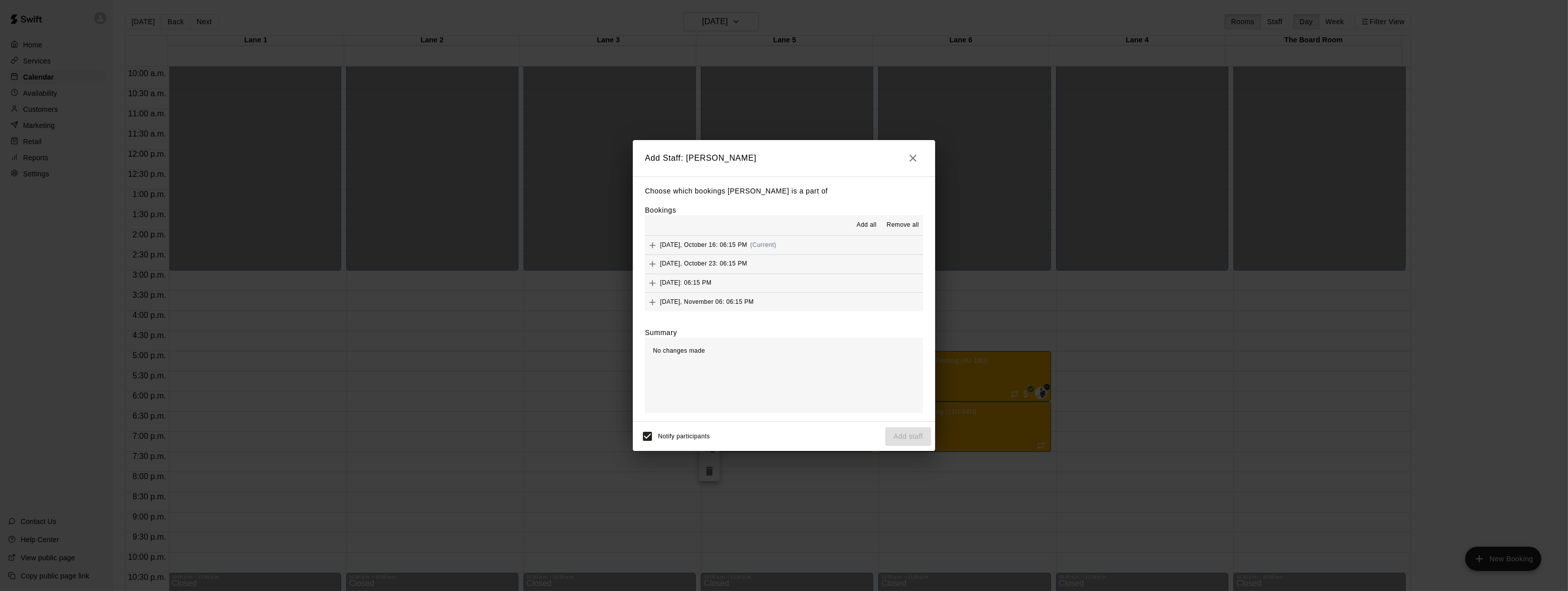
click at [855, 224] on button "Add all" at bounding box center [867, 225] width 32 height 16
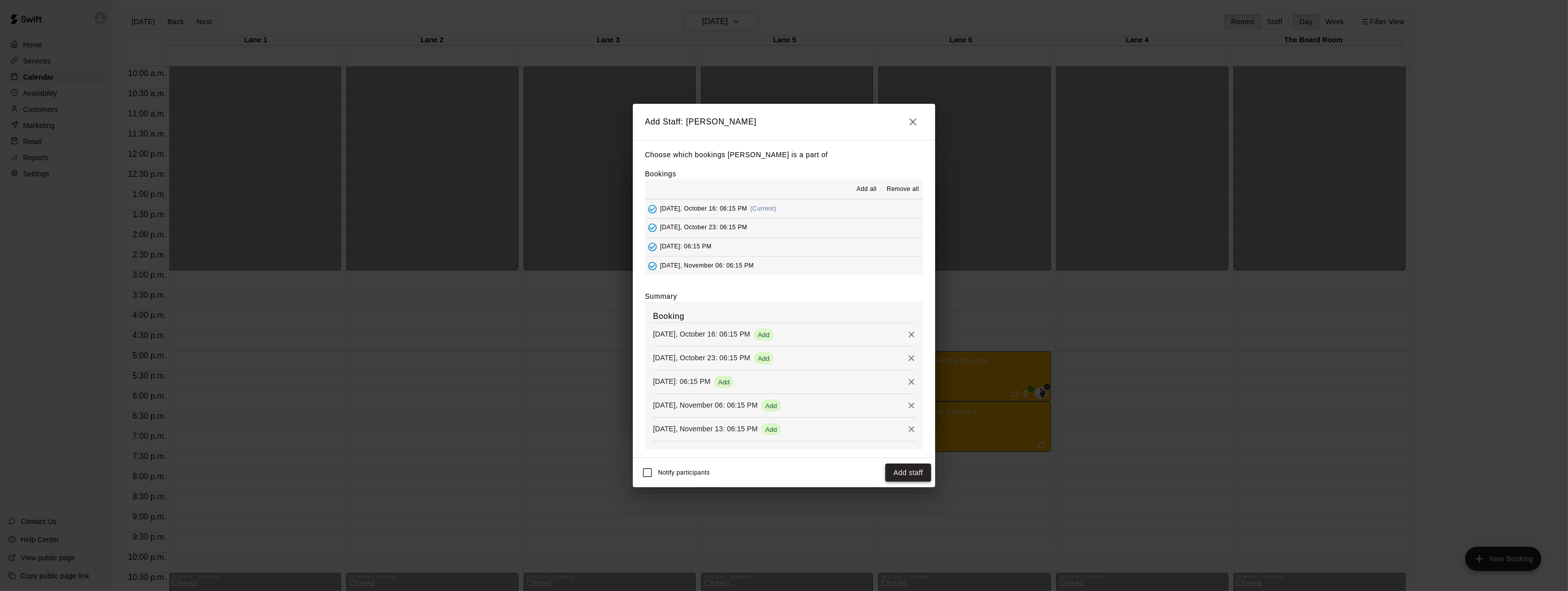
click at [906, 474] on button "Add staff" at bounding box center [908, 472] width 46 height 19
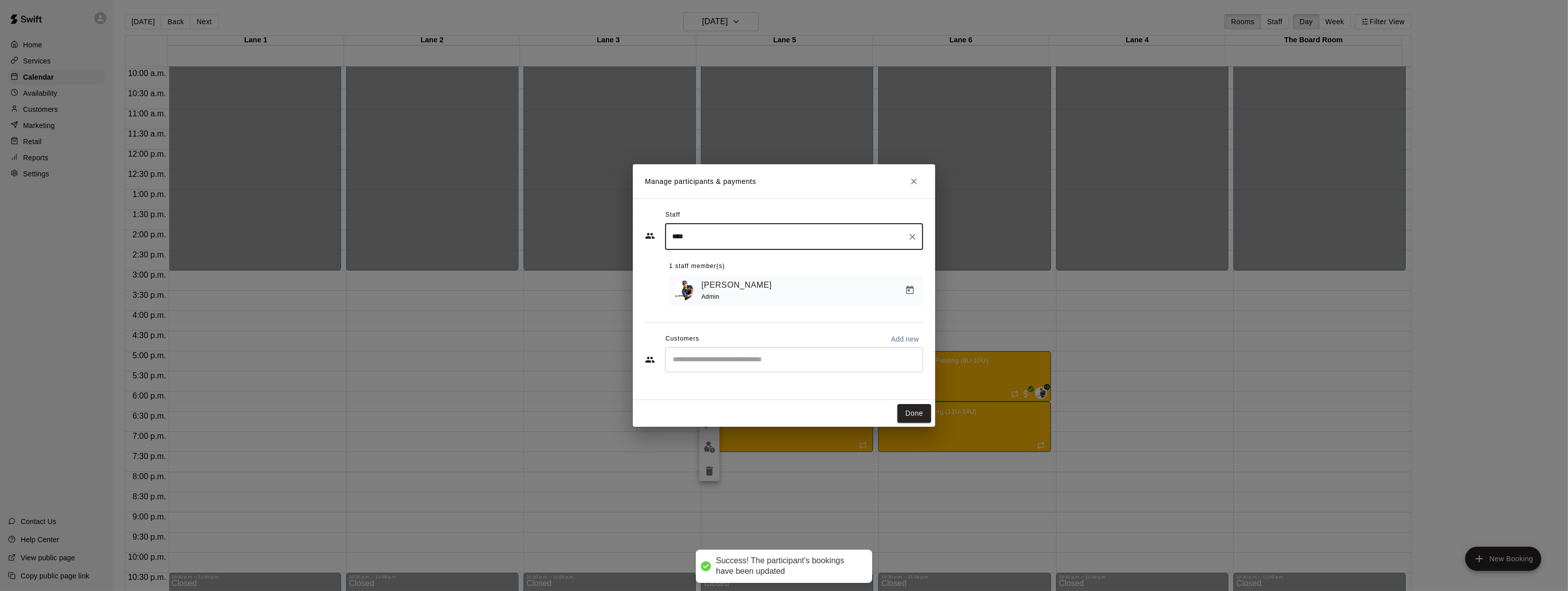
click at [707, 234] on input "****" at bounding box center [786, 236] width 234 height 18
click at [718, 262] on p "[PERSON_NAME]" at bounding box center [726, 266] width 62 height 11
type input "****"
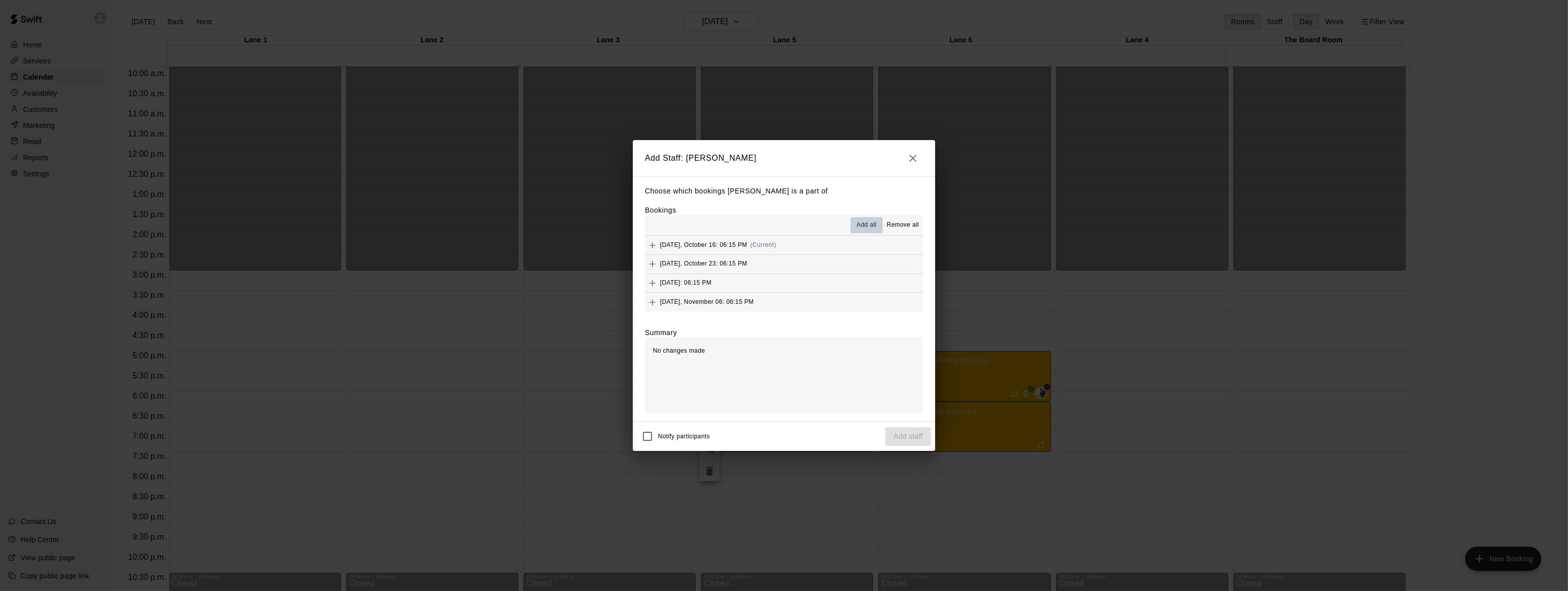
click at [870, 223] on span "Add all" at bounding box center [866, 225] width 20 height 10
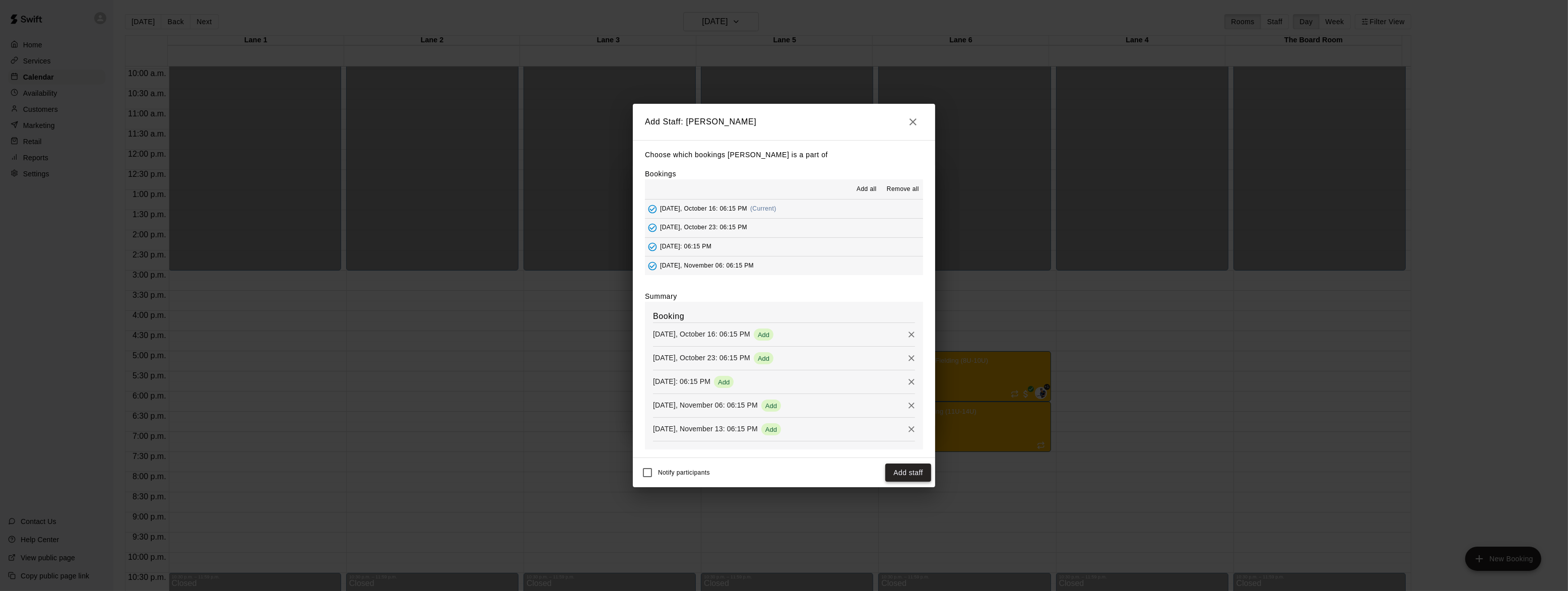
click at [905, 474] on button "Add staff" at bounding box center [908, 472] width 46 height 19
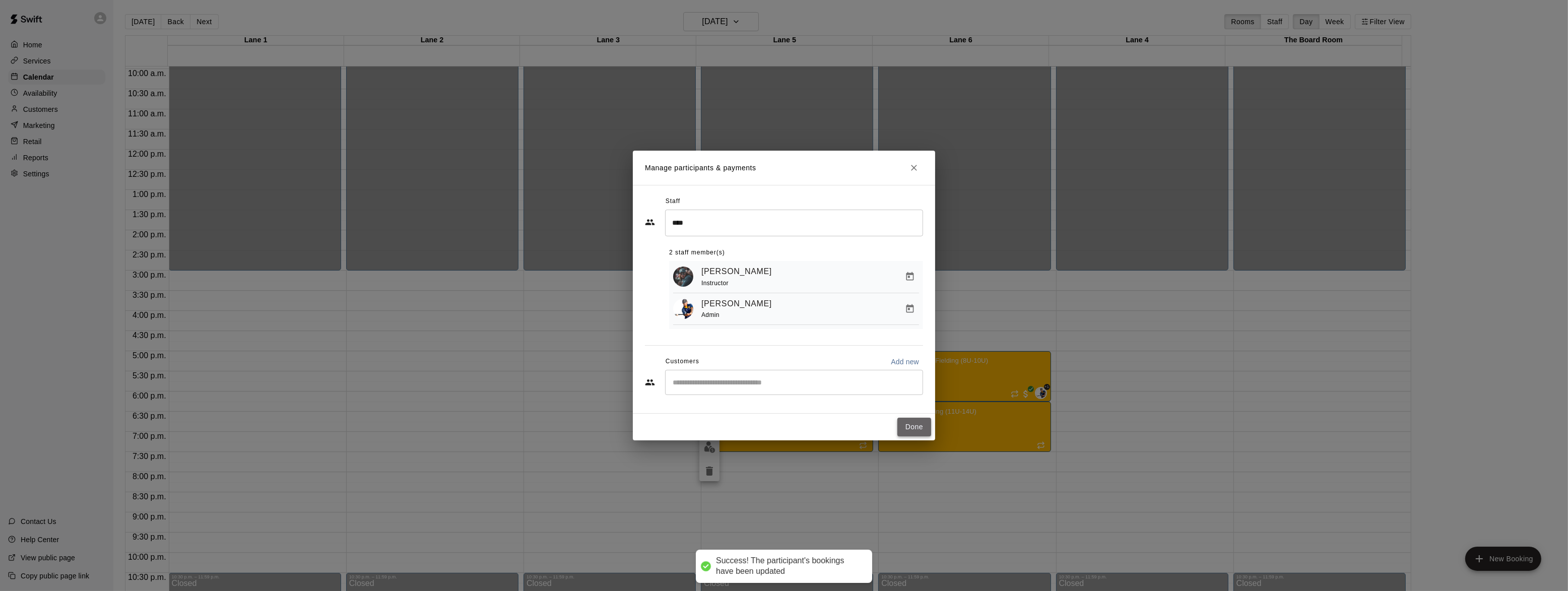
click at [917, 433] on button "Done" at bounding box center [915, 427] width 34 height 19
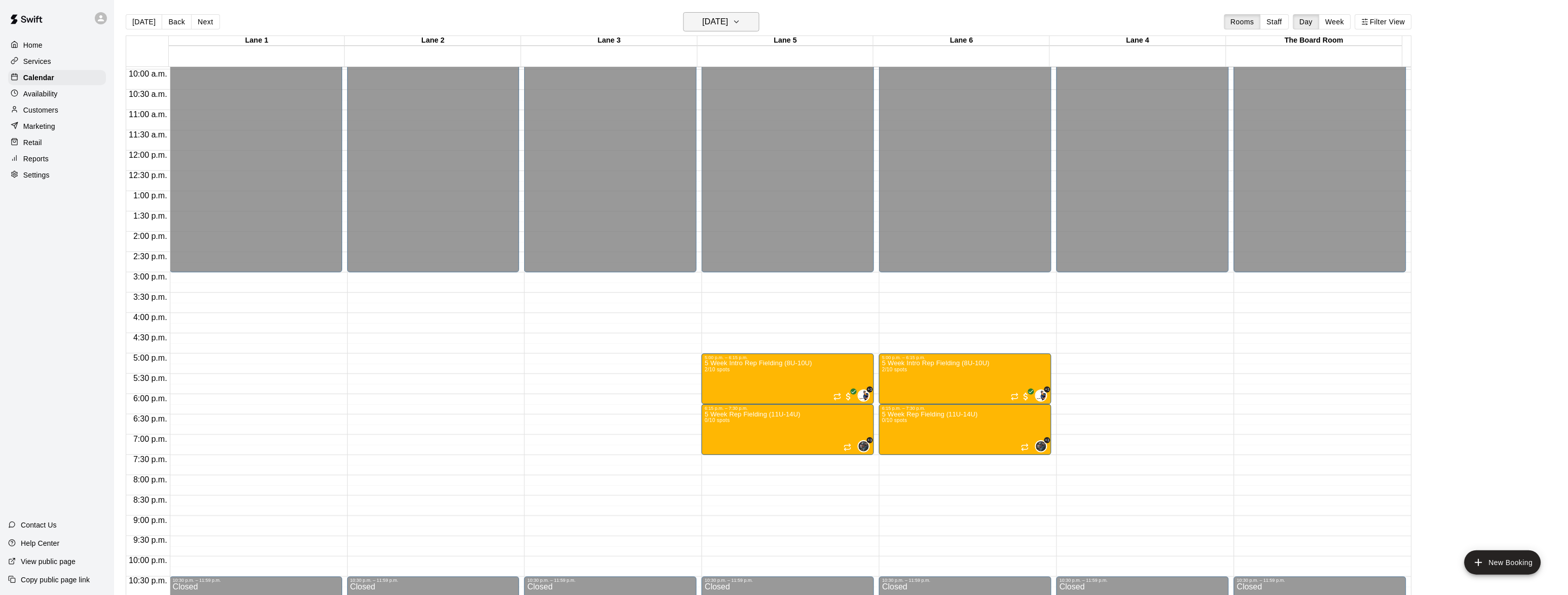
click at [741, 22] on icon "button" at bounding box center [736, 21] width 8 height 12
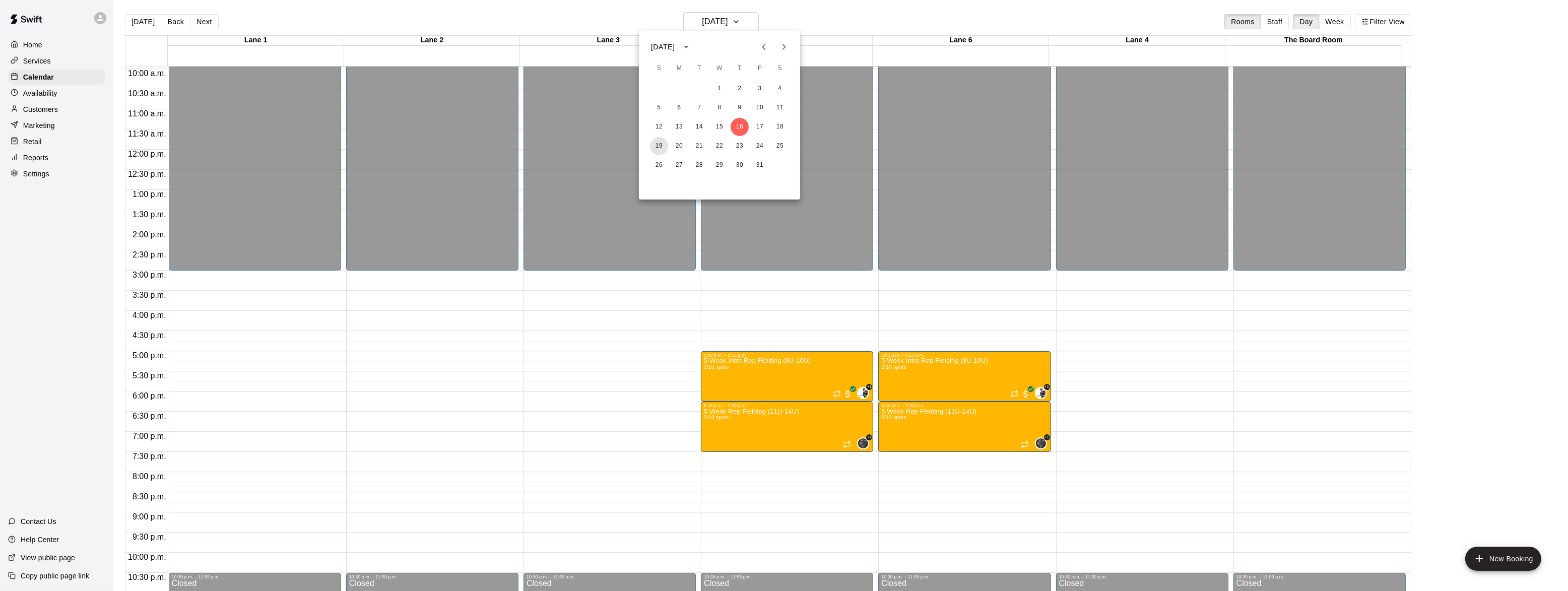
click at [653, 146] on button "19" at bounding box center [659, 146] width 18 height 18
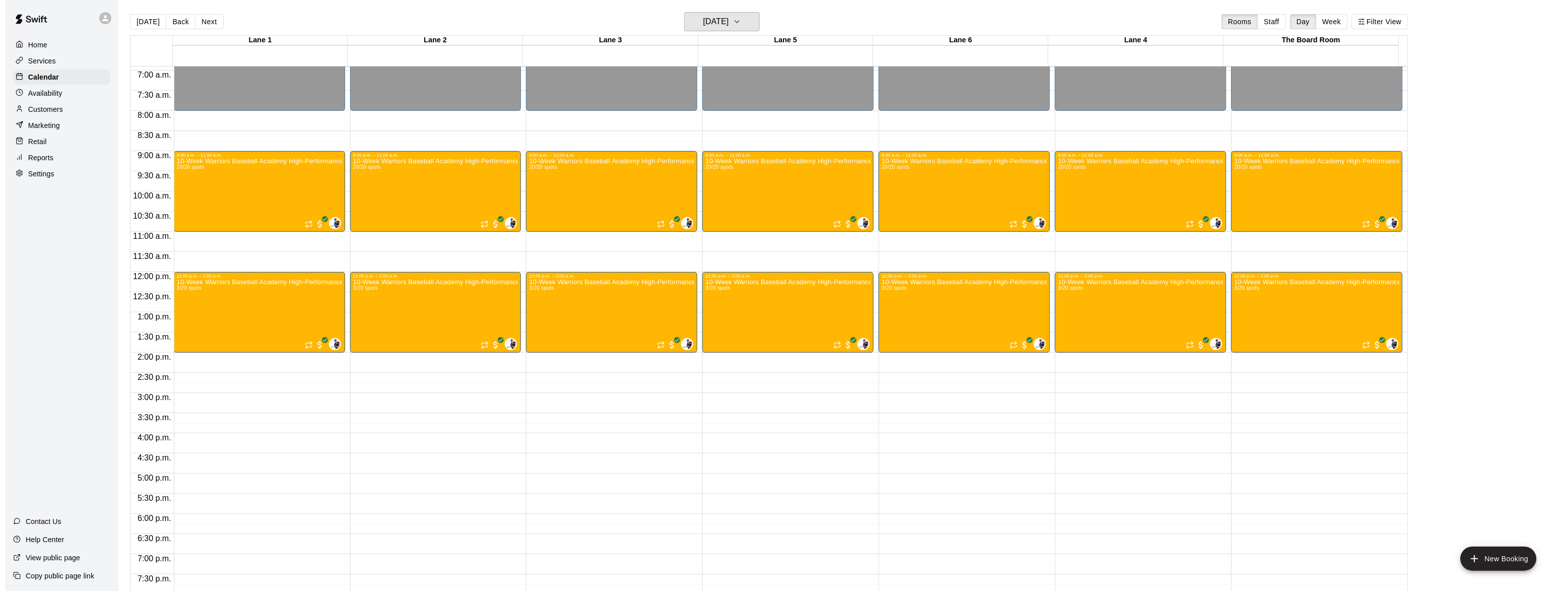
scroll to position [278, 0]
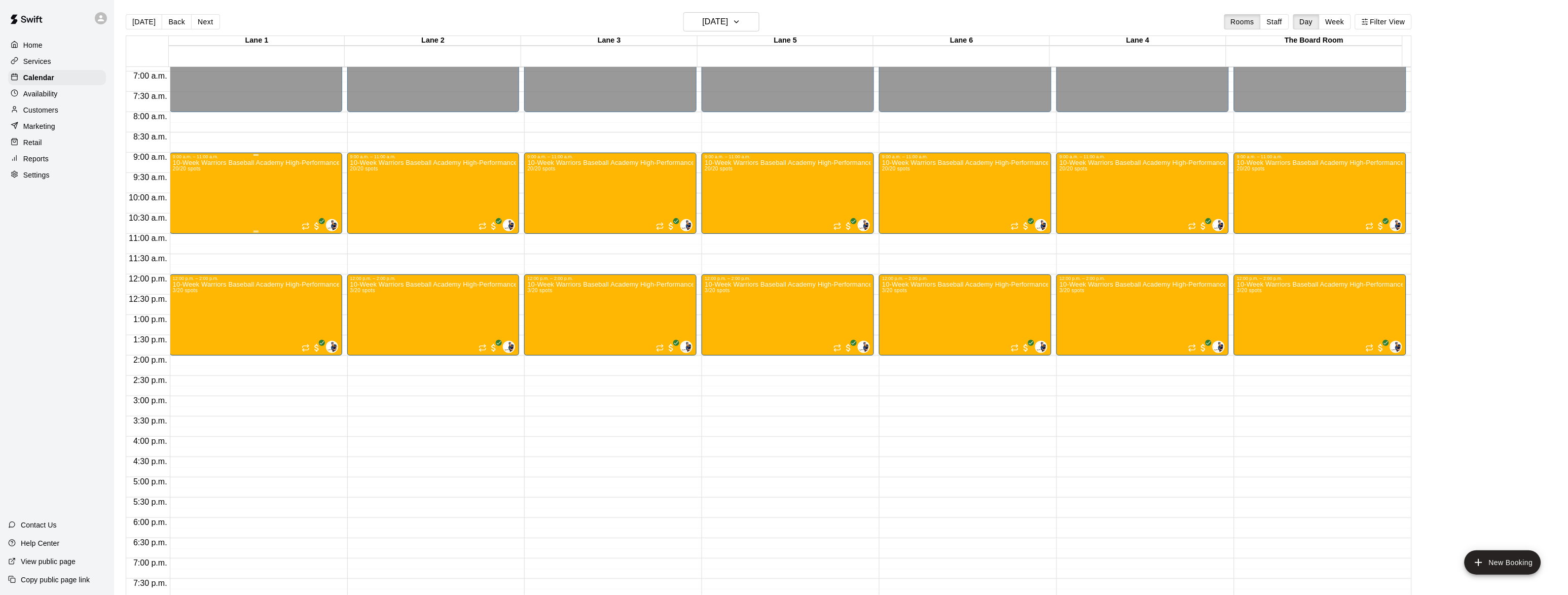
click at [215, 163] on p "10-Week Warriors Baseball Academy High-Performance Baseball Development Program…" at bounding box center [256, 163] width 166 height 0
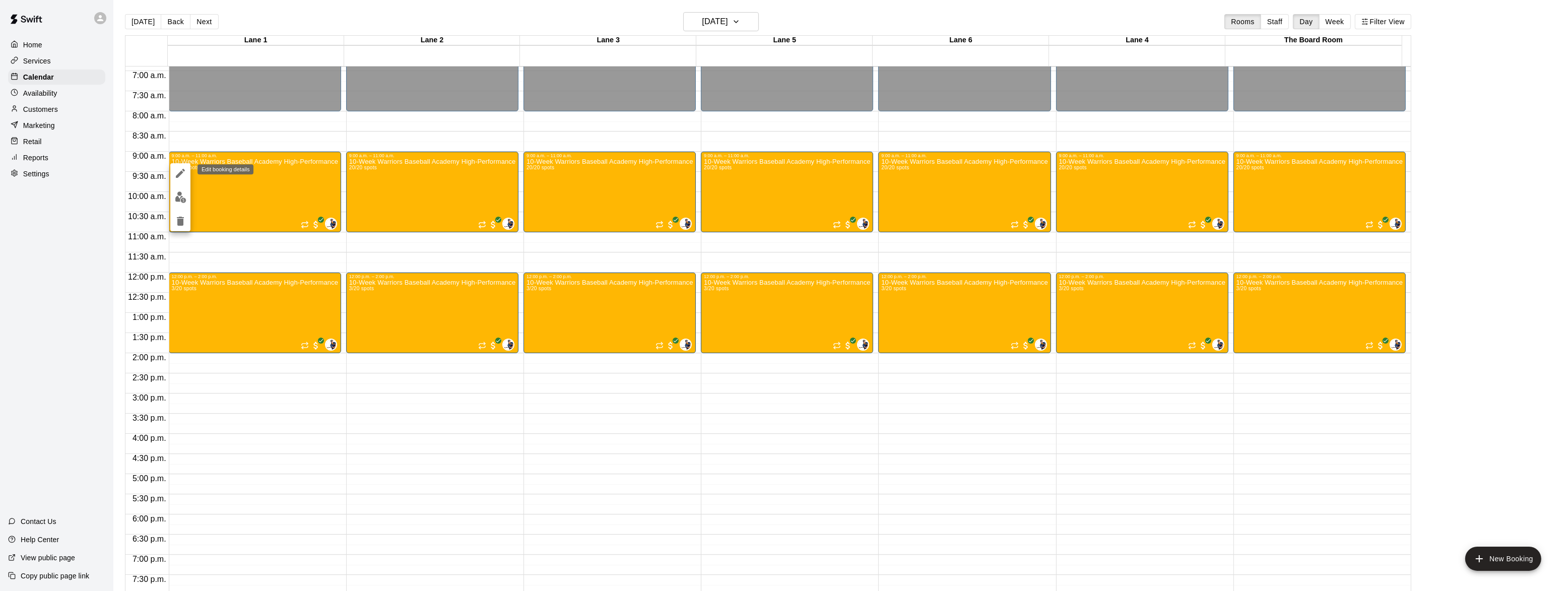
click at [178, 174] on icon "edit" at bounding box center [180, 173] width 9 height 9
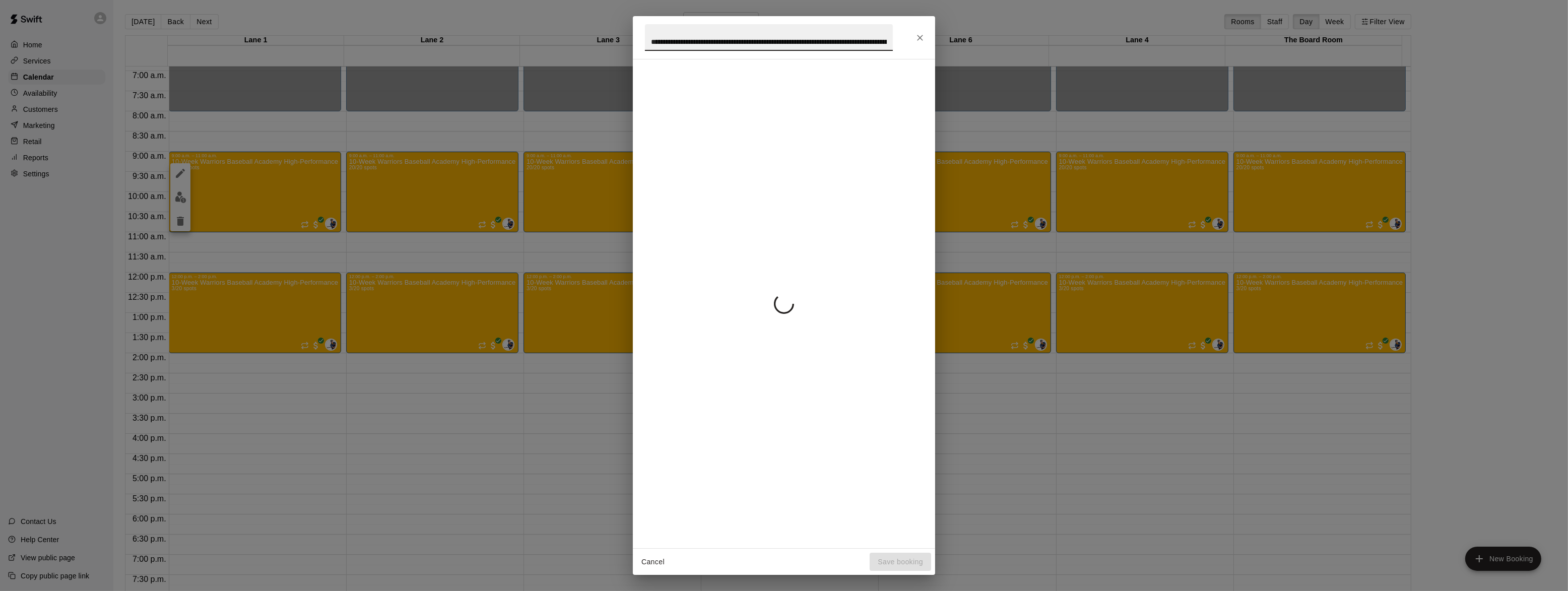
scroll to position [0, 175]
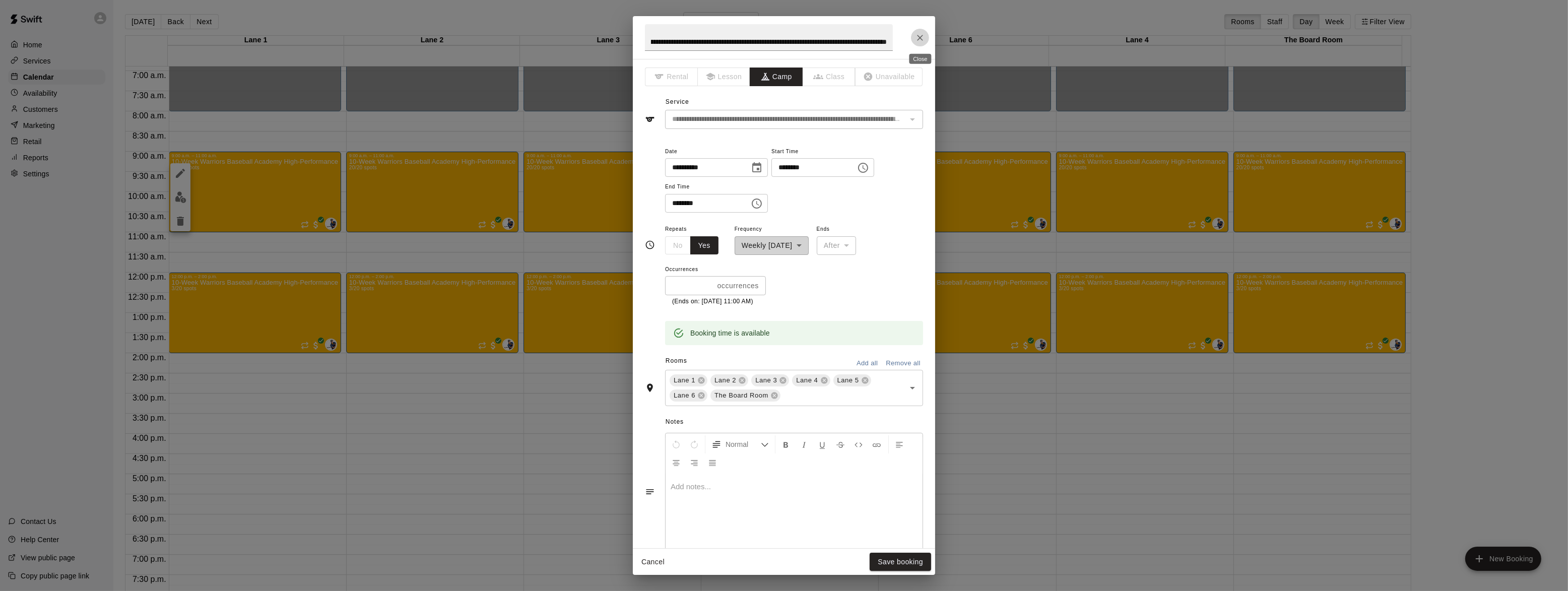
click at [919, 37] on icon "Close" at bounding box center [920, 38] width 6 height 6
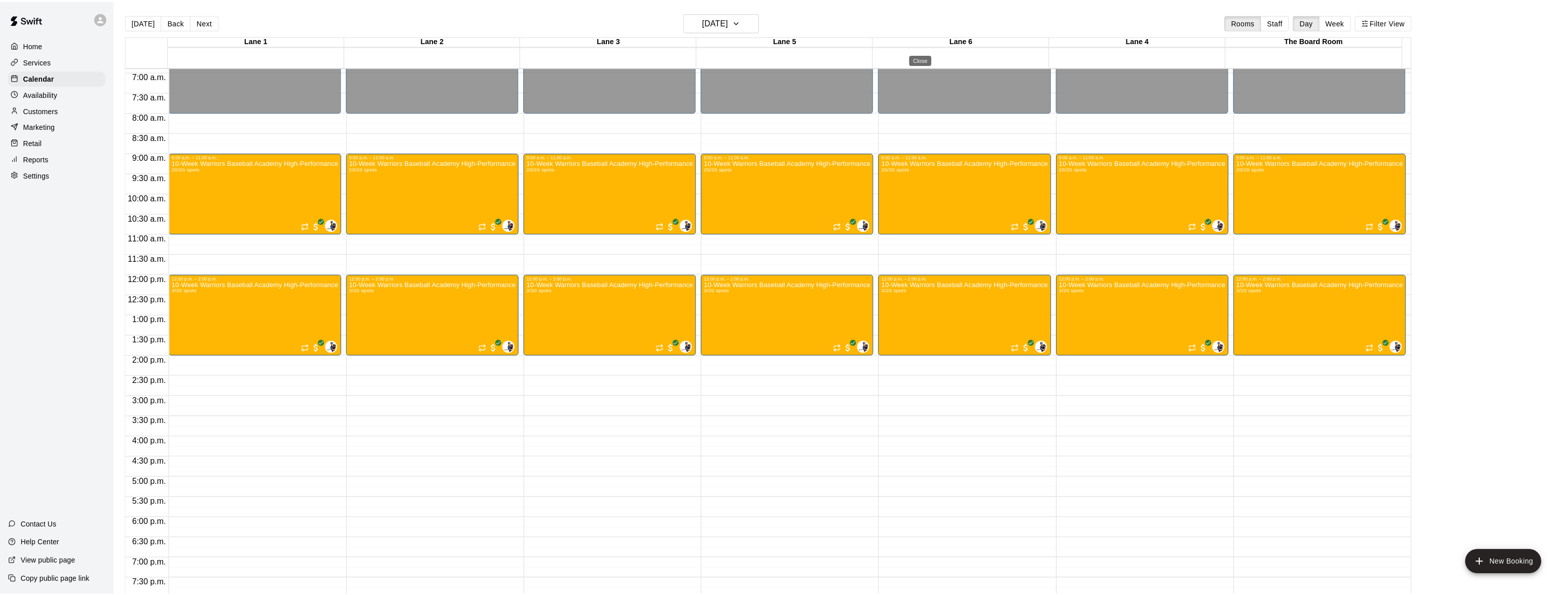
scroll to position [0, 0]
click at [271, 170] on div "10-Week Warriors Baseball Academy High-Performance Baseball Development Program…" at bounding box center [256, 456] width 166 height 595
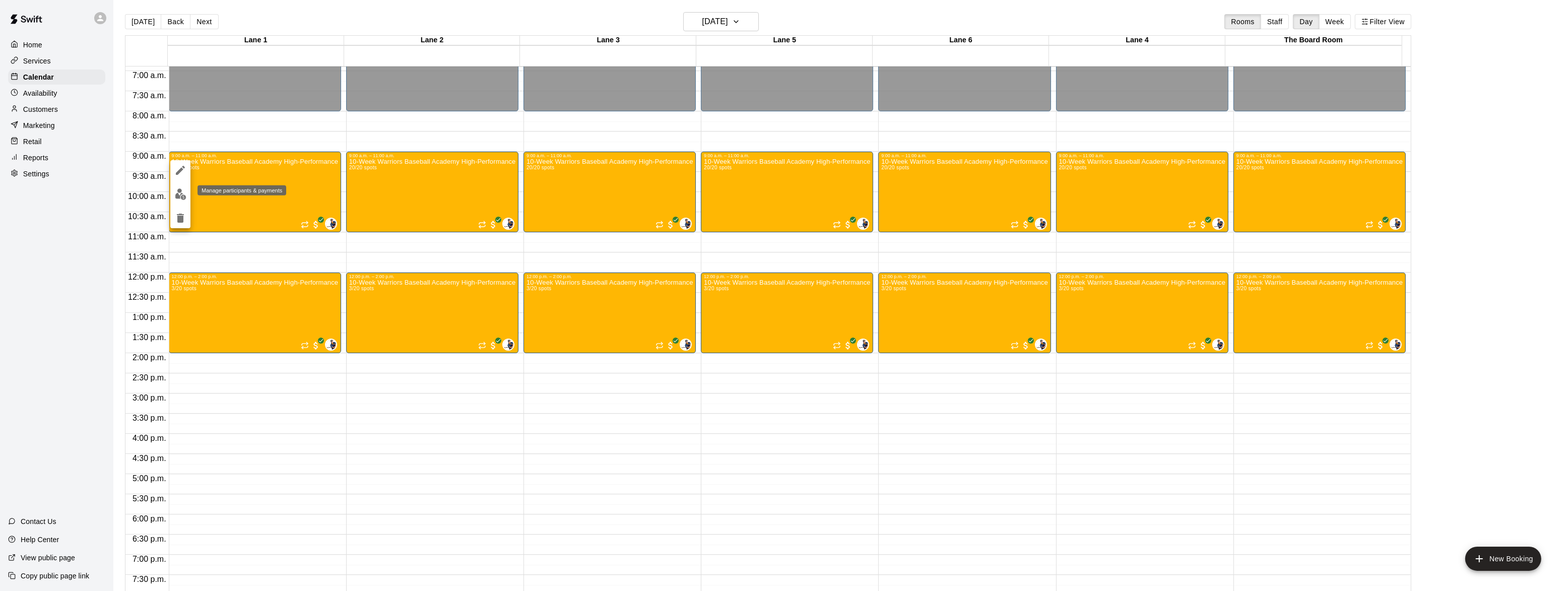
click at [182, 192] on img "edit" at bounding box center [180, 194] width 12 height 12
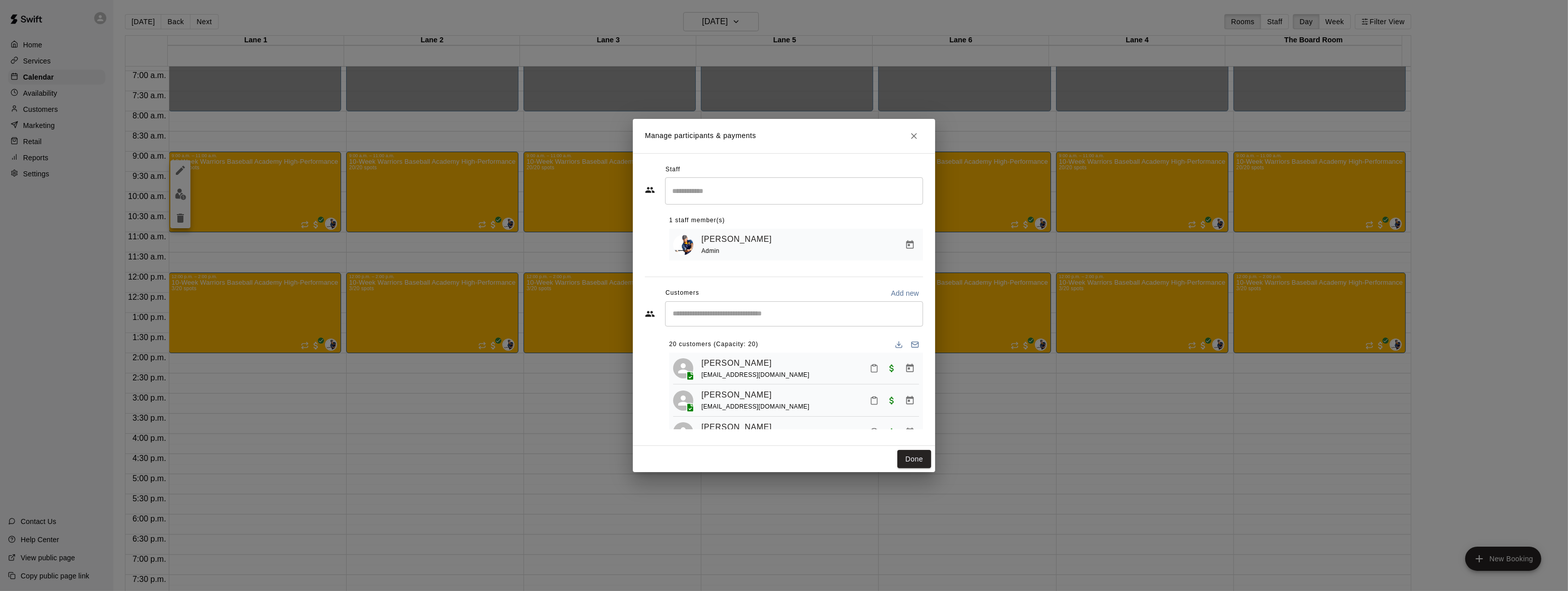
click at [715, 194] on input "Search staff" at bounding box center [794, 190] width 249 height 18
click at [720, 216] on p "[PERSON_NAME]" at bounding box center [722, 220] width 62 height 11
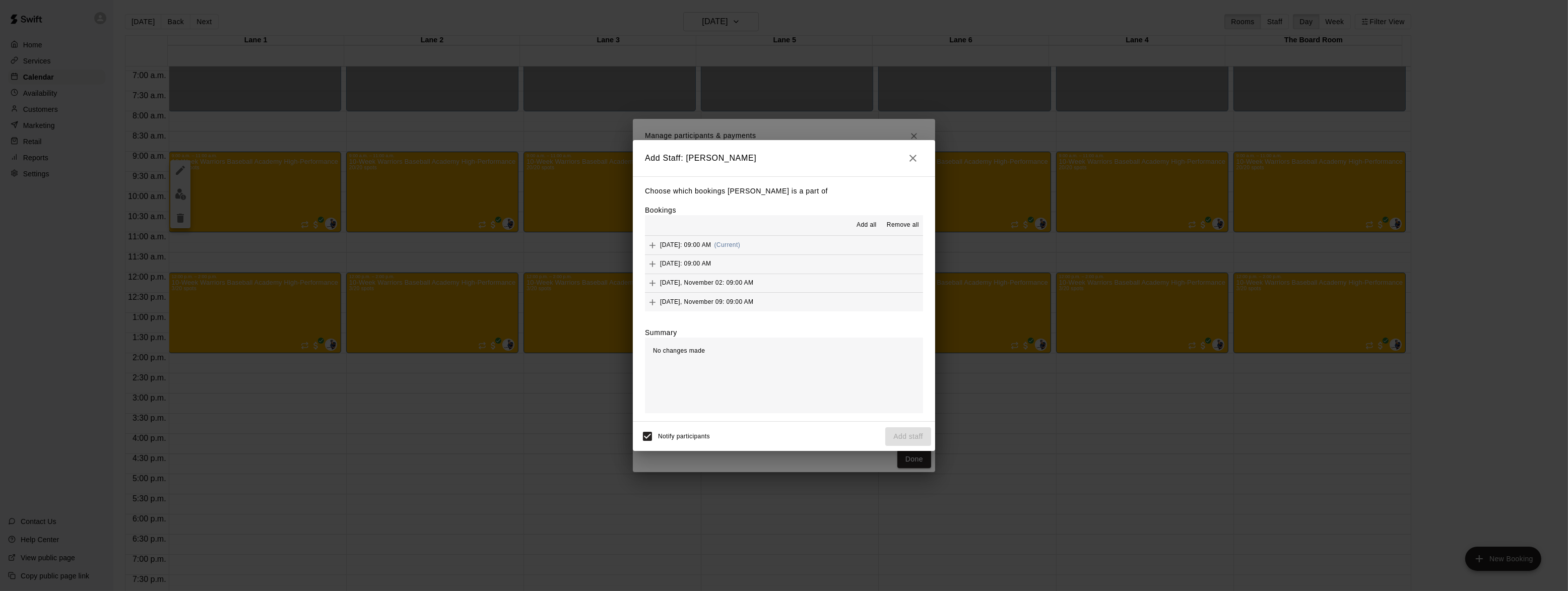
click at [863, 222] on span "Add all" at bounding box center [866, 225] width 20 height 10
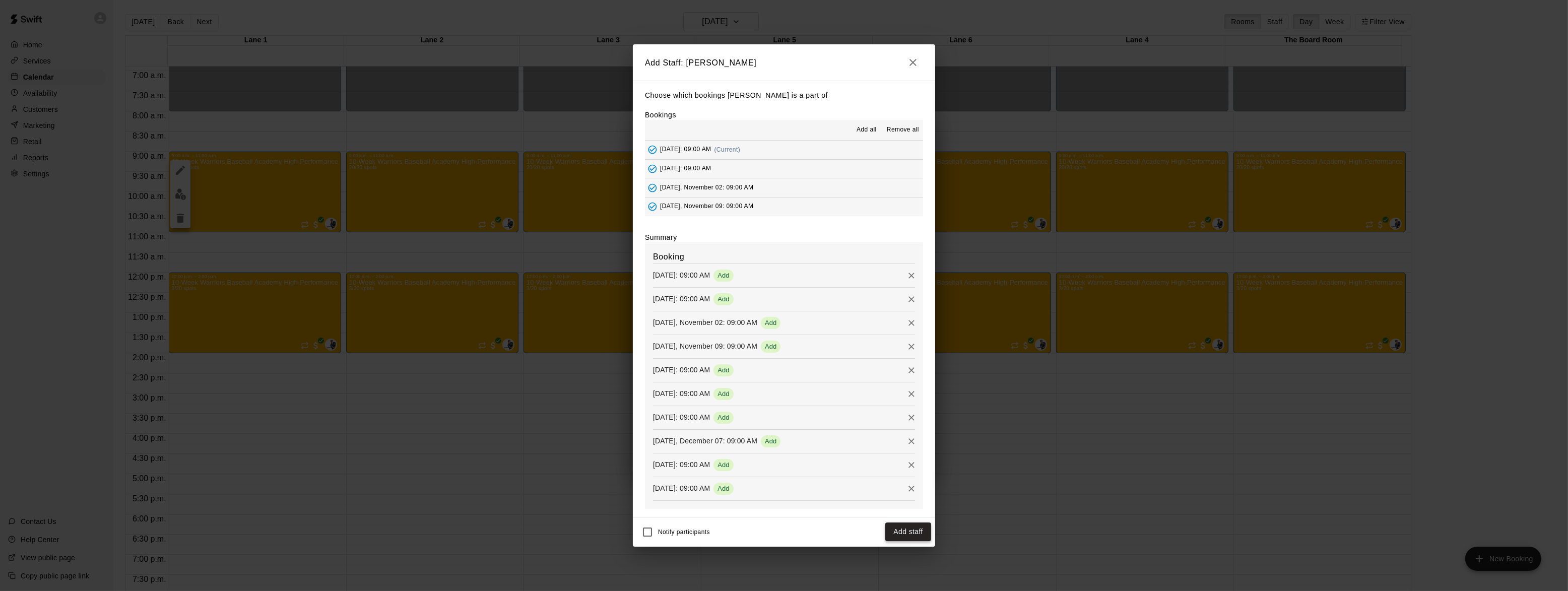
click at [912, 532] on button "Add staff" at bounding box center [908, 531] width 46 height 19
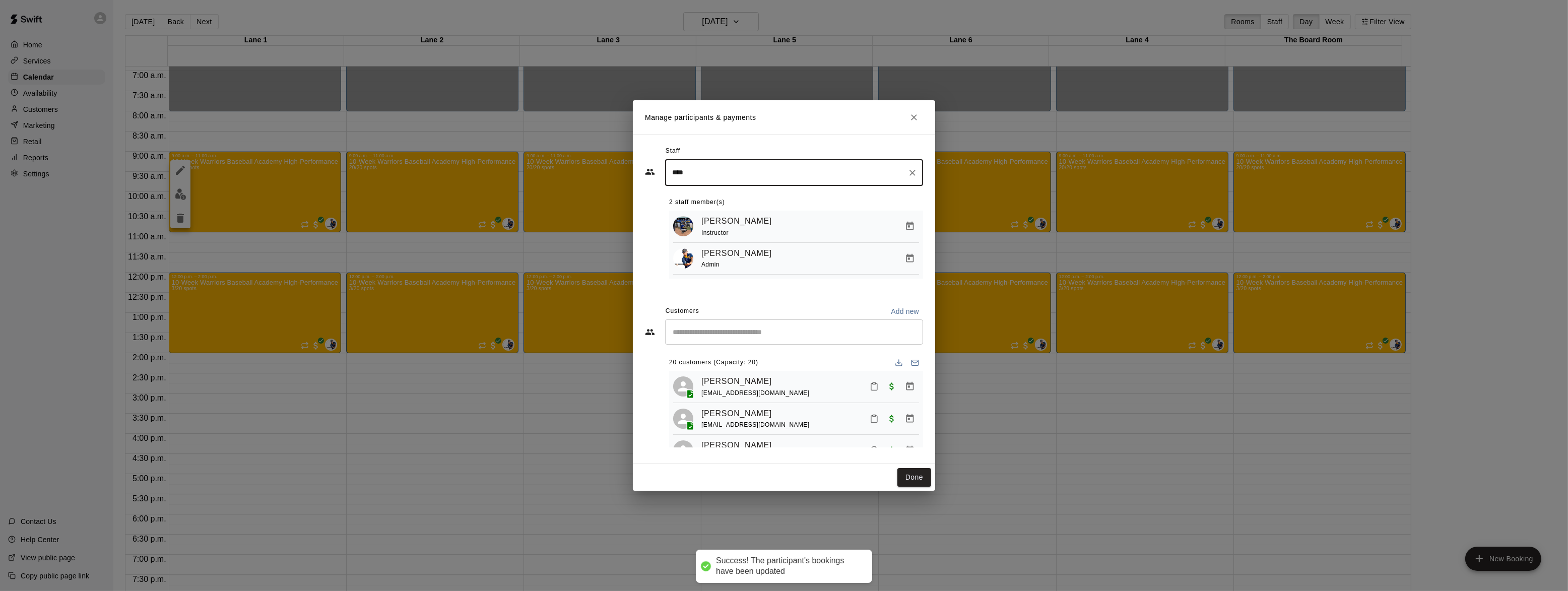
click at [693, 172] on input "****" at bounding box center [786, 172] width 234 height 18
click at [724, 208] on div "Grayden Stauffer Instructor" at bounding box center [722, 207] width 62 height 20
type input "****"
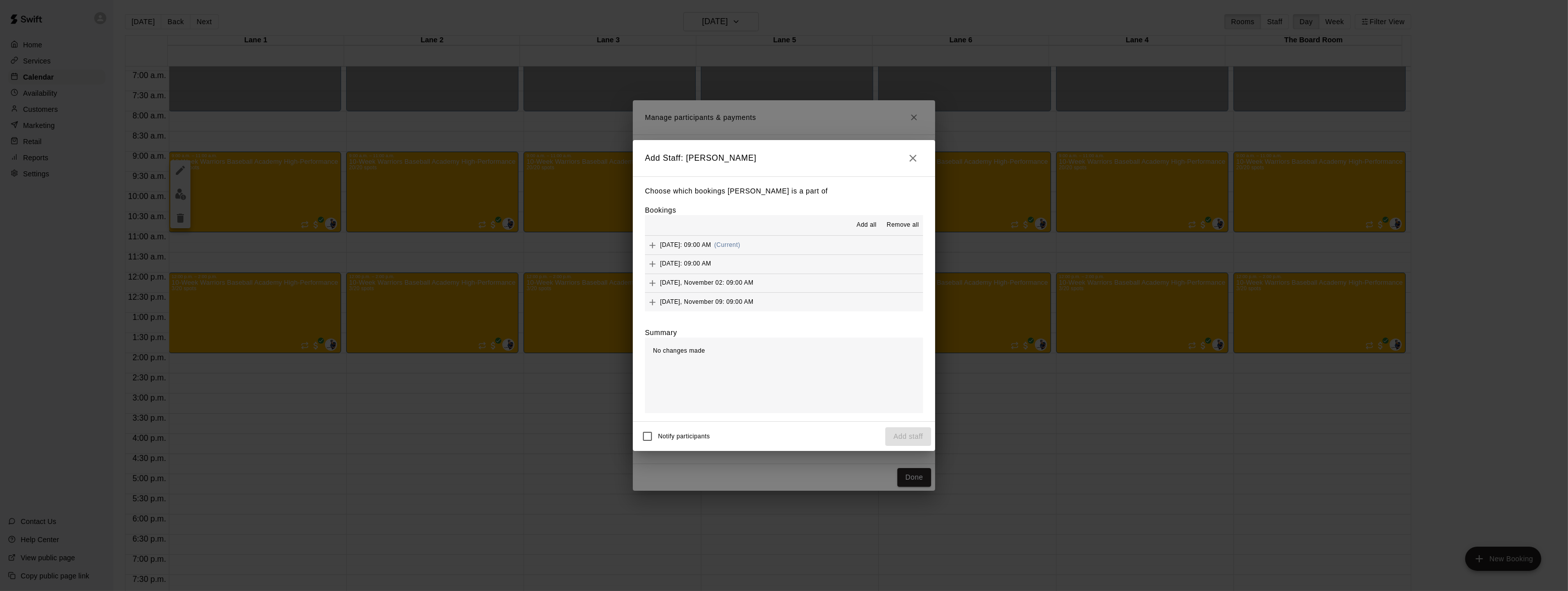
click at [861, 224] on span "Add all" at bounding box center [866, 225] width 20 height 10
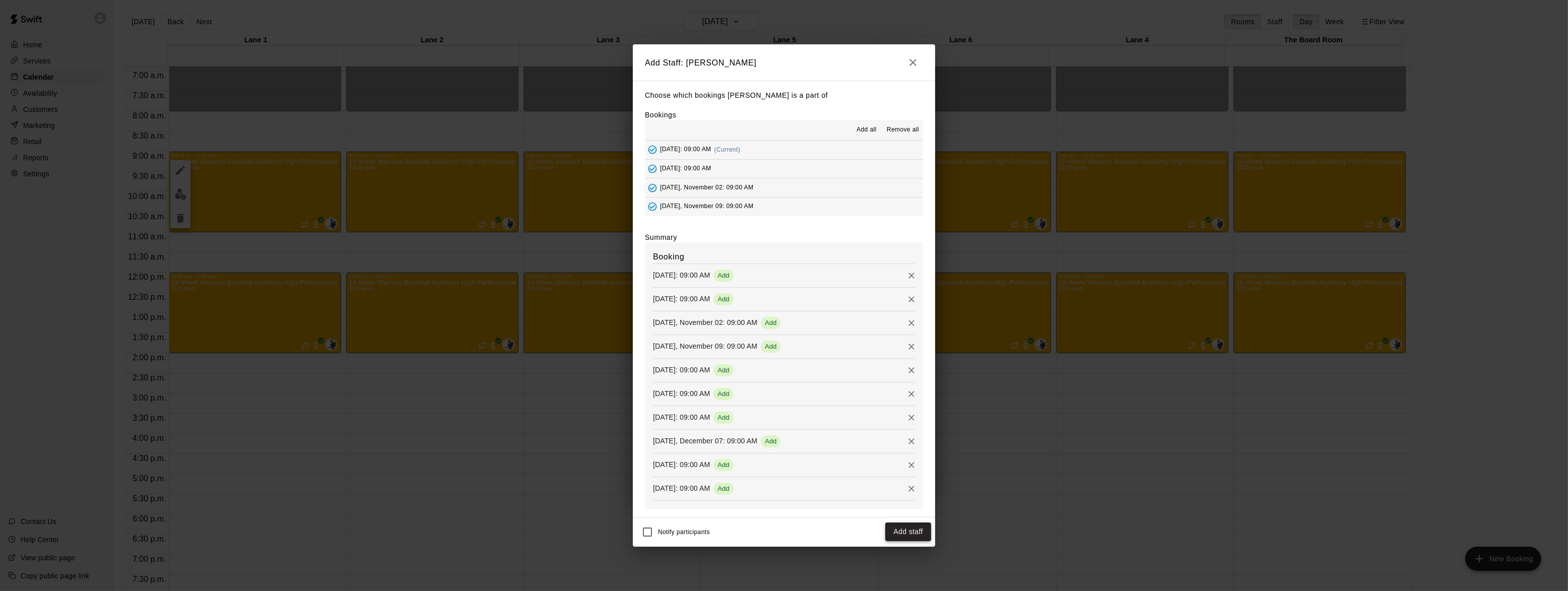
click at [913, 529] on button "Add staff" at bounding box center [908, 531] width 46 height 19
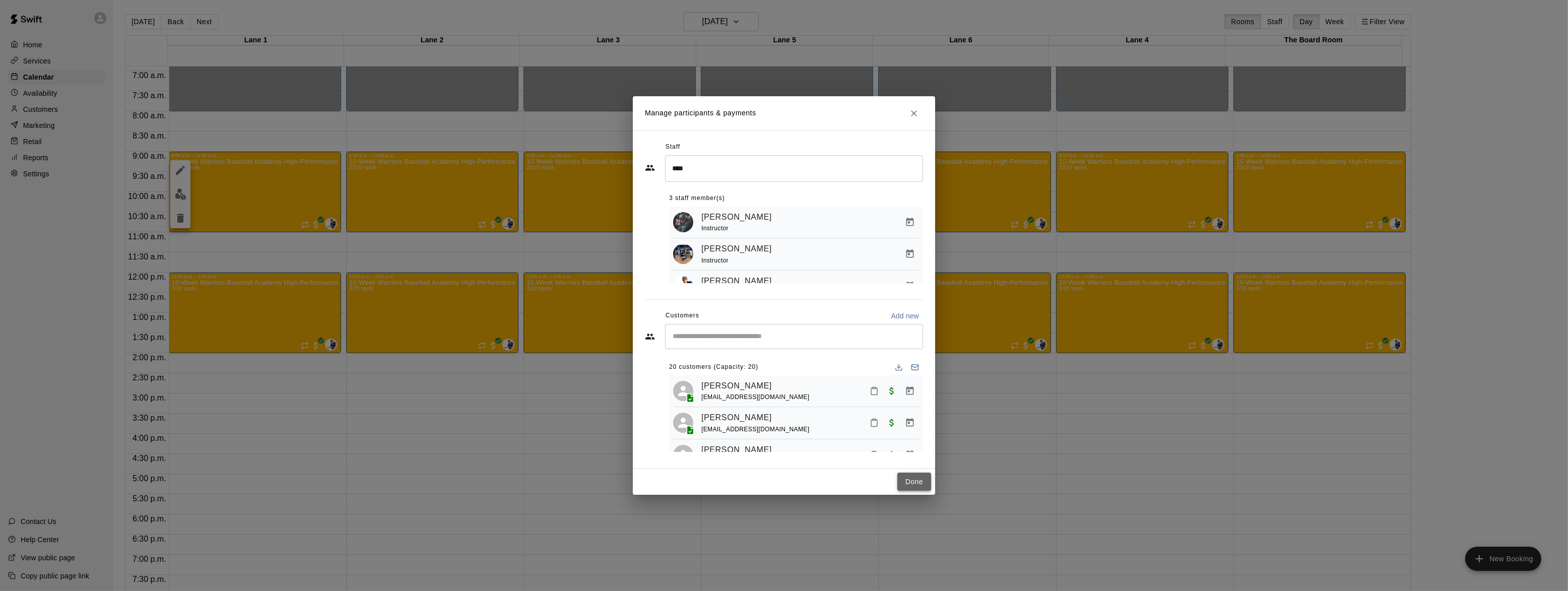
click at [910, 473] on button "Done" at bounding box center [915, 482] width 34 height 19
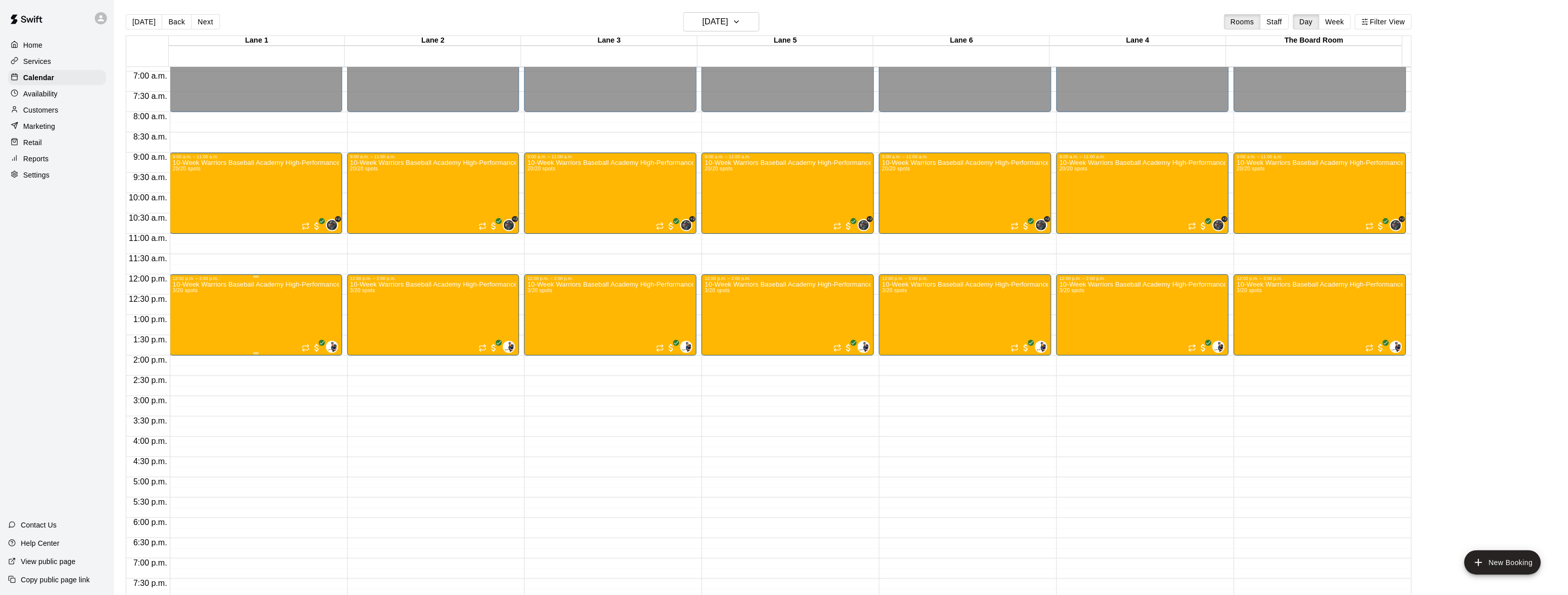
click at [300, 285] on p "10-Week Warriors Baseball Academy High-Performance Baseball Development Program…" at bounding box center [256, 285] width 166 height 0
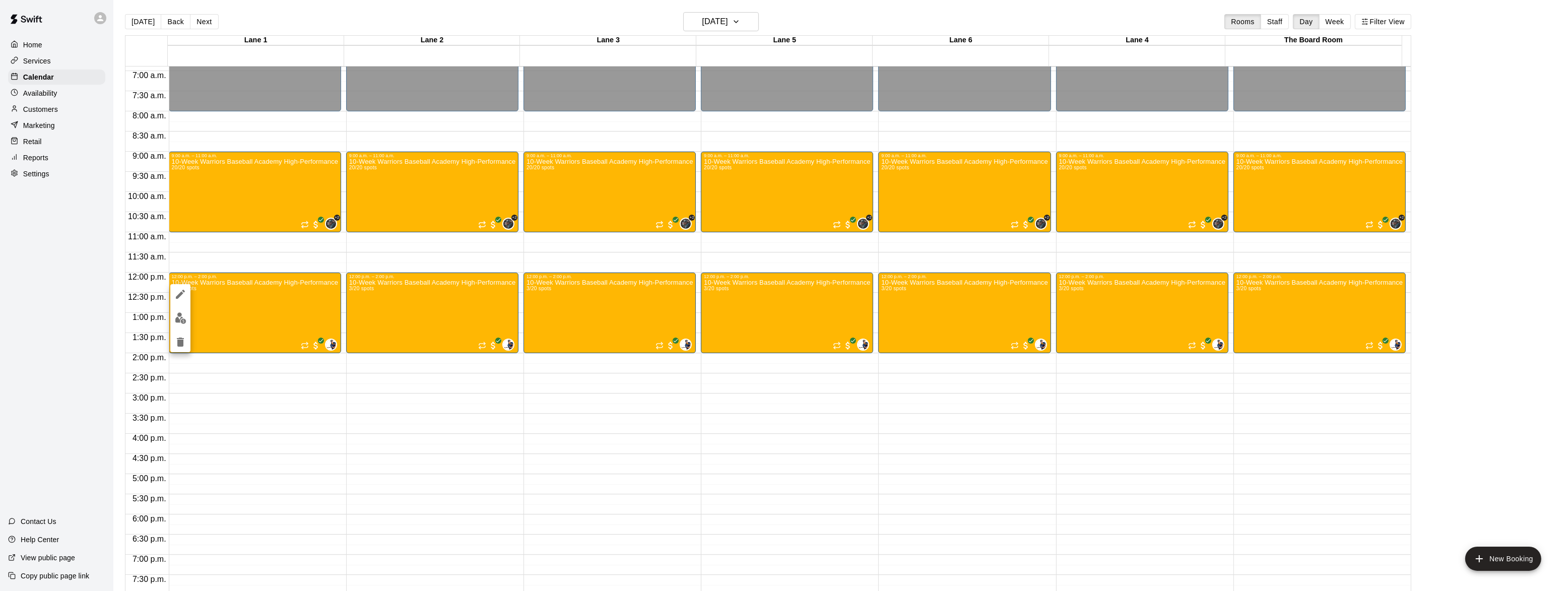
click at [178, 314] on img "edit" at bounding box center [180, 318] width 12 height 12
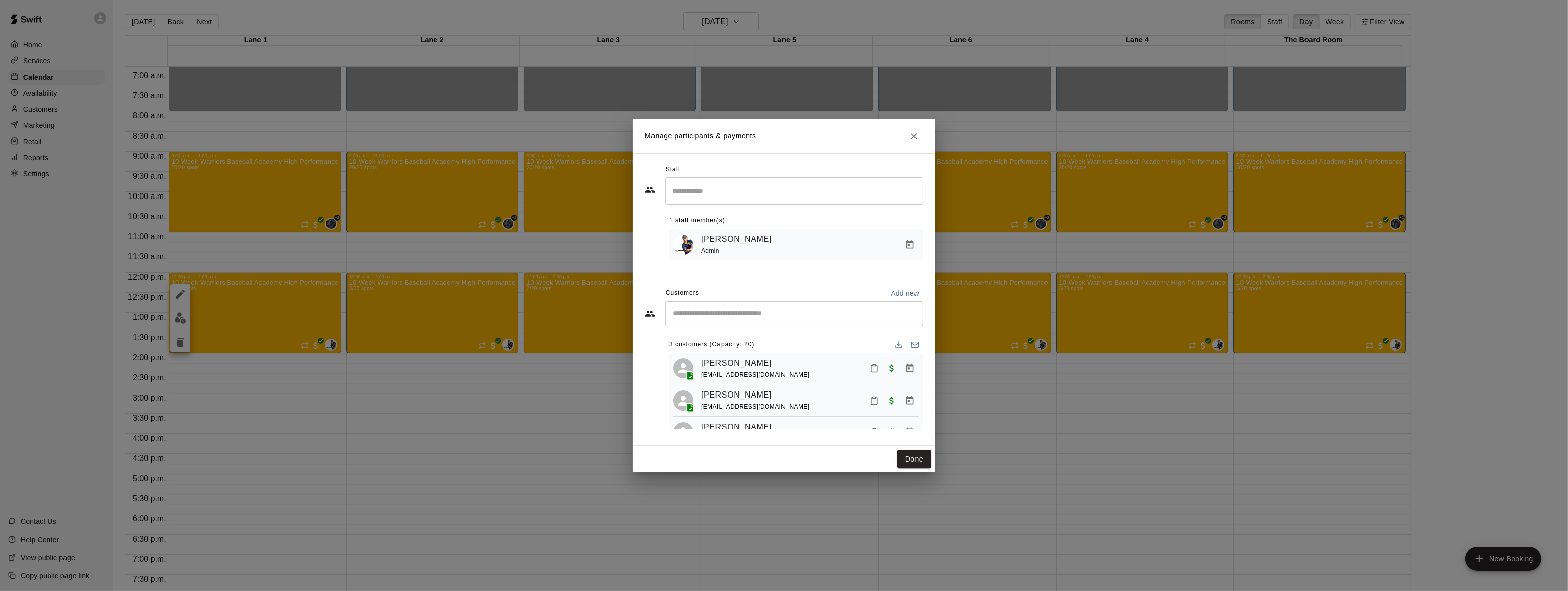
click at [717, 198] on input "Search staff" at bounding box center [794, 190] width 249 height 18
click at [739, 213] on li "Josh Cossitt Instructor" at bounding box center [795, 221] width 258 height 34
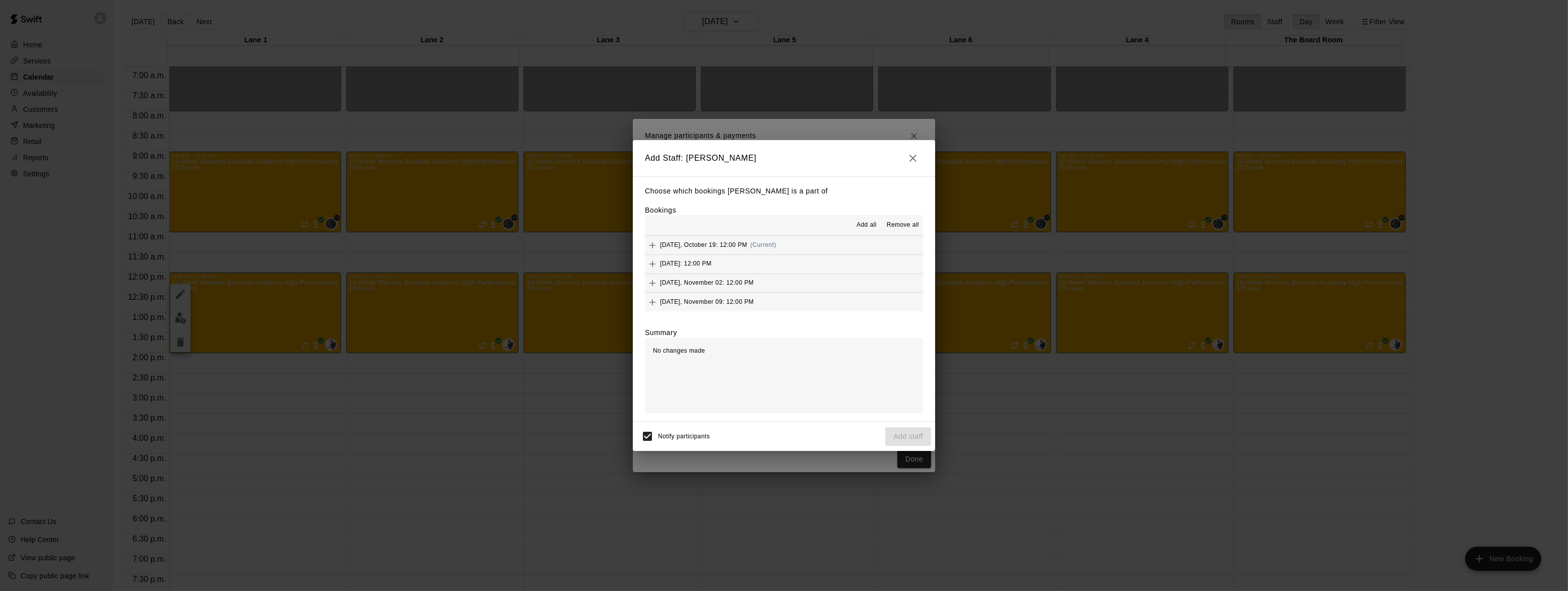
click at [870, 223] on span "Add all" at bounding box center [866, 225] width 20 height 10
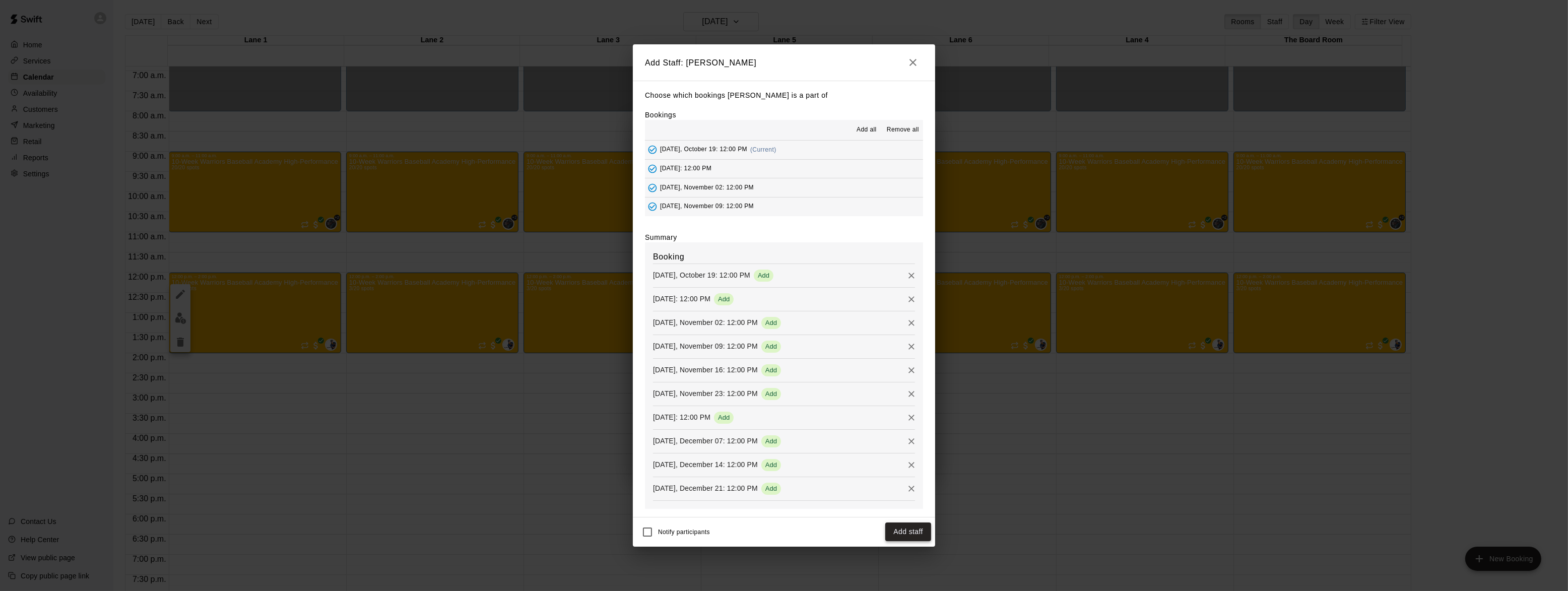
click at [898, 528] on button "Add staff" at bounding box center [908, 531] width 46 height 19
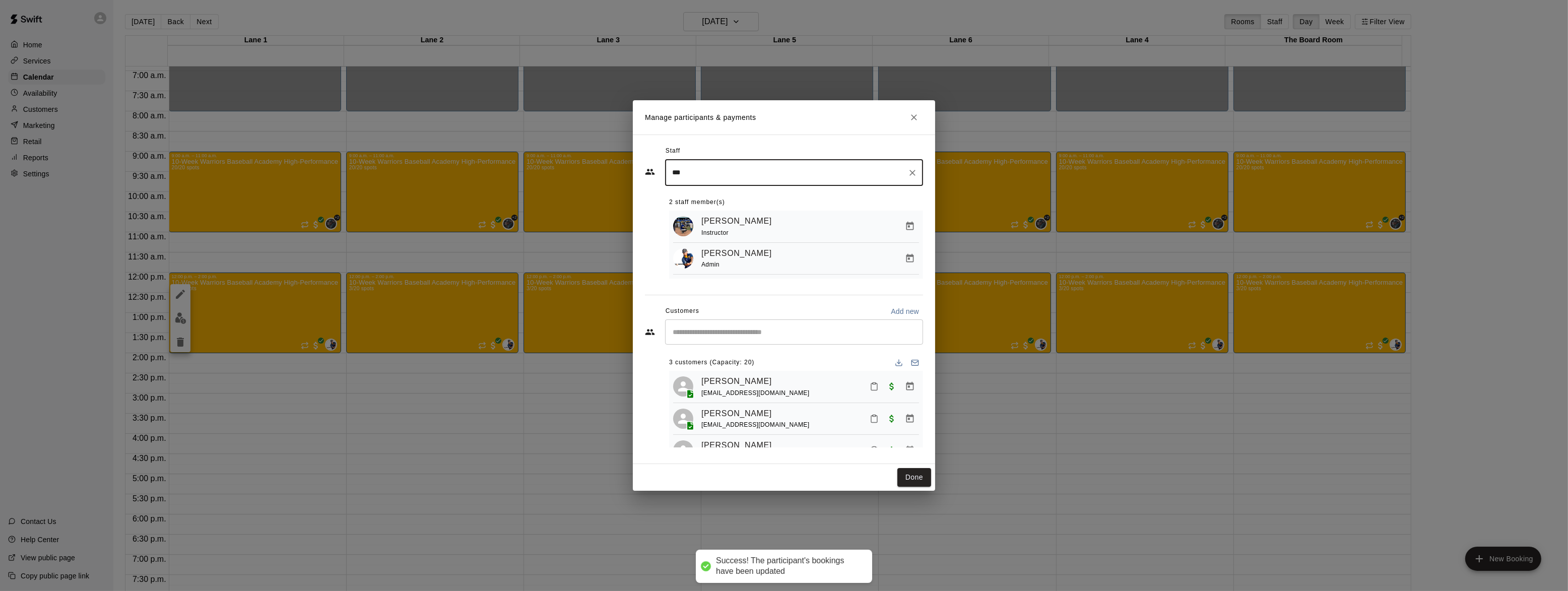
click at [734, 173] on input "***" at bounding box center [786, 172] width 234 height 18
click at [737, 201] on p "[PERSON_NAME]" at bounding box center [722, 202] width 62 height 11
type input "*****"
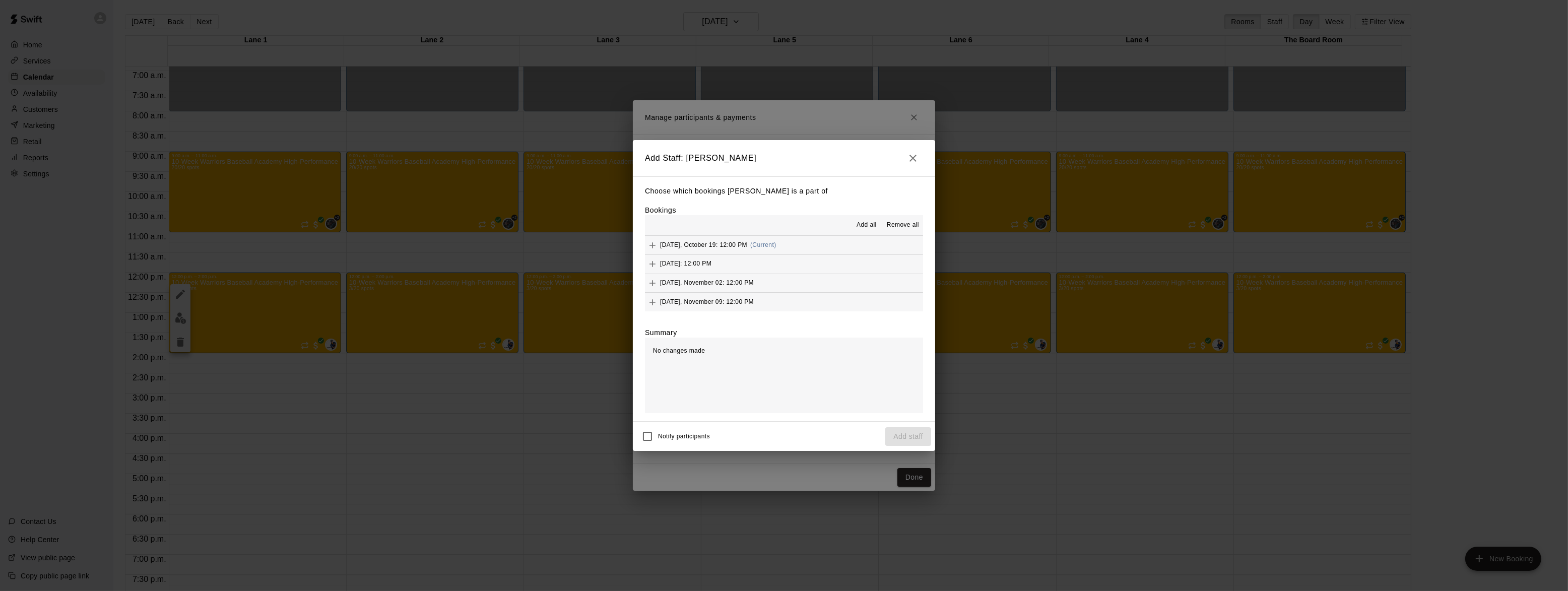
click at [866, 225] on span "Add all" at bounding box center [866, 225] width 20 height 10
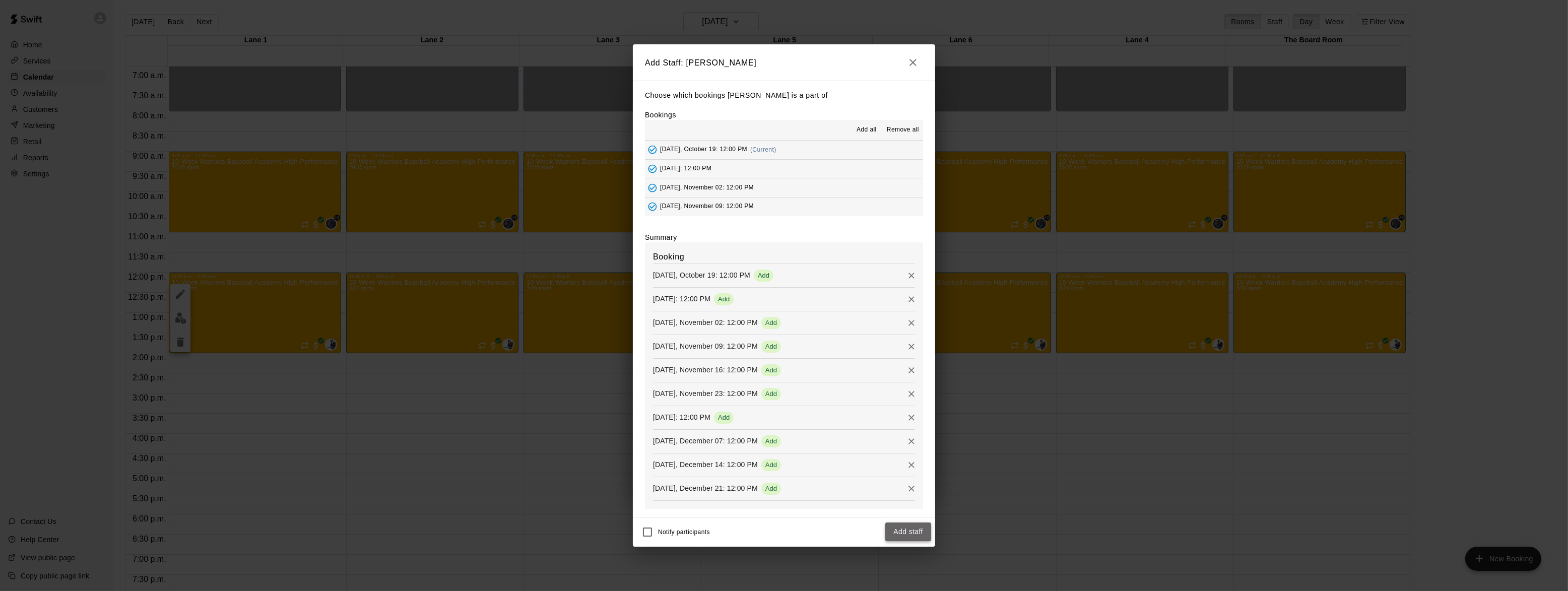
click at [914, 530] on button "Add staff" at bounding box center [908, 531] width 46 height 19
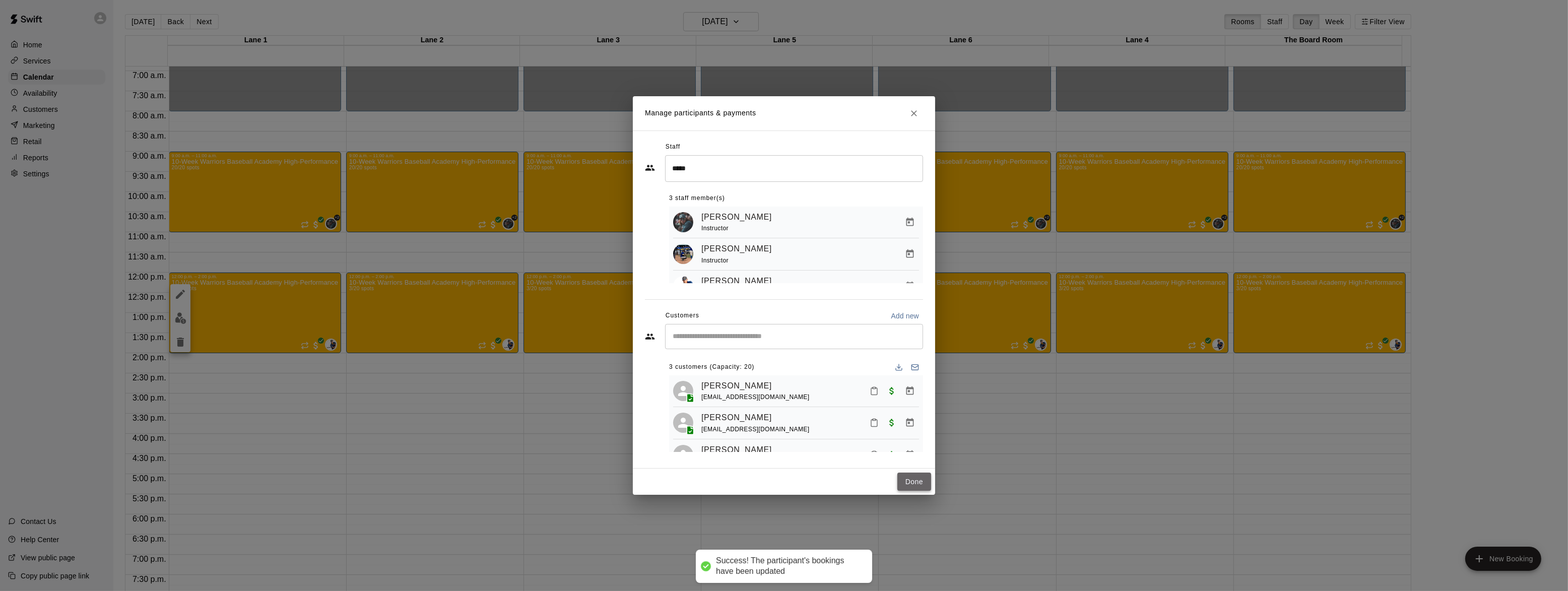
click at [910, 479] on button "Done" at bounding box center [915, 482] width 34 height 19
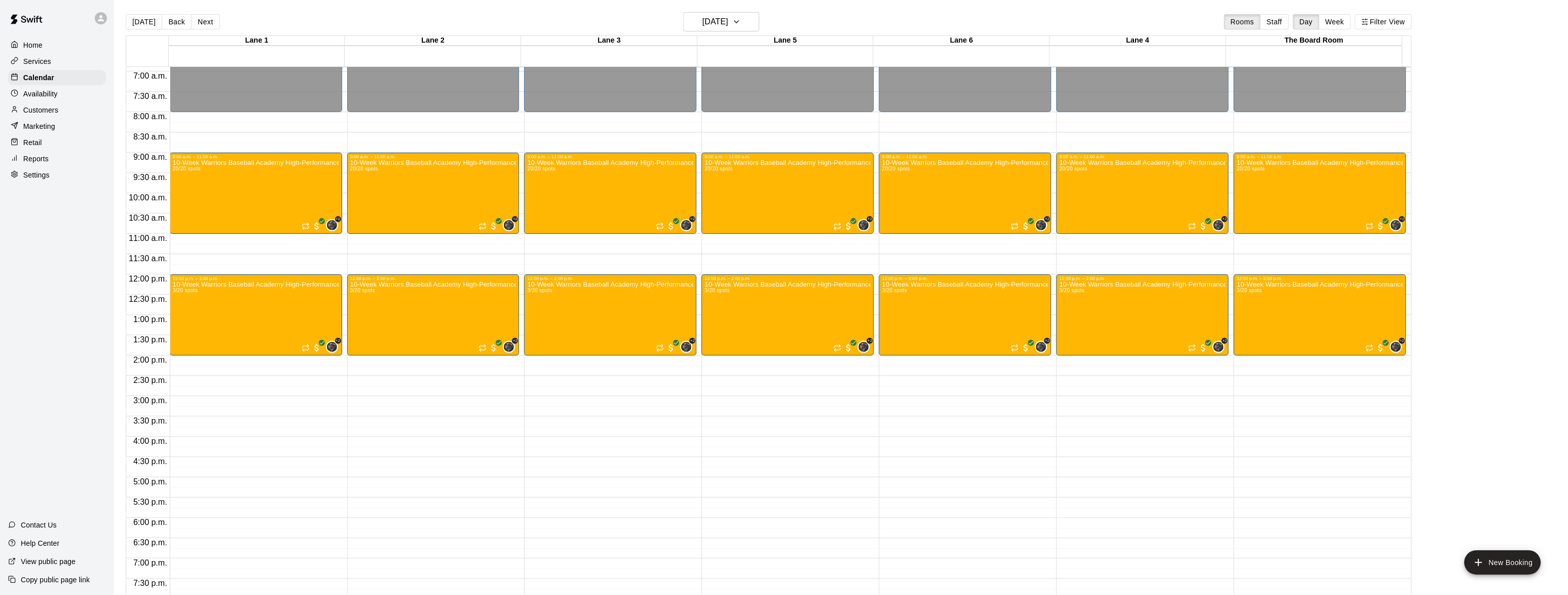
click at [35, 93] on p "Availability" at bounding box center [40, 94] width 35 height 10
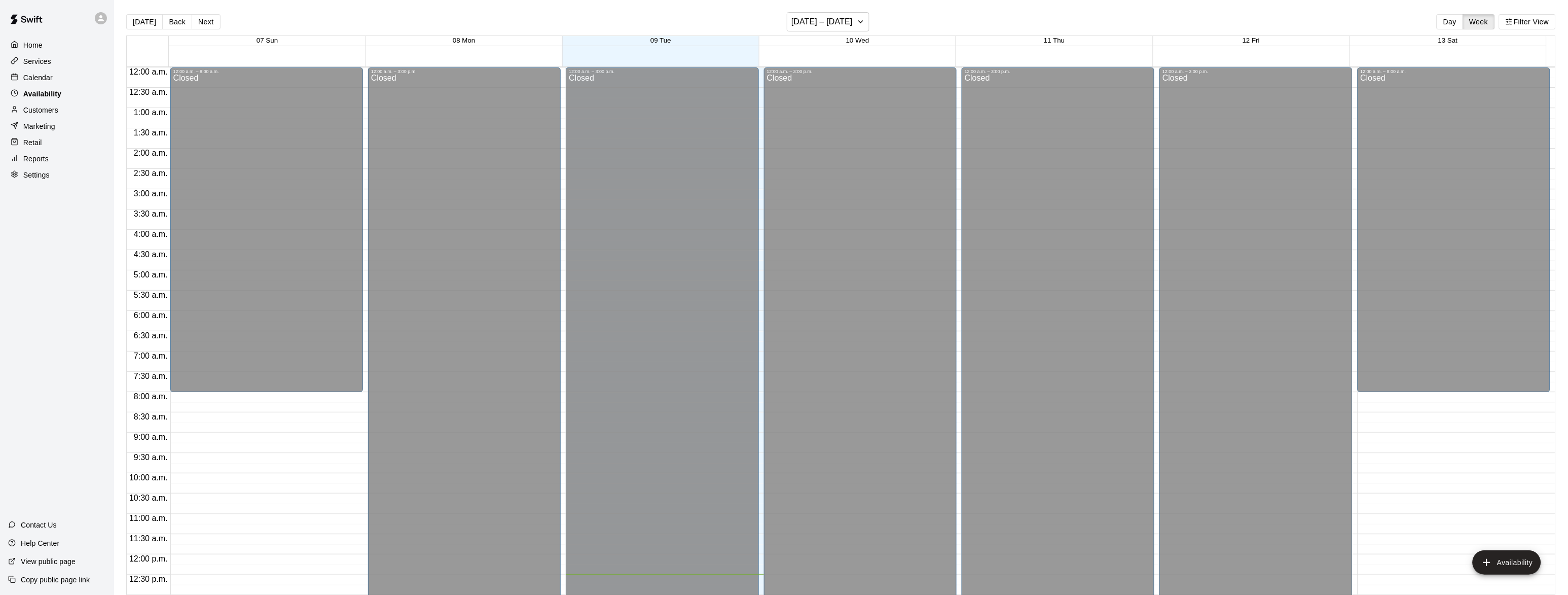
scroll to position [435, 0]
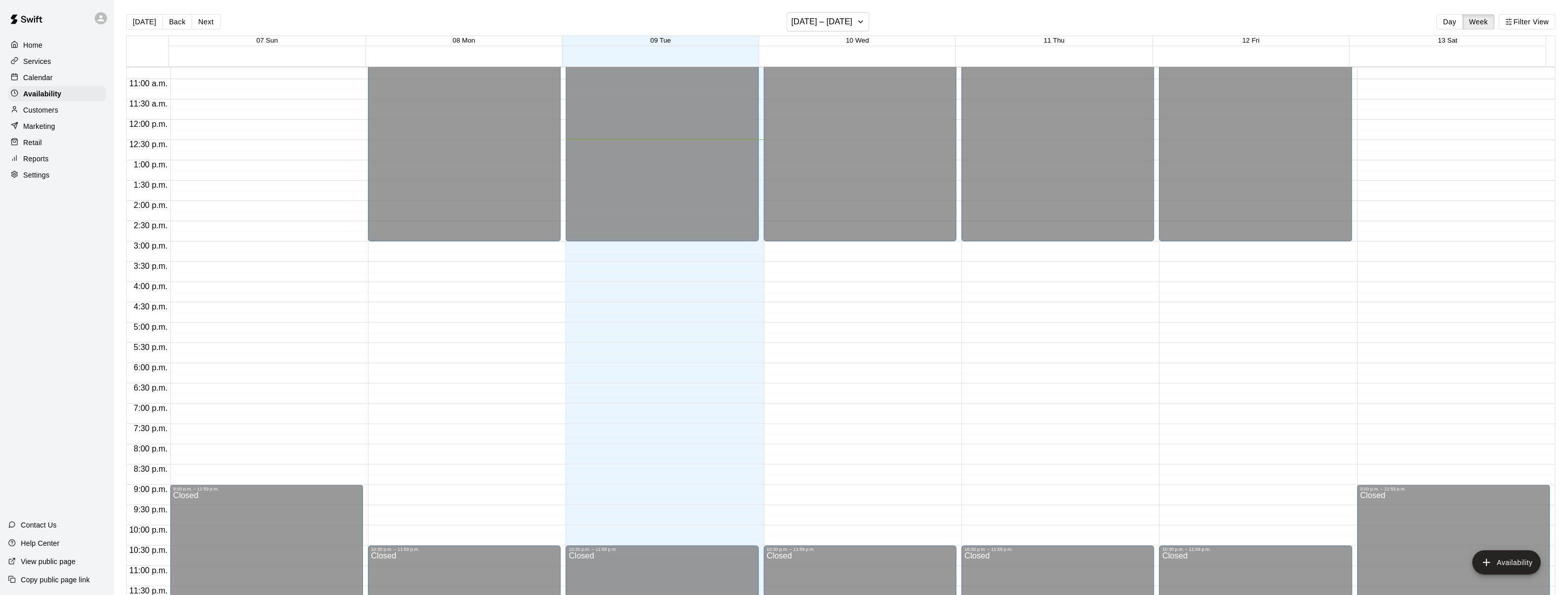
click at [39, 71] on div "Calendar" at bounding box center [57, 78] width 98 height 16
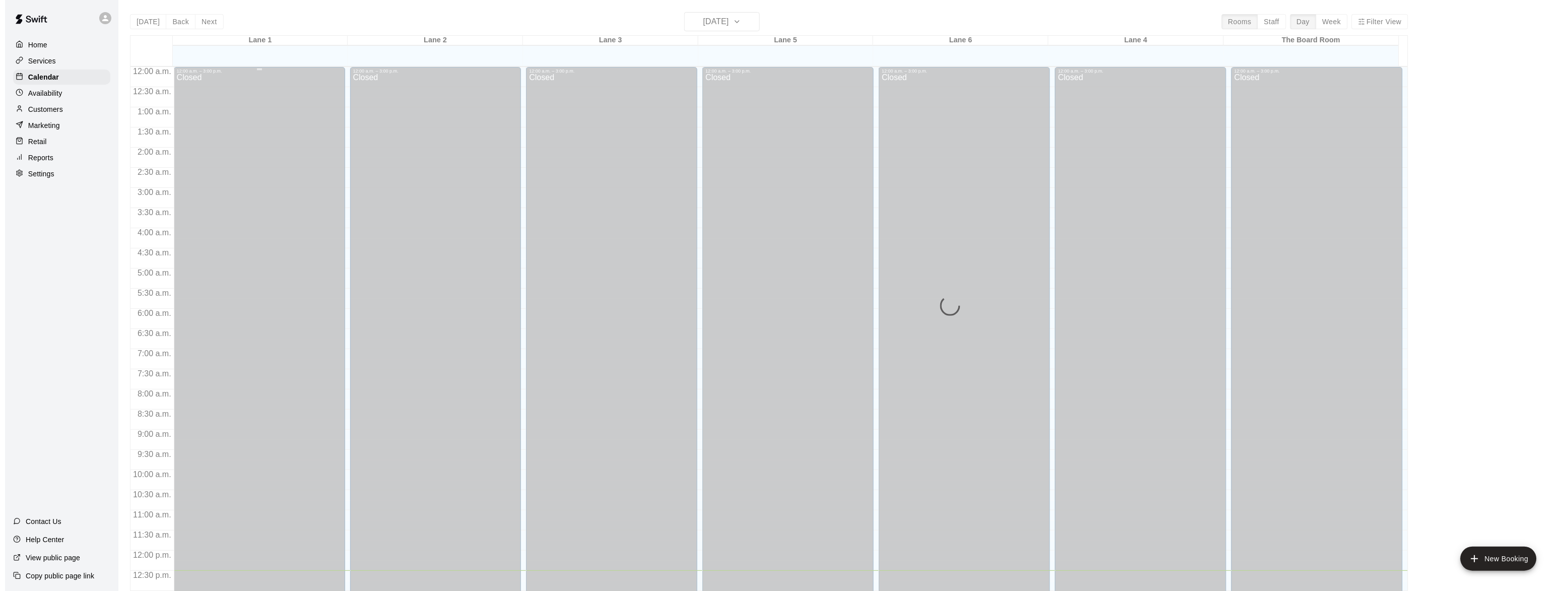
scroll to position [401, 0]
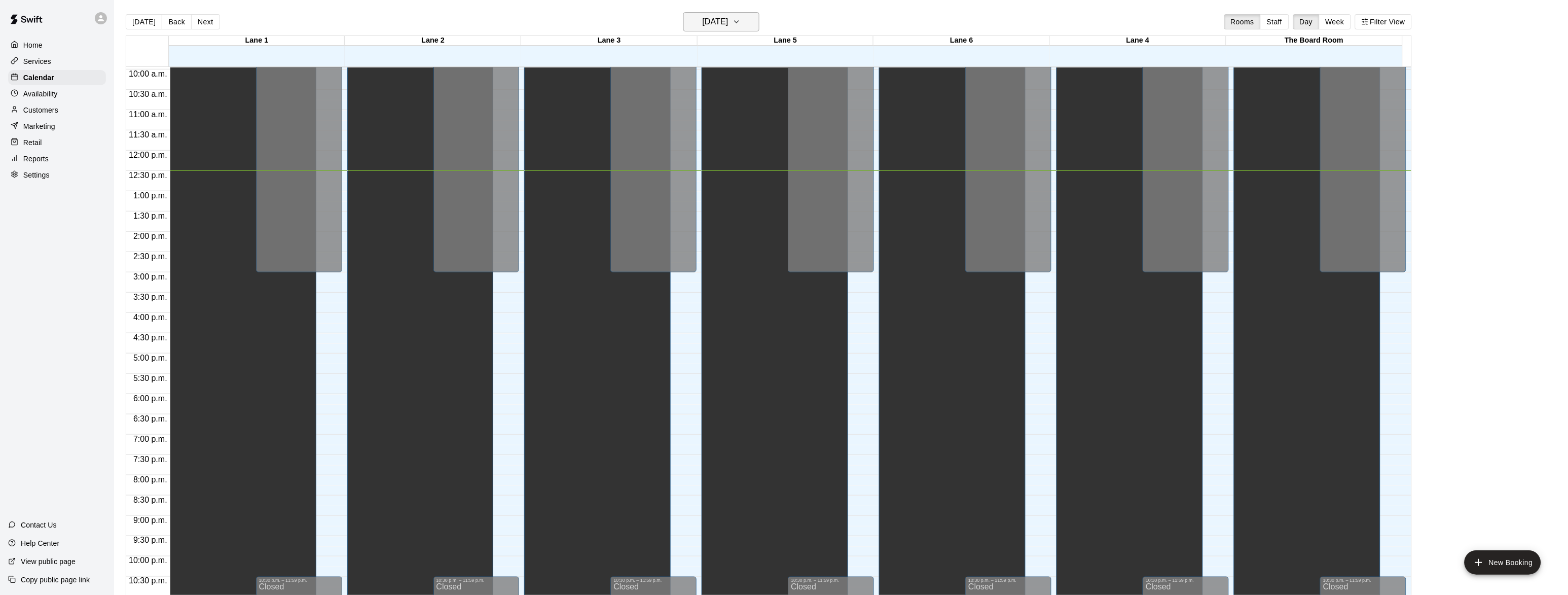
click at [741, 19] on icon "button" at bounding box center [736, 21] width 8 height 12
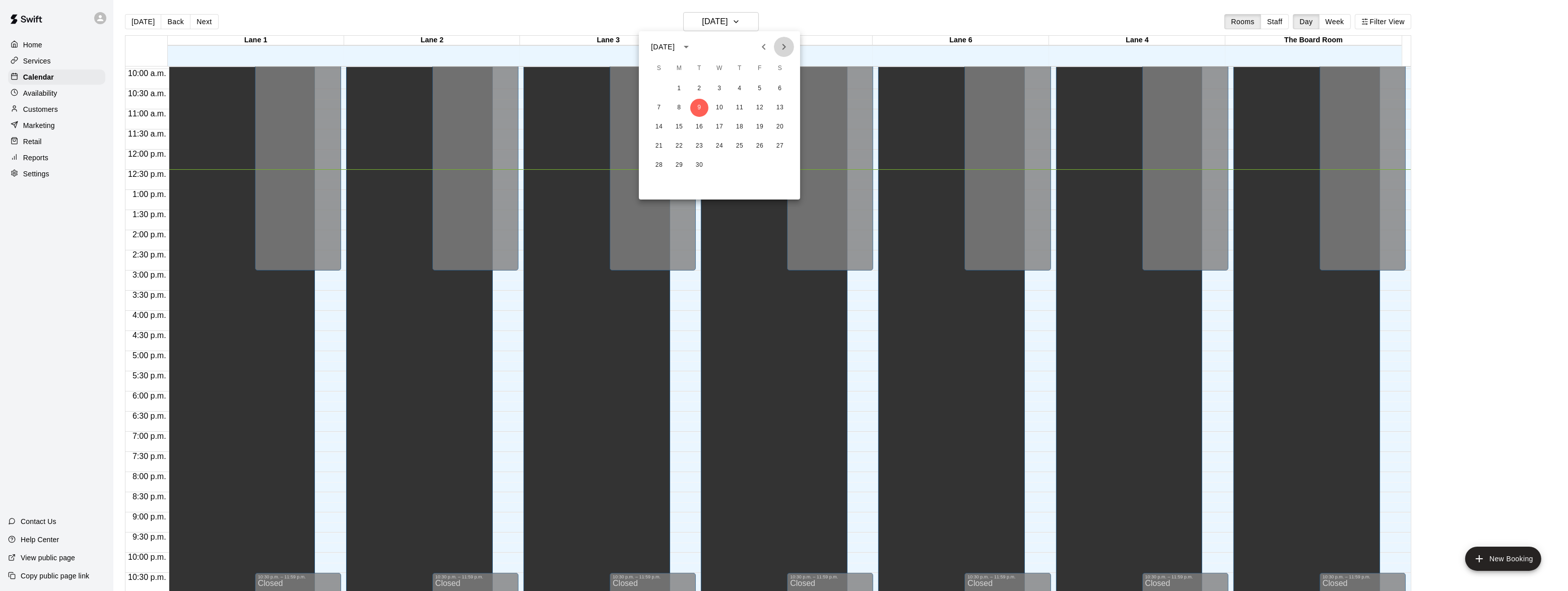
click at [781, 46] on icon "Next month" at bounding box center [783, 46] width 12 height 12
click at [722, 122] on button "15" at bounding box center [719, 127] width 18 height 18
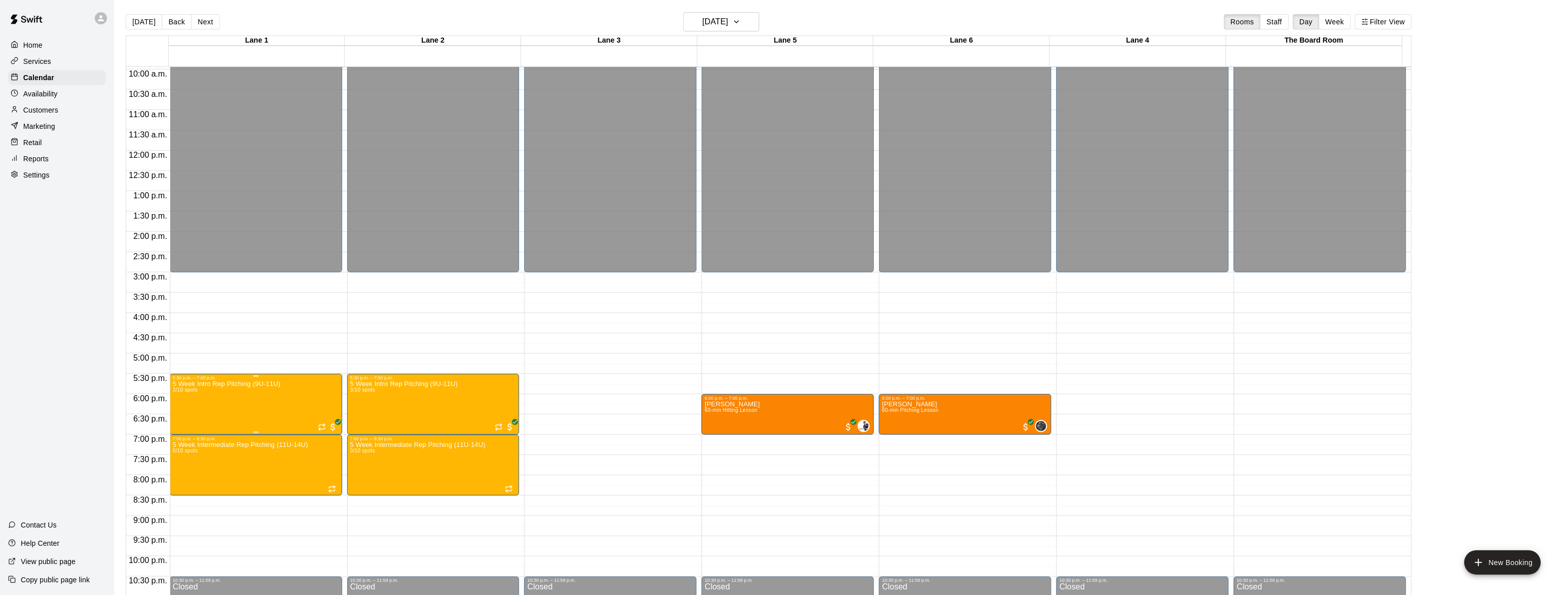
click at [184, 413] on img "edit" at bounding box center [182, 416] width 12 height 12
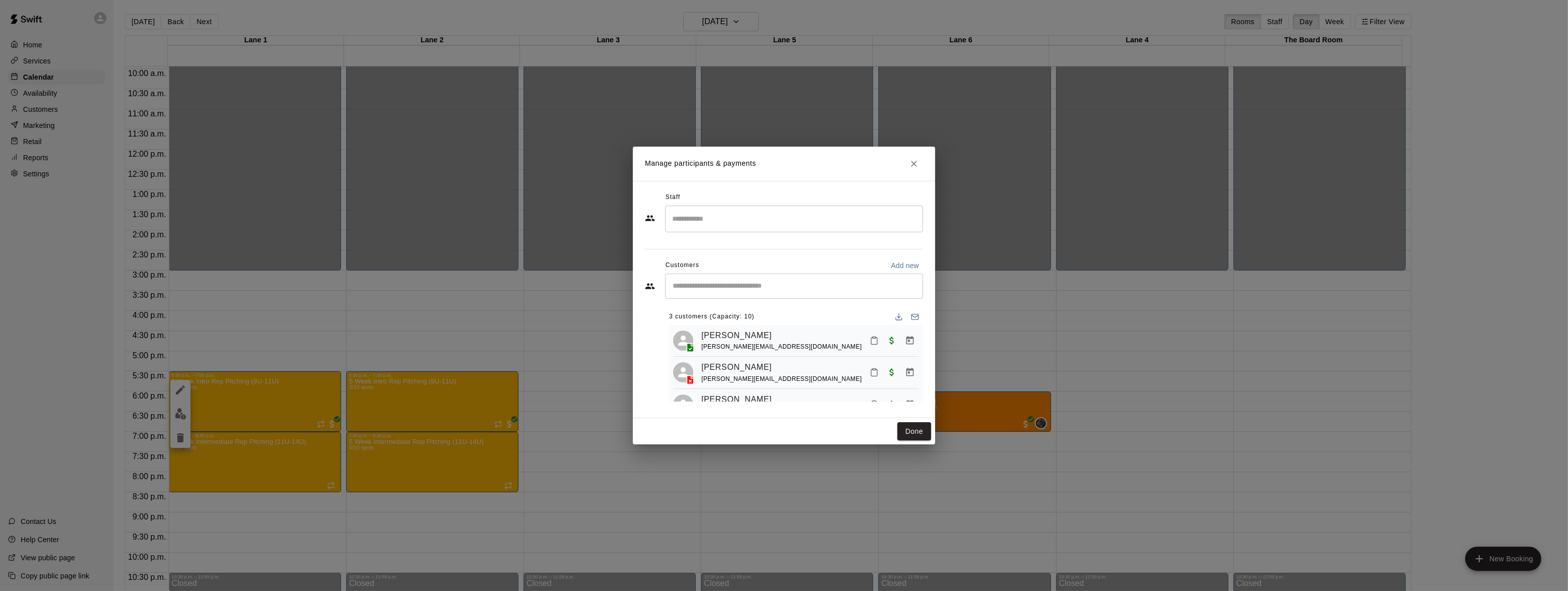
click at [728, 218] on input "Search staff" at bounding box center [794, 218] width 249 height 18
click at [698, 263] on li "Liam Devine Instructor" at bounding box center [795, 249] width 258 height 34
type input "****"
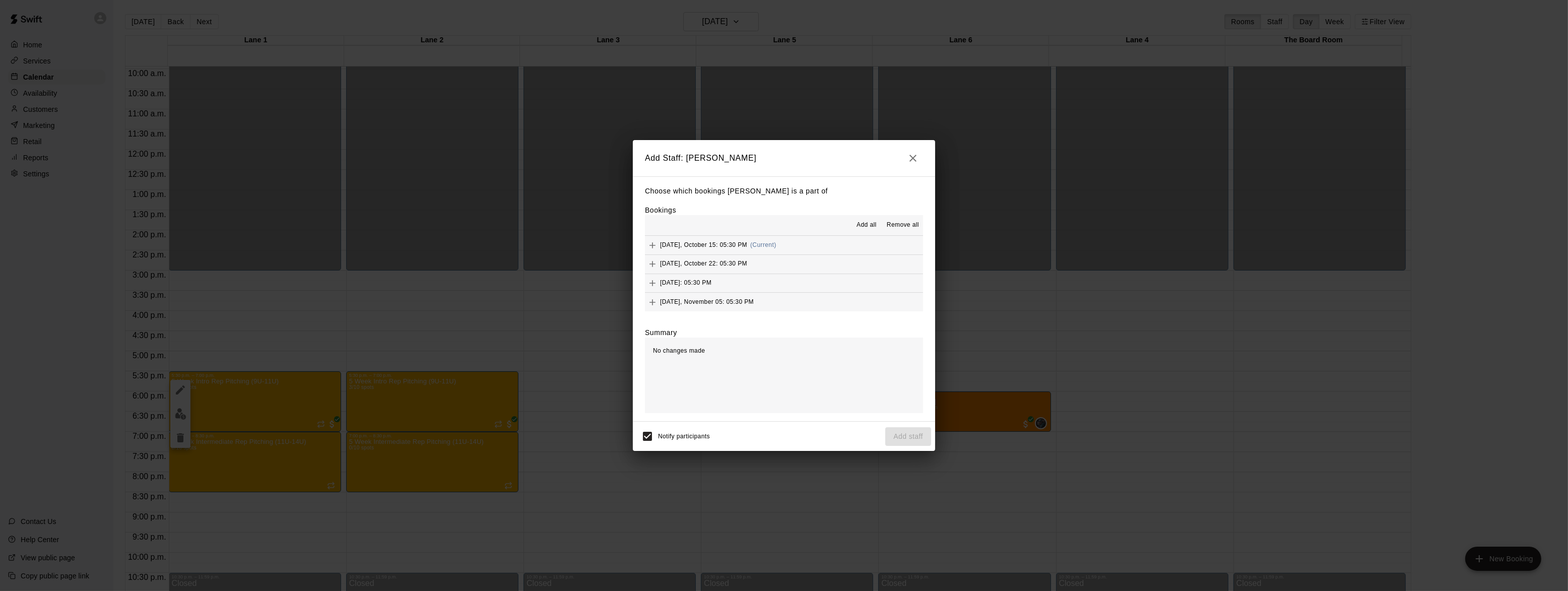
click at [869, 223] on span "Add all" at bounding box center [866, 225] width 20 height 10
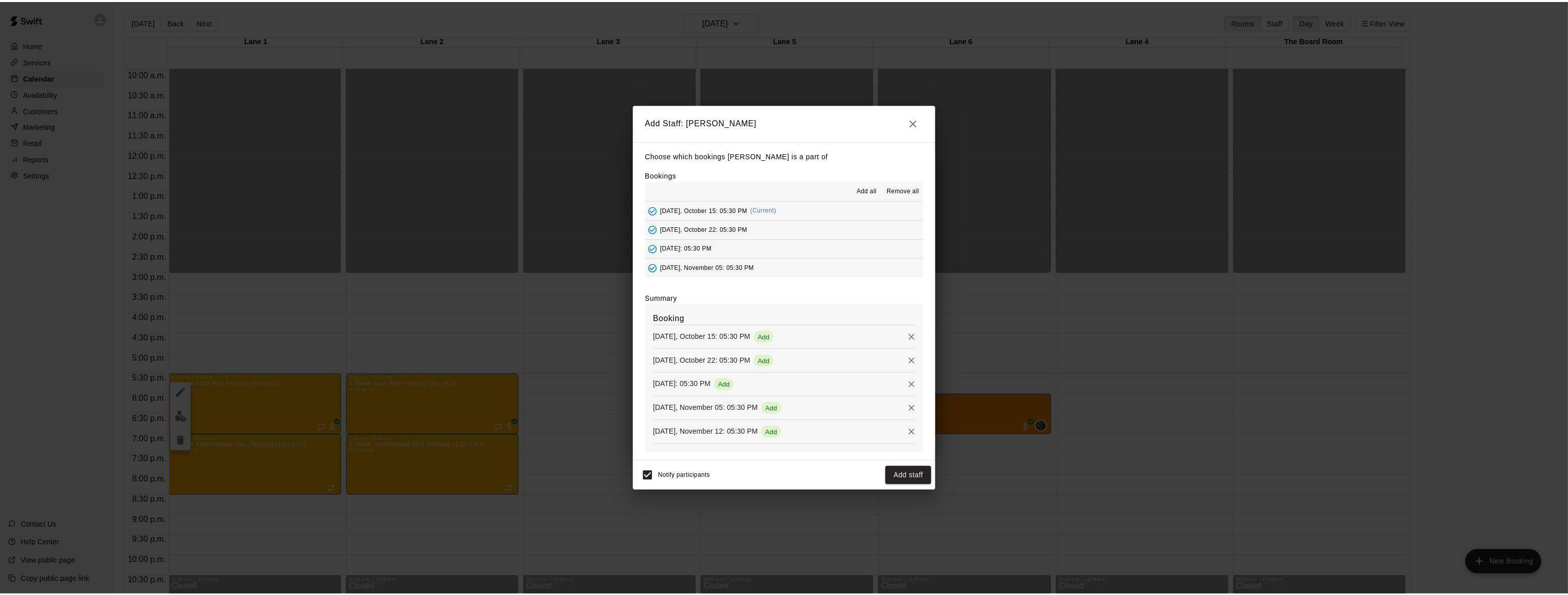
scroll to position [20, 0]
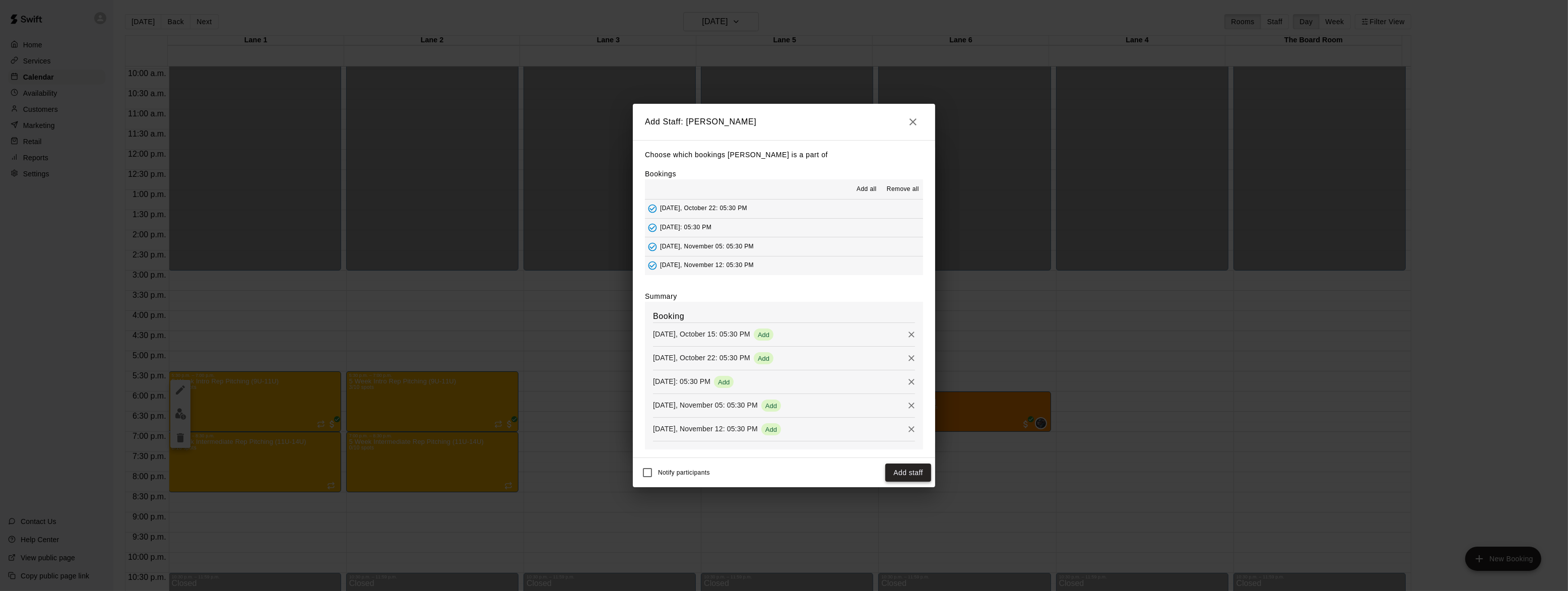
click at [905, 467] on button "Add staff" at bounding box center [908, 472] width 46 height 19
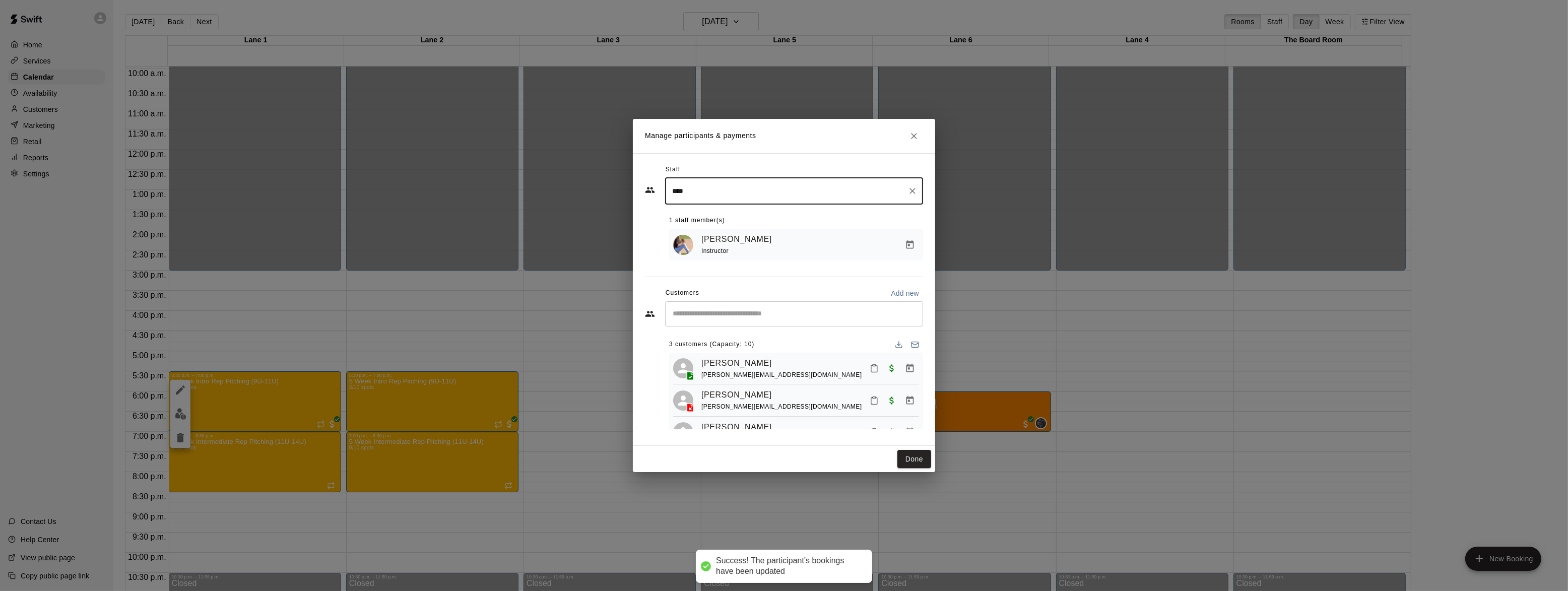
drag, startPoint x: 917, startPoint y: 457, endPoint x: 353, endPoint y: 454, distance: 564.0
click at [917, 457] on button "Done" at bounding box center [915, 459] width 34 height 19
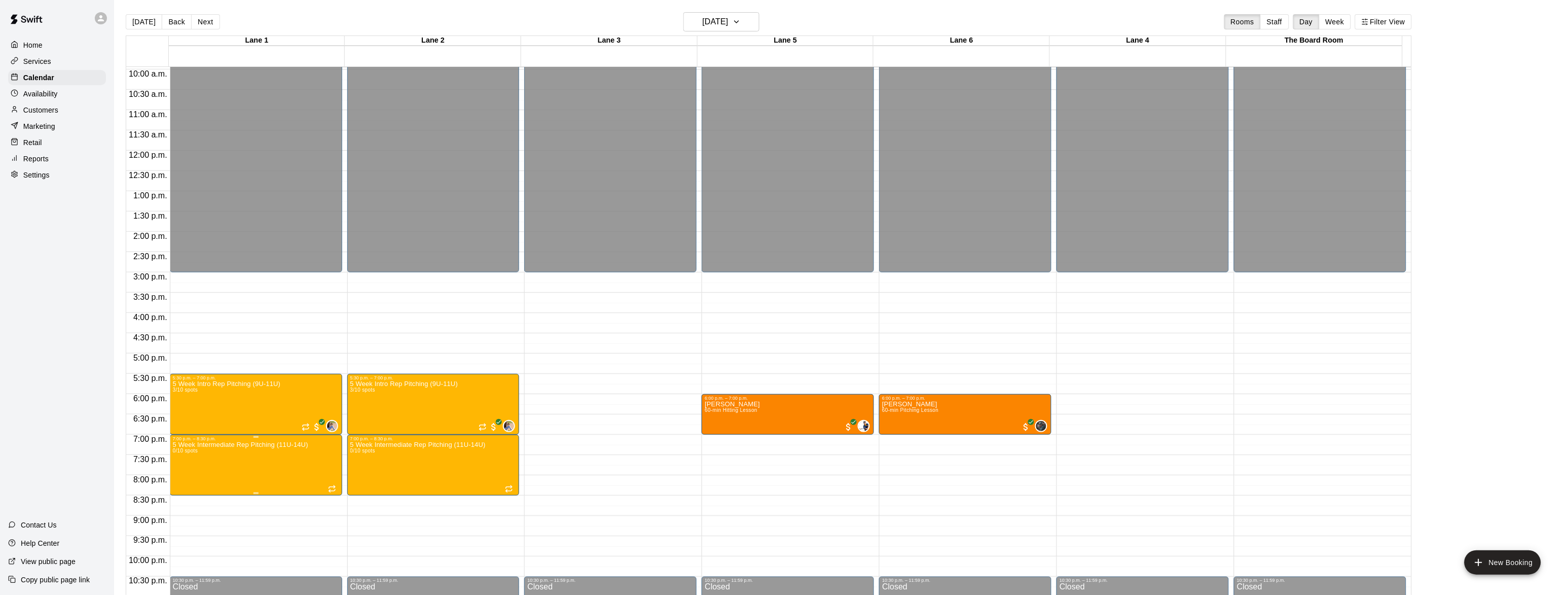
click at [182, 473] on img "edit" at bounding box center [182, 478] width 12 height 12
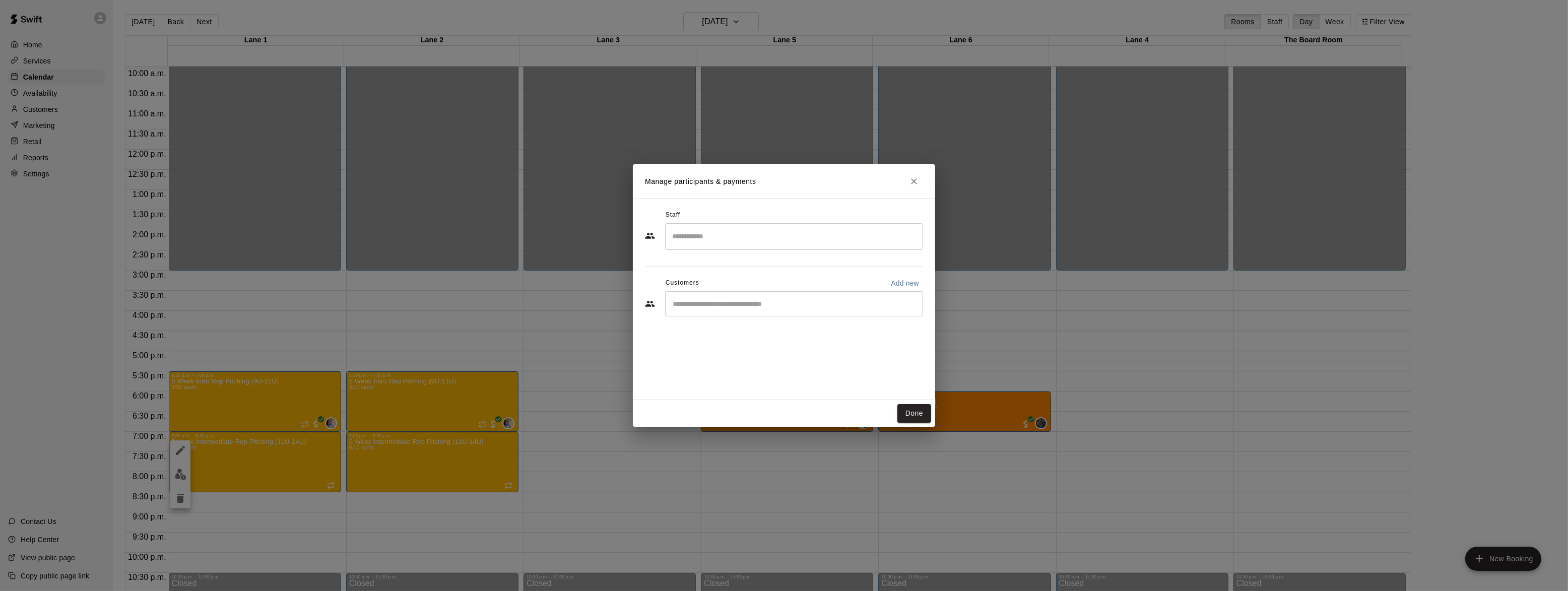
click at [686, 227] on input "Search staff" at bounding box center [794, 236] width 249 height 18
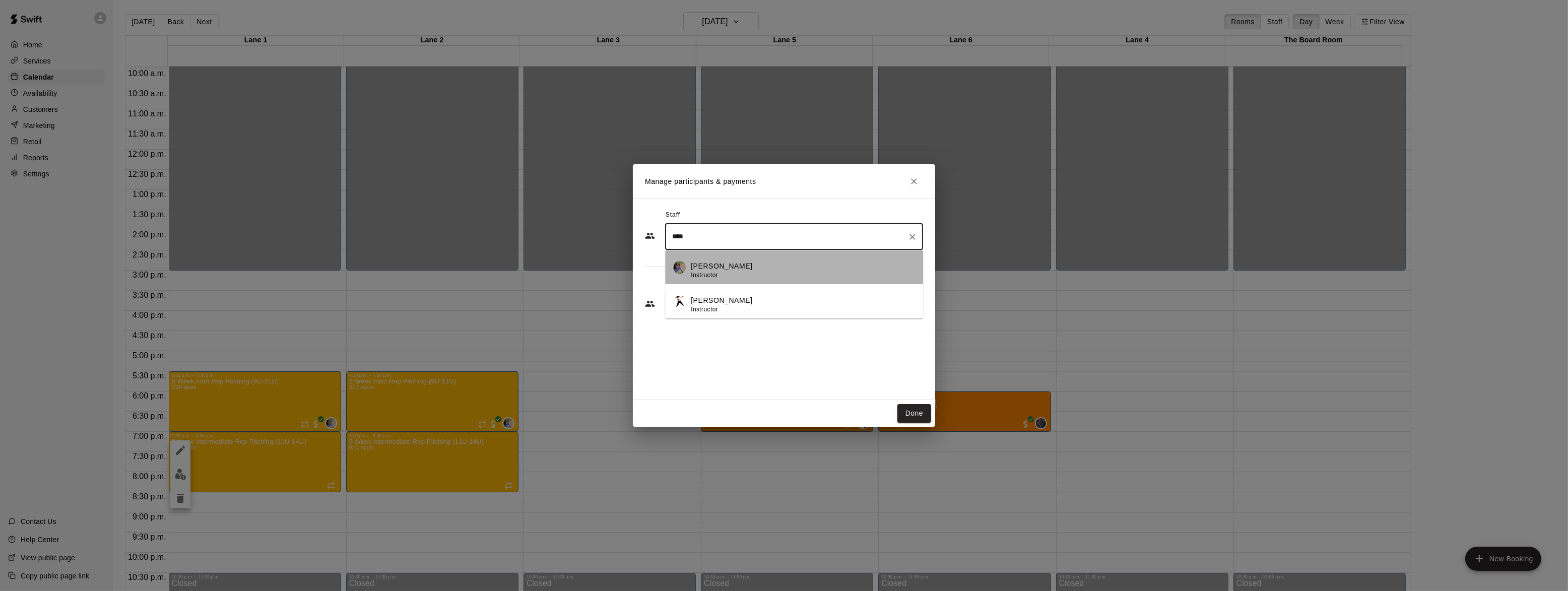
click at [705, 262] on p "[PERSON_NAME]" at bounding box center [722, 266] width 62 height 11
type input "****"
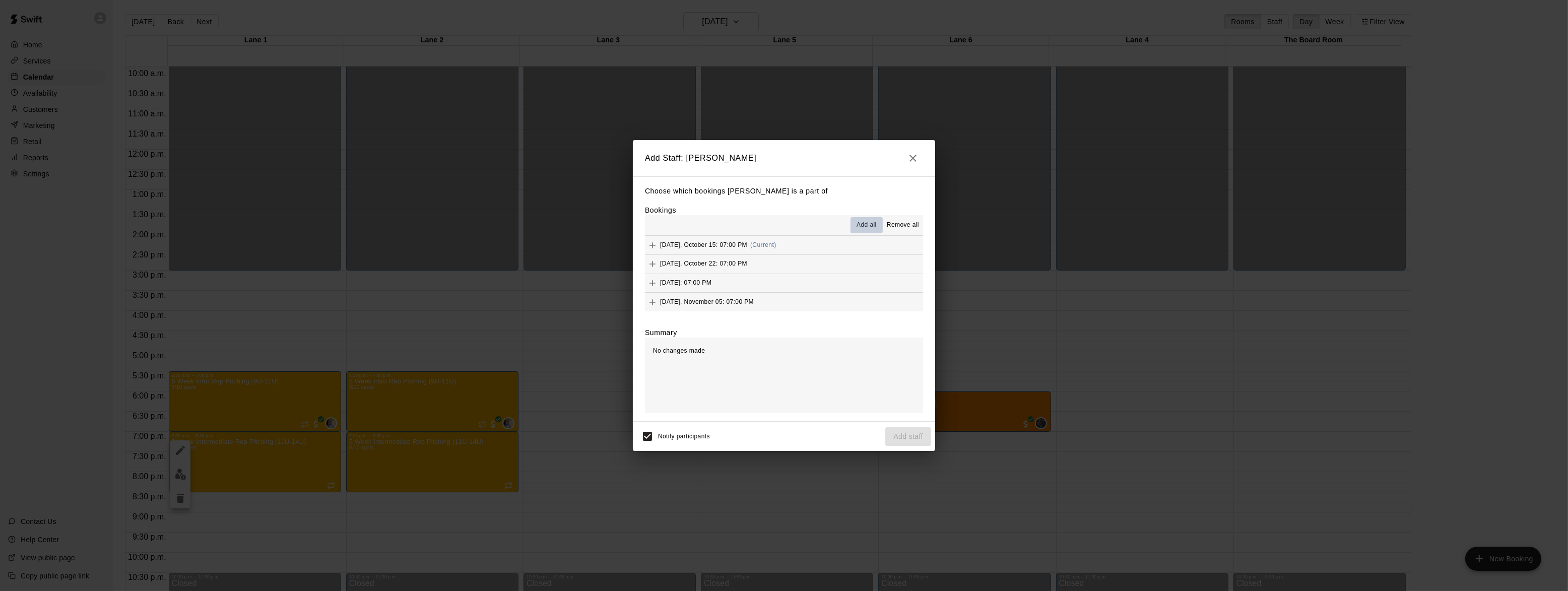
click at [861, 219] on button "Add all" at bounding box center [867, 225] width 32 height 16
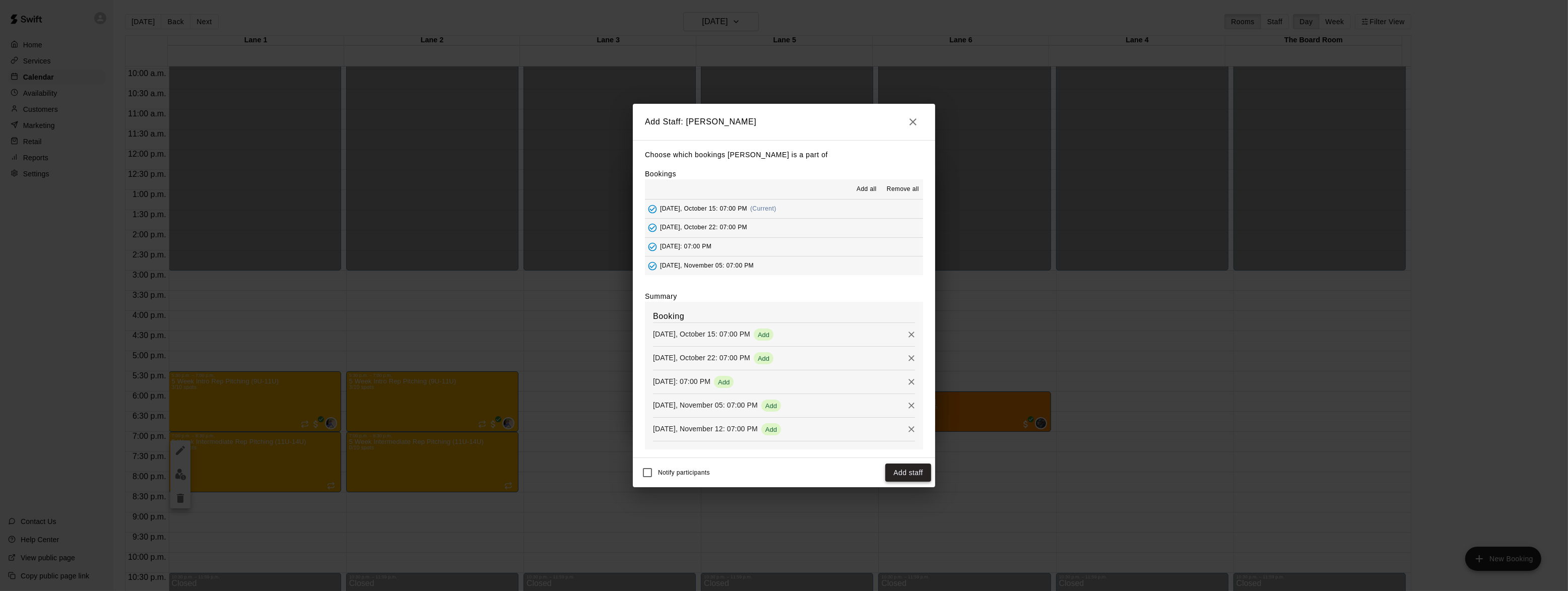
click at [905, 471] on button "Add staff" at bounding box center [908, 472] width 46 height 19
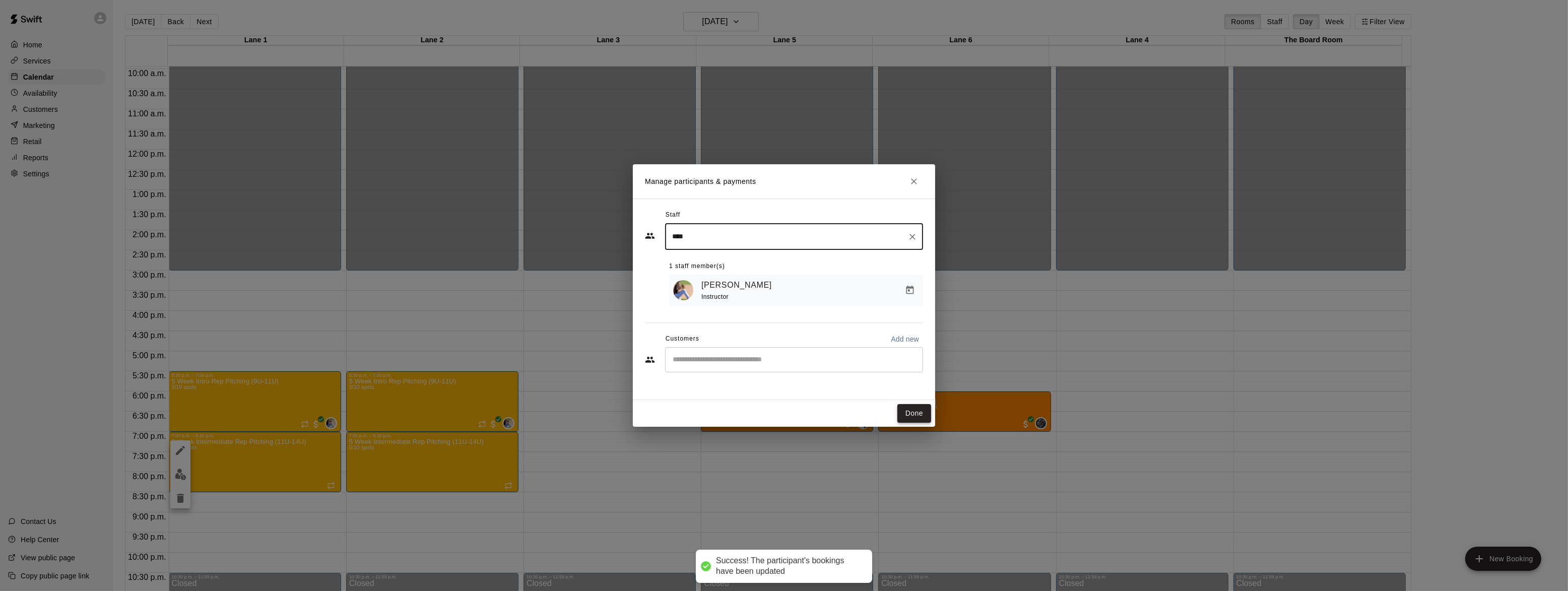
click at [913, 412] on button "Done" at bounding box center [915, 413] width 34 height 19
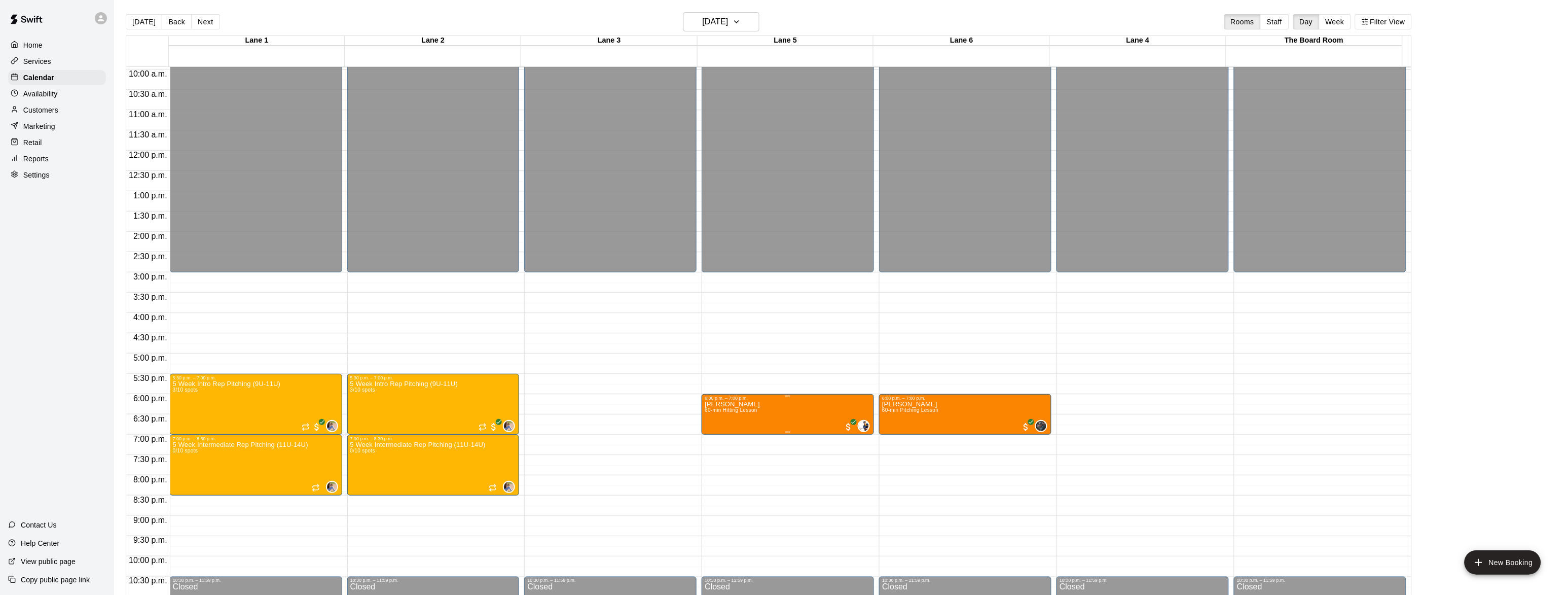
click at [752, 412] on span "60-min Hitting Lesson" at bounding box center [731, 410] width 53 height 6
click at [744, 353] on div at bounding box center [789, 298] width 1578 height 595
click at [46, 134] on div "Marketing" at bounding box center [57, 126] width 98 height 16
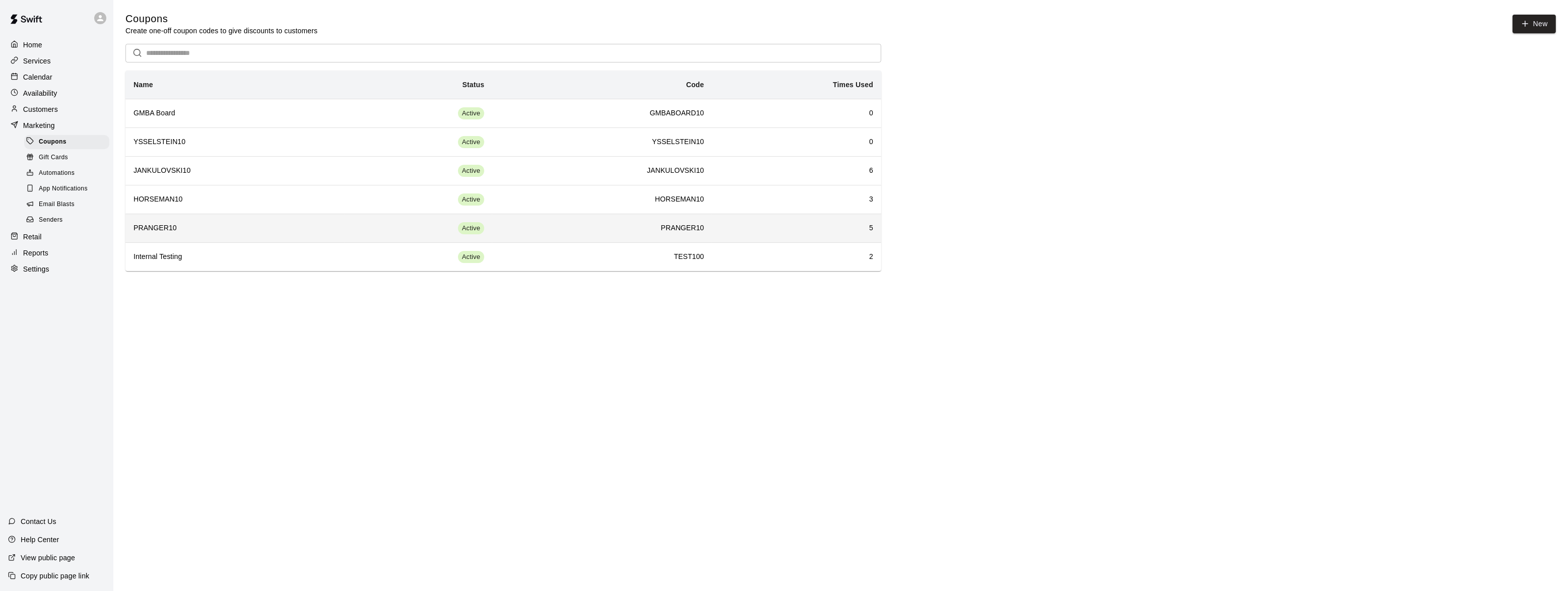
click at [158, 234] on h6 "PRANGER10" at bounding box center [235, 228] width 204 height 11
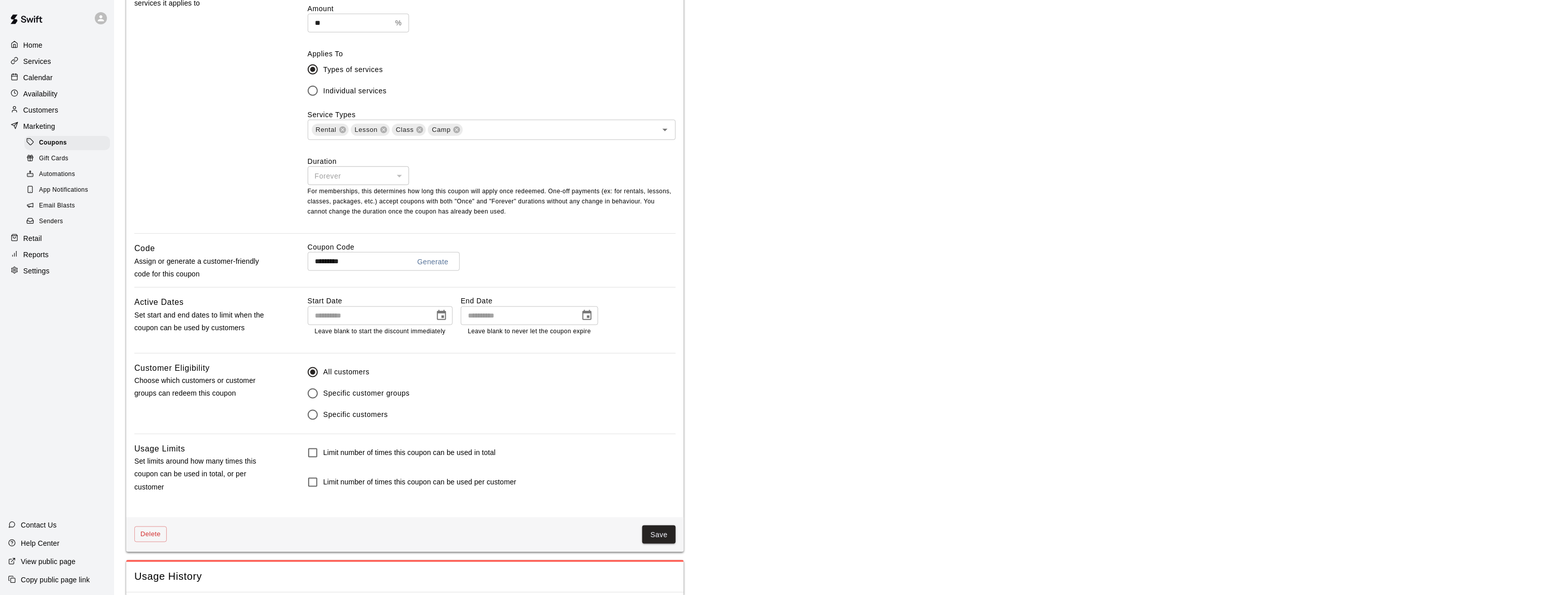
scroll to position [546, 0]
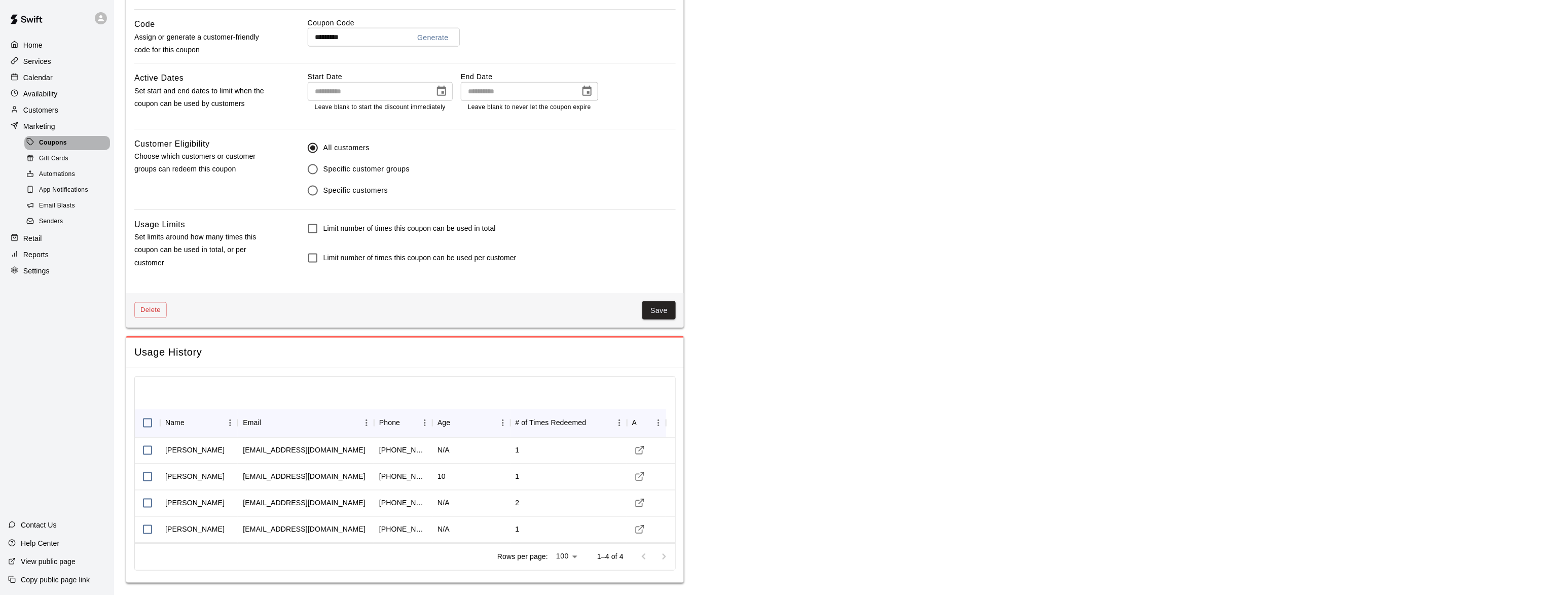
click at [57, 148] on span "Coupons" at bounding box center [52, 143] width 28 height 10
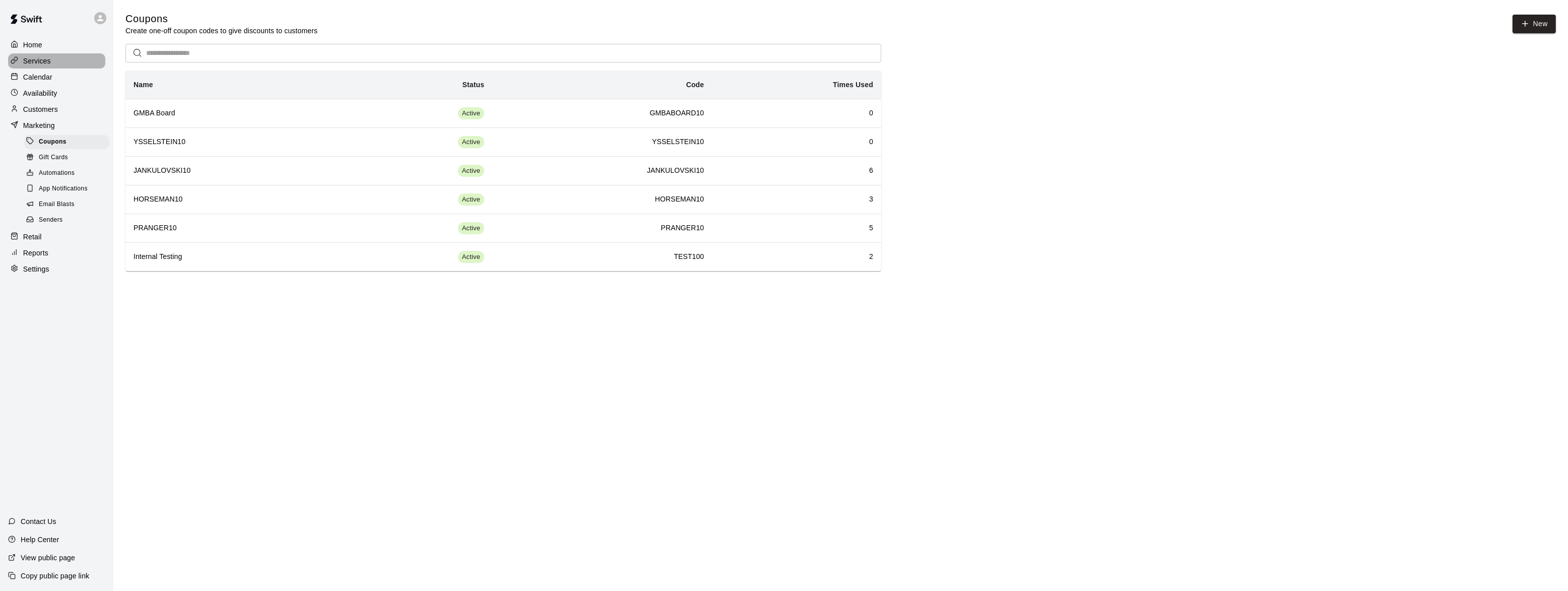
click at [39, 59] on p "Services" at bounding box center [36, 61] width 27 height 10
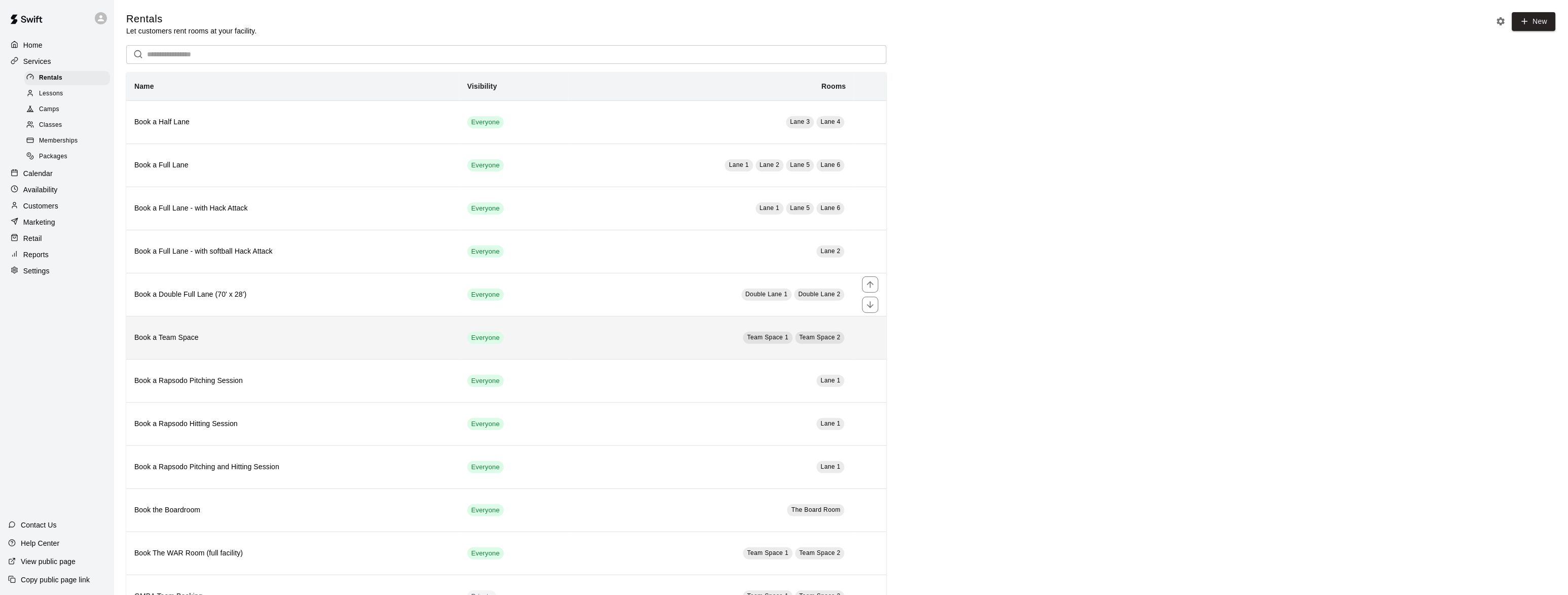
scroll to position [49, 0]
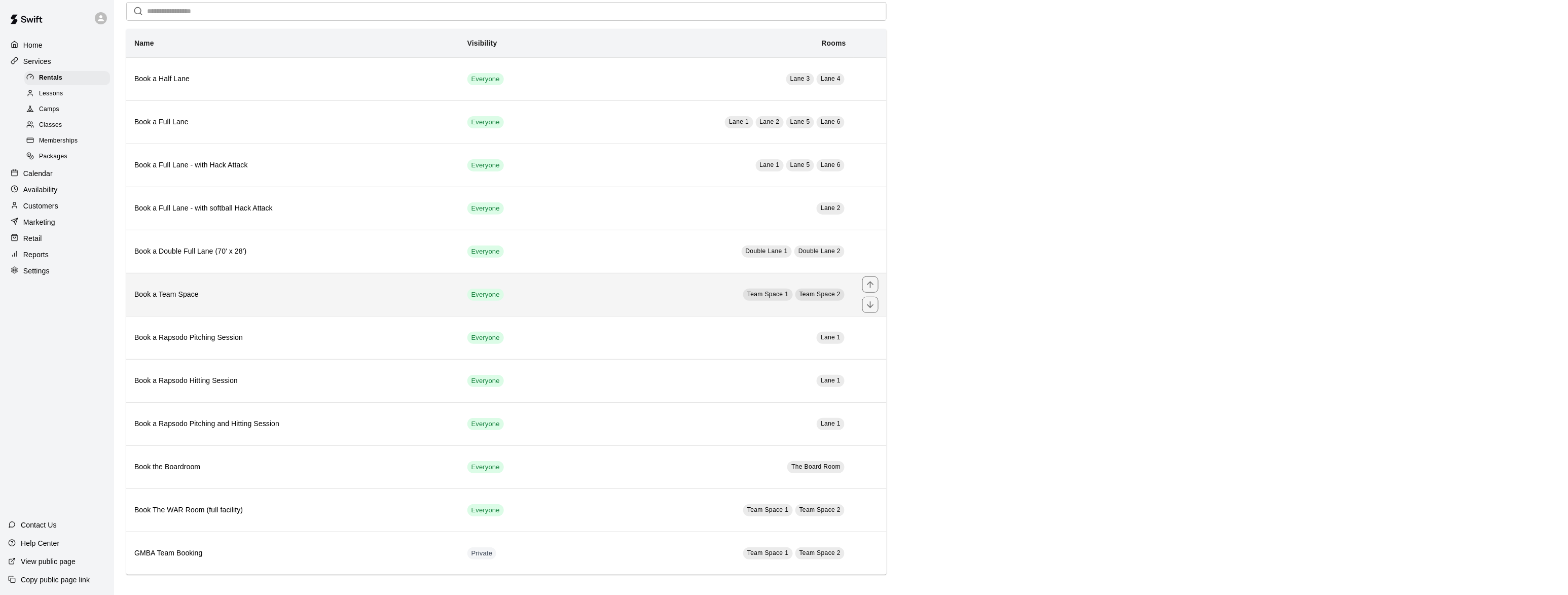
click at [155, 289] on h6 "Book a Team Space" at bounding box center [292, 295] width 317 height 11
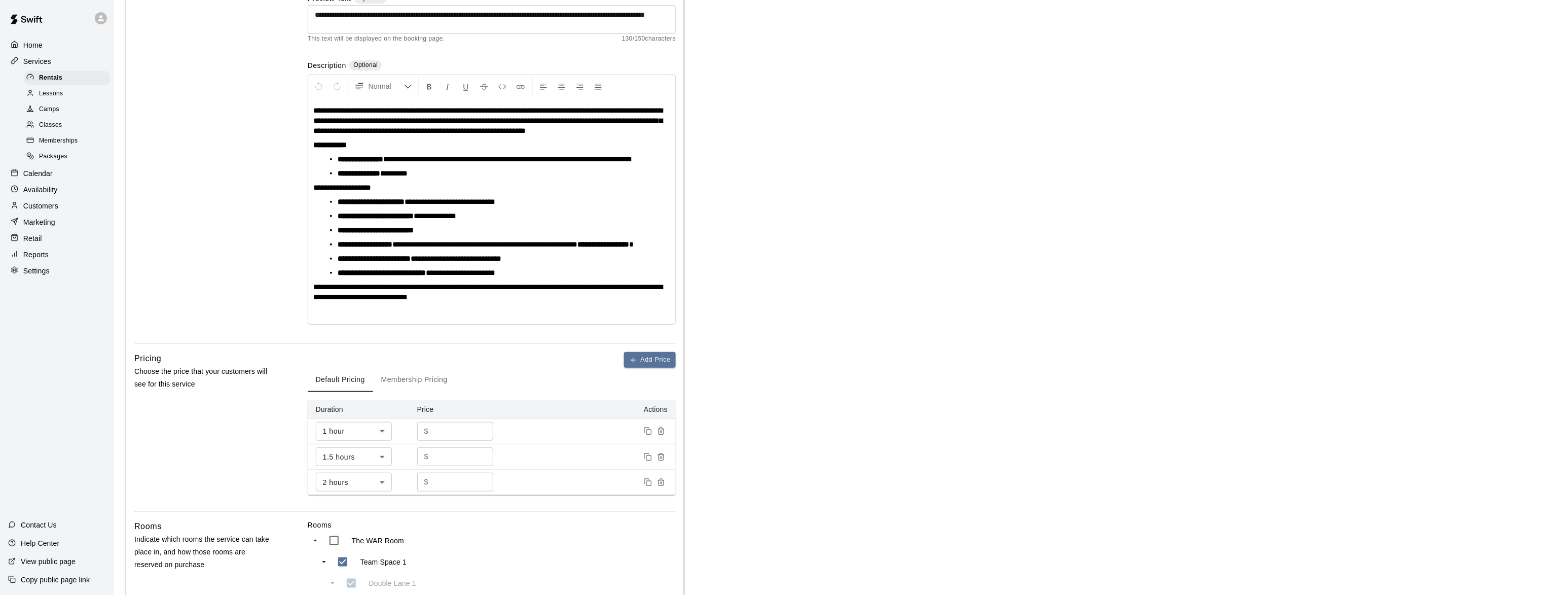
scroll to position [185, 0]
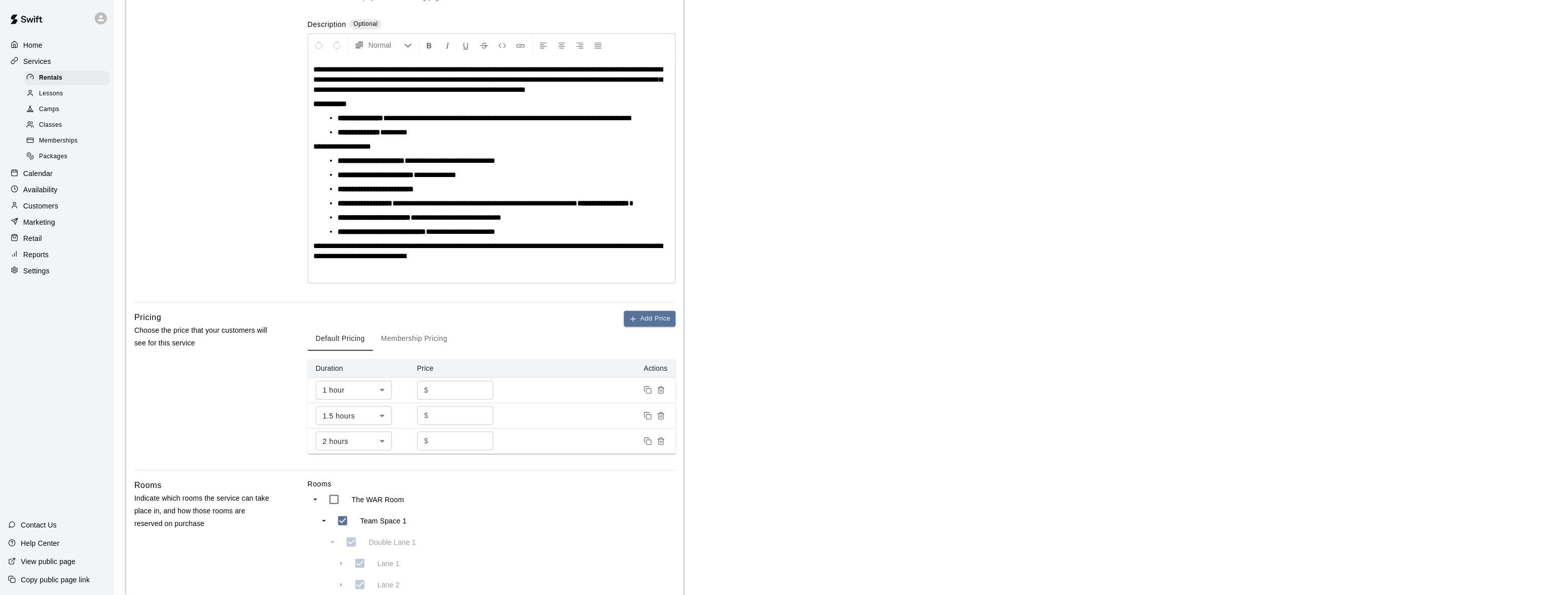
click at [27, 40] on p "Home" at bounding box center [32, 45] width 19 height 10
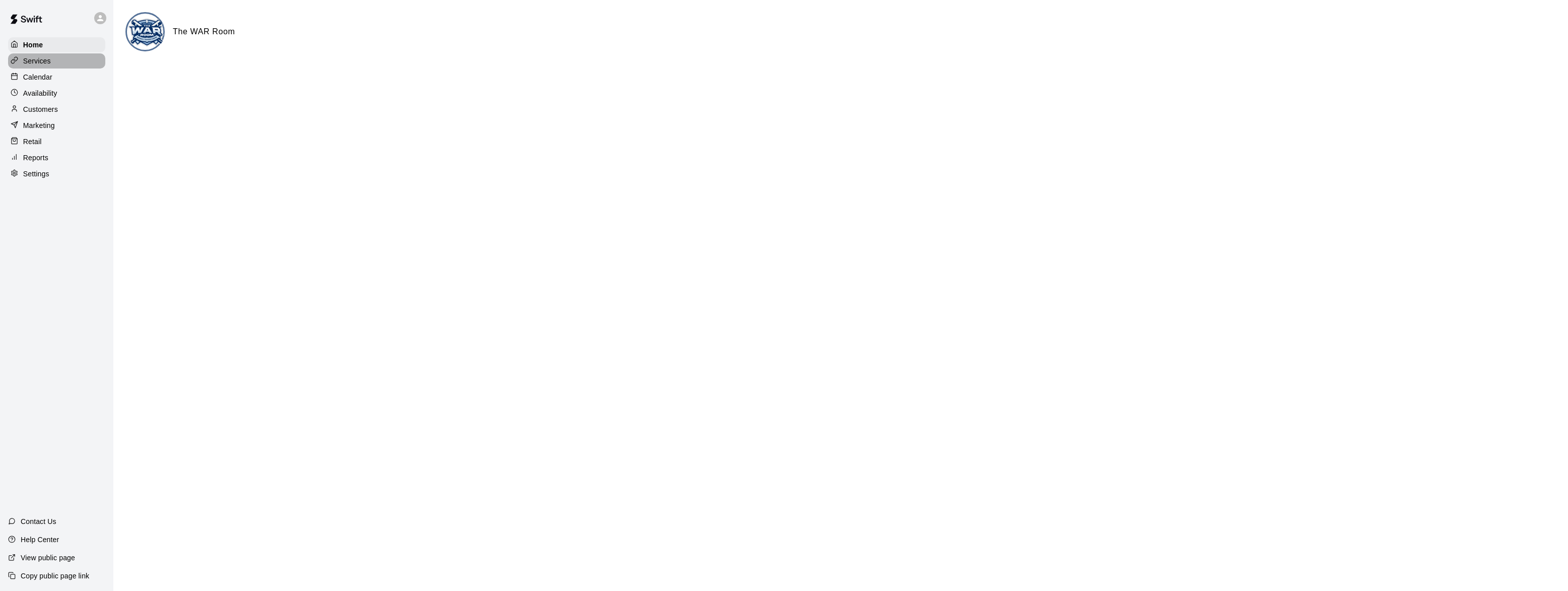
click at [37, 55] on div "Services" at bounding box center [56, 61] width 98 height 15
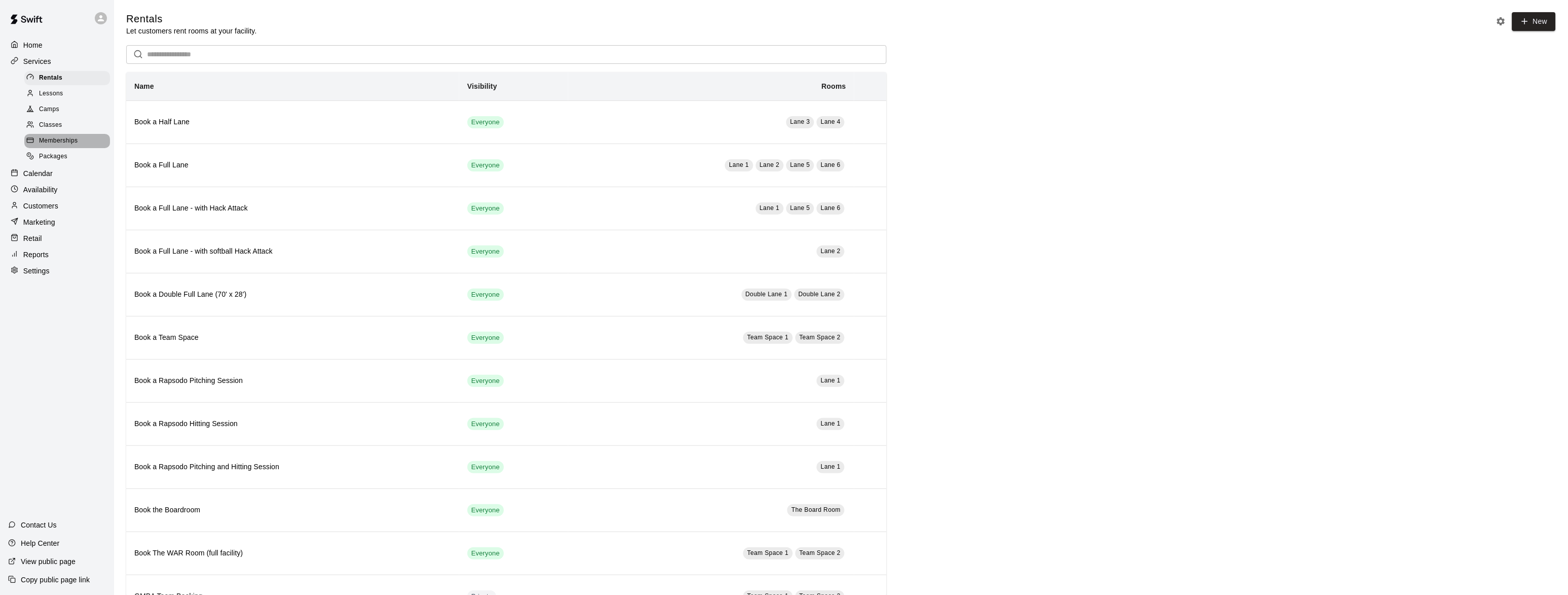
click at [43, 148] on div "Memberships" at bounding box center [66, 141] width 85 height 14
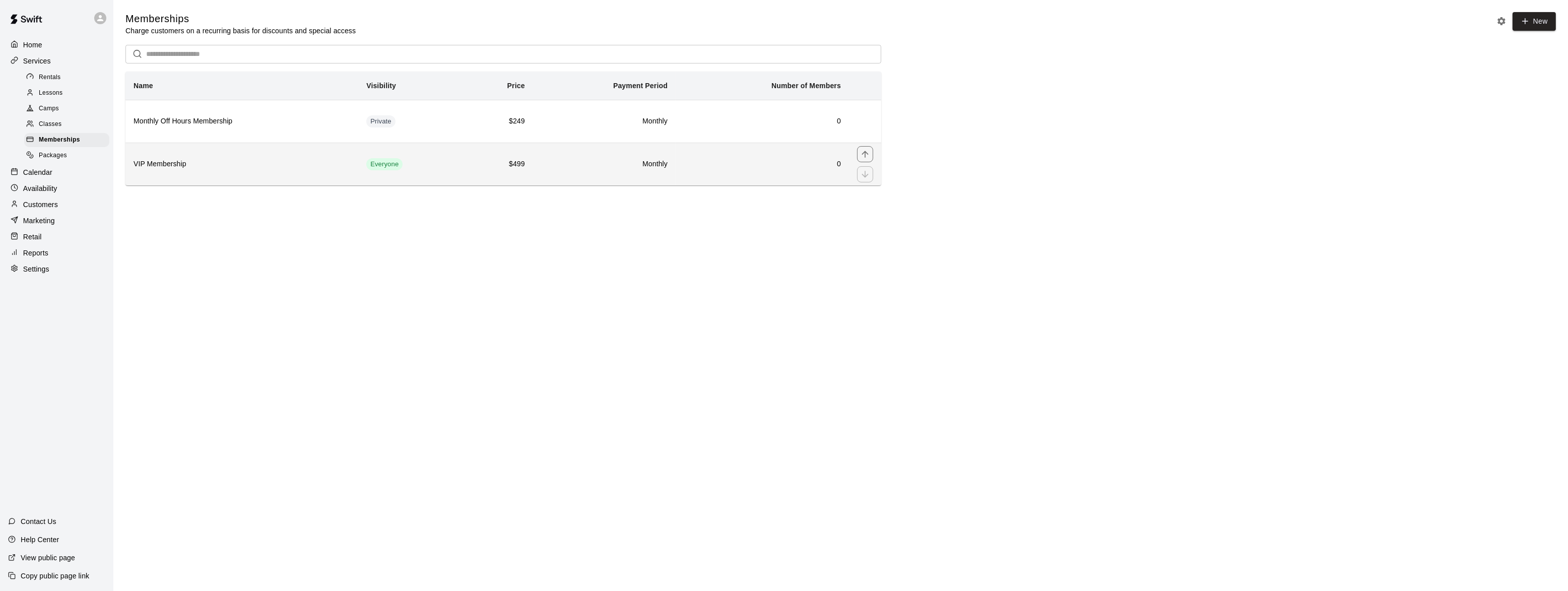
click at [158, 168] on h6 "VIP Membership" at bounding box center [241, 164] width 217 height 11
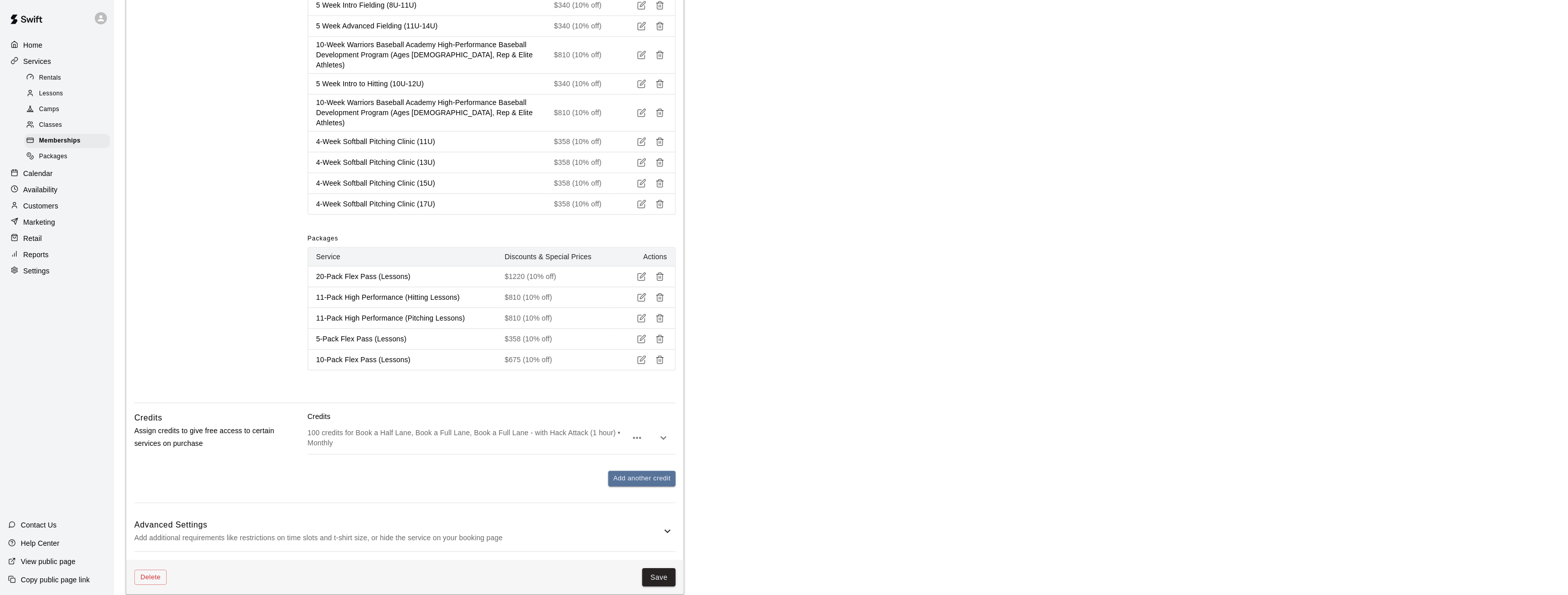
scroll to position [1105, 0]
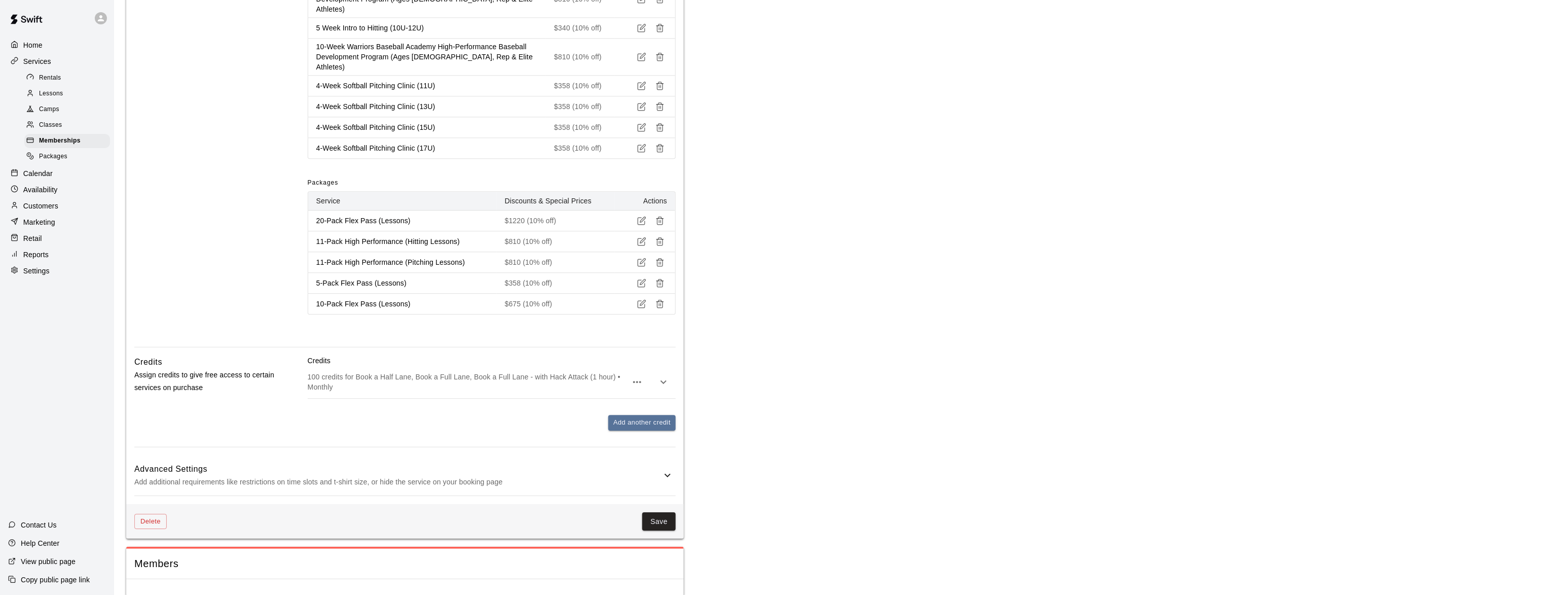
click at [351, 560] on div "Members" at bounding box center [405, 564] width 558 height 30
click at [36, 209] on p "Customers" at bounding box center [41, 206] width 35 height 10
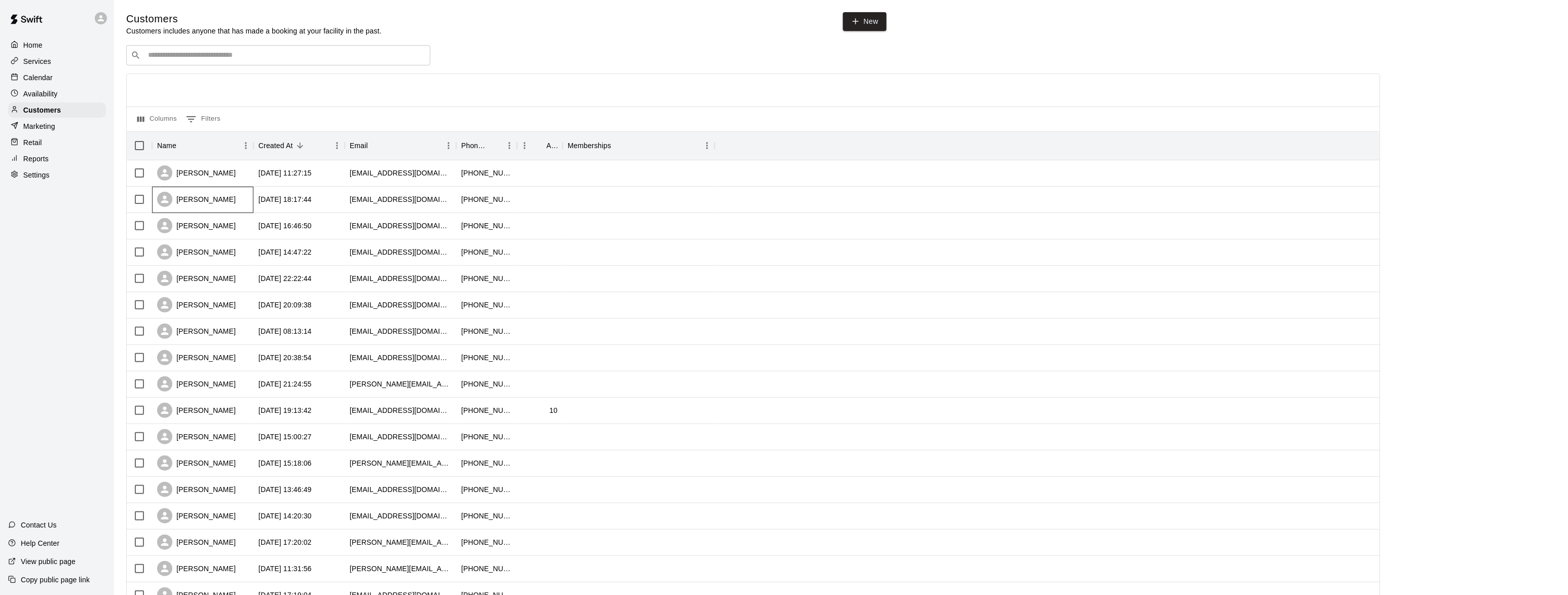
click at [179, 204] on div "RYAN DOYLE" at bounding box center [196, 199] width 78 height 16
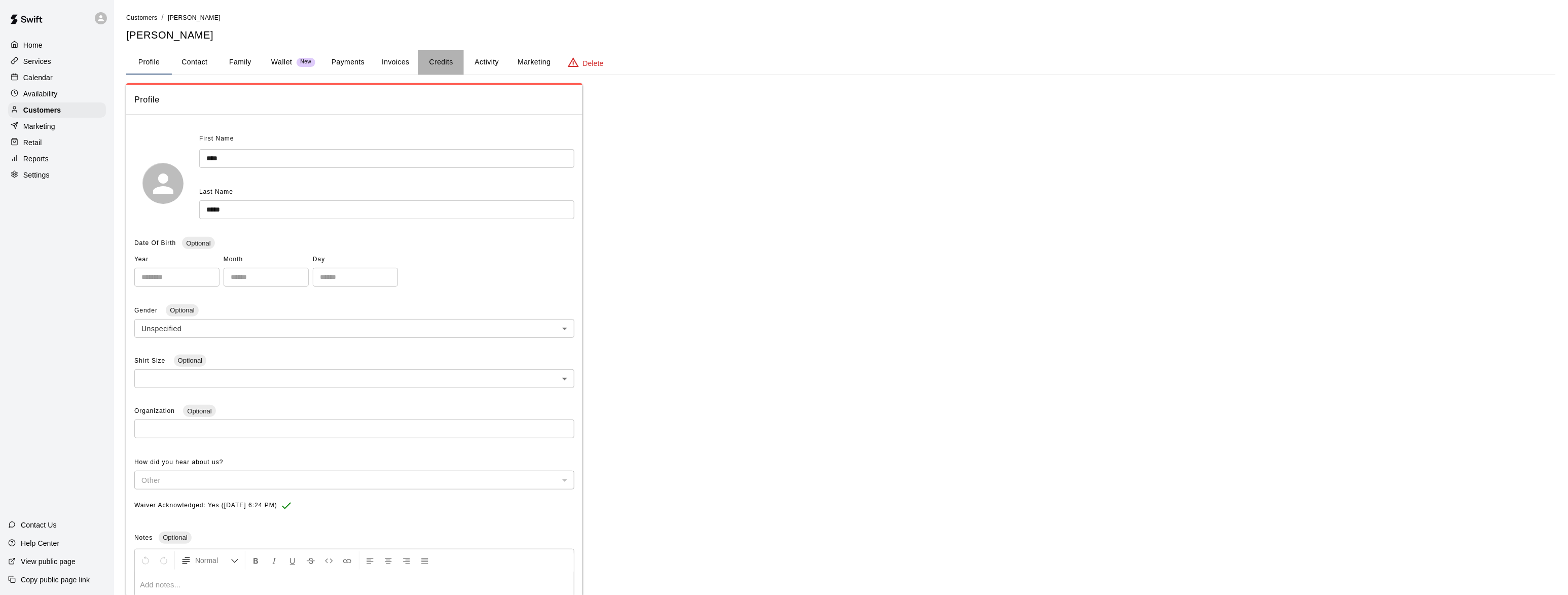
click at [434, 59] on button "Credits" at bounding box center [441, 62] width 46 height 24
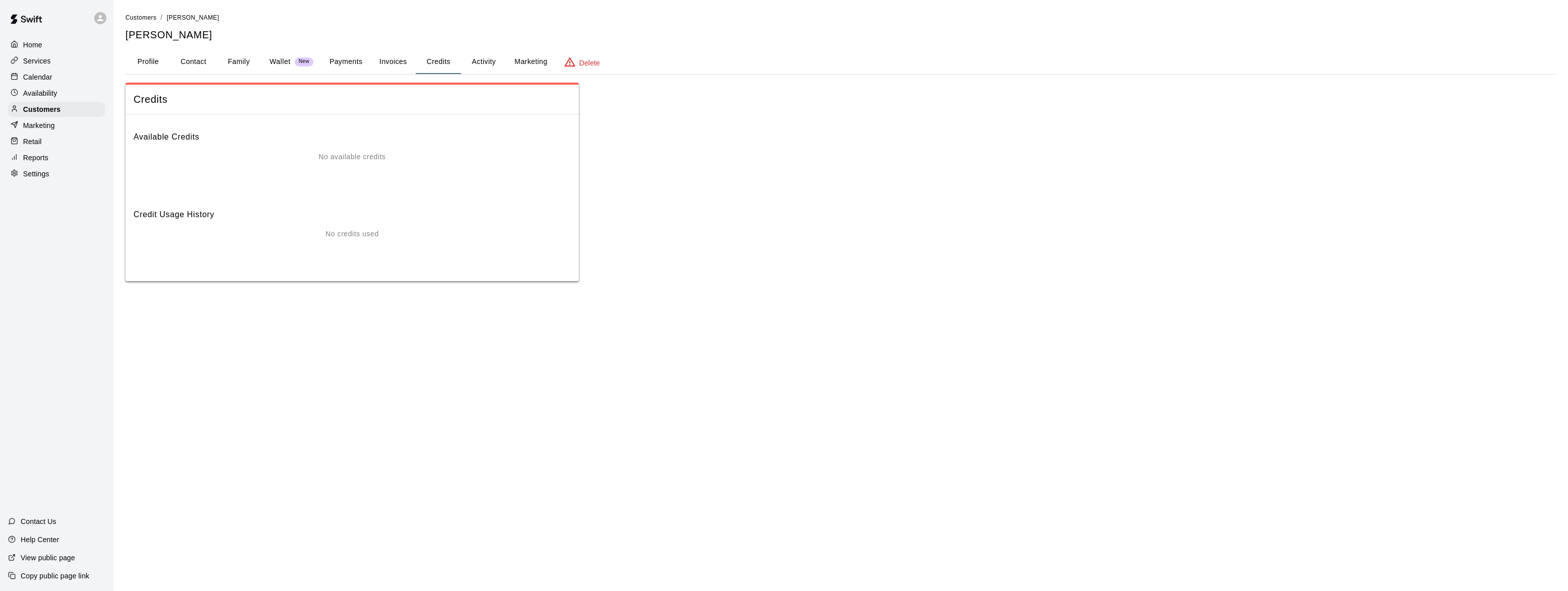
click at [139, 60] on button "Profile" at bounding box center [148, 62] width 46 height 24
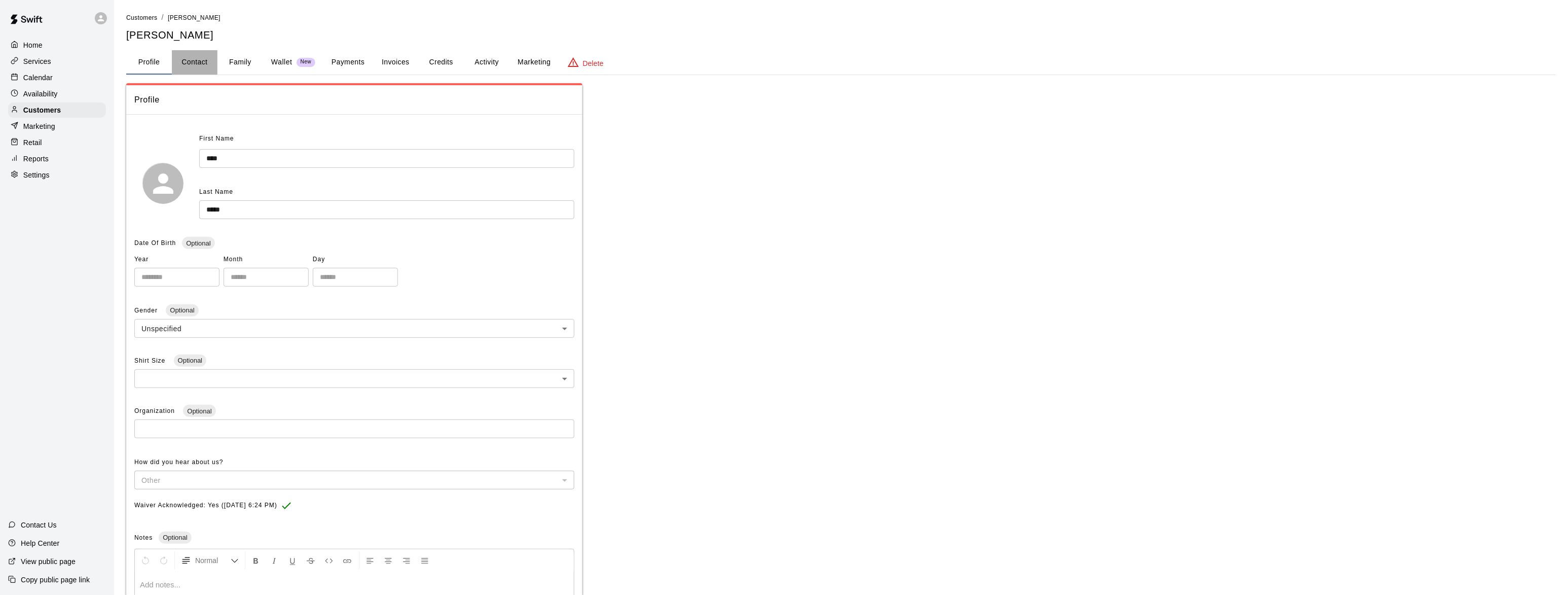
click at [191, 66] on button "Contact" at bounding box center [194, 62] width 46 height 24
select select "**"
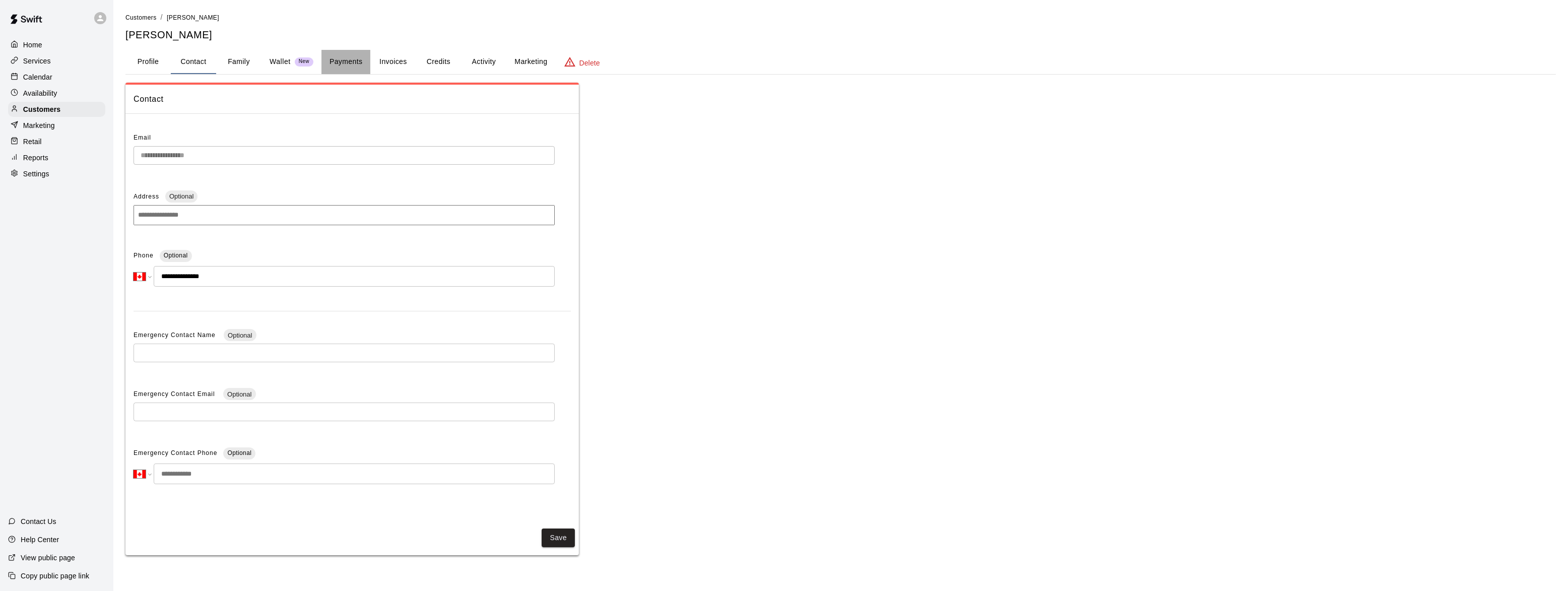
click at [340, 60] on button "Payments" at bounding box center [346, 62] width 49 height 24
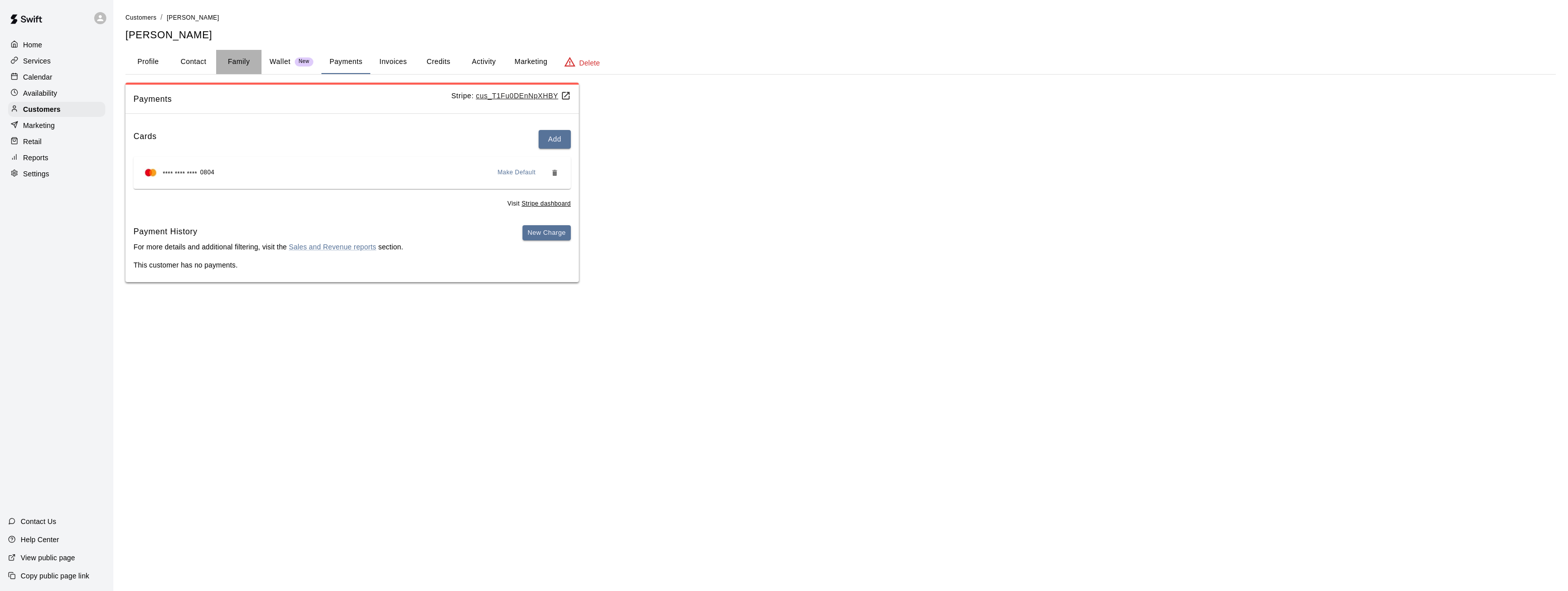
click at [237, 60] on button "Family" at bounding box center [239, 62] width 46 height 24
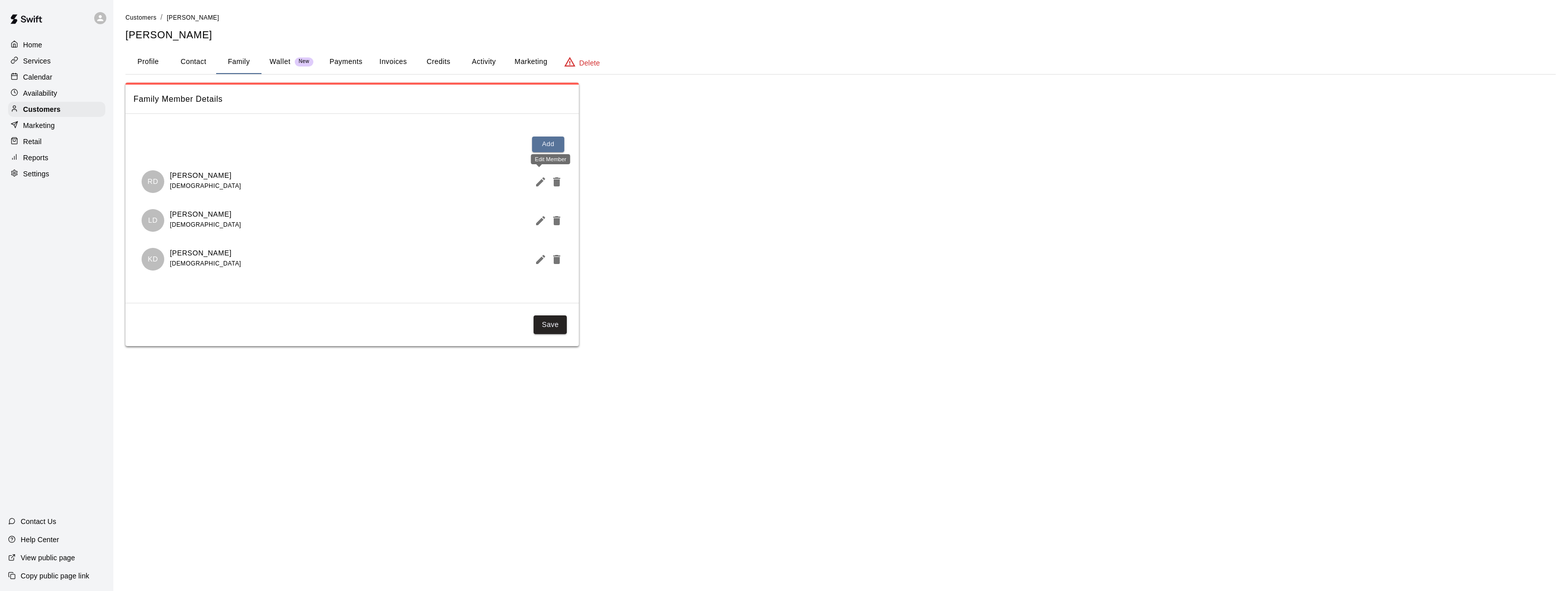
click at [533, 175] on button "Edit Member" at bounding box center [538, 182] width 16 height 20
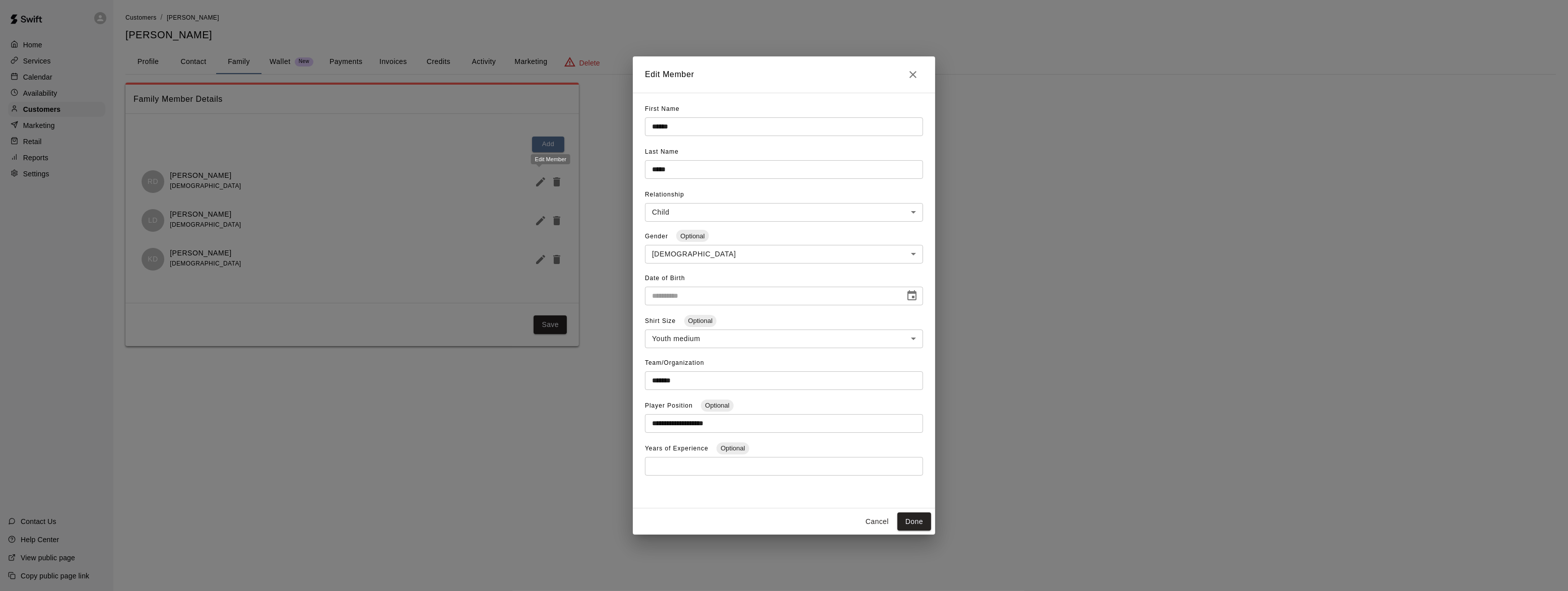
type input "**********"
click at [908, 73] on icon "Close" at bounding box center [912, 74] width 12 height 12
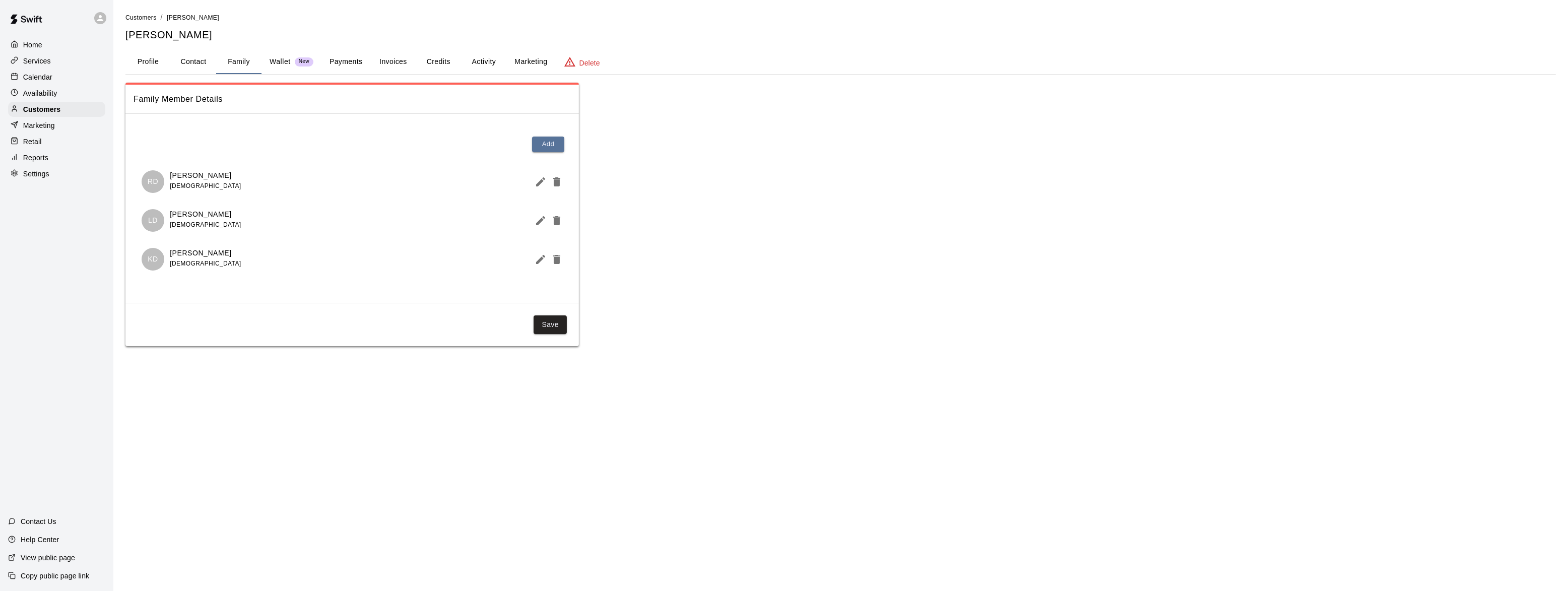
click at [45, 53] on div "Services" at bounding box center [56, 61] width 98 height 15
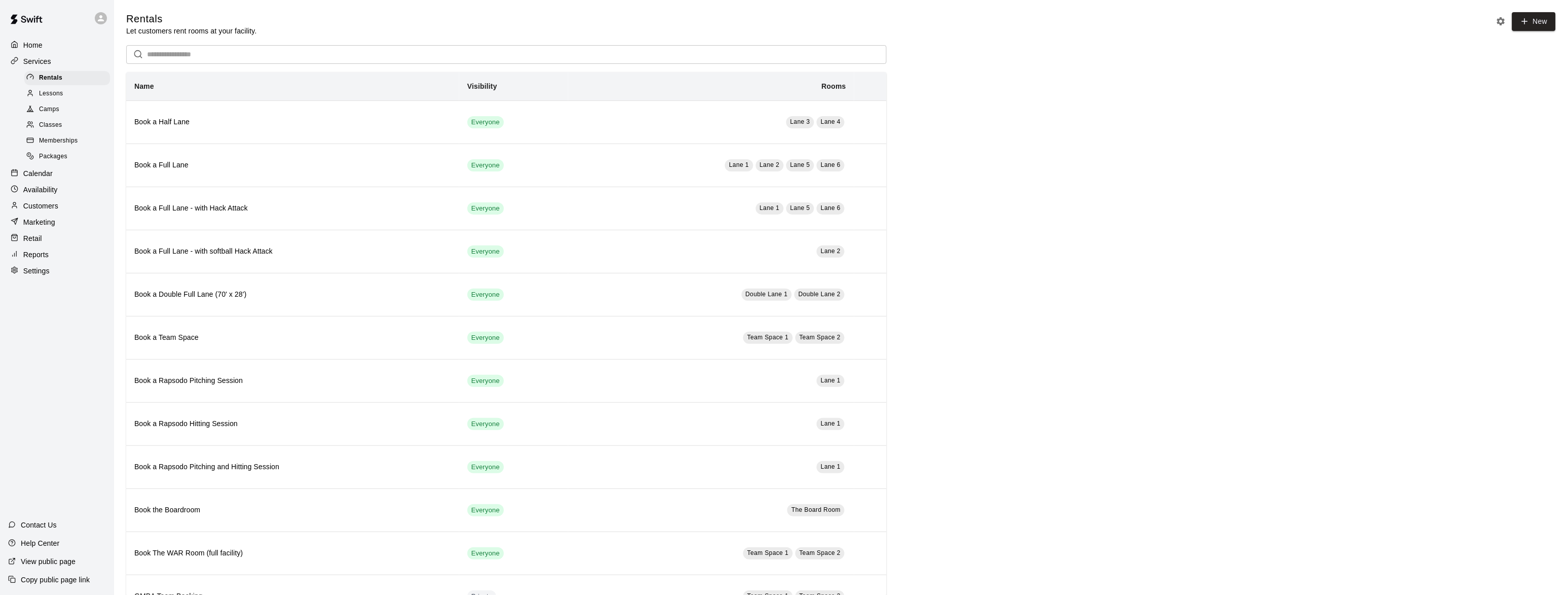
click at [59, 140] on span "Memberships" at bounding box center [58, 141] width 39 height 10
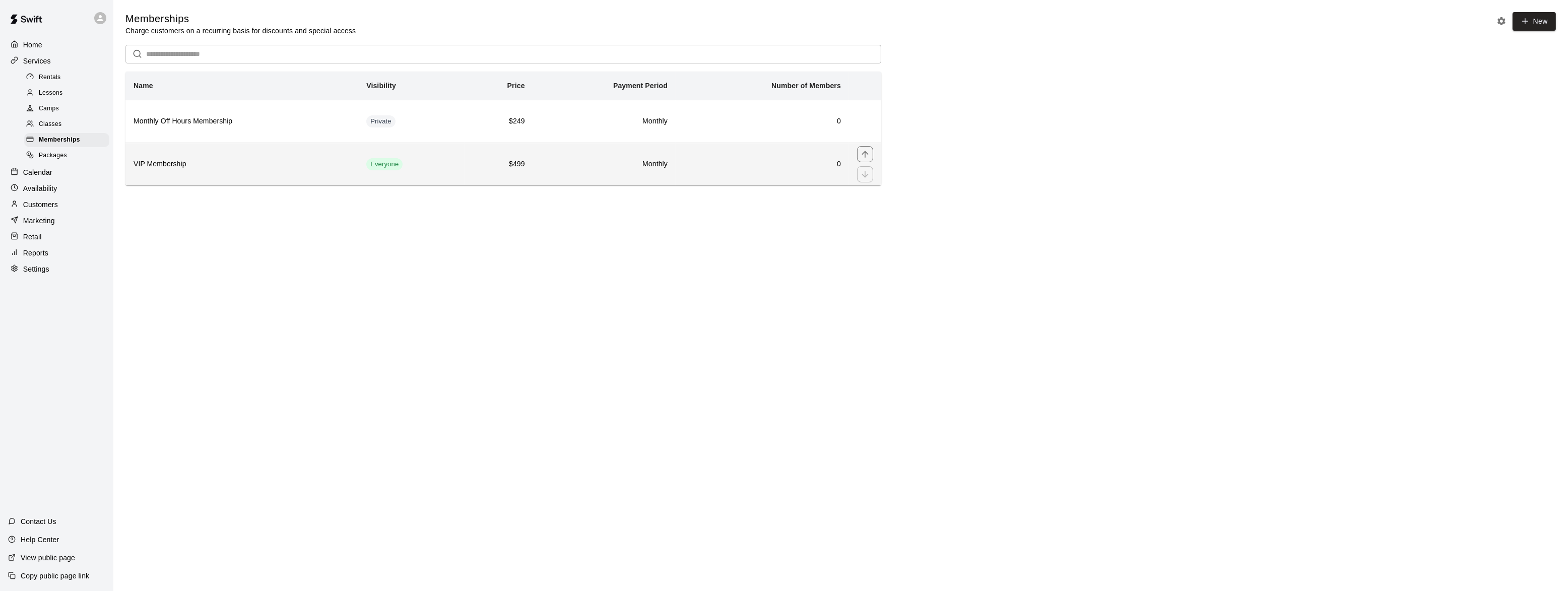
click at [151, 166] on h6 "VIP Membership" at bounding box center [241, 164] width 217 height 11
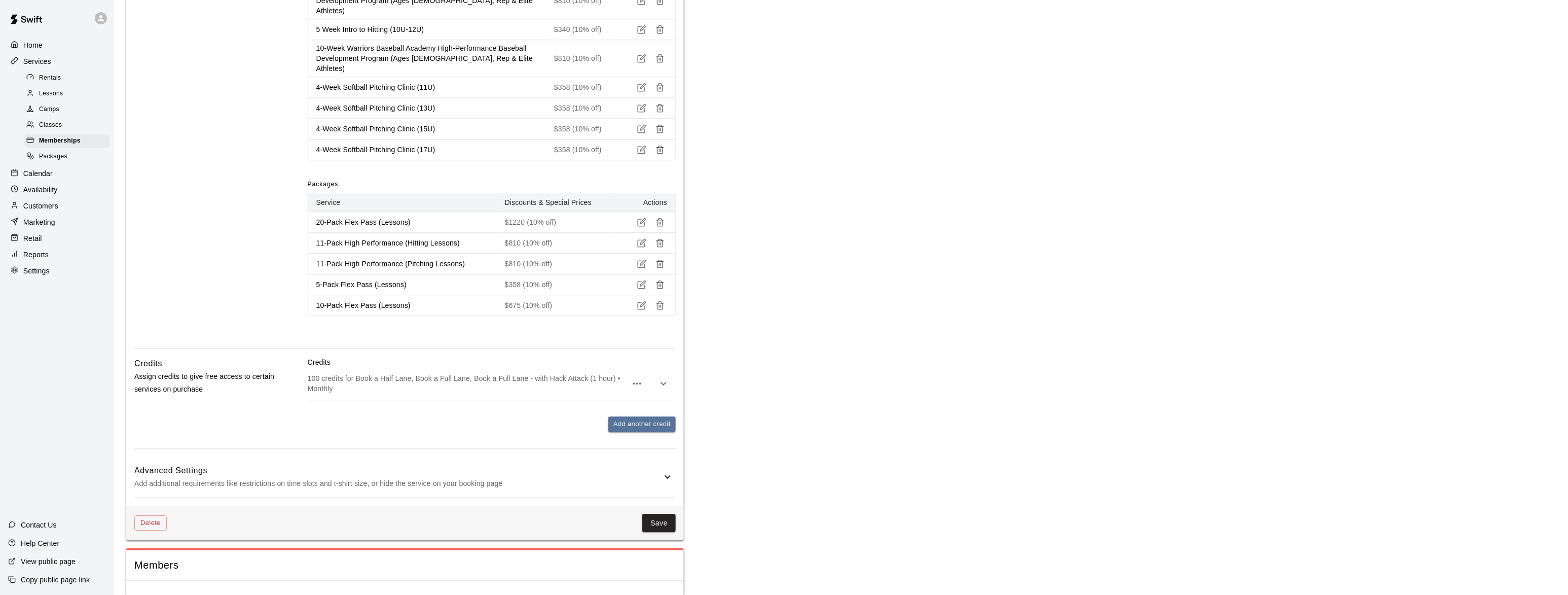
scroll to position [1105, 0]
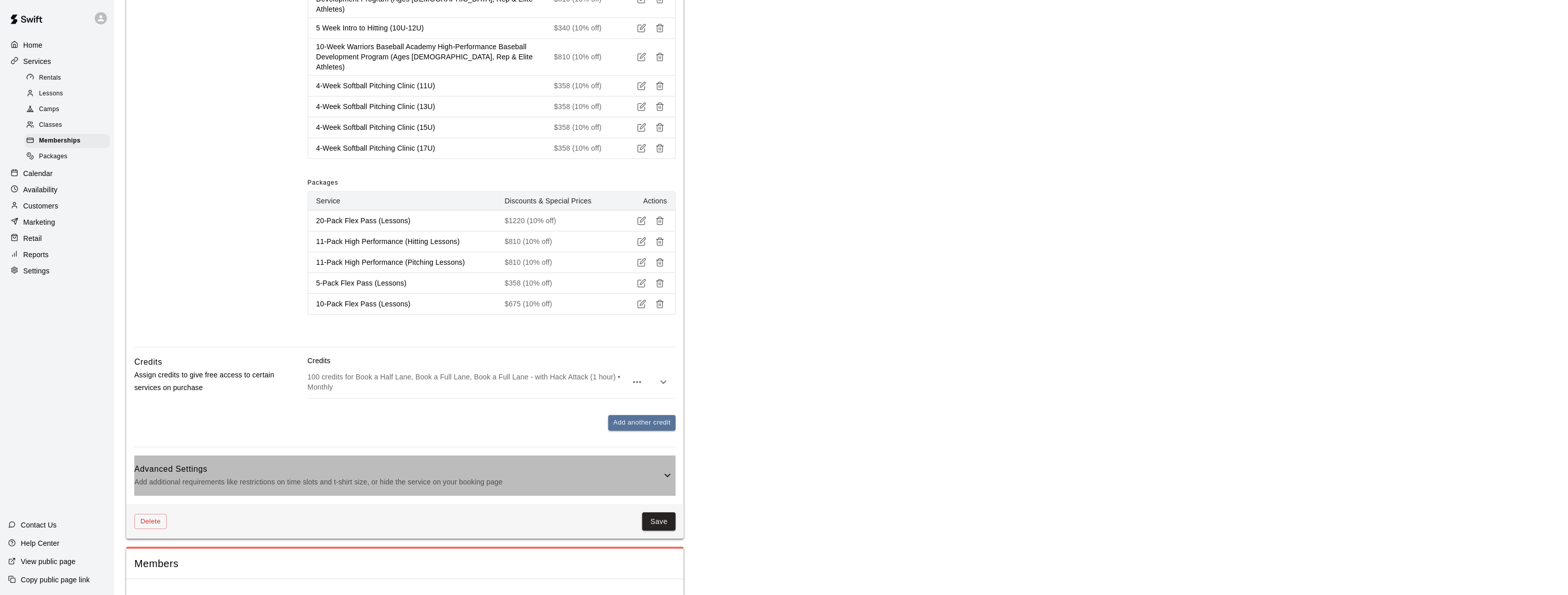
click at [256, 476] on p "Add additional requirements like restrictions on time slots and t-shirt size, o…" at bounding box center [398, 482] width 528 height 13
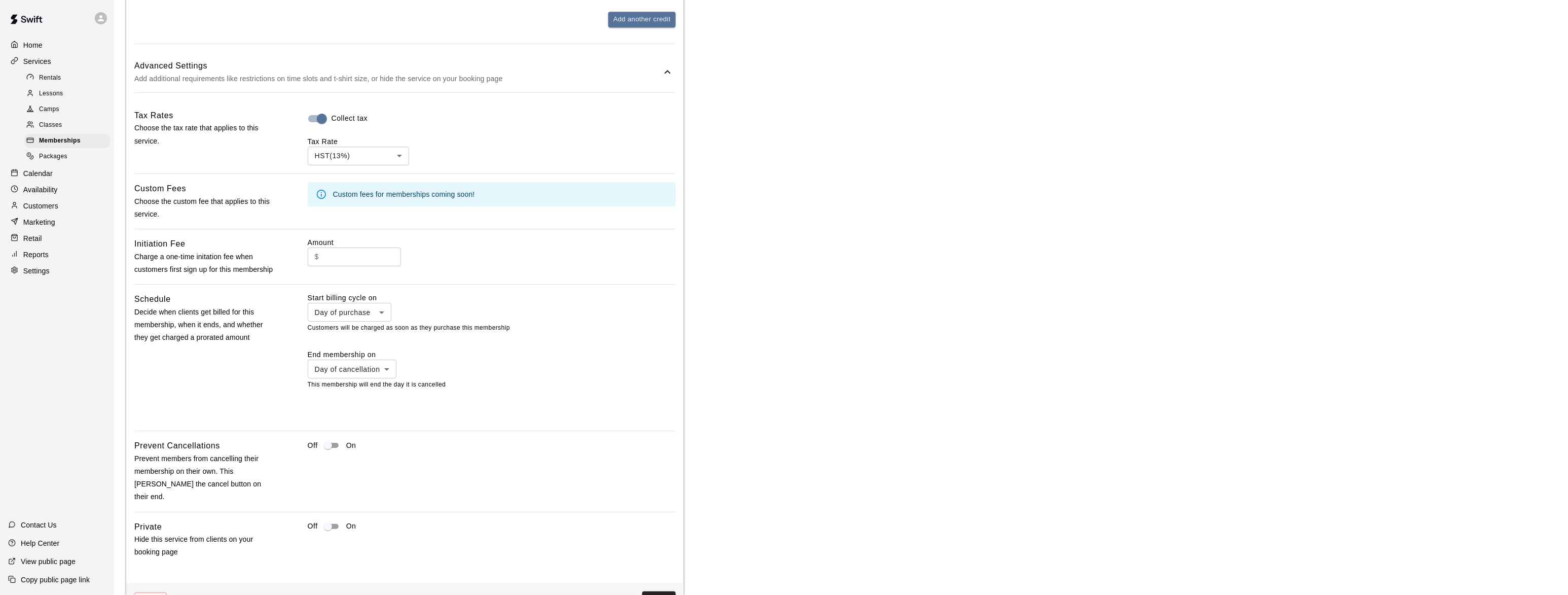
scroll to position [1527, 0]
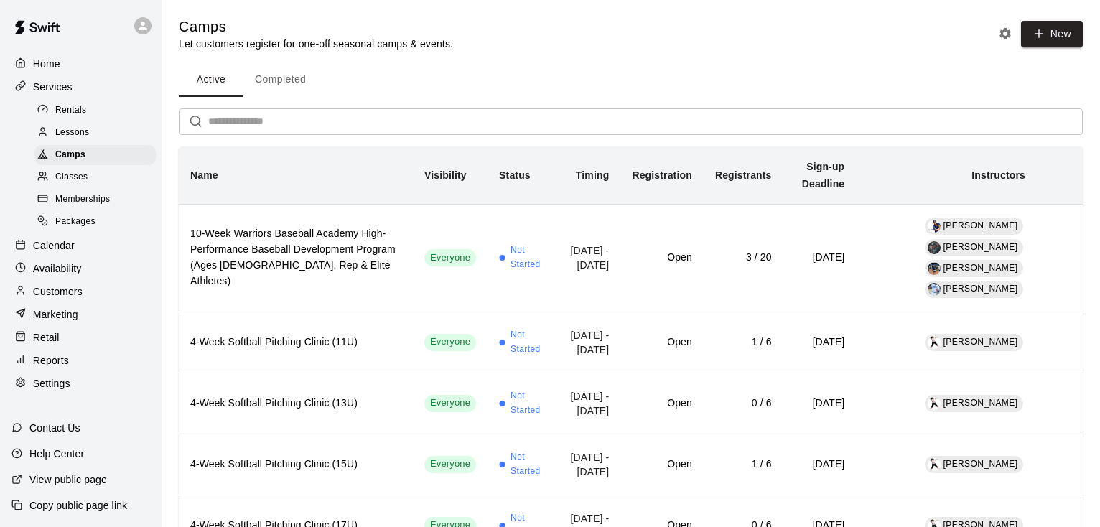
scroll to position [612, 0]
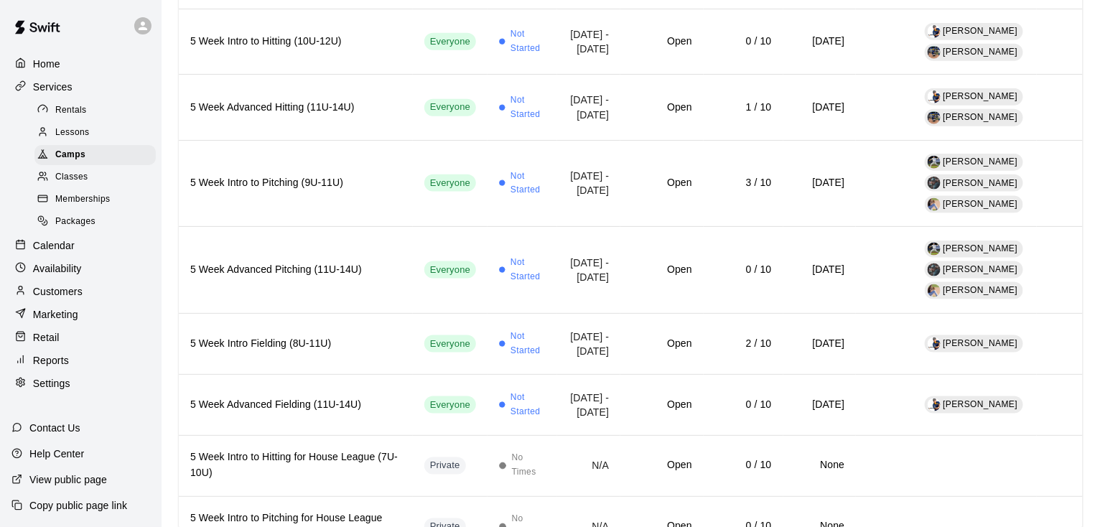
drag, startPoint x: 59, startPoint y: 254, endPoint x: 72, endPoint y: 248, distance: 14.4
click at [59, 253] on p "Calendar" at bounding box center [54, 245] width 42 height 14
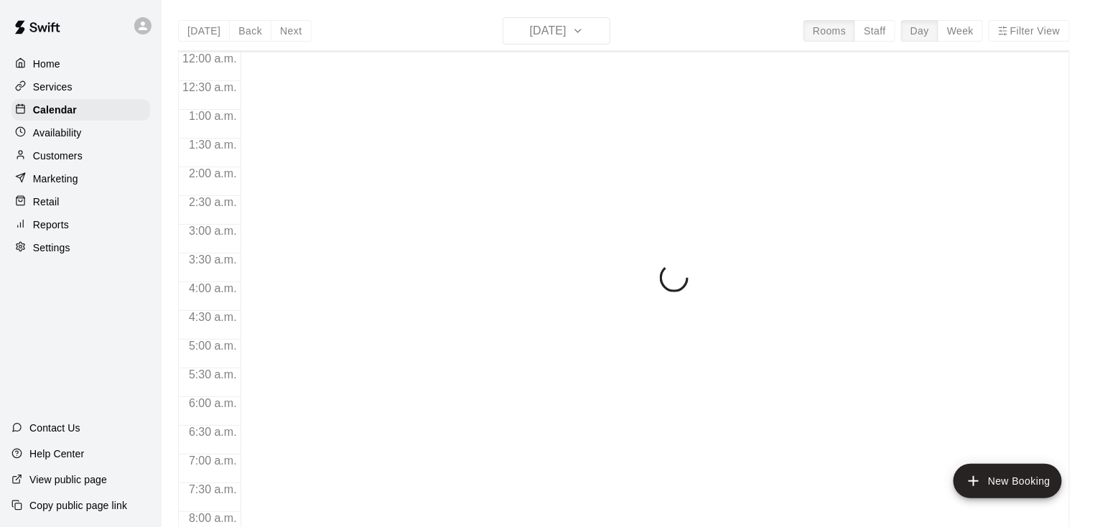
scroll to position [752, 0]
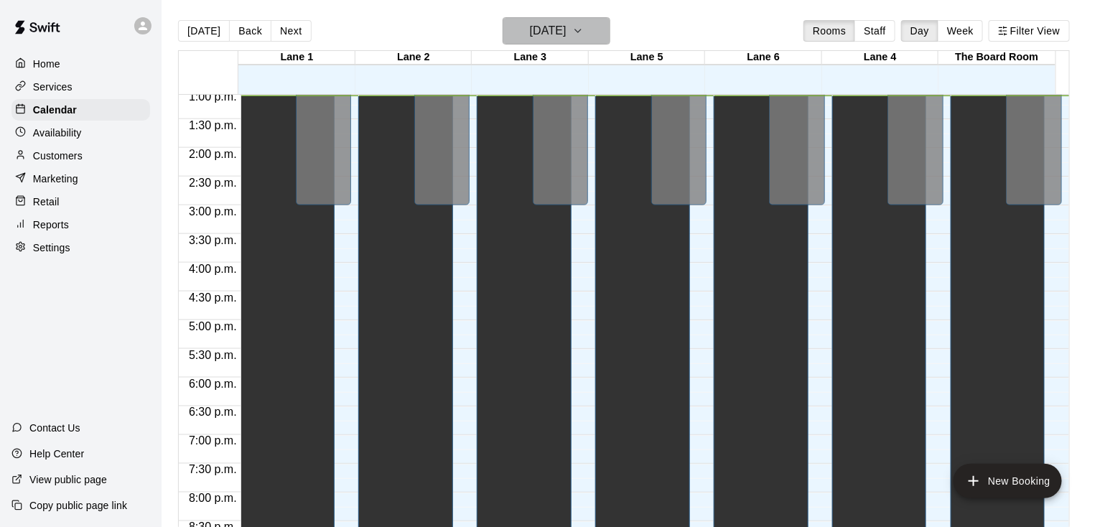
click at [584, 24] on icon "button" at bounding box center [577, 30] width 11 height 17
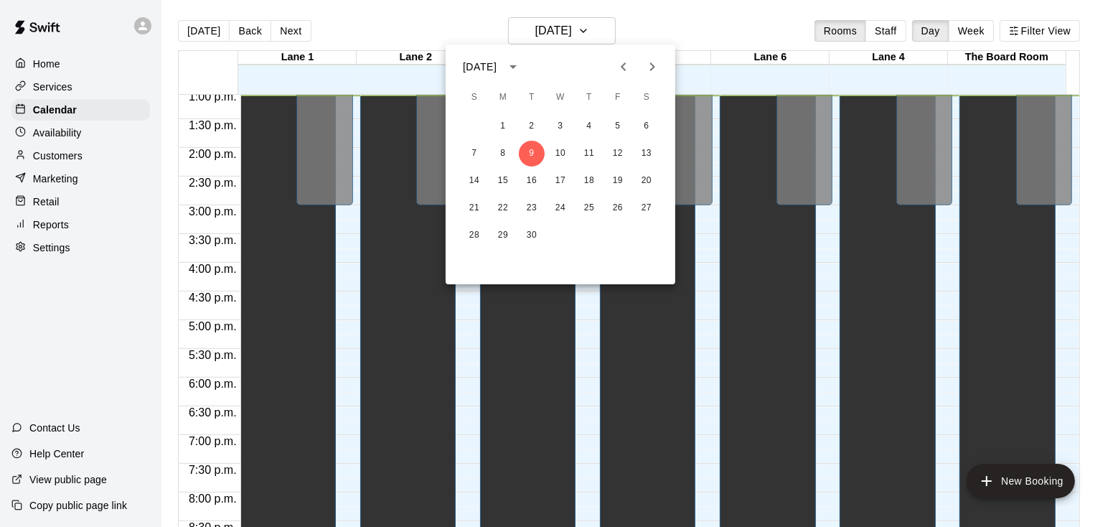
click at [649, 67] on icon "Next month" at bounding box center [652, 66] width 17 height 17
drag, startPoint x: 559, startPoint y: 158, endPoint x: 552, endPoint y: 174, distance: 17.7
click at [559, 158] on button "8" at bounding box center [561, 154] width 26 height 26
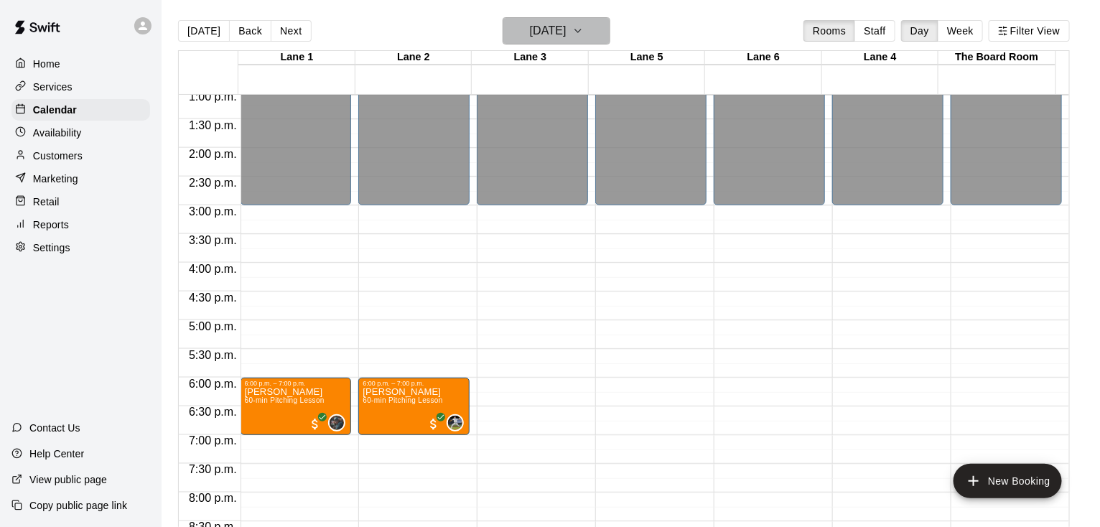
click at [584, 27] on icon "button" at bounding box center [577, 30] width 11 height 17
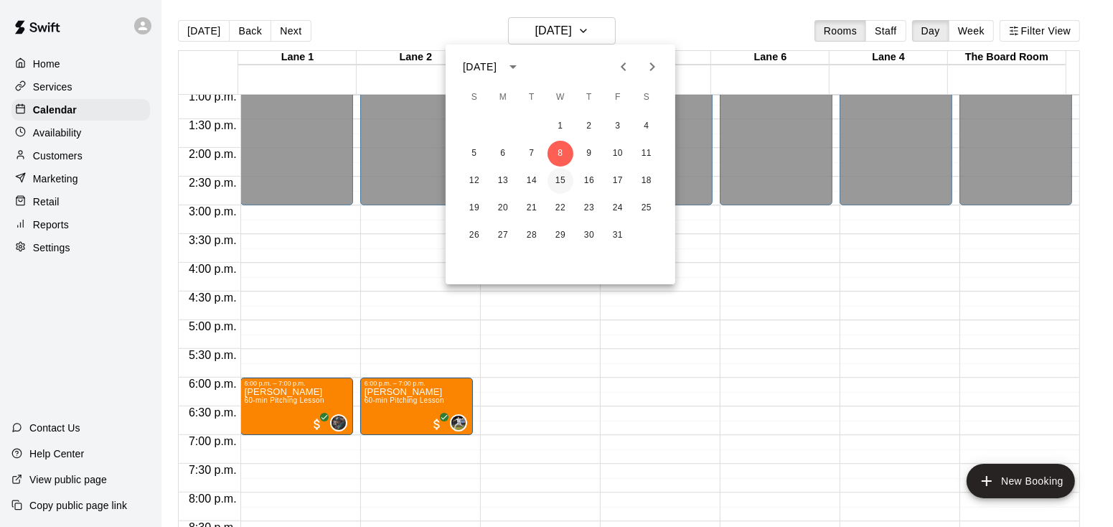
click at [561, 178] on button "15" at bounding box center [561, 181] width 26 height 26
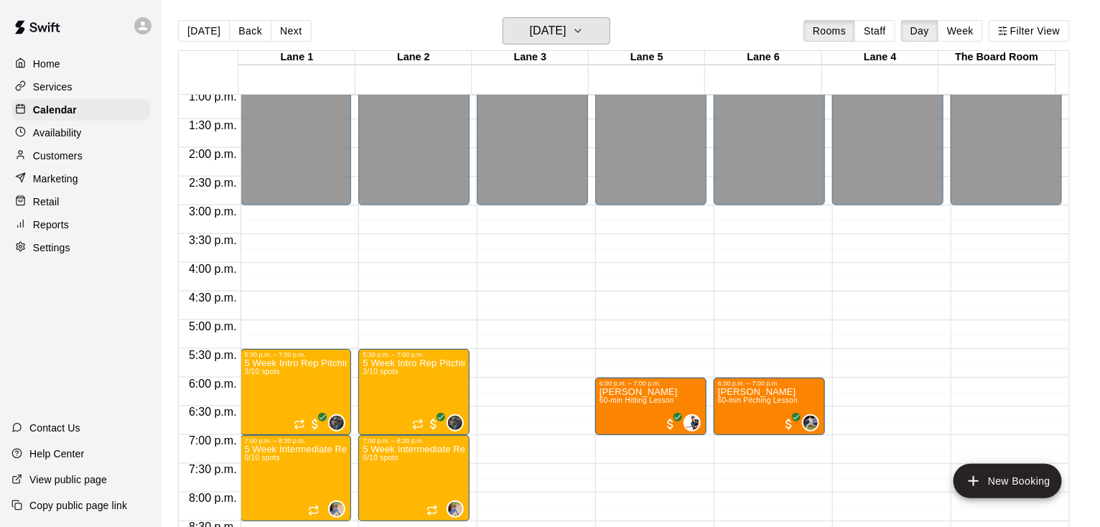
scroll to position [665, 0]
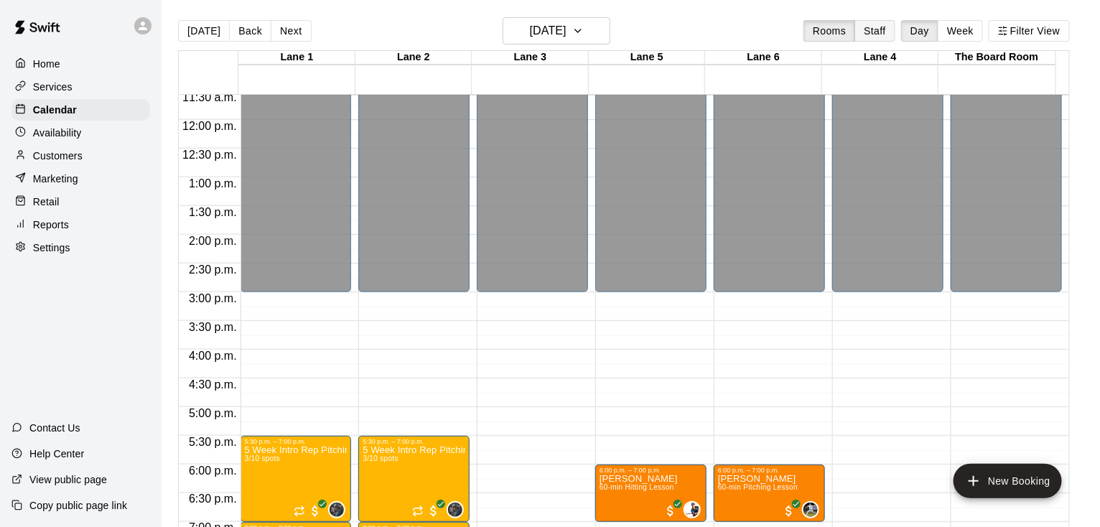
click at [886, 36] on button "Staff" at bounding box center [874, 31] width 41 height 22
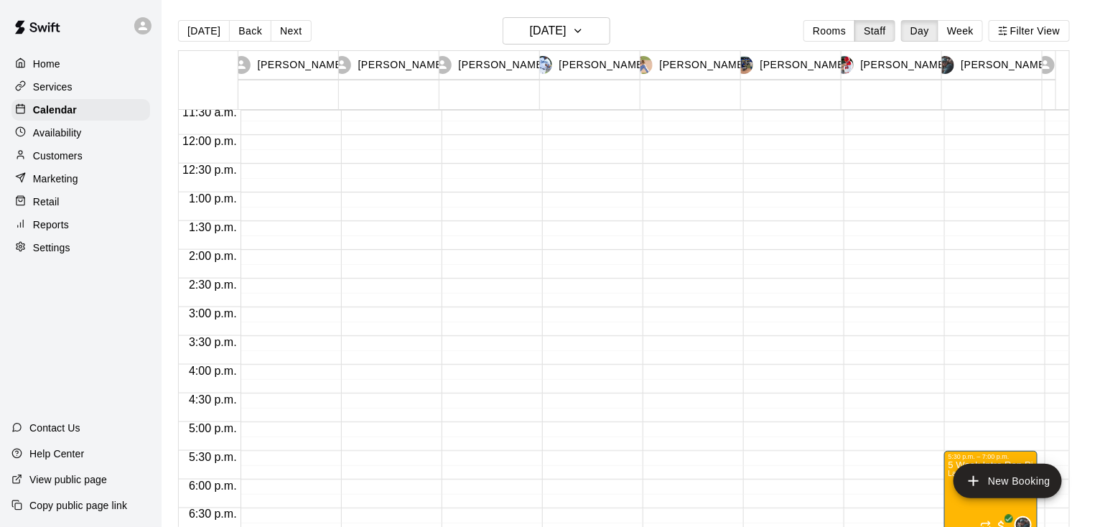
click at [52, 255] on p "Settings" at bounding box center [51, 247] width 37 height 14
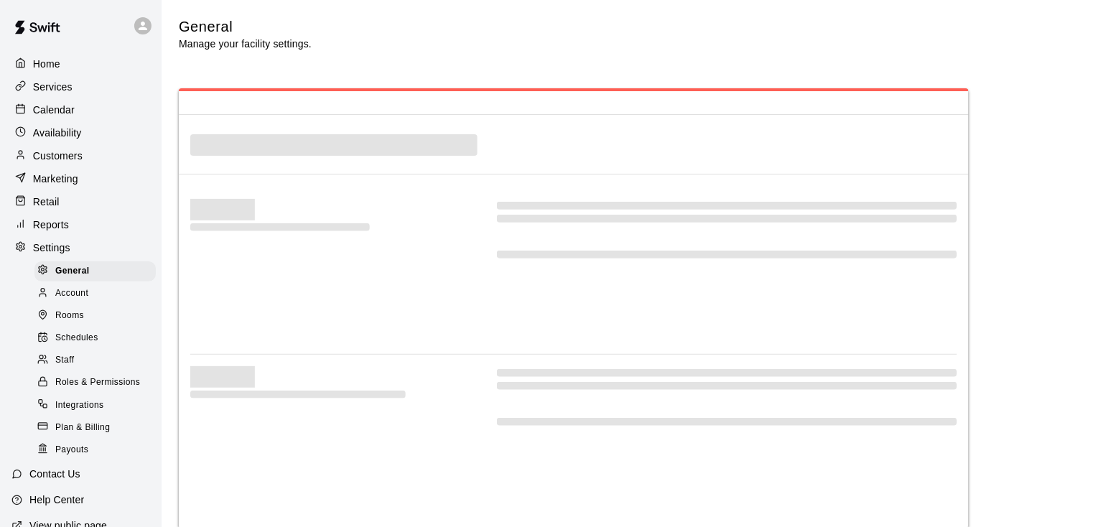
select select "**"
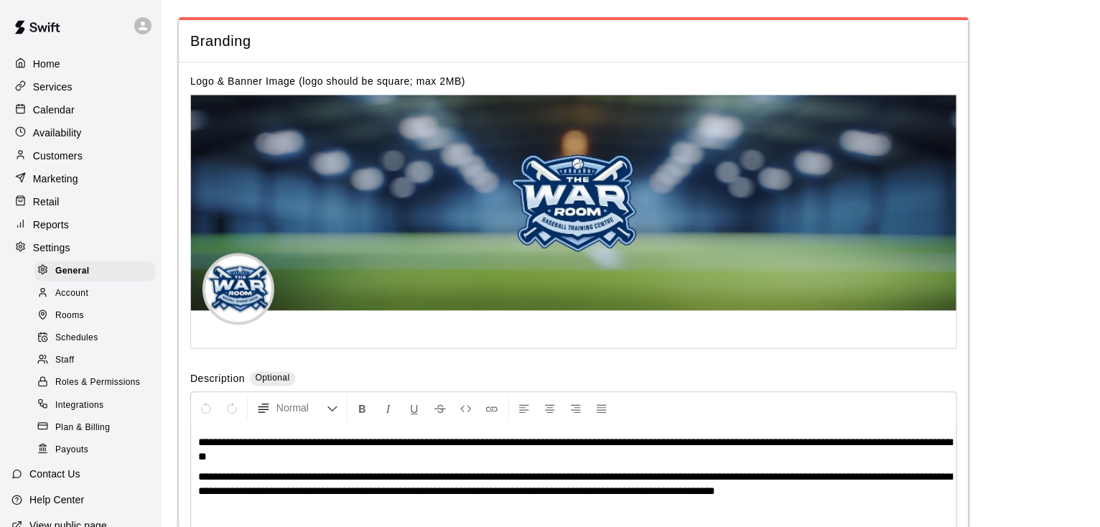
scroll to position [3131, 0]
click at [103, 390] on span "Roles & Permissions" at bounding box center [97, 382] width 85 height 14
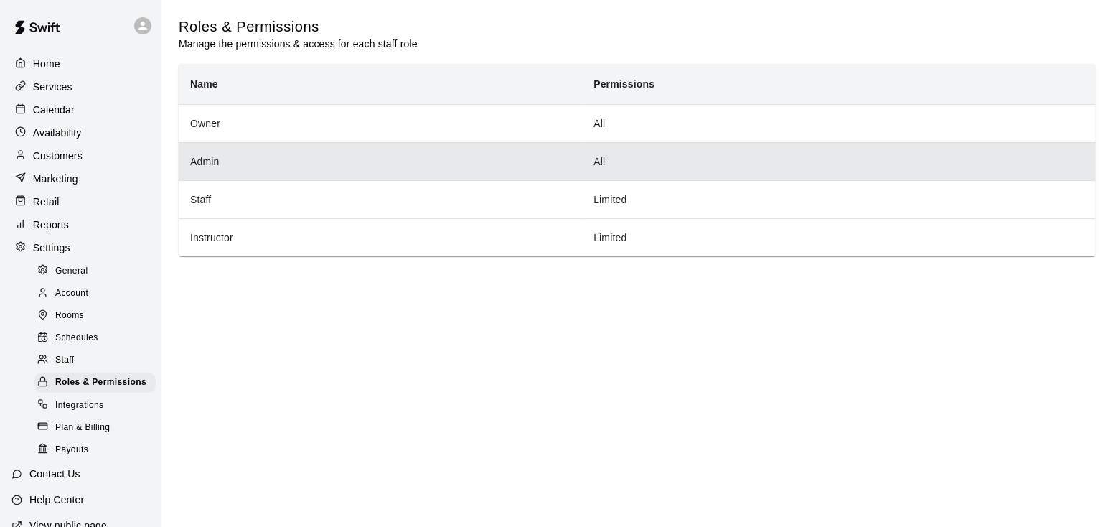
click at [210, 163] on th "Admin" at bounding box center [380, 161] width 403 height 38
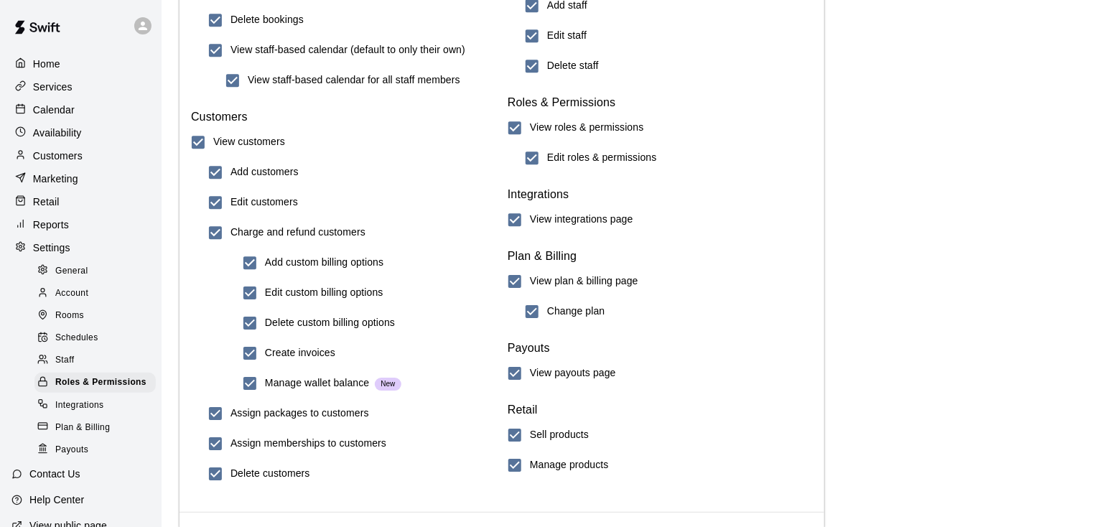
scroll to position [1629, 0]
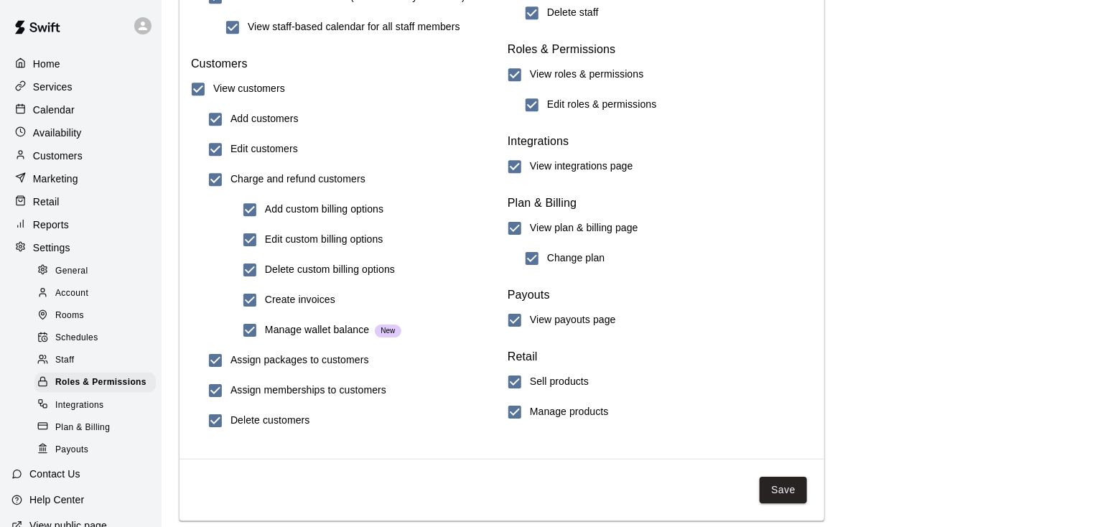
click at [790, 493] on button "Save" at bounding box center [783, 490] width 47 height 27
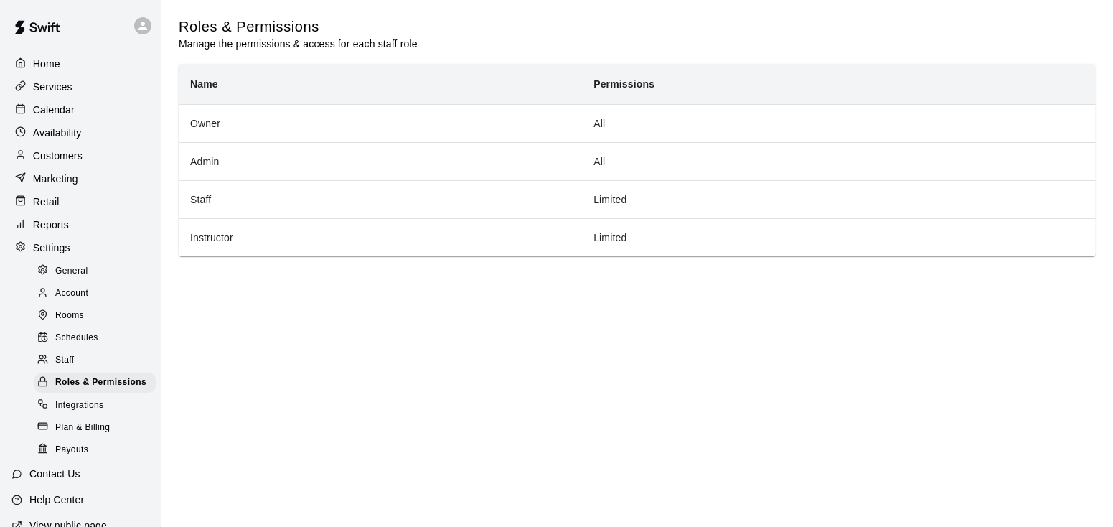
click at [56, 112] on p "Calendar" at bounding box center [54, 110] width 42 height 14
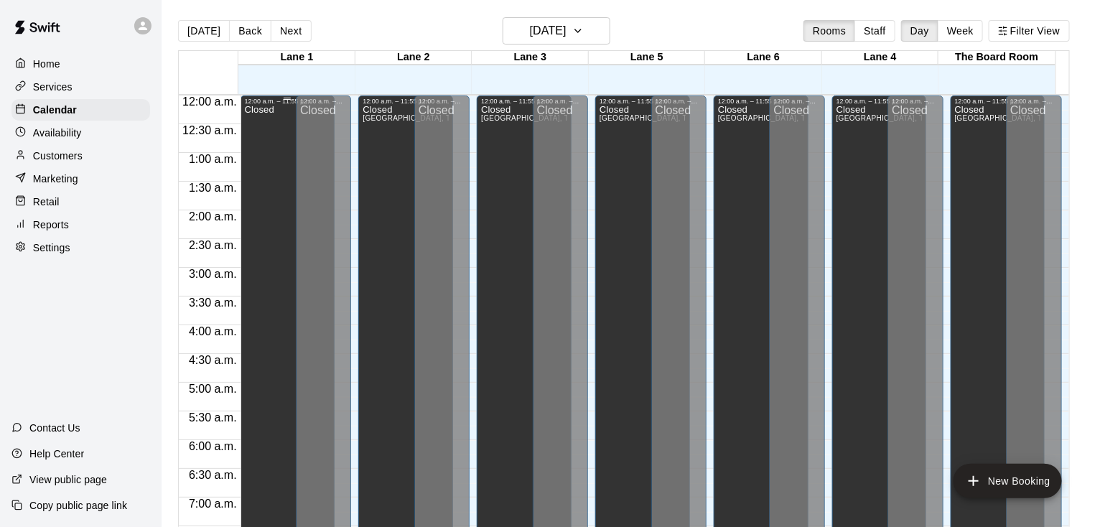
scroll to position [754, 0]
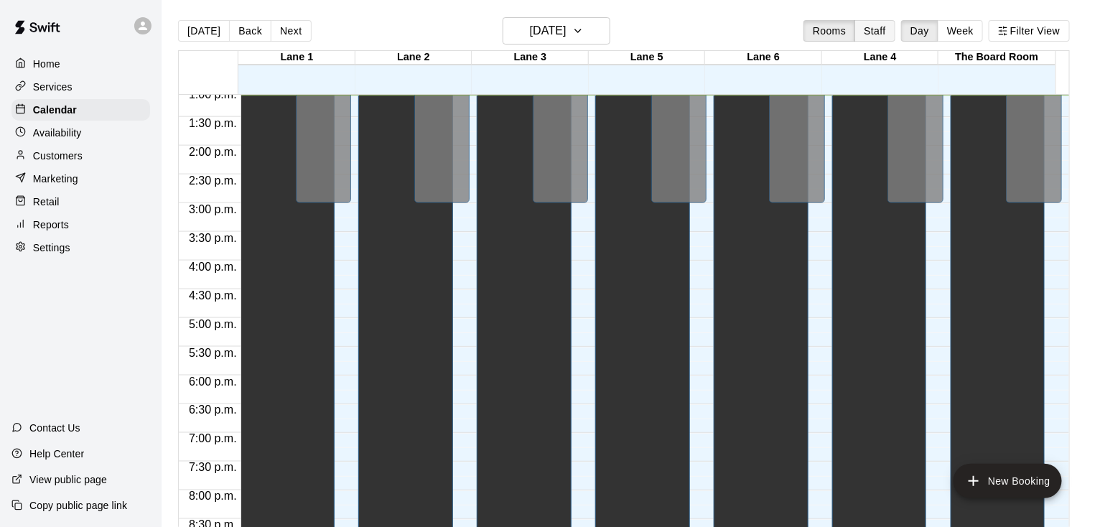
click at [884, 39] on button "Staff" at bounding box center [874, 31] width 41 height 22
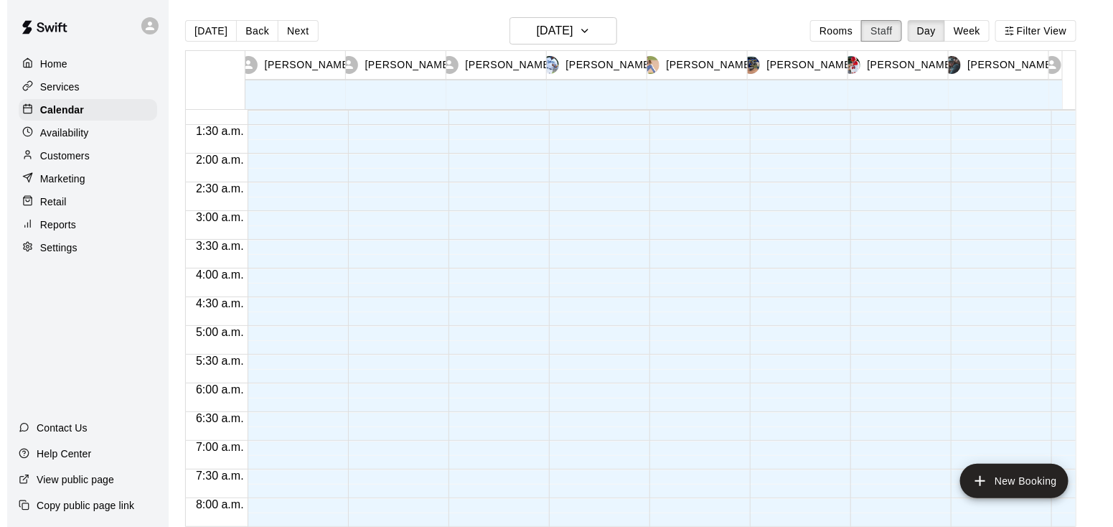
scroll to position [53, 0]
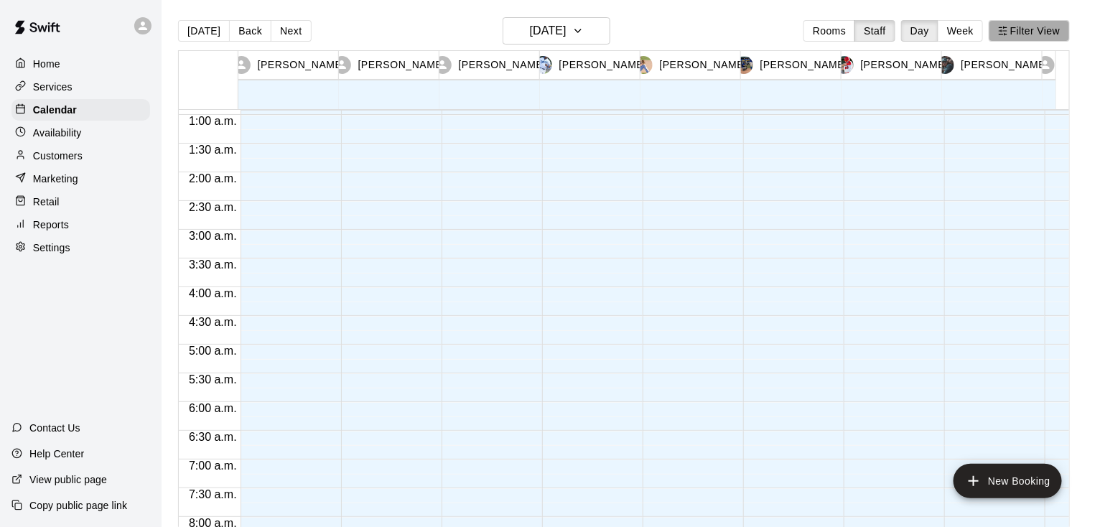
click at [1022, 33] on button "Filter View" at bounding box center [1029, 31] width 80 height 22
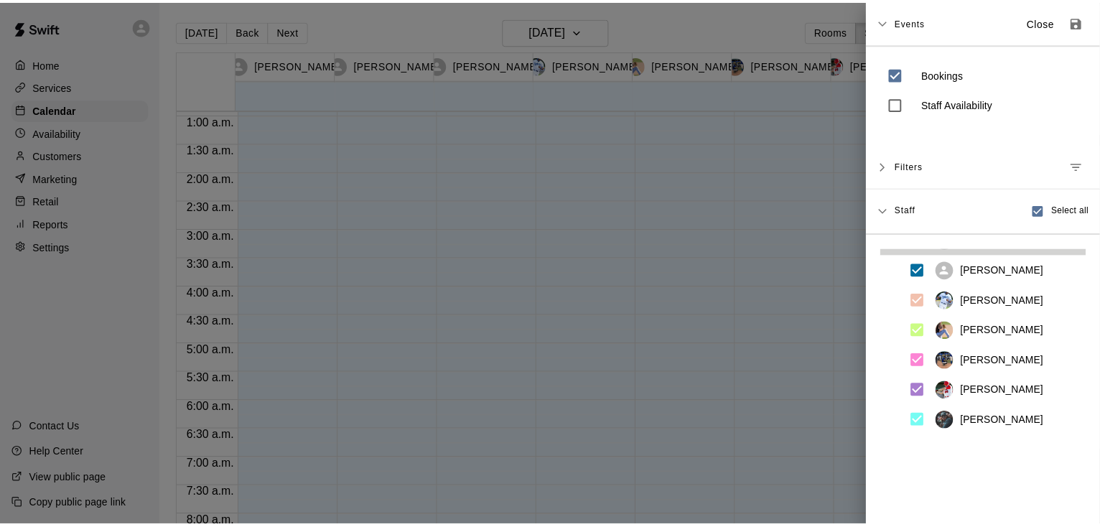
scroll to position [0, 0]
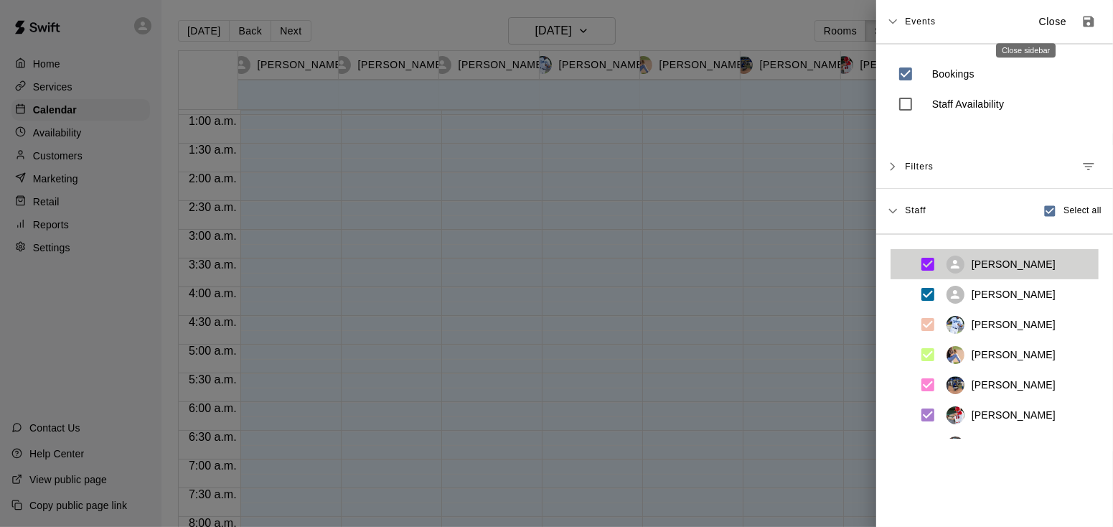
click at [1039, 19] on p "Close" at bounding box center [1053, 21] width 28 height 15
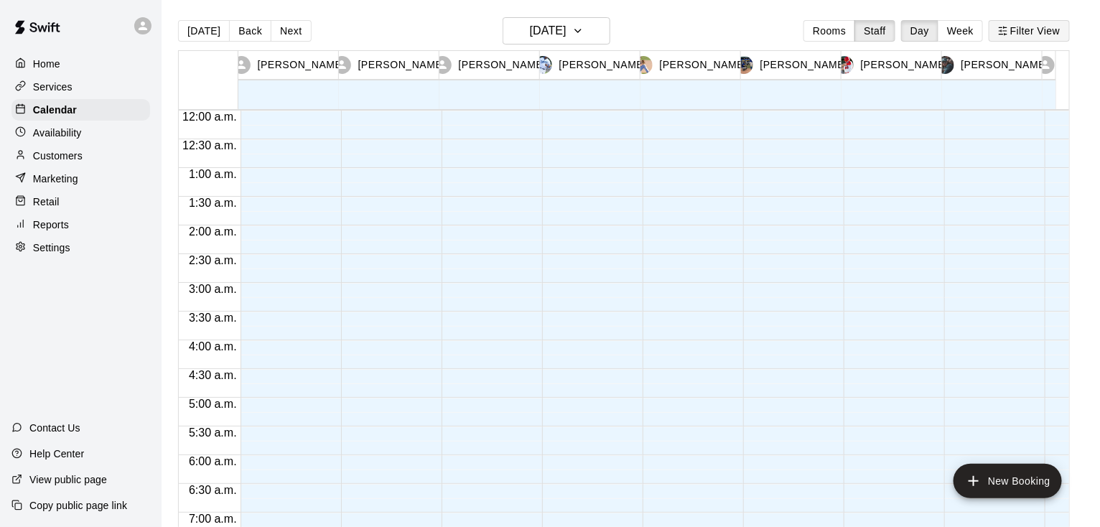
click at [1006, 31] on line "button" at bounding box center [1005, 31] width 4 height 0
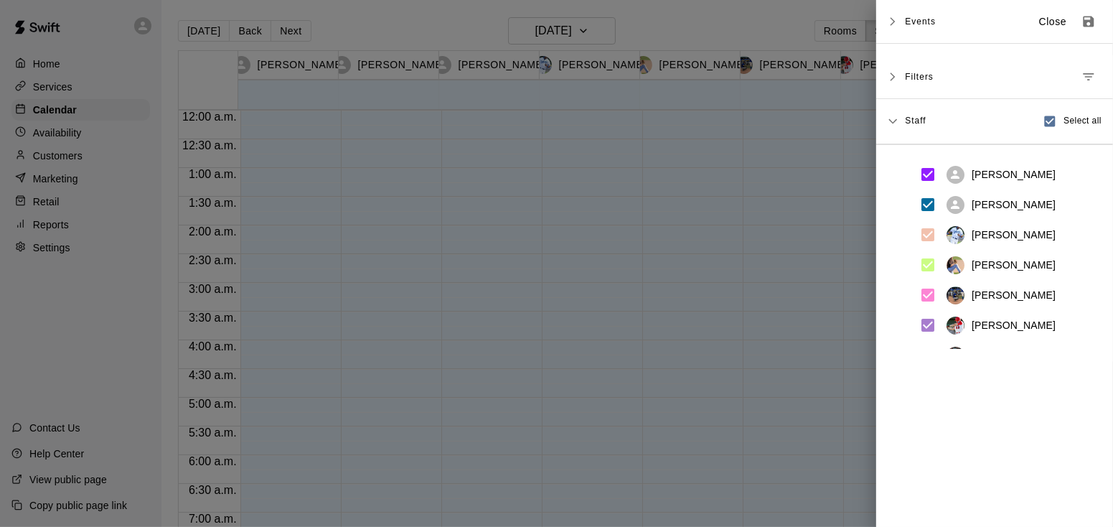
click at [689, 23] on div at bounding box center [556, 263] width 1113 height 527
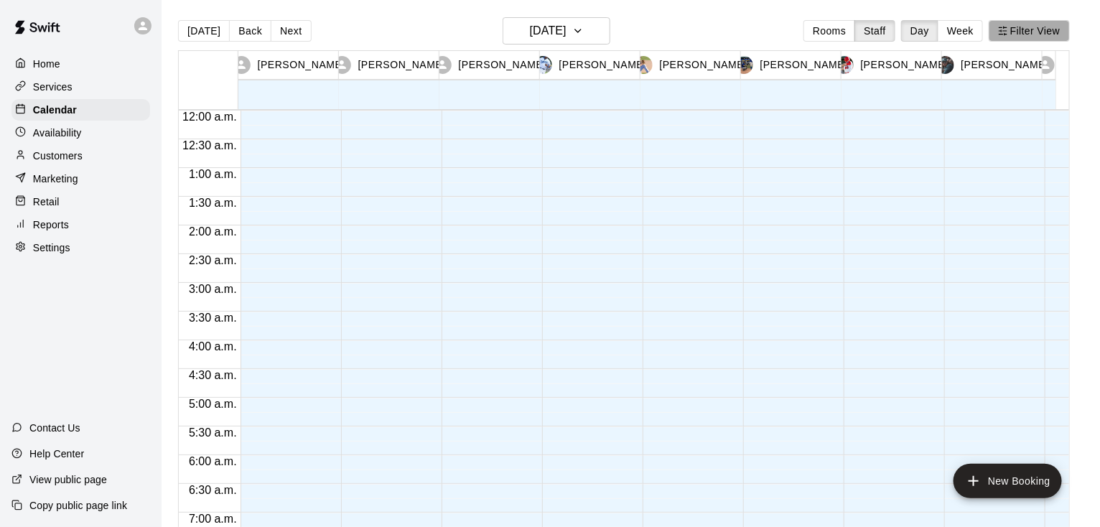
click at [1031, 27] on button "Filter View" at bounding box center [1029, 31] width 80 height 22
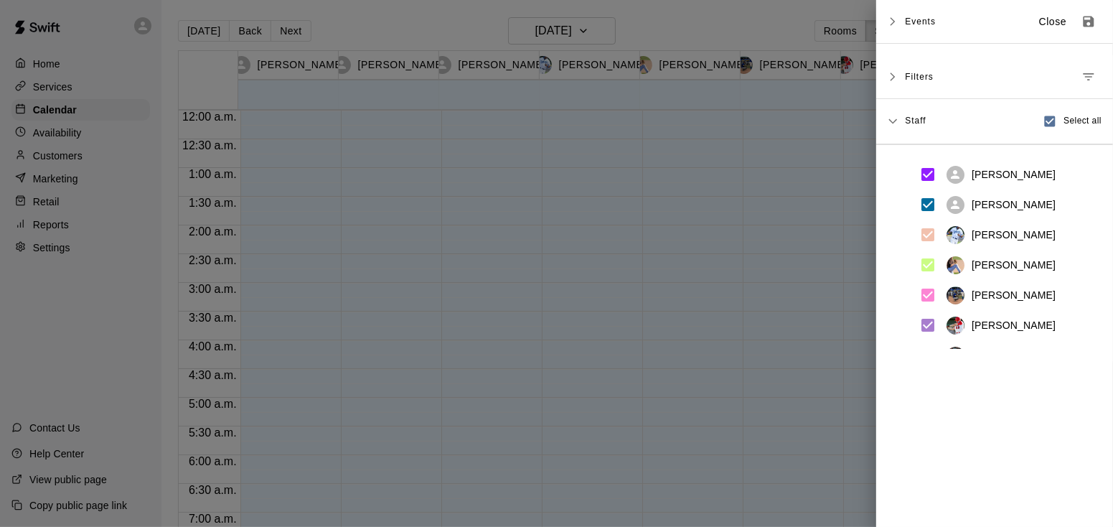
click at [774, 26] on div at bounding box center [556, 263] width 1113 height 527
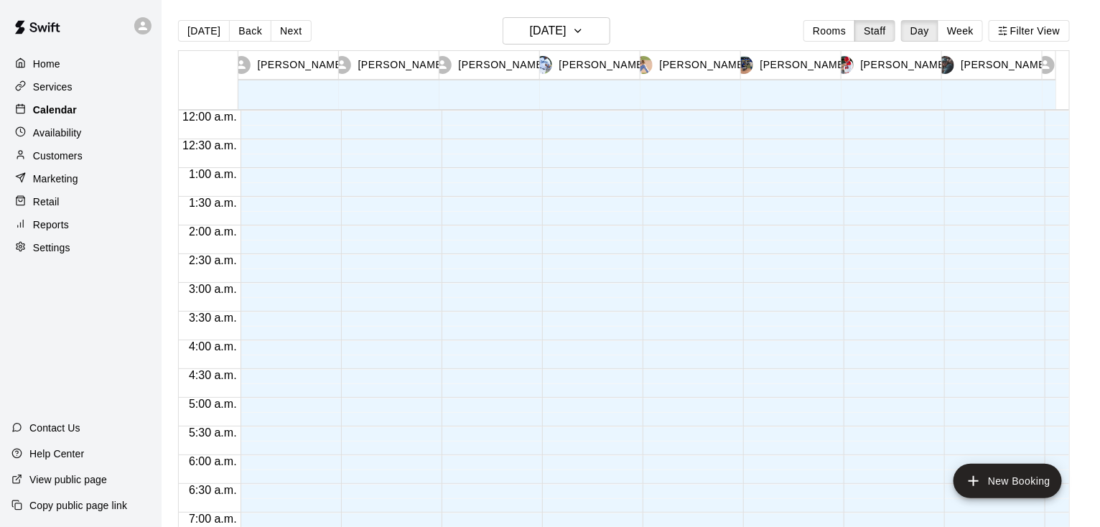
click at [52, 113] on p "Calendar" at bounding box center [55, 110] width 44 height 14
click at [51, 73] on div "Home" at bounding box center [80, 64] width 139 height 22
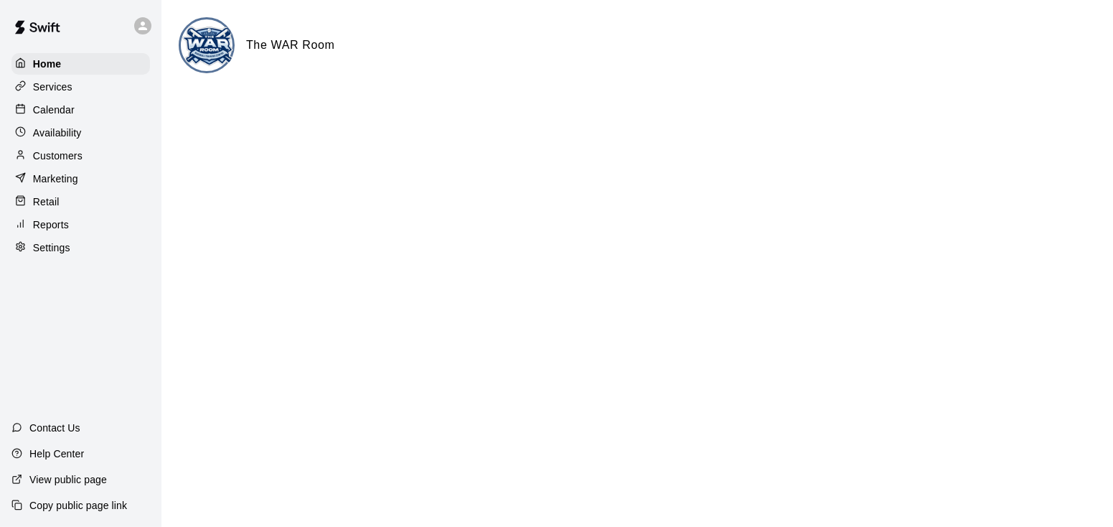
click at [67, 116] on p "Calendar" at bounding box center [54, 110] width 42 height 14
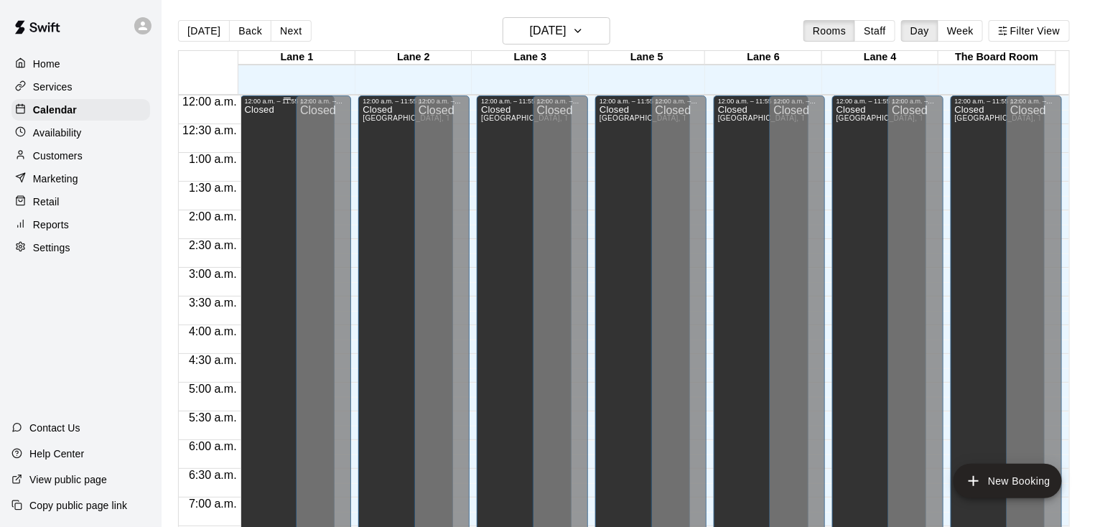
scroll to position [755, 0]
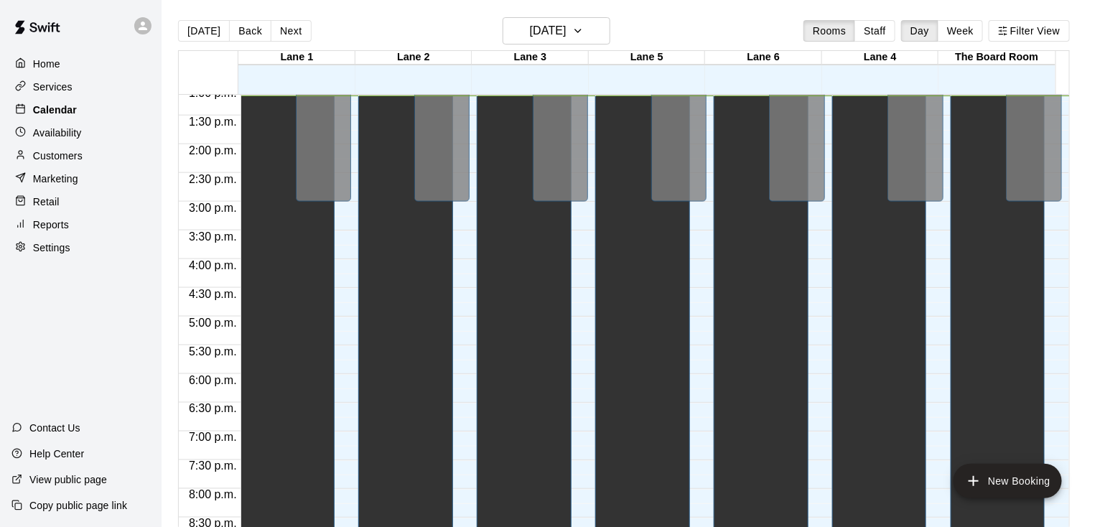
click at [65, 116] on p "Calendar" at bounding box center [55, 110] width 44 height 14
click at [566, 36] on h6 "[DATE]" at bounding box center [548, 31] width 37 height 20
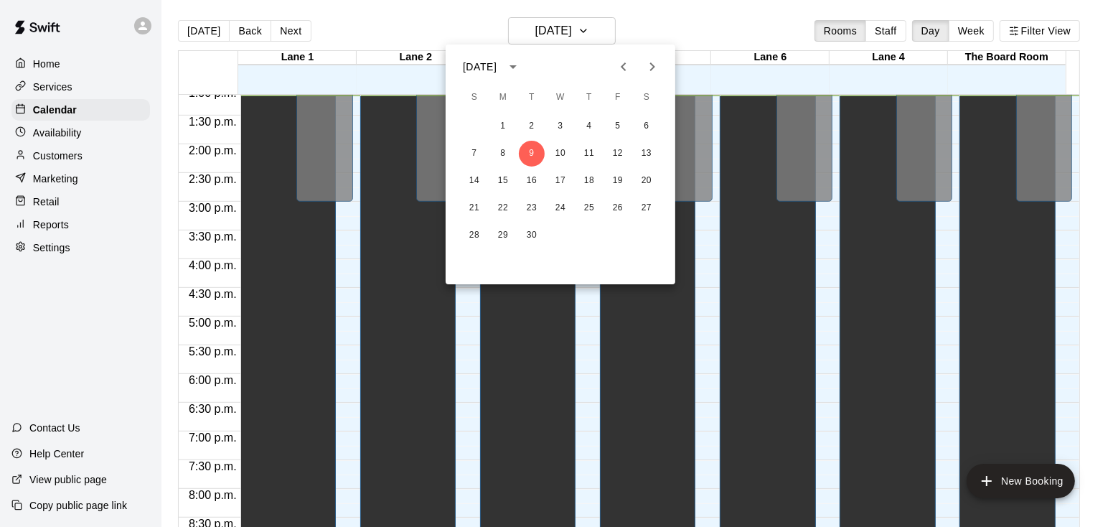
click at [656, 64] on icon "Next month" at bounding box center [652, 66] width 17 height 17
click at [563, 180] on button "15" at bounding box center [561, 181] width 26 height 26
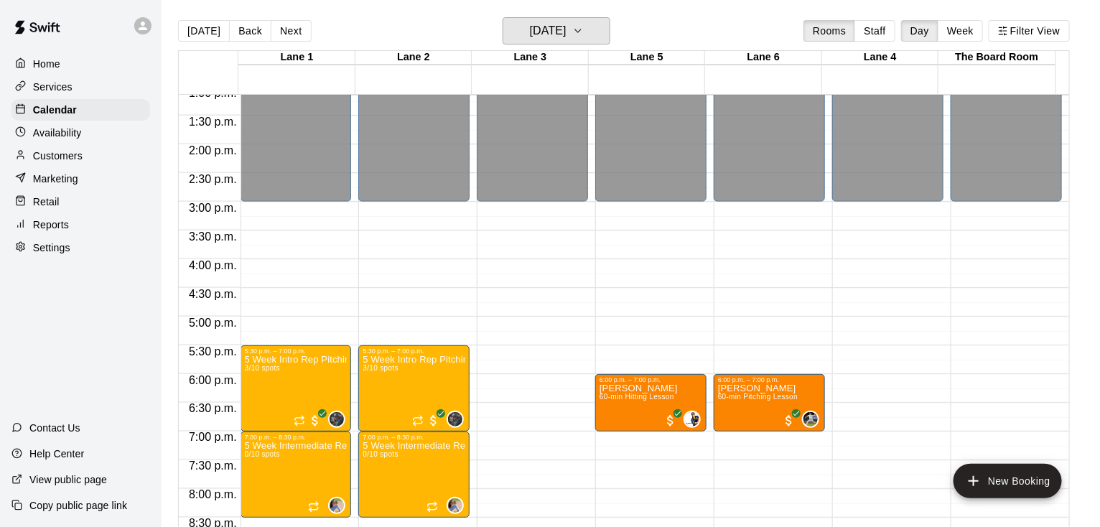
scroll to position [843, 0]
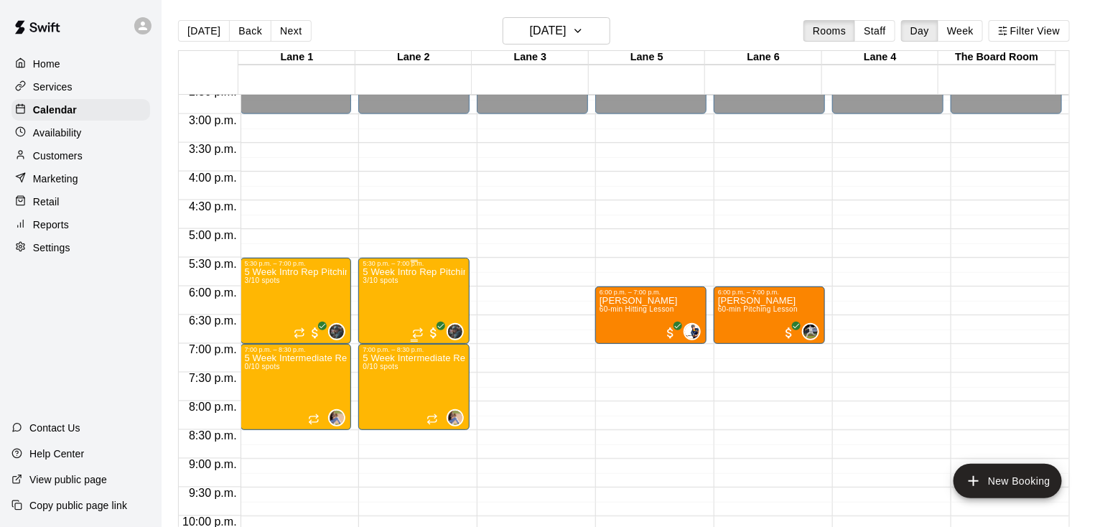
click at [421, 284] on div "5 Week Intro Rep Pitching (9U-11U) 3/10 spots" at bounding box center [414, 530] width 103 height 527
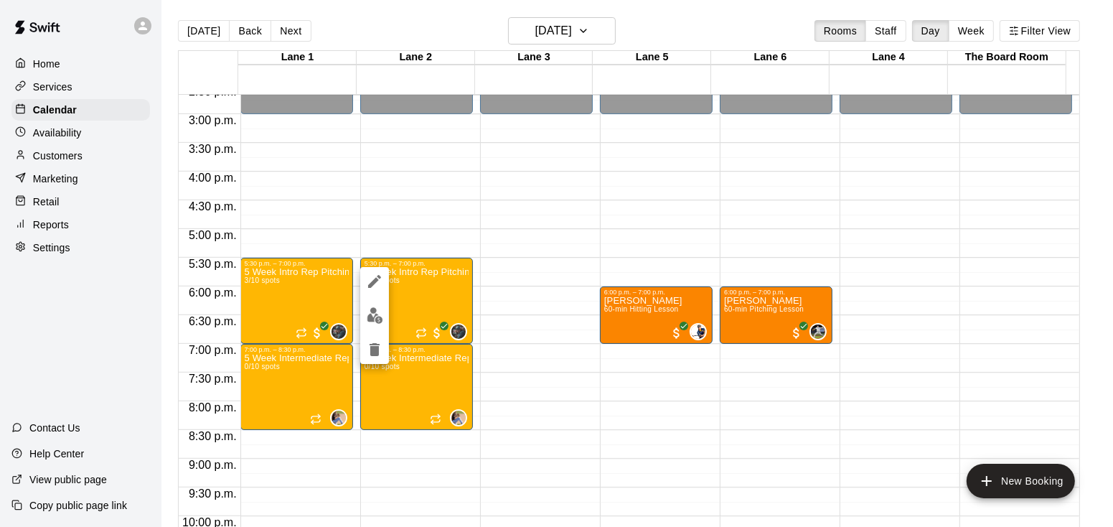
click at [557, 245] on div at bounding box center [556, 263] width 1113 height 527
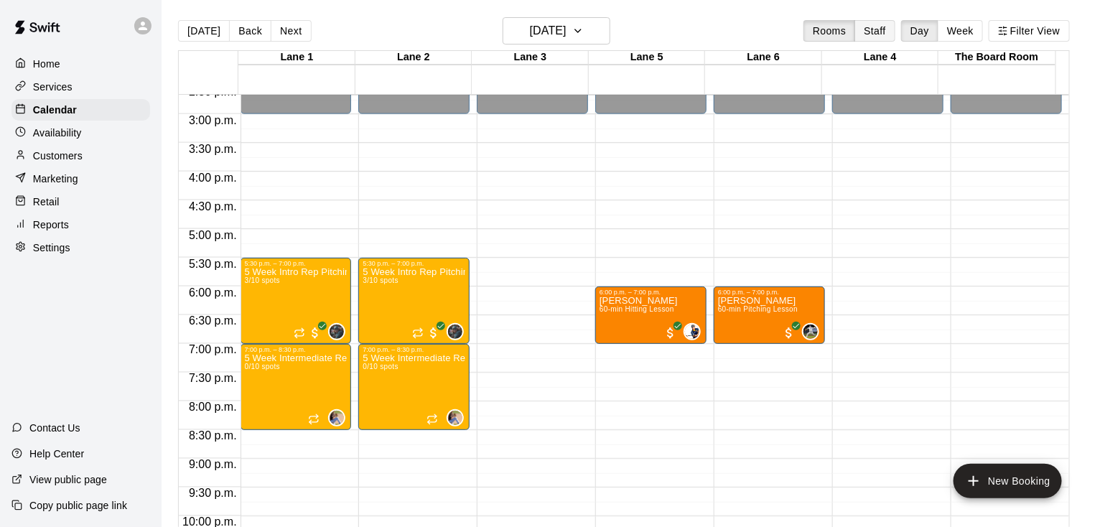
click at [877, 34] on button "Staff" at bounding box center [874, 31] width 41 height 22
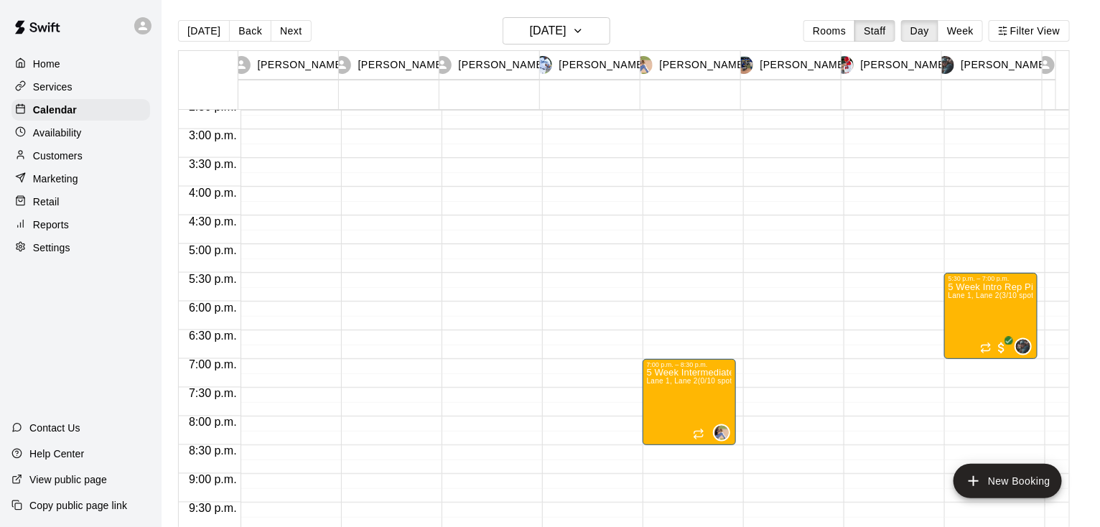
drag, startPoint x: 978, startPoint y: 25, endPoint x: 823, endPoint y: 31, distance: 155.2
click at [978, 25] on button "Week" at bounding box center [960, 31] width 45 height 22
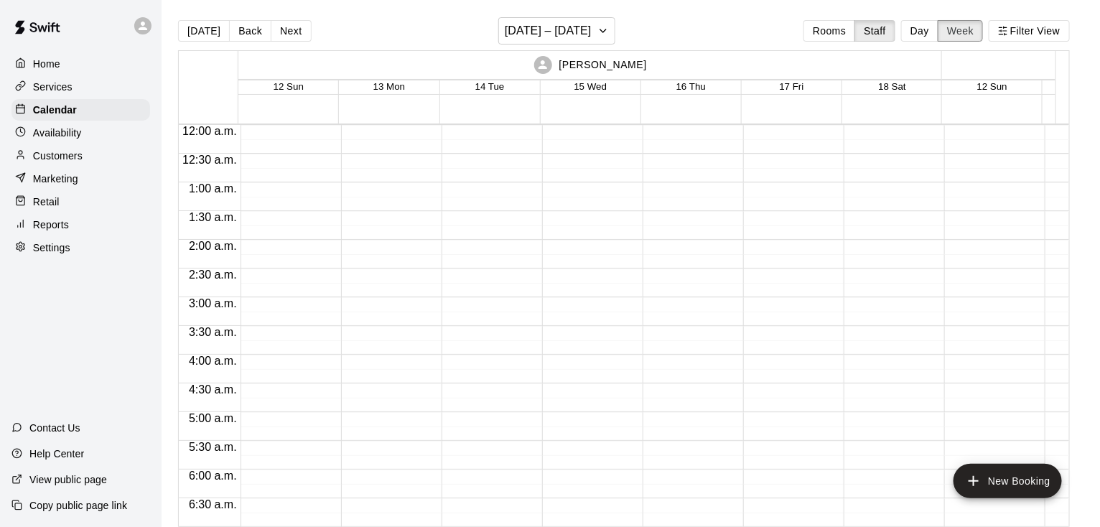
scroll to position [757, 0]
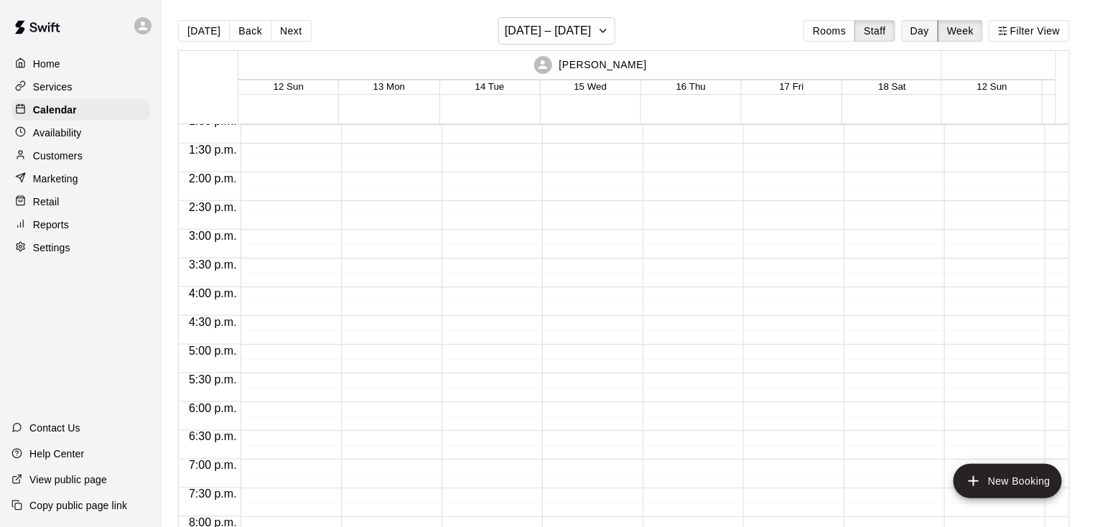
click at [930, 31] on button "Day" at bounding box center [919, 31] width 37 height 22
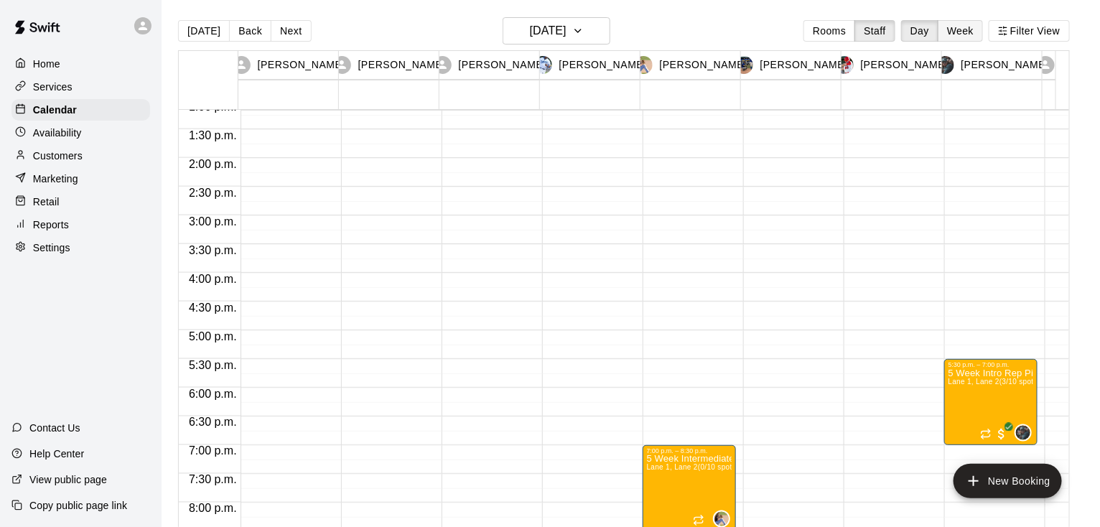
click at [966, 31] on button "Week" at bounding box center [960, 31] width 45 height 22
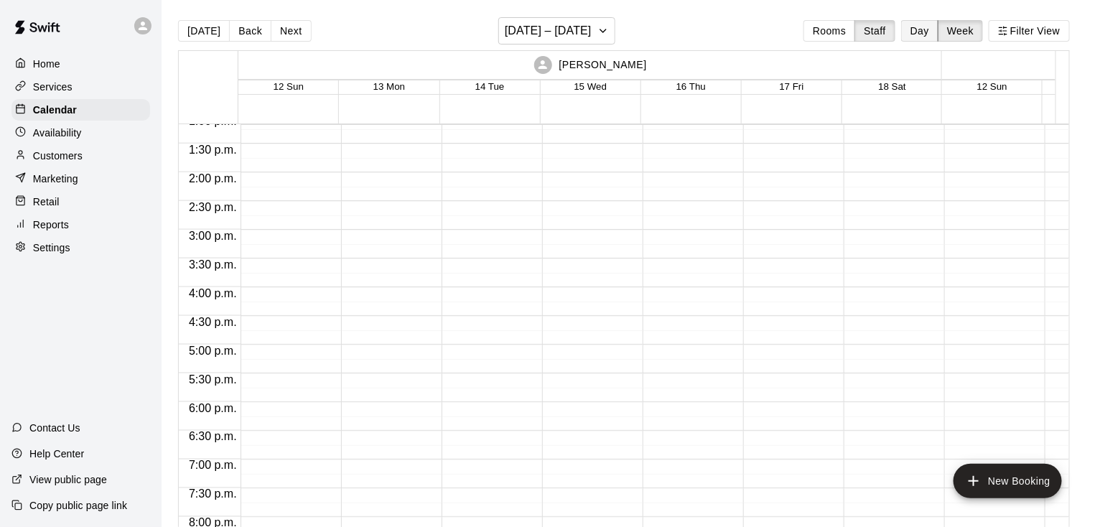
click at [923, 25] on button "Day" at bounding box center [919, 31] width 37 height 22
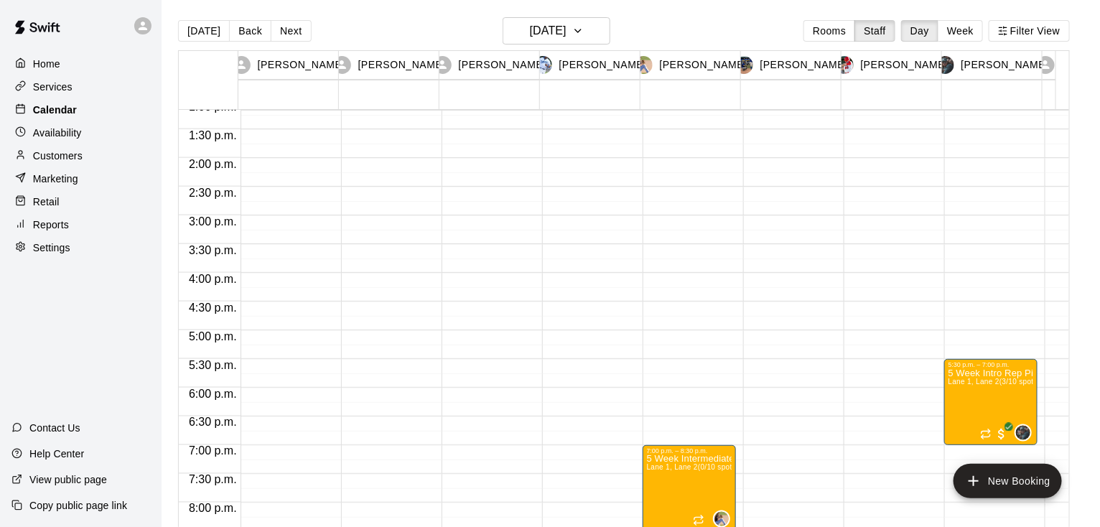
click at [61, 107] on p "Calendar" at bounding box center [55, 110] width 44 height 14
click at [848, 29] on button "Rooms" at bounding box center [829, 31] width 52 height 22
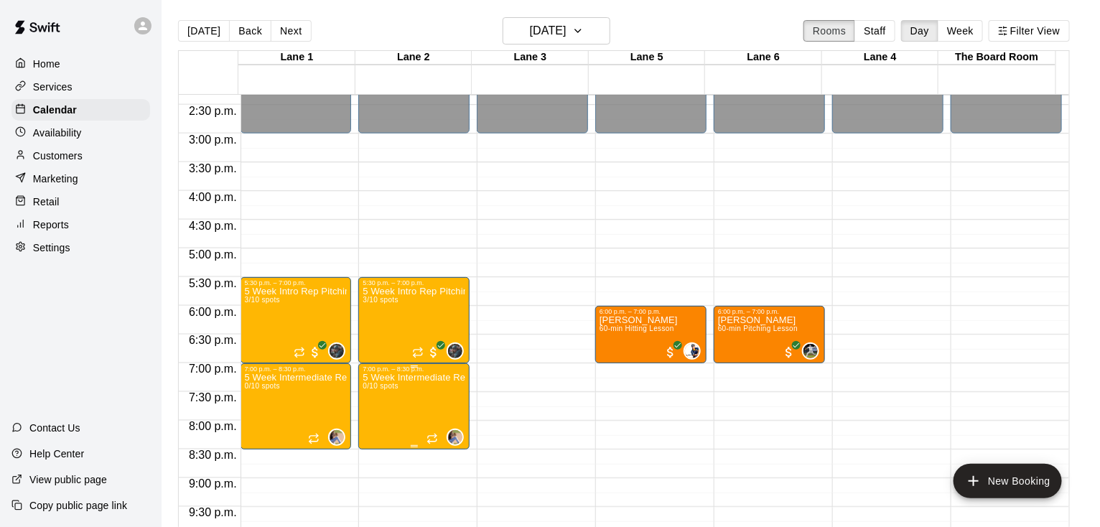
scroll to position [844, 0]
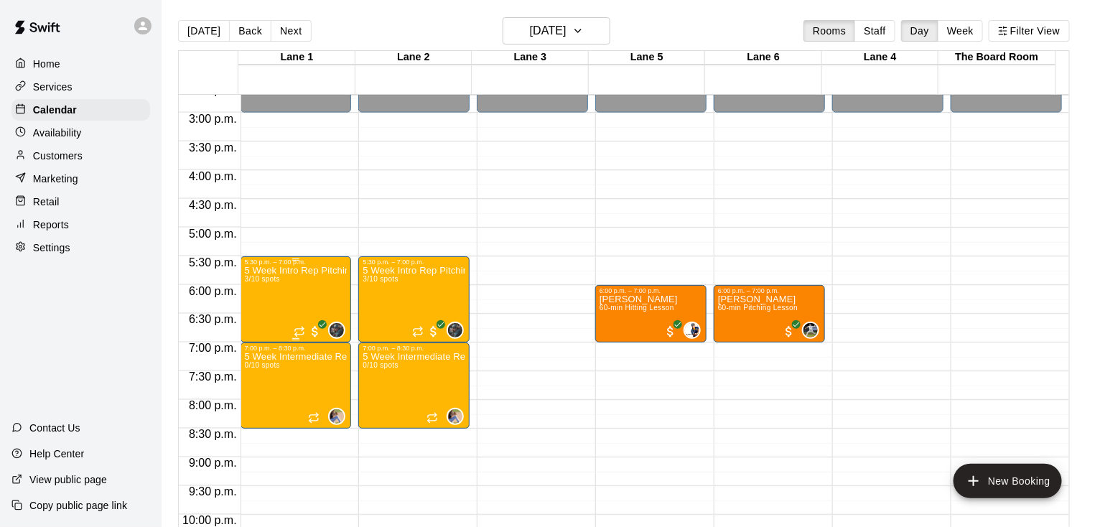
click at [314, 280] on div "5 Week Intro Rep Pitching (9U-11U) 3/10 spots" at bounding box center [296, 529] width 103 height 527
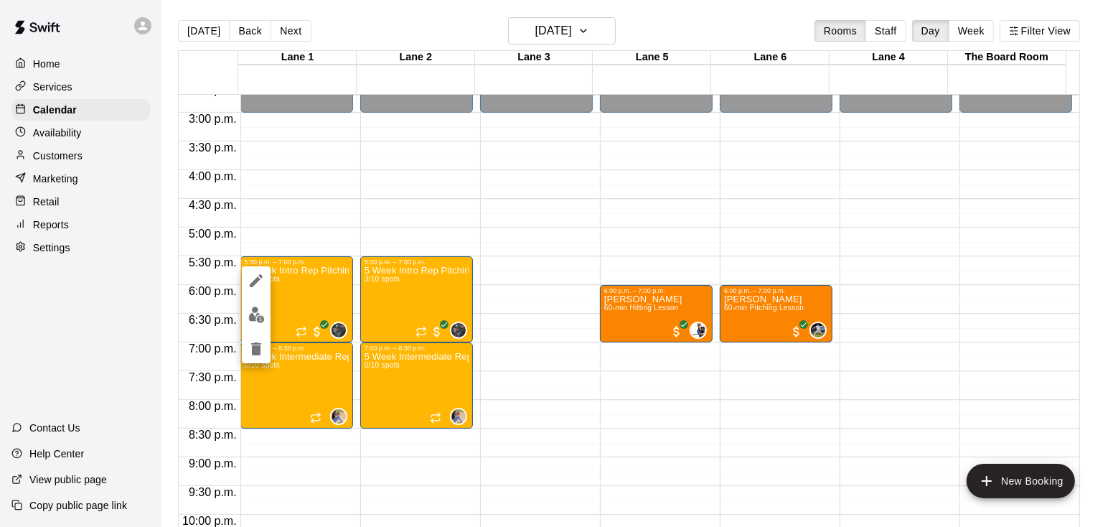
click at [316, 220] on div at bounding box center [556, 263] width 1113 height 527
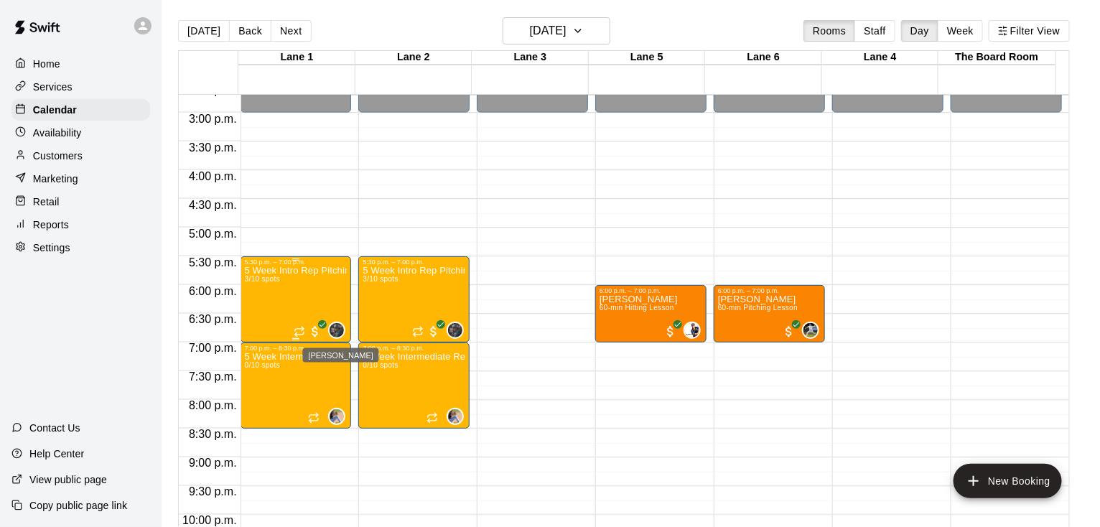
click at [334, 330] on img "Grayden Stauffer" at bounding box center [337, 330] width 14 height 14
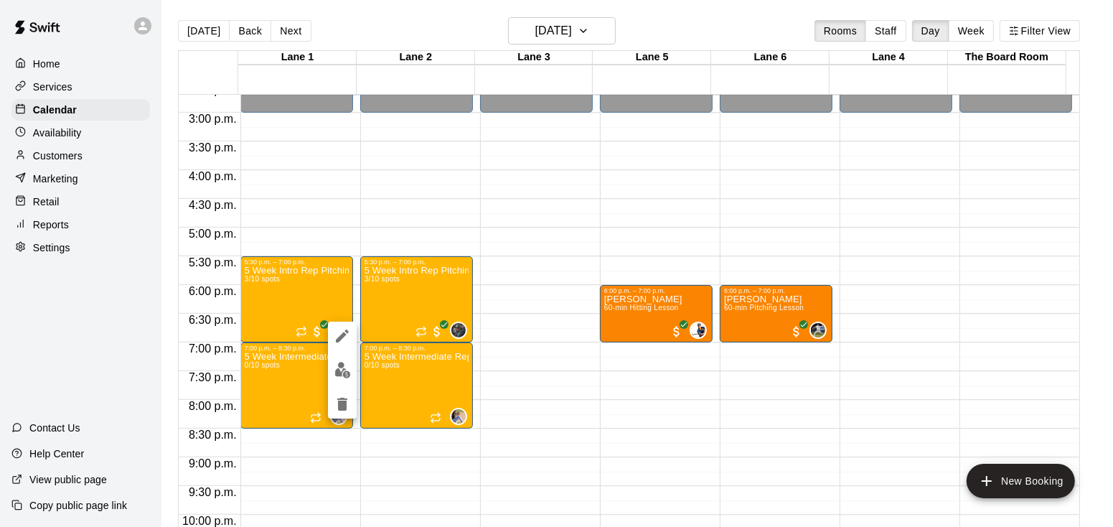
click at [340, 189] on div at bounding box center [556, 263] width 1113 height 527
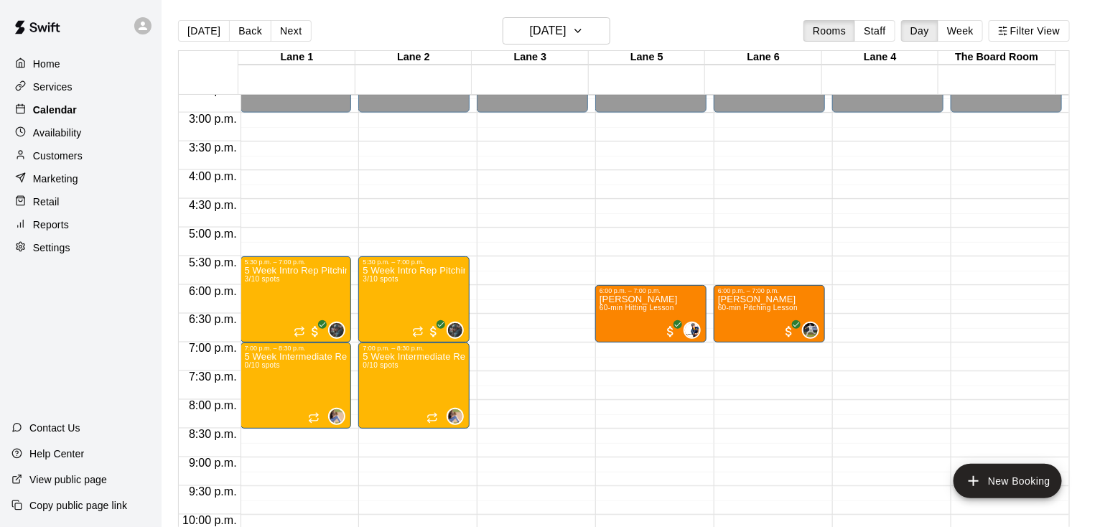
click at [47, 110] on p "Calendar" at bounding box center [55, 110] width 44 height 14
click at [47, 255] on p "Settings" at bounding box center [51, 247] width 37 height 14
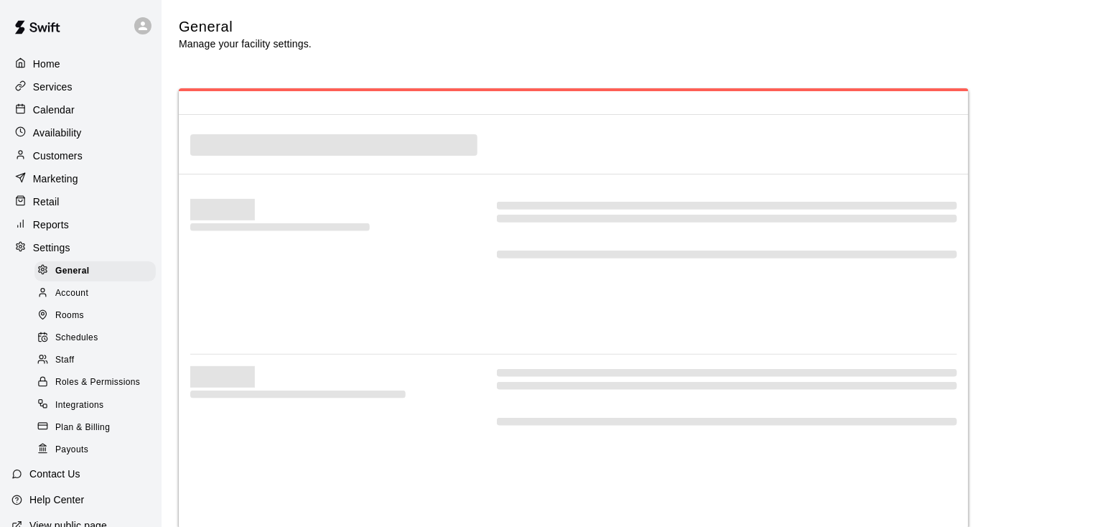
select select "**"
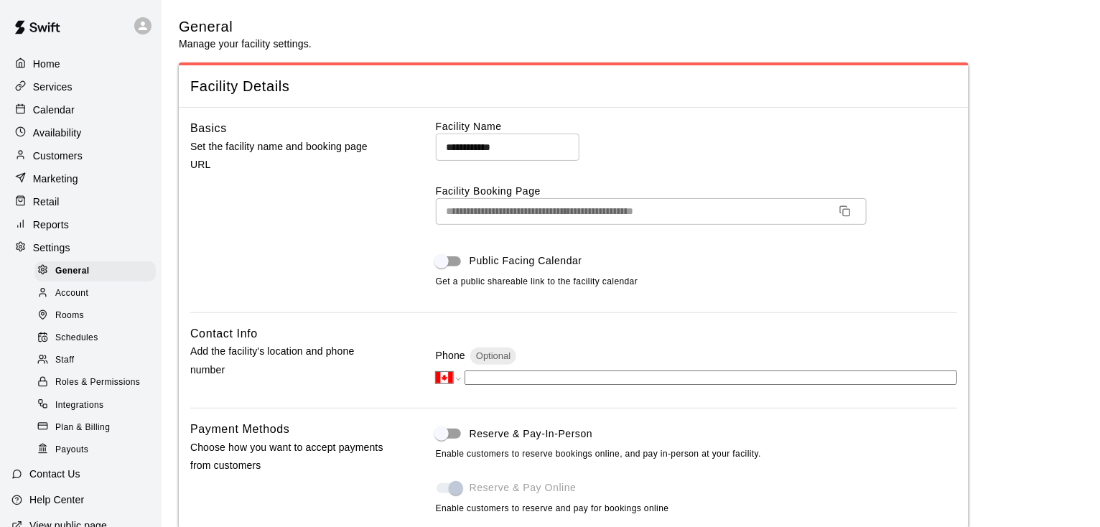
scroll to position [3130, 0]
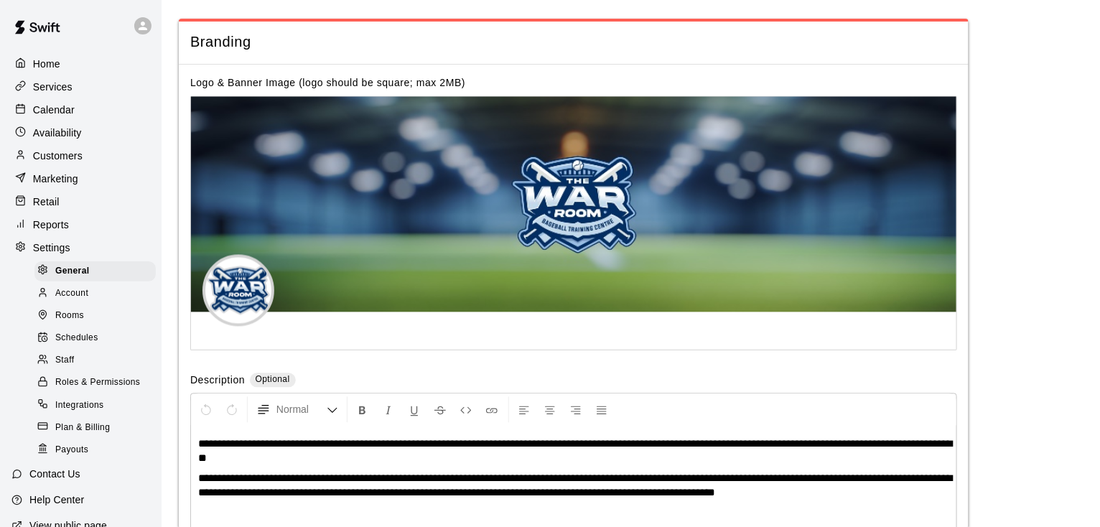
click at [55, 92] on p "Services" at bounding box center [52, 87] width 39 height 14
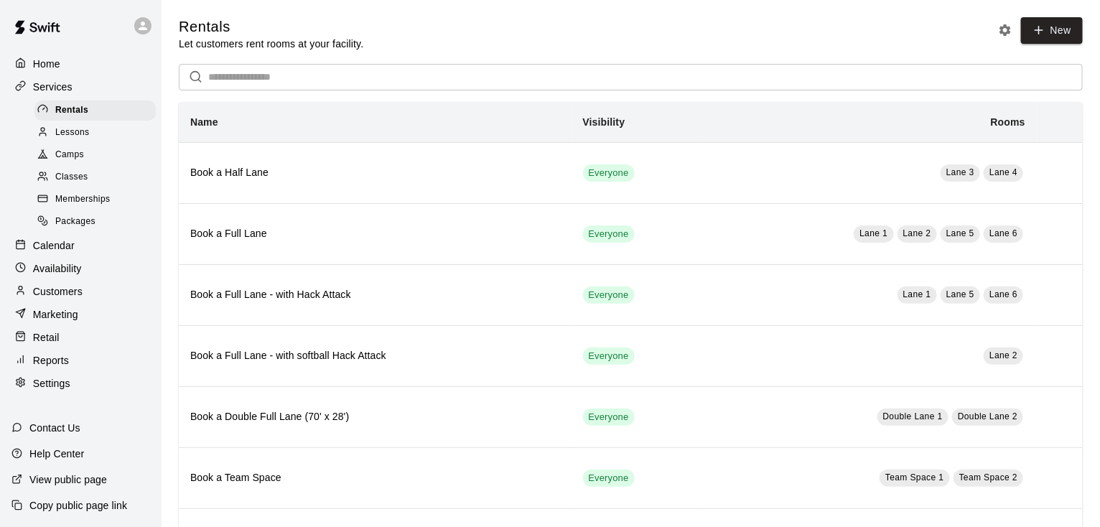
click at [60, 143] on div "Lessons" at bounding box center [94, 133] width 121 height 20
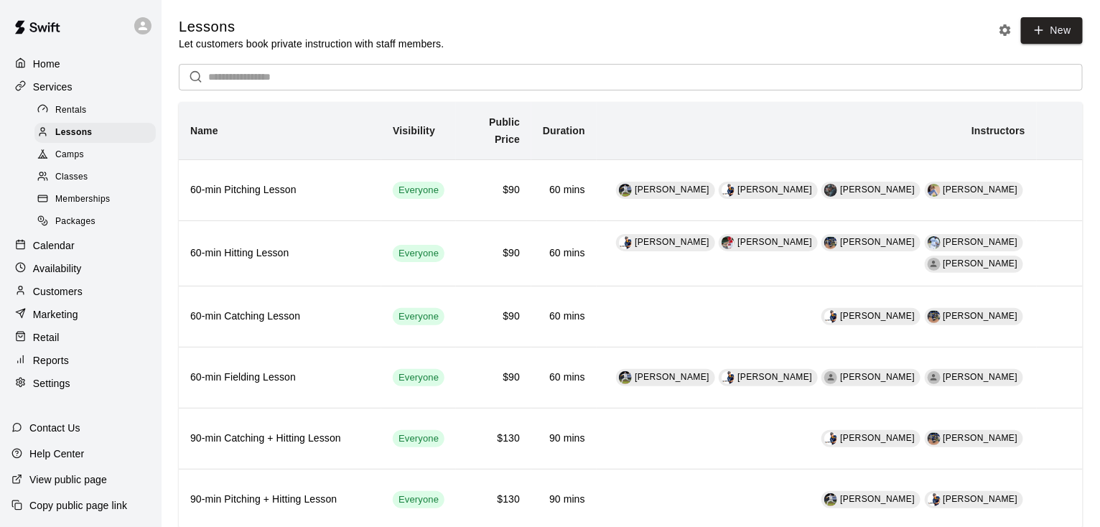
click at [56, 113] on span "Rentals" at bounding box center [71, 110] width 32 height 14
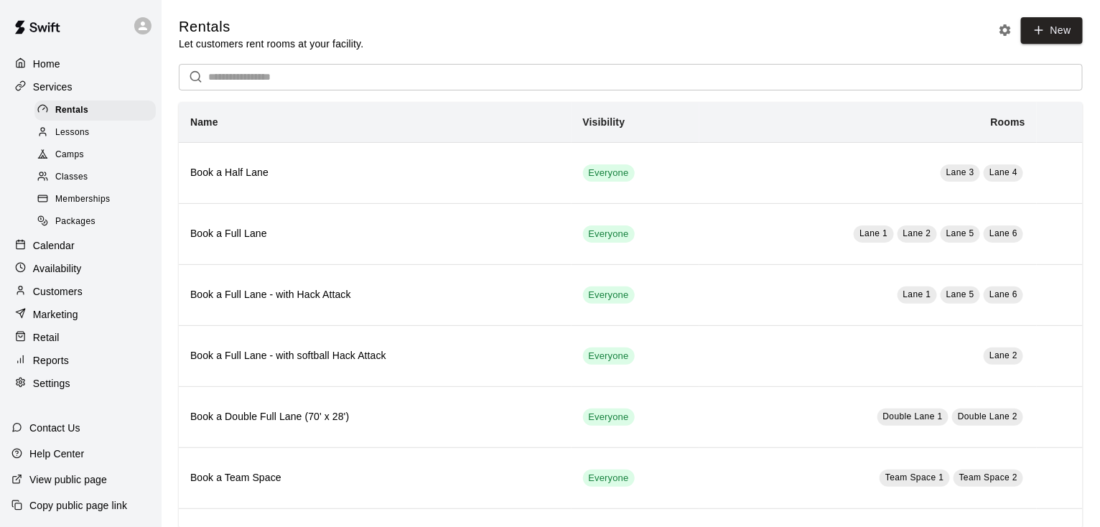
click at [62, 137] on span "Lessons" at bounding box center [72, 133] width 34 height 14
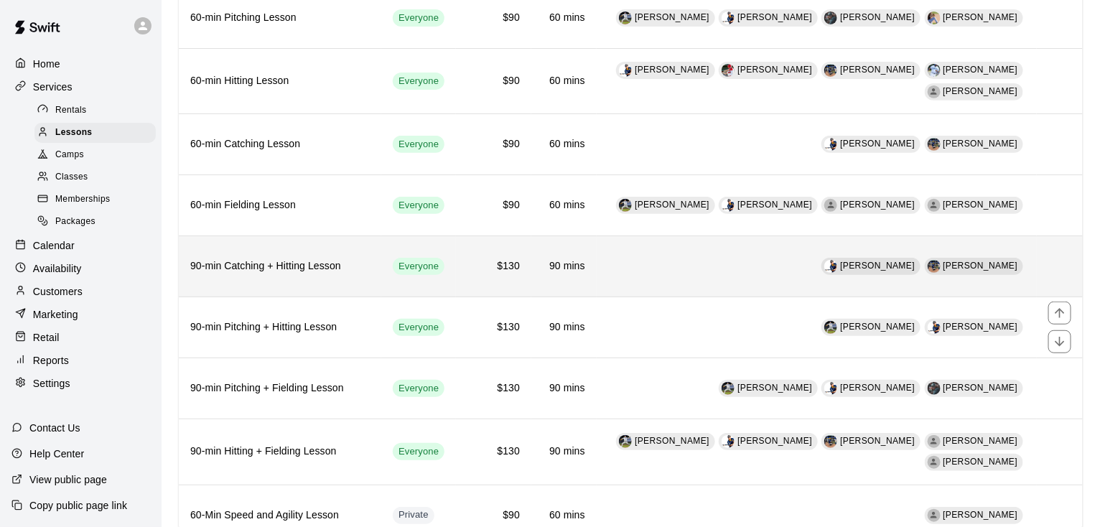
scroll to position [174, 0]
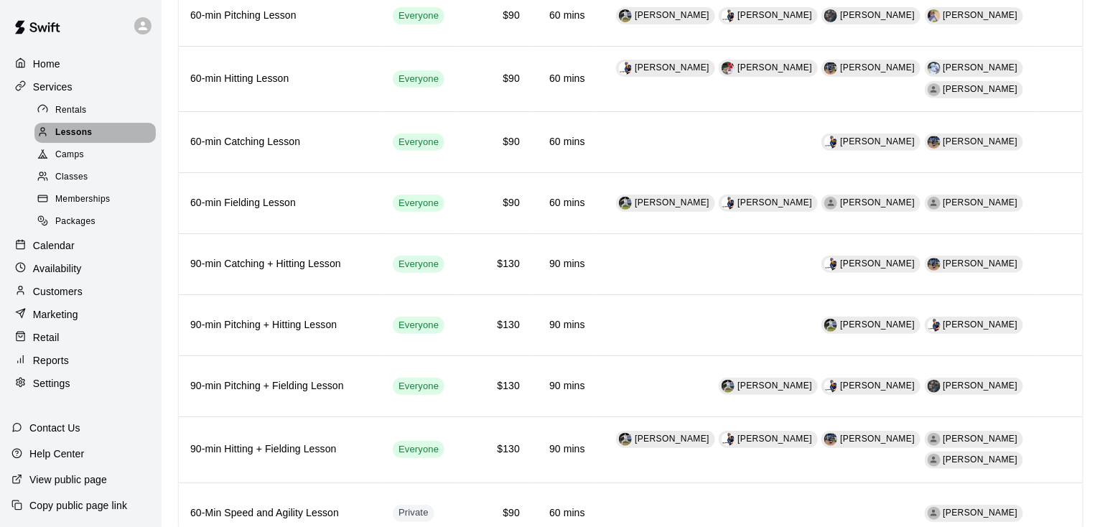
click at [87, 134] on span "Lessons" at bounding box center [73, 133] width 37 height 14
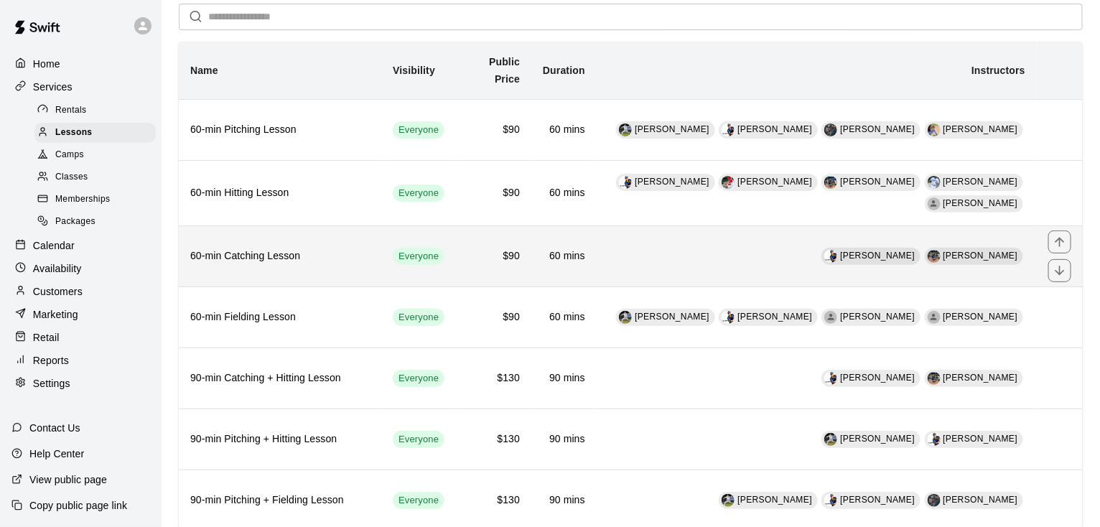
scroll to position [87, 0]
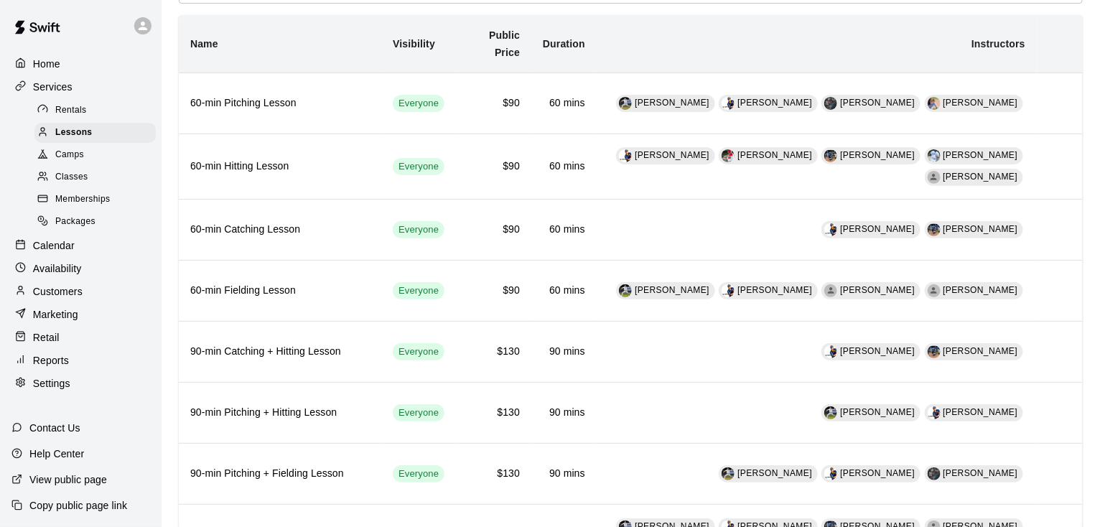
click at [60, 118] on span "Rentals" at bounding box center [71, 110] width 32 height 14
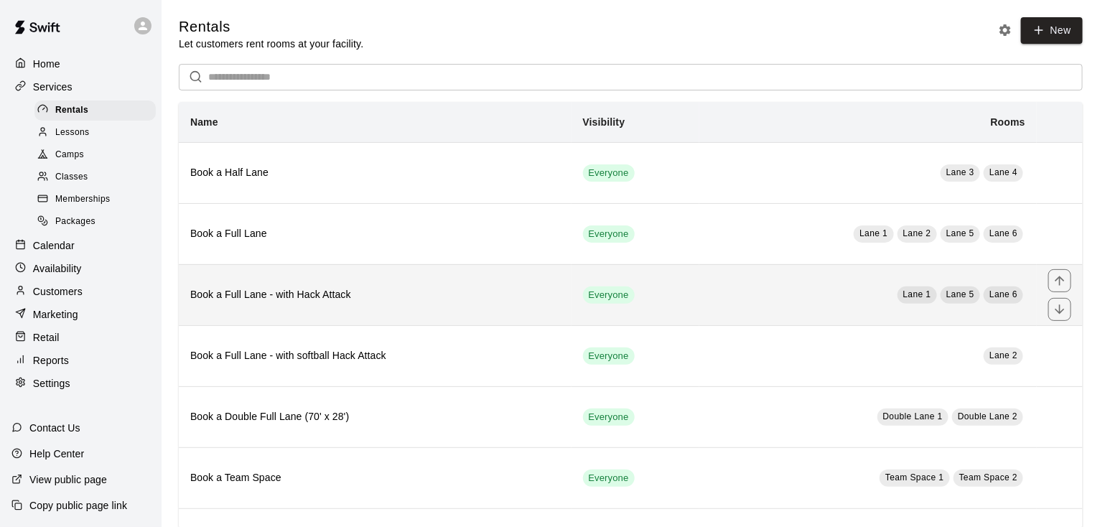
scroll to position [87, 0]
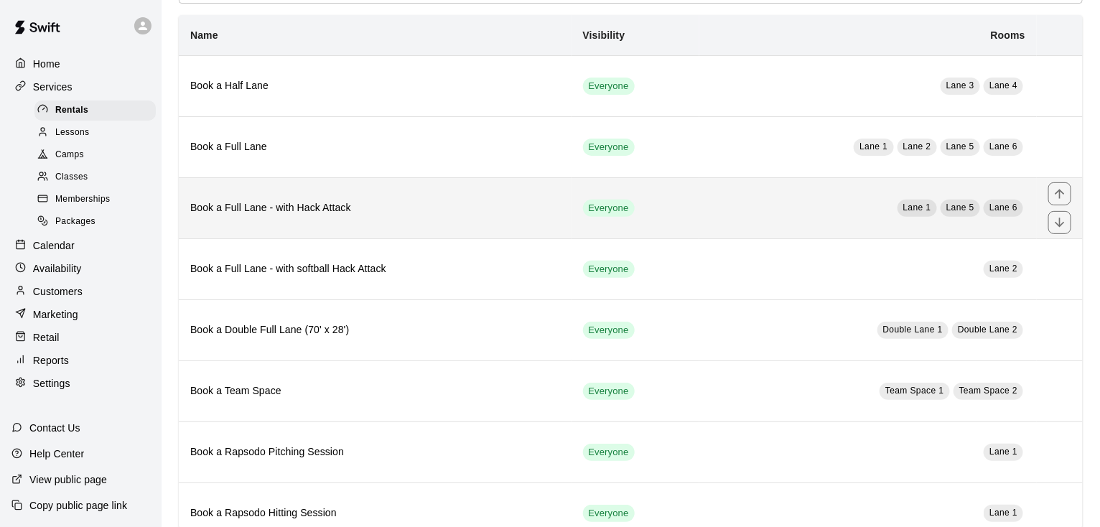
click at [277, 202] on h6 "Book a Full Lane - with Hack Attack" at bounding box center [375, 208] width 370 height 16
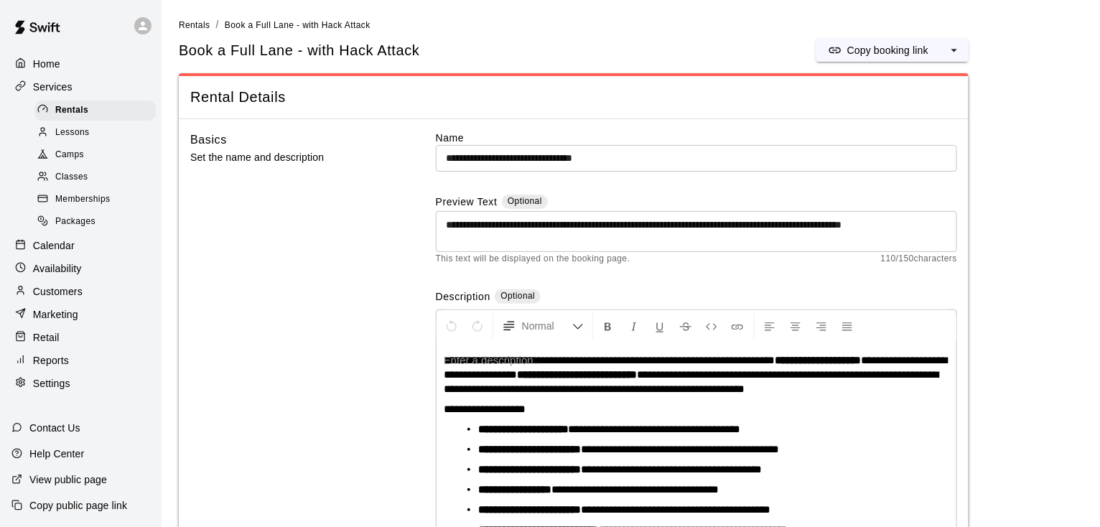
scroll to position [57, 0]
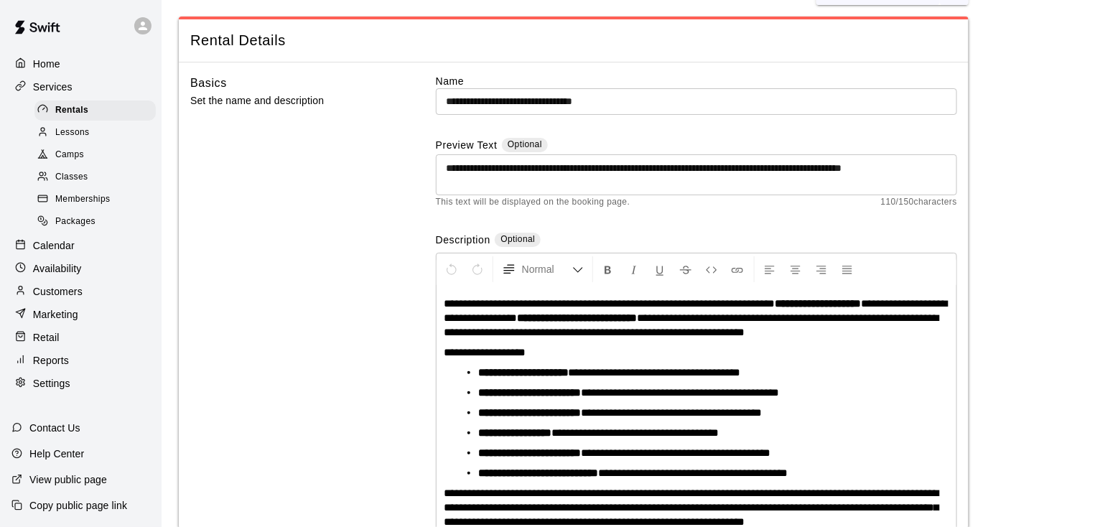
click at [548, 326] on span "**********" at bounding box center [691, 324] width 495 height 25
